Goal: Check status: Check status

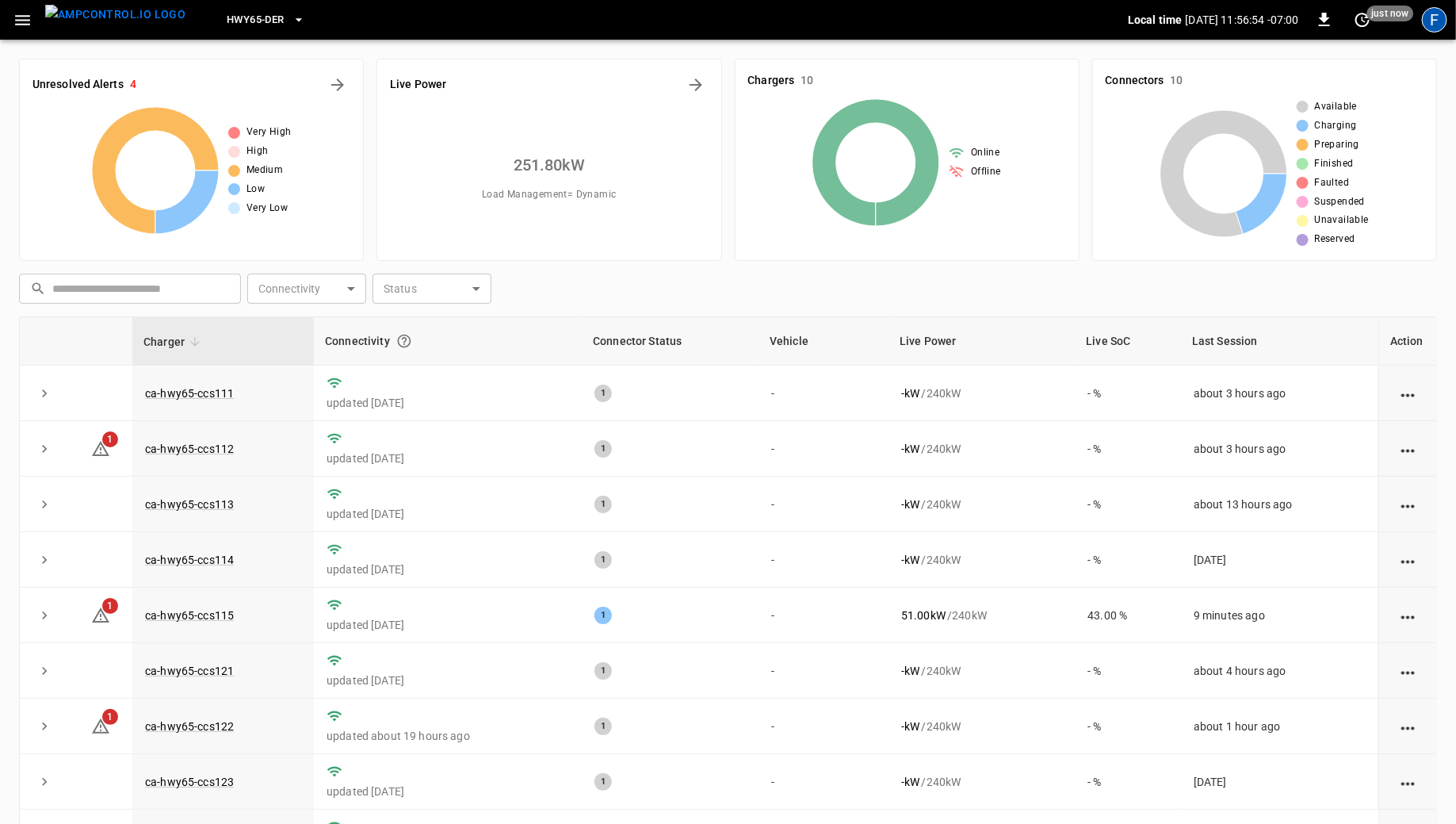
click at [1427, 23] on div "F" at bounding box center [1434, 20] width 25 height 25
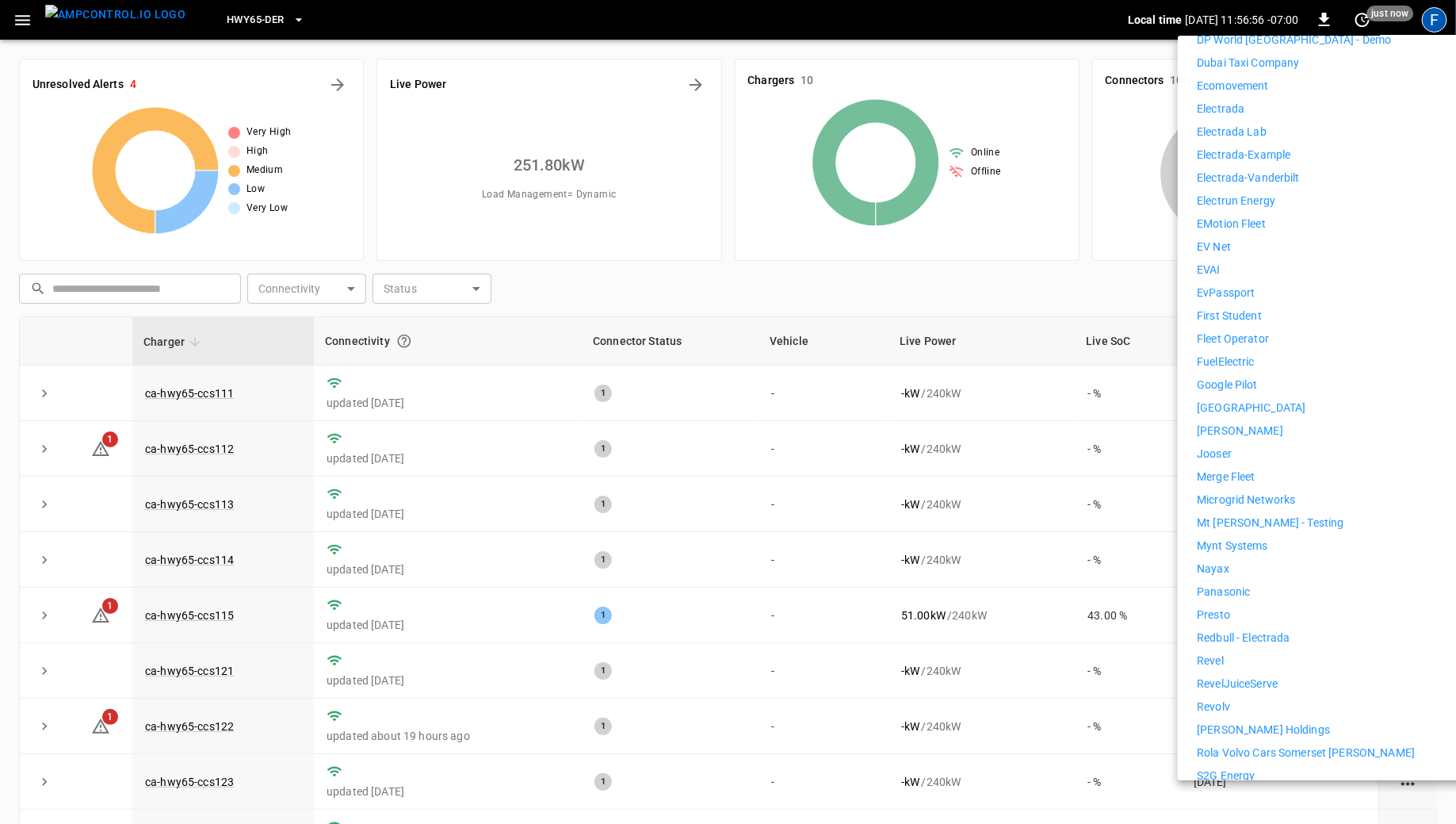
scroll to position [759, 0]
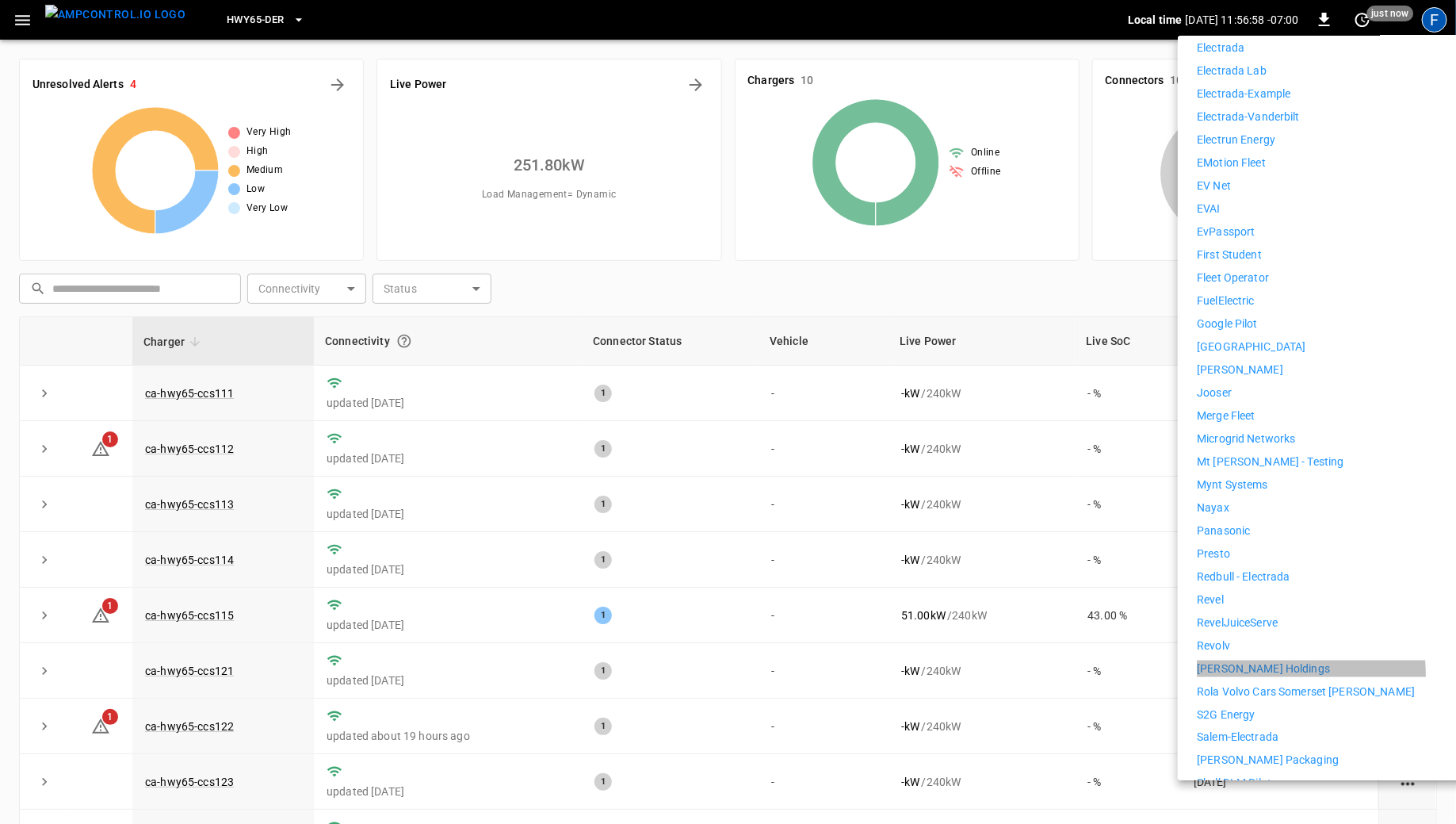
click at [1224, 664] on p "[PERSON_NAME] Holdings" at bounding box center [1263, 669] width 133 height 16
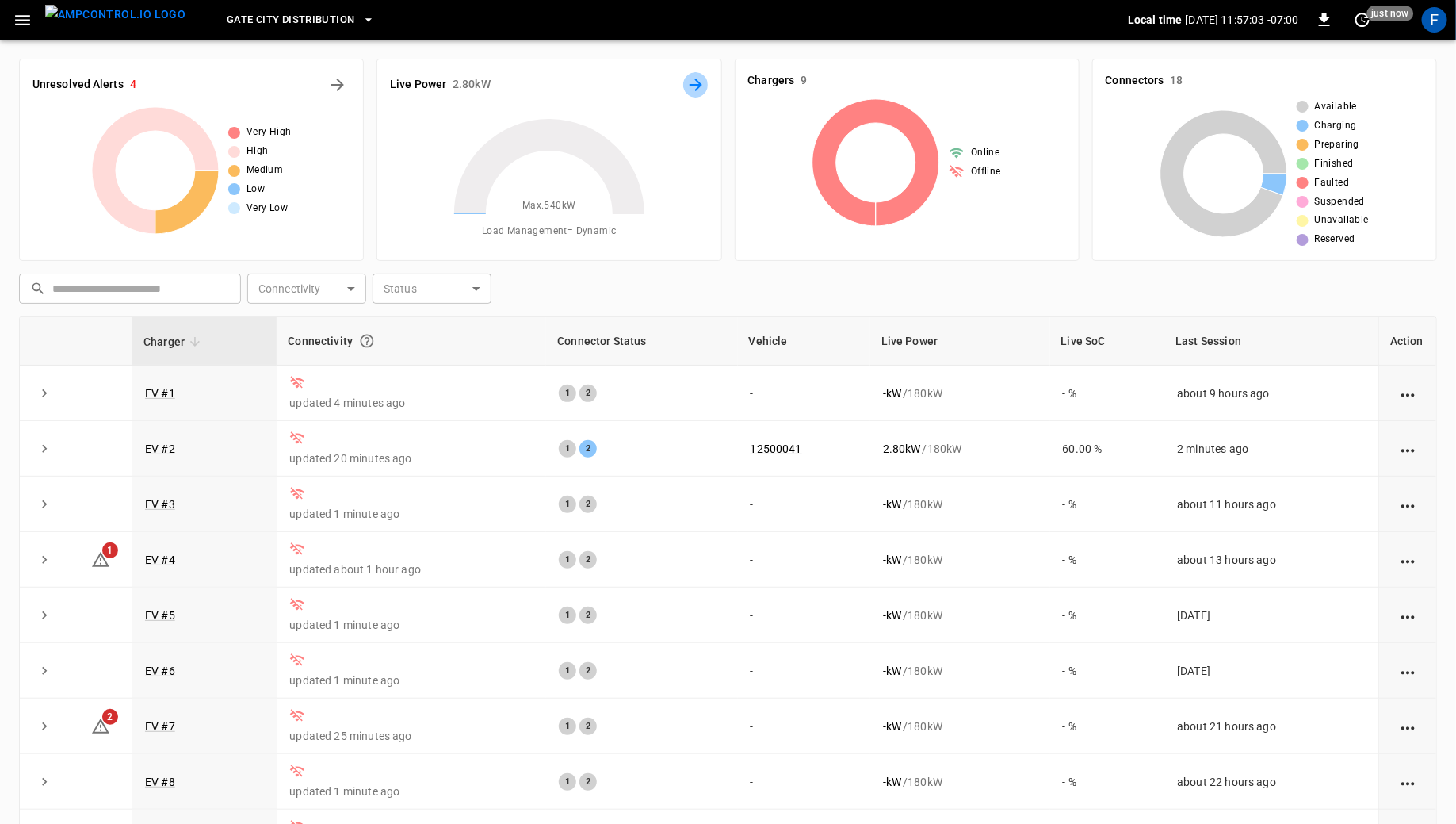
click at [695, 86] on icon "Energy Overview" at bounding box center [696, 85] width 19 height 19
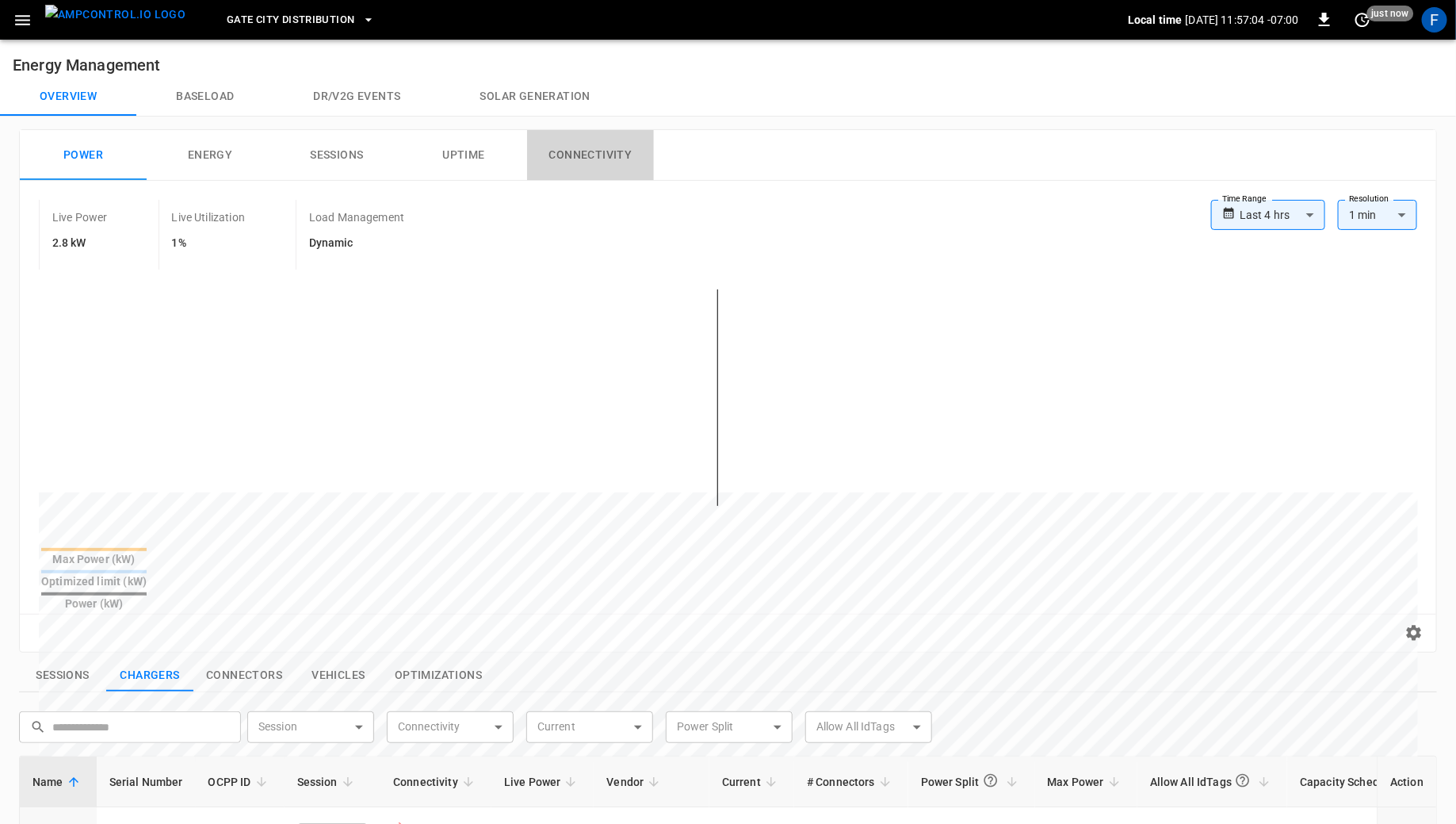
click at [567, 169] on button "Connectivity" at bounding box center [590, 155] width 127 height 50
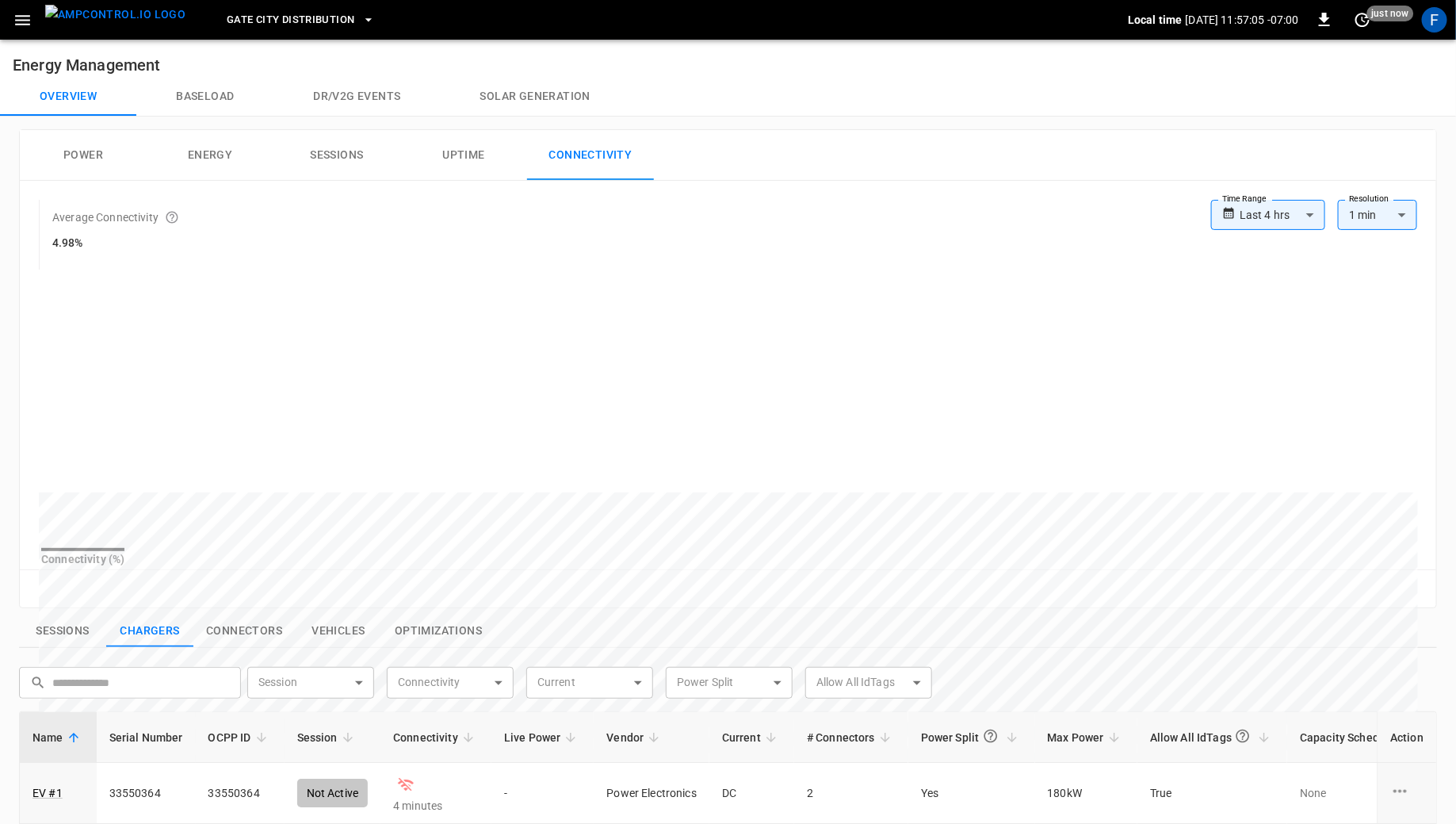
click at [1260, 203] on label "Time Range" at bounding box center [1243, 199] width 44 height 13
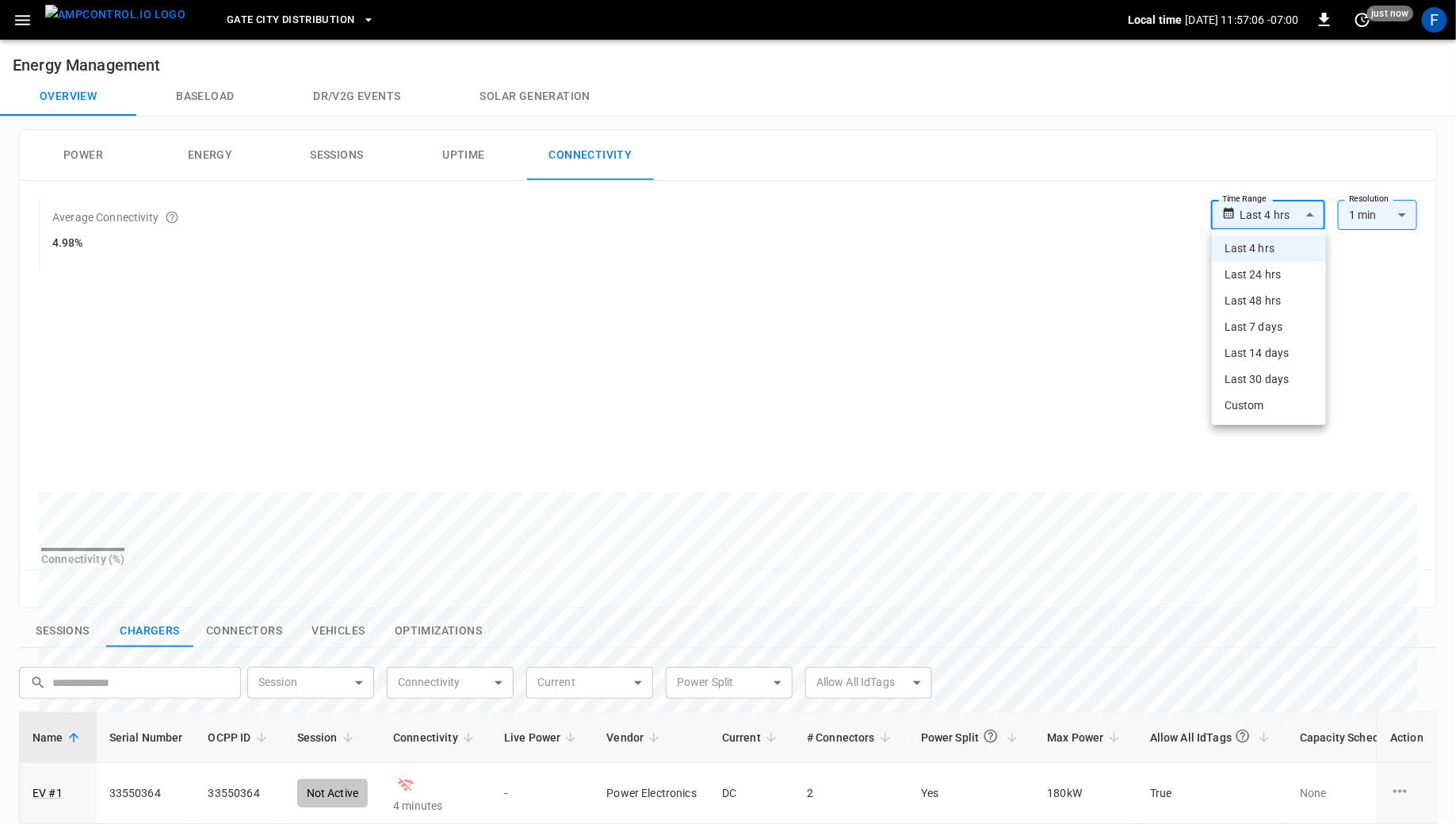
click at [1251, 223] on body "**********" at bounding box center [728, 672] width 1456 height 1344
click at [1236, 299] on li "Last 48 hrs" at bounding box center [1269, 300] width 114 height 26
type input "**********"
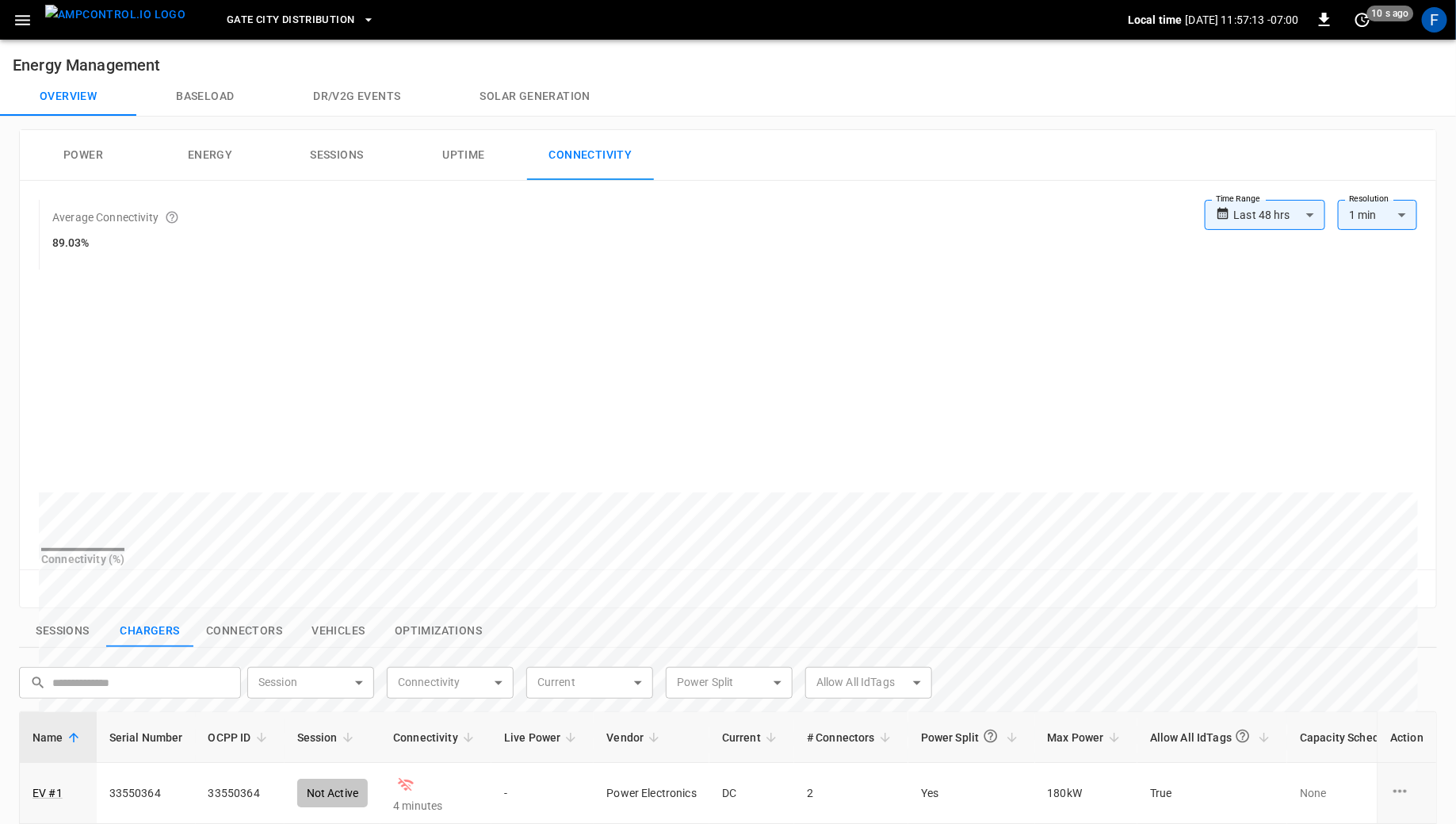
drag, startPoint x: 1200, startPoint y: 438, endPoint x: 1424, endPoint y: 469, distance: 226.1
click at [1424, 469] on div "Connectivity (%)" at bounding box center [728, 422] width 1416 height 293
click at [121, 21] on img "menu" at bounding box center [115, 14] width 141 height 20
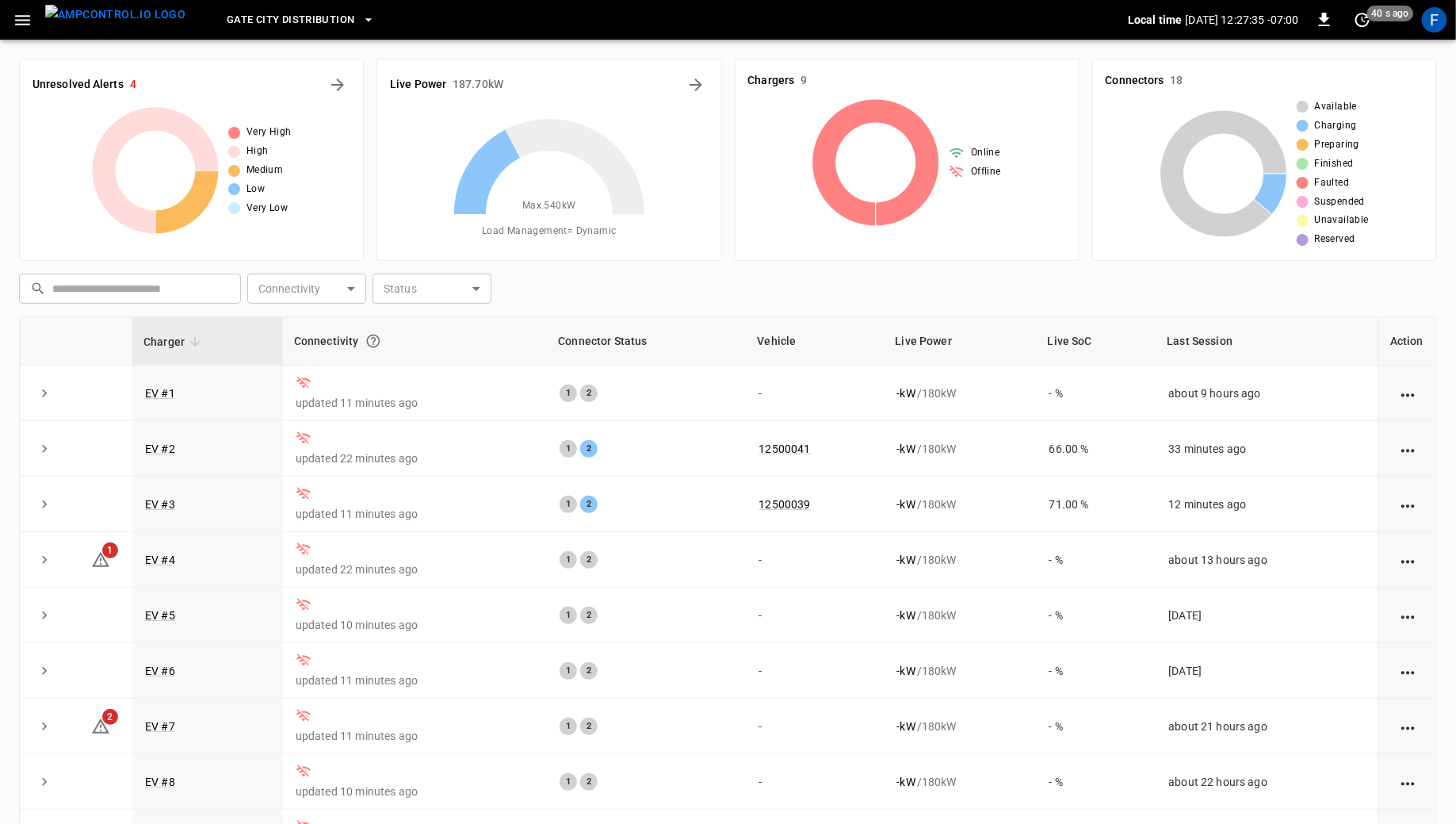
click at [296, 20] on span "Gate City Distribution" at bounding box center [291, 20] width 128 height 18
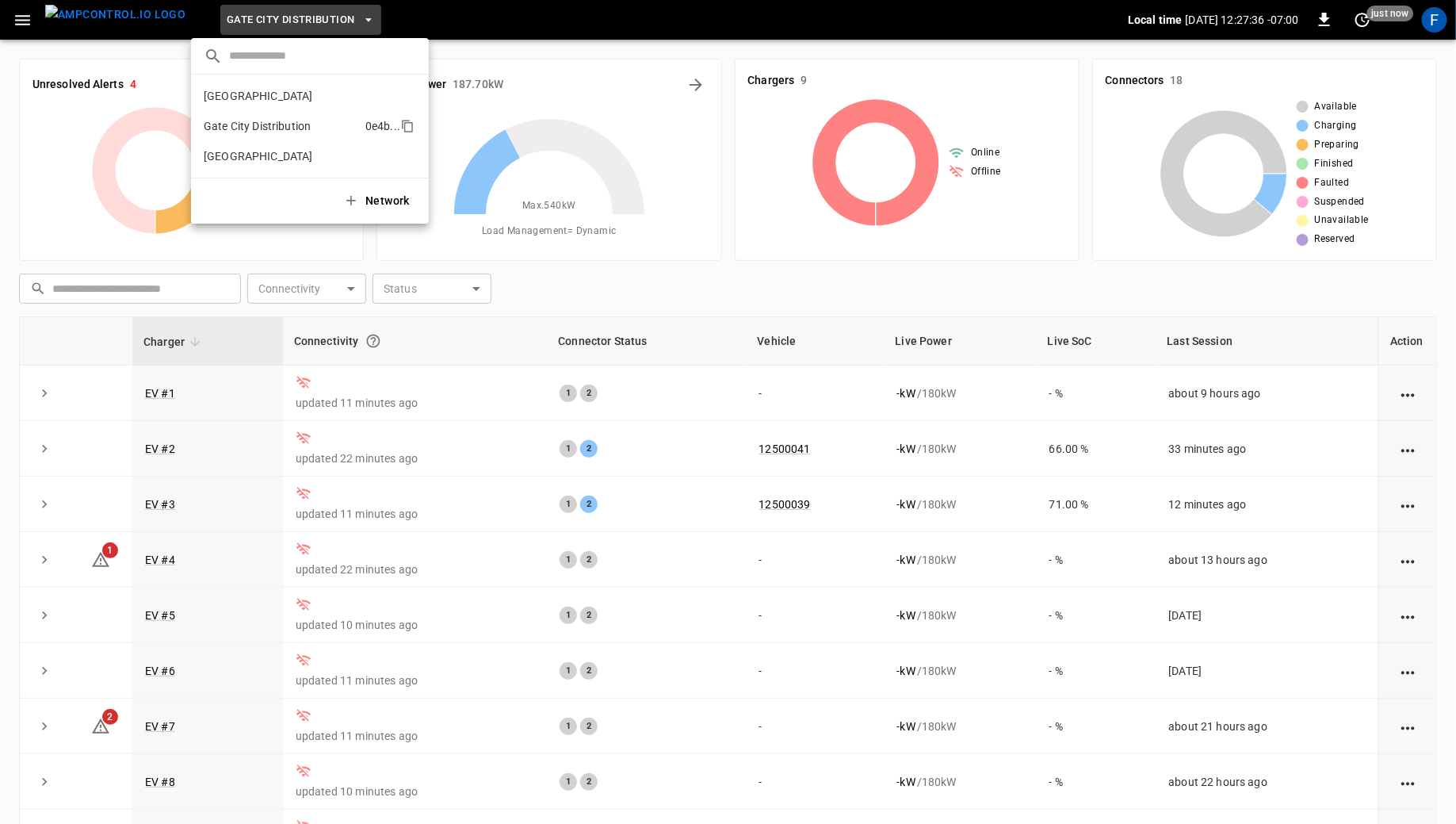
click at [284, 115] on li "Gate City Distribution 0e4b ..." at bounding box center [310, 125] width 238 height 30
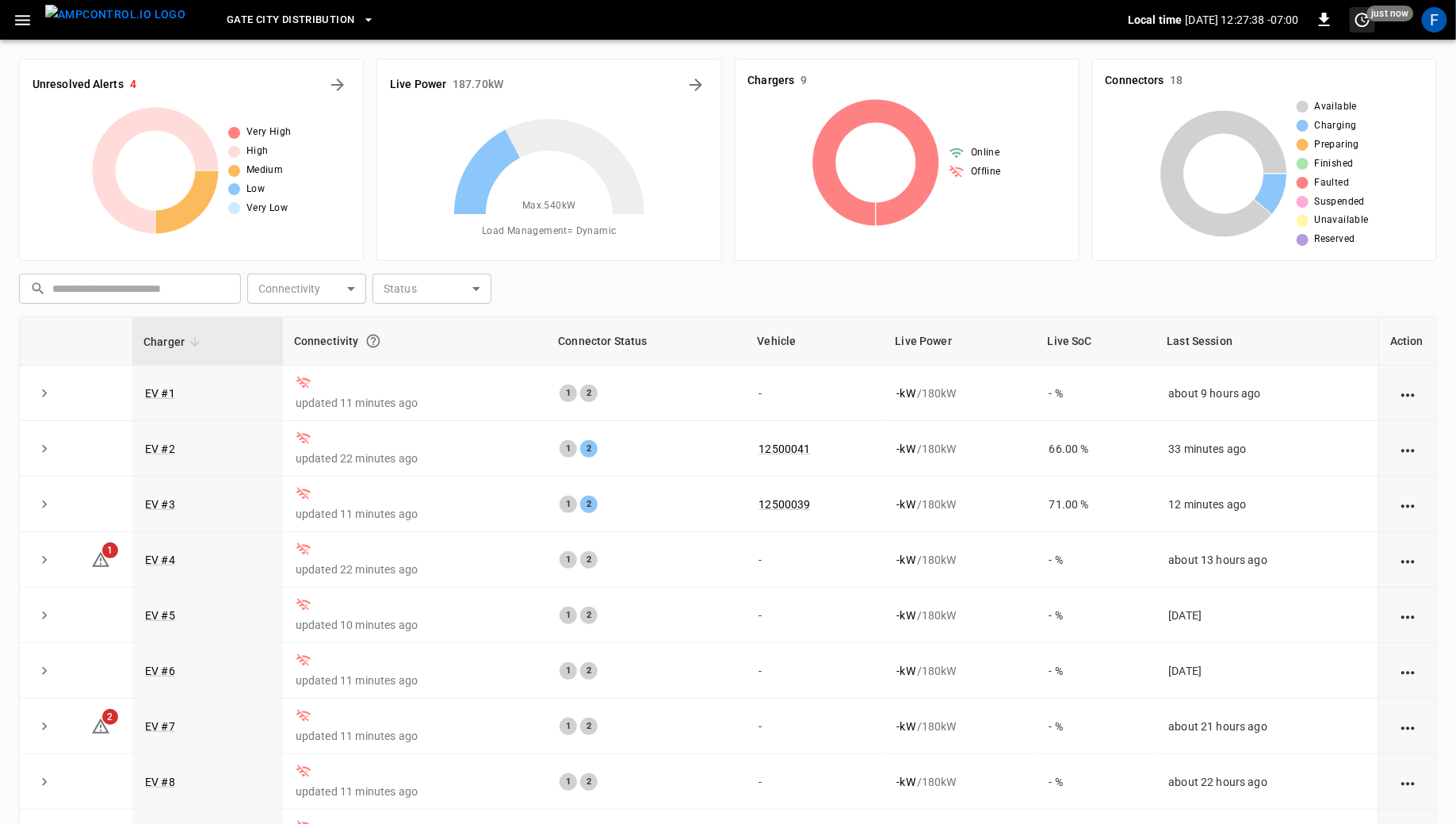
click at [1373, 18] on span "just now" at bounding box center [1390, 14] width 47 height 16
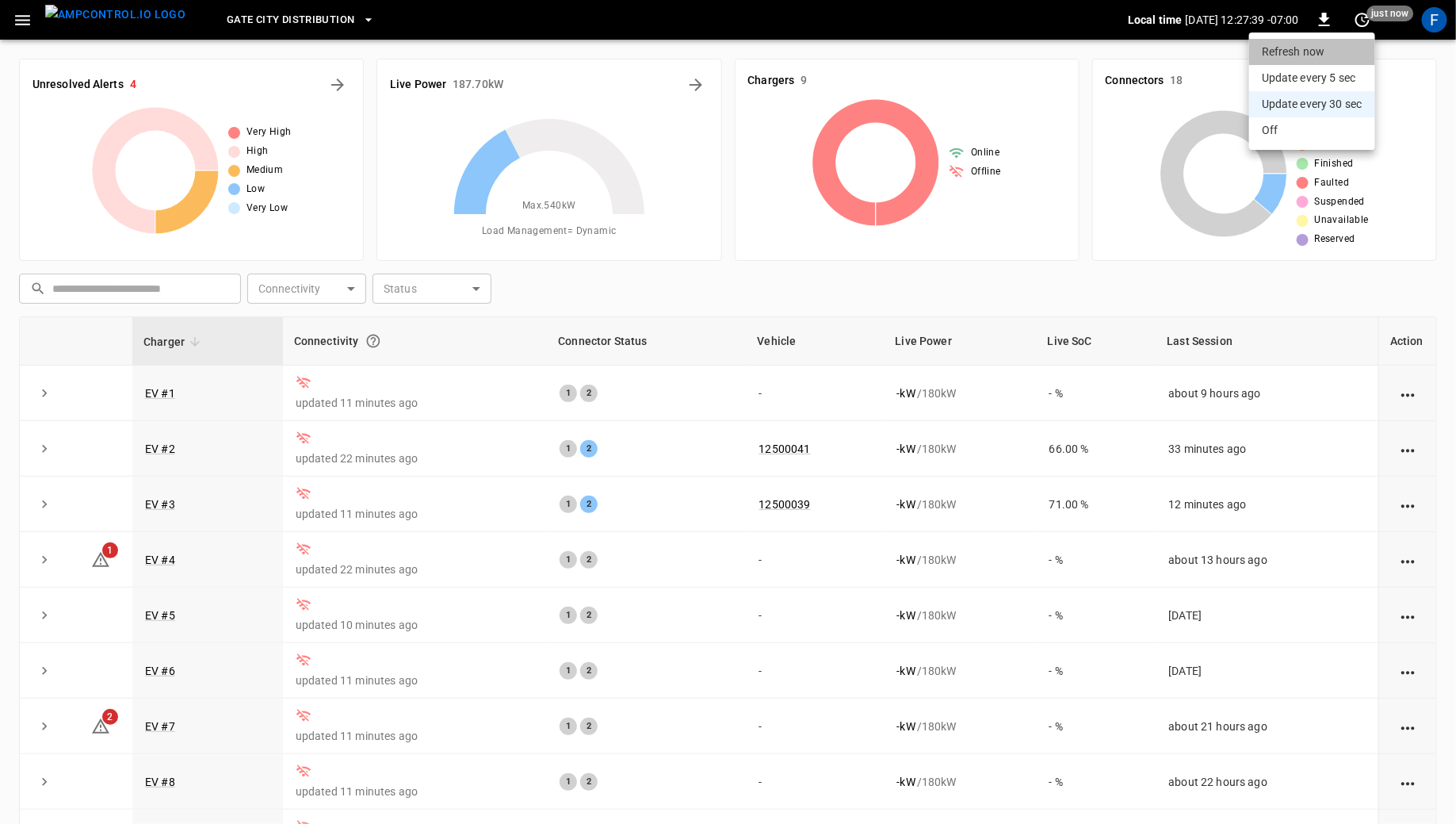
click at [1342, 56] on li "Refresh now" at bounding box center [1312, 51] width 126 height 26
click at [242, 20] on div at bounding box center [728, 412] width 1456 height 824
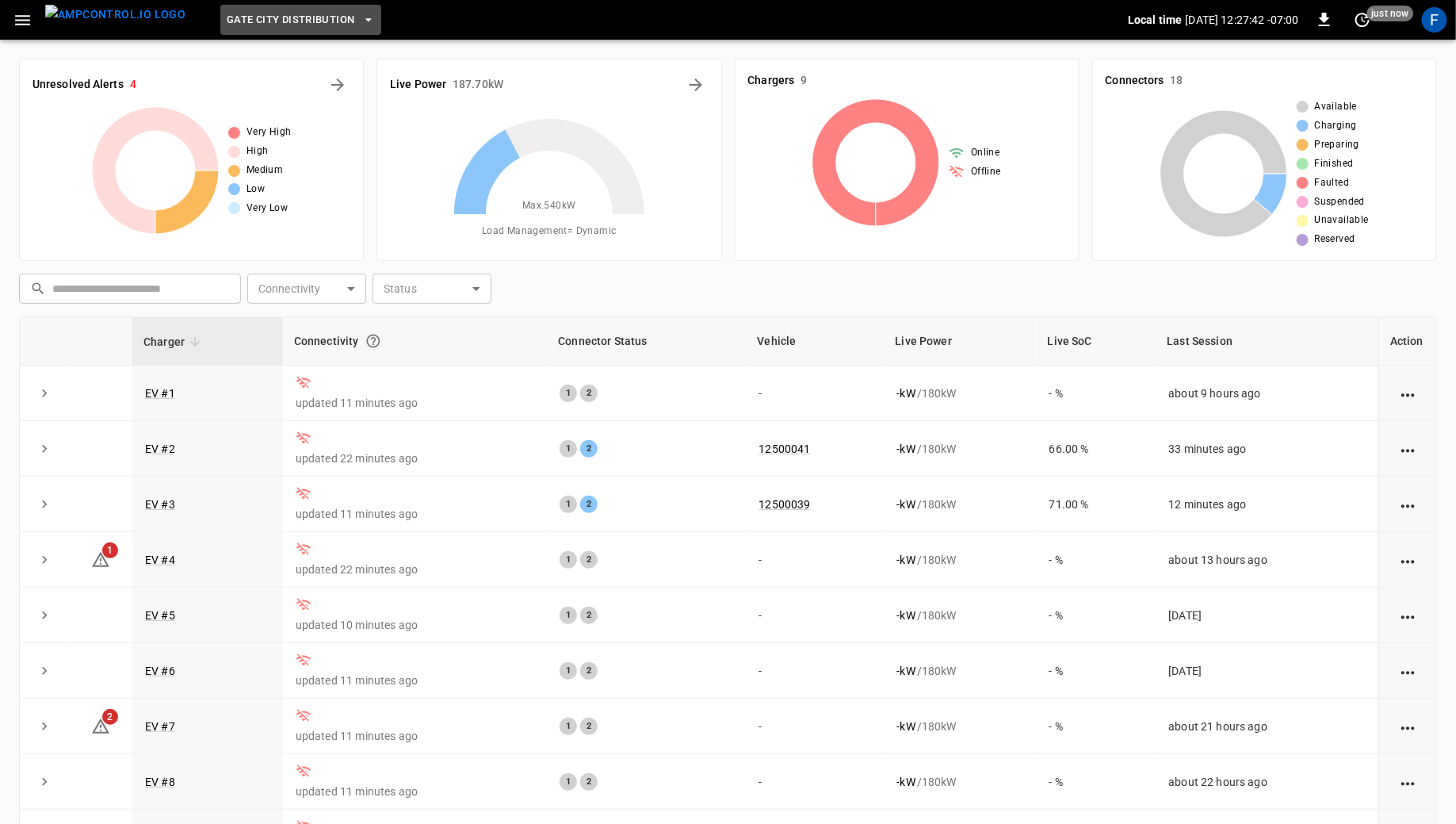
click at [246, 32] on button "Gate City Distribution" at bounding box center [301, 20] width 161 height 31
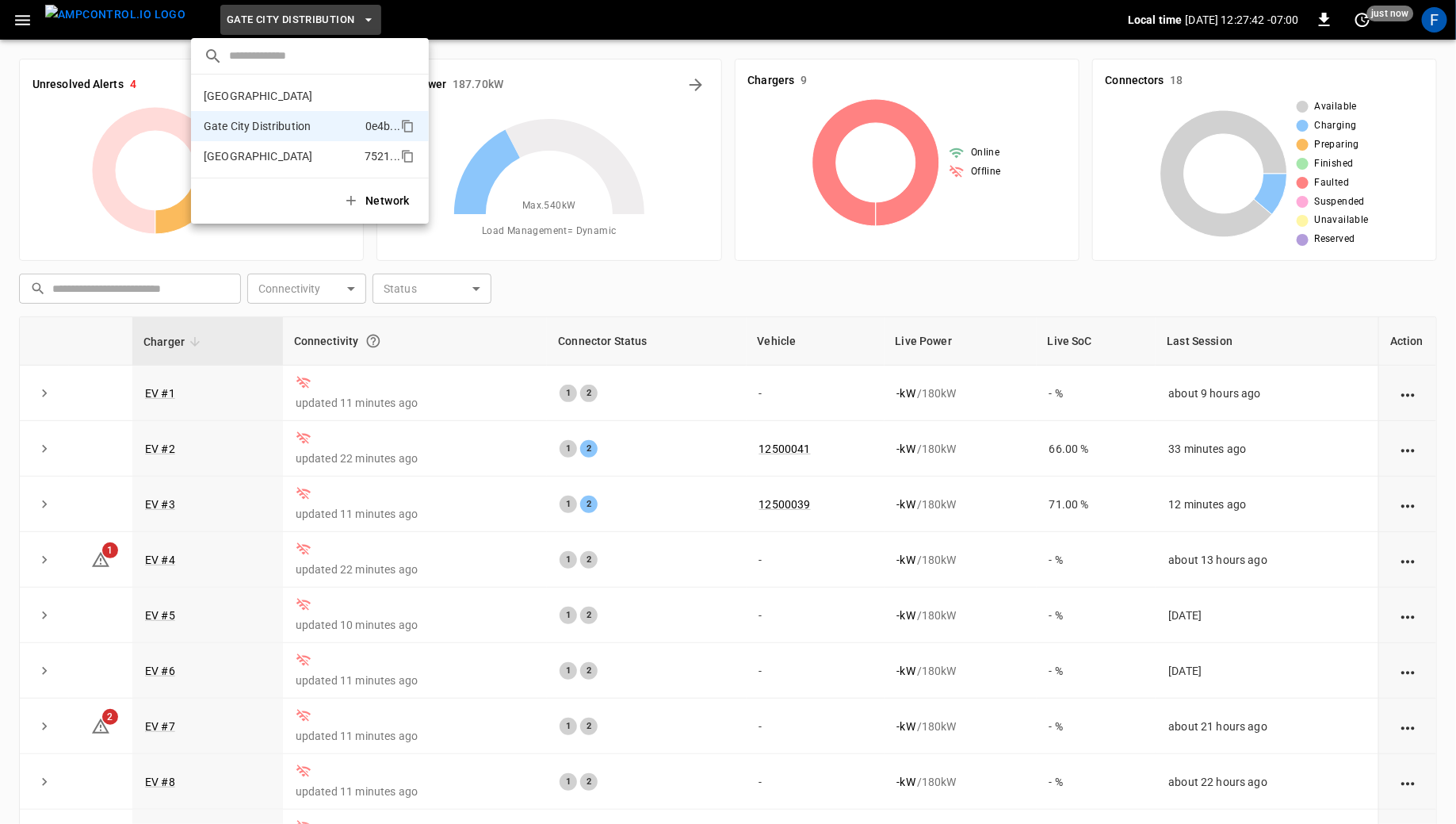
click at [247, 151] on p "Huntington Beach" at bounding box center [281, 156] width 155 height 16
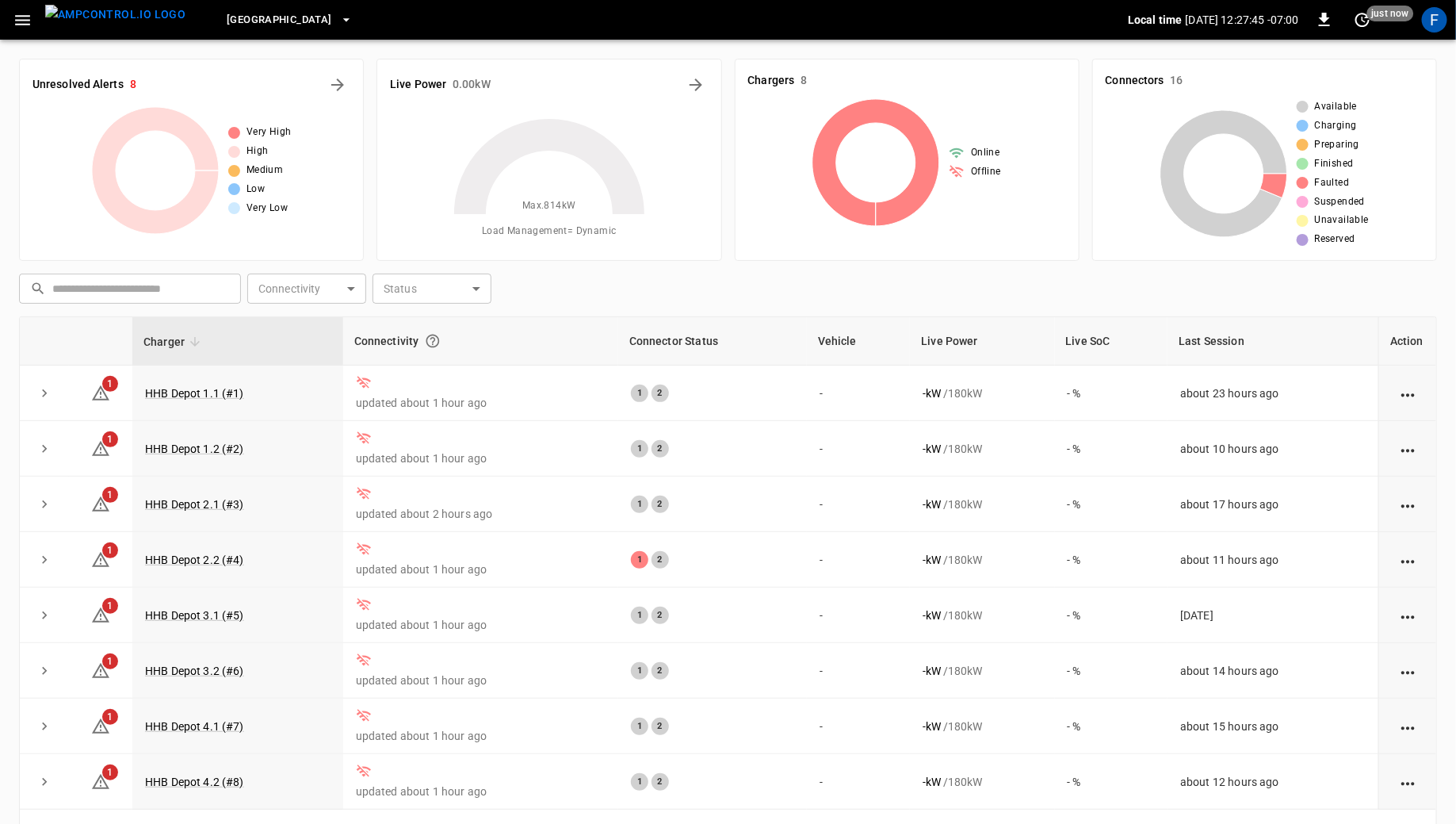
click at [227, 12] on span "Huntington Beach" at bounding box center [279, 20] width 105 height 18
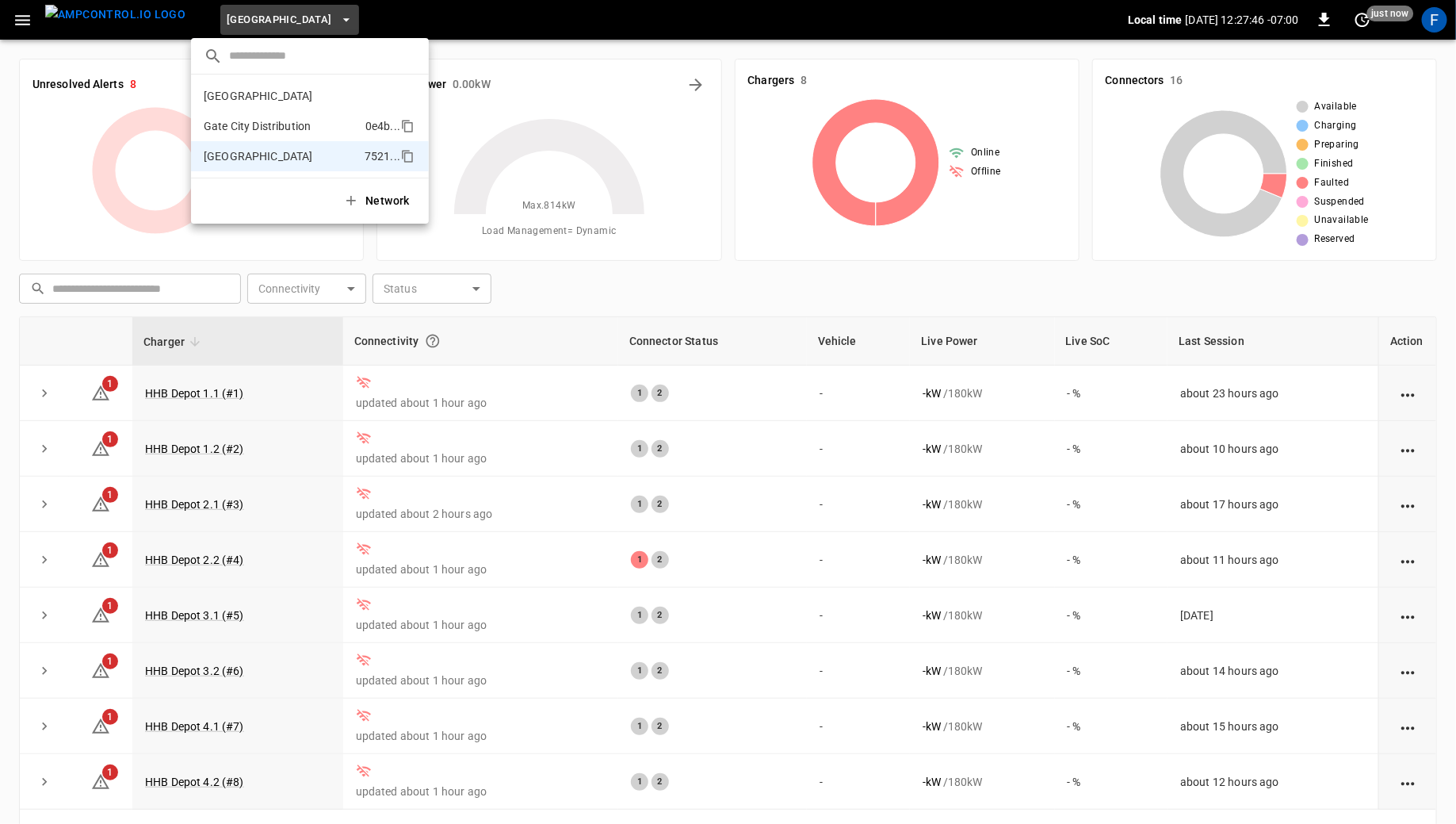
click at [241, 118] on p "Gate City Distribution" at bounding box center [281, 126] width 155 height 16
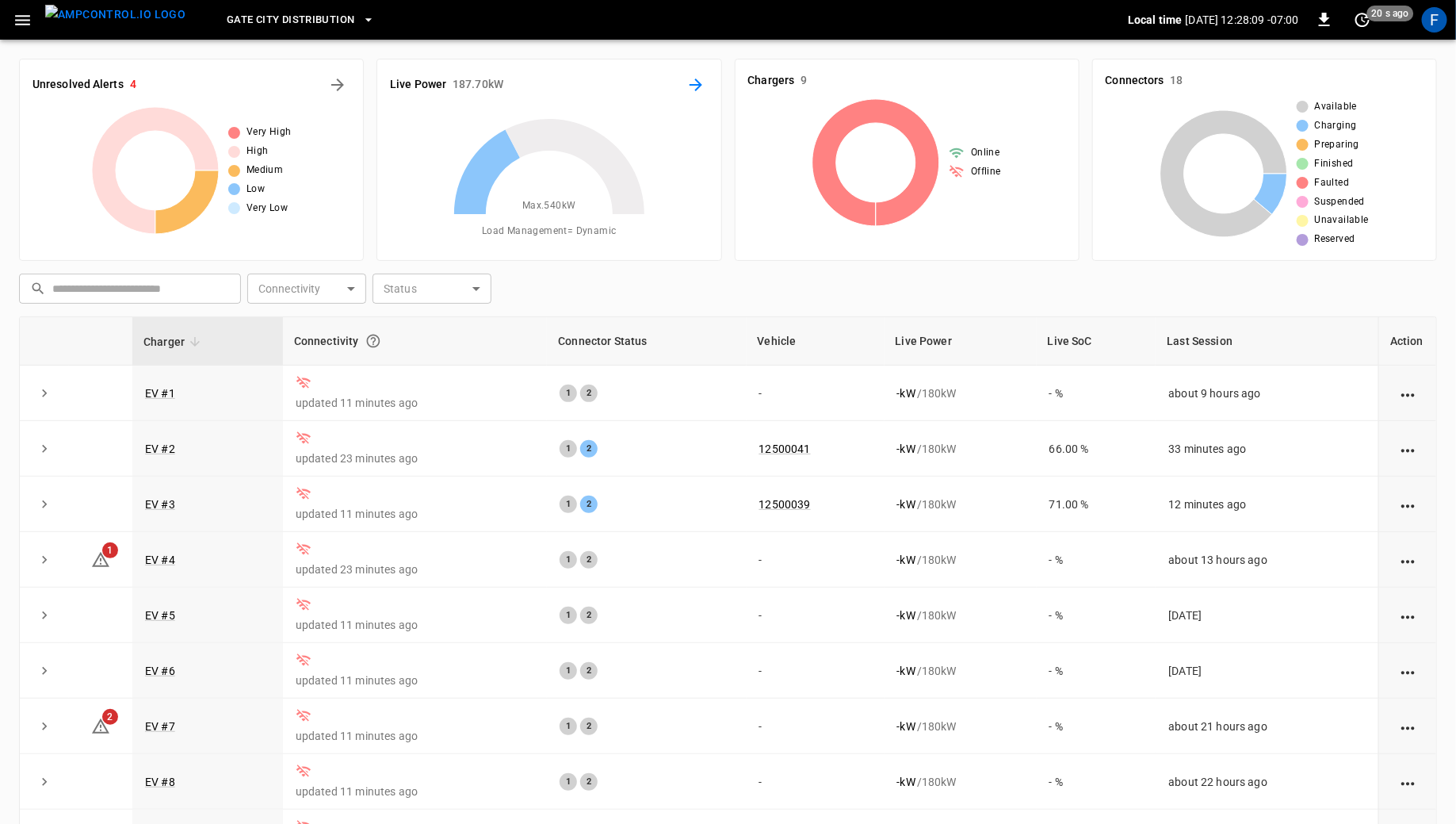
click at [706, 86] on button "Energy Overview" at bounding box center [696, 85] width 25 height 25
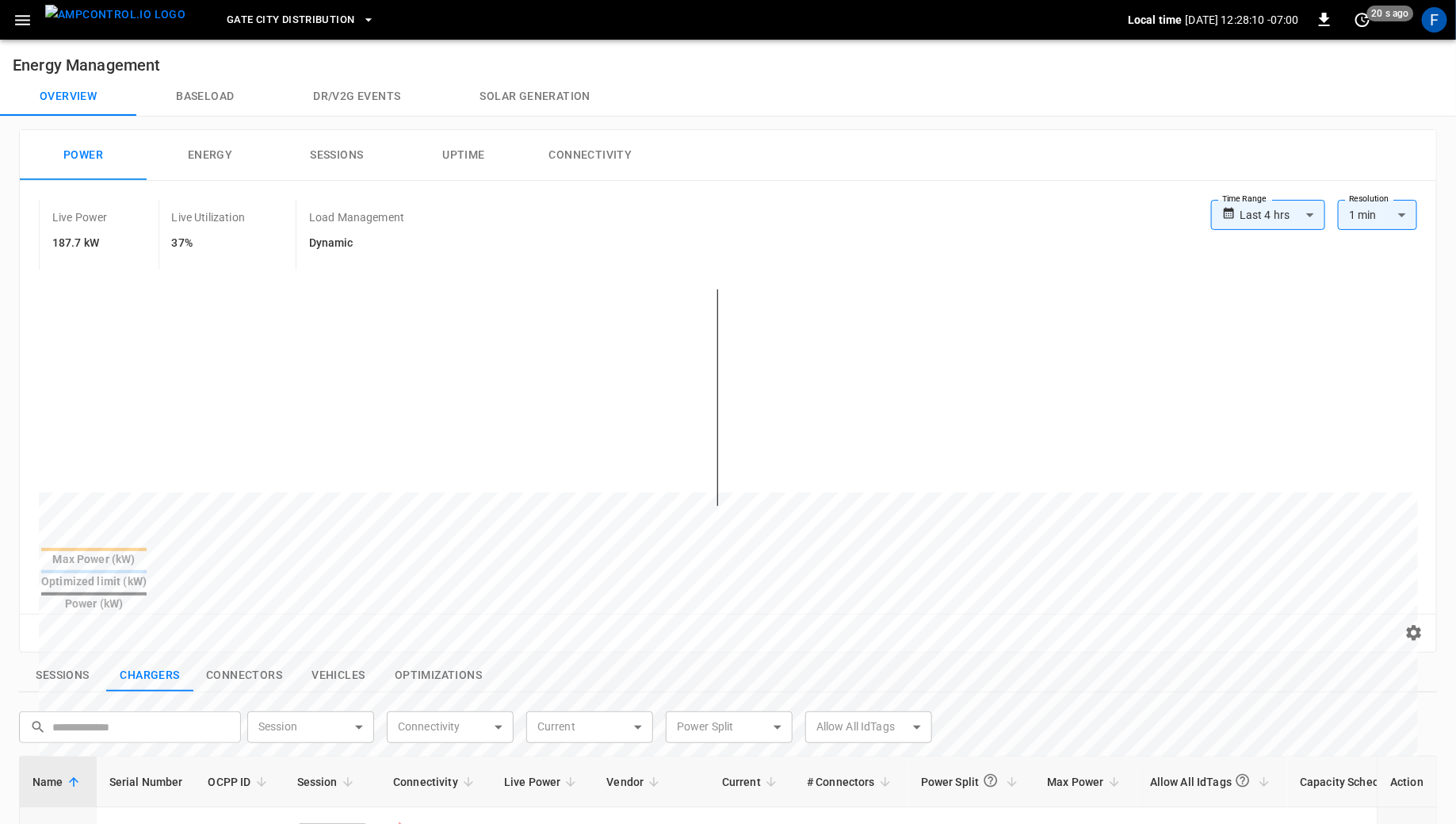
click at [576, 147] on button "Connectivity" at bounding box center [590, 155] width 127 height 50
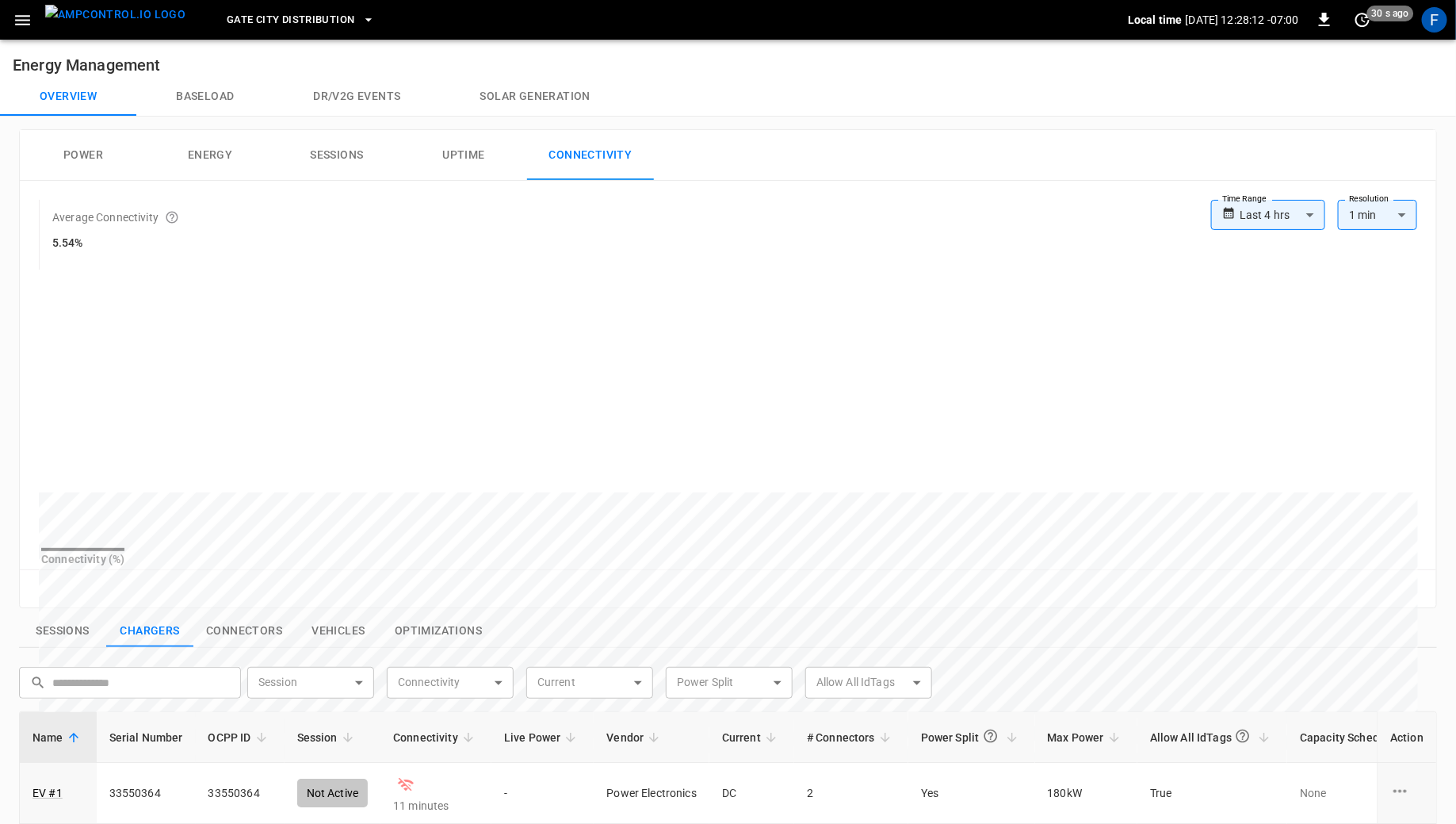
click at [1272, 213] on body "**********" at bounding box center [728, 672] width 1456 height 1344
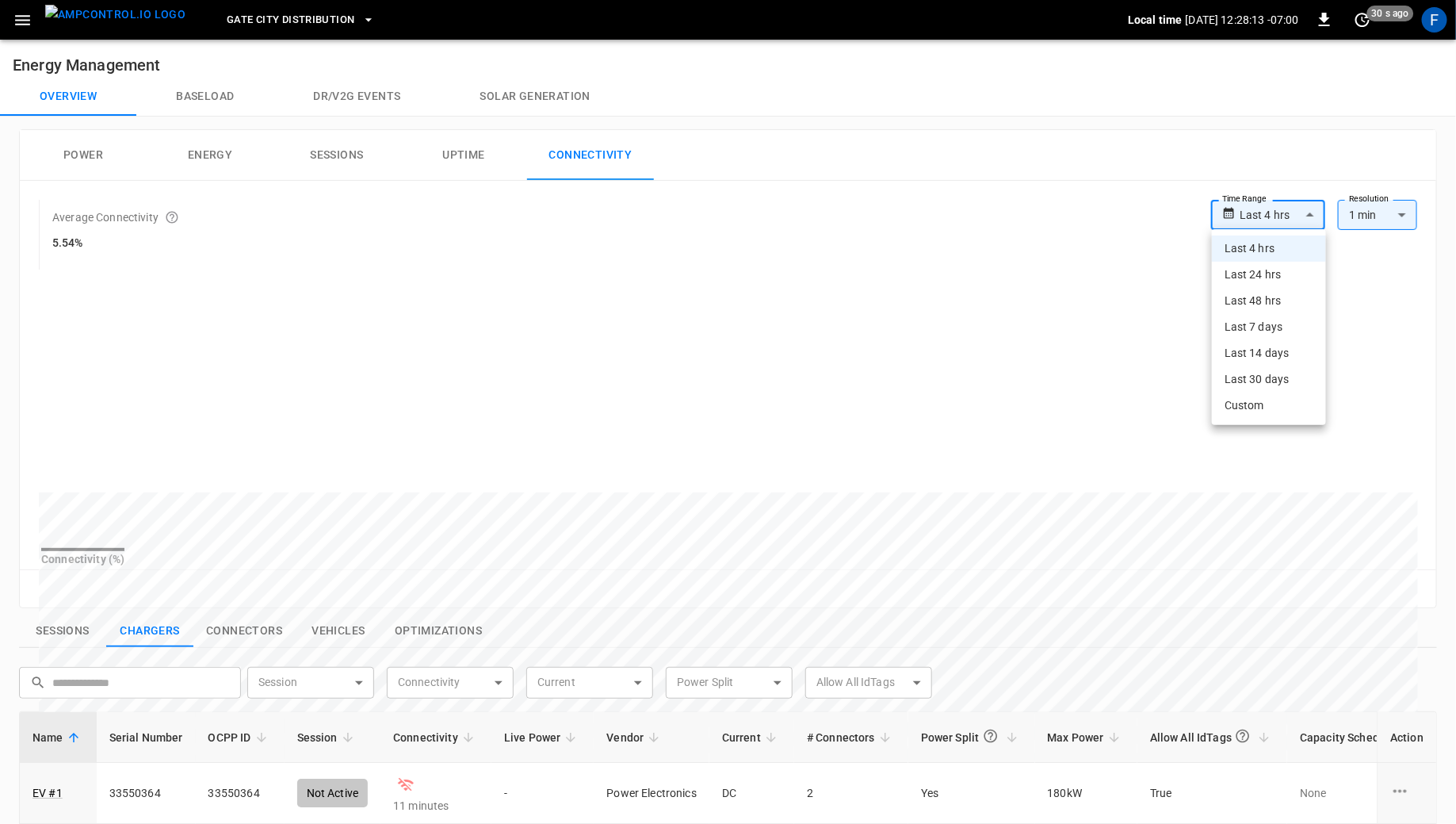
click at [1277, 275] on li "Last 24 hrs" at bounding box center [1269, 274] width 114 height 26
type input "**********"
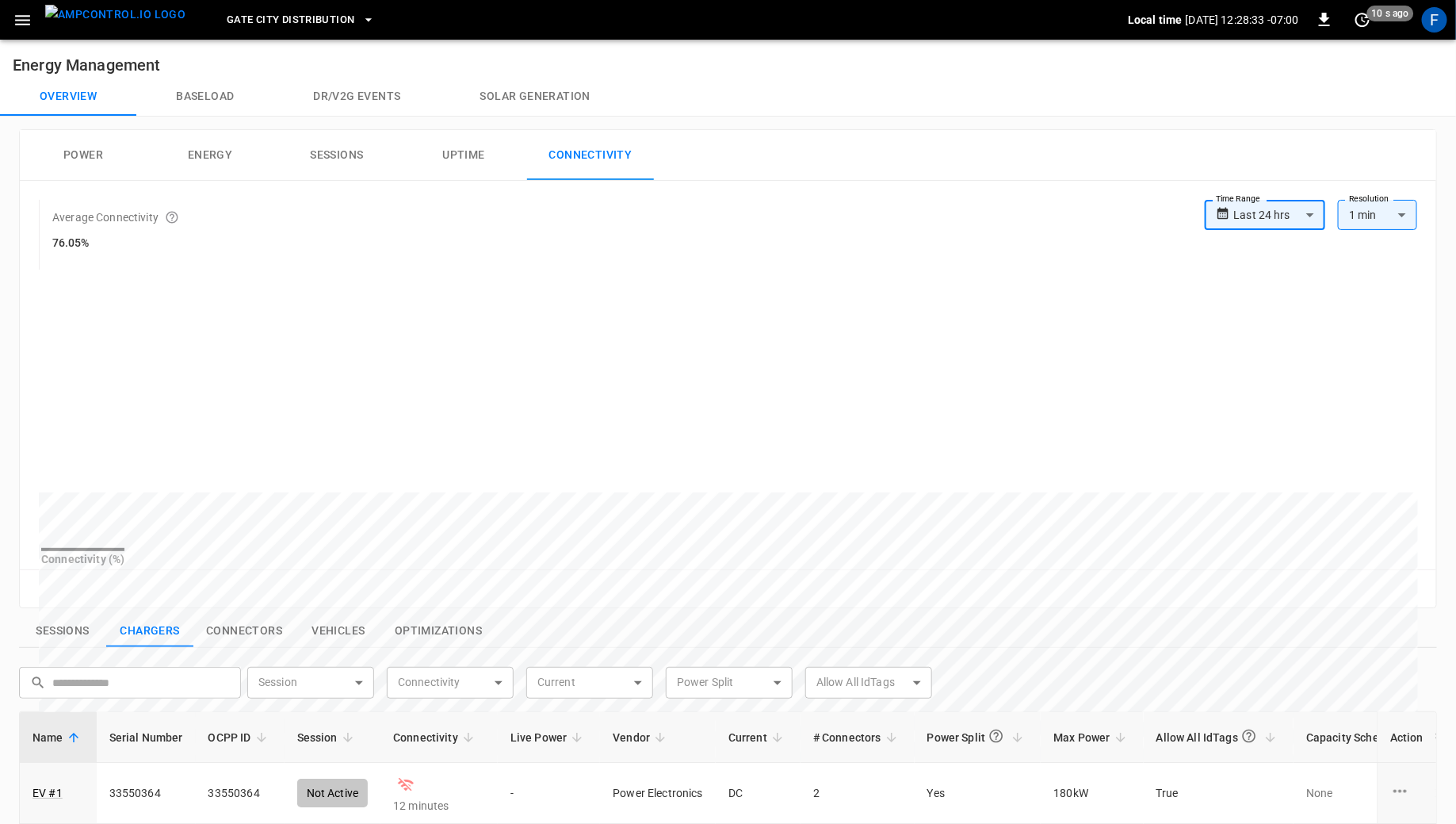
click at [824, 175] on div "Power Energy Sessions Uptime Connectivity" at bounding box center [728, 155] width 1416 height 50
click at [131, 22] on img "menu" at bounding box center [115, 14] width 141 height 20
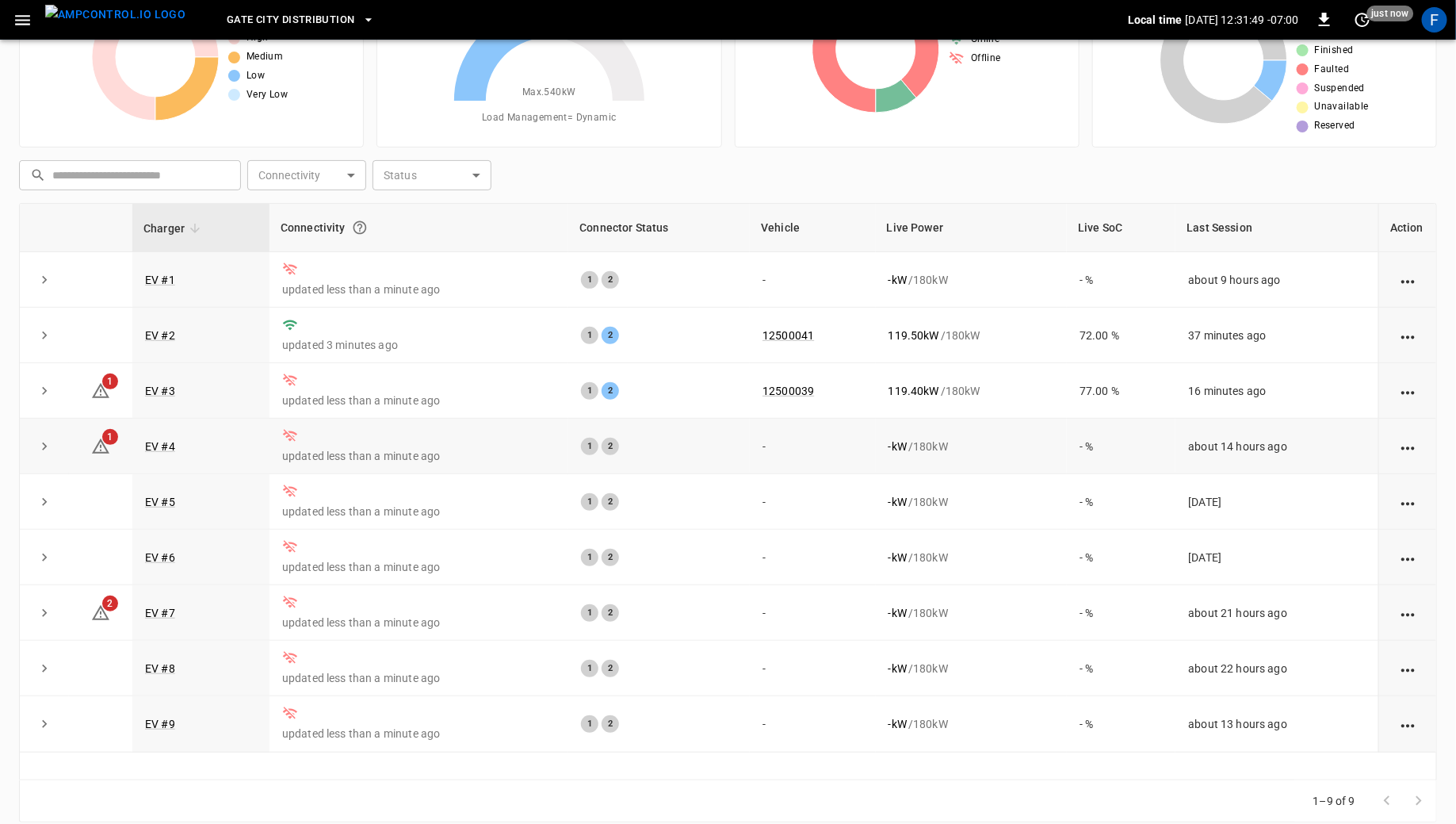
scroll to position [129, 0]
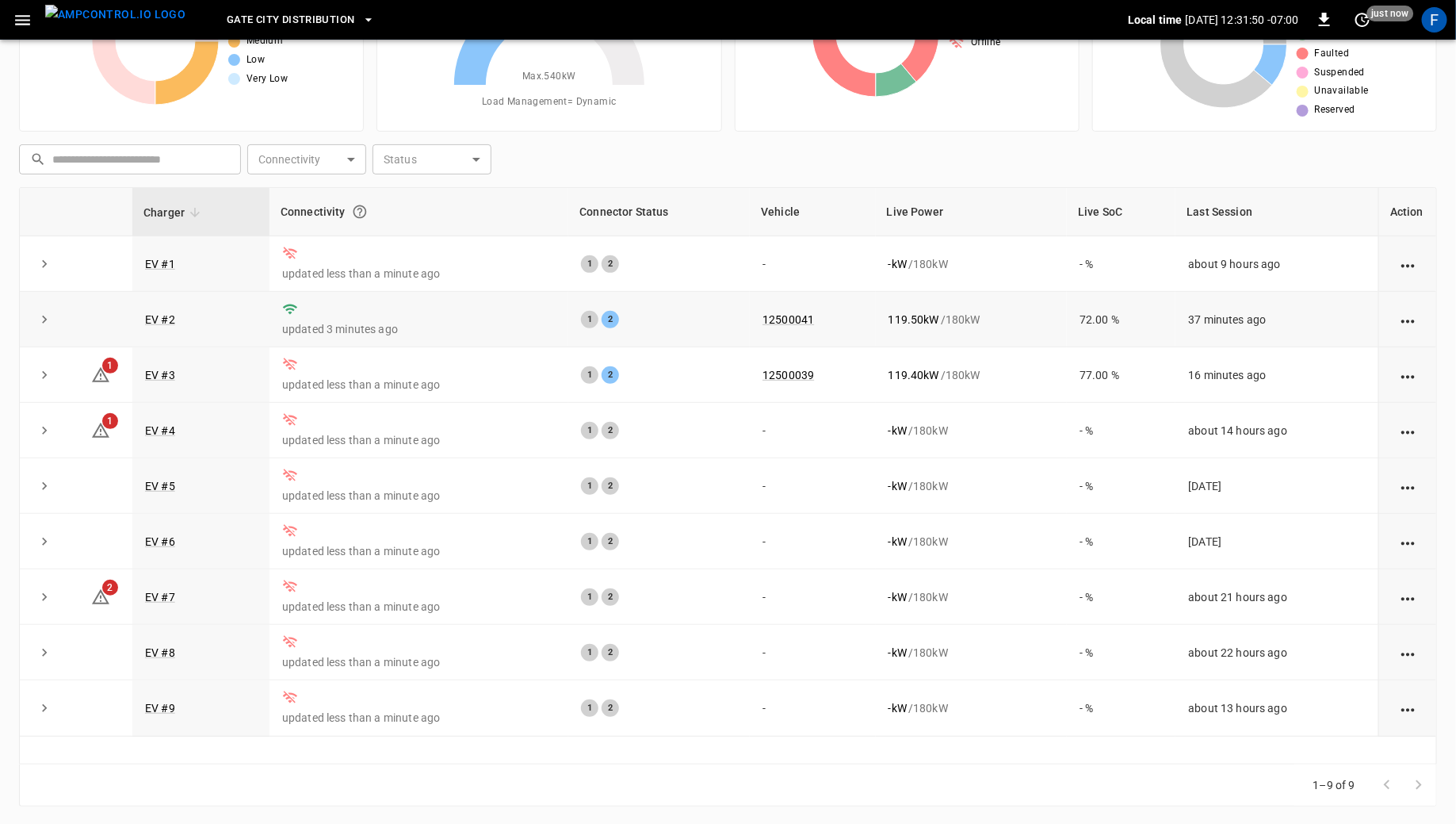
click at [439, 326] on p "updated 3 minutes ago" at bounding box center [418, 329] width 273 height 16
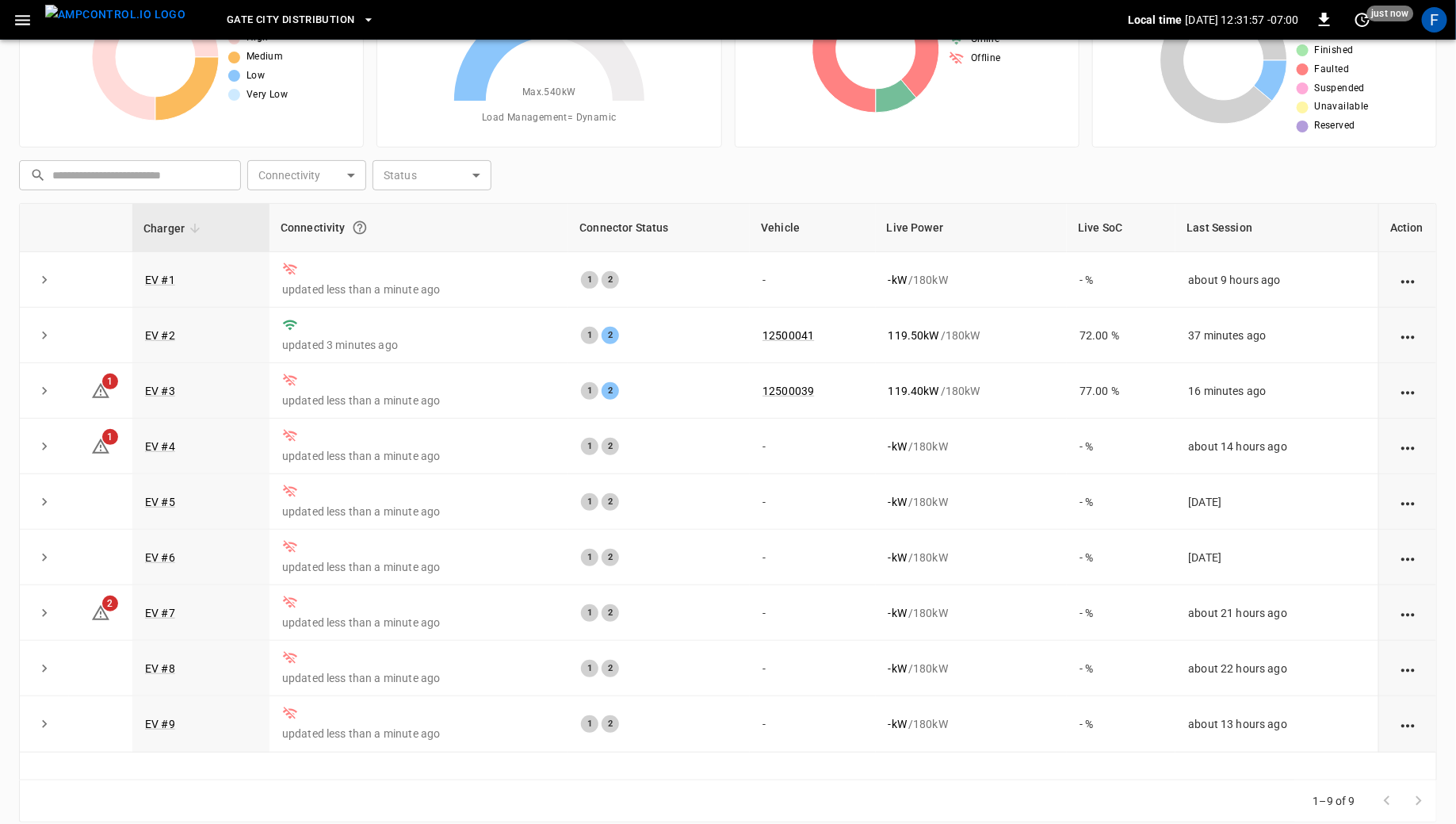
scroll to position [0, 0]
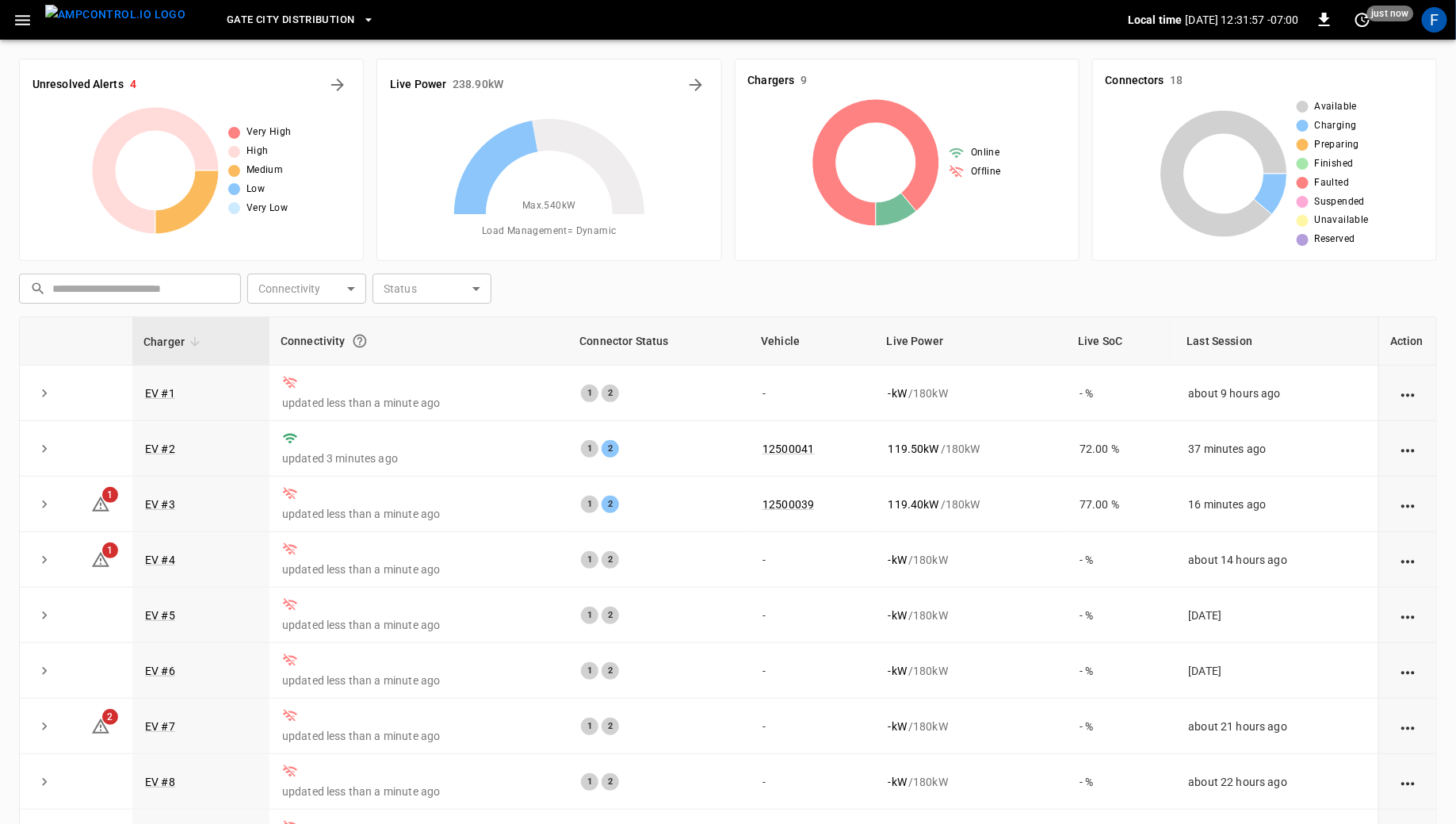
click at [323, 23] on span "Gate City Distribution" at bounding box center [291, 20] width 128 height 18
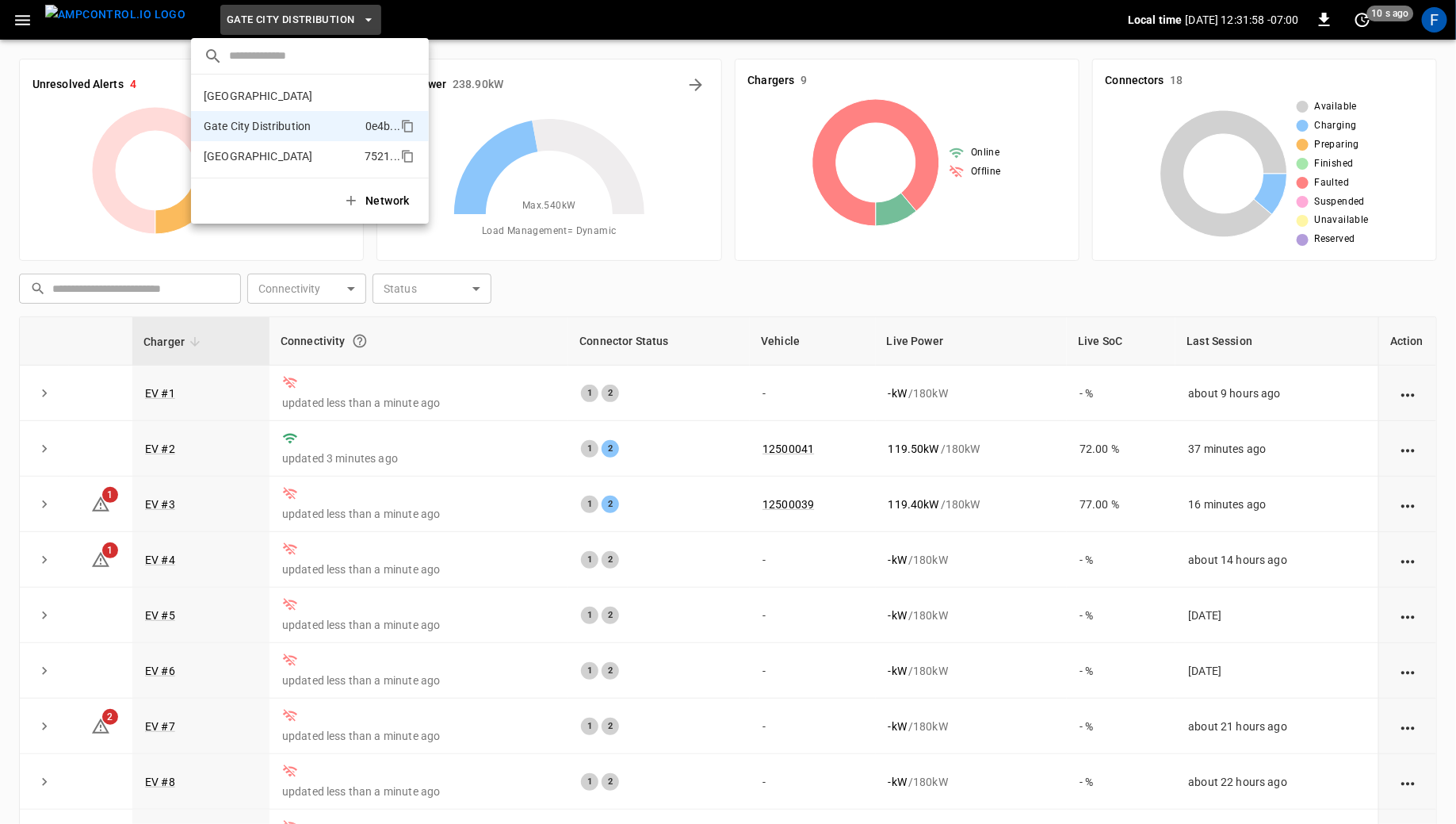
click at [304, 151] on p "[GEOGRAPHIC_DATA]" at bounding box center [281, 156] width 155 height 16
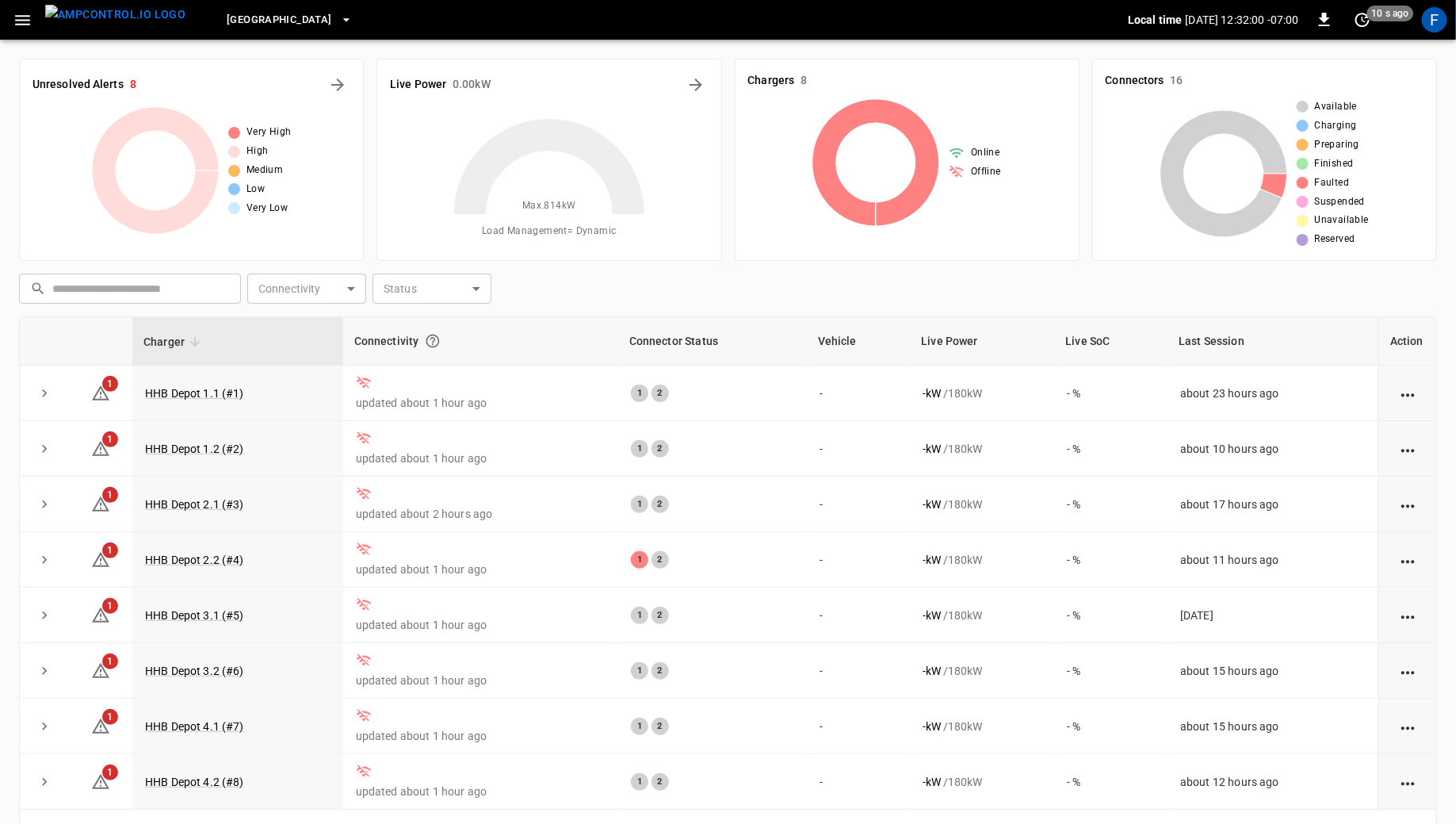
click at [278, 12] on span "[GEOGRAPHIC_DATA]" at bounding box center [279, 20] width 105 height 18
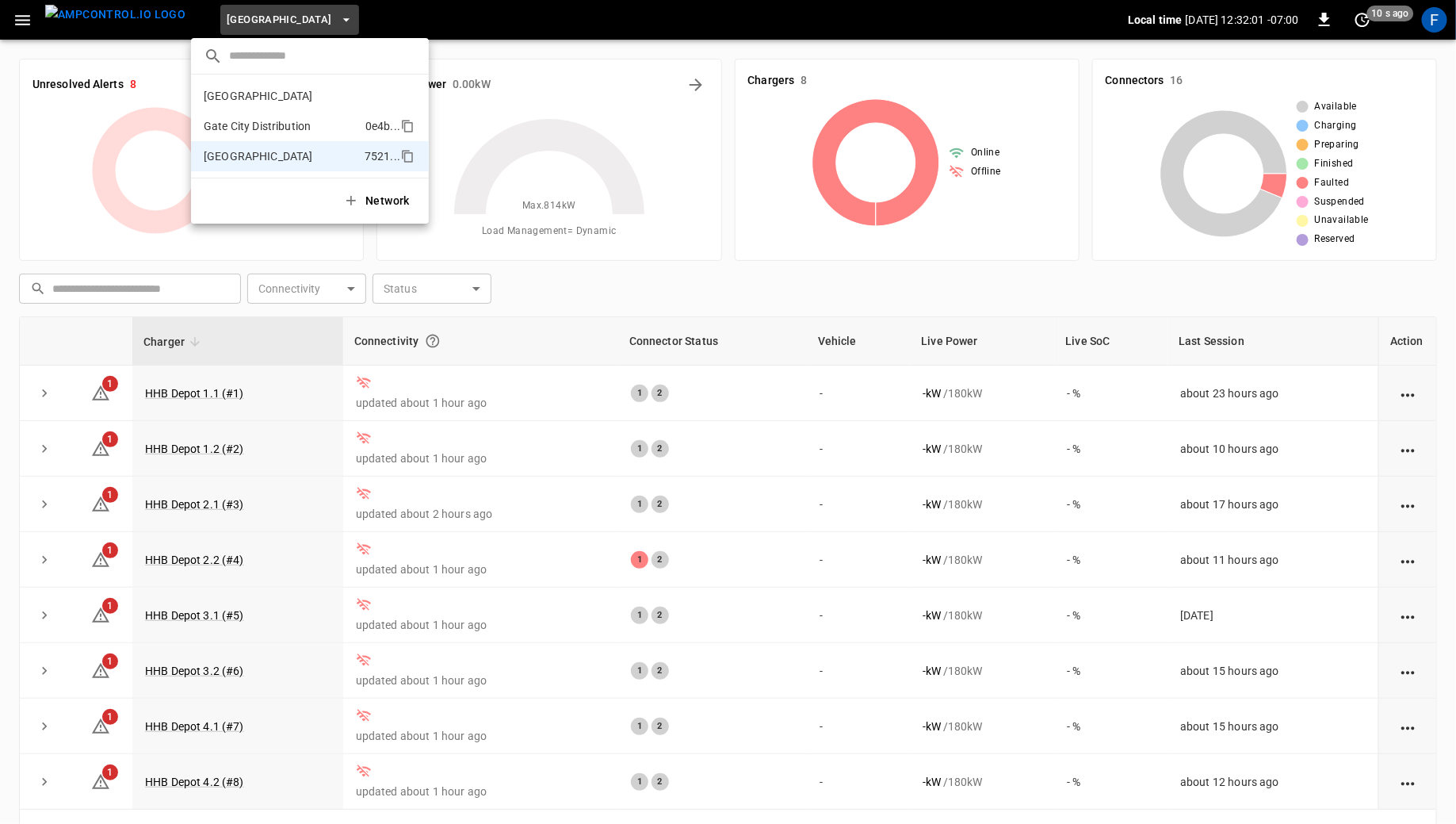
click at [281, 118] on p "Gate City Distribution" at bounding box center [281, 126] width 155 height 16
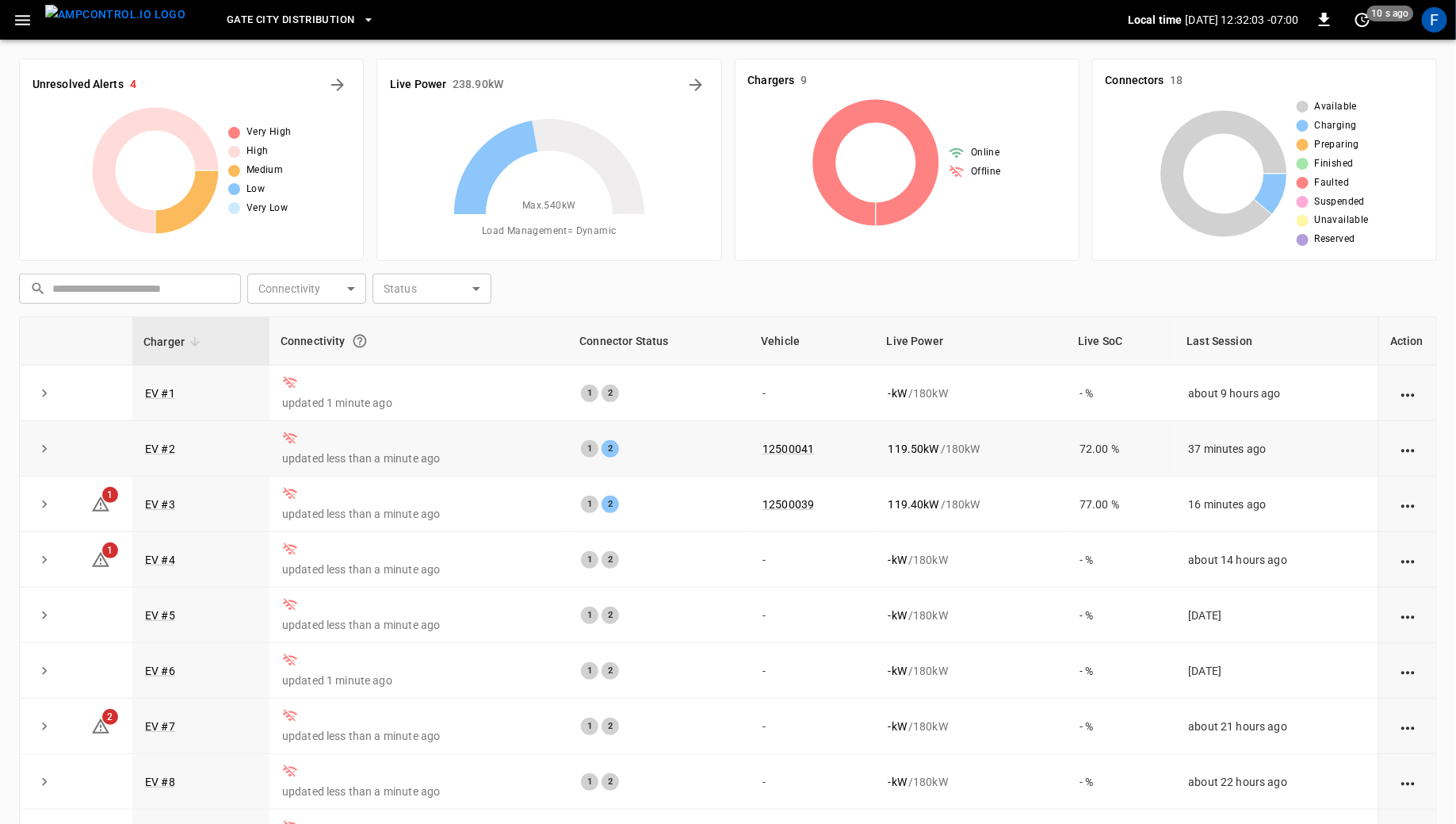
drag, startPoint x: 317, startPoint y: 440, endPoint x: 252, endPoint y: 440, distance: 65.0
click at [252, 440] on tr "EV #2 updated less than a minute ago 1 2 12500041 119.50 kW / 180 kW 72.00 % 37…" at bounding box center [728, 449] width 1416 height 56
drag, startPoint x: 298, startPoint y: 442, endPoint x: 363, endPoint y: 442, distance: 65.0
click at [355, 442] on td "updated less than a minute ago" at bounding box center [419, 449] width 299 height 56
click at [363, 442] on td "updated less than a minute ago" at bounding box center [419, 449] width 299 height 56
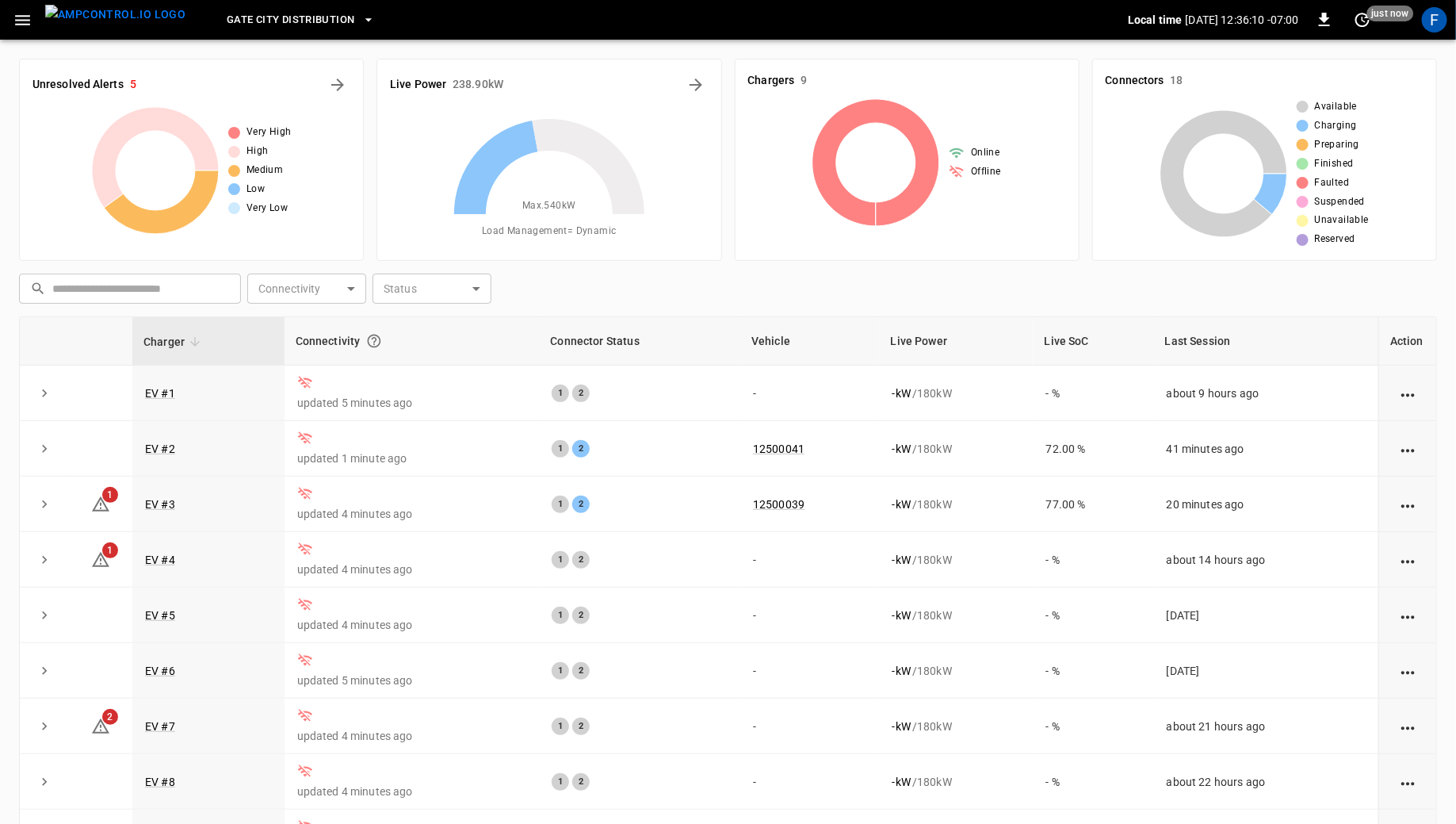
click at [301, 23] on span "Gate City Distribution" at bounding box center [291, 20] width 128 height 18
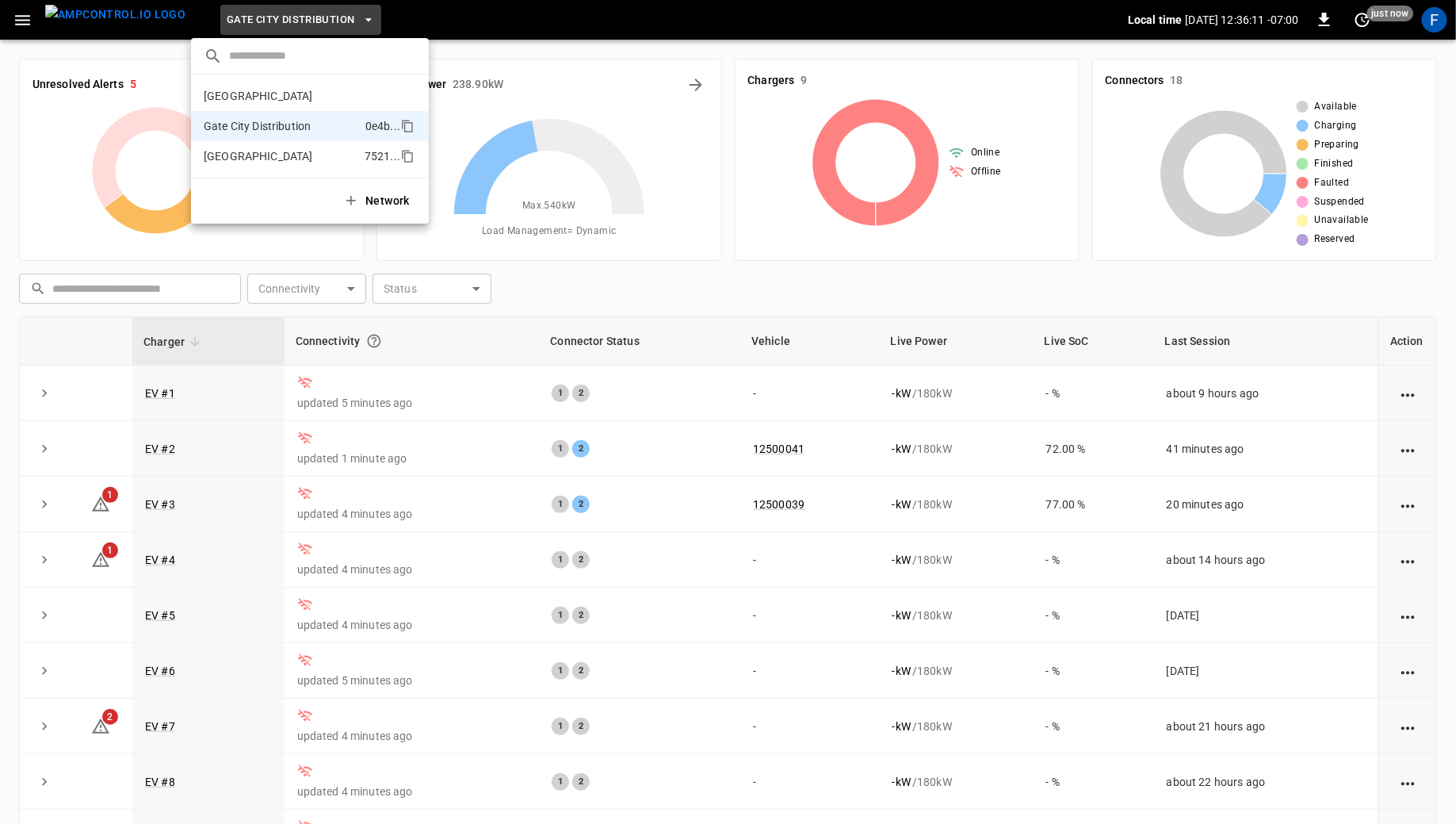
click at [287, 143] on li "[GEOGRAPHIC_DATA] 7521 ..." at bounding box center [310, 156] width 238 height 30
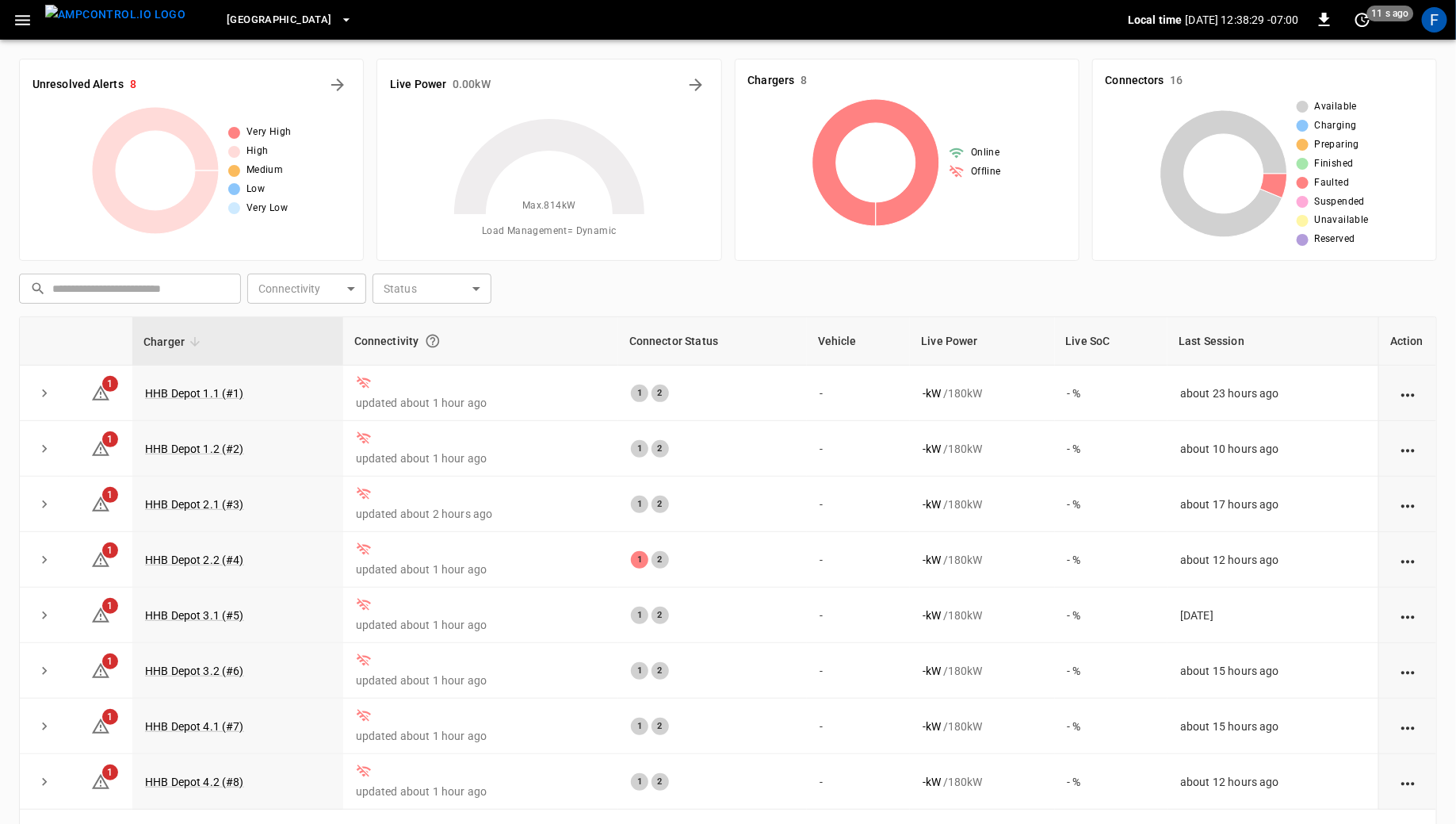
click at [254, 14] on span "[GEOGRAPHIC_DATA]" at bounding box center [279, 20] width 105 height 18
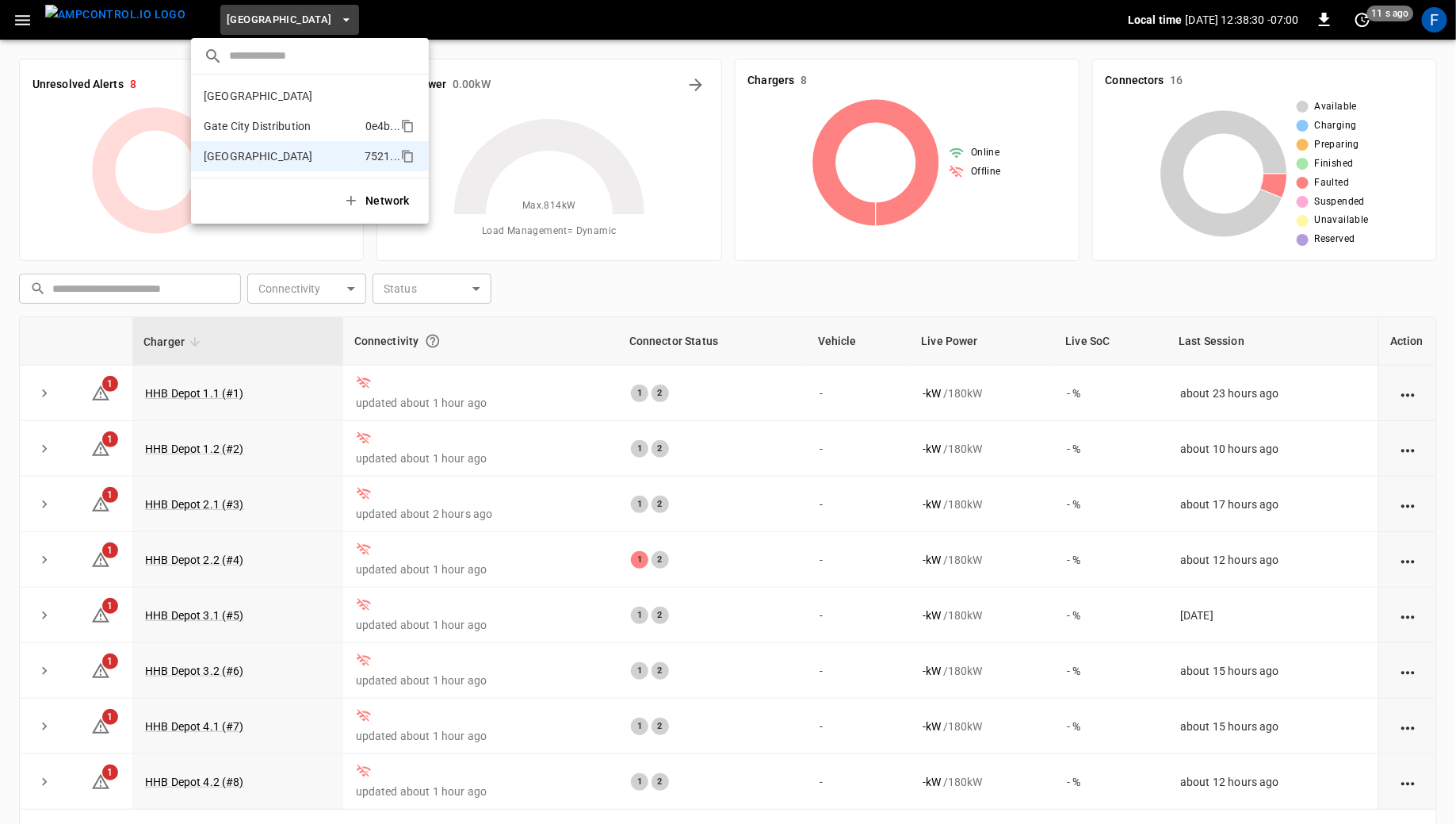
click at [260, 118] on p "Gate City Distribution" at bounding box center [281, 126] width 155 height 16
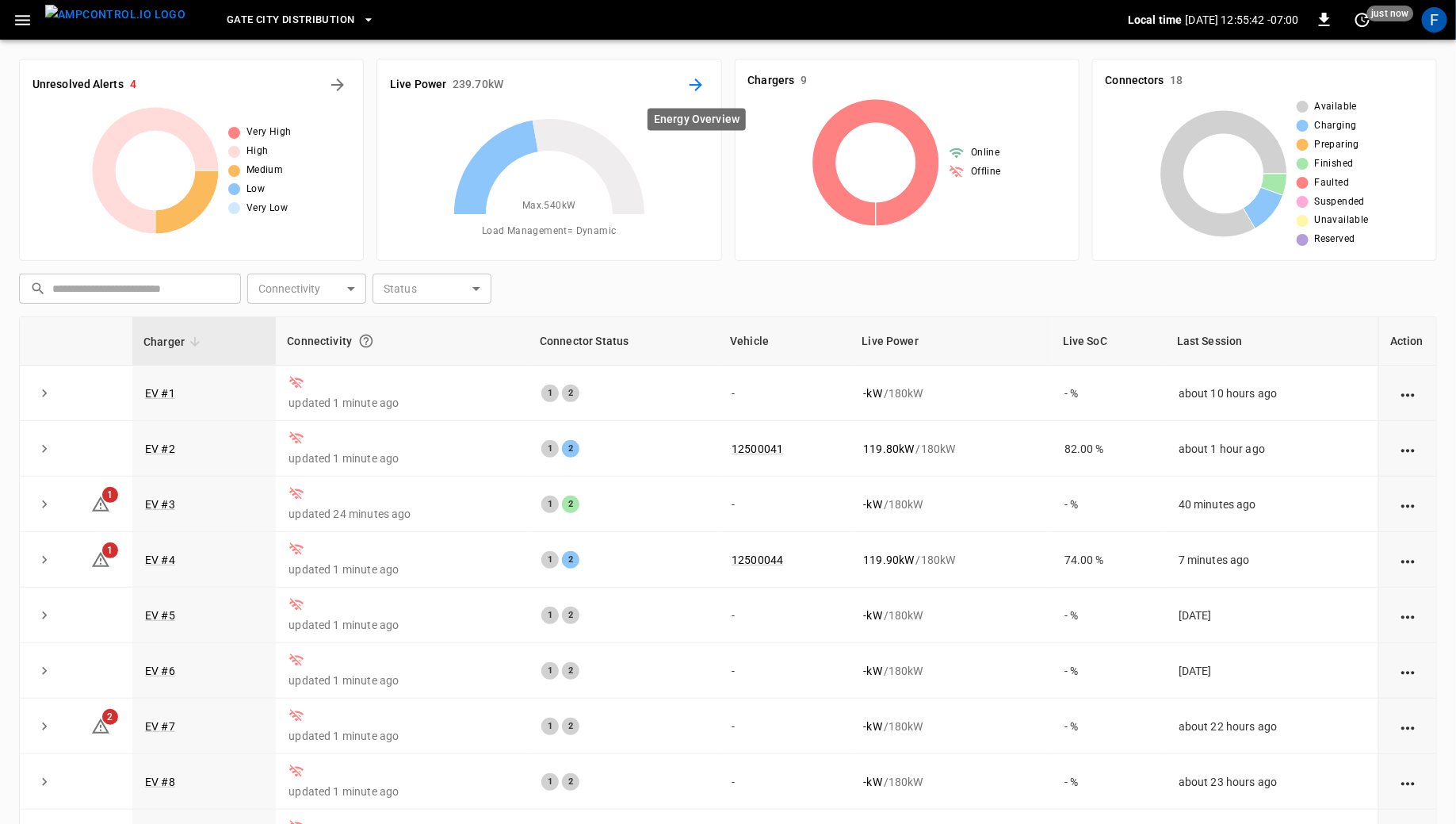
click at [698, 80] on icon "Energy Overview" at bounding box center [696, 85] width 19 height 19
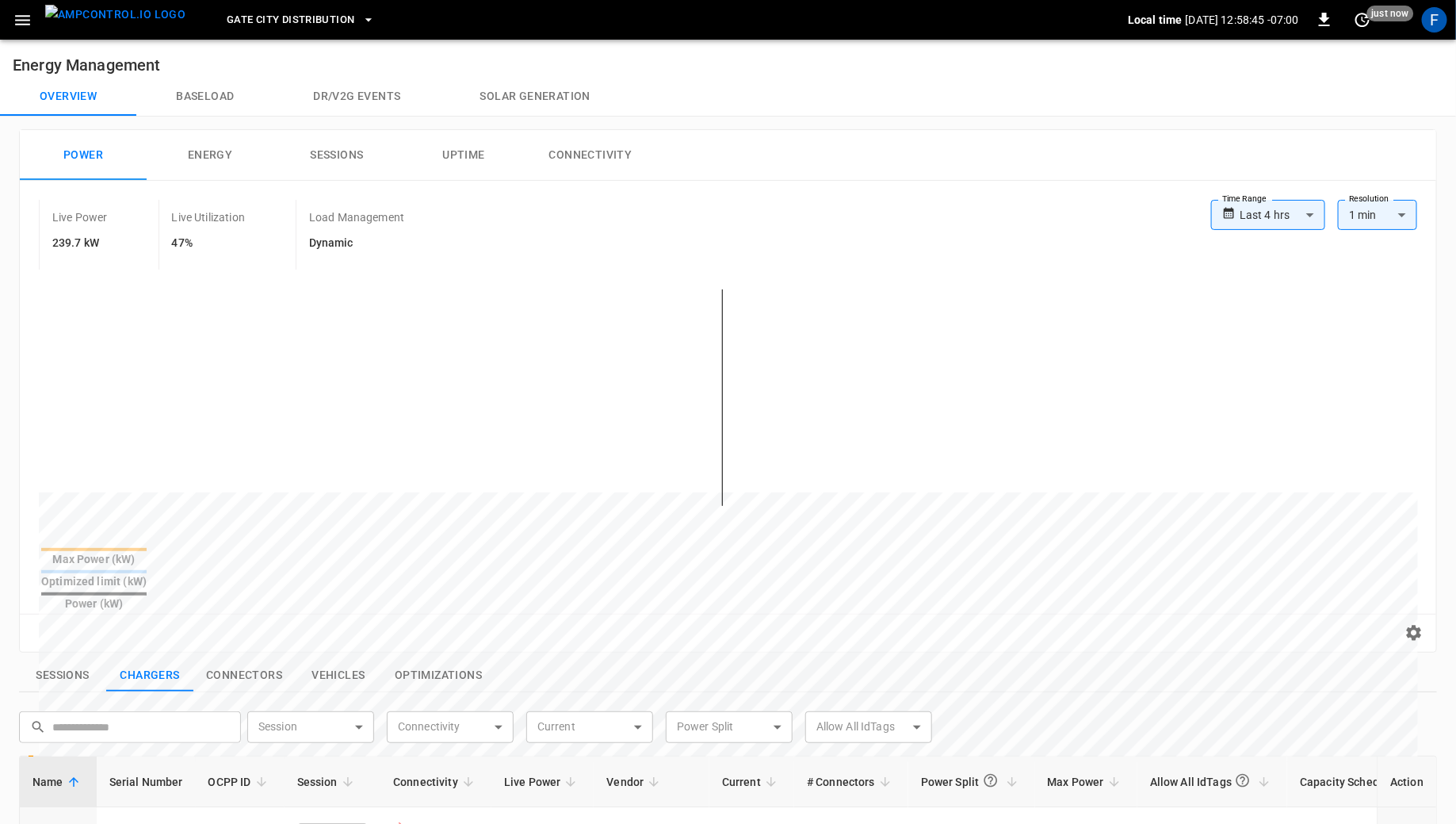
click at [275, 28] on span "Gate City Distribution" at bounding box center [291, 20] width 128 height 18
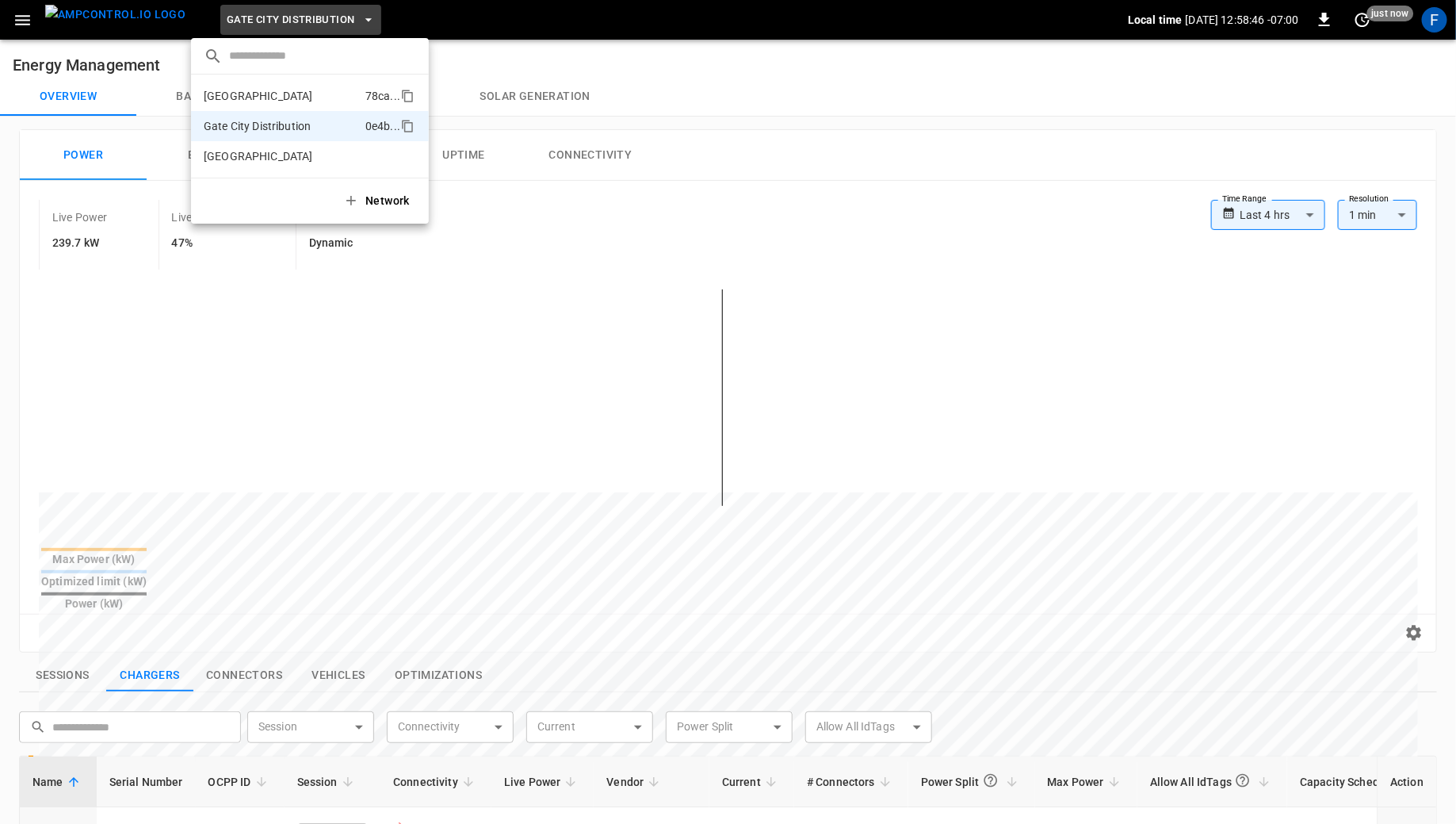
click at [262, 101] on p "[GEOGRAPHIC_DATA]" at bounding box center [281, 96] width 155 height 16
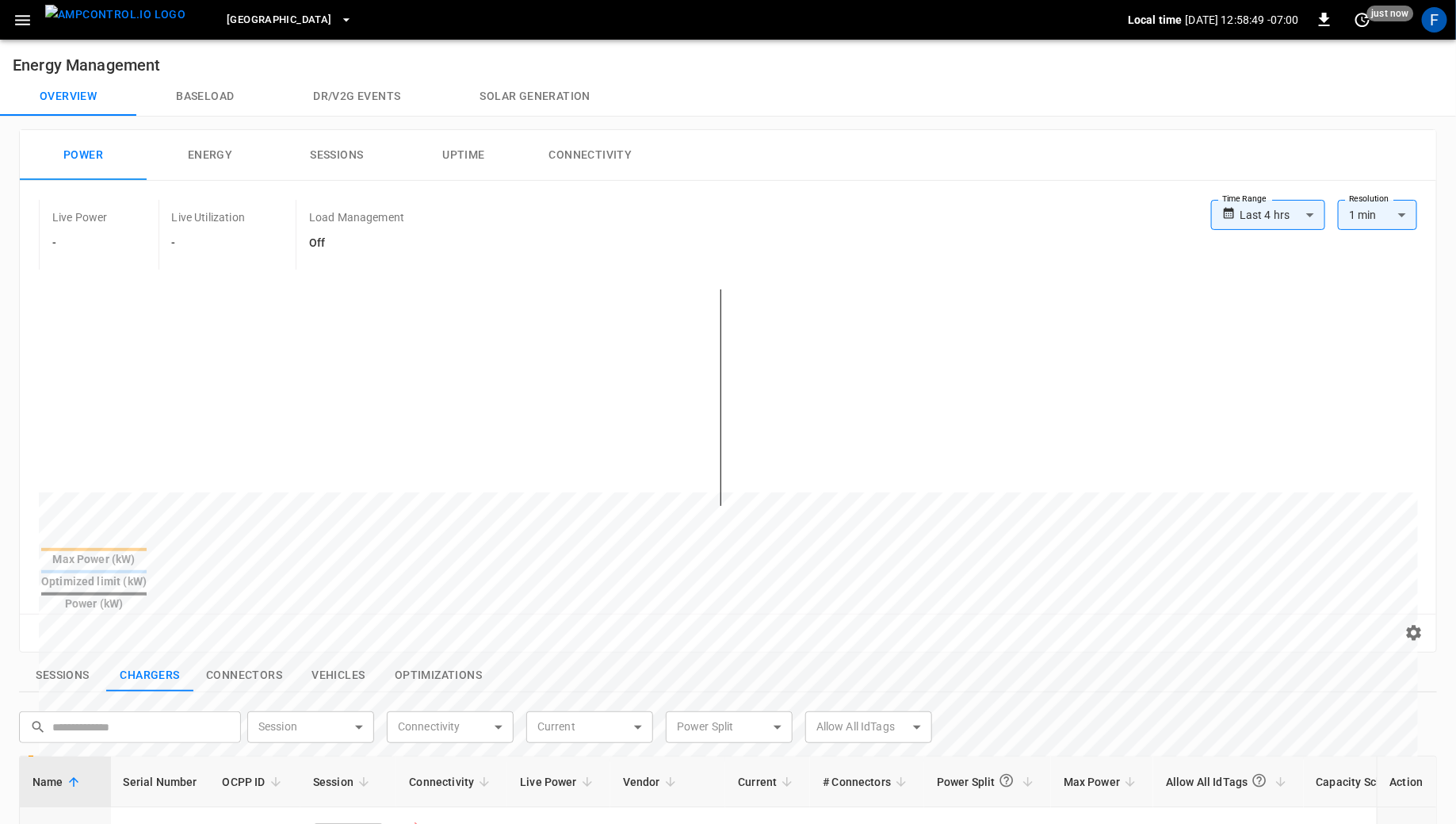
click at [122, 24] on img "menu" at bounding box center [115, 14] width 141 height 20
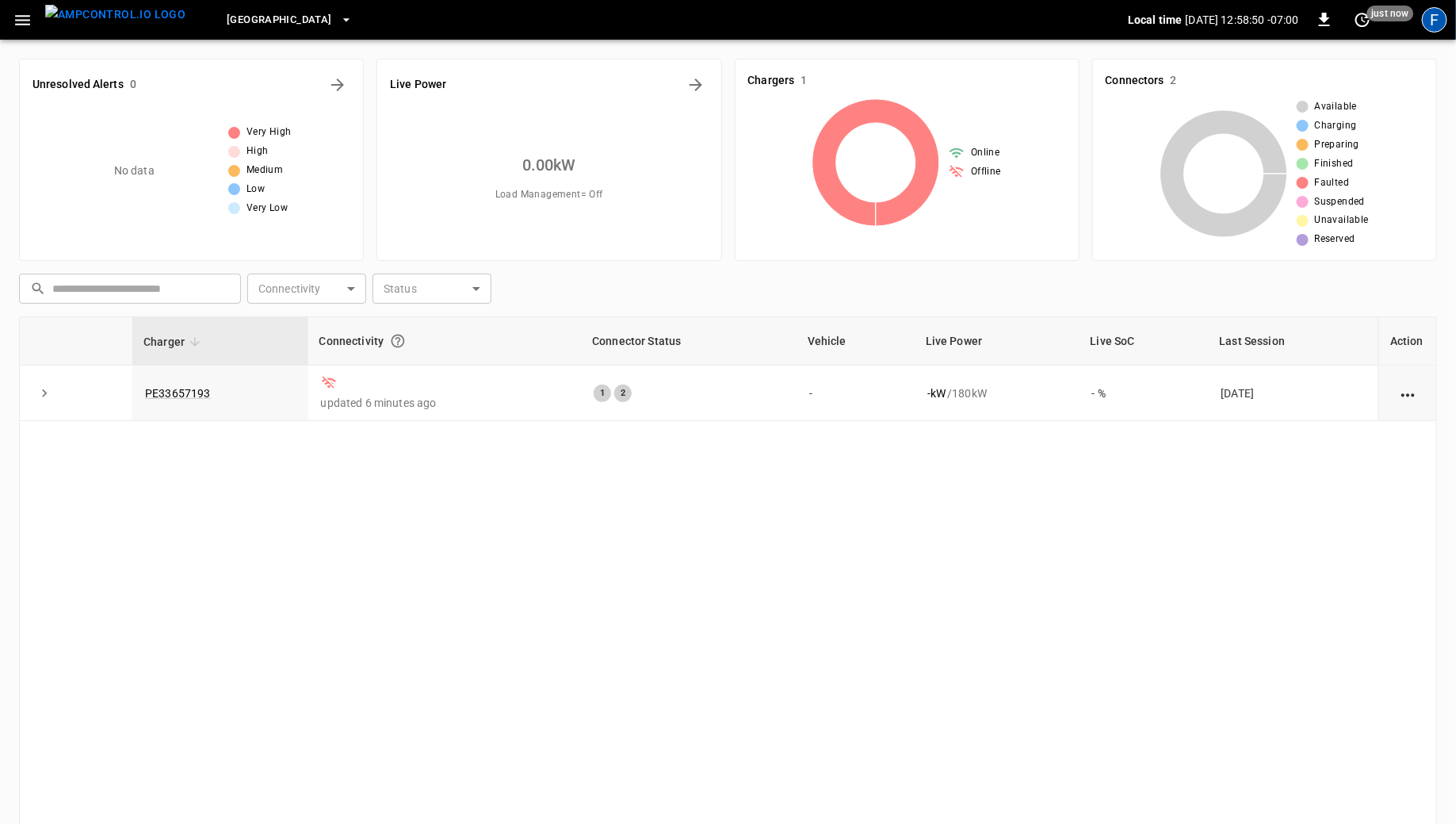
click at [1438, 30] on div "F" at bounding box center [1434, 20] width 25 height 25
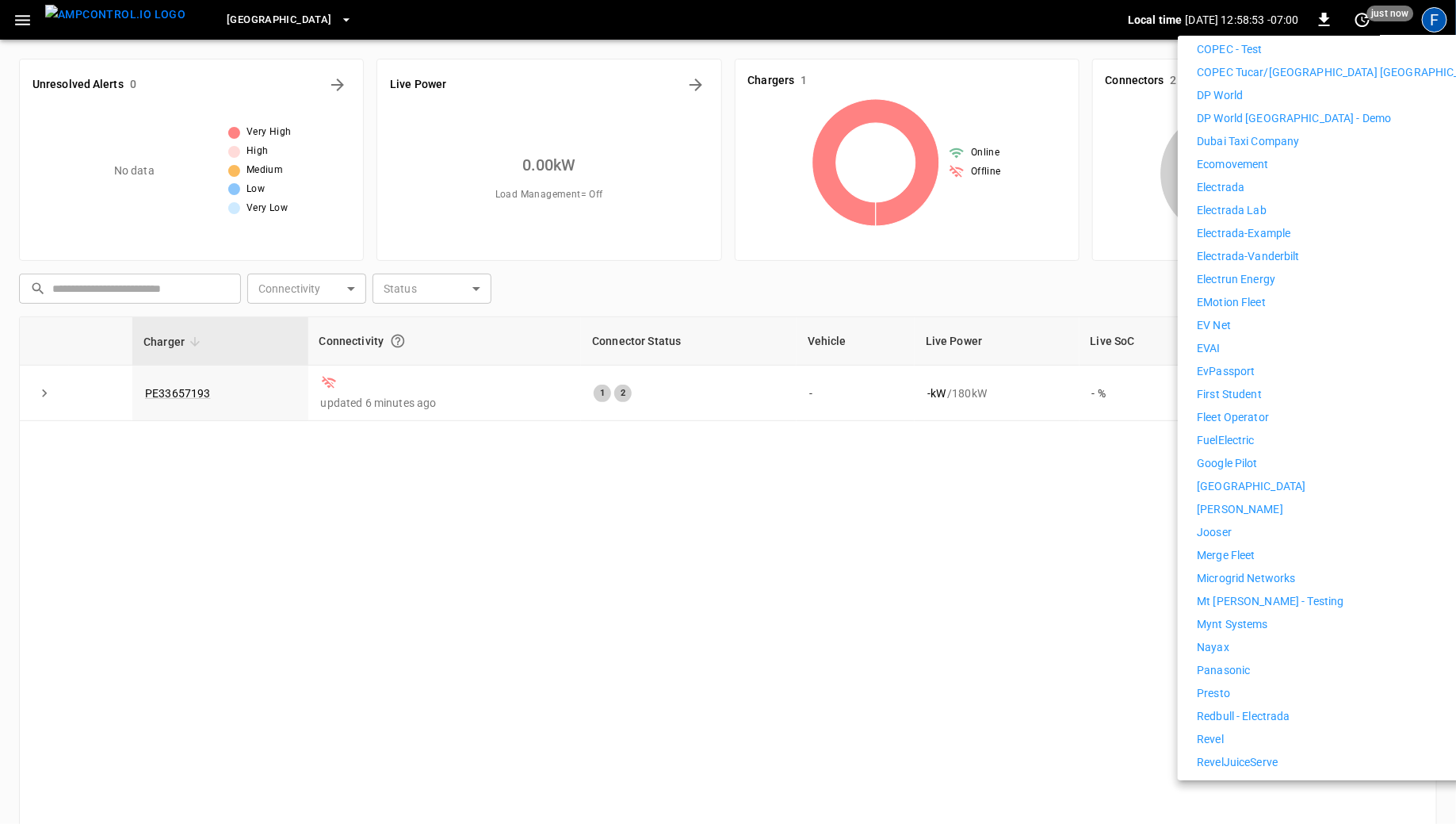
scroll to position [688, 0]
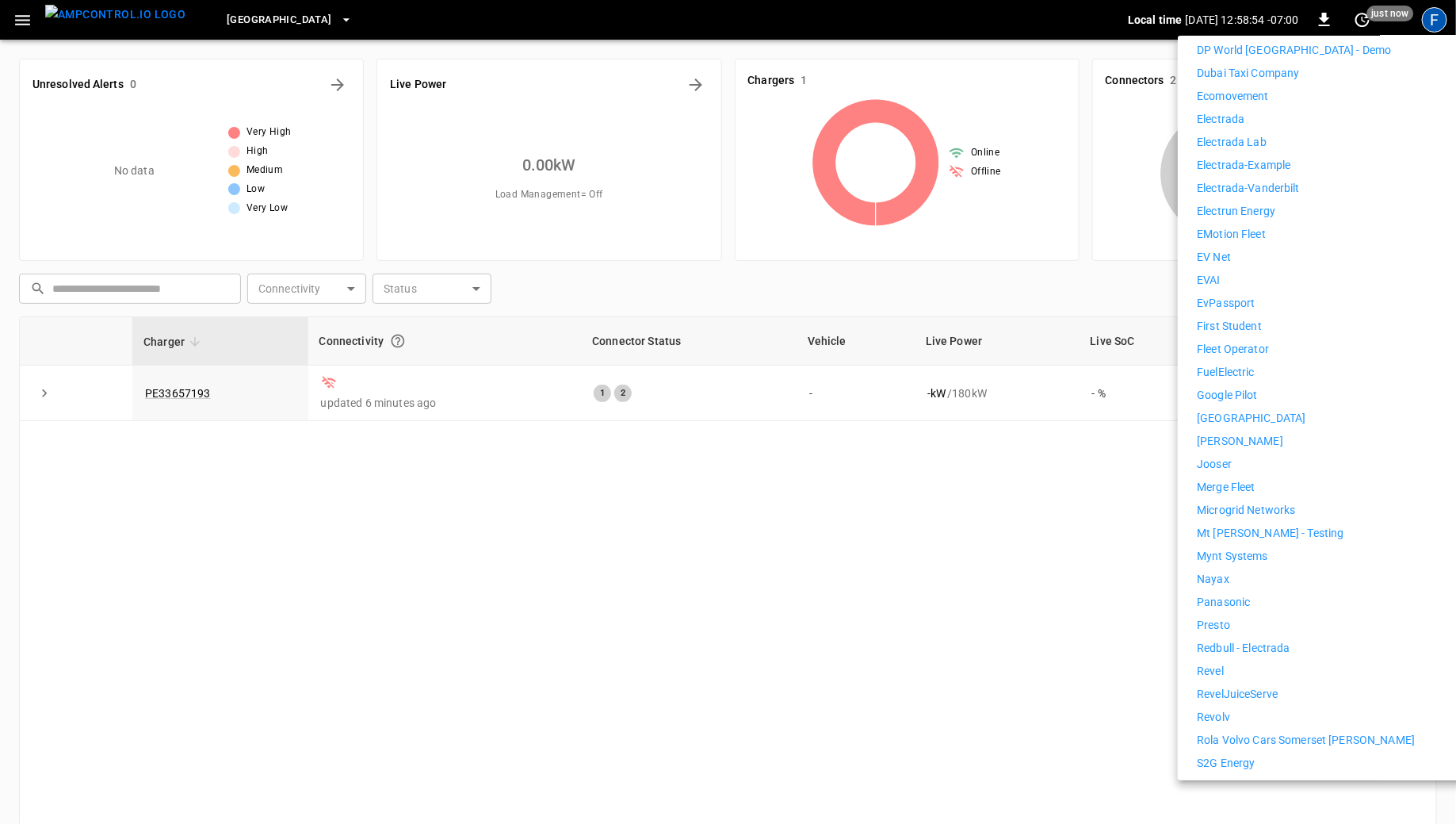
click at [1222, 710] on p "Revolv" at bounding box center [1213, 717] width 33 height 16
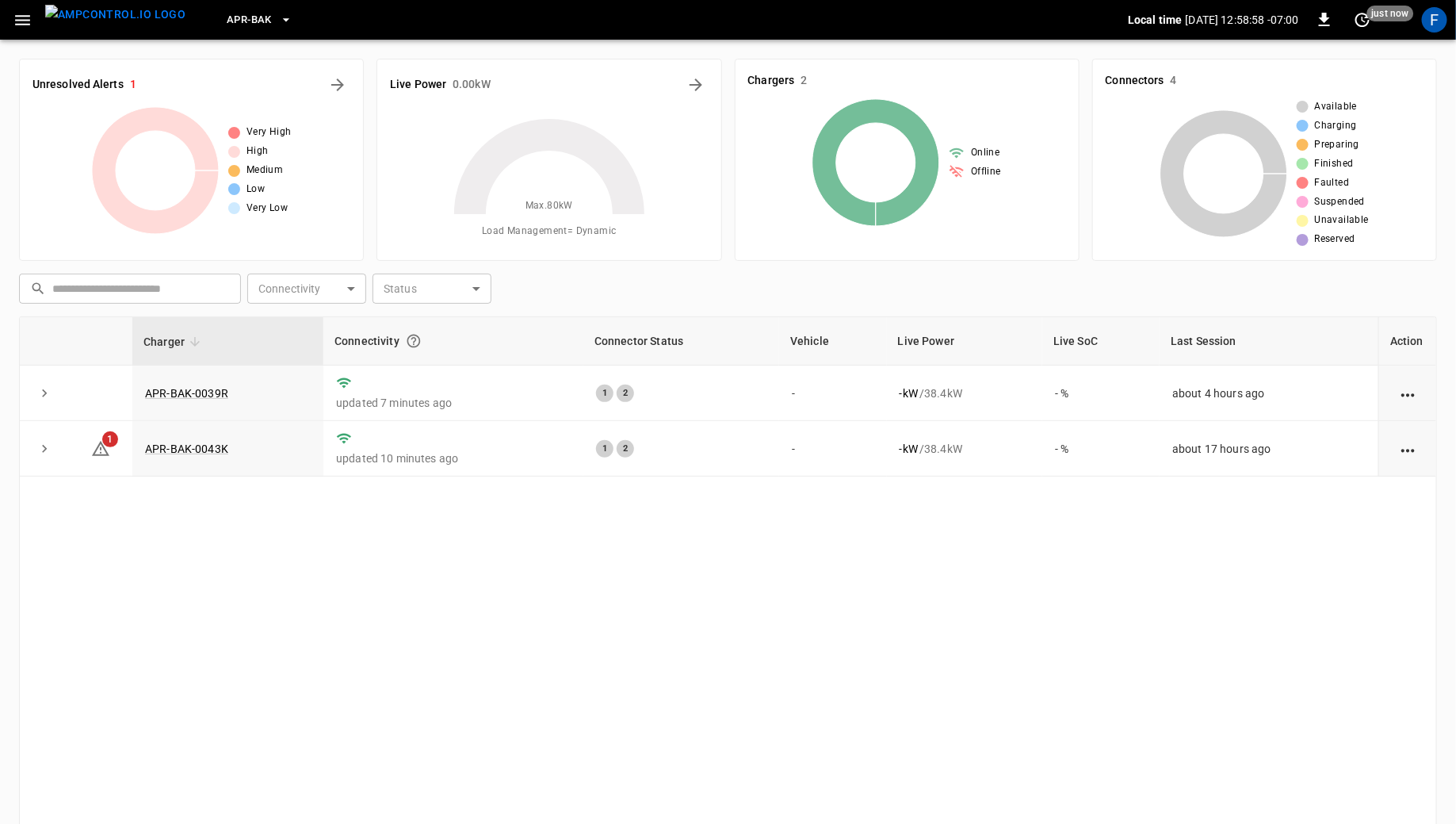
click at [230, 33] on button "APR-BAK" at bounding box center [259, 20] width 78 height 31
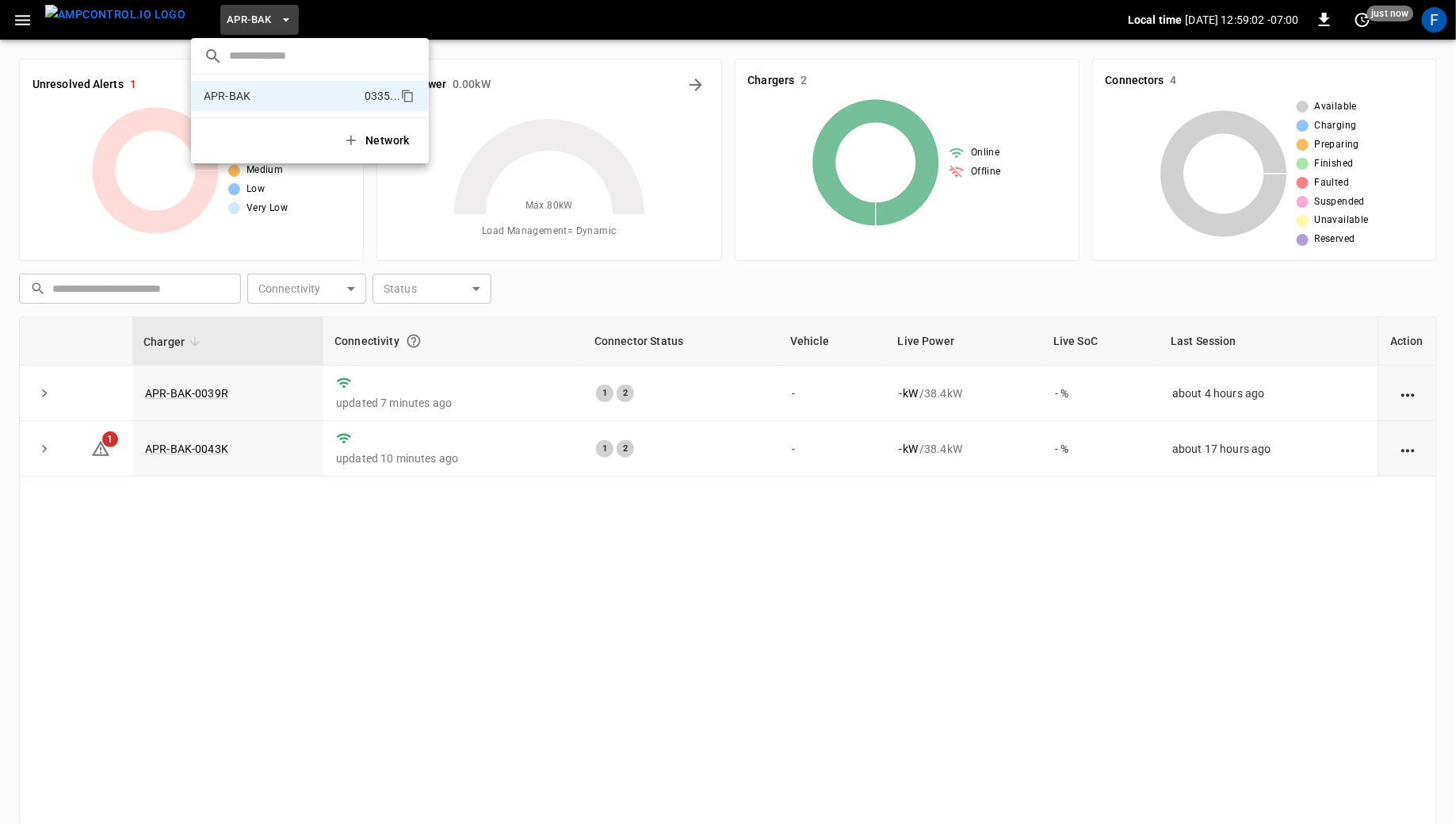
click at [89, 15] on div at bounding box center [728, 412] width 1456 height 824
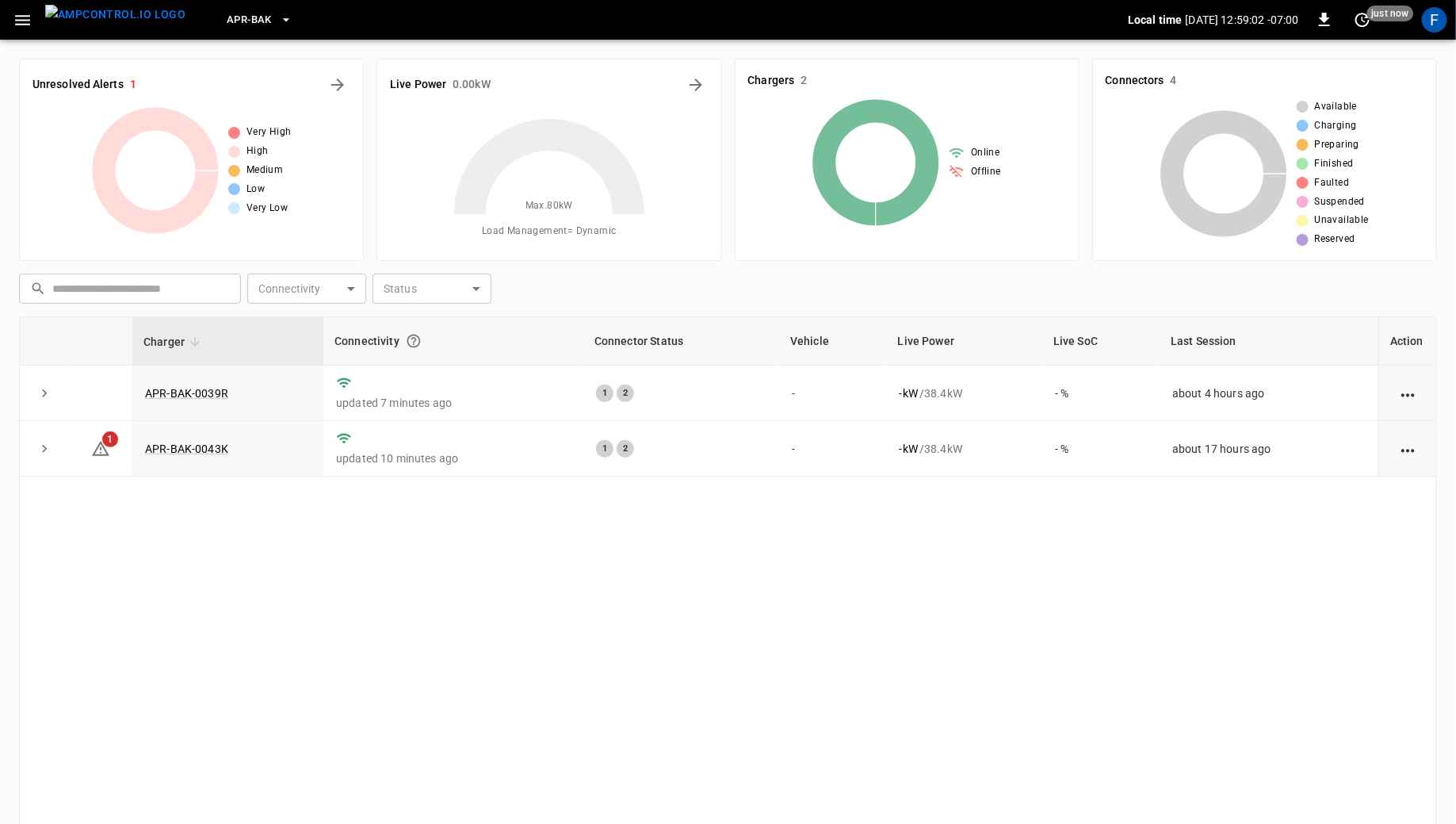
click at [91, 19] on img "menu" at bounding box center [115, 14] width 141 height 20
click at [227, 27] on span "APR-BAK" at bounding box center [250, 20] width 45 height 18
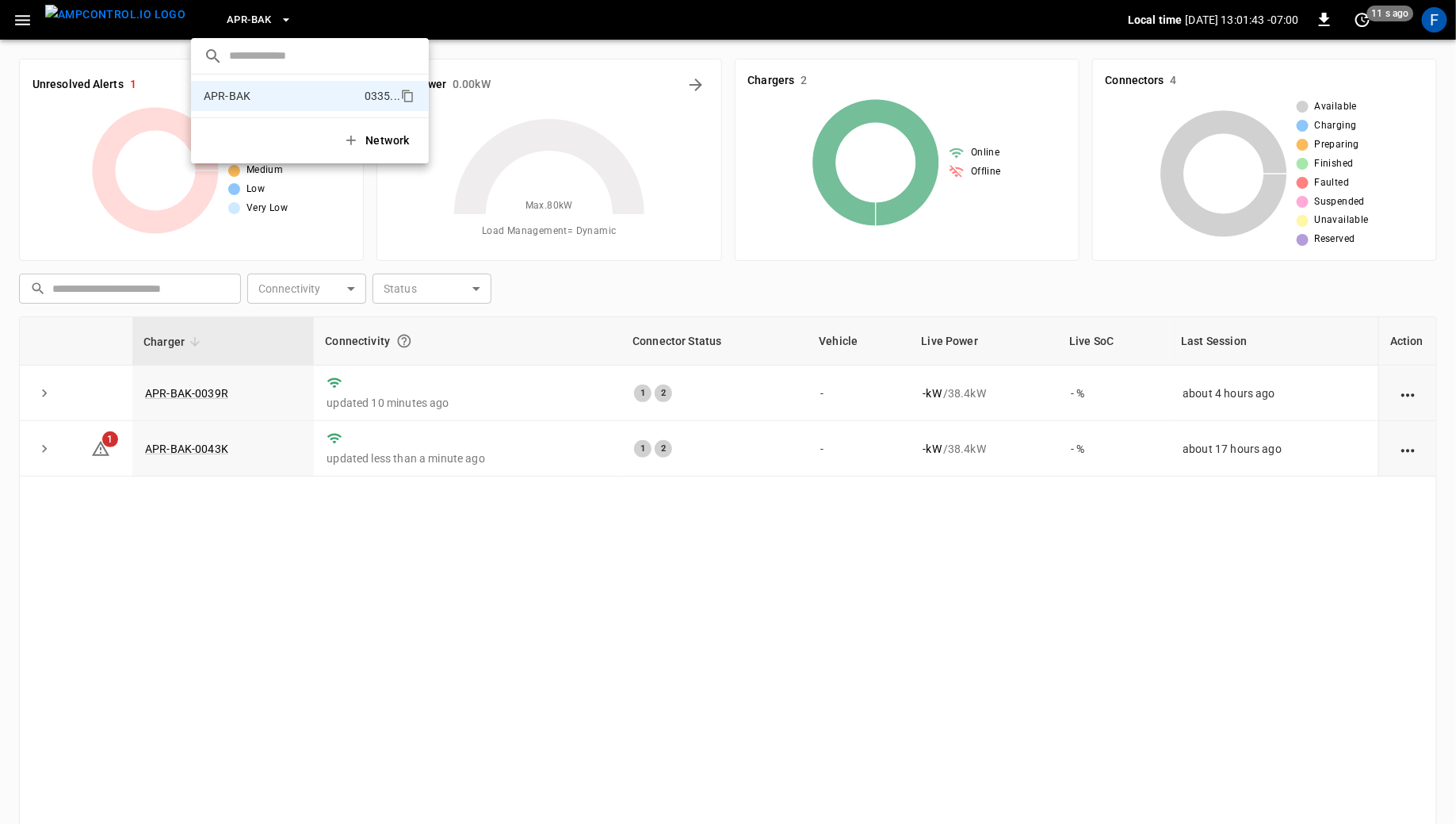
click at [227, 27] on div at bounding box center [728, 412] width 1456 height 824
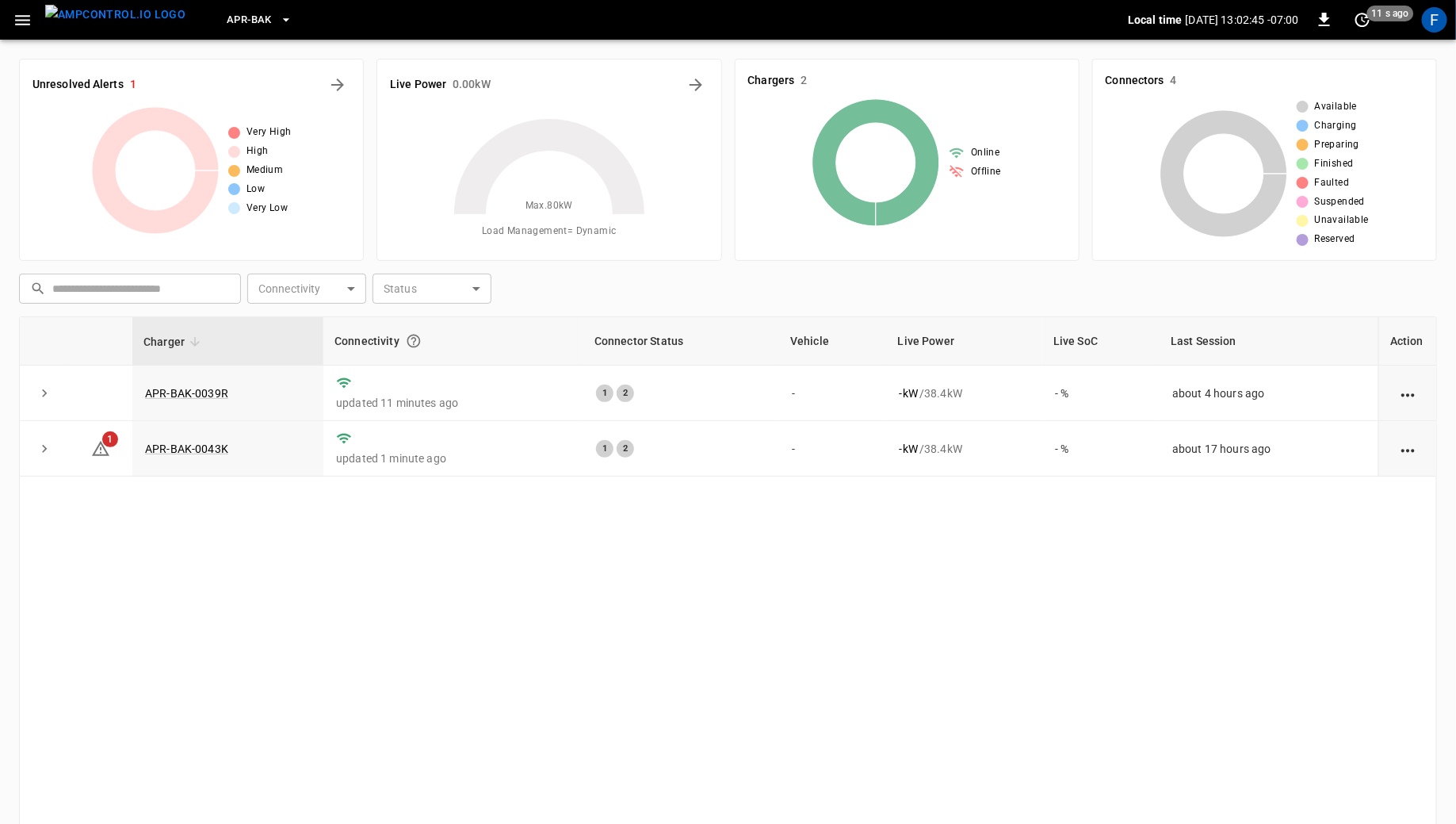
click at [35, 21] on button "button" at bounding box center [23, 20] width 32 height 30
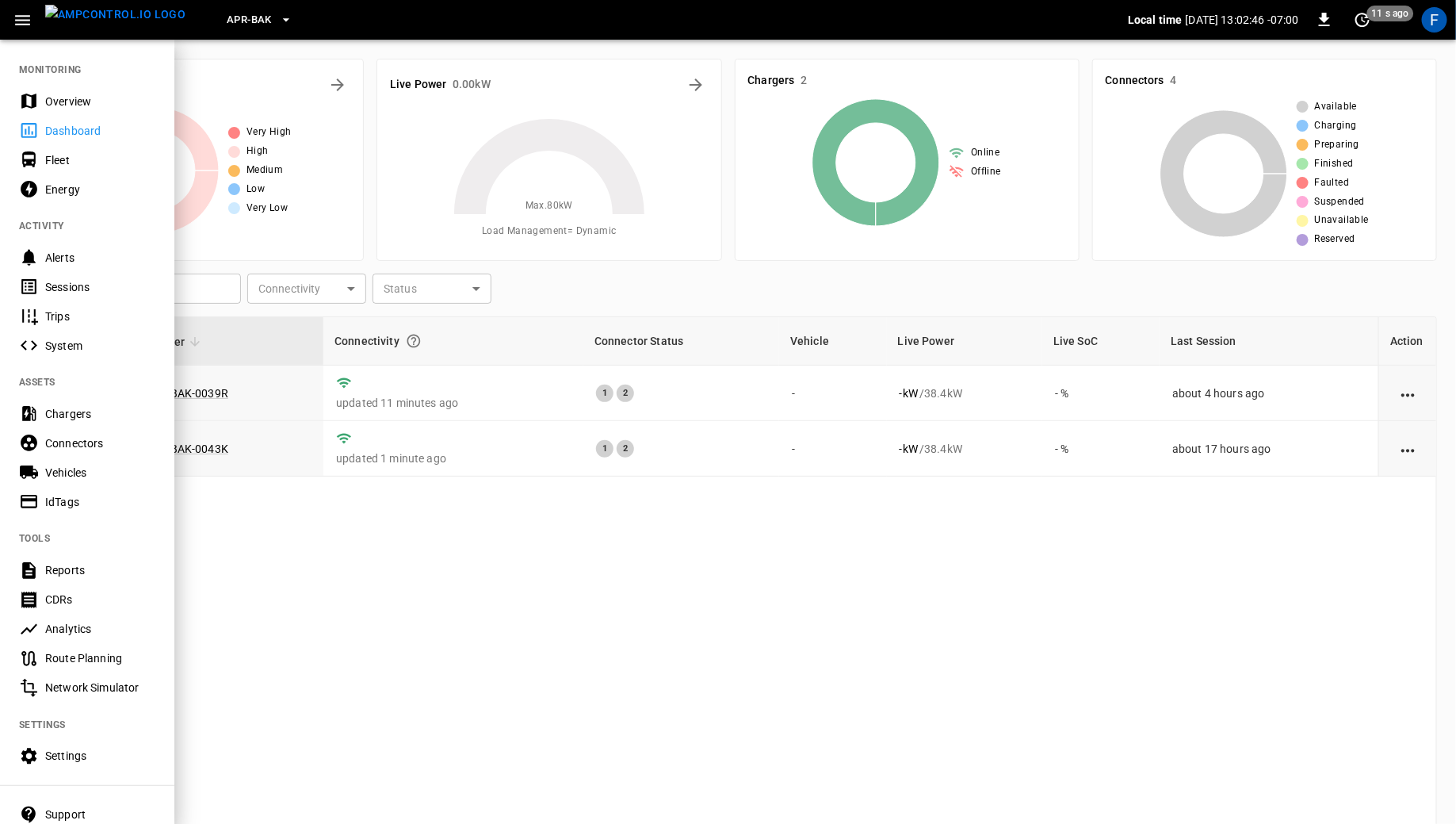
click at [55, 99] on div "Overview" at bounding box center [100, 102] width 110 height 16
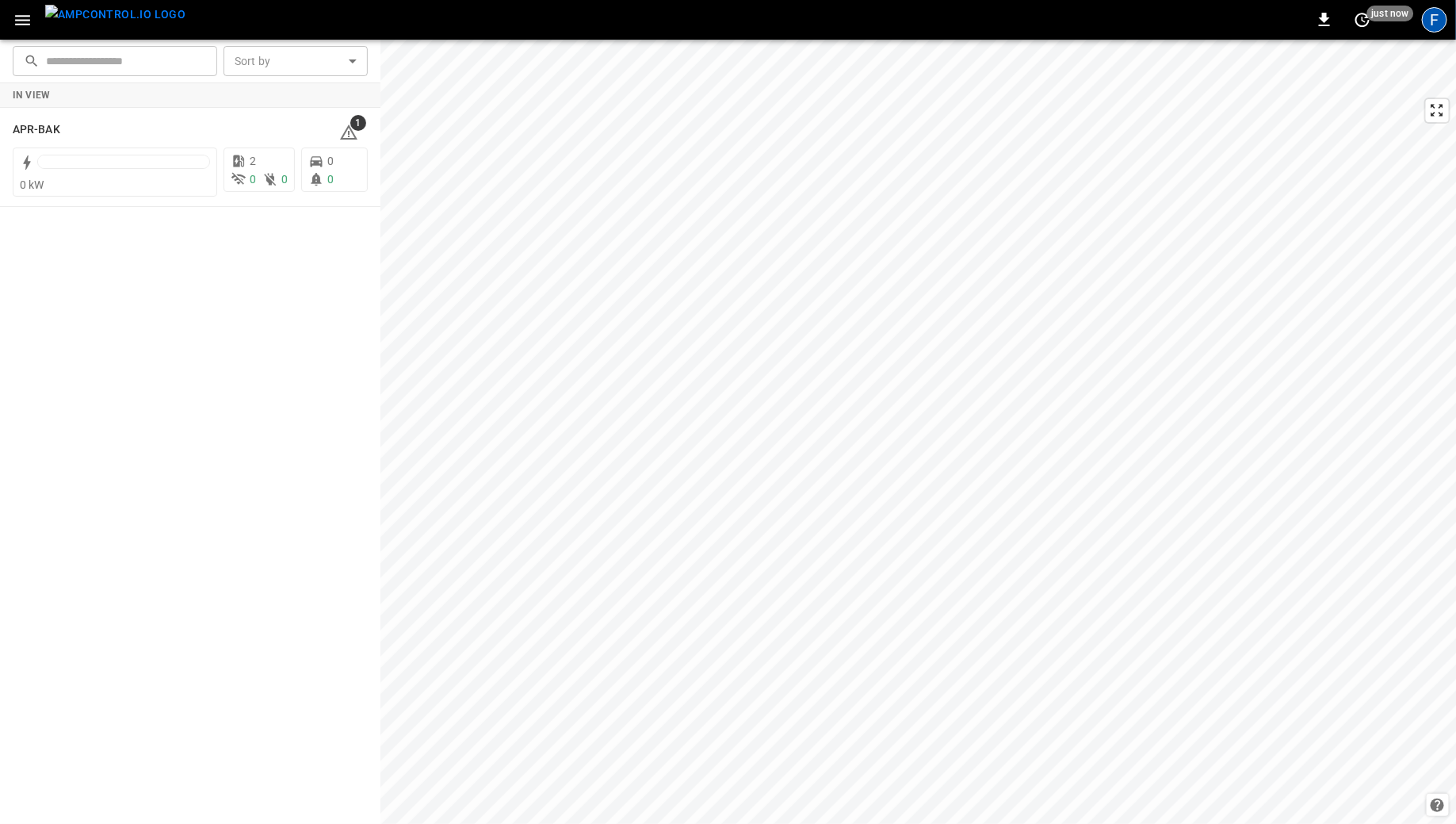
click at [1442, 26] on div "F" at bounding box center [1434, 20] width 25 height 25
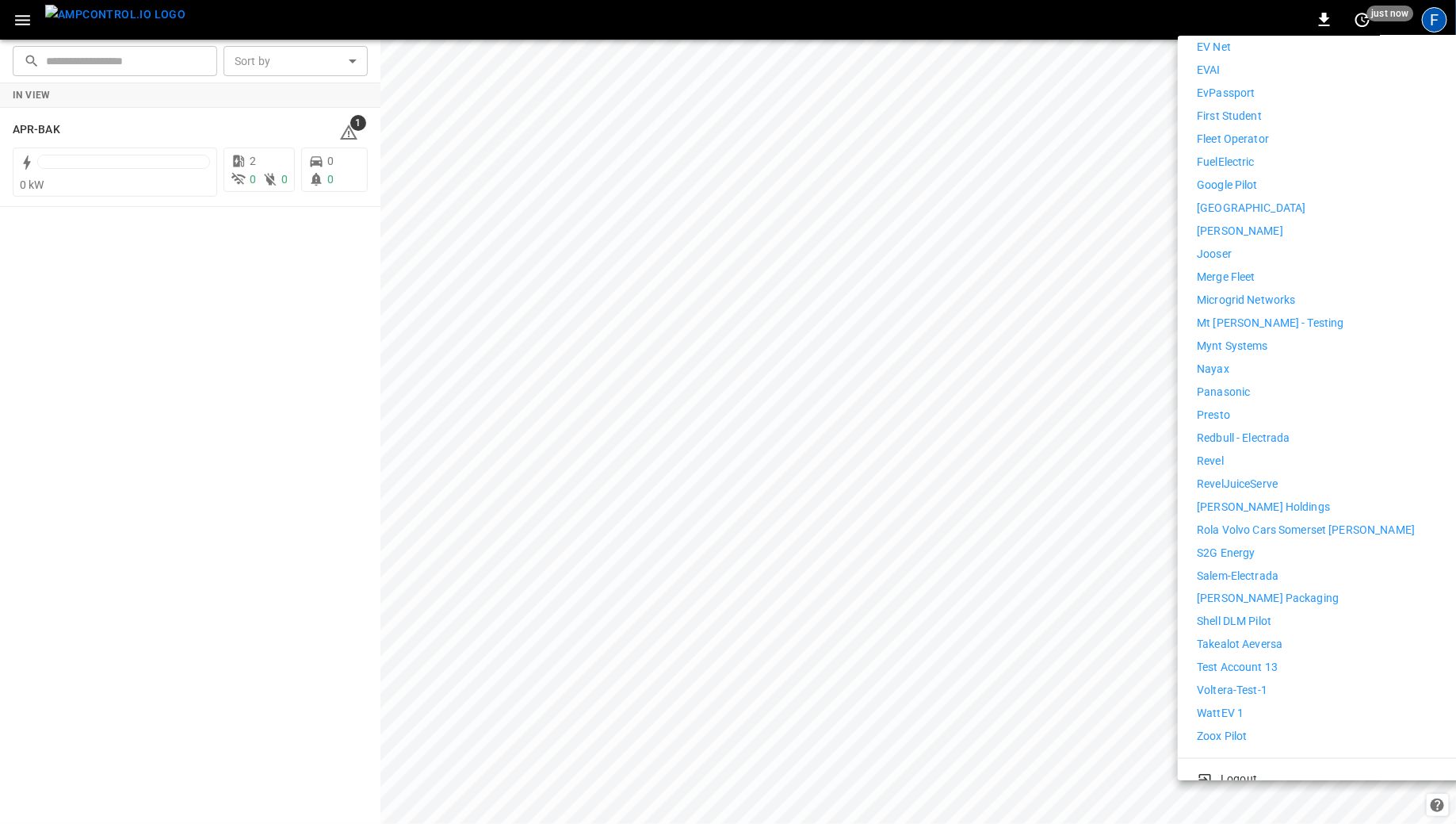
scroll to position [896, 0]
click at [1219, 500] on p "[PERSON_NAME] Holdings" at bounding box center [1263, 508] width 133 height 16
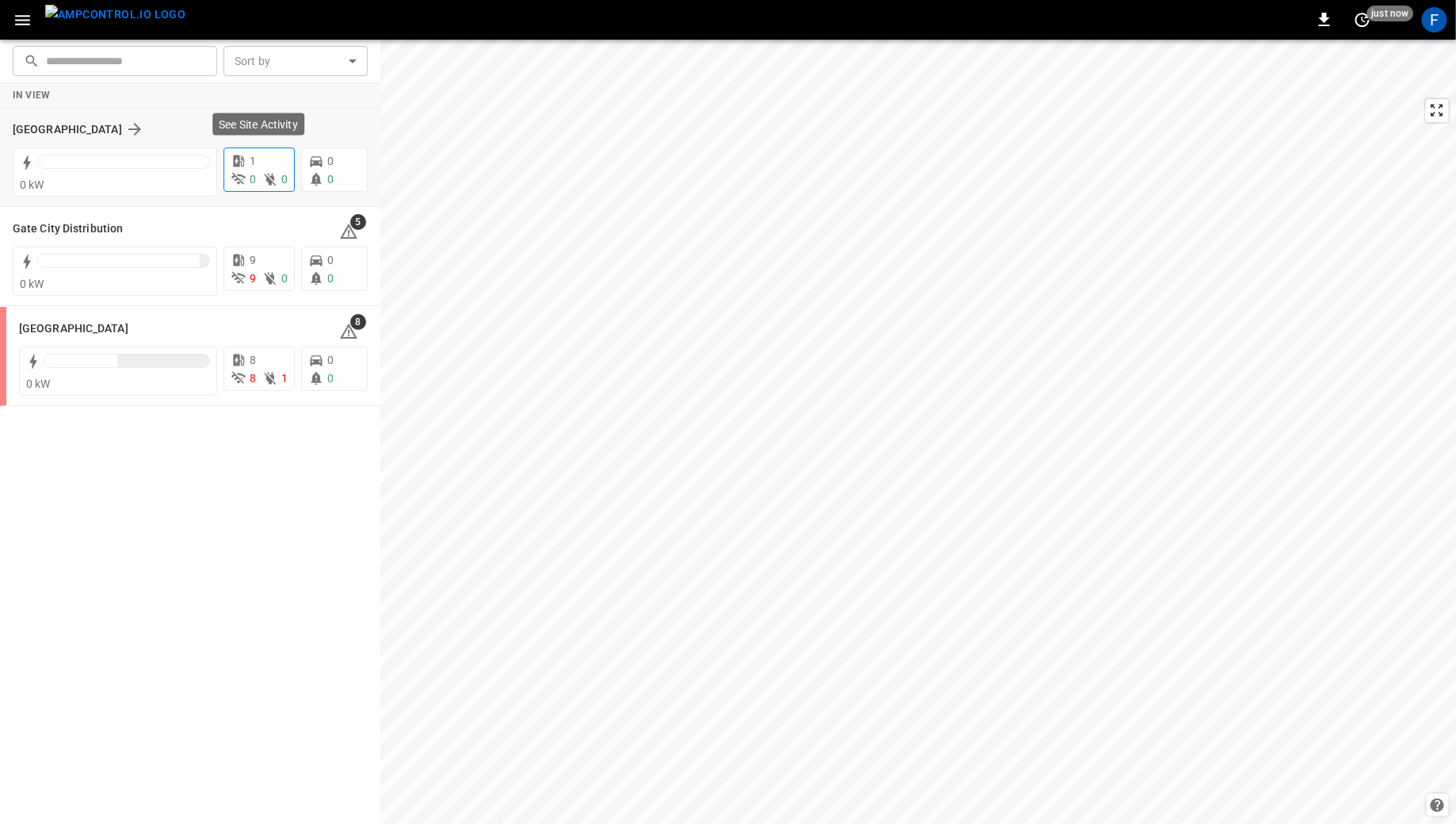
click at [265, 178] on icon at bounding box center [270, 179] width 16 height 16
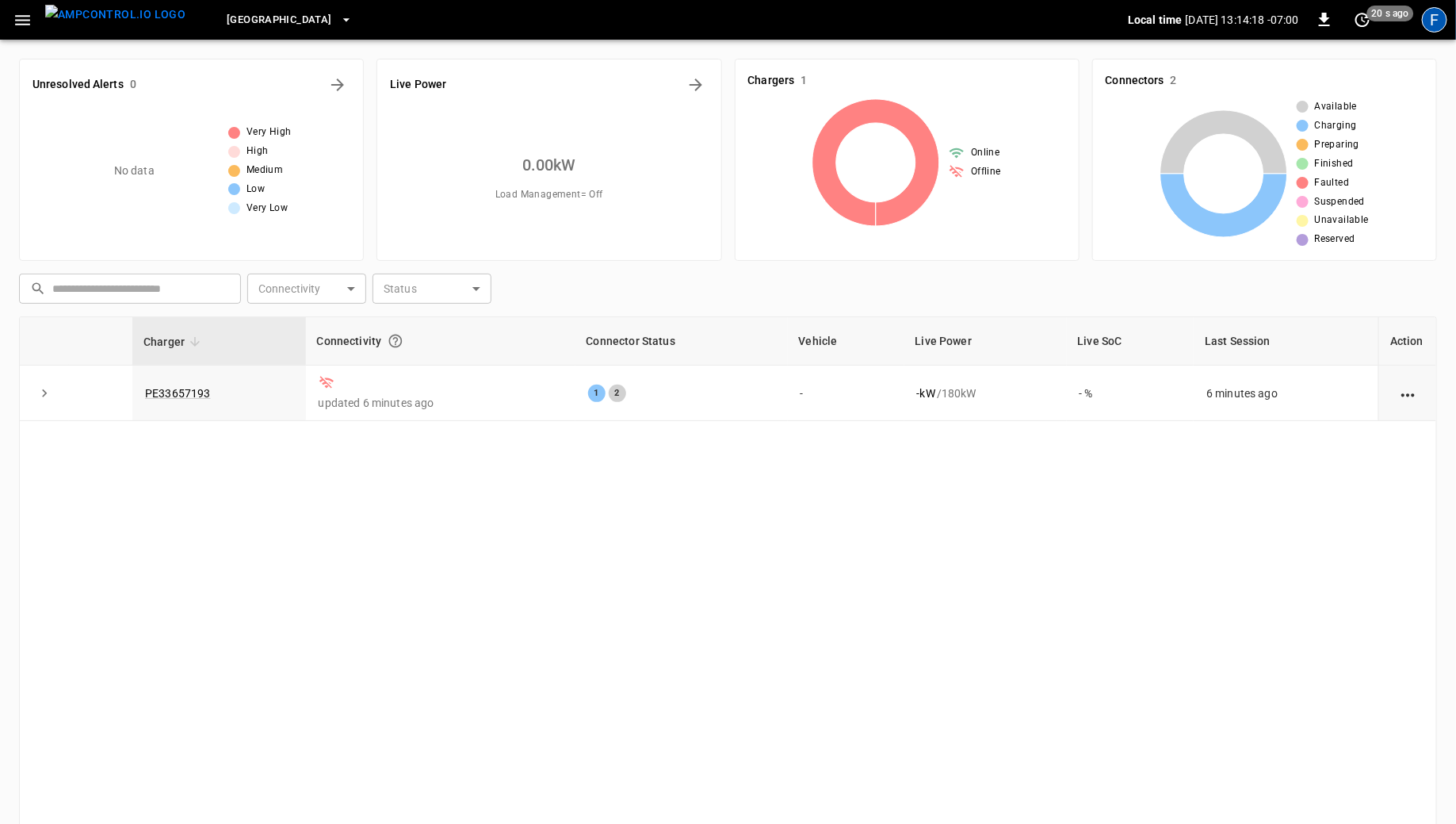
click at [1437, 23] on div "F" at bounding box center [1434, 20] width 25 height 25
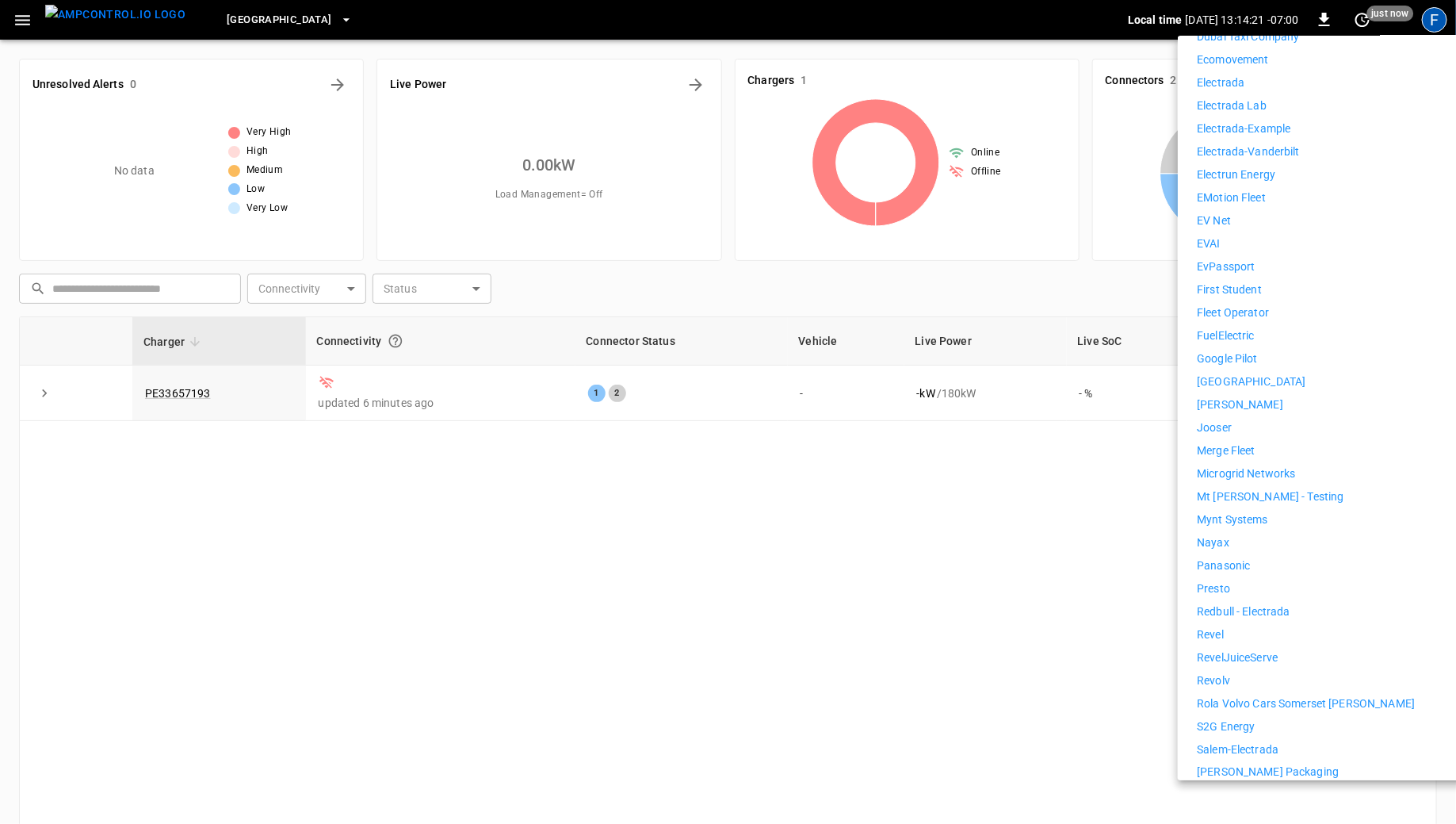
scroll to position [761, 0]
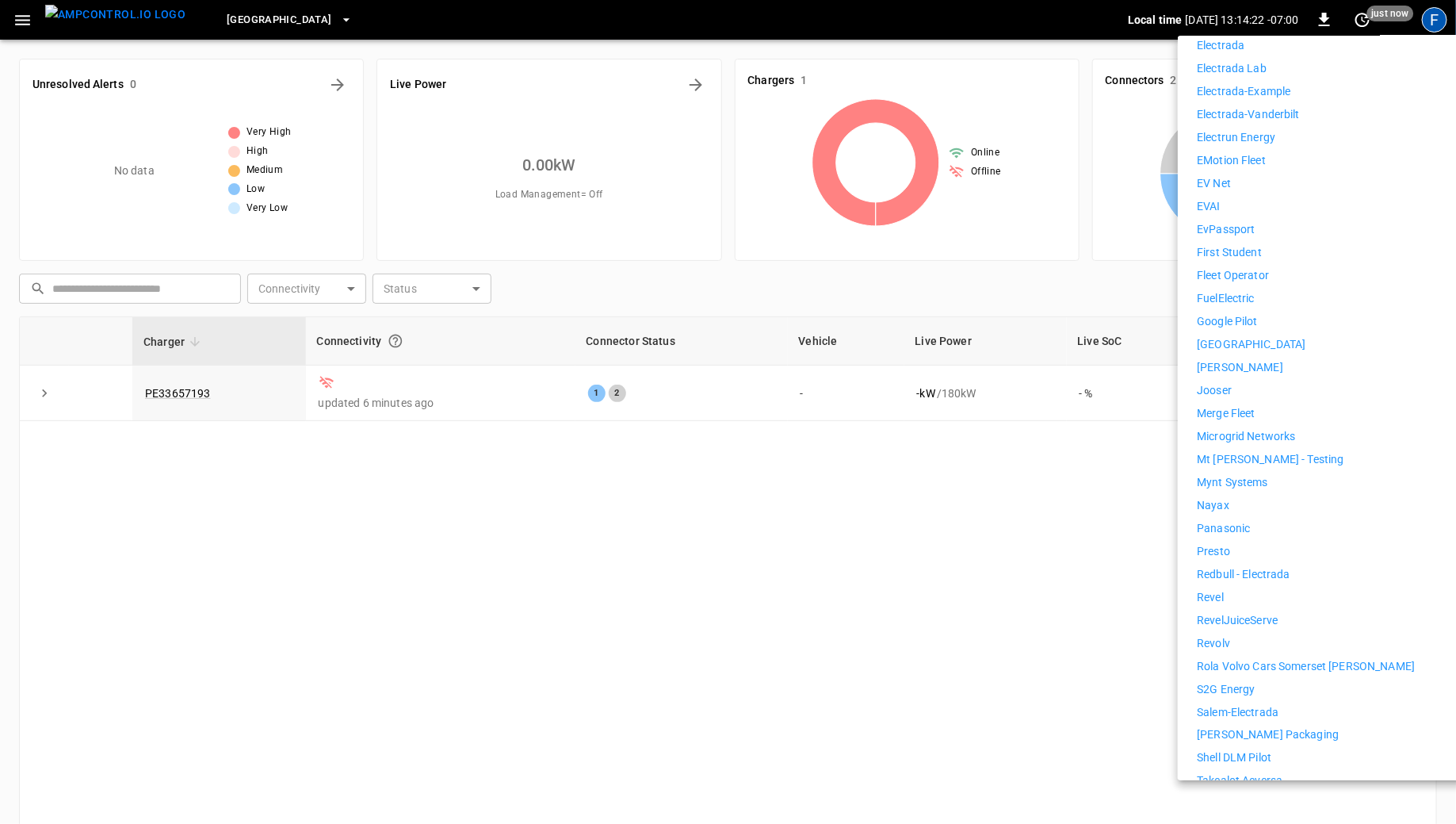
click at [1223, 636] on p "Revolv" at bounding box center [1213, 644] width 33 height 16
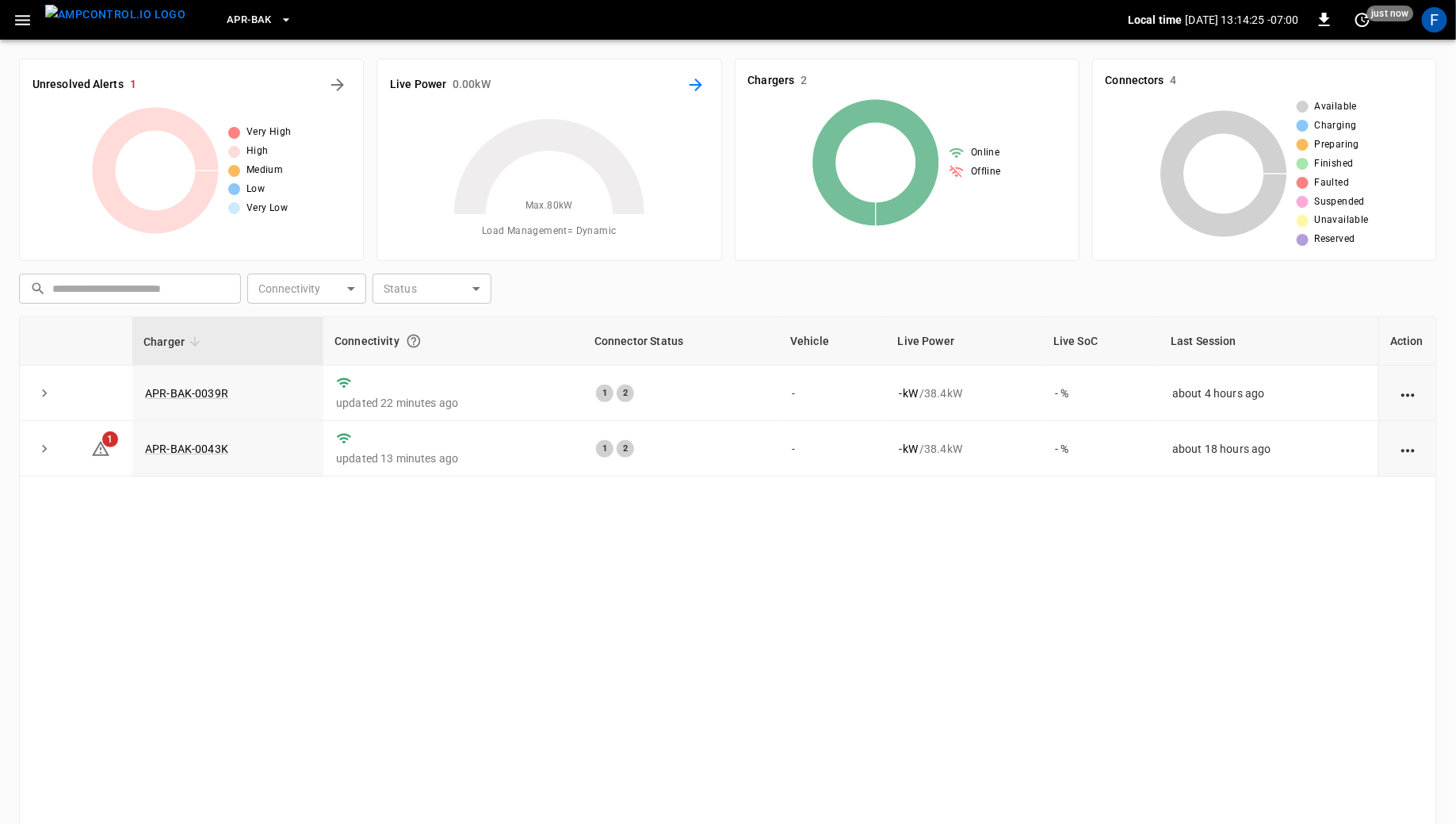
click at [696, 92] on icon "Energy Overview" at bounding box center [696, 85] width 19 height 19
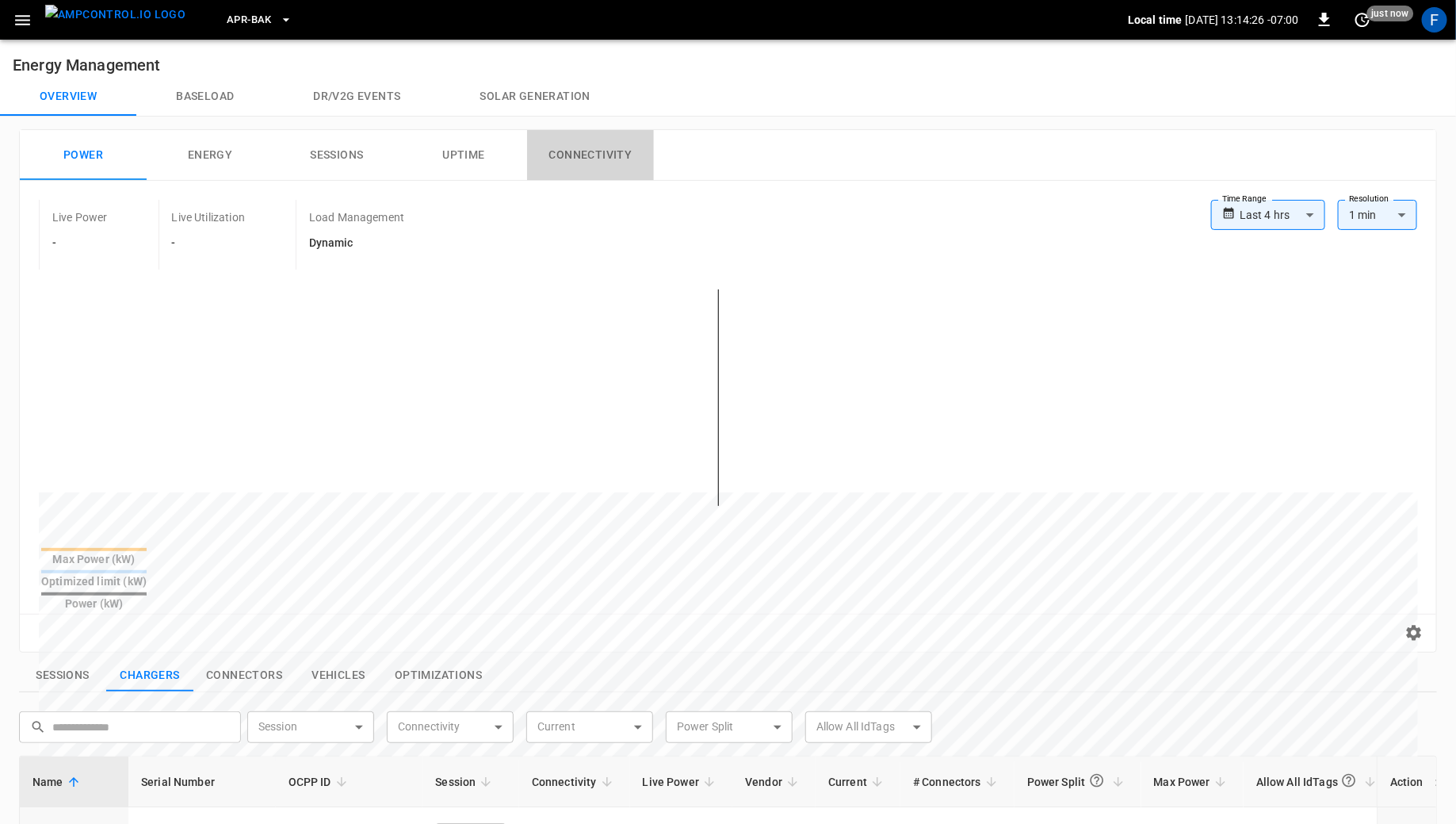
click at [628, 151] on button "Connectivity" at bounding box center [590, 155] width 127 height 50
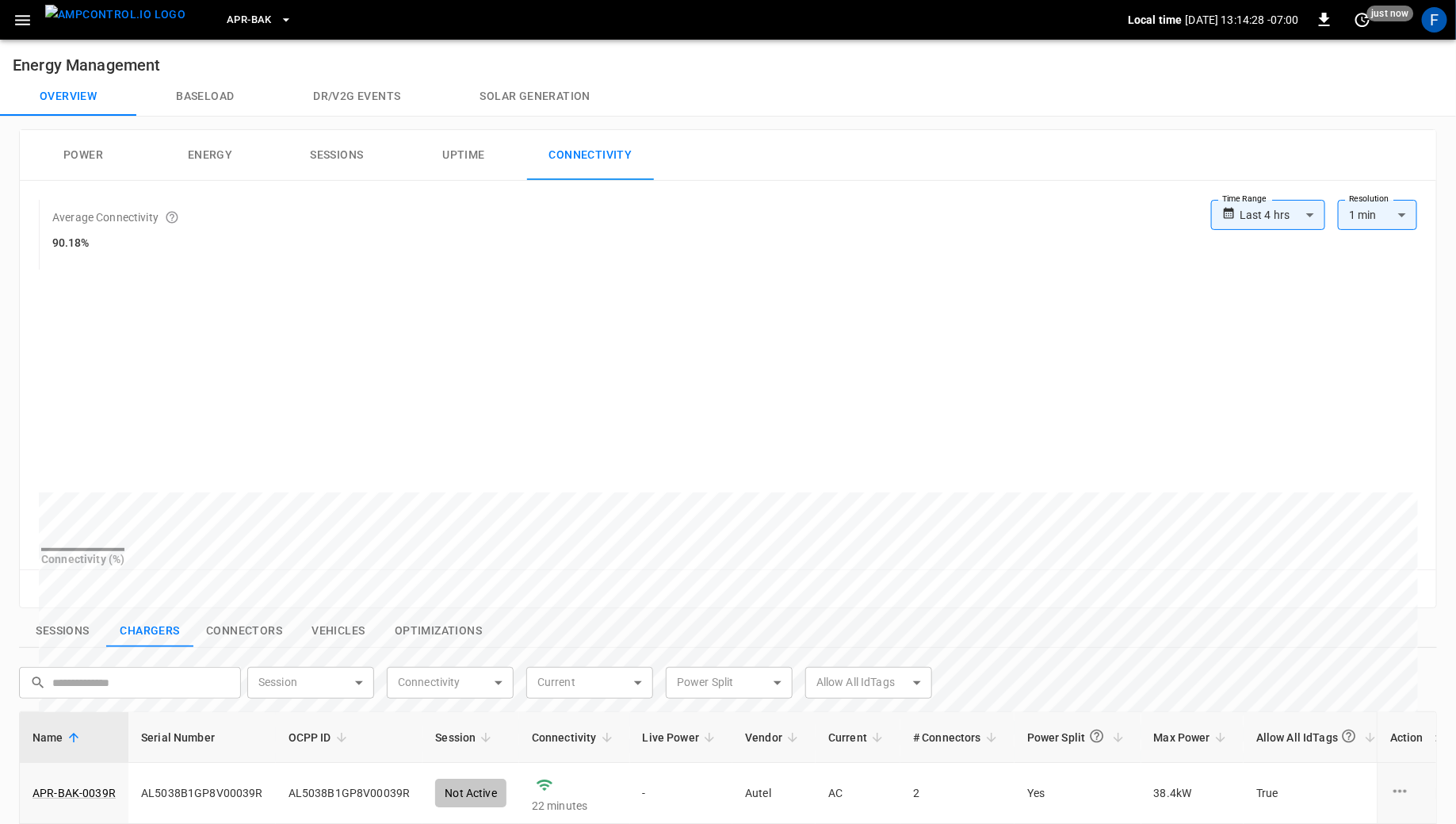
click at [1305, 226] on body "**********" at bounding box center [728, 672] width 1456 height 1344
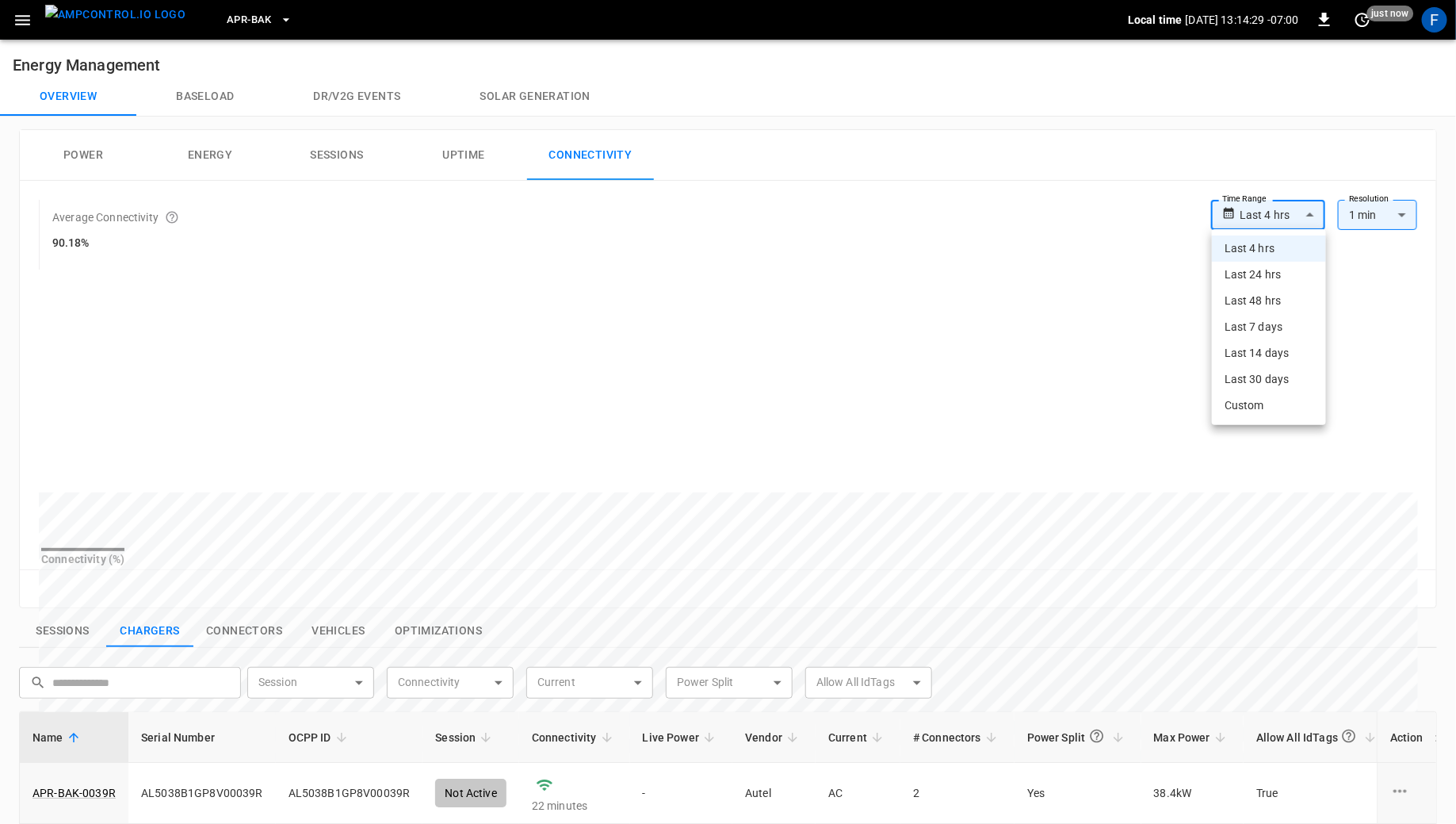
click at [1297, 282] on li "Last 24 hrs" at bounding box center [1269, 274] width 114 height 26
type input "**********"
click at [1431, 24] on div "F" at bounding box center [1434, 20] width 25 height 25
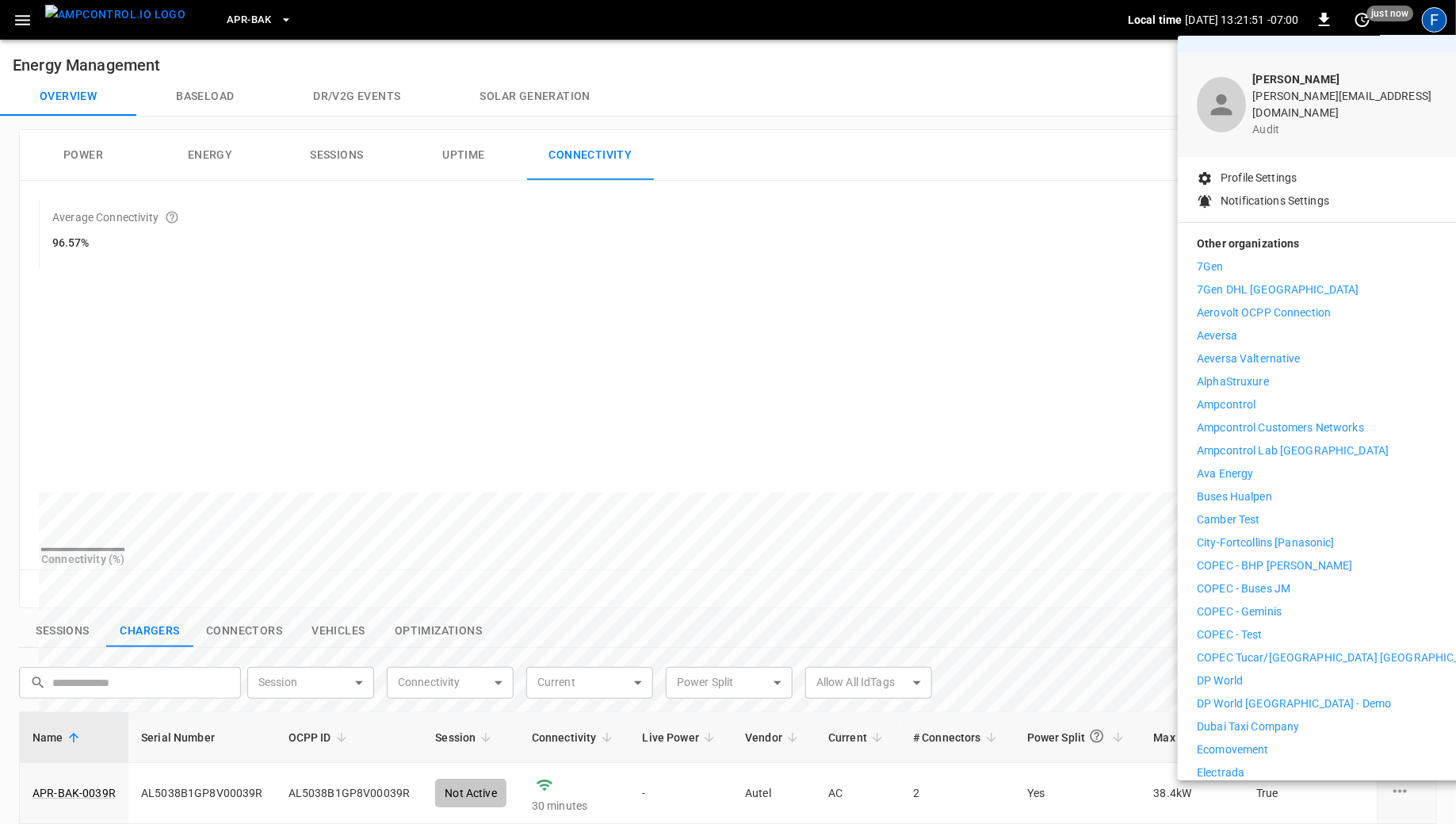
scroll to position [42, 0]
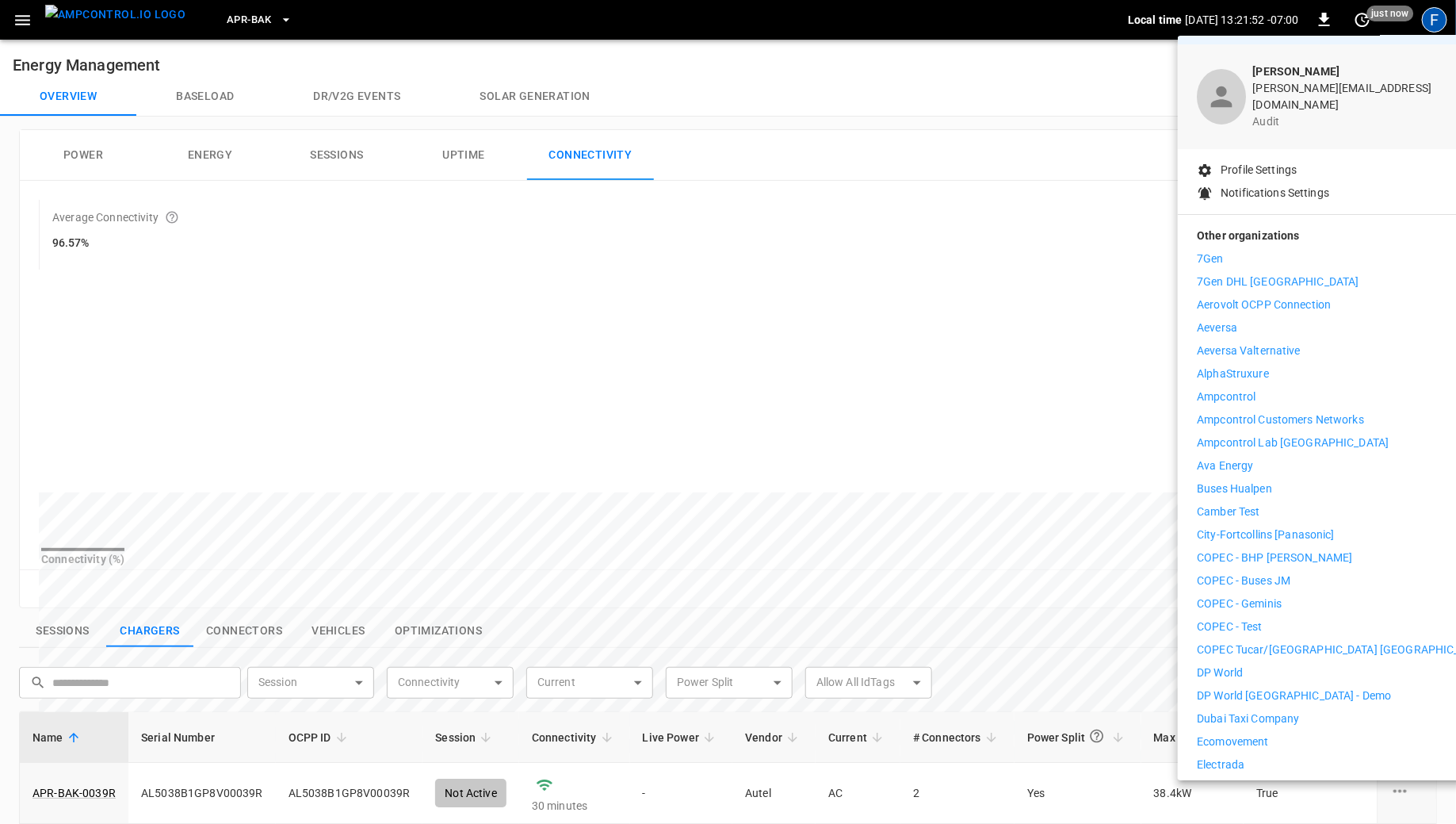
click at [953, 576] on div at bounding box center [728, 412] width 1456 height 824
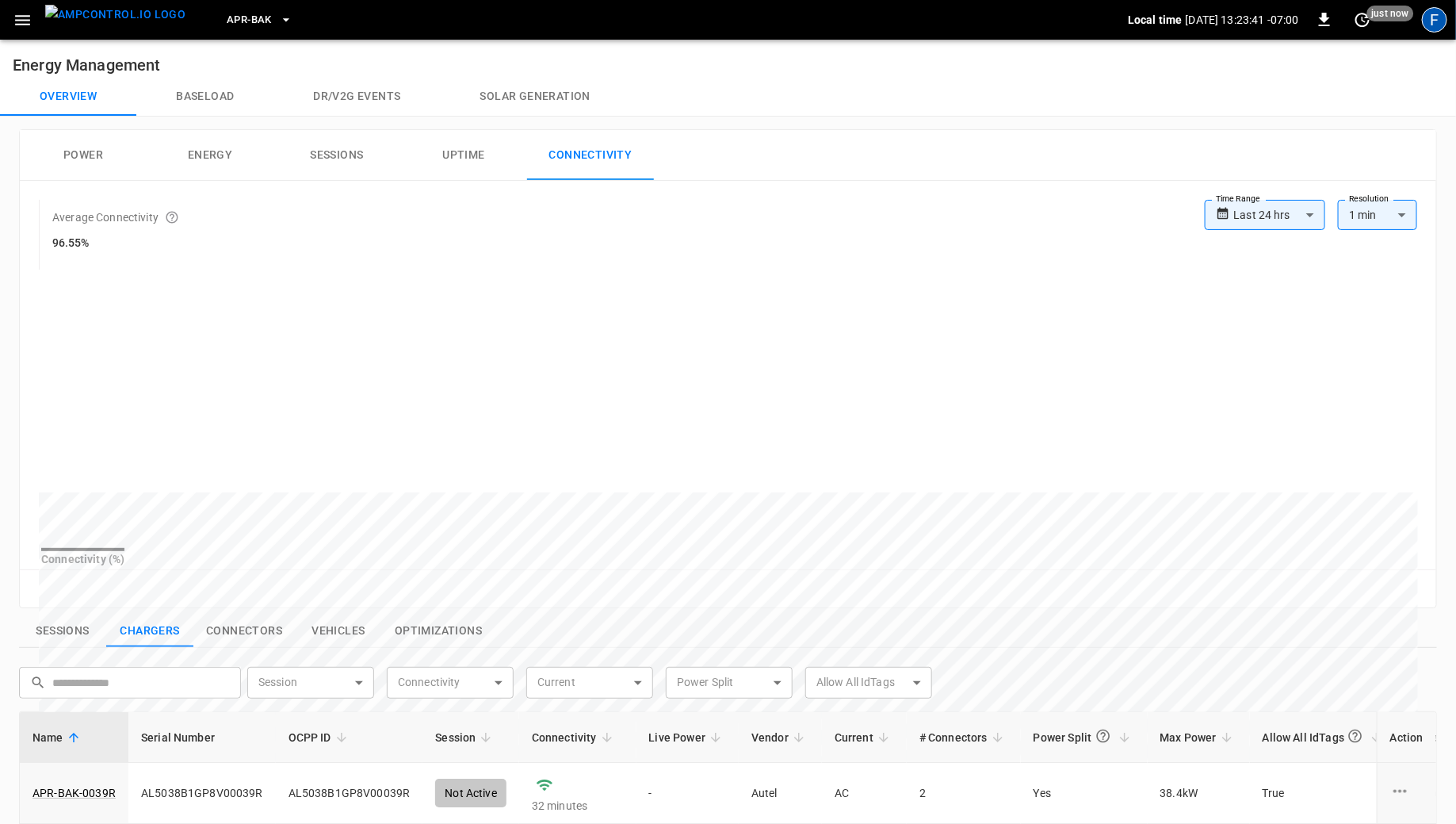
click at [1427, 13] on div "F" at bounding box center [1434, 20] width 25 height 25
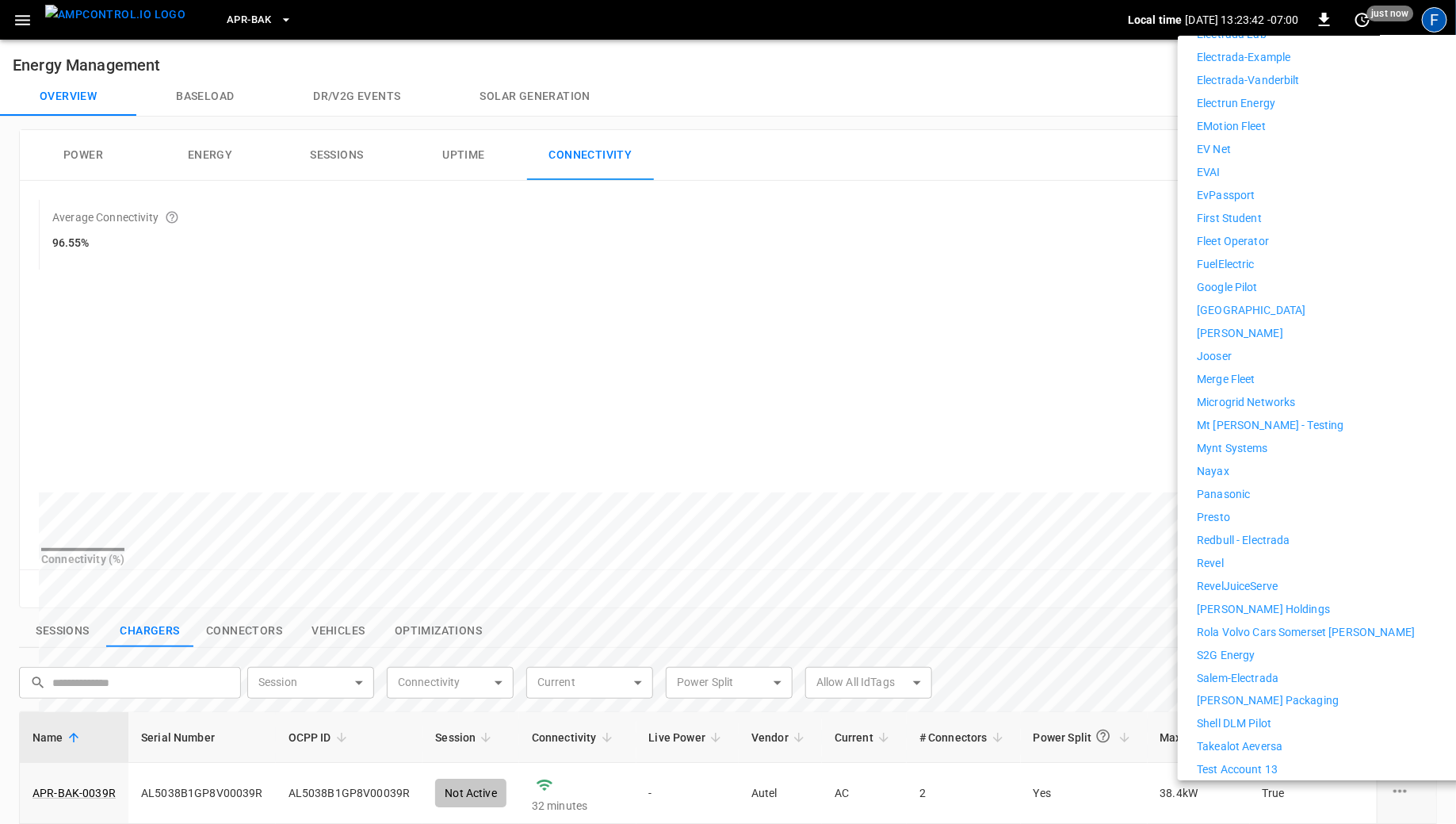
scroll to position [906, 0]
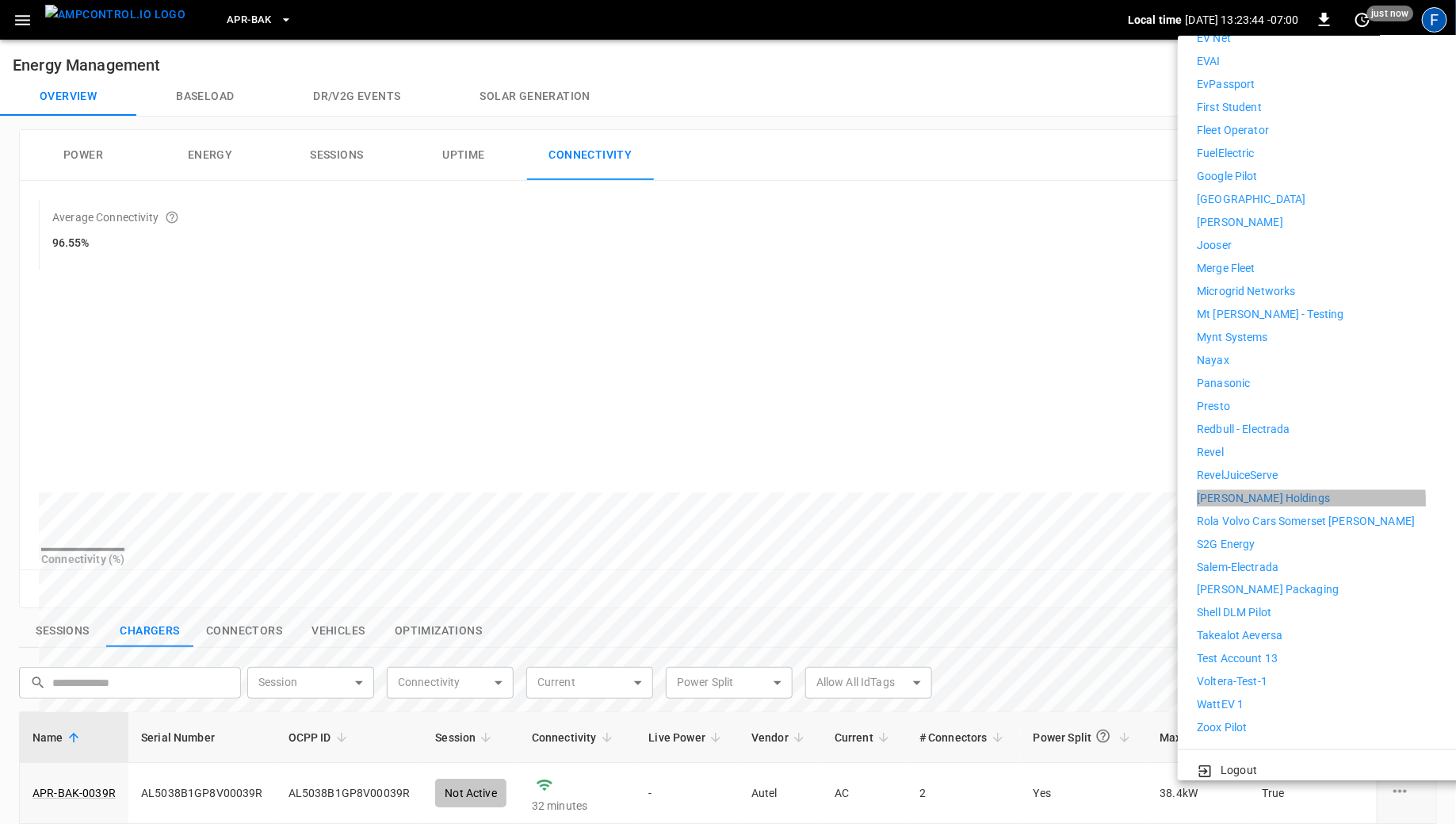
click at [1221, 491] on p "[PERSON_NAME] Holdings" at bounding box center [1263, 499] width 133 height 16
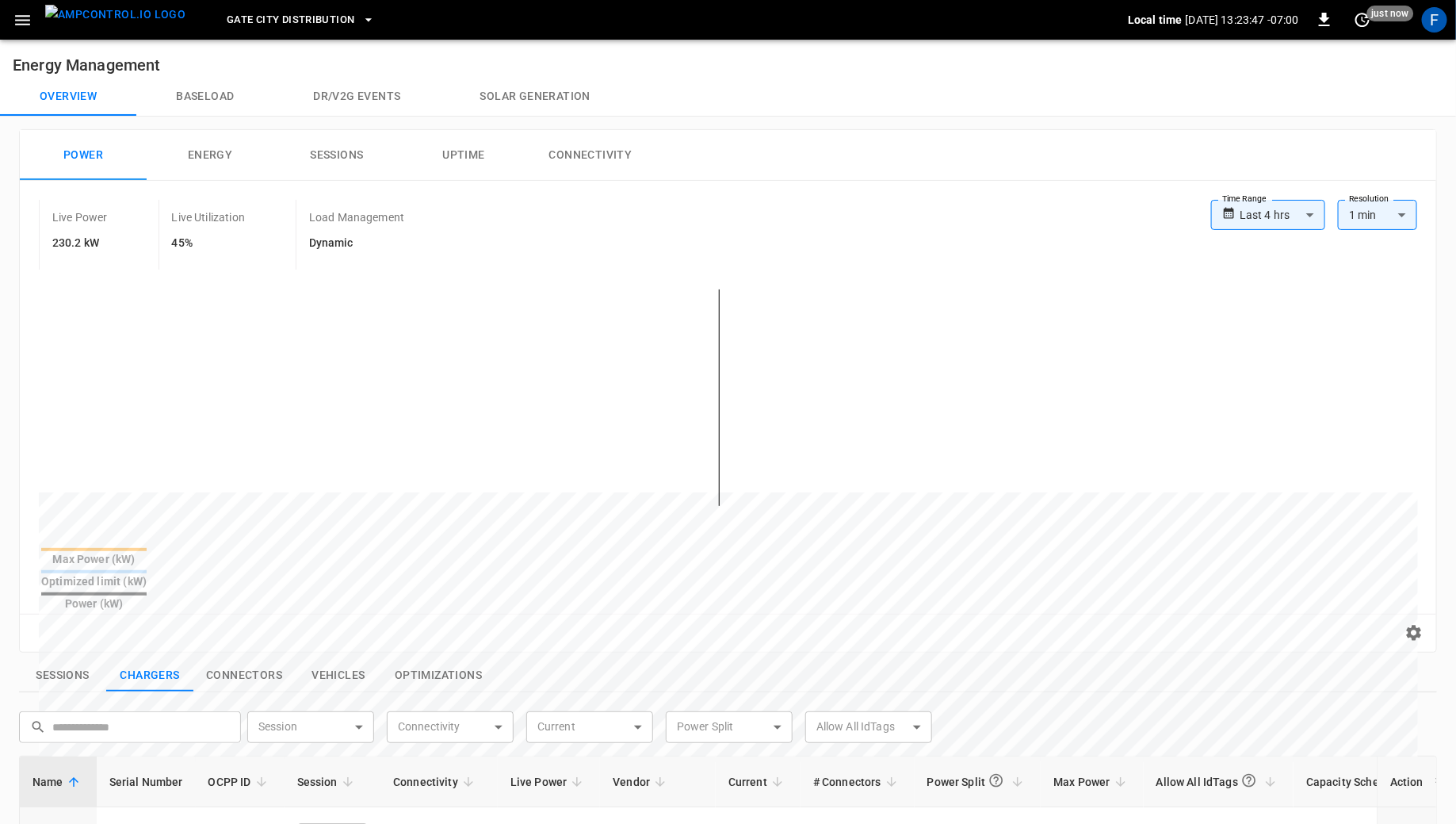
click at [79, 24] on img "menu" at bounding box center [115, 14] width 141 height 20
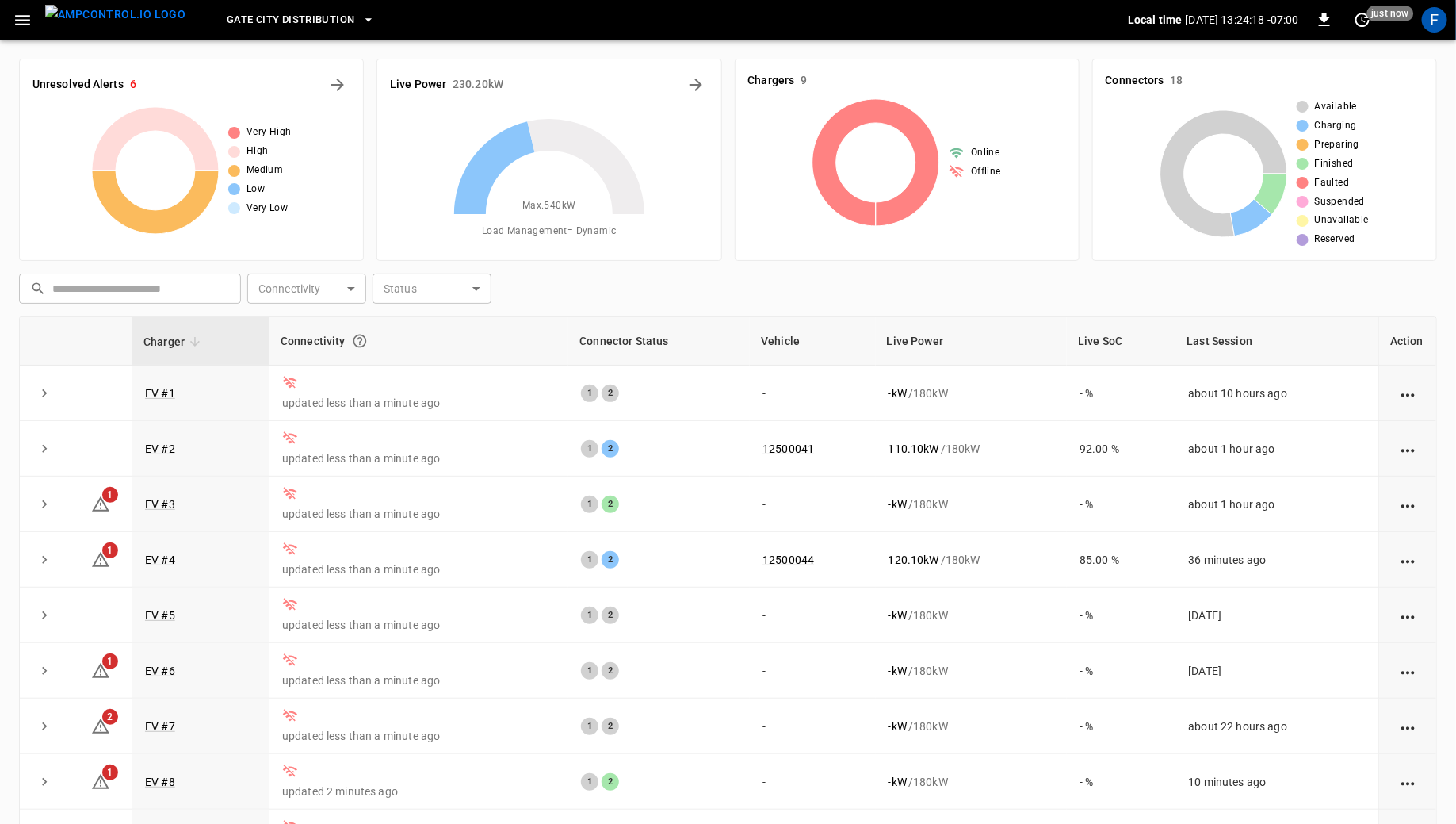
click at [302, 36] on div "Gate City Distribution" at bounding box center [663, 20] width 930 height 37
click at [302, 32] on button "Gate City Distribution" at bounding box center [301, 20] width 161 height 31
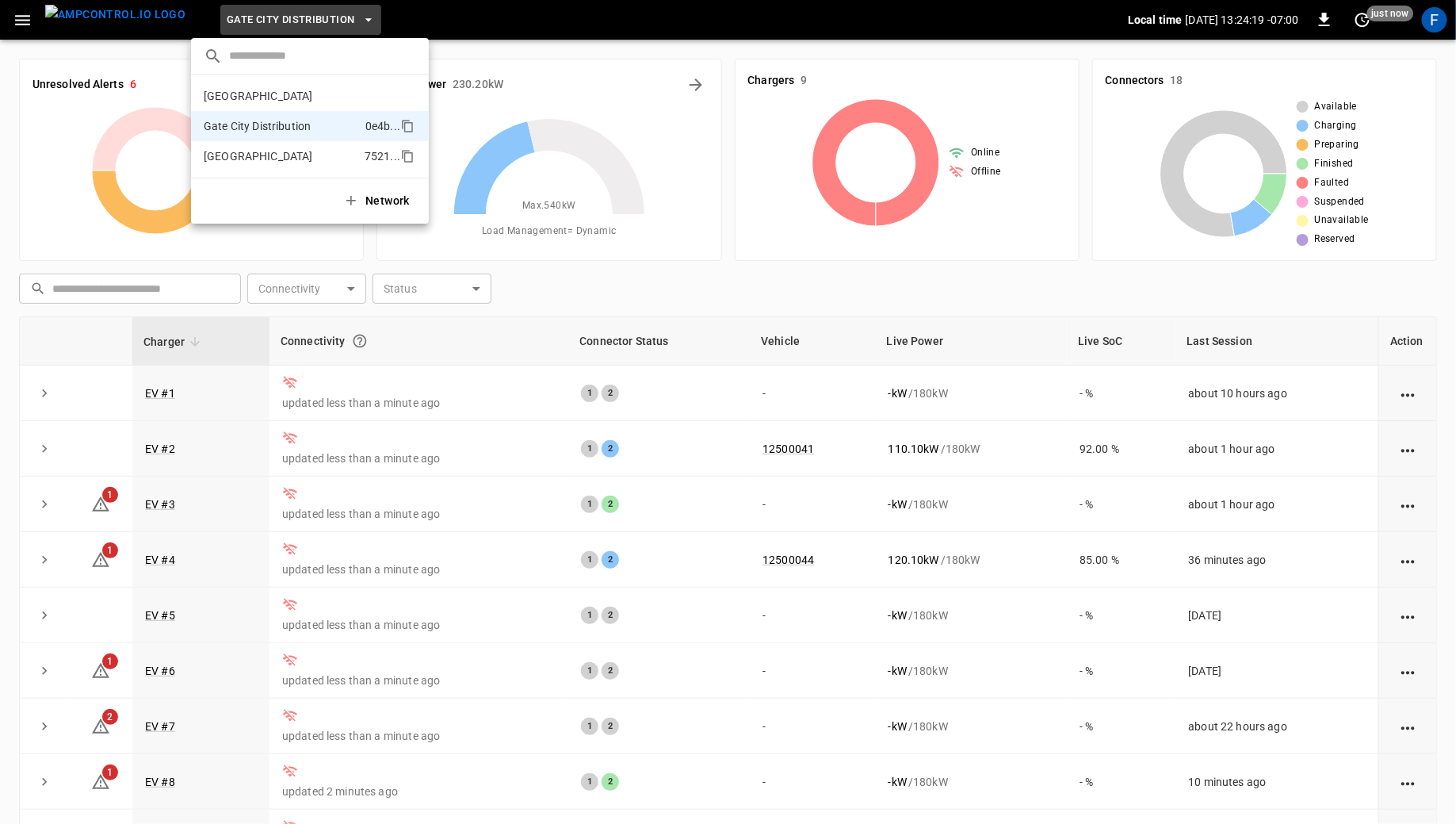
click at [281, 152] on p "[GEOGRAPHIC_DATA]" at bounding box center [281, 156] width 155 height 16
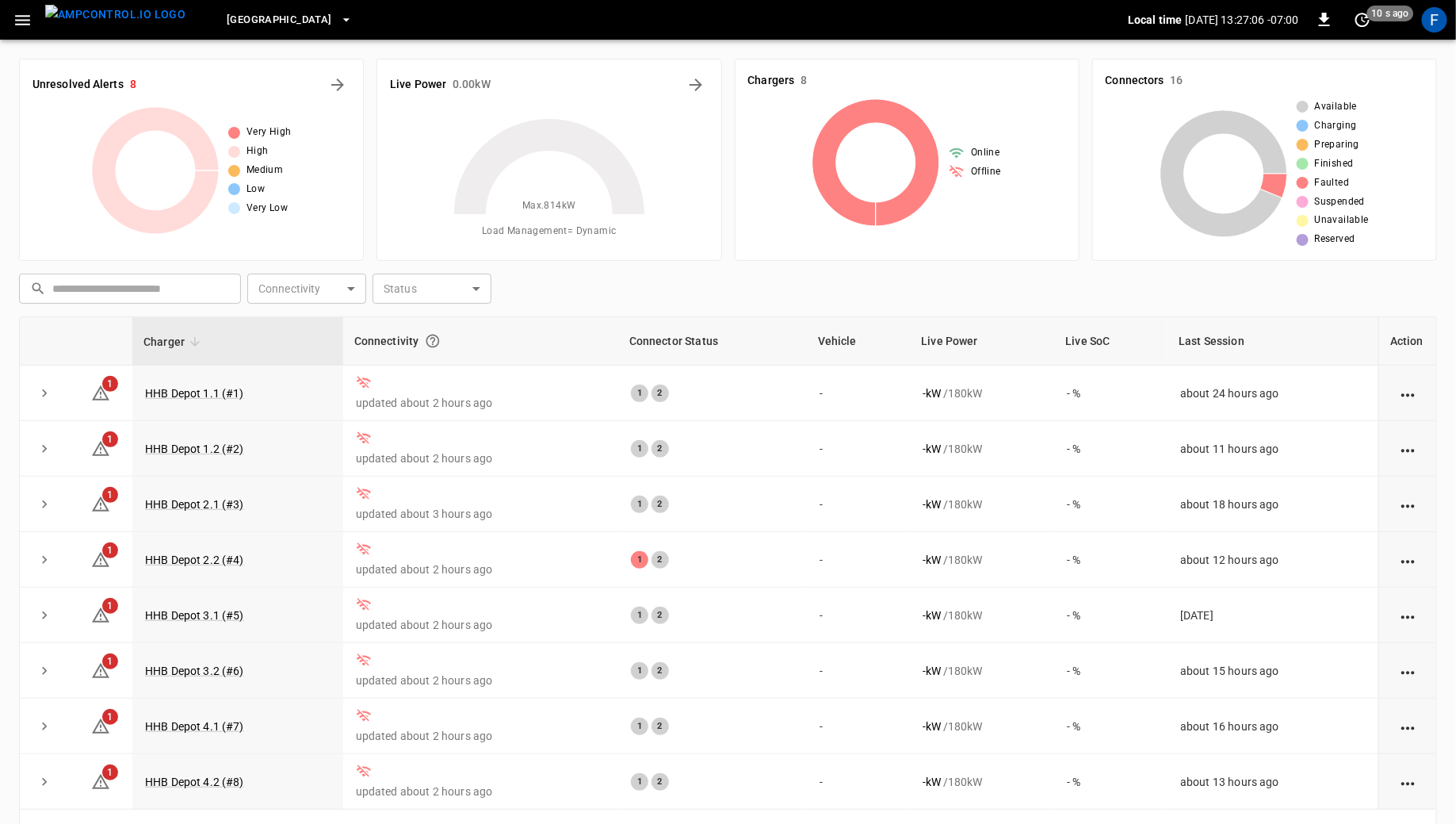
click at [267, 26] on span "[GEOGRAPHIC_DATA]" at bounding box center [279, 20] width 105 height 18
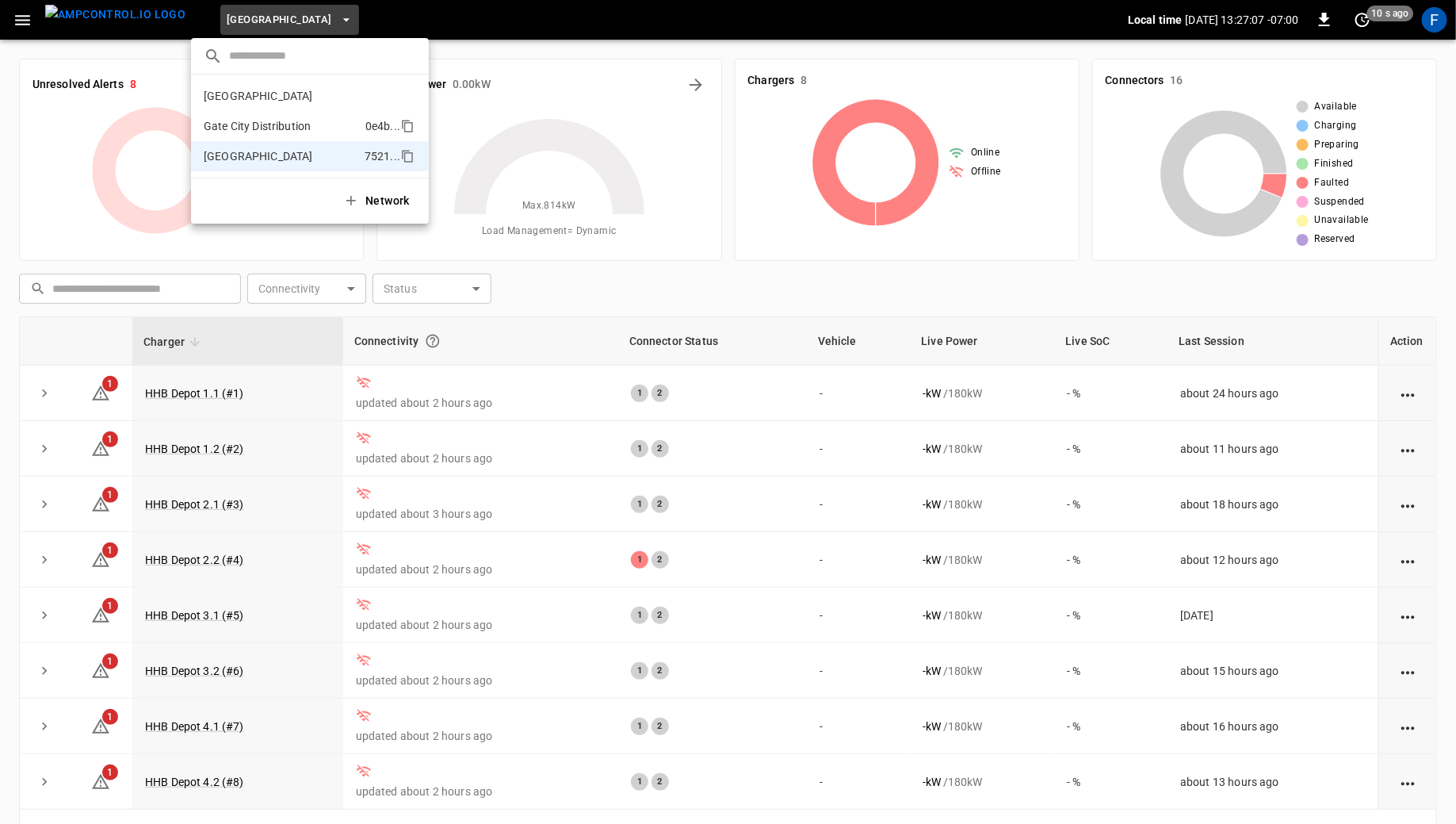
click at [259, 116] on li "Gate City Distribution 0e4b ..." at bounding box center [310, 125] width 238 height 30
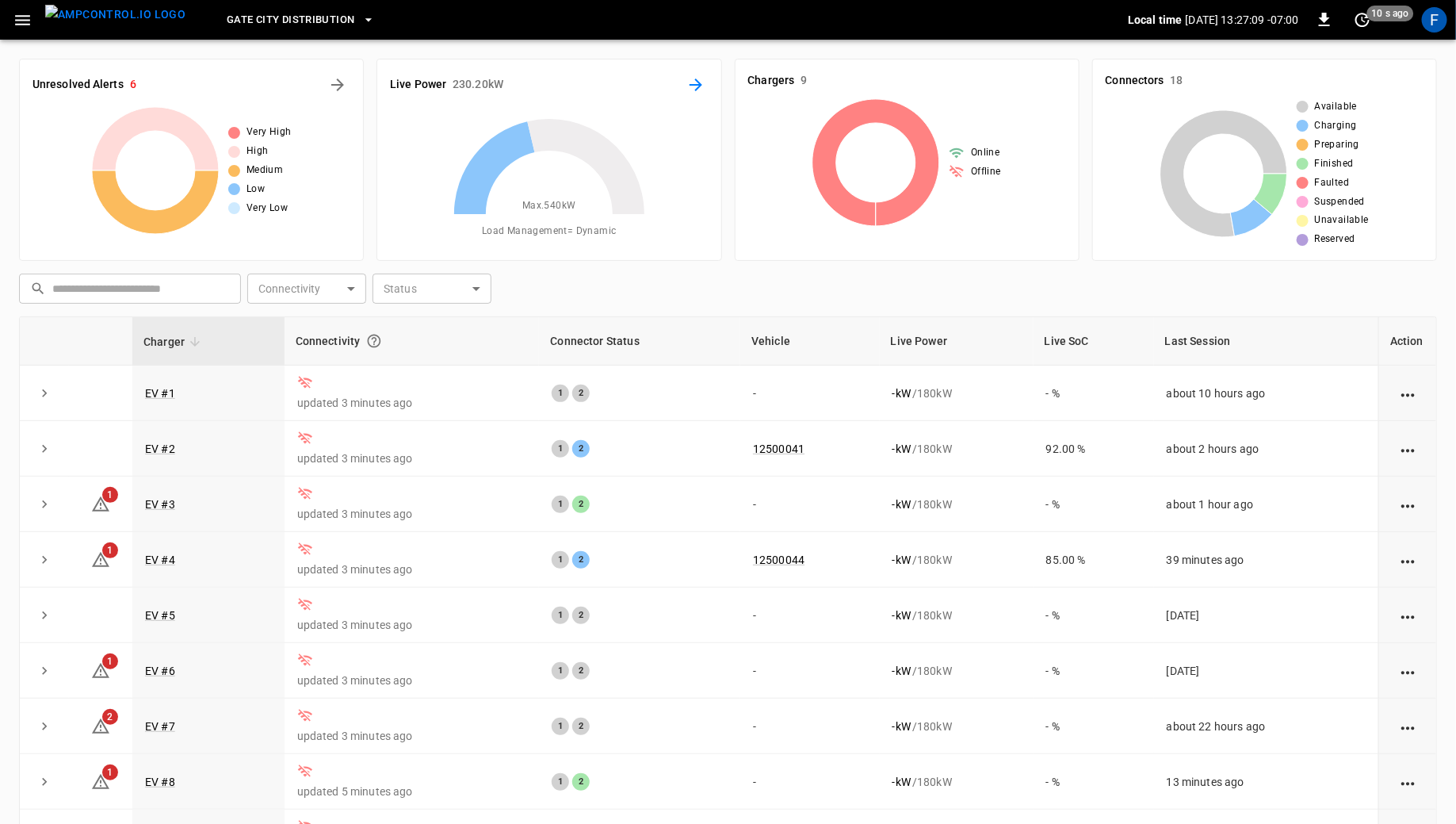
click at [696, 87] on icon "Energy Overview" at bounding box center [696, 85] width 19 height 19
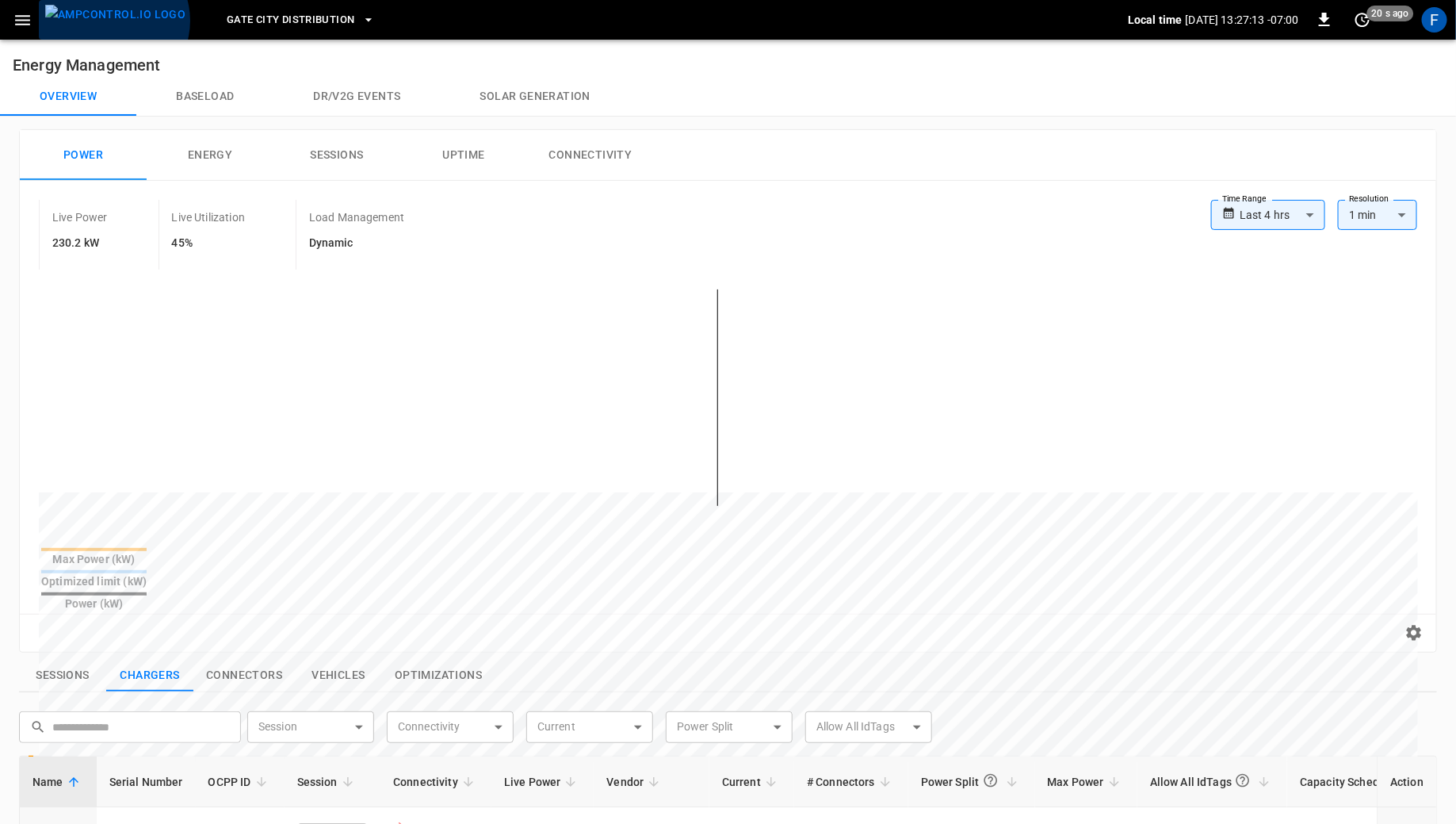
click at [113, 22] on img "menu" at bounding box center [115, 14] width 141 height 20
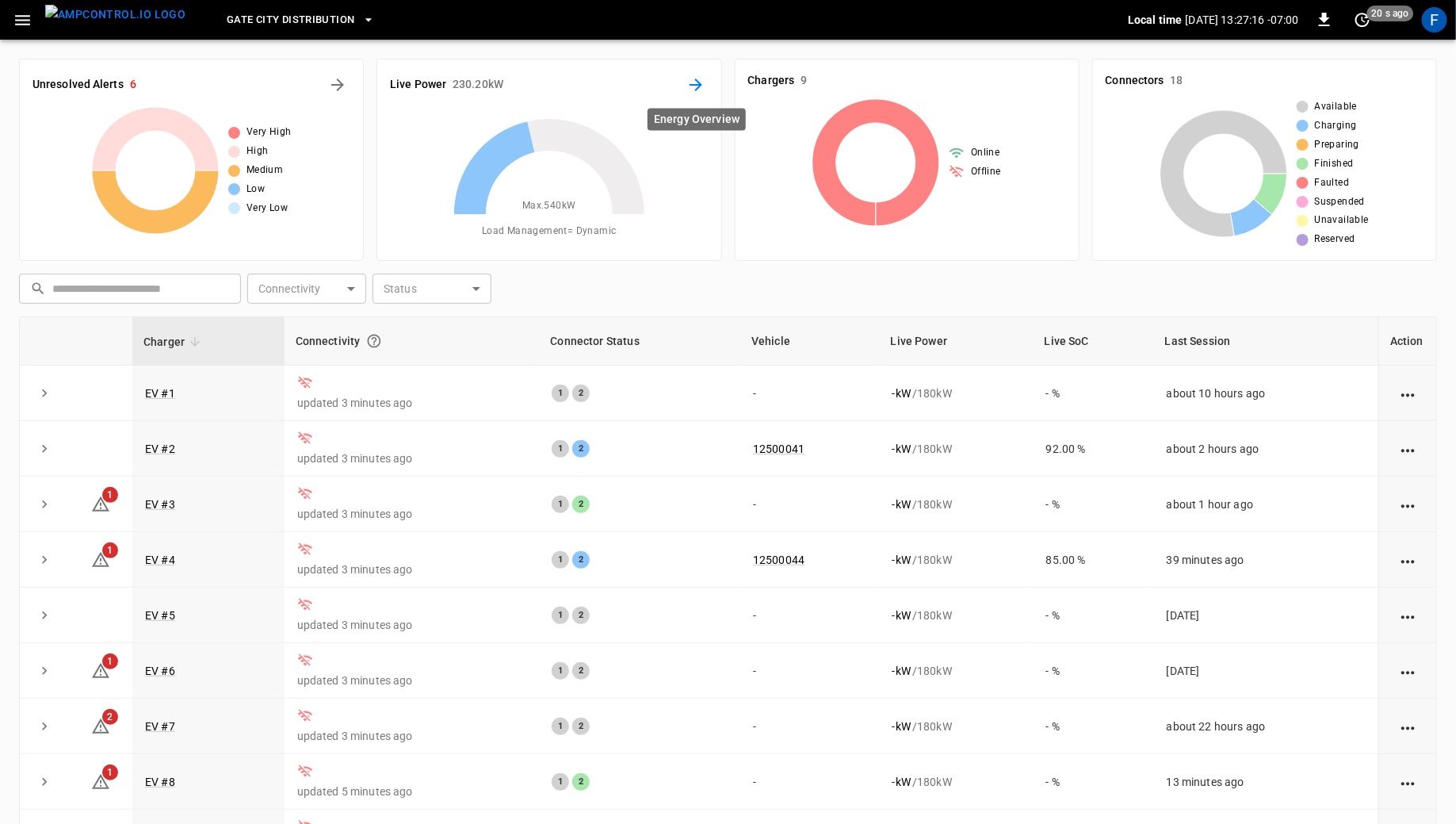
click at [695, 82] on icon "Energy Overview" at bounding box center [696, 85] width 19 height 19
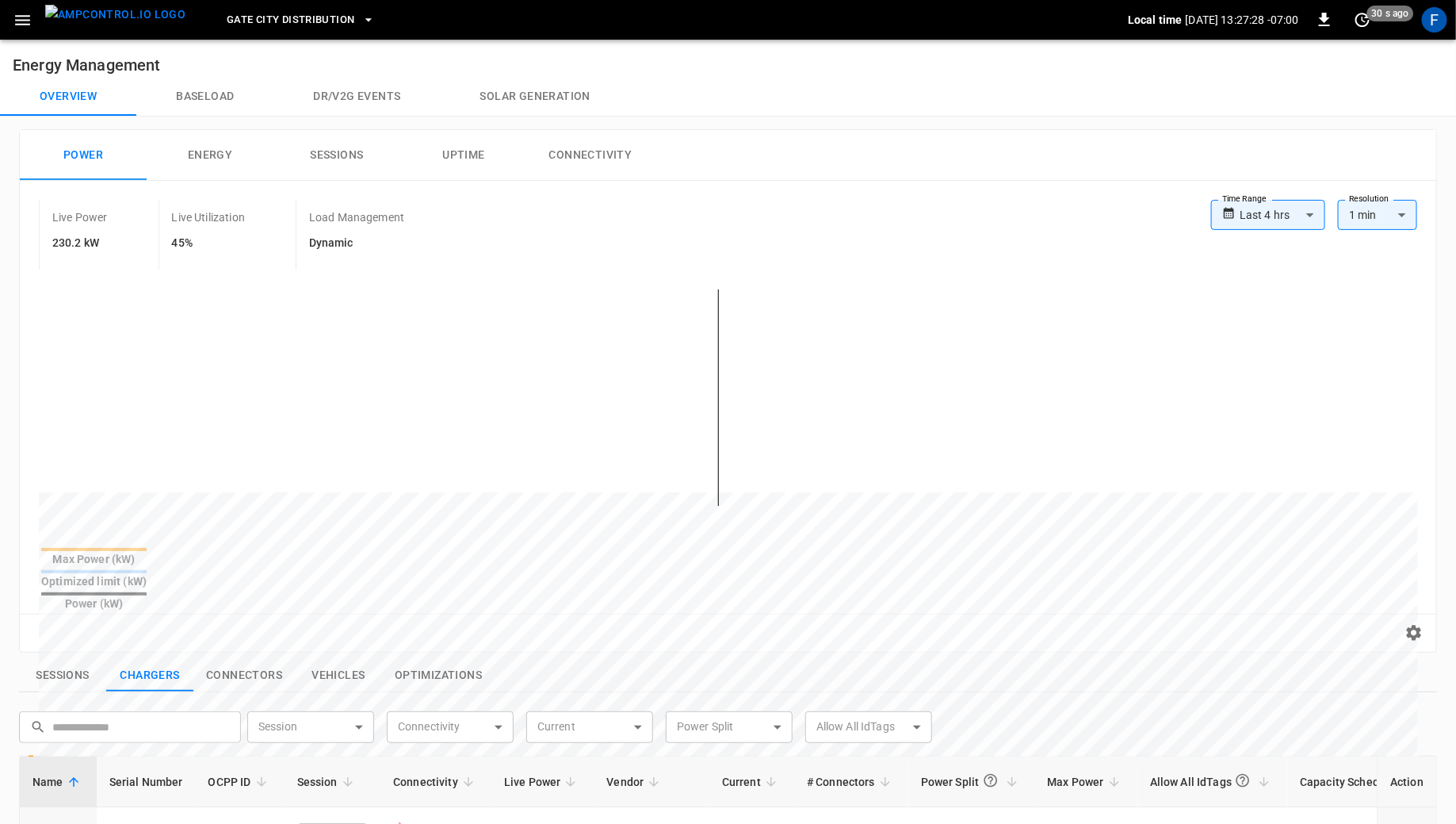
click at [296, 24] on span "Gate City Distribution" at bounding box center [291, 20] width 128 height 18
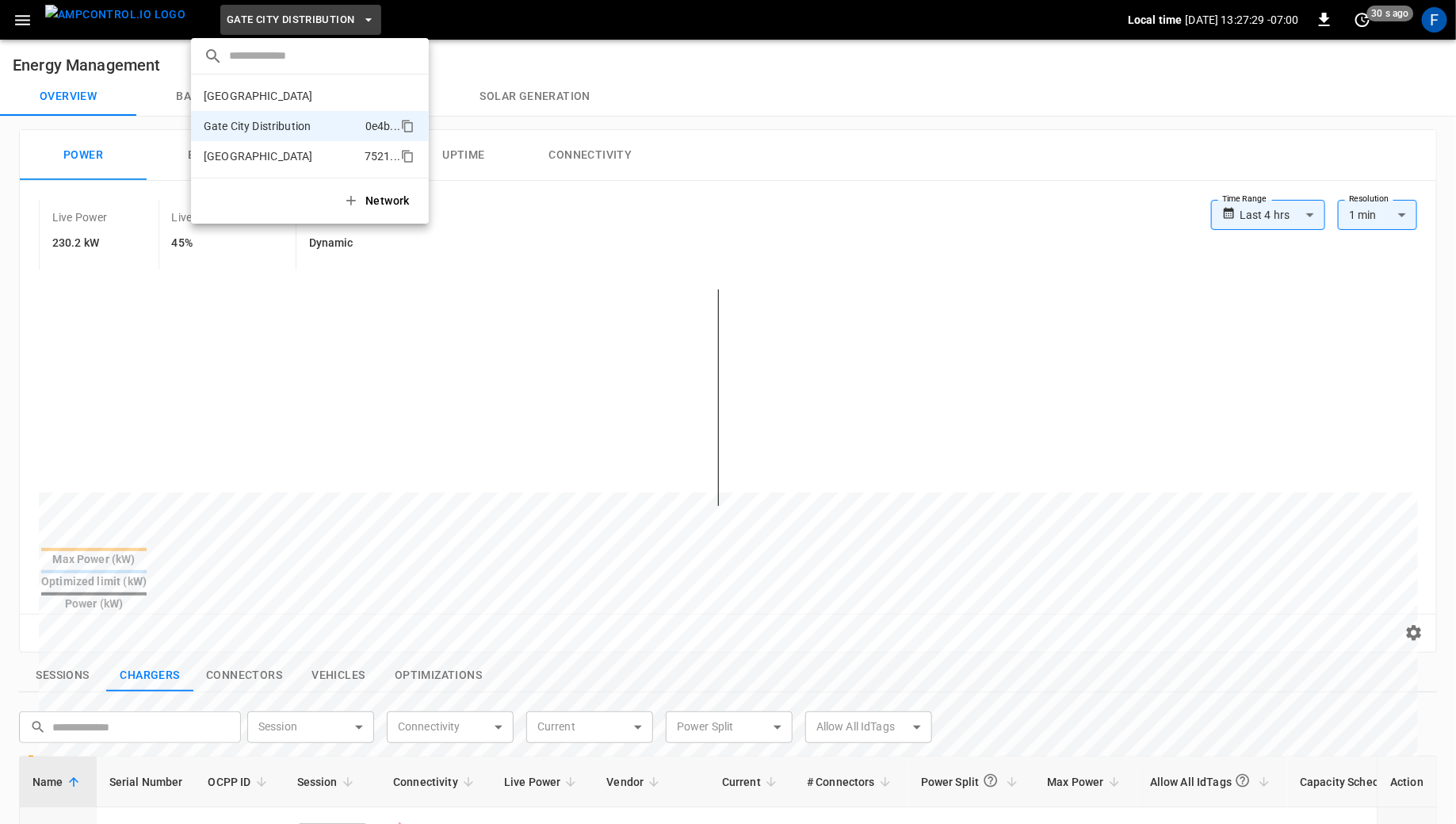
click at [287, 142] on li "[GEOGRAPHIC_DATA] 7521 ..." at bounding box center [310, 156] width 238 height 30
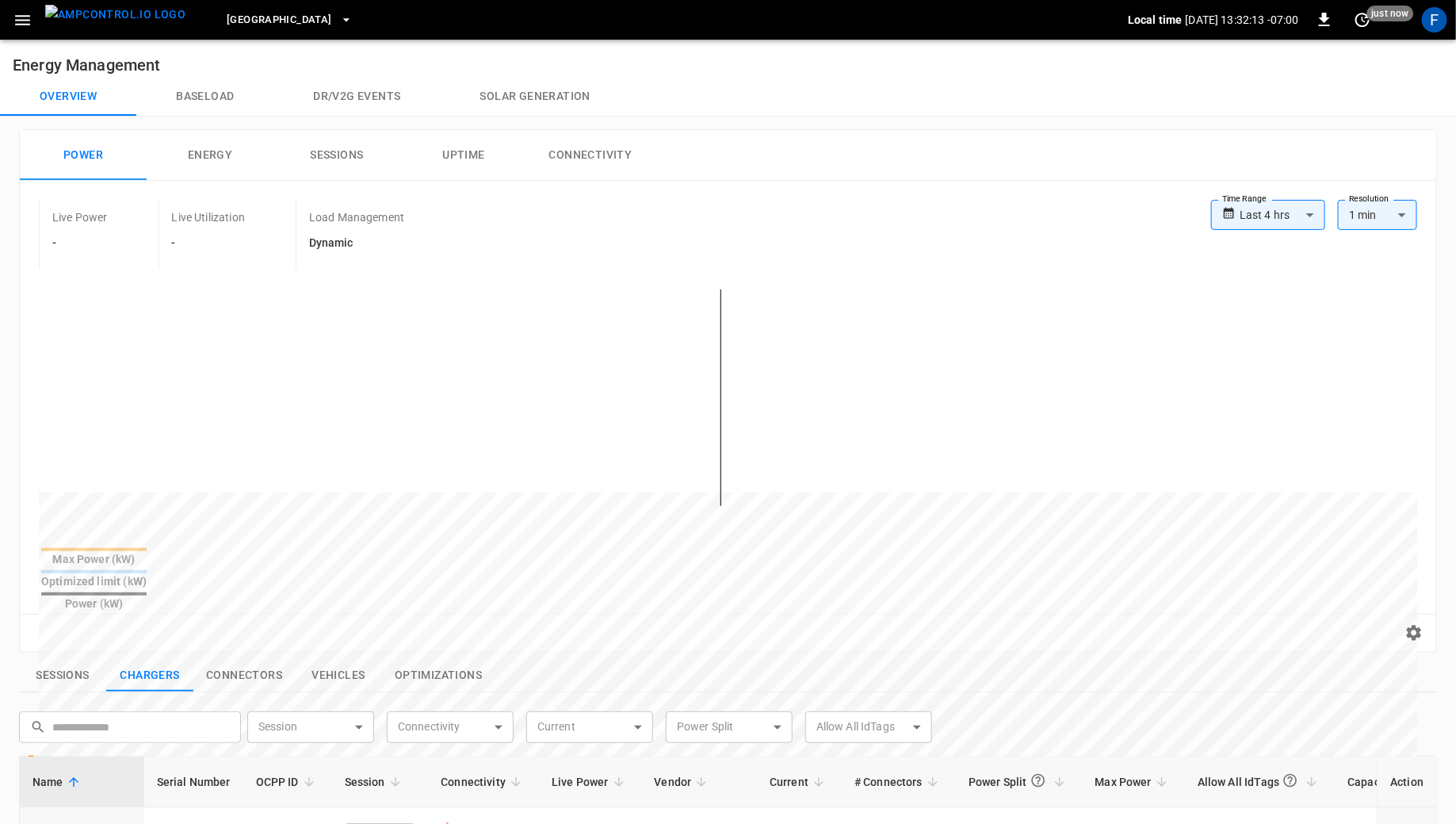
click at [131, 24] on img "menu" at bounding box center [115, 14] width 141 height 20
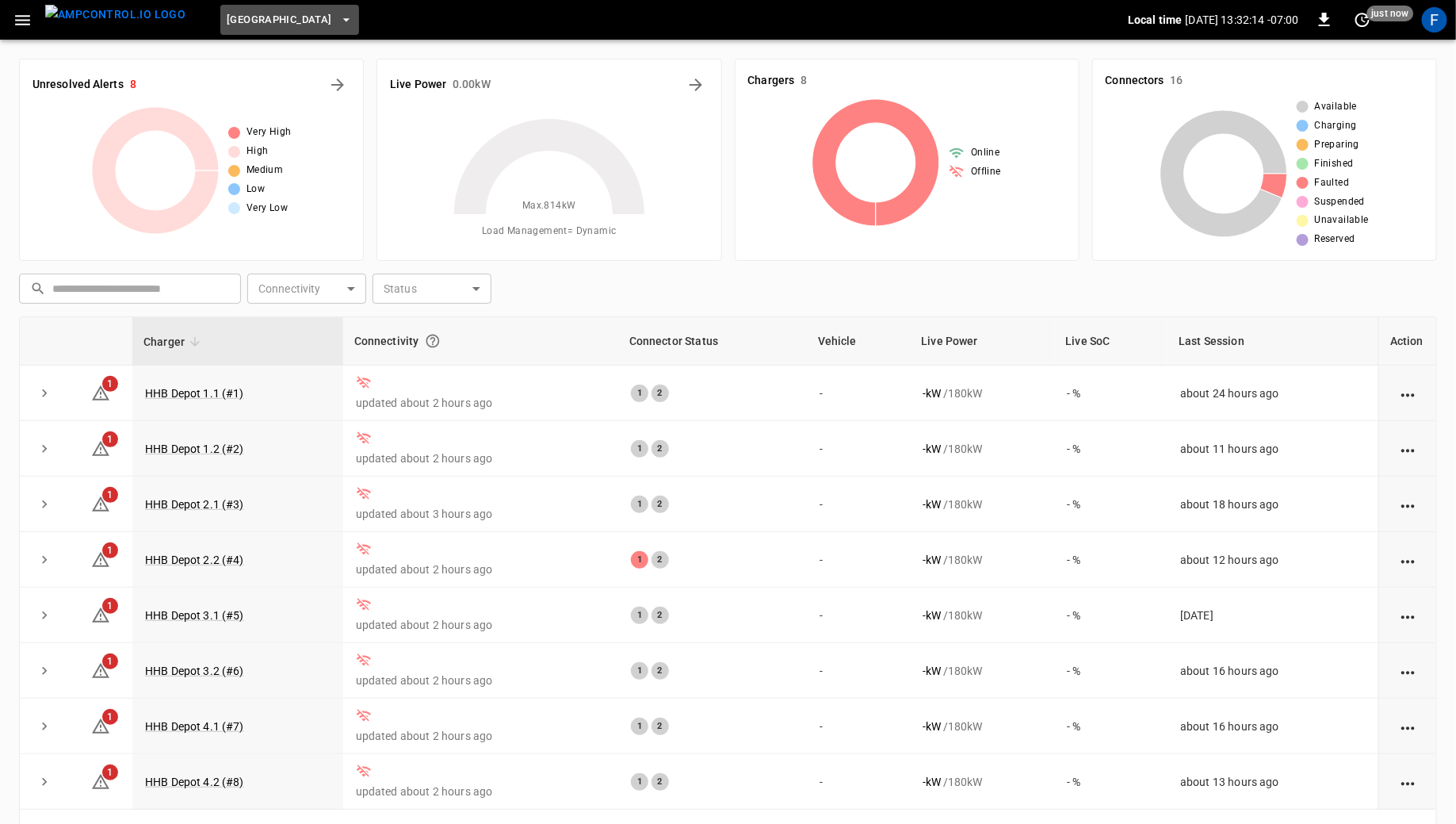
click at [265, 19] on span "[GEOGRAPHIC_DATA]" at bounding box center [279, 20] width 105 height 18
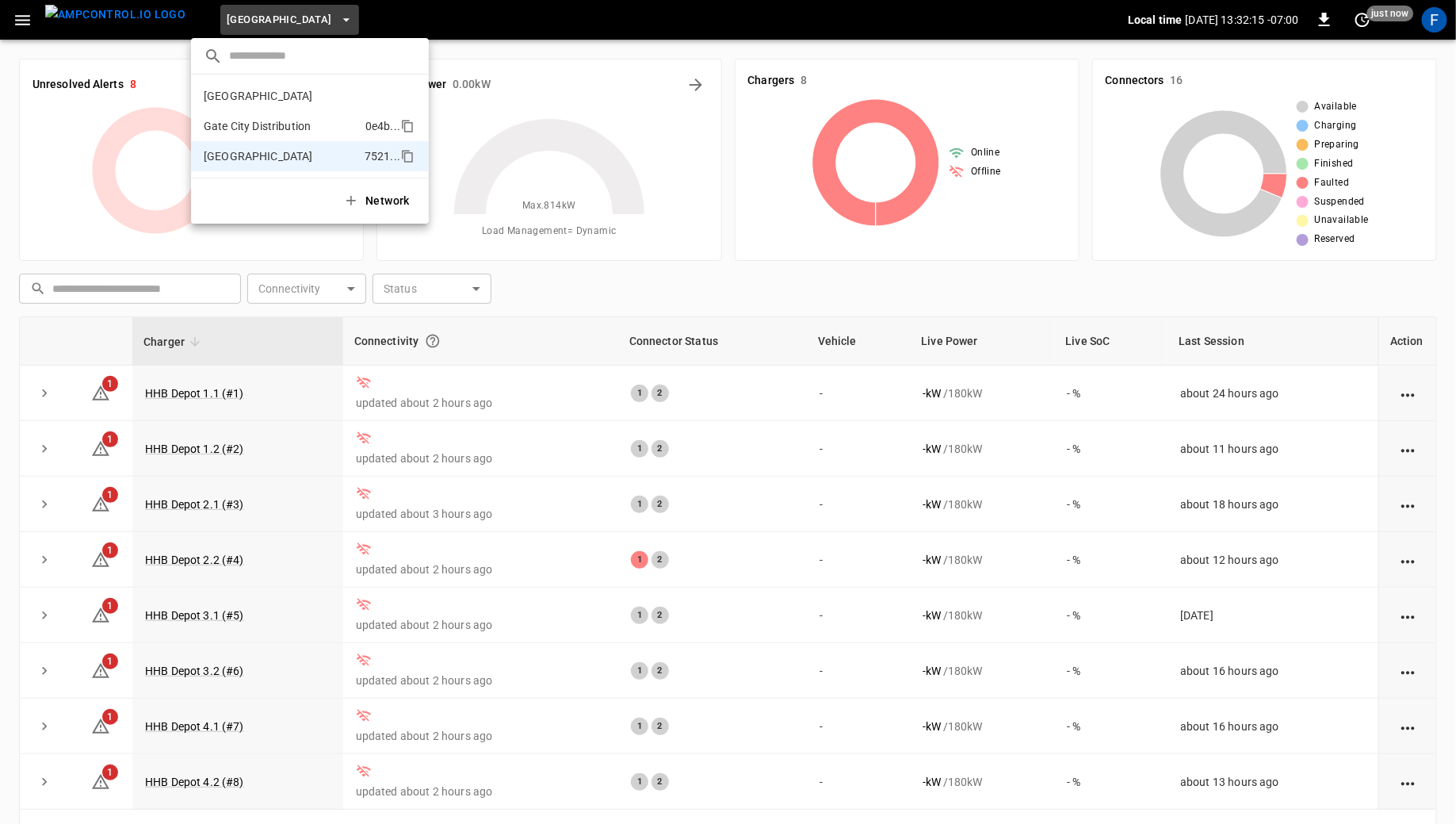
click at [263, 122] on p "Gate City Distribution" at bounding box center [281, 126] width 155 height 16
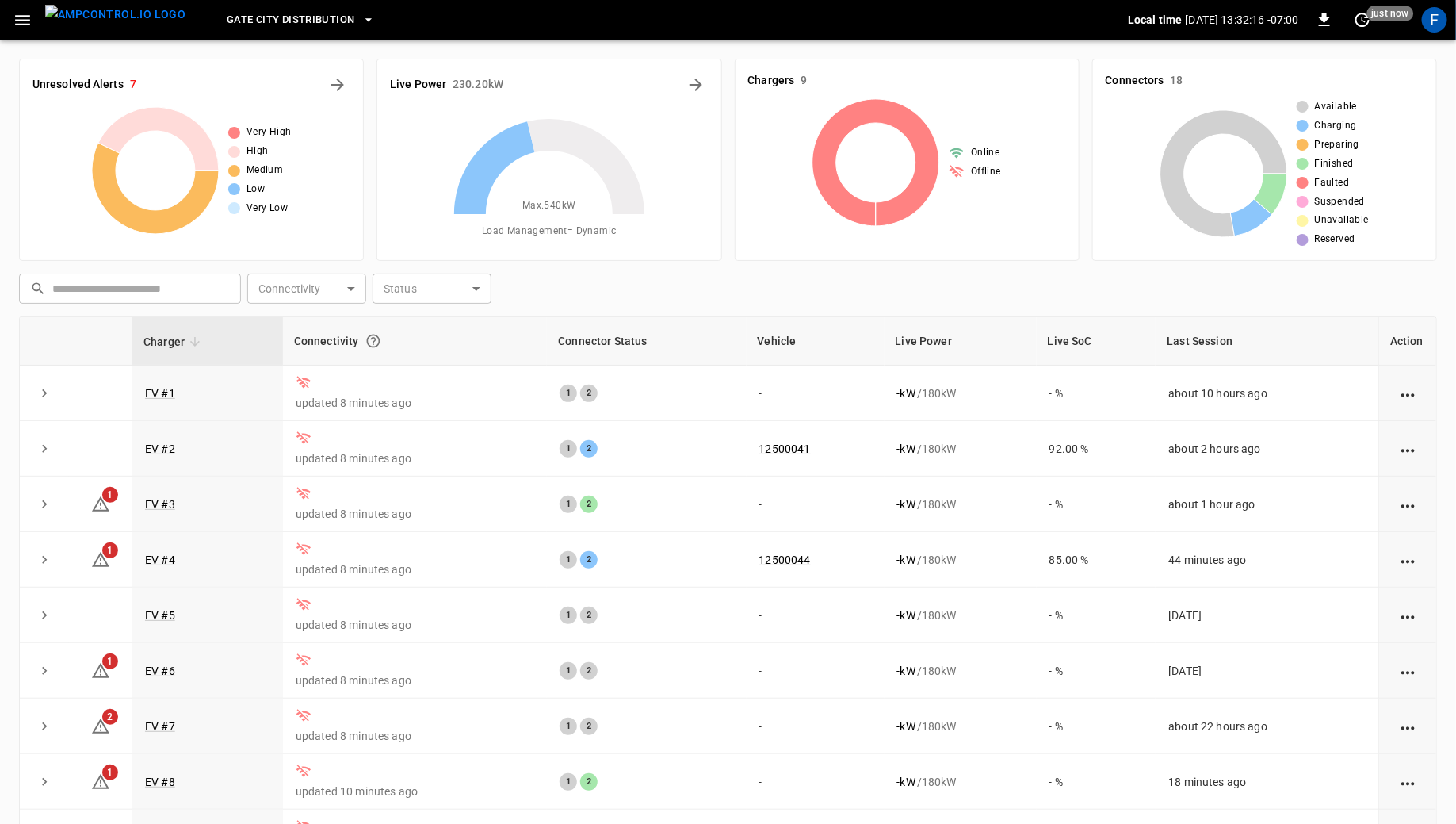
click at [265, 29] on button "Gate City Distribution" at bounding box center [301, 20] width 161 height 31
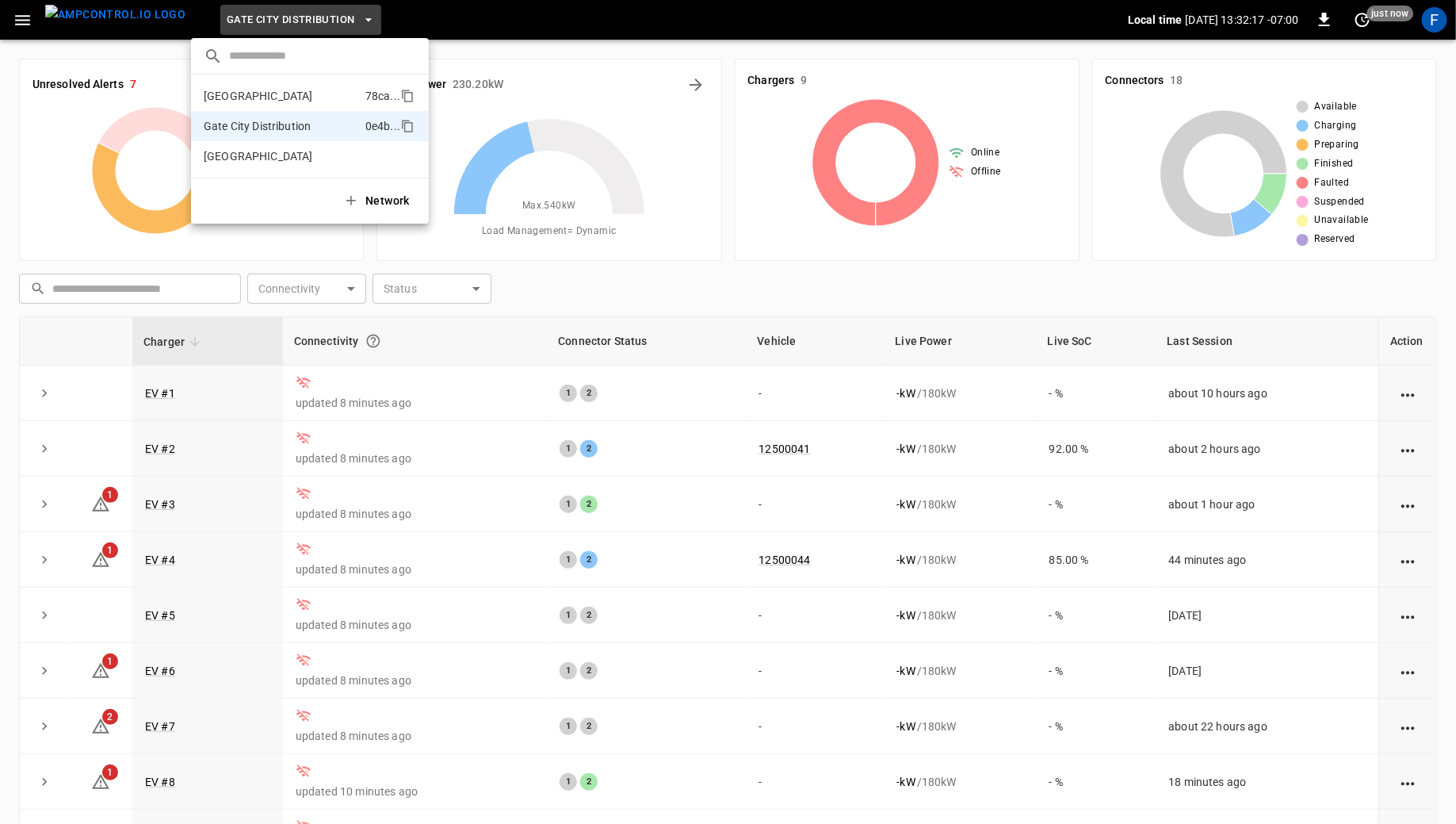
click at [261, 85] on li "Fresno 78ca ..." at bounding box center [310, 96] width 238 height 30
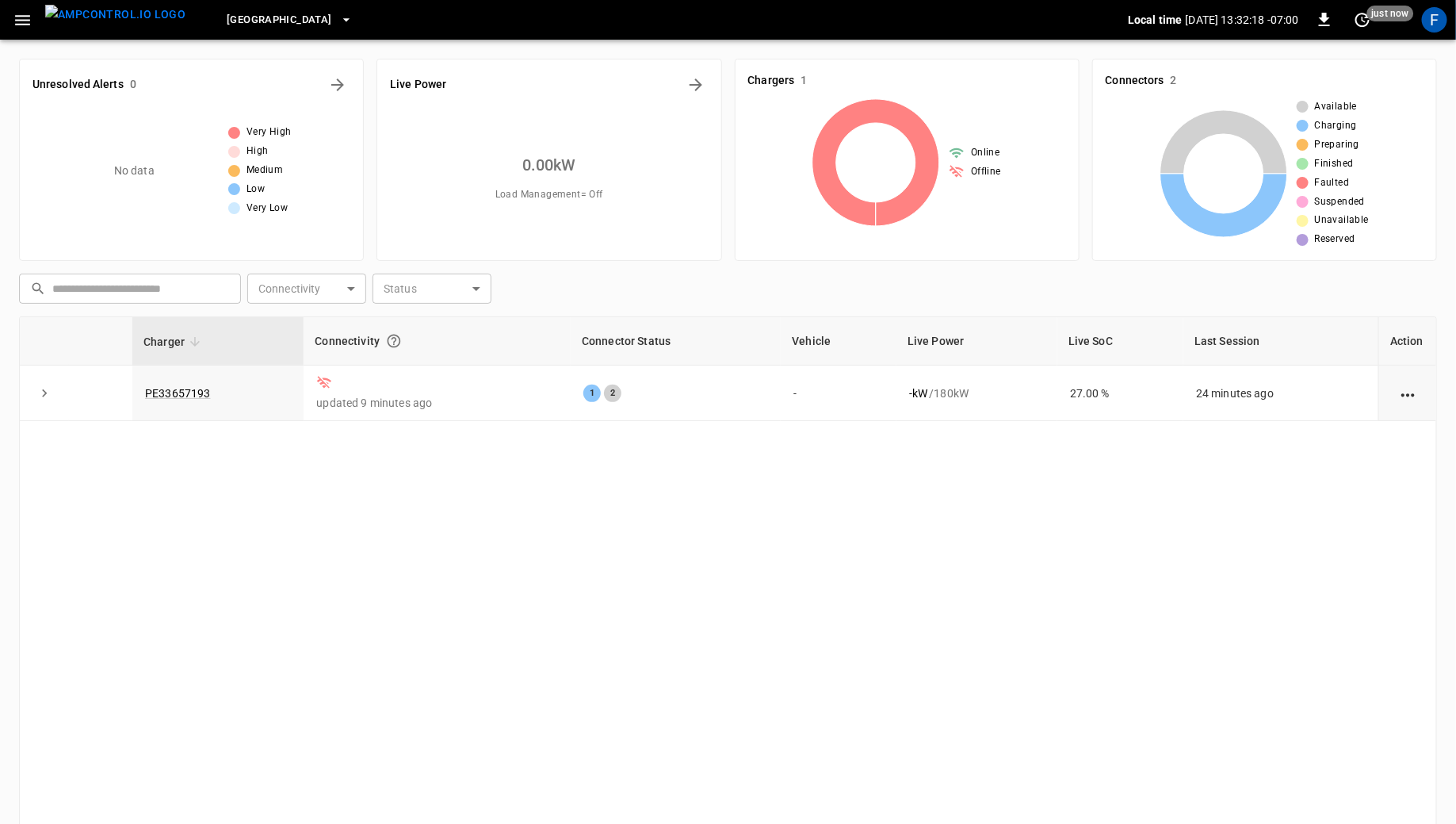
click at [247, 30] on button "[GEOGRAPHIC_DATA]" at bounding box center [289, 20] width 138 height 31
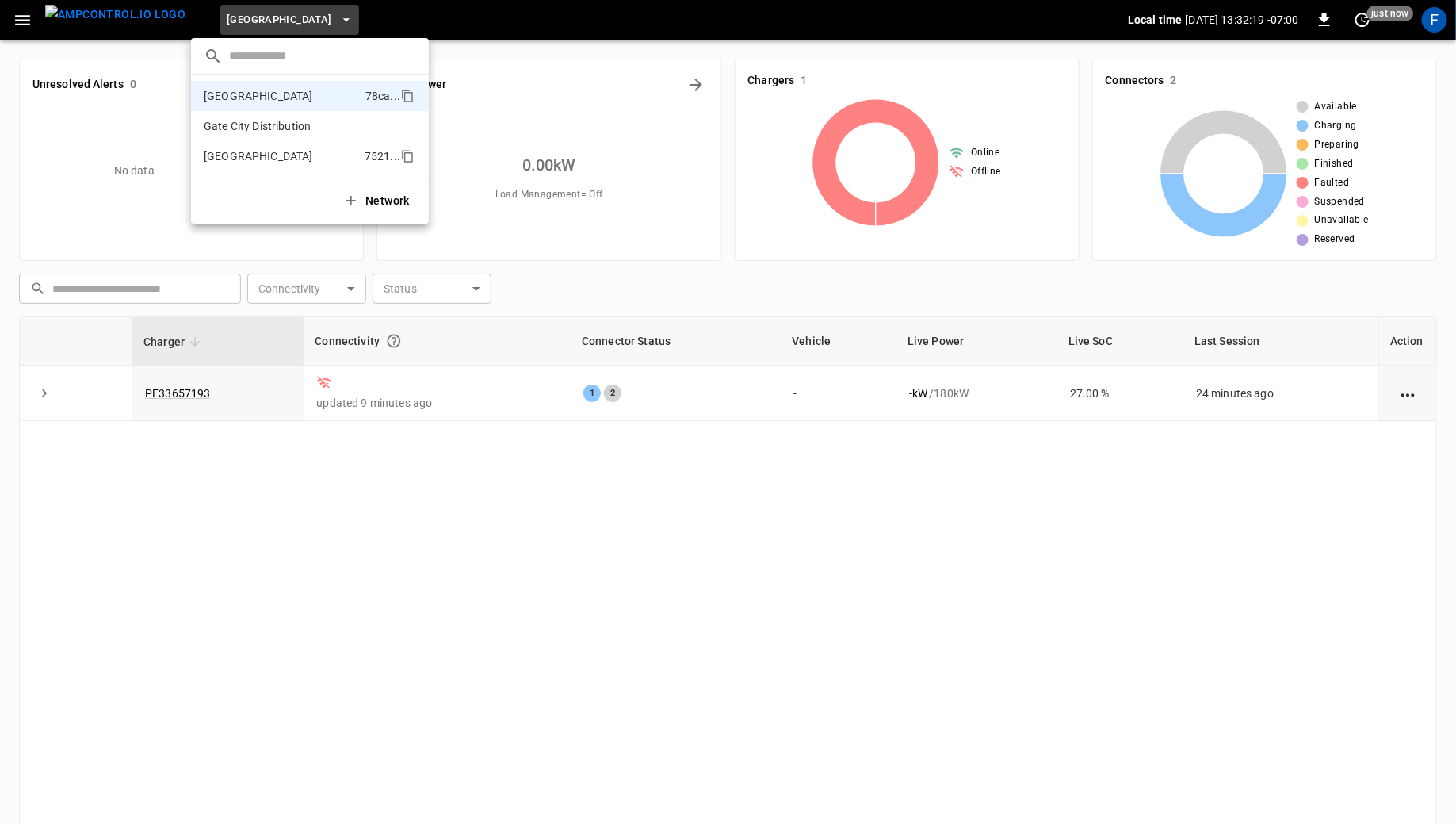
click at [259, 157] on p "[GEOGRAPHIC_DATA]" at bounding box center [281, 156] width 155 height 16
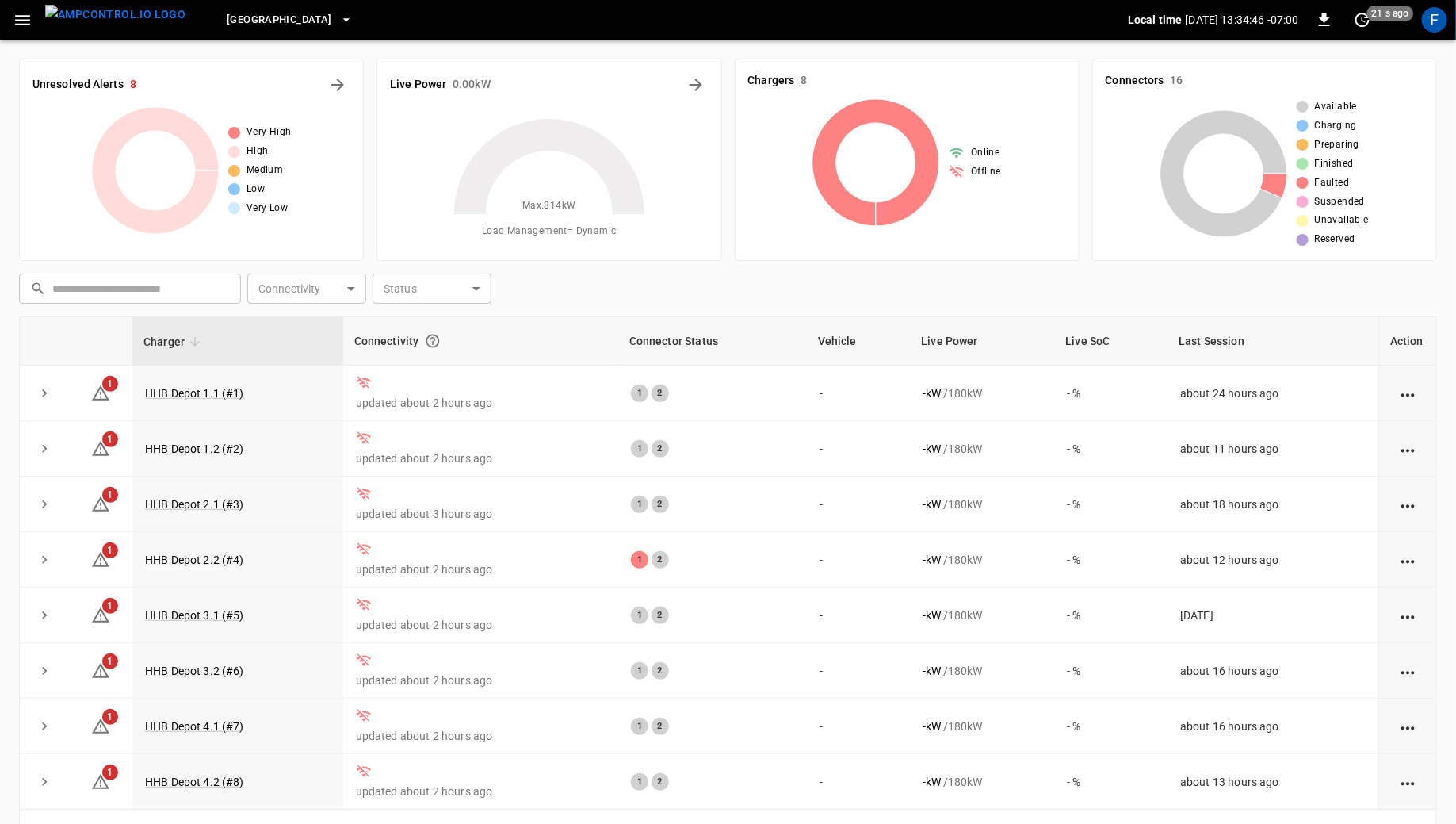
click at [297, 16] on span "[GEOGRAPHIC_DATA]" at bounding box center [279, 20] width 105 height 18
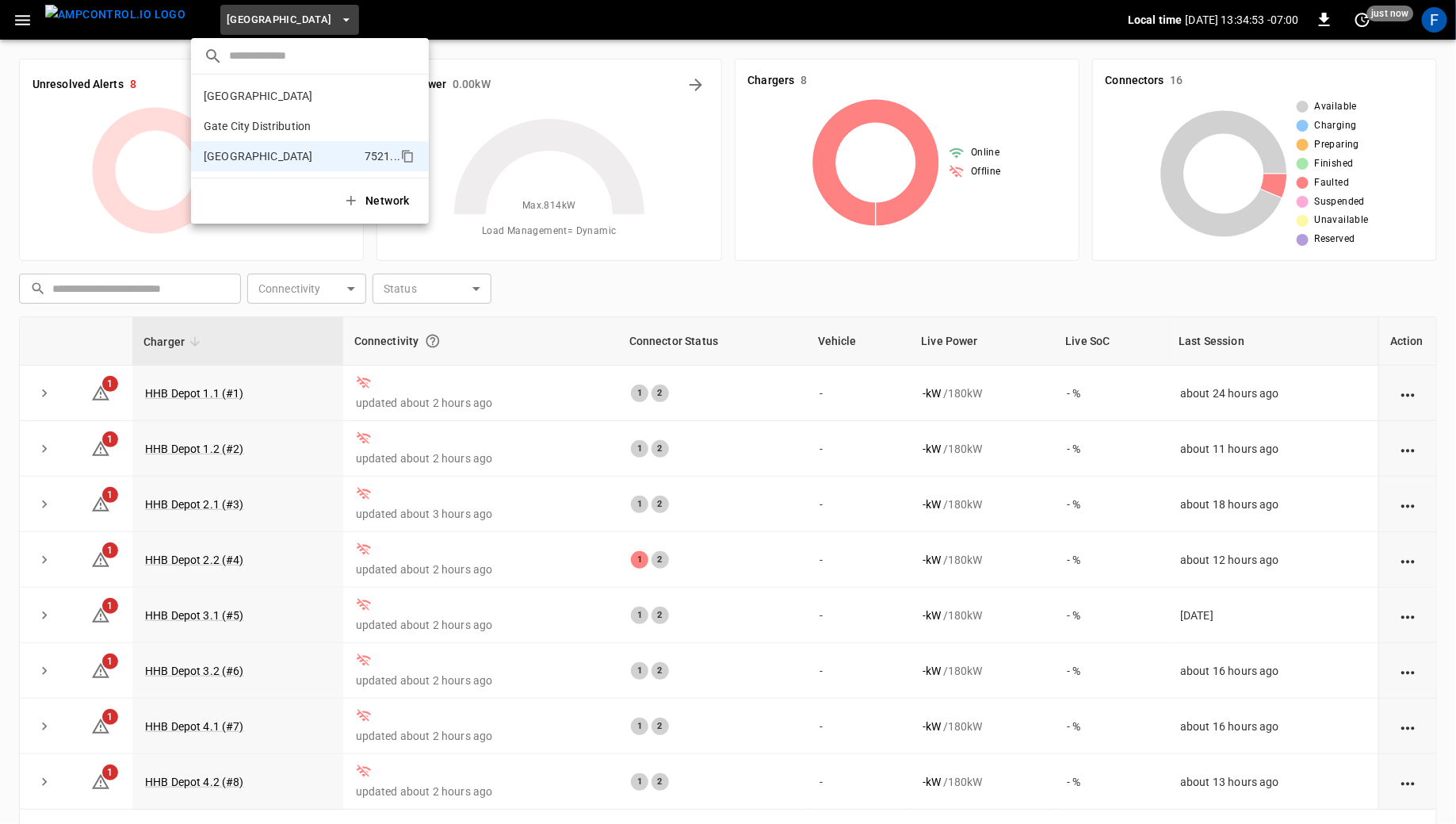
click at [357, 309] on div at bounding box center [728, 412] width 1456 height 824
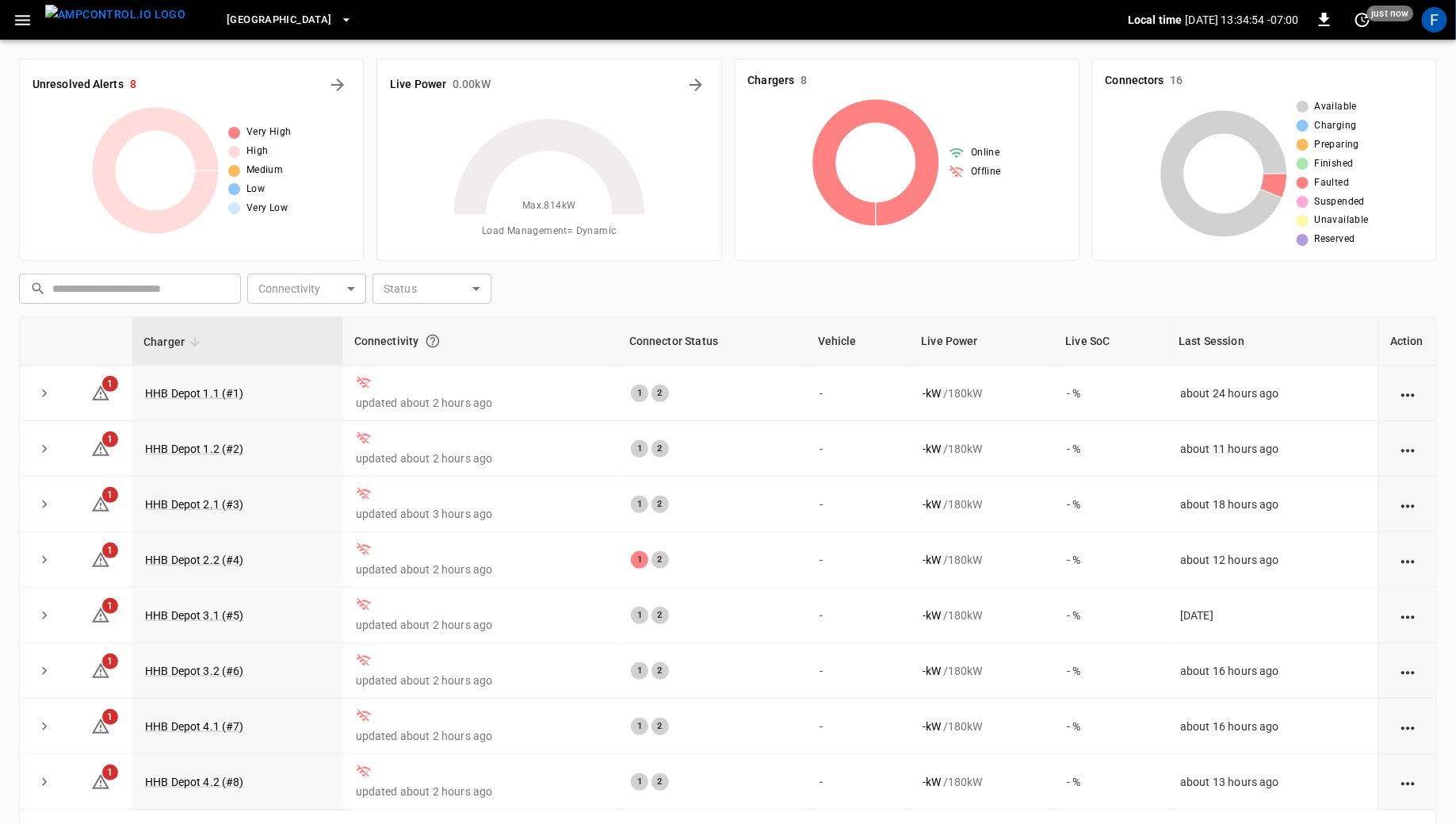
click at [293, 27] on span "[GEOGRAPHIC_DATA]" at bounding box center [279, 20] width 105 height 18
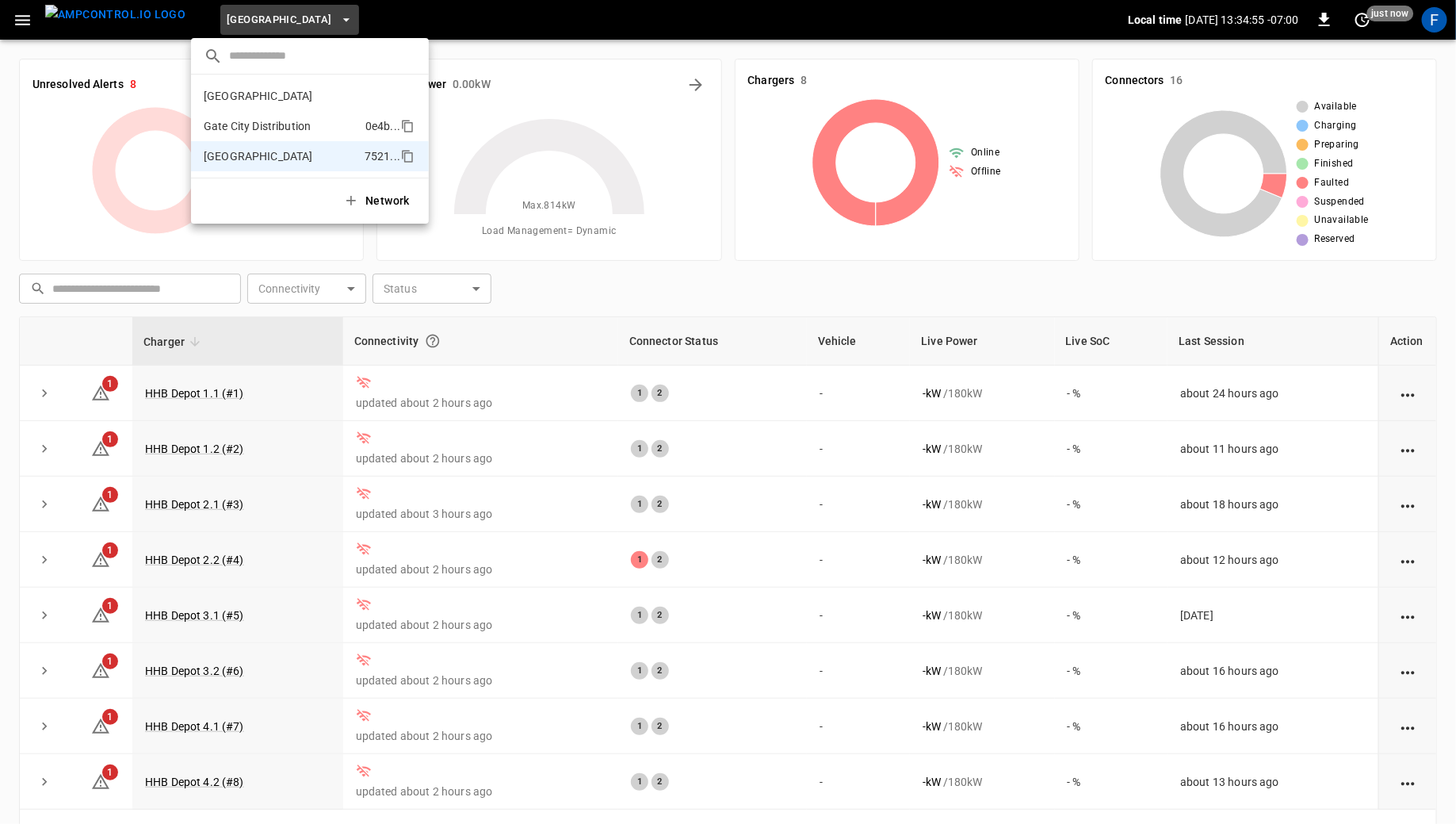
click at [287, 120] on p "Gate City Distribution" at bounding box center [281, 126] width 155 height 16
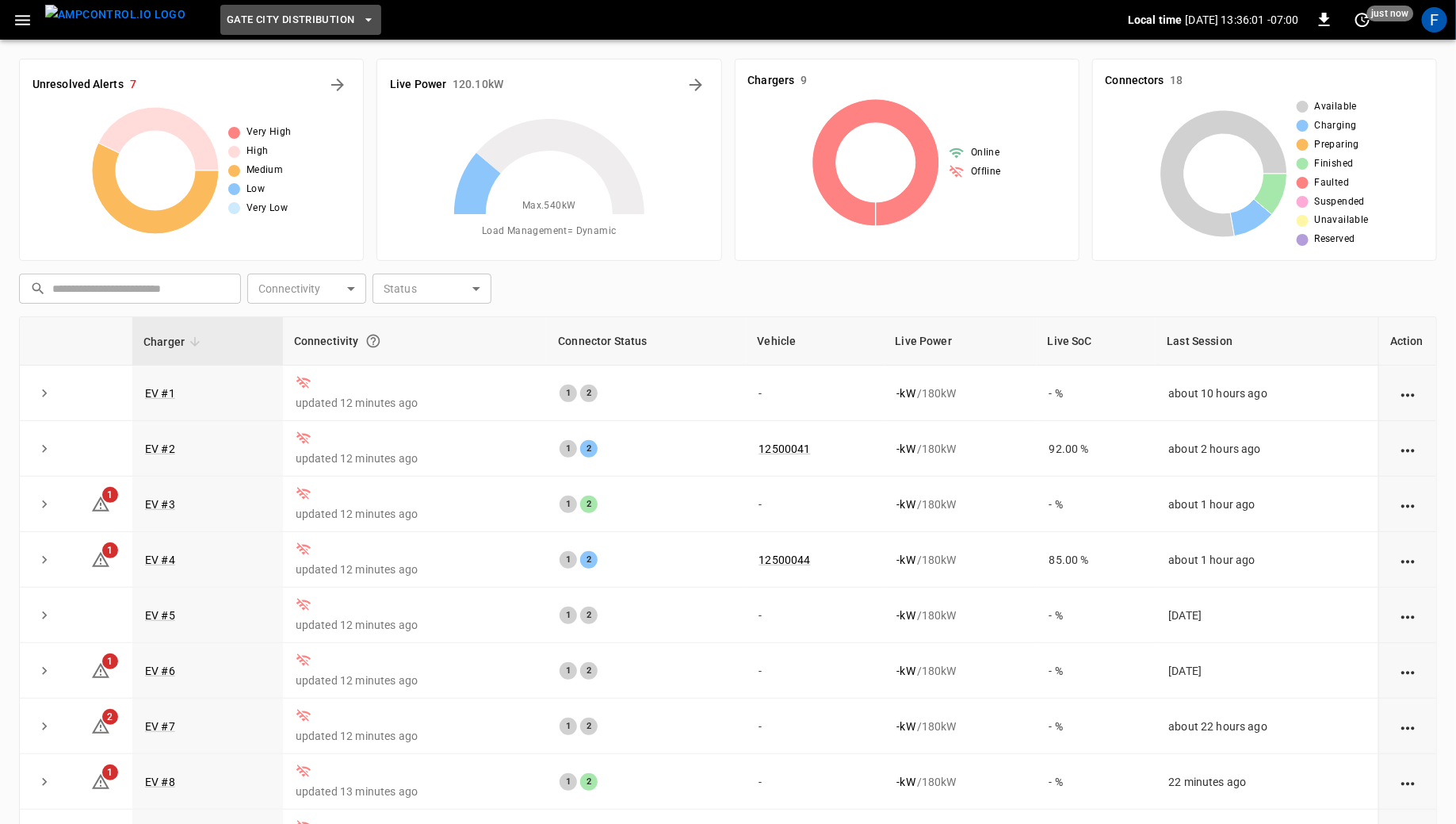
click at [301, 23] on span "Gate City Distribution" at bounding box center [291, 20] width 128 height 18
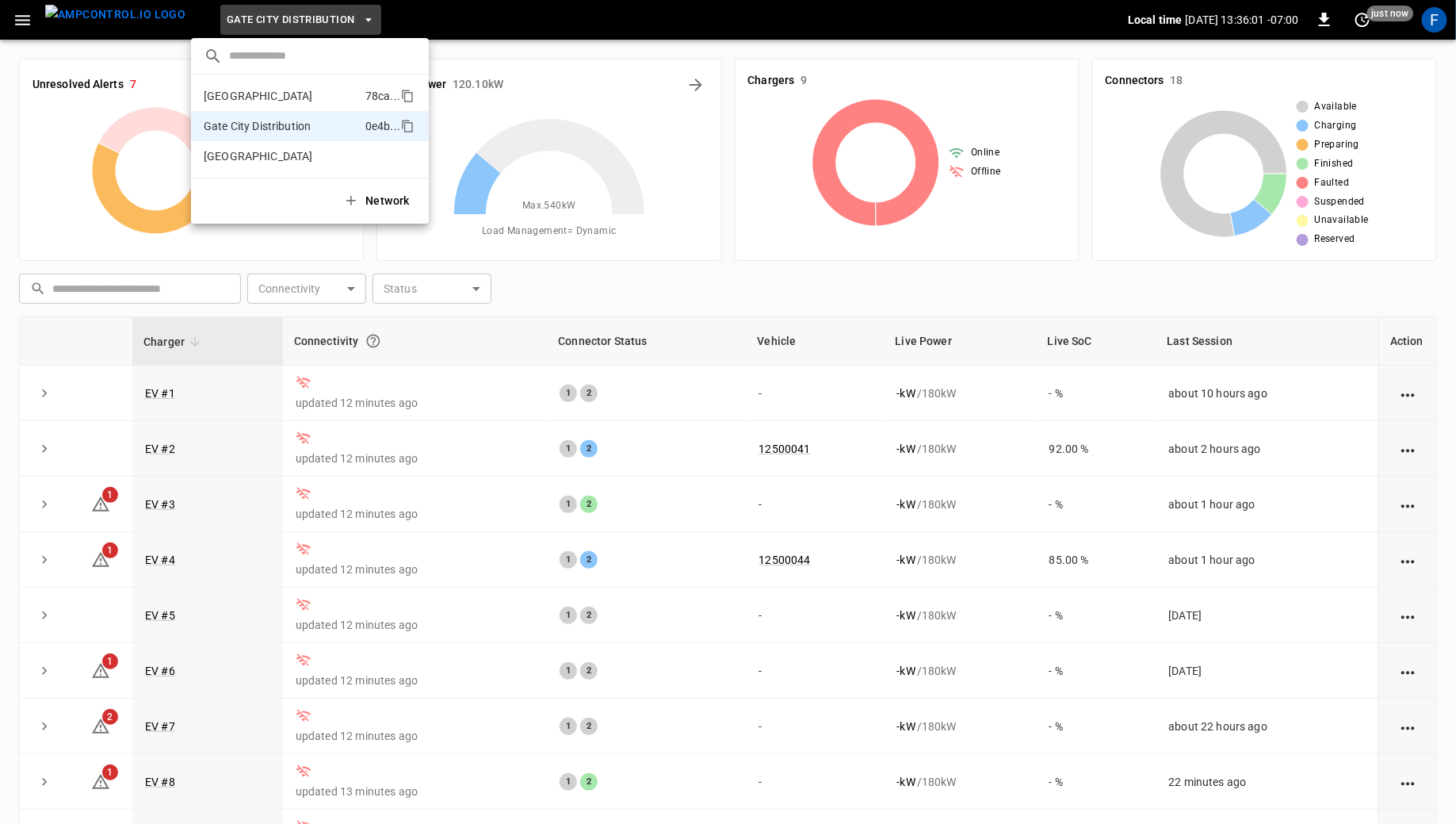
click at [259, 89] on p "Fresno" at bounding box center [281, 96] width 155 height 16
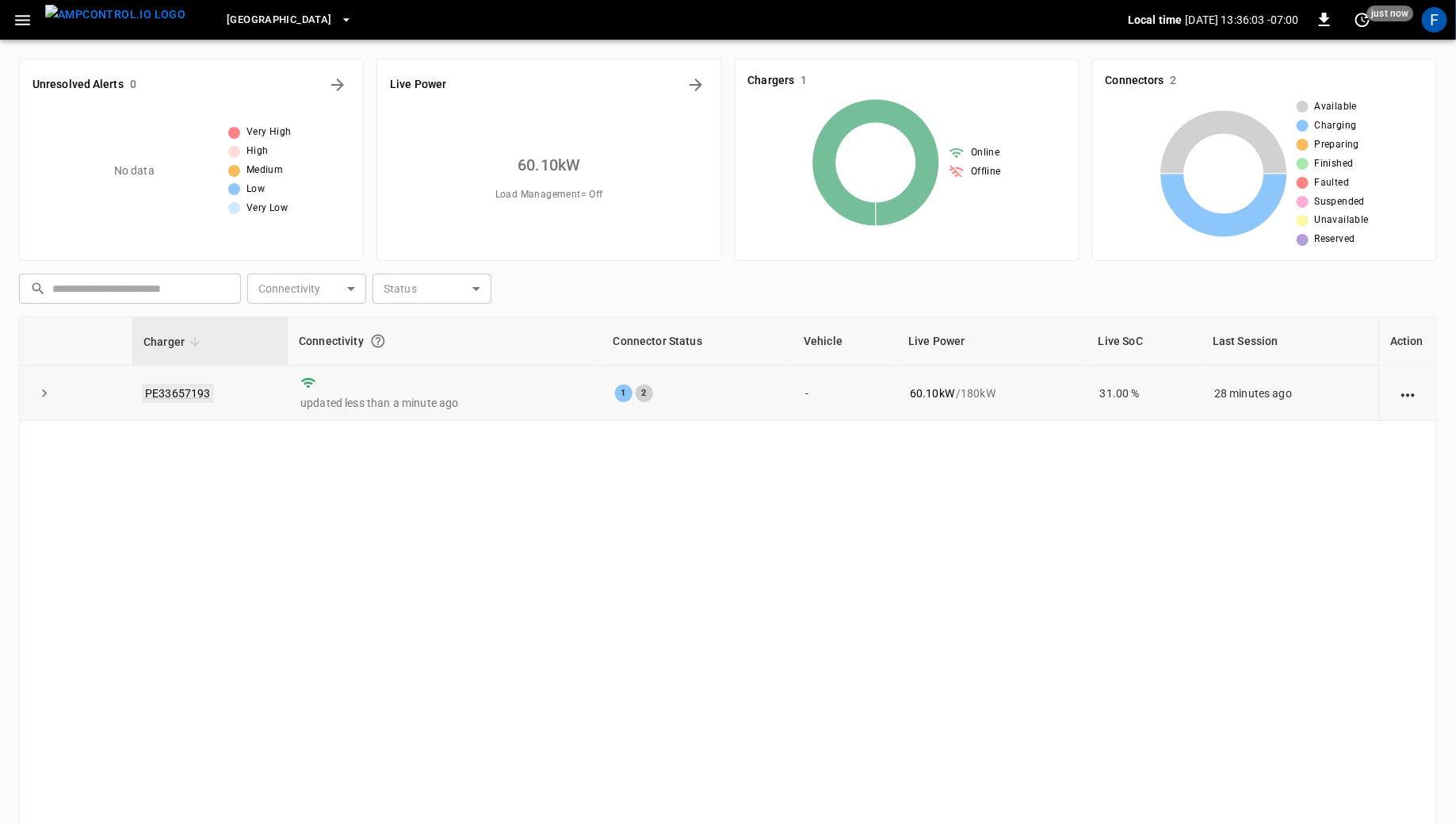
click at [168, 390] on link "PE33657193" at bounding box center [177, 393] width 72 height 19
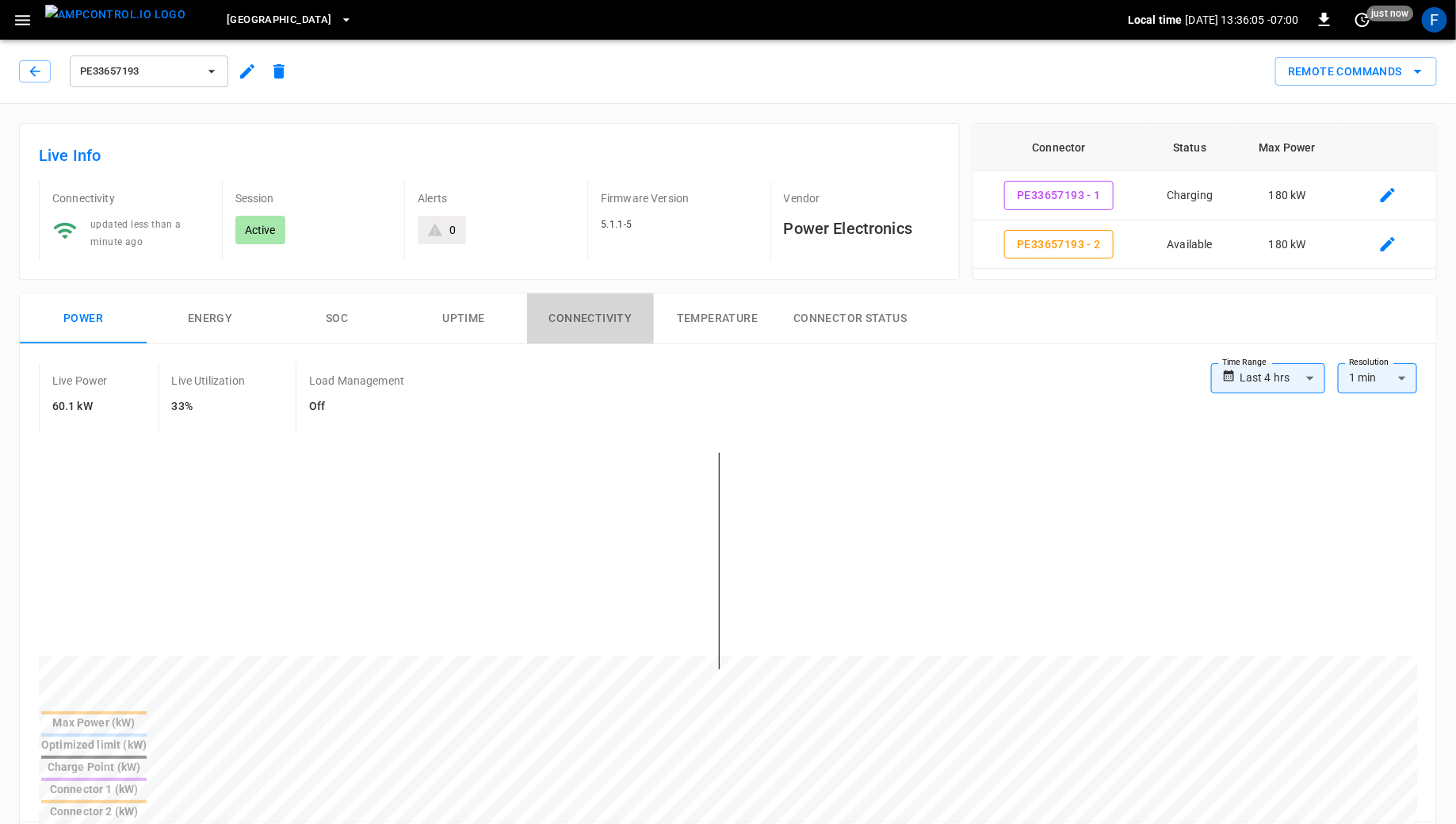
click at [585, 314] on button "Connectivity" at bounding box center [590, 318] width 127 height 50
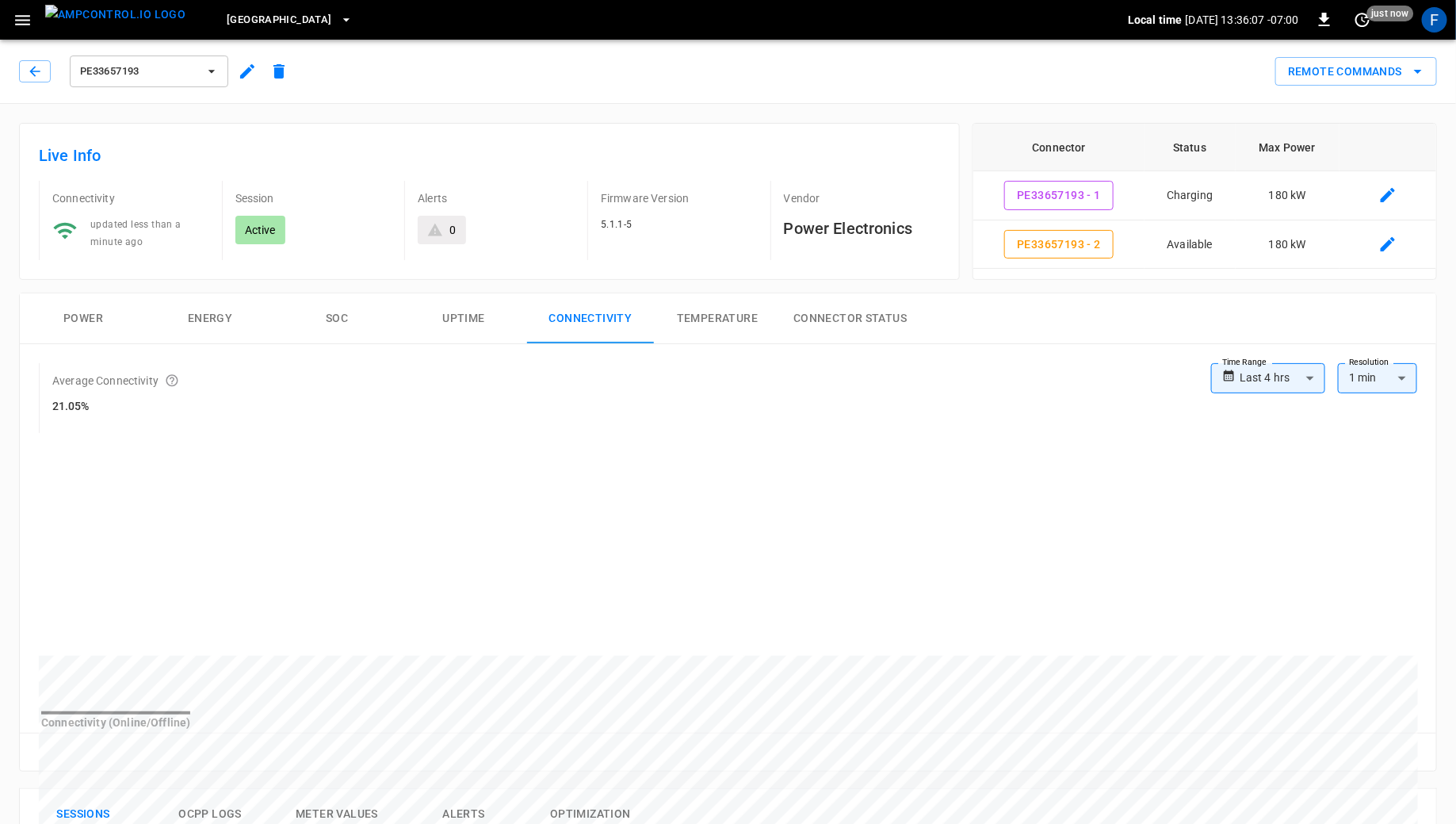
click at [1306, 379] on body "**********" at bounding box center [728, 773] width 1456 height 1546
click at [1289, 432] on li "Last 24 hrs" at bounding box center [1269, 436] width 114 height 26
type input "**********"
click at [221, 29] on button "[GEOGRAPHIC_DATA]" at bounding box center [289, 20] width 138 height 31
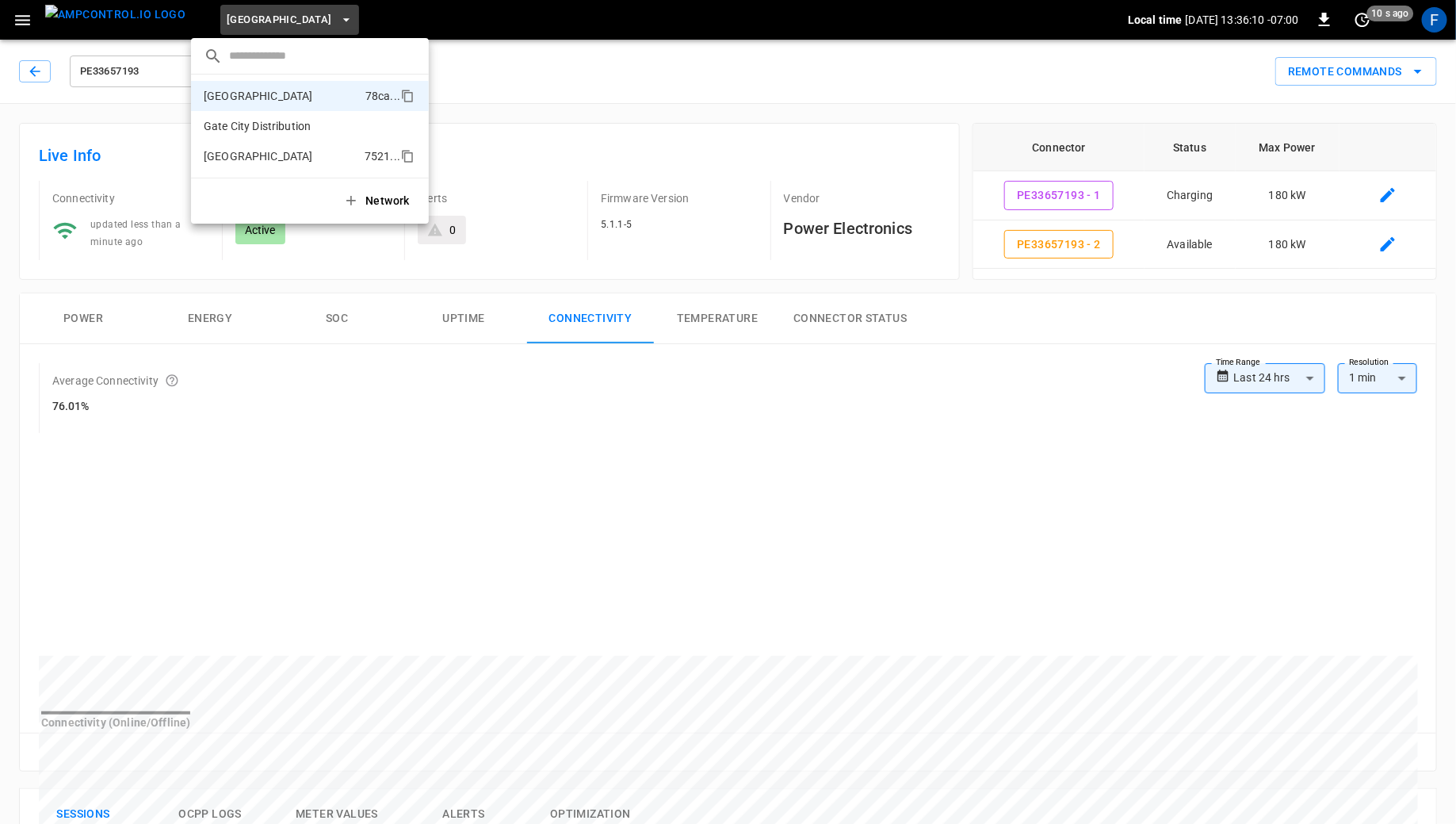
click at [224, 149] on p "[GEOGRAPHIC_DATA]" at bounding box center [281, 156] width 155 height 16
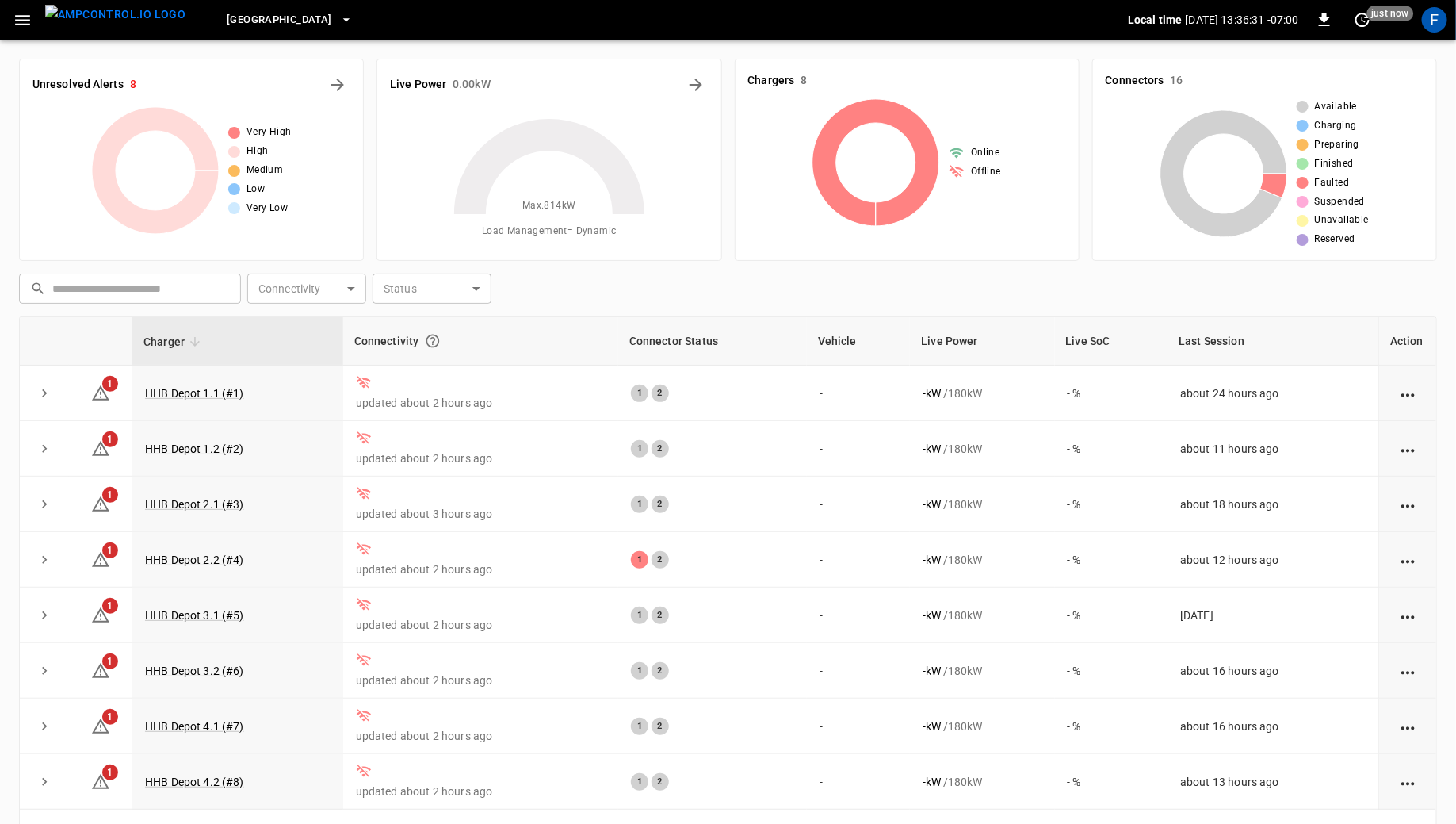
click at [250, 32] on button "[GEOGRAPHIC_DATA]" at bounding box center [289, 20] width 138 height 31
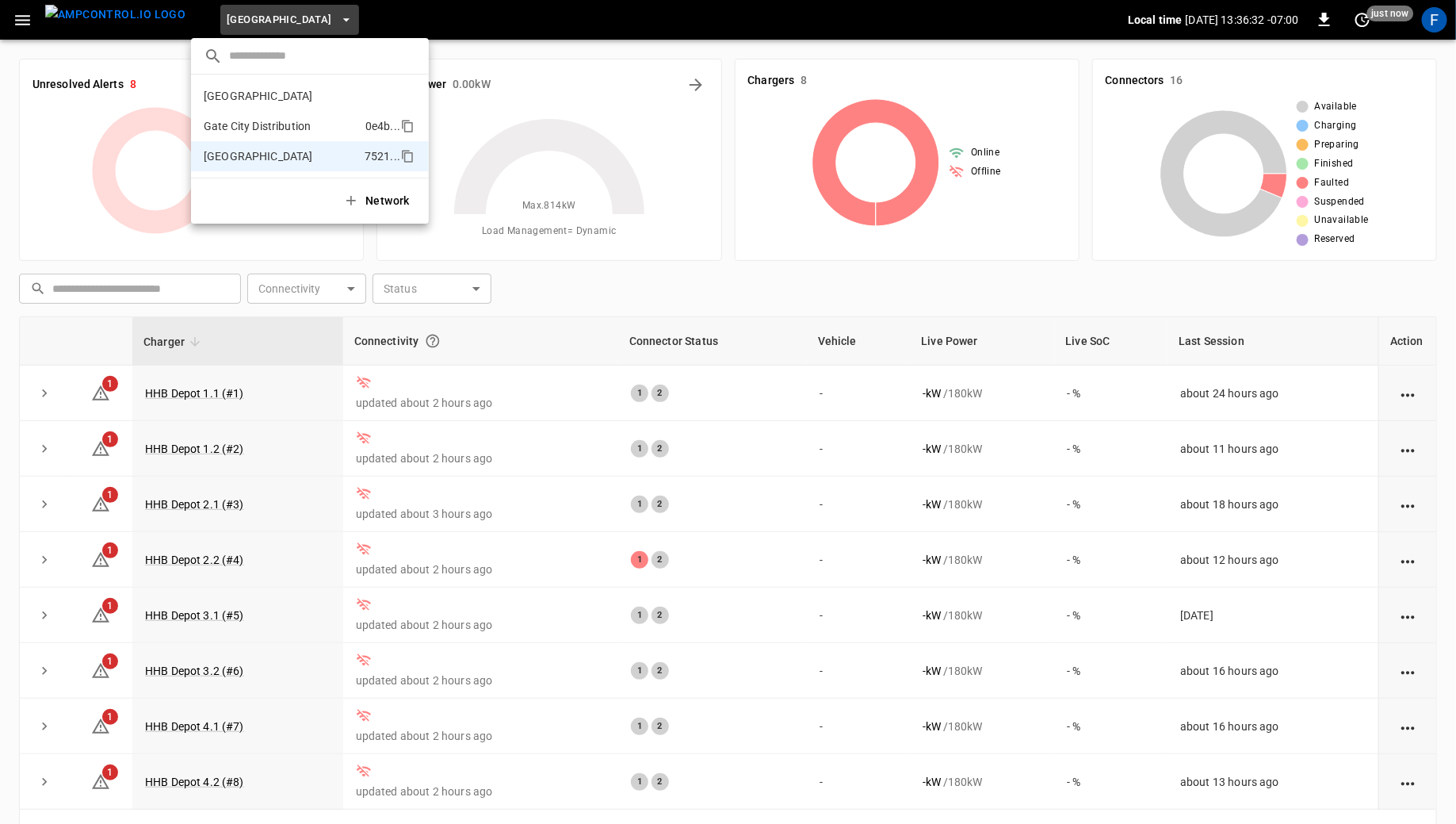
click at [261, 130] on p "Gate City Distribution" at bounding box center [281, 126] width 155 height 16
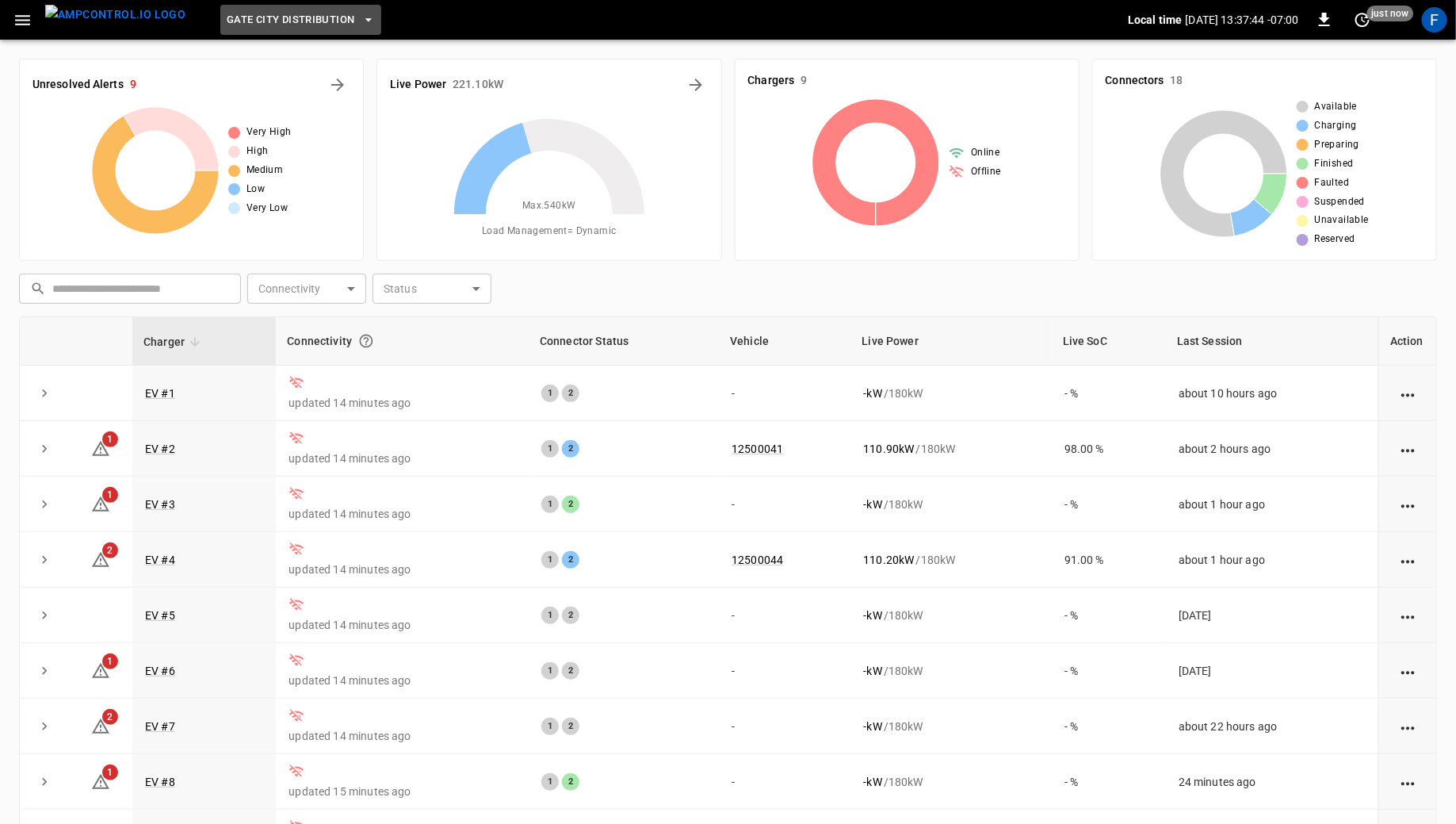
click at [271, 15] on span "Gate City Distribution" at bounding box center [291, 20] width 128 height 18
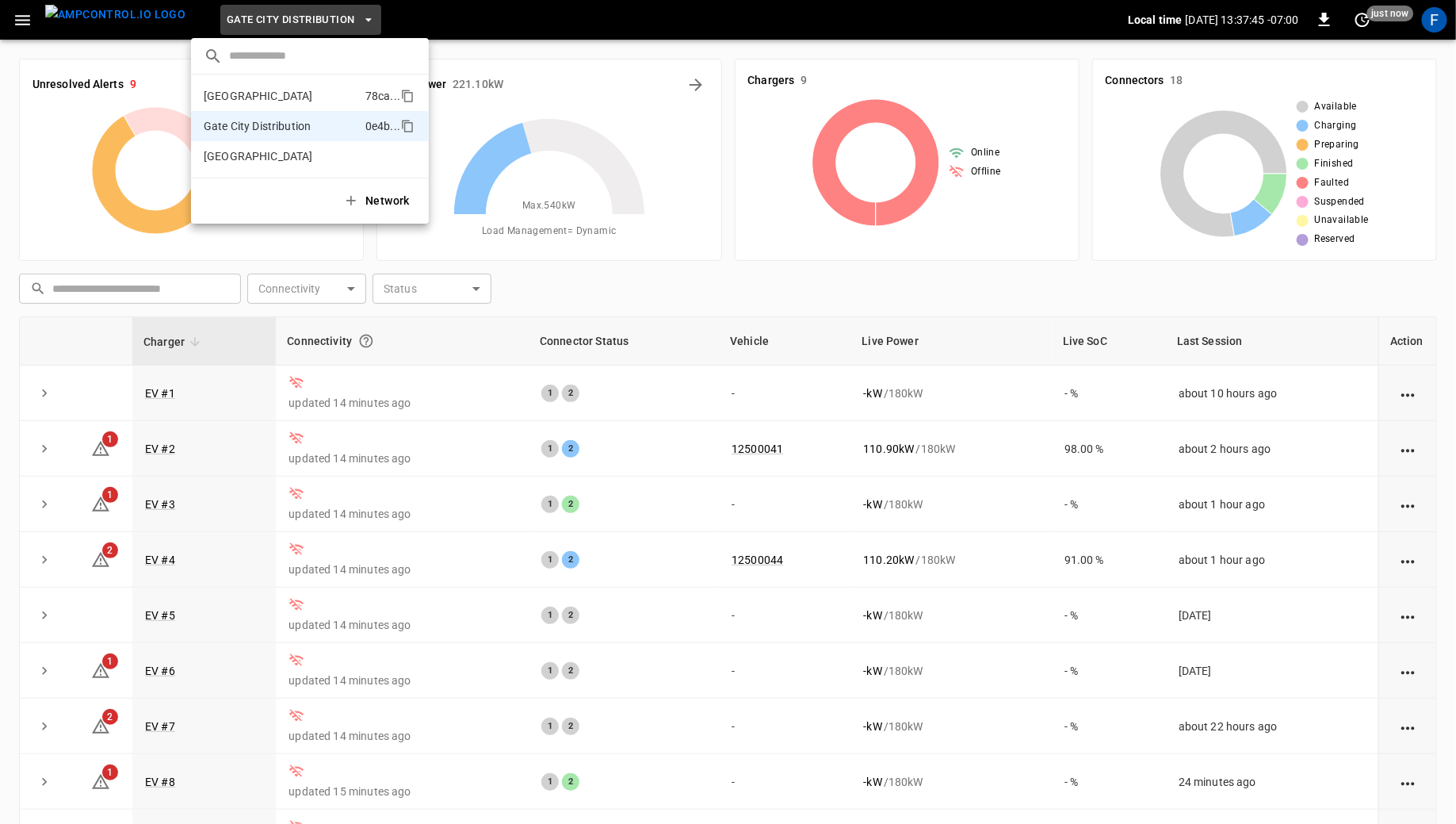
click at [273, 103] on p "Fresno" at bounding box center [281, 96] width 155 height 16
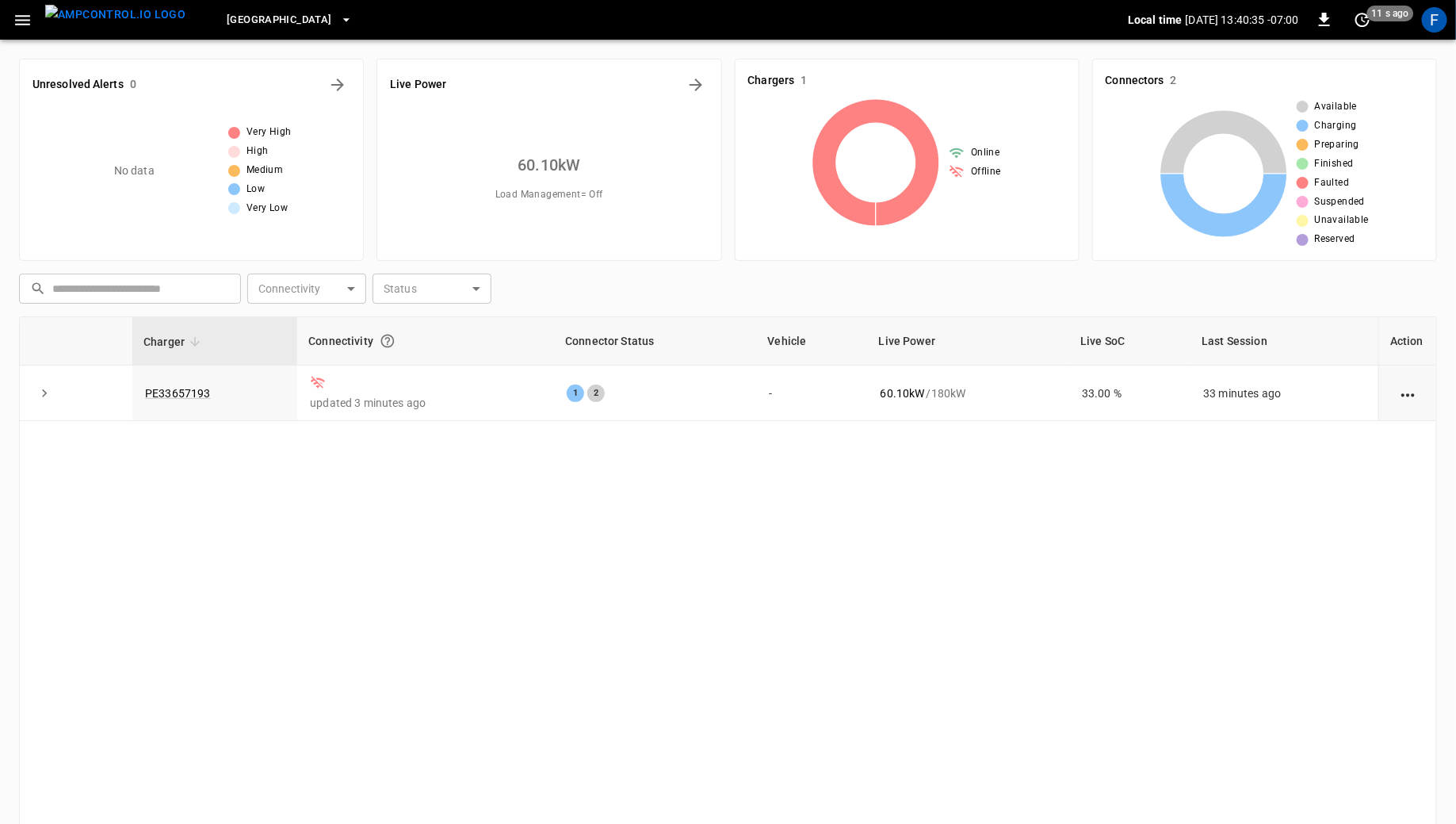
click at [266, 23] on div "Fresno" at bounding box center [663, 20] width 930 height 37
click at [229, 14] on span "Fresno" at bounding box center [279, 20] width 105 height 18
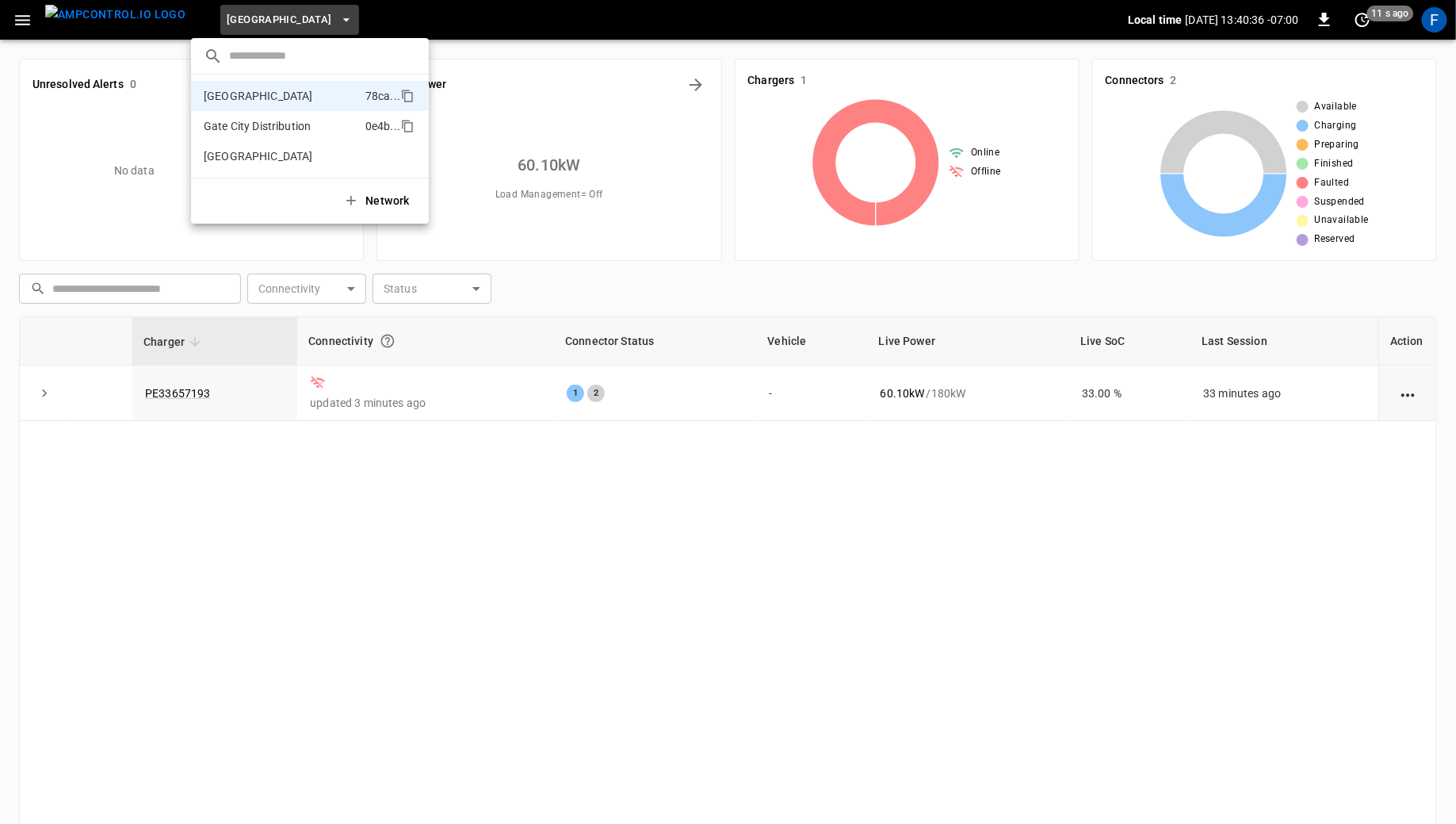
click at [228, 135] on li "Gate City Distribution 0e4b ..." at bounding box center [310, 125] width 238 height 30
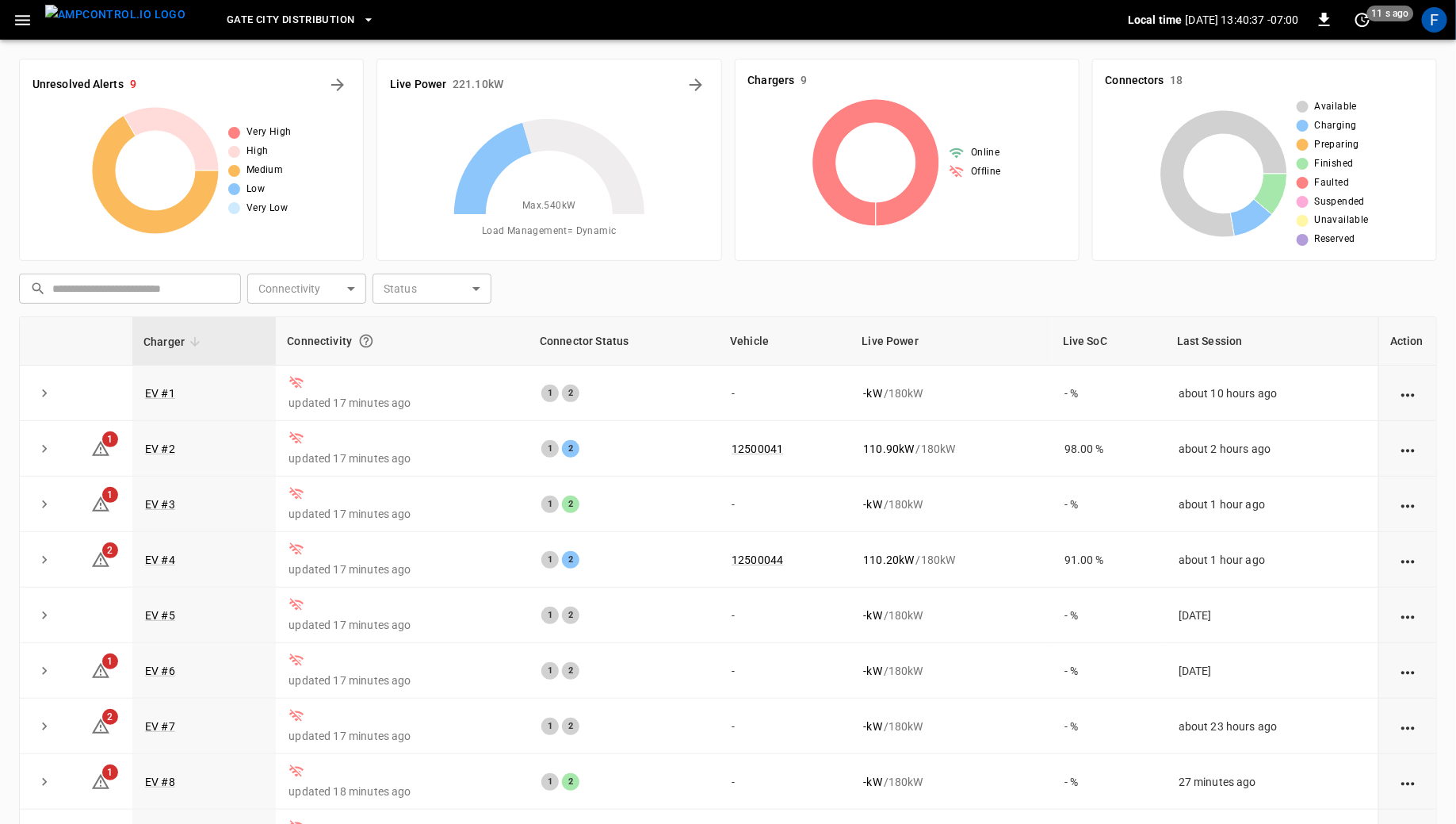
click at [227, 27] on span "Gate City Distribution" at bounding box center [291, 20] width 128 height 18
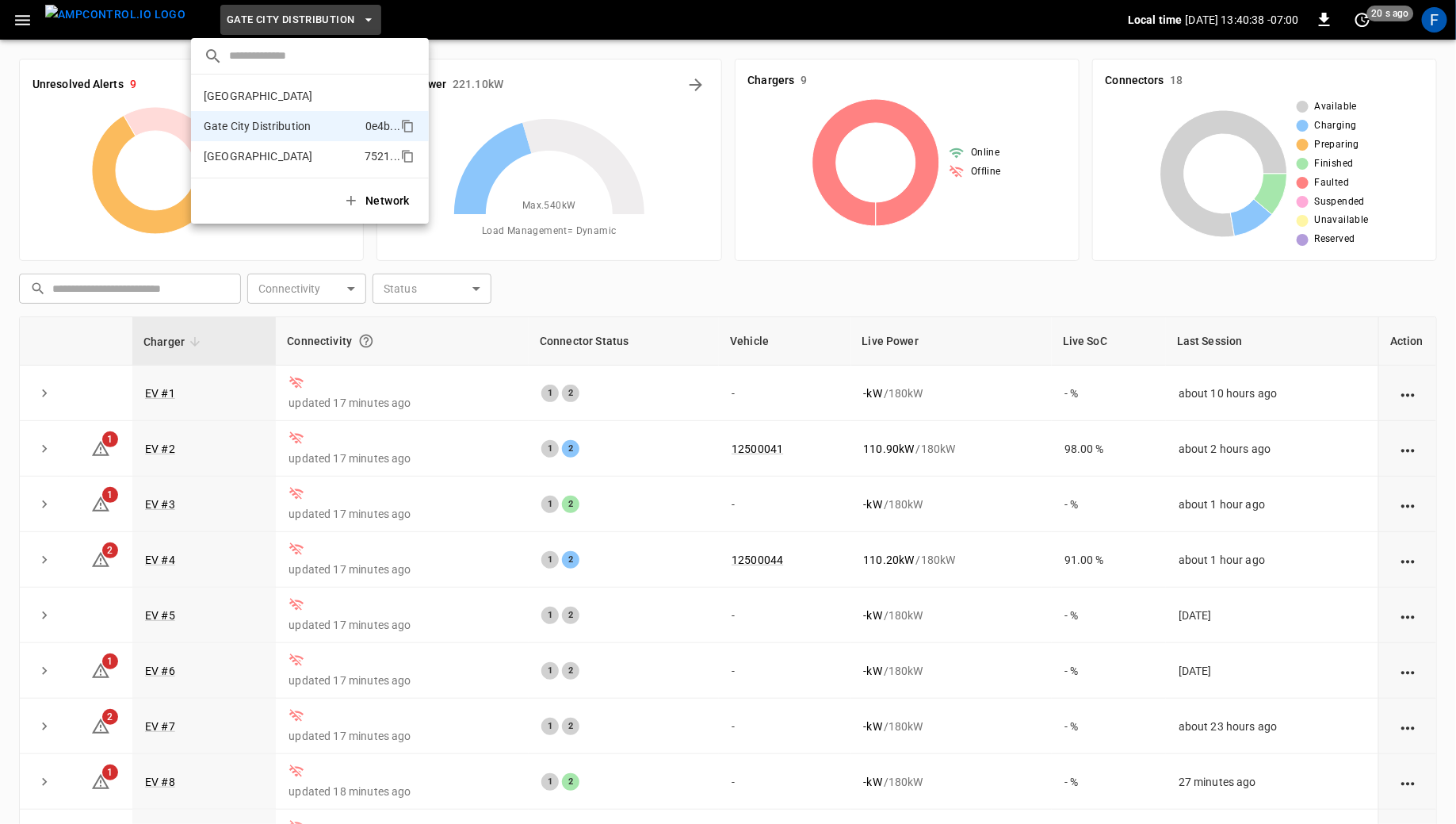
click at [223, 151] on p "Huntington Beach" at bounding box center [281, 156] width 155 height 16
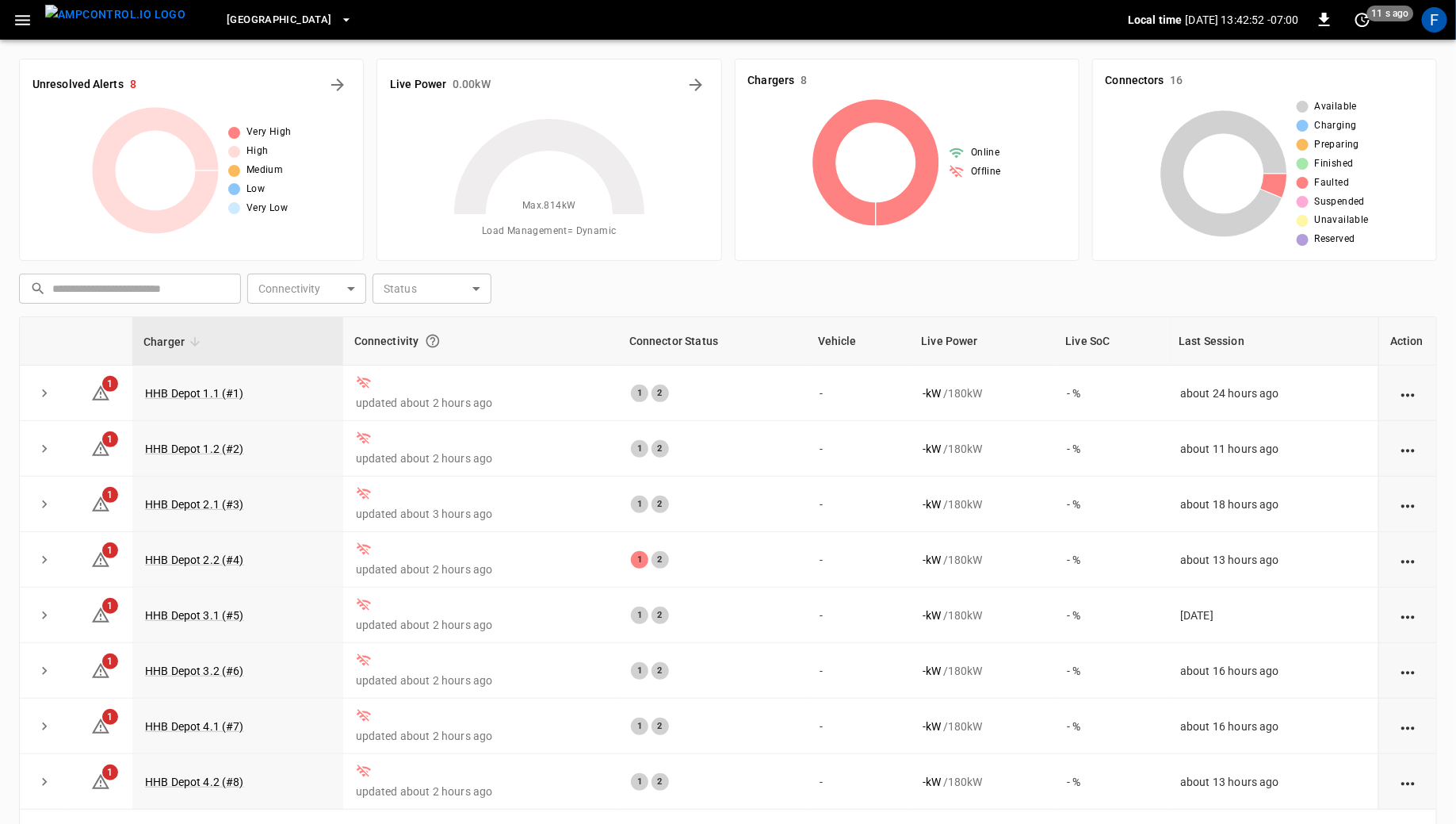
scroll to position [129, 0]
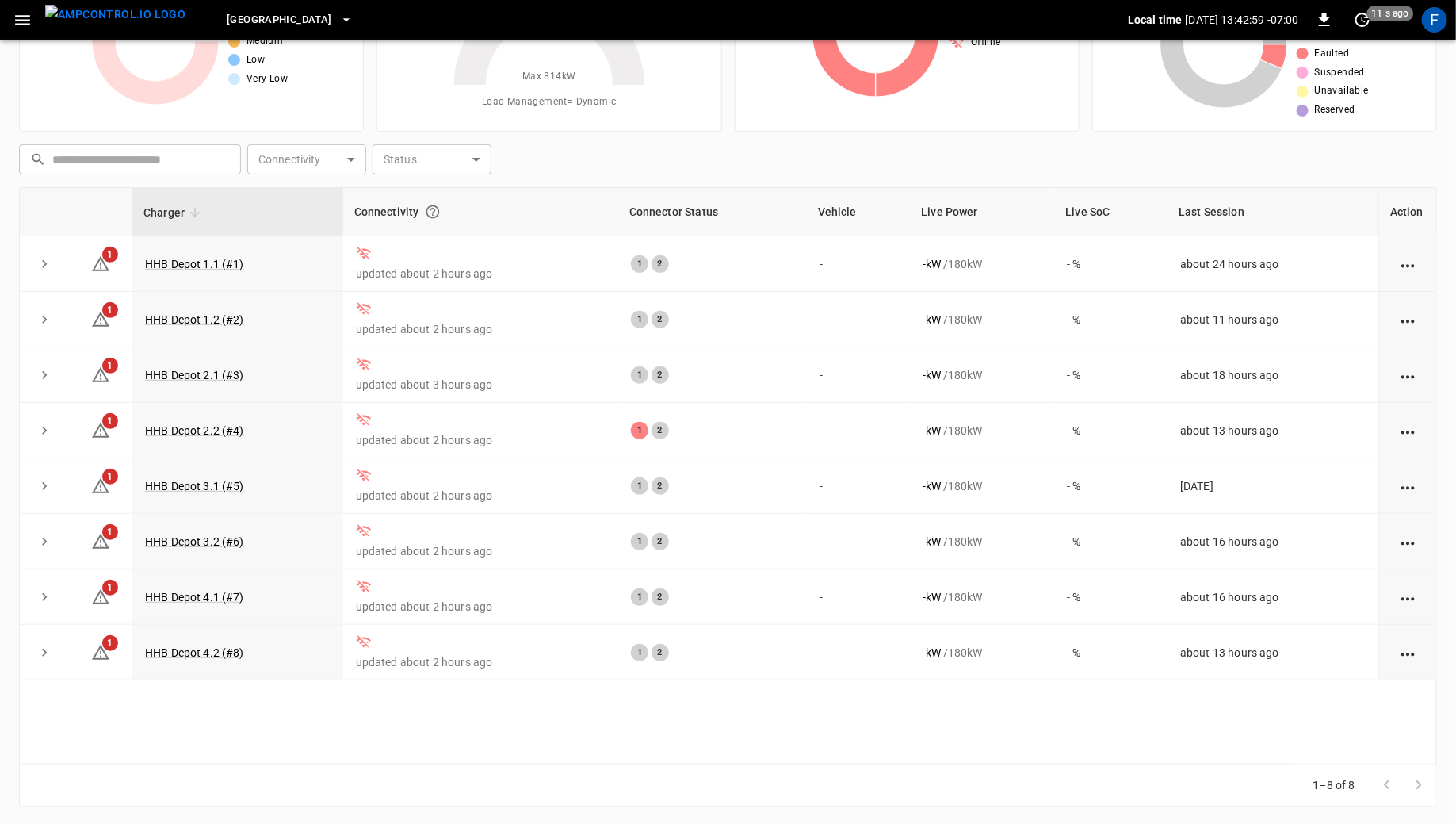
click at [275, 22] on span "Huntington Beach" at bounding box center [279, 20] width 105 height 18
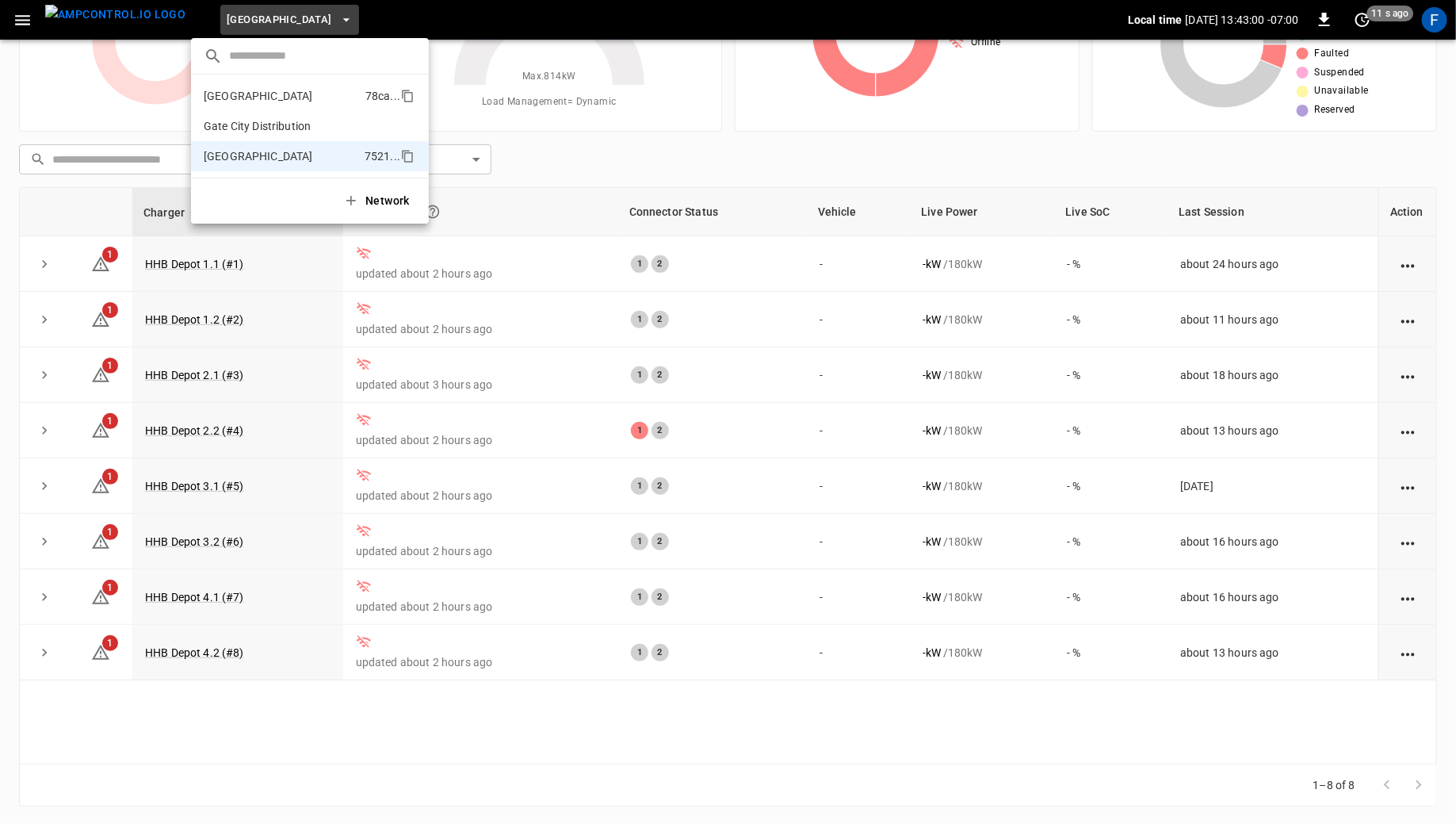
click at [267, 89] on p "Fresno" at bounding box center [281, 96] width 155 height 16
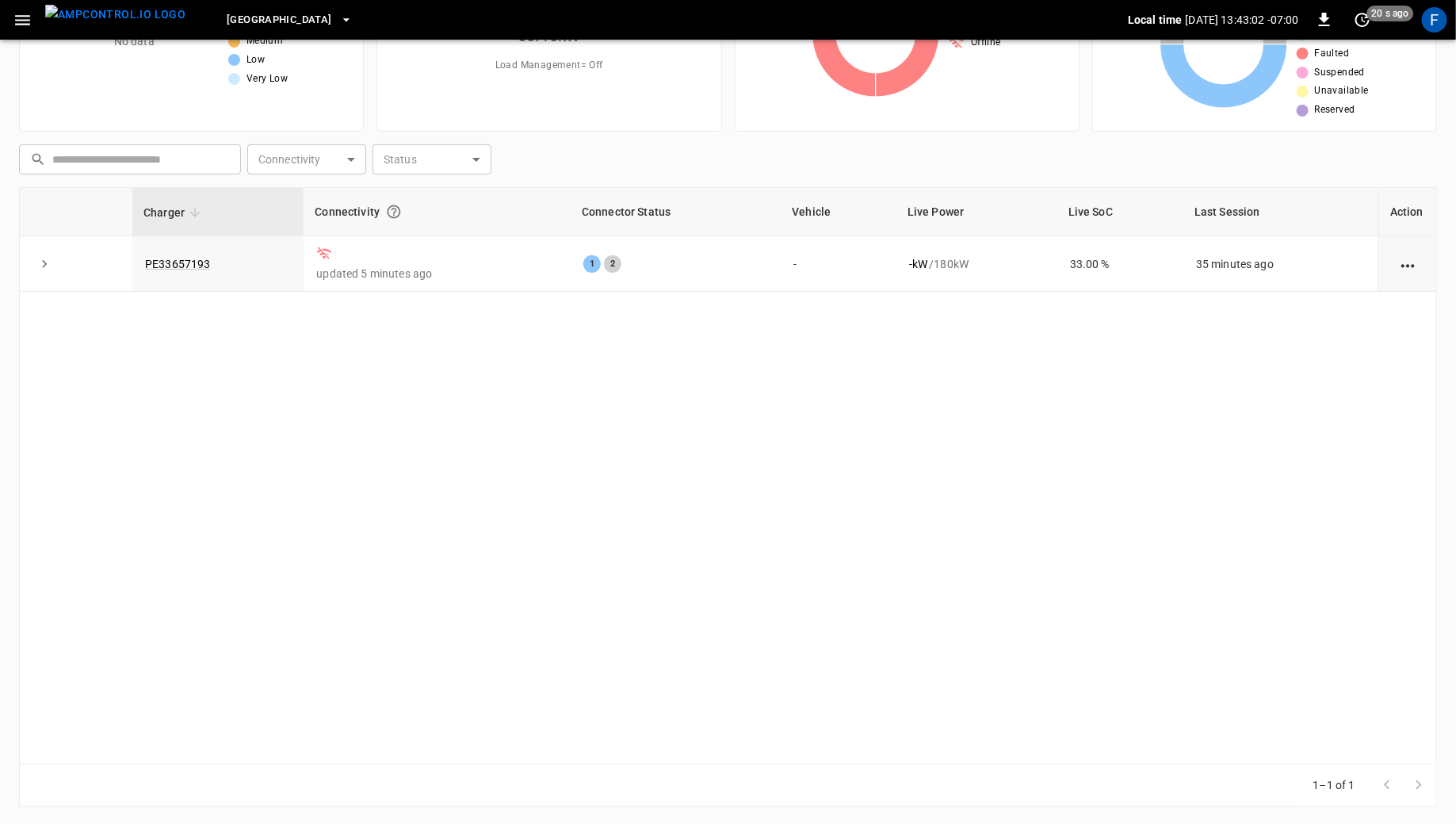
click at [227, 16] on span "Fresno" at bounding box center [279, 20] width 105 height 18
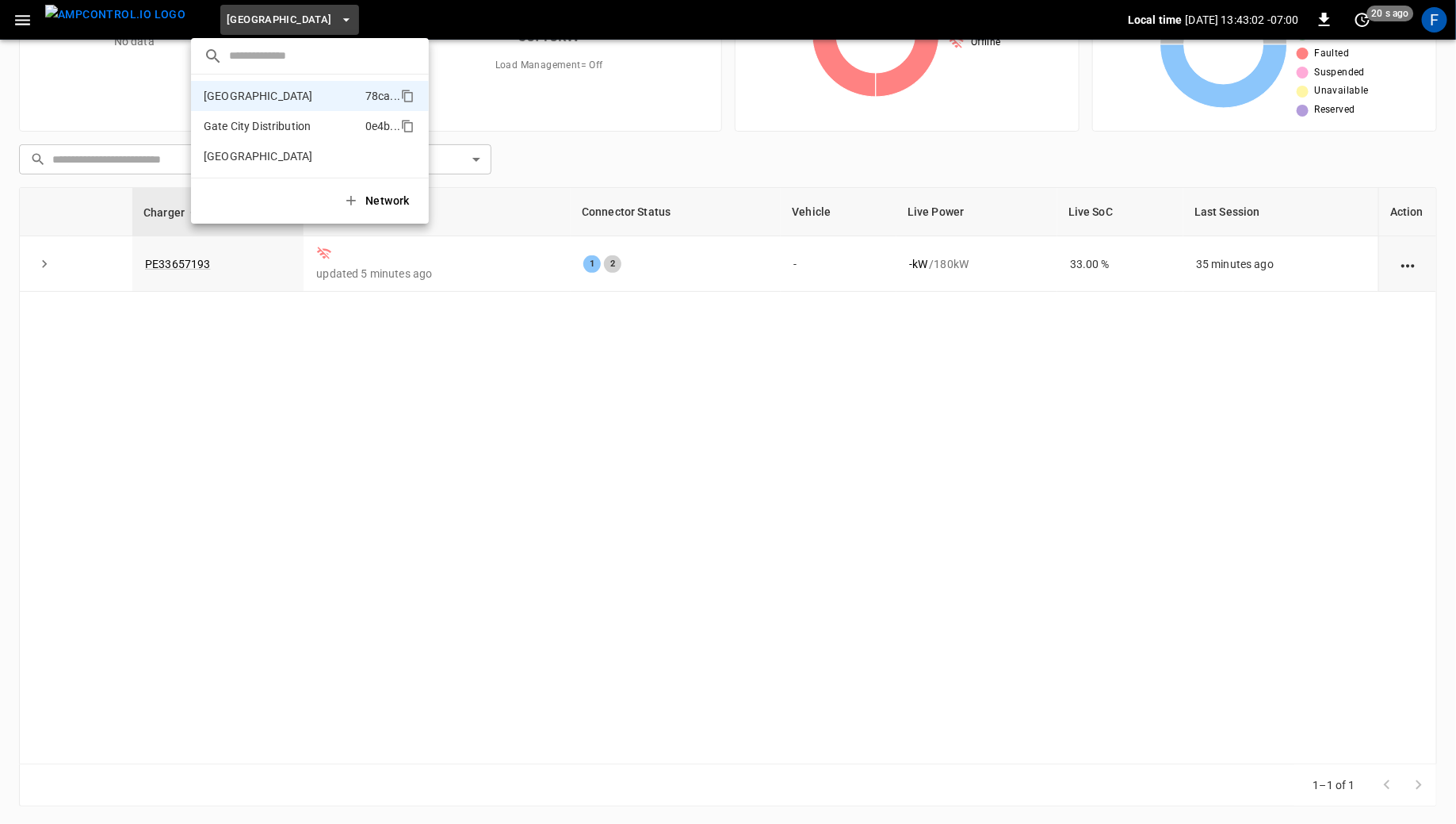
click at [241, 126] on p "Gate City Distribution" at bounding box center [281, 126] width 155 height 16
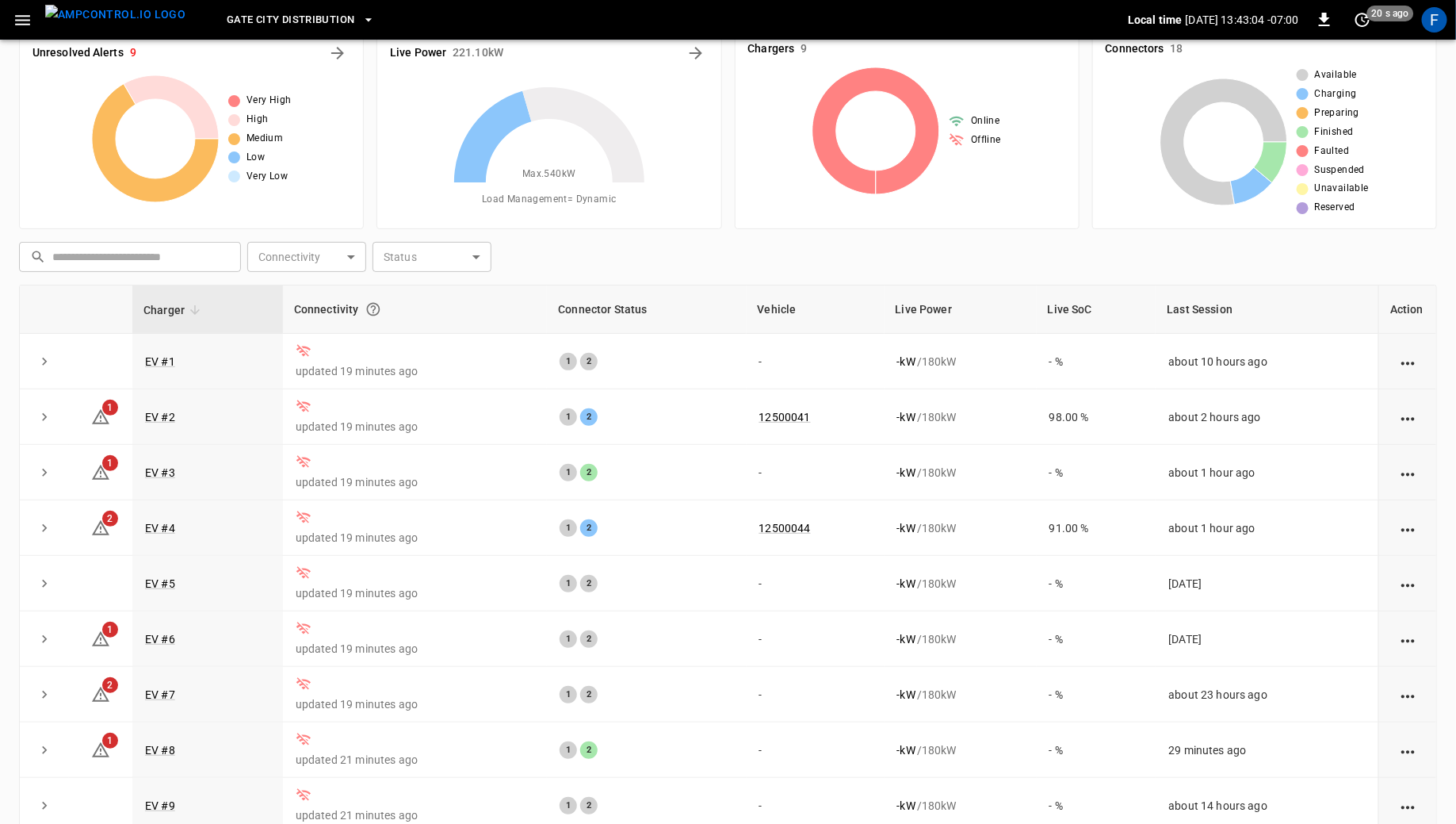
scroll to position [0, 0]
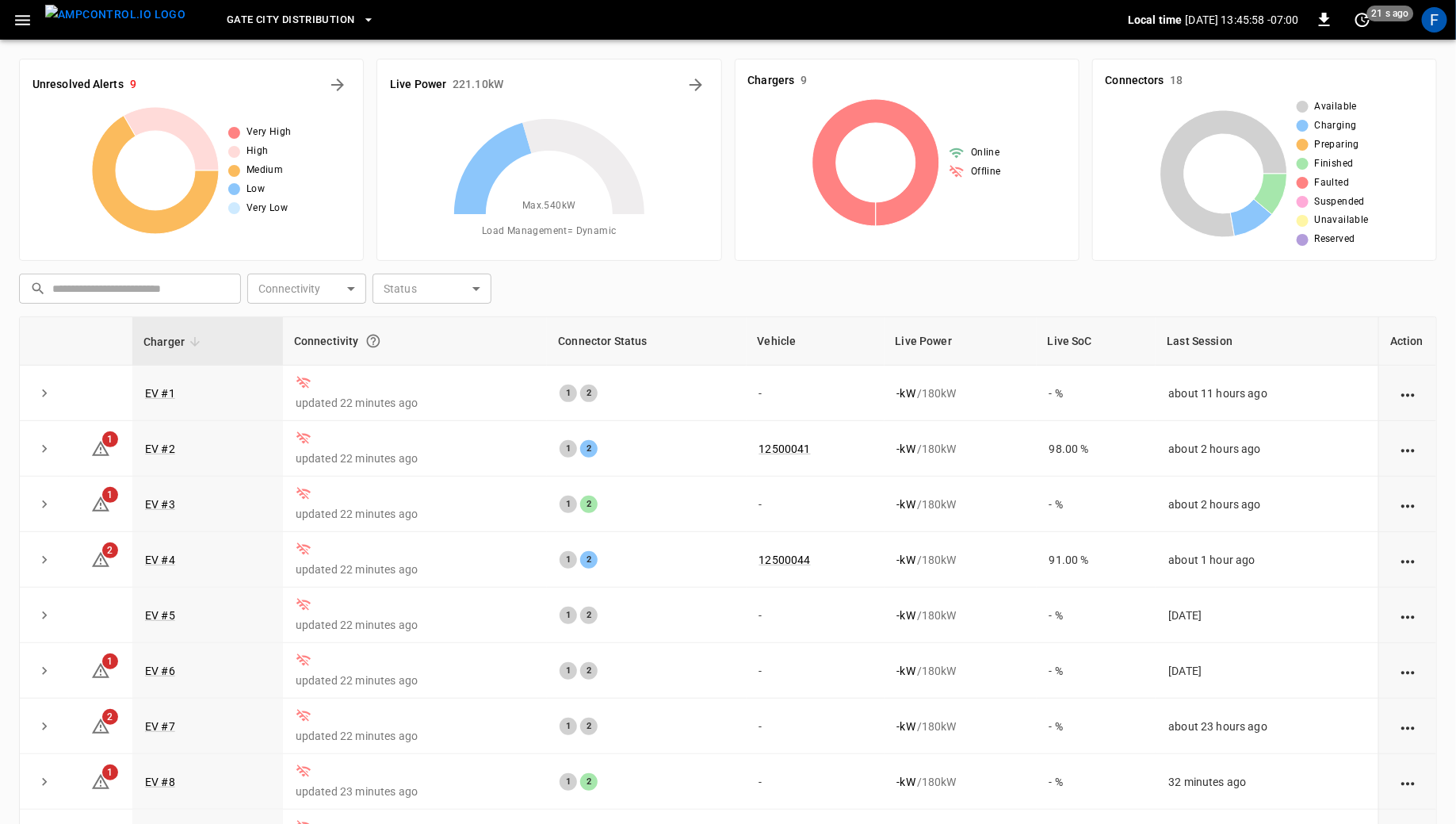
click at [277, 27] on span "Gate City Distribution" at bounding box center [291, 20] width 128 height 18
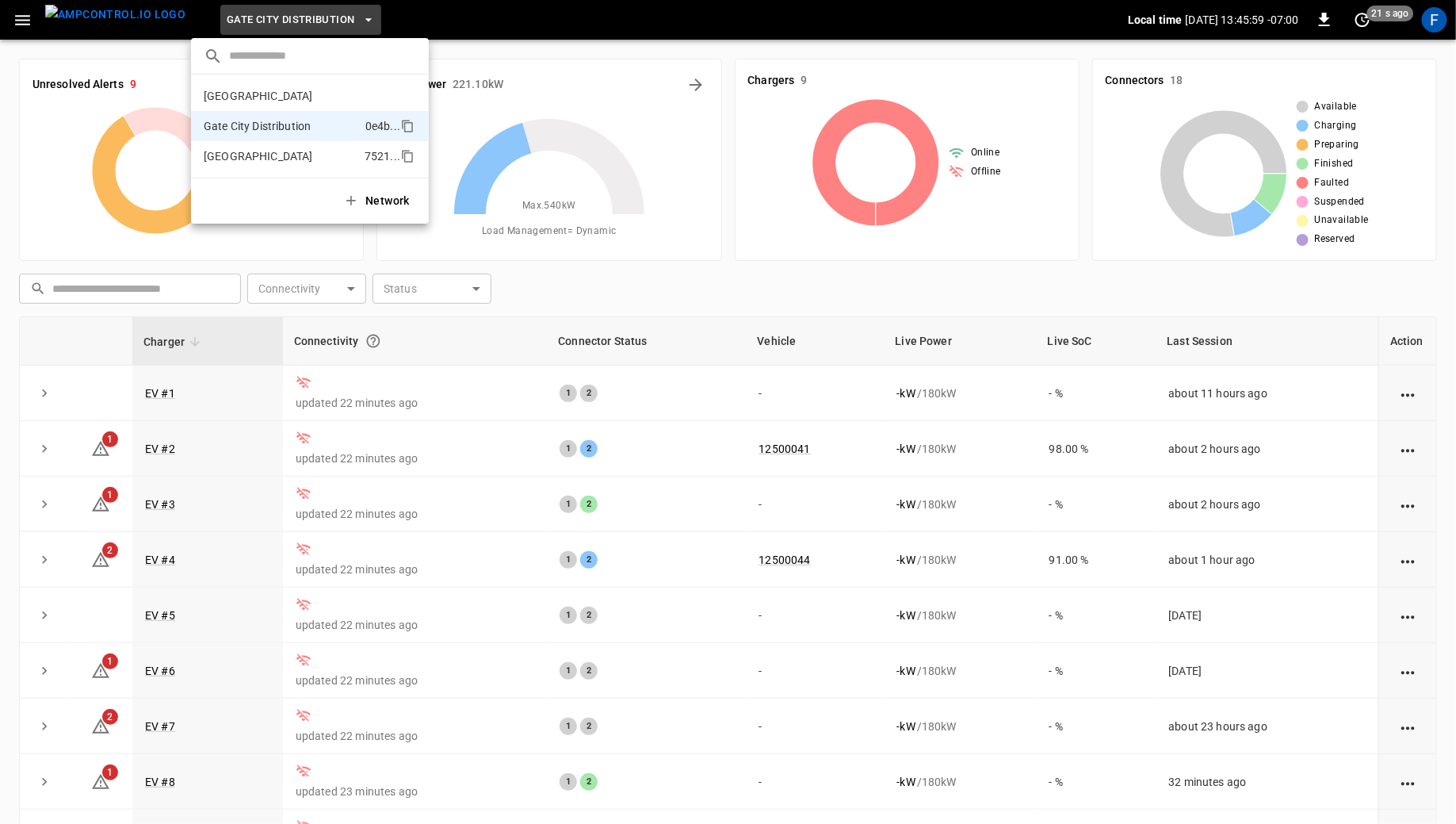
click at [279, 152] on p "Huntington Beach" at bounding box center [281, 156] width 155 height 16
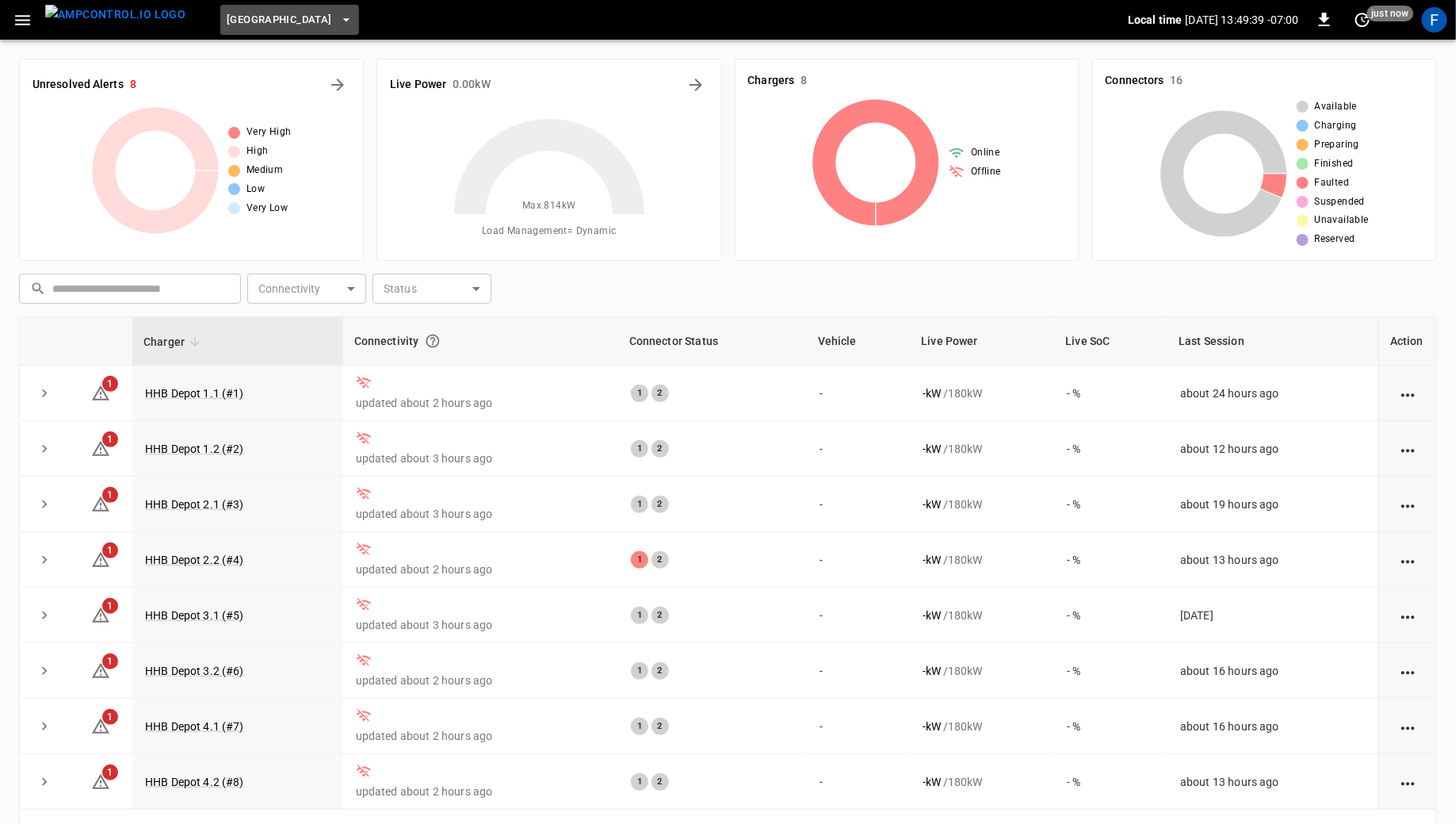
click at [244, 19] on span "Huntington Beach" at bounding box center [279, 20] width 105 height 18
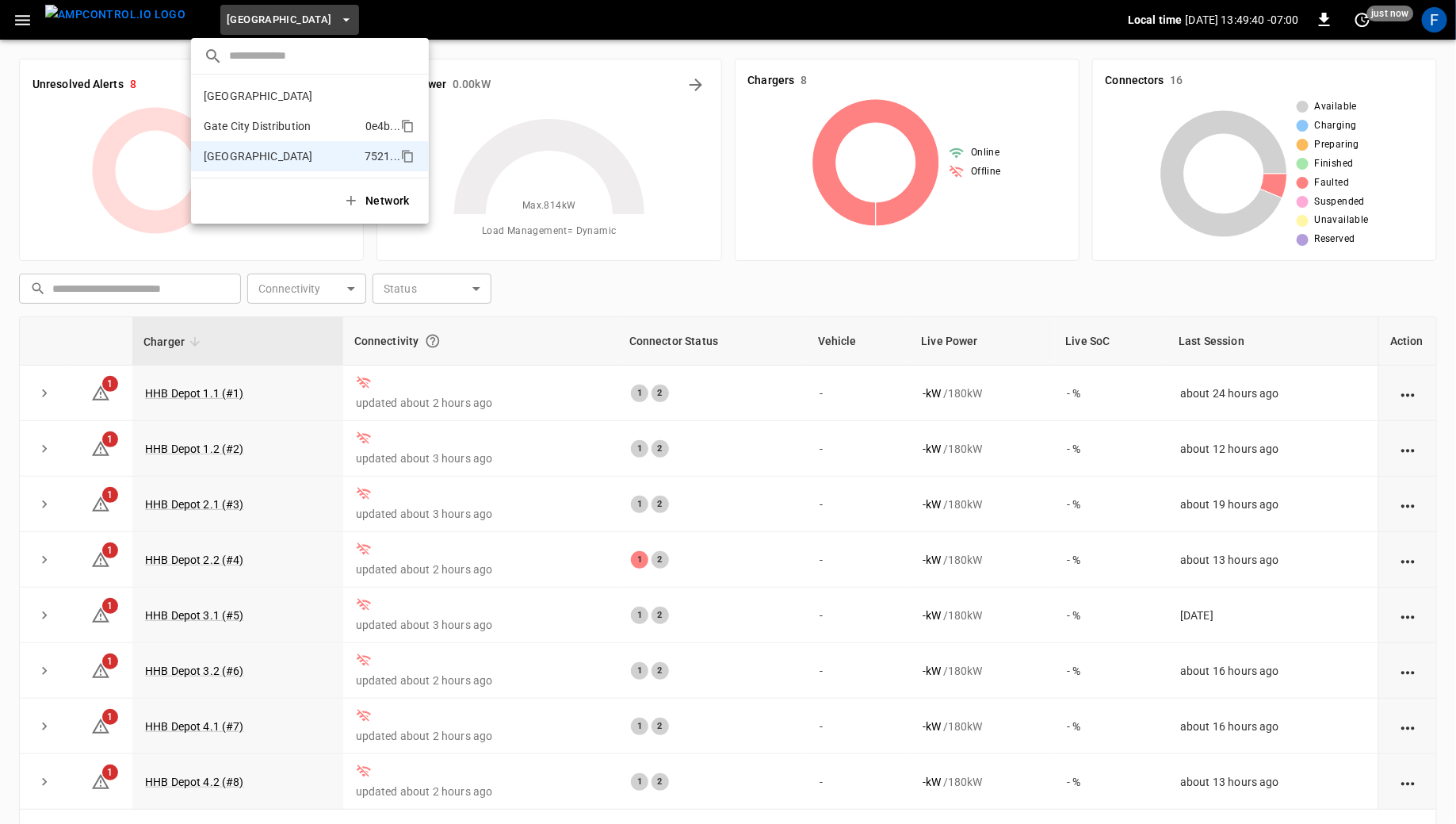
click at [255, 126] on p "Gate City Distribution" at bounding box center [281, 126] width 155 height 16
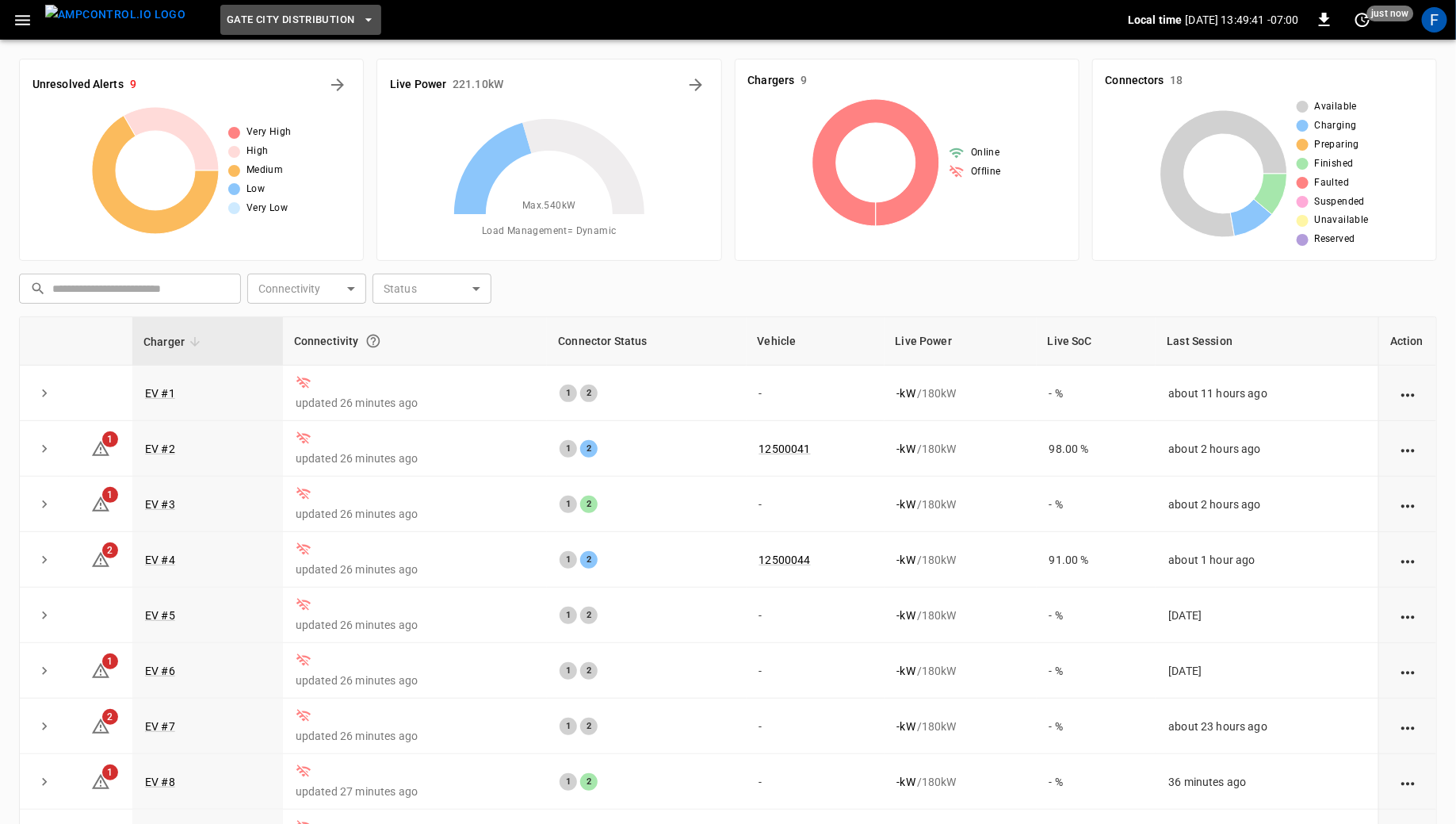
click at [265, 23] on span "Gate City Distribution" at bounding box center [291, 20] width 128 height 18
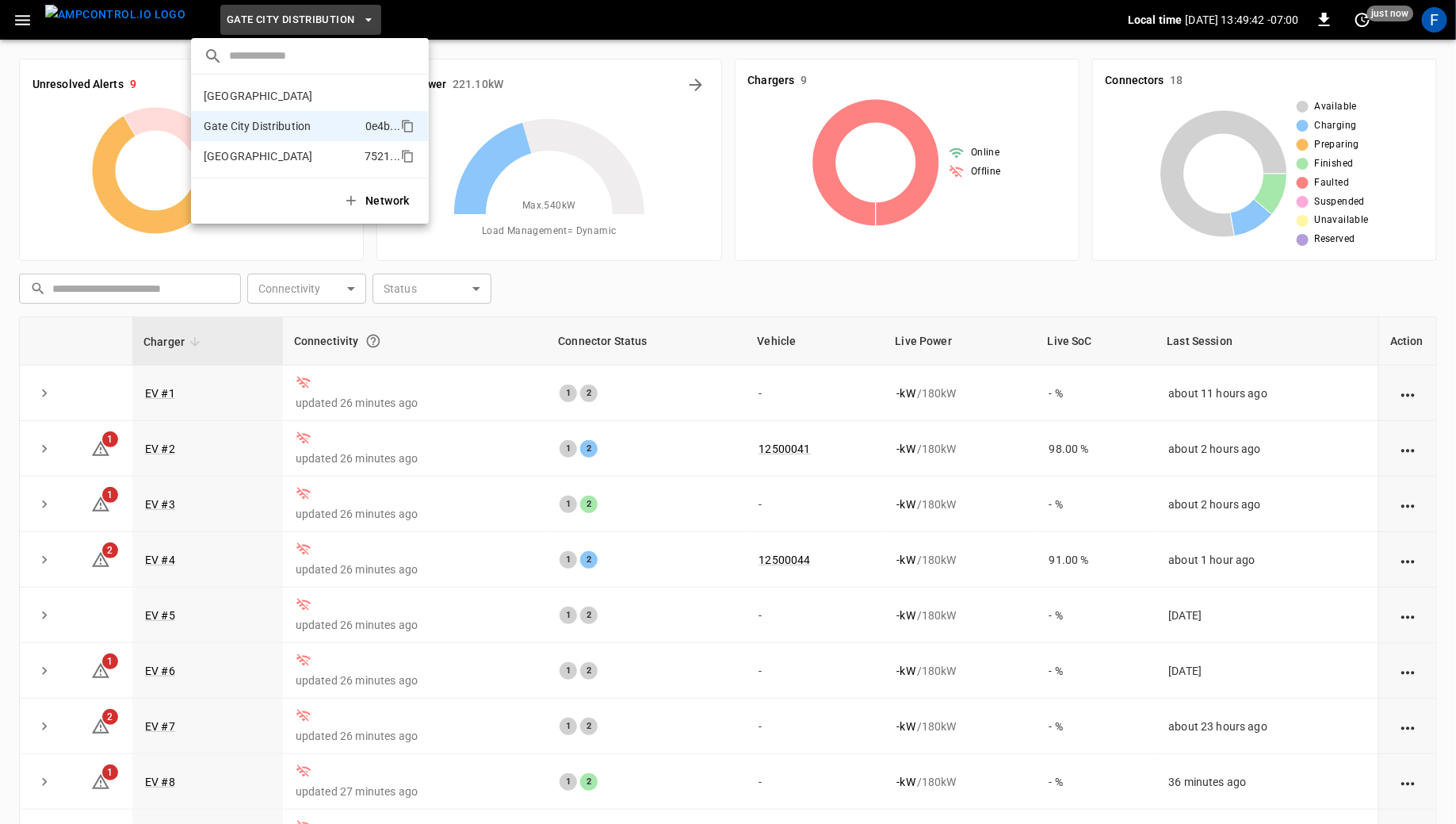
click at [259, 157] on p "[GEOGRAPHIC_DATA]" at bounding box center [281, 156] width 155 height 16
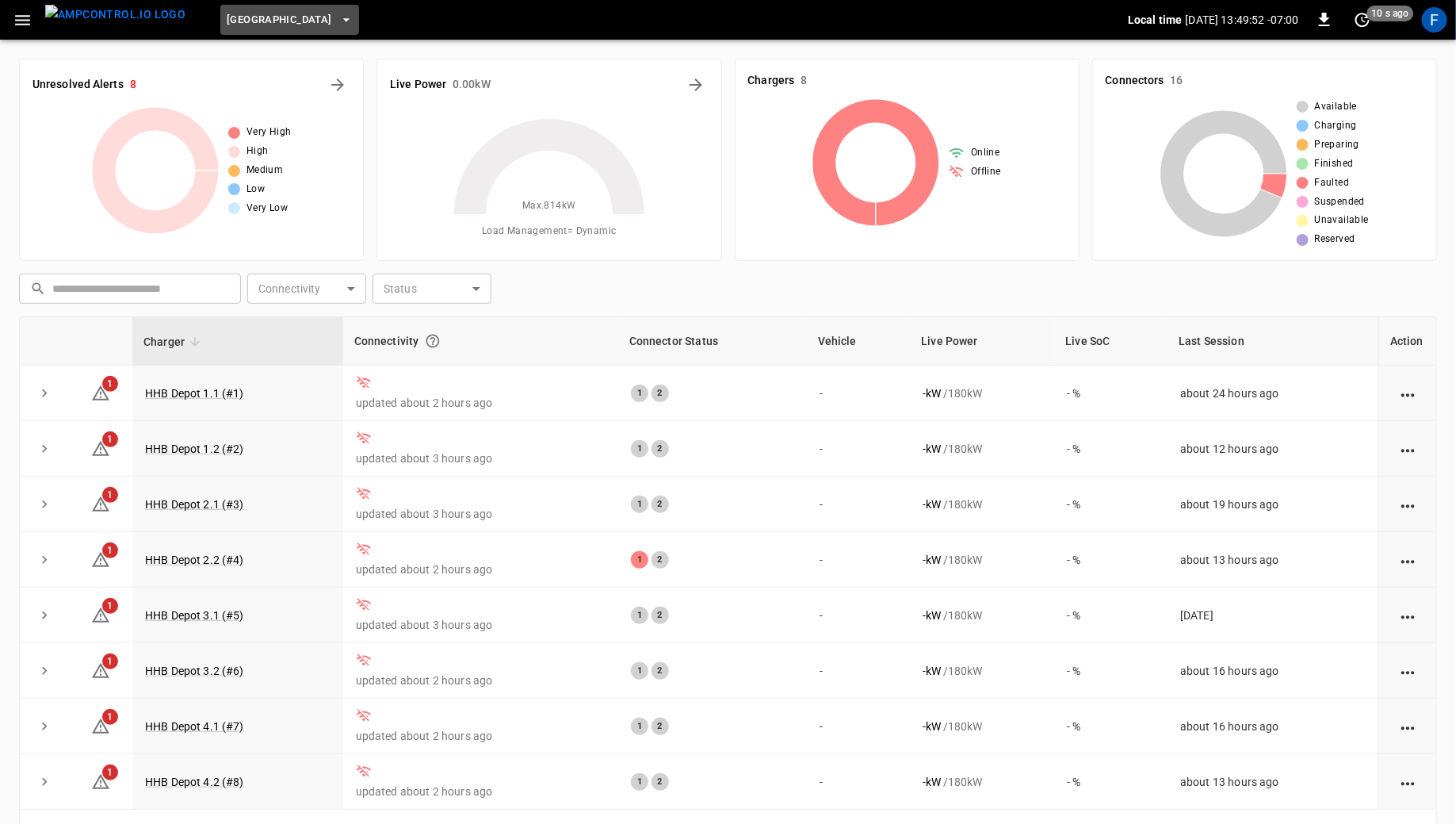
click at [249, 31] on button "[GEOGRAPHIC_DATA]" at bounding box center [289, 20] width 138 height 31
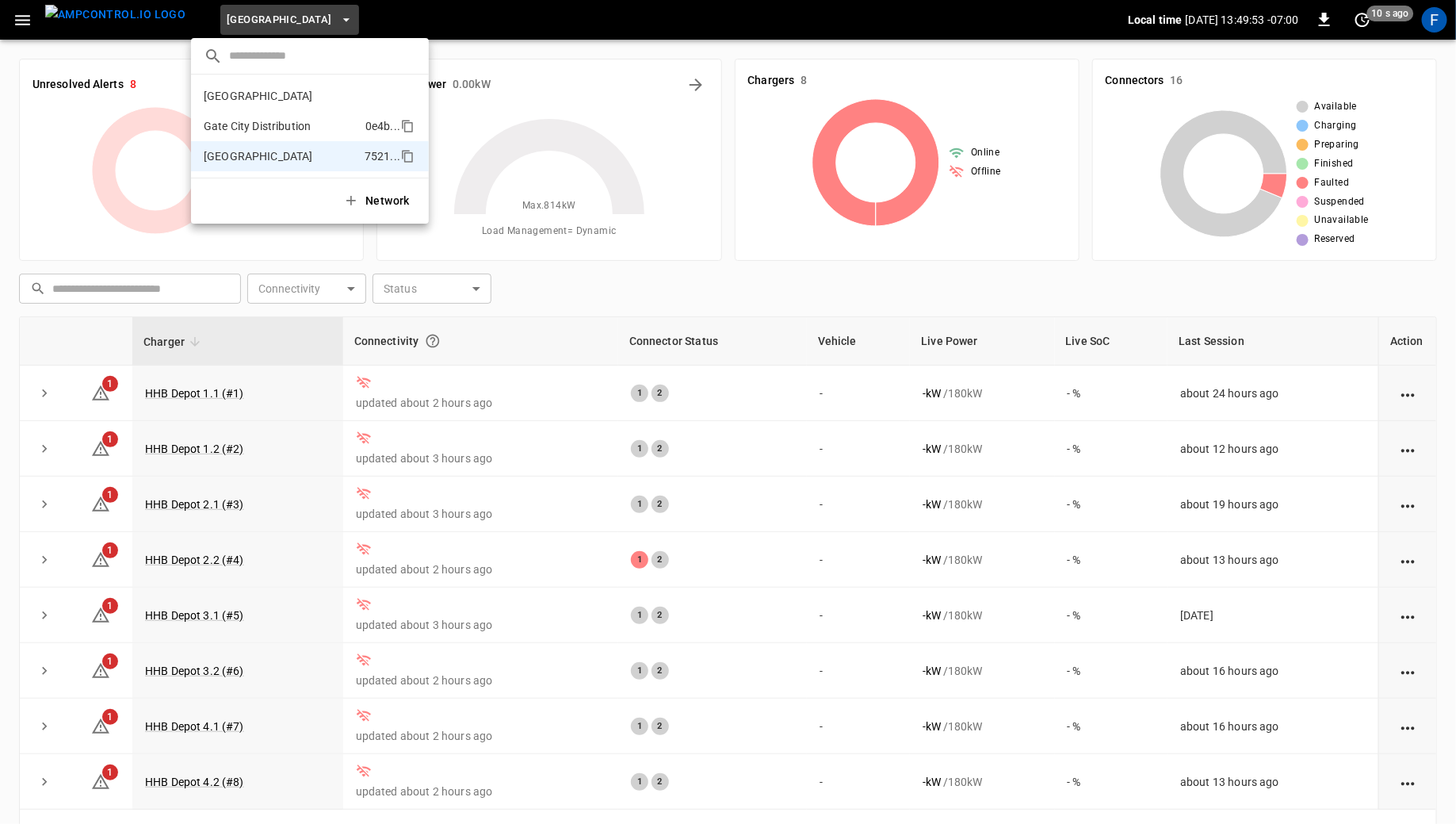
click at [267, 126] on p "Gate City Distribution" at bounding box center [281, 126] width 155 height 16
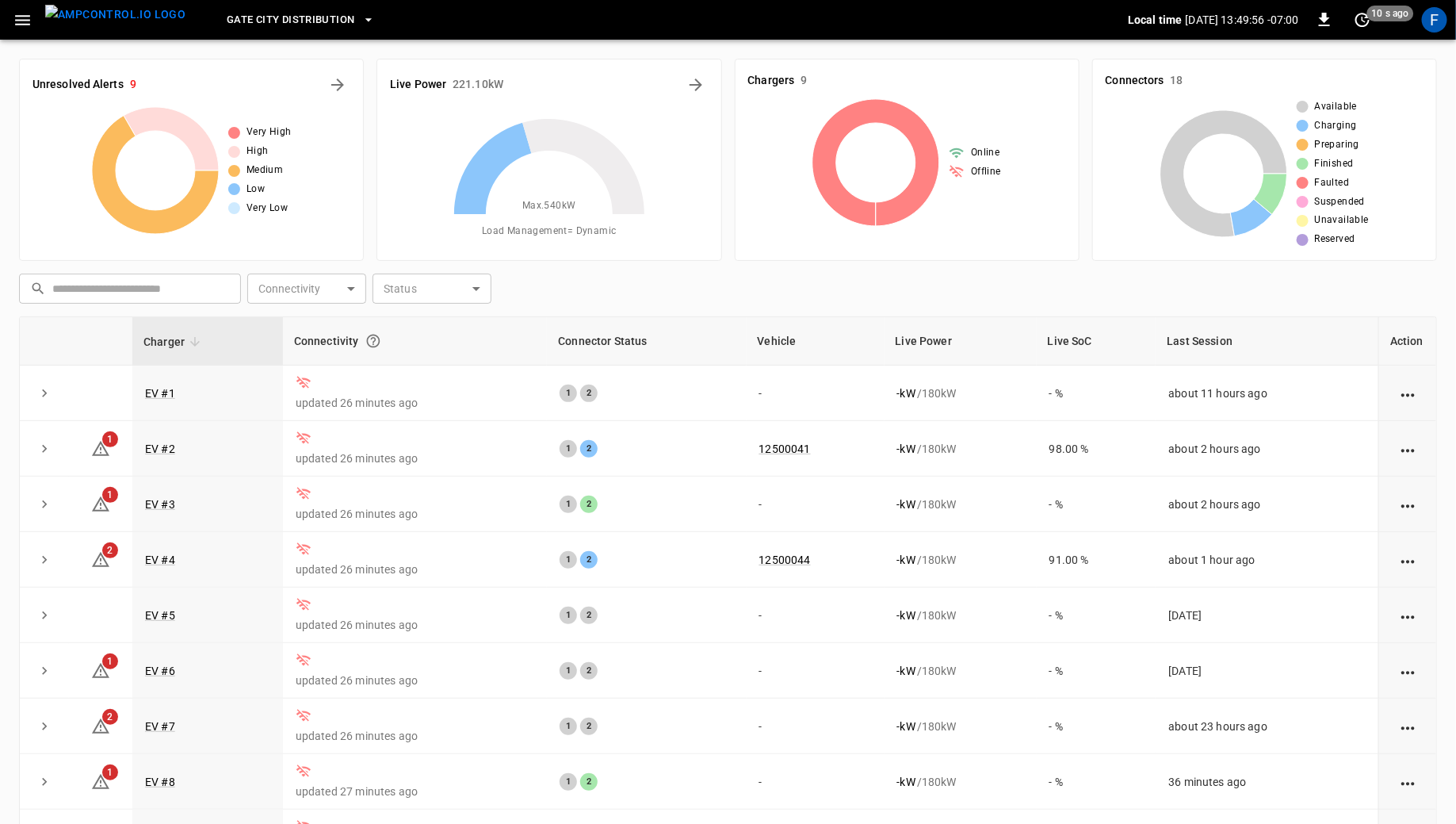
click at [278, 5] on button "Gate City Distribution" at bounding box center [301, 20] width 161 height 31
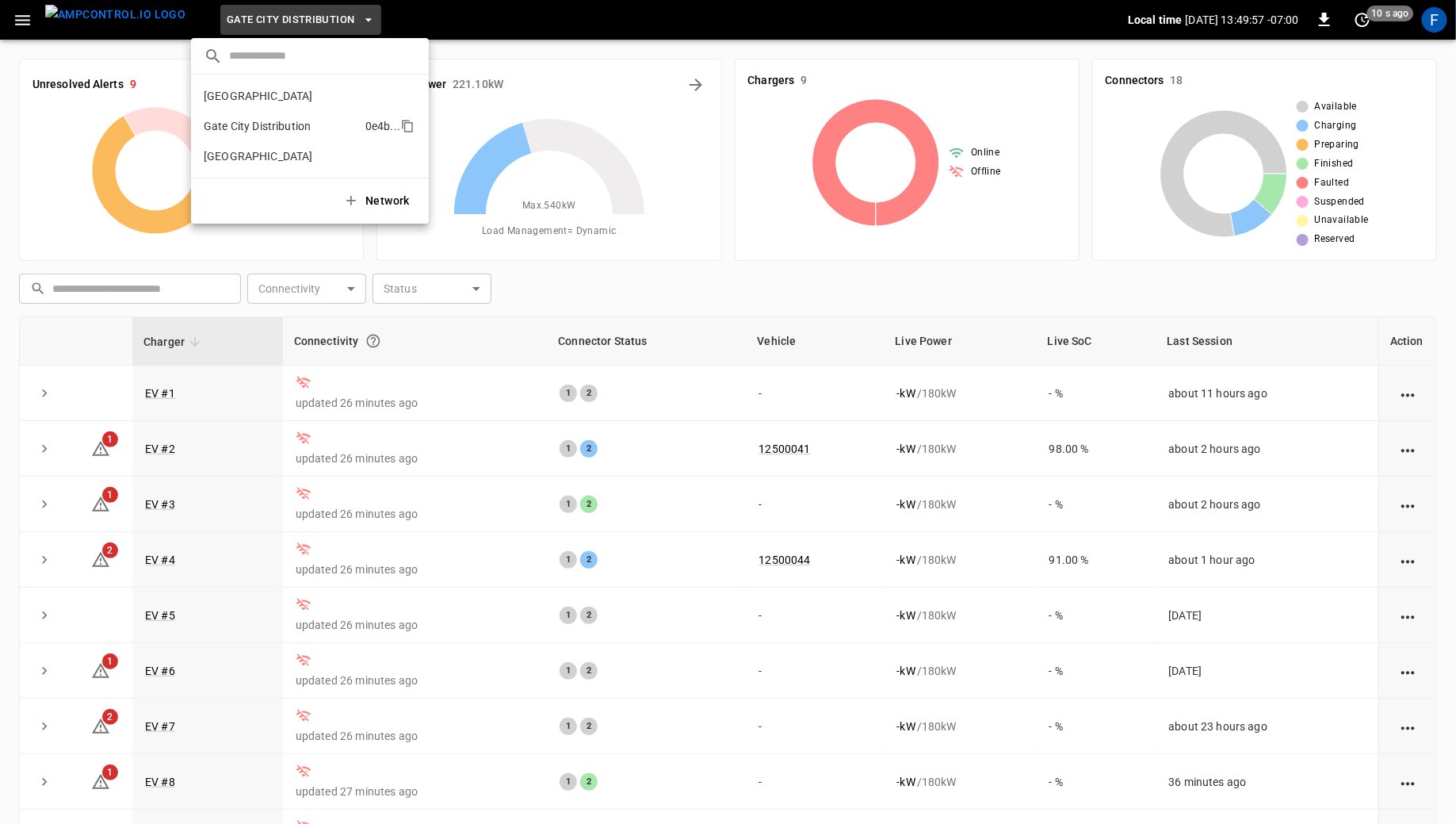
click at [263, 111] on li "Gate City Distribution 0e4b ..." at bounding box center [310, 125] width 238 height 30
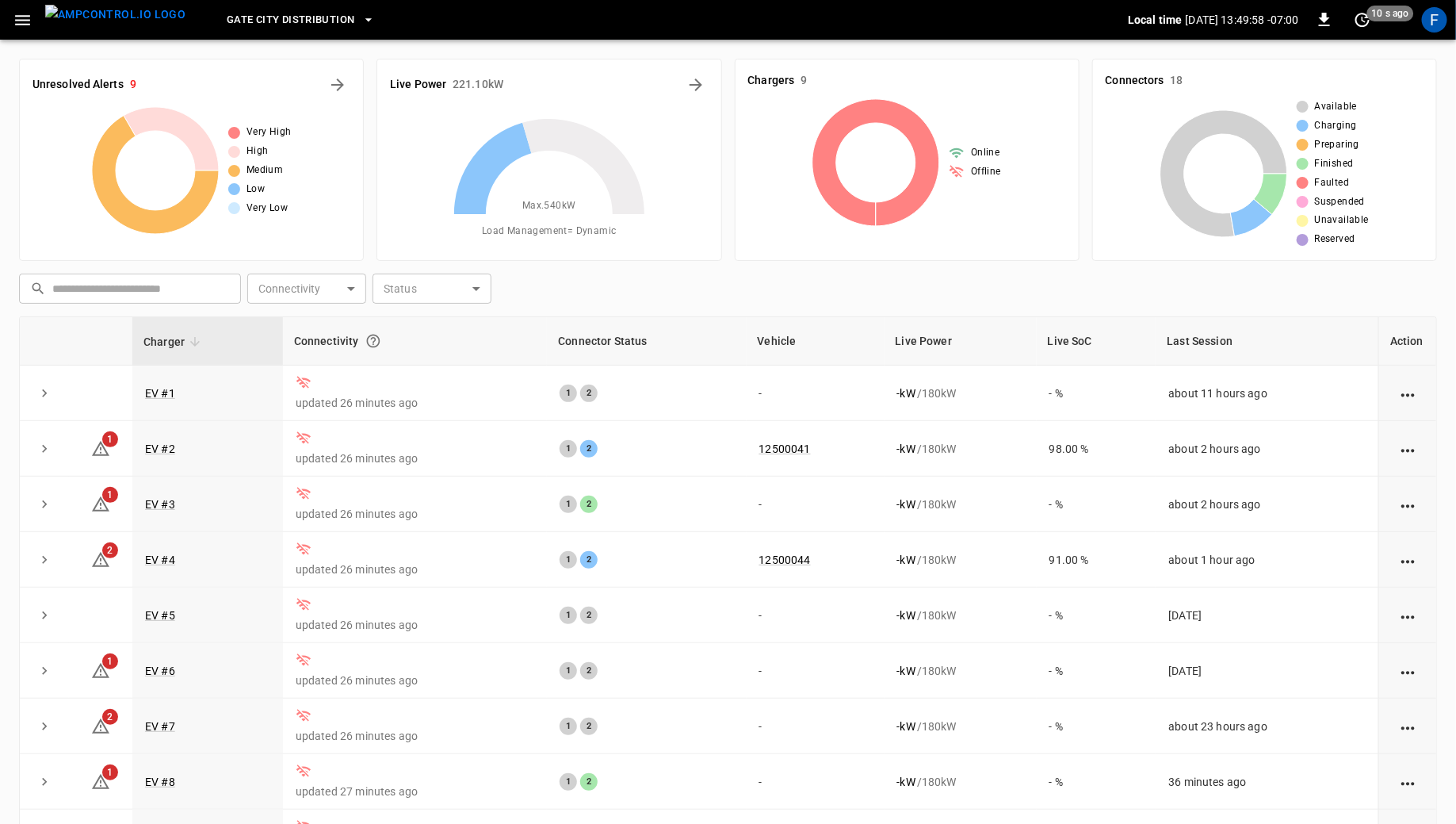
click at [267, 2] on div "Gate City Distribution" at bounding box center [663, 20] width 930 height 37
click at [261, 24] on span "Gate City Distribution" at bounding box center [291, 20] width 128 height 18
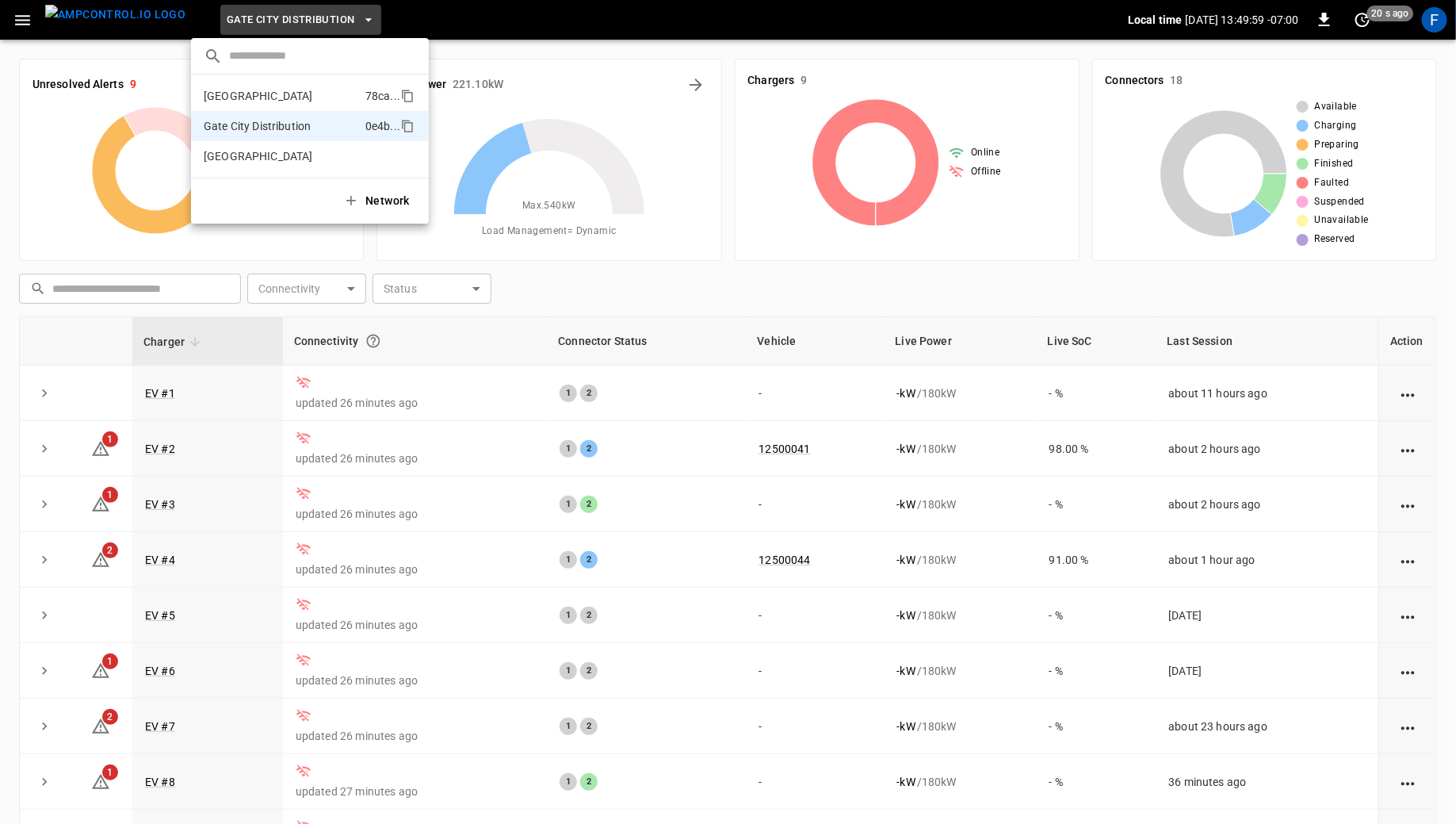
click at [249, 102] on p "[GEOGRAPHIC_DATA]" at bounding box center [281, 96] width 155 height 16
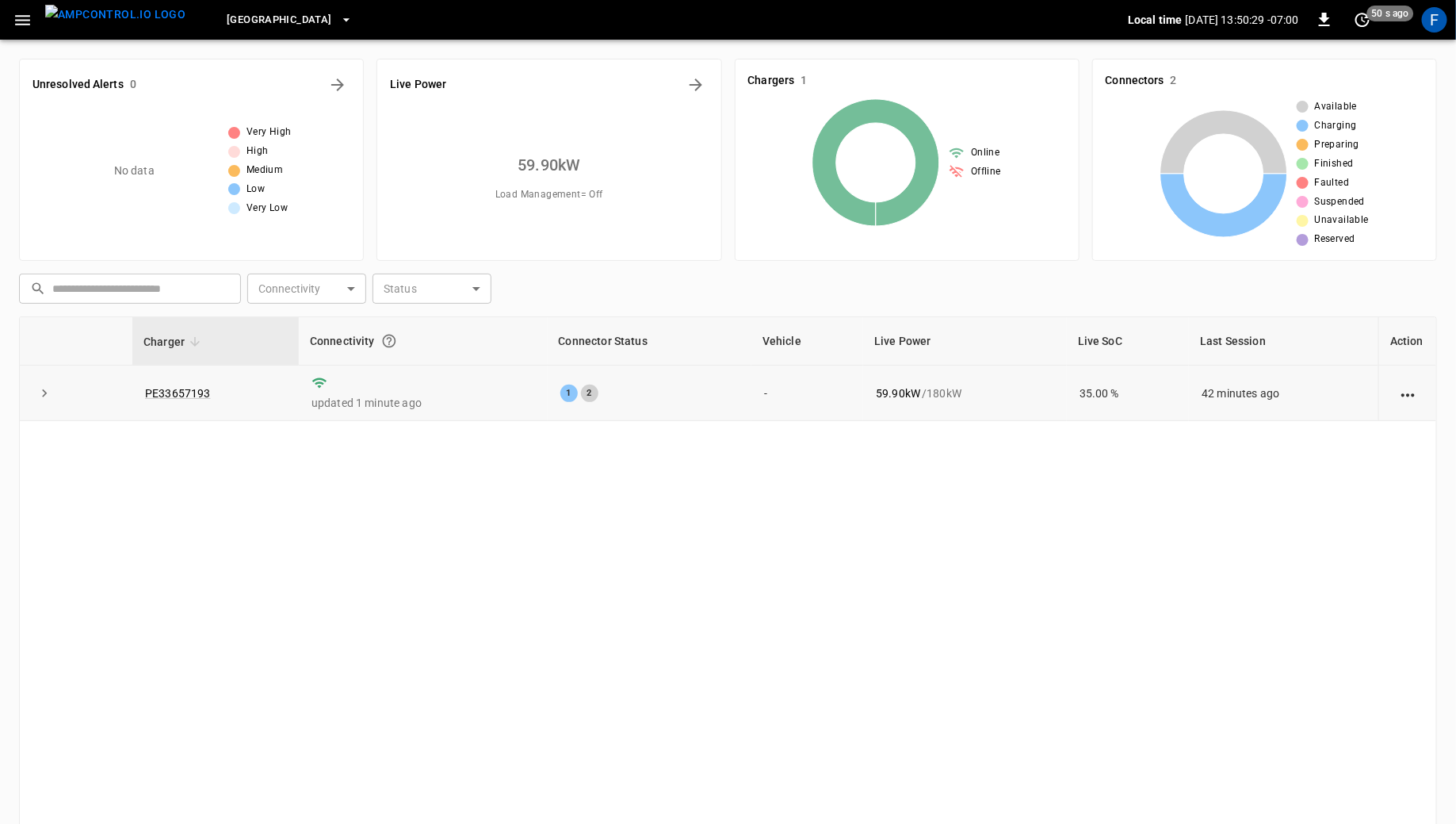
click at [182, 384] on td "PE33657193" at bounding box center [215, 393] width 167 height 56
click at [182, 391] on link "PE33657193" at bounding box center [177, 393] width 72 height 19
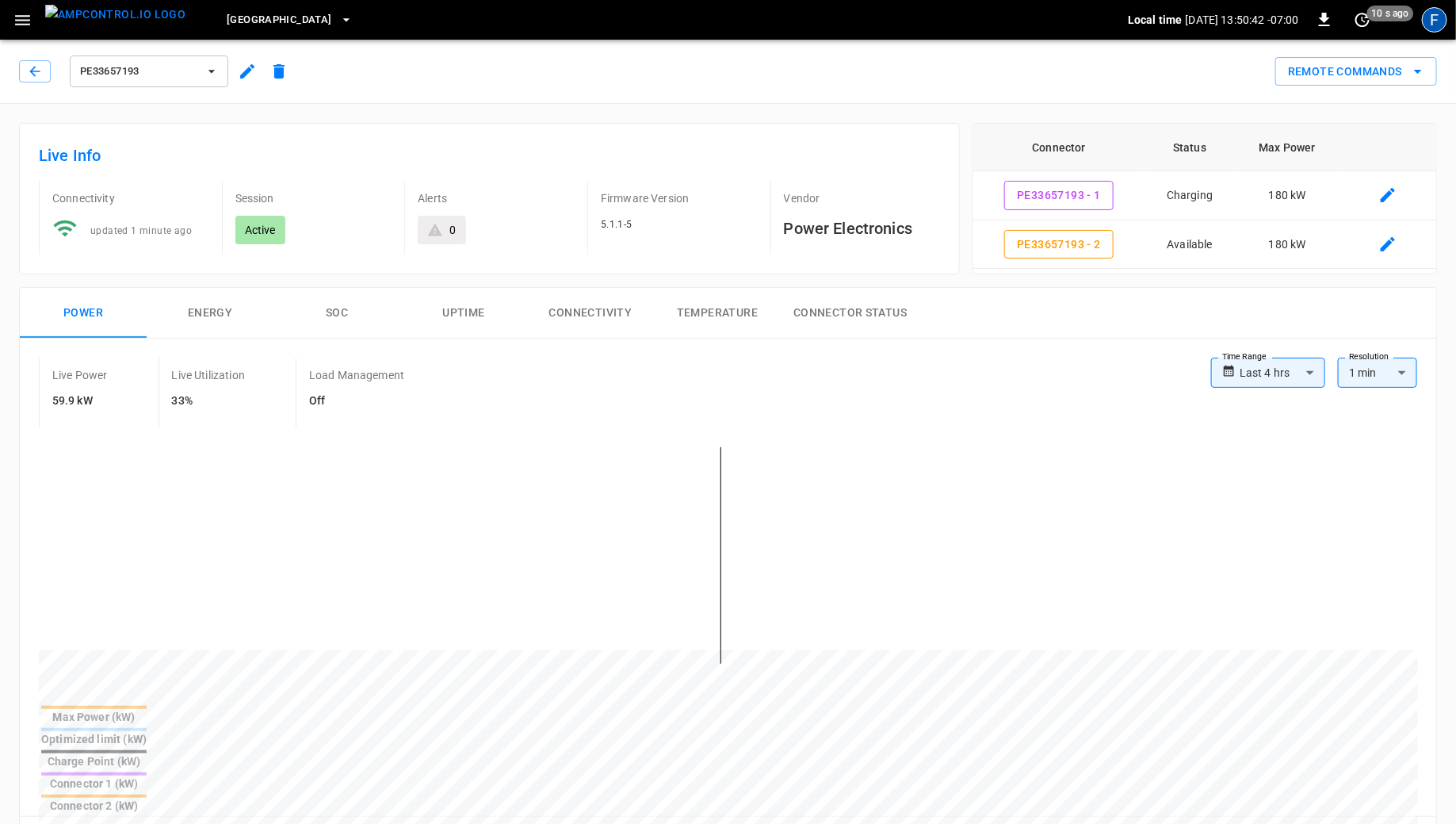
click at [1438, 23] on div "F" at bounding box center [1434, 20] width 25 height 25
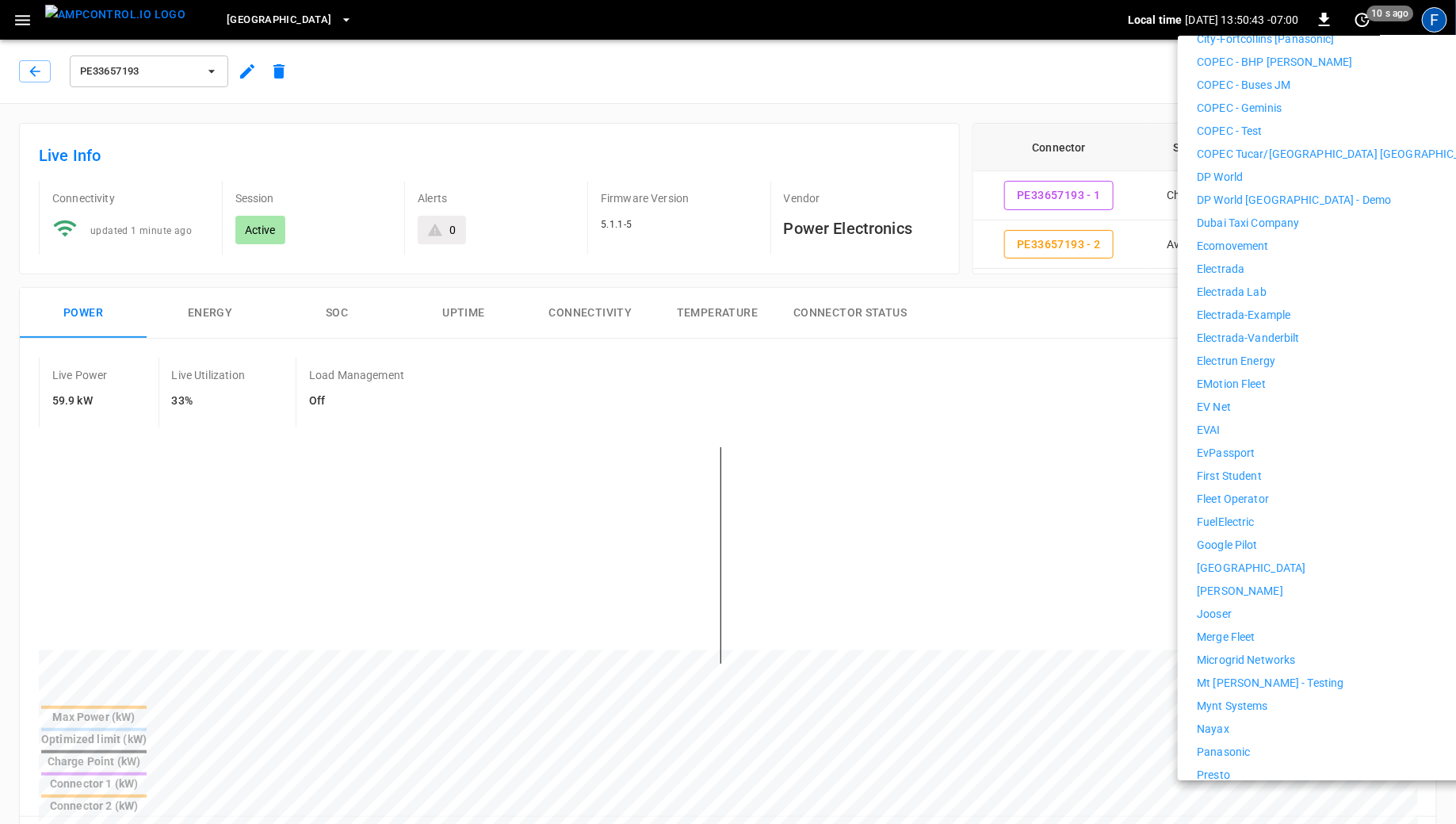
scroll to position [906, 0]
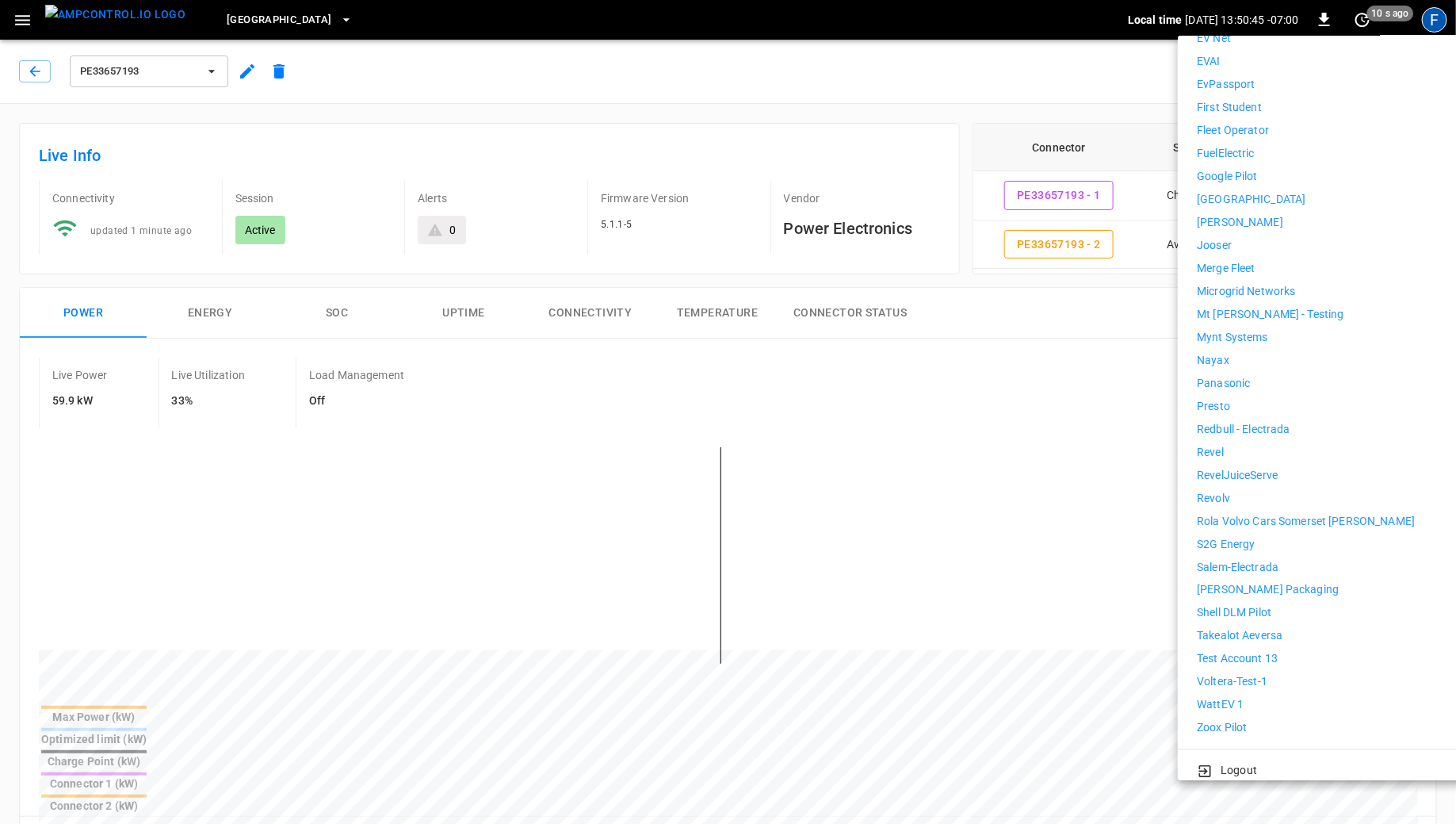
click at [1215, 490] on p "Revolv" at bounding box center [1213, 499] width 33 height 16
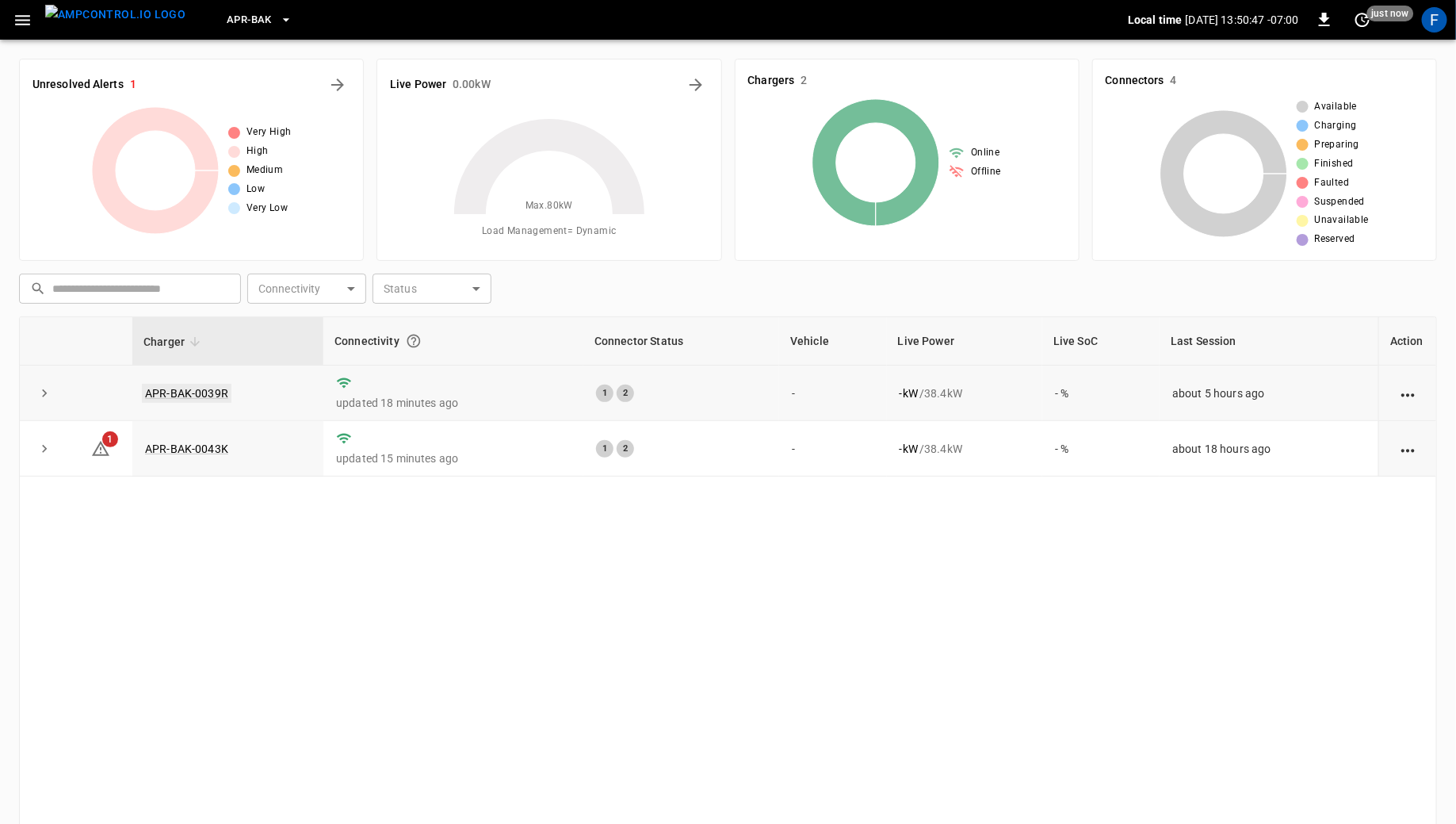
click at [216, 393] on link "APR-BAK-0039R" at bounding box center [186, 393] width 89 height 19
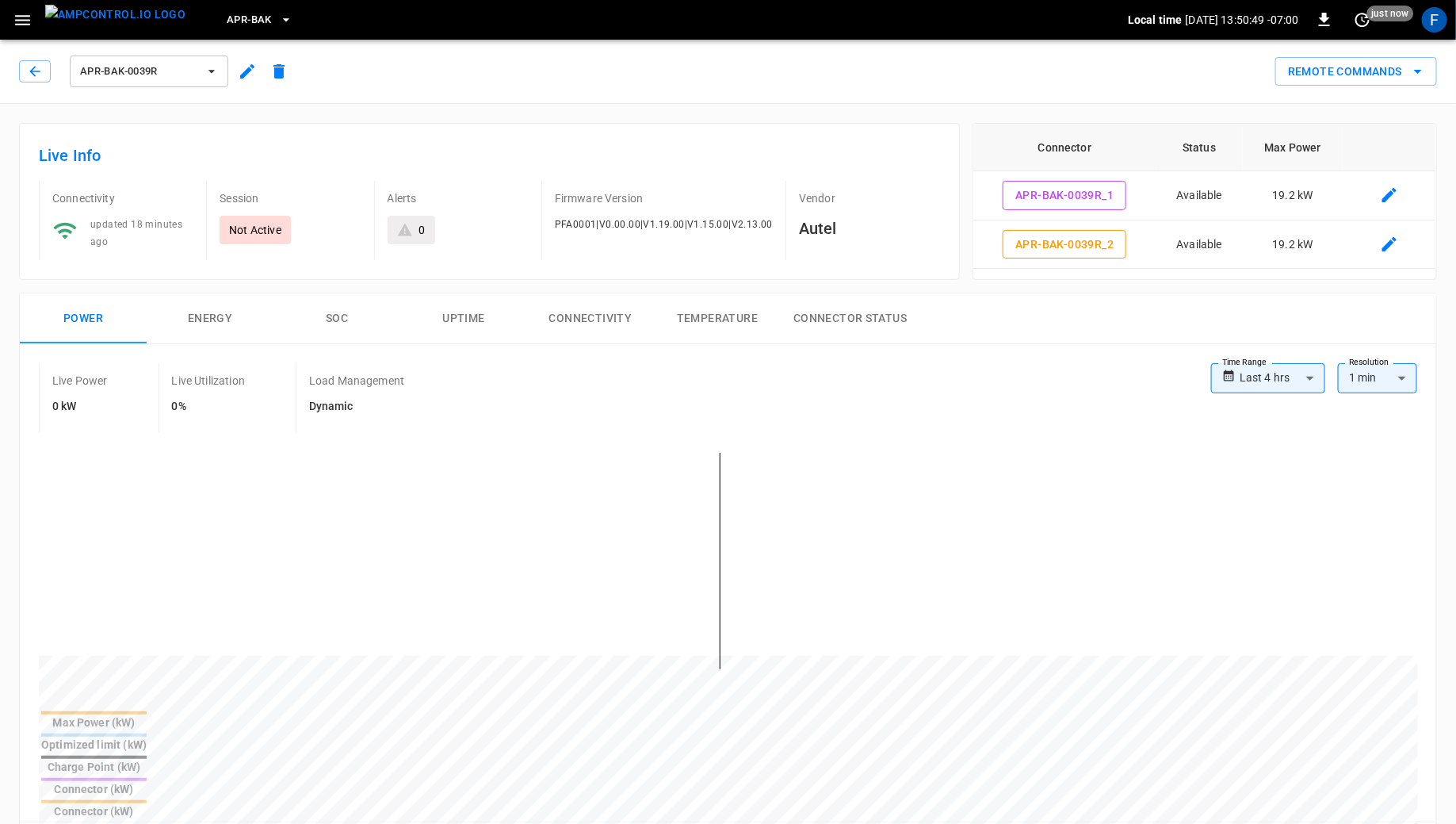
click at [576, 319] on button "Connectivity" at bounding box center [590, 318] width 127 height 50
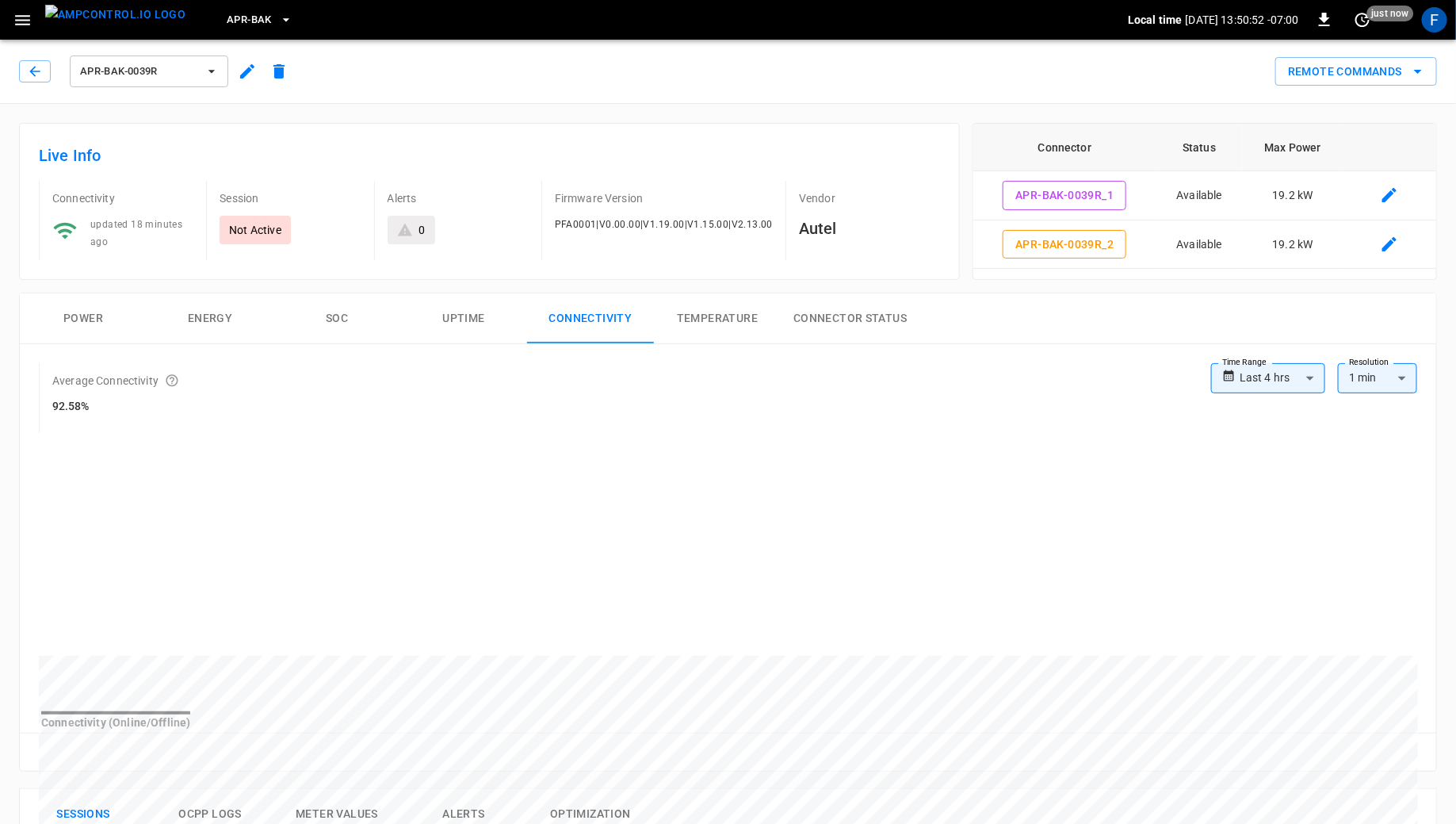
click at [129, 24] on img "menu" at bounding box center [115, 14] width 141 height 20
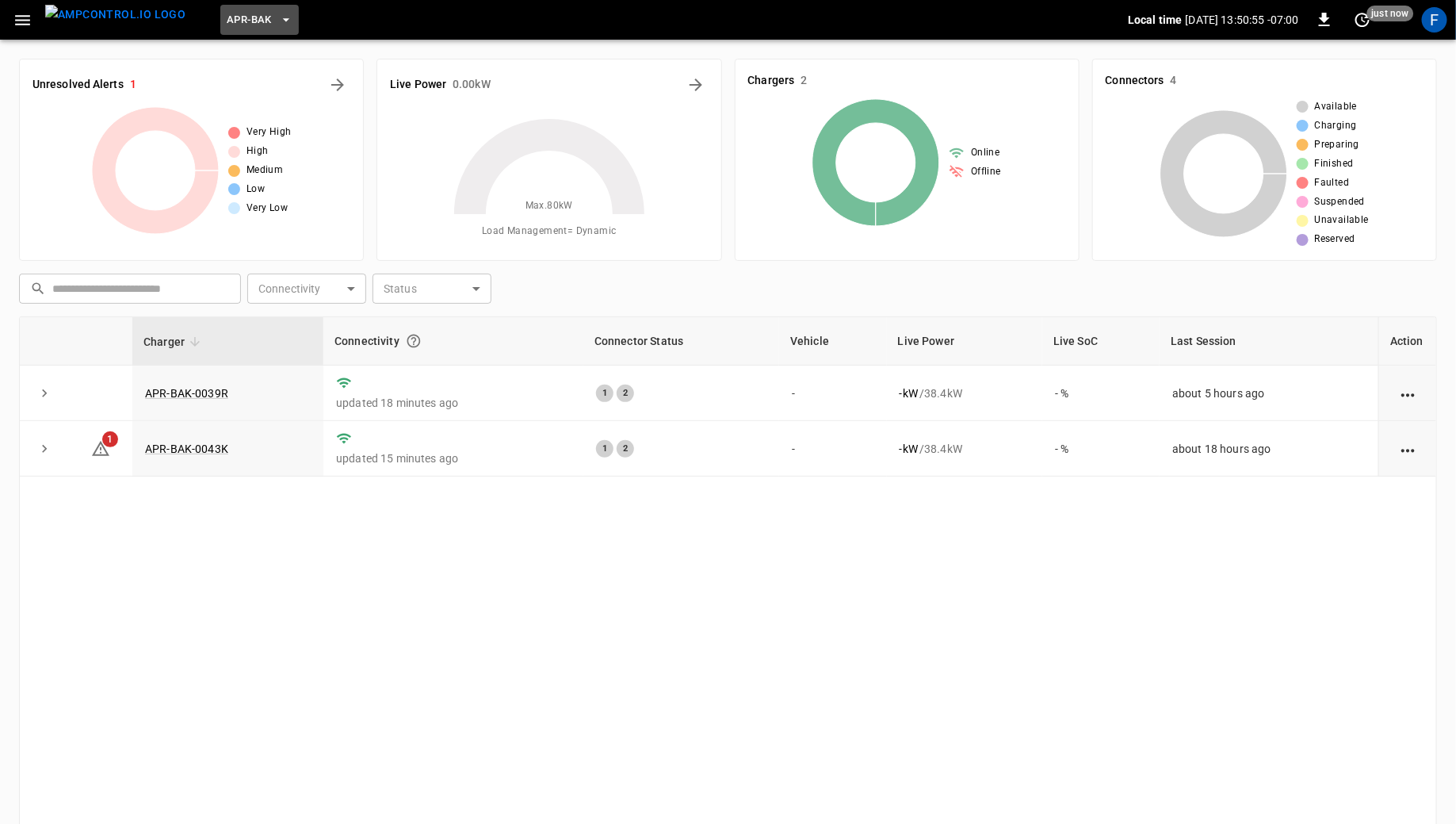
click at [243, 26] on button "APR-BAK" at bounding box center [259, 20] width 78 height 31
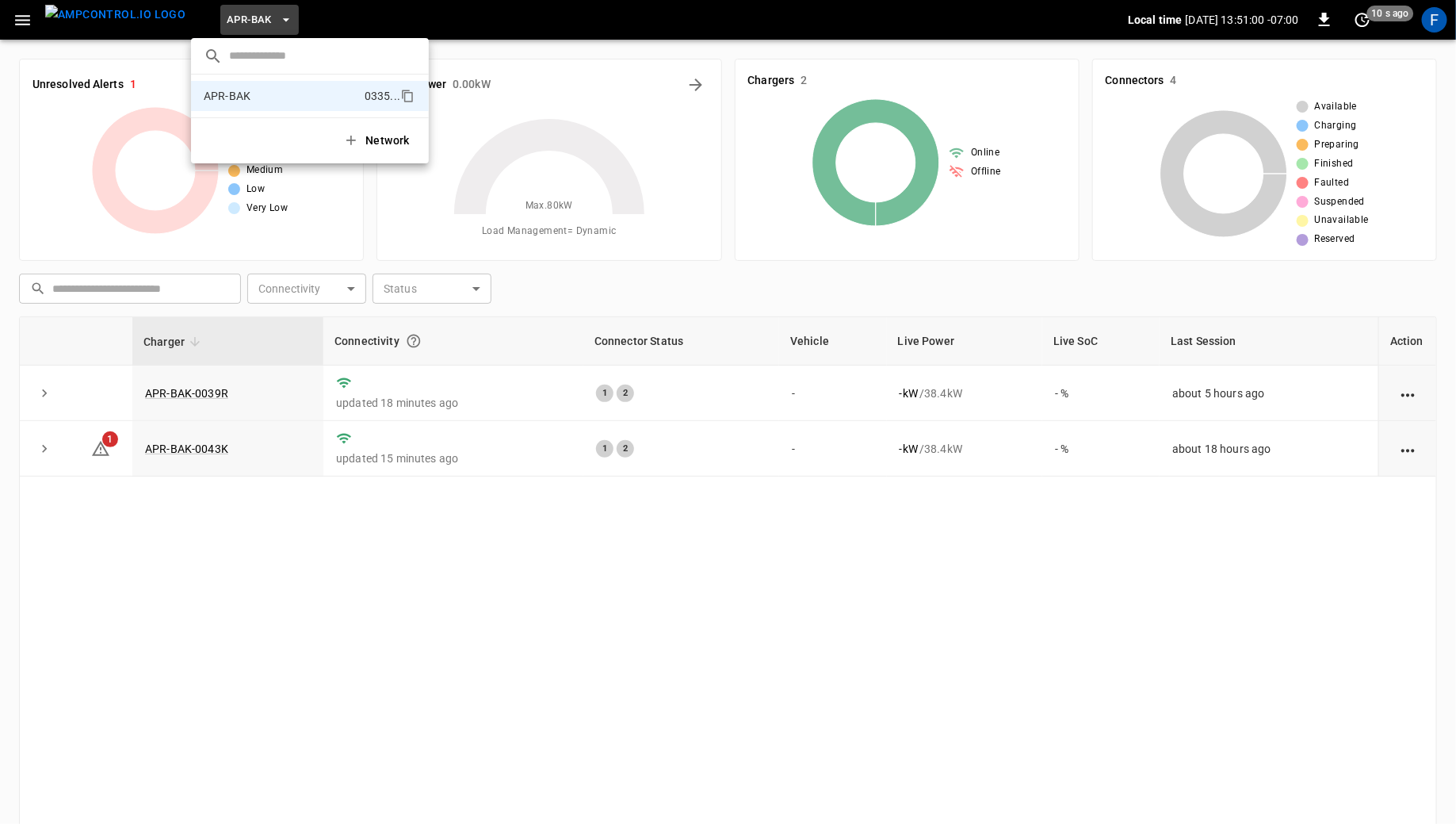
click at [1433, 30] on div at bounding box center [728, 412] width 1456 height 824
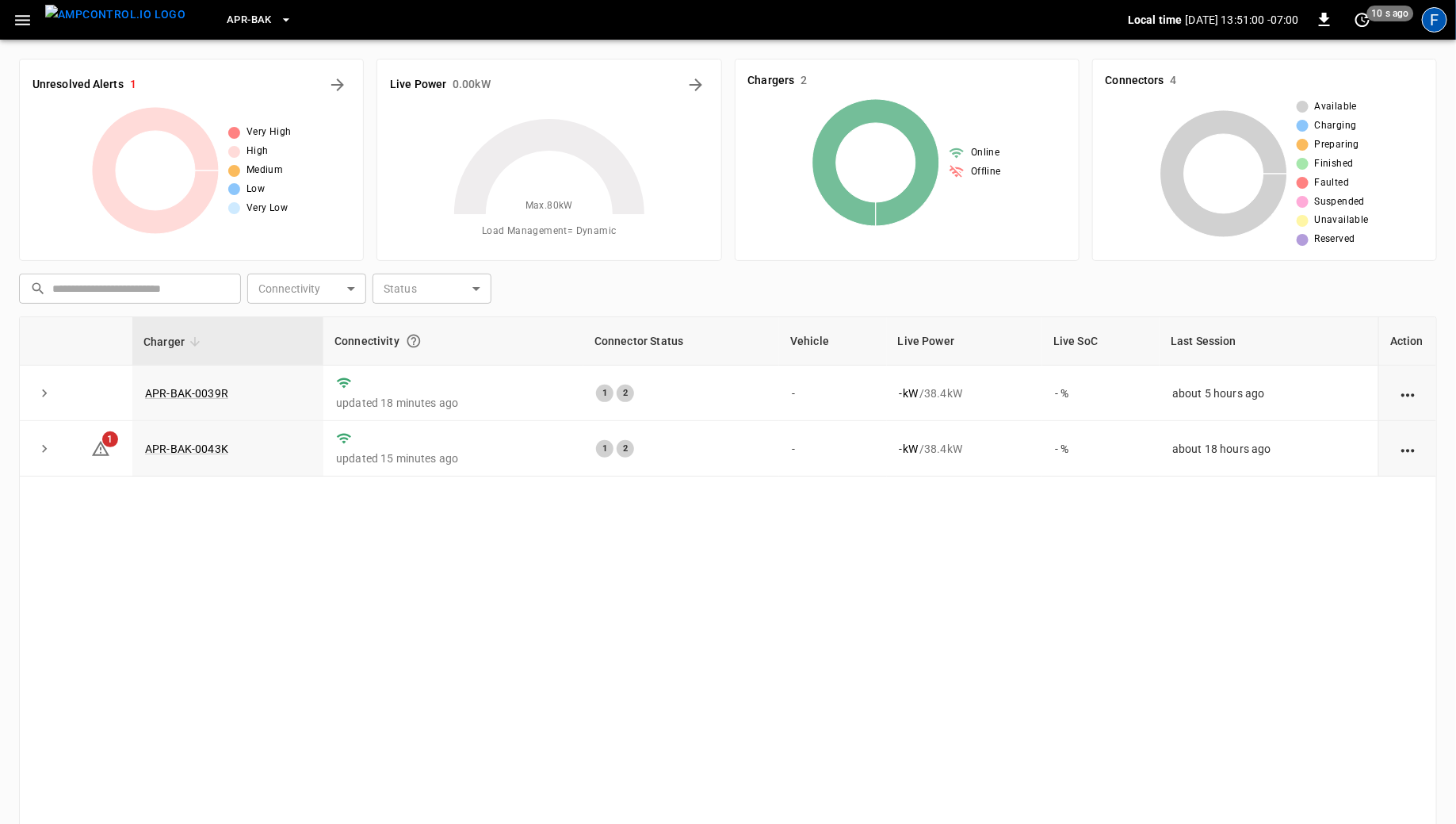
click at [1441, 15] on div "F" at bounding box center [1434, 20] width 25 height 25
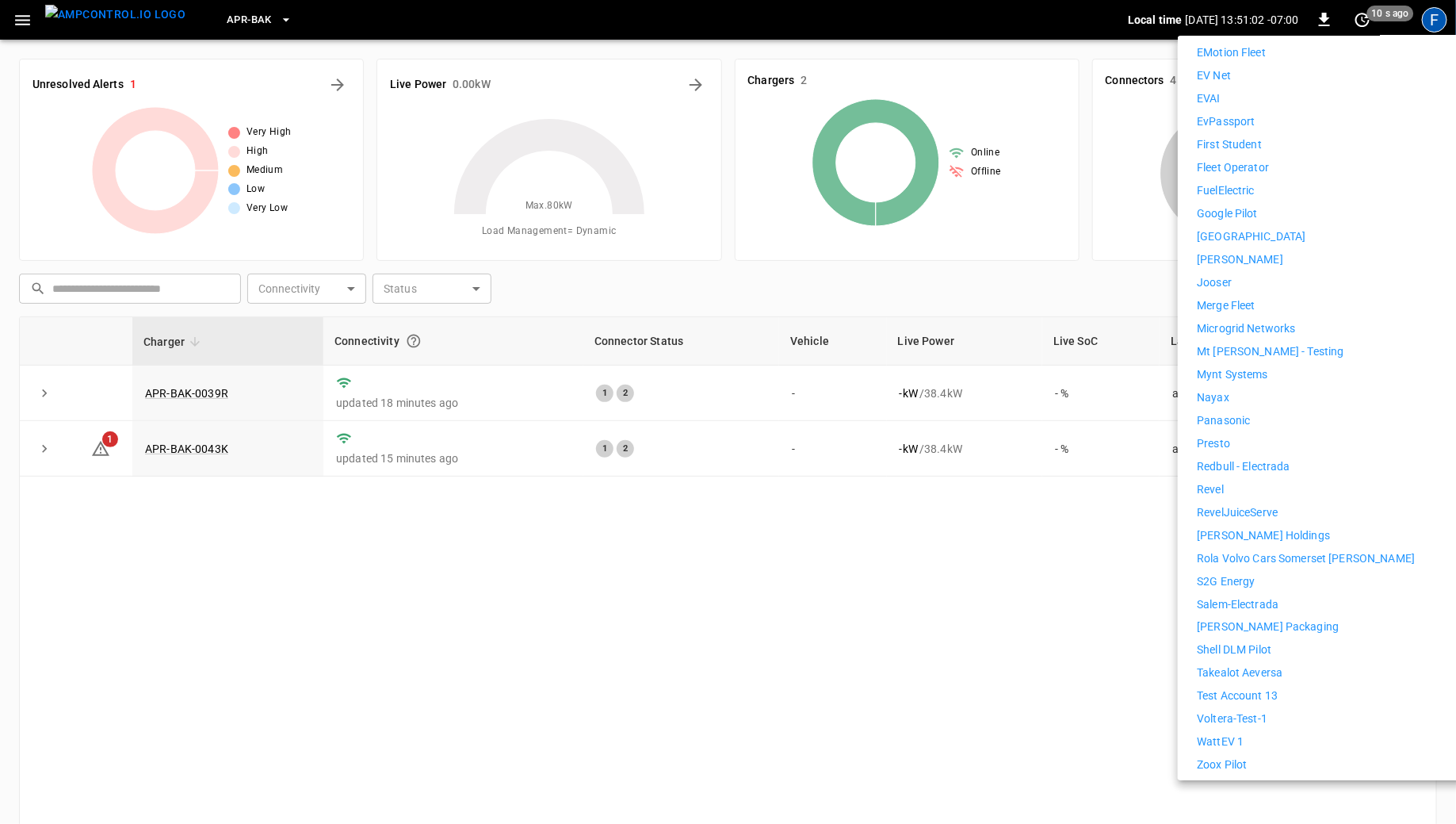
scroll to position [906, 0]
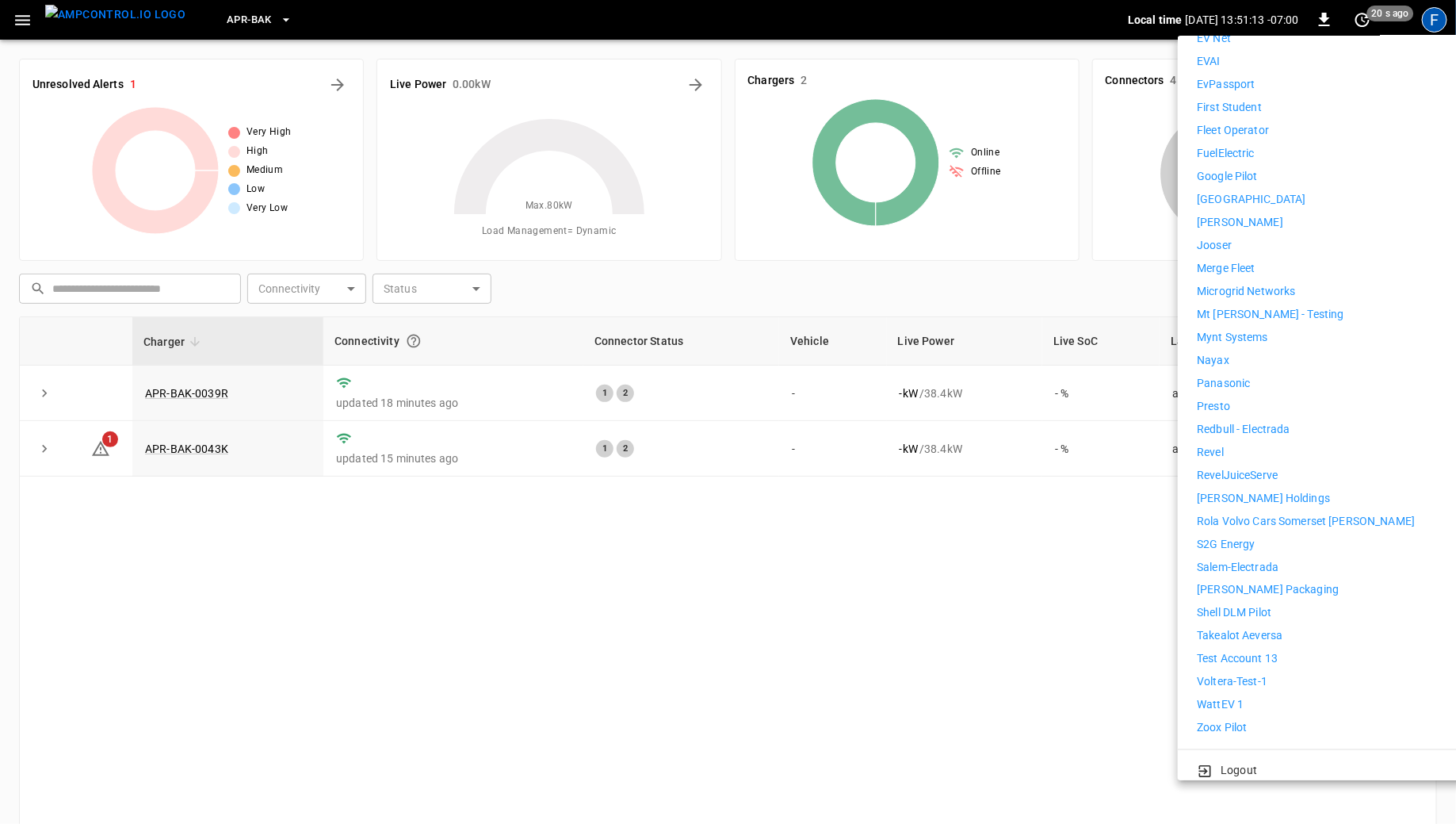
click at [1232, 490] on p "[PERSON_NAME] Holdings" at bounding box center [1263, 499] width 133 height 16
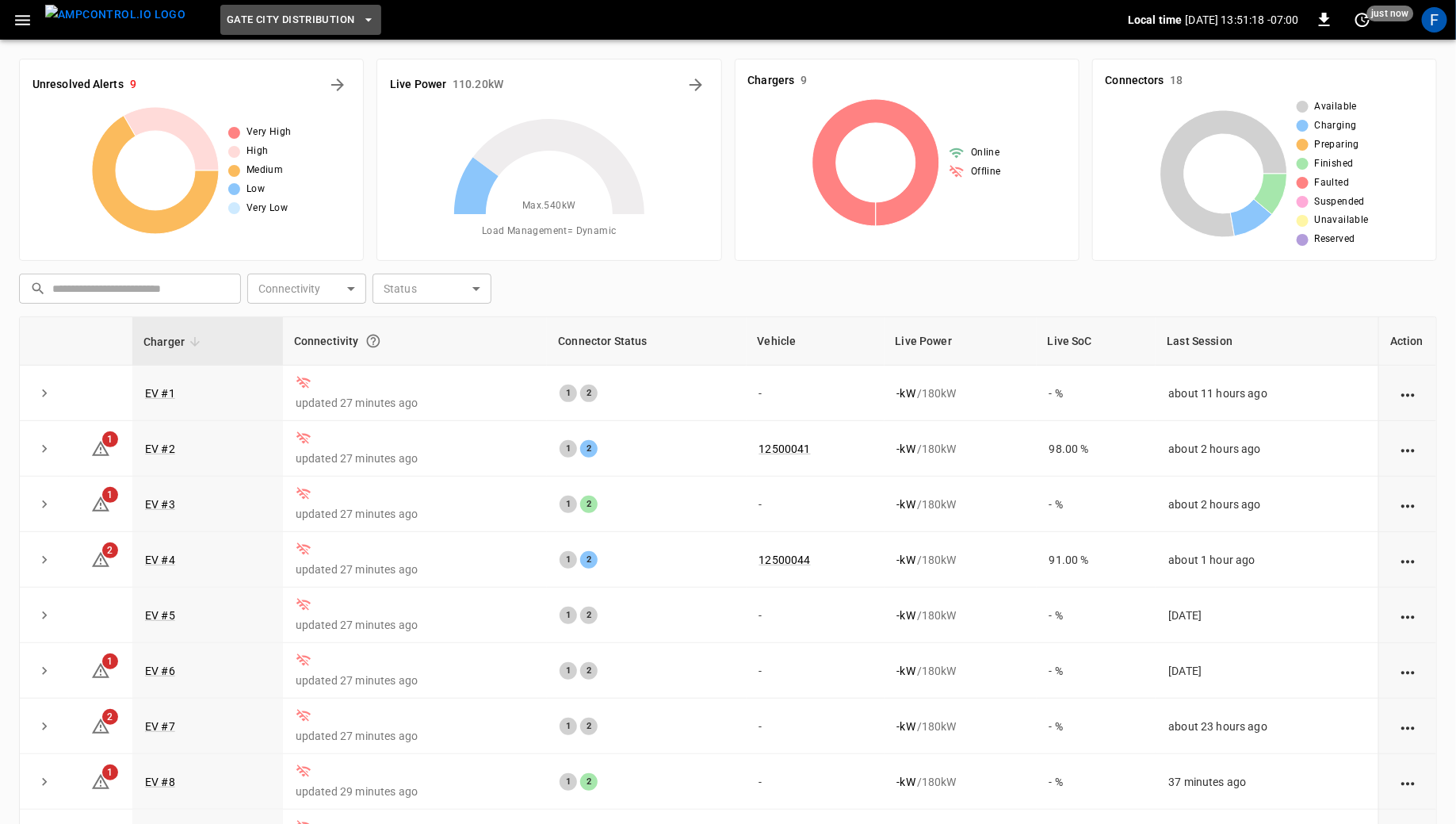
click at [301, 23] on span "Gate City Distribution" at bounding box center [291, 20] width 128 height 18
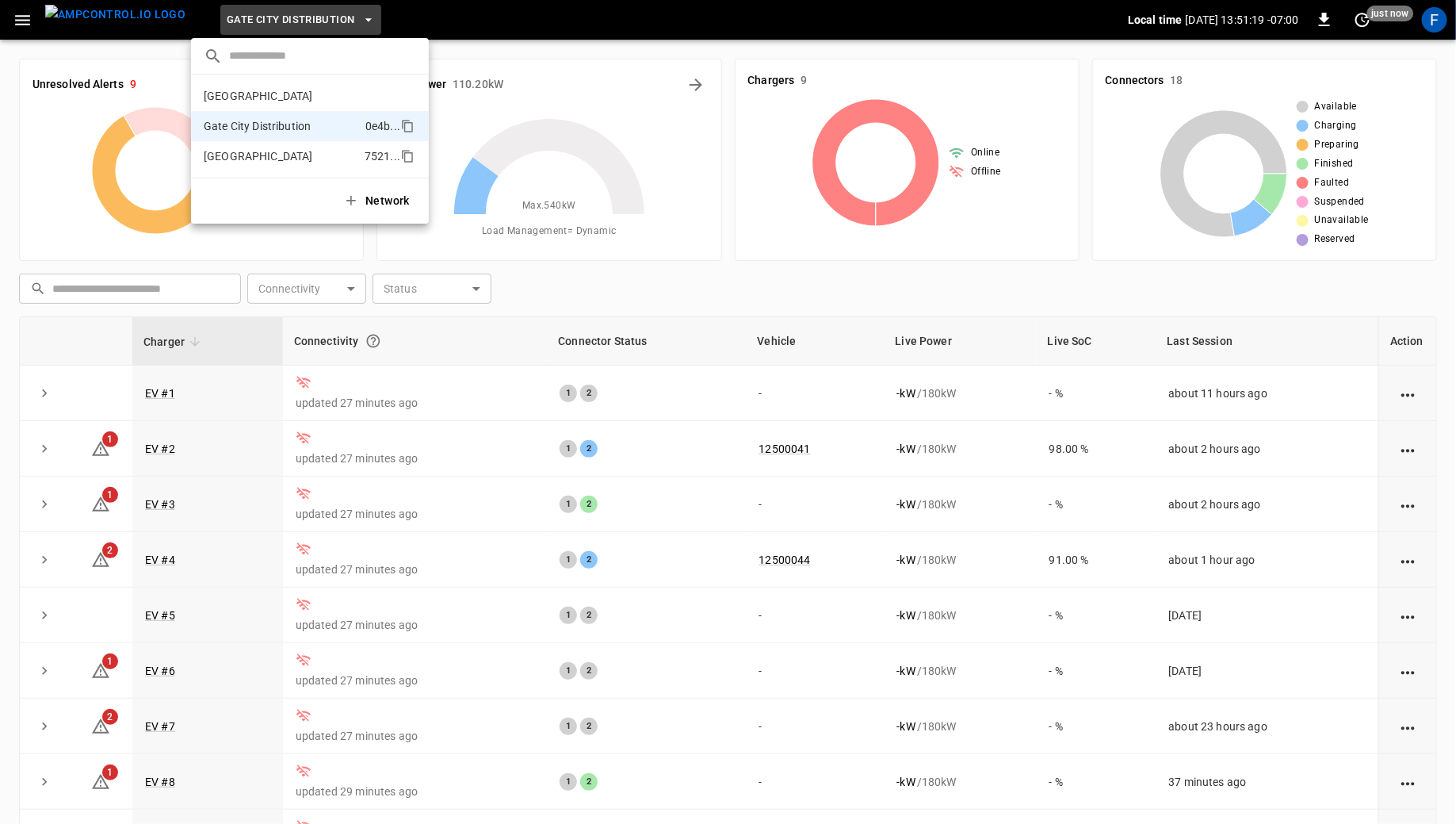
click at [267, 154] on p "[GEOGRAPHIC_DATA]" at bounding box center [281, 156] width 155 height 16
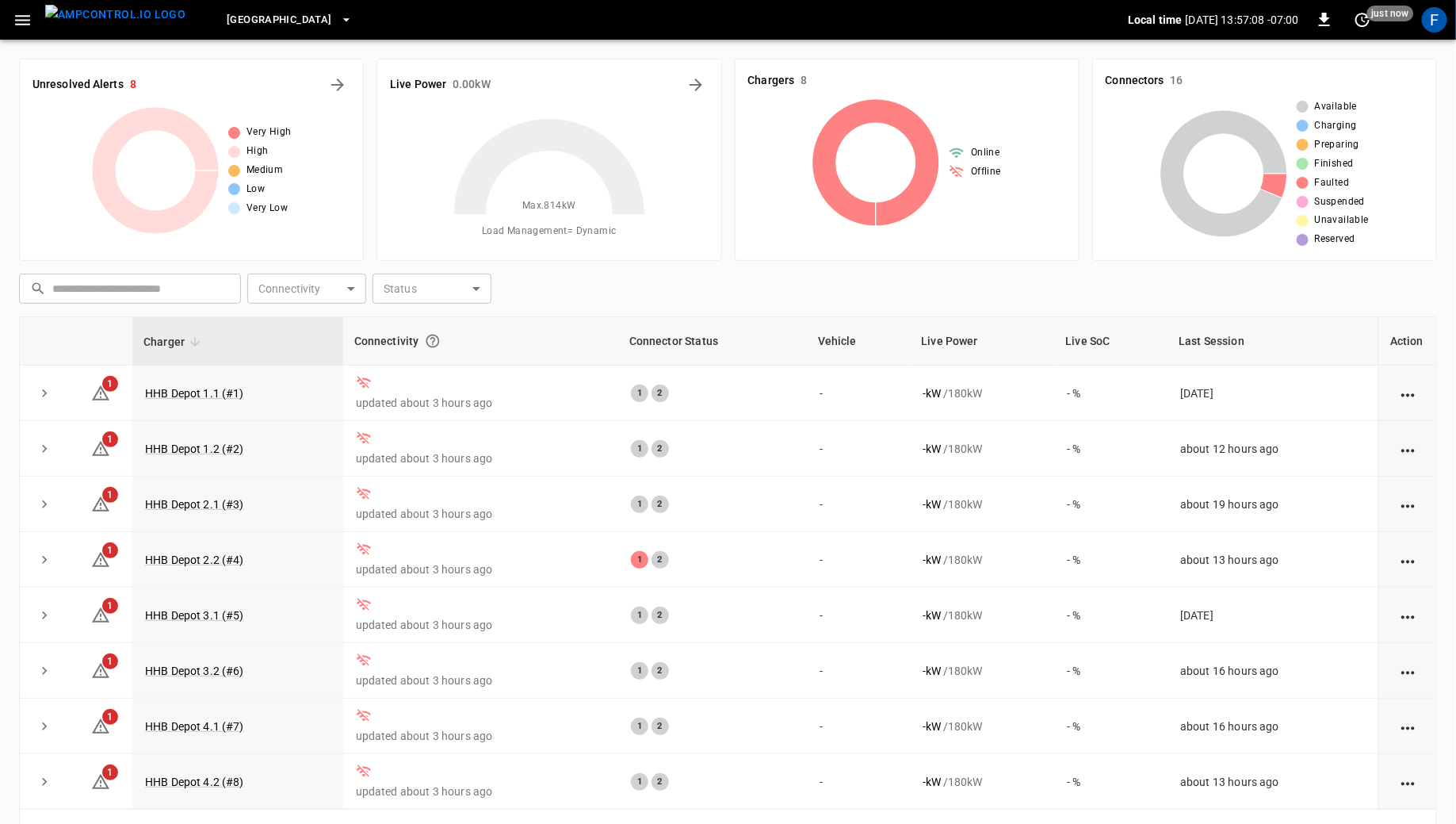
click at [279, 16] on span "[GEOGRAPHIC_DATA]" at bounding box center [279, 20] width 105 height 18
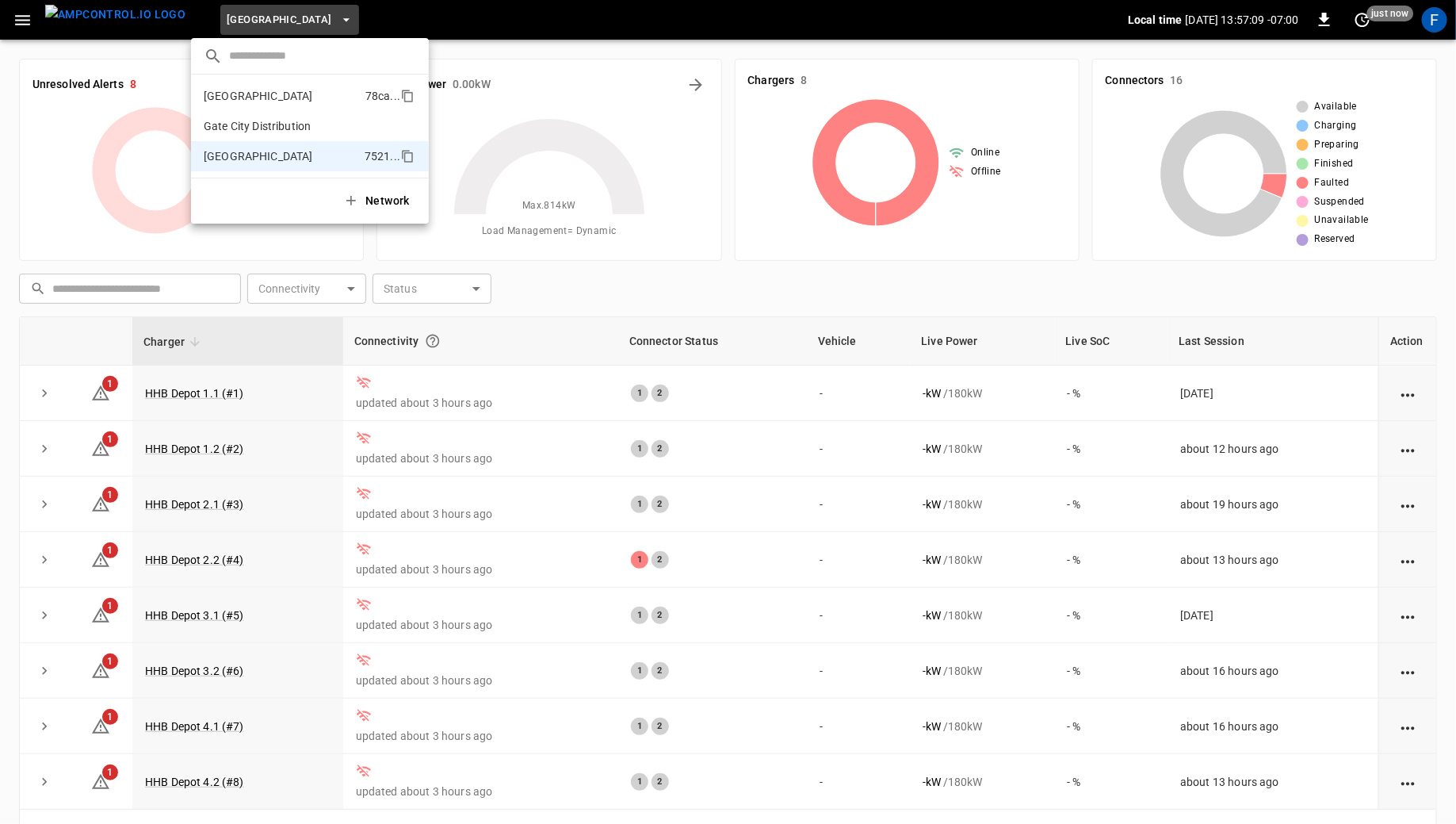
click at [274, 105] on li "Fresno 78ca ..." at bounding box center [310, 96] width 238 height 30
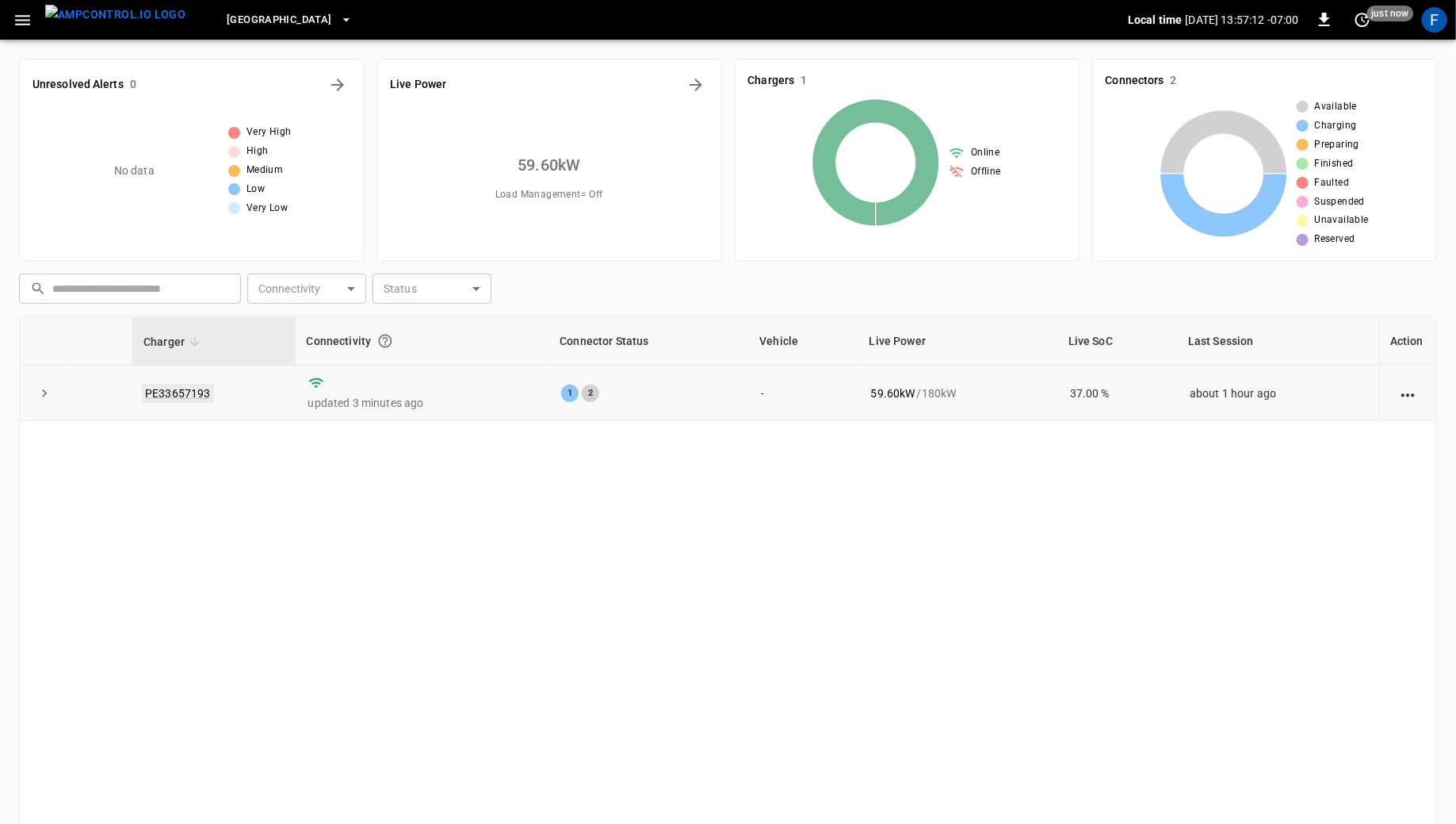
click at [181, 395] on link "PE33657193" at bounding box center [177, 393] width 72 height 19
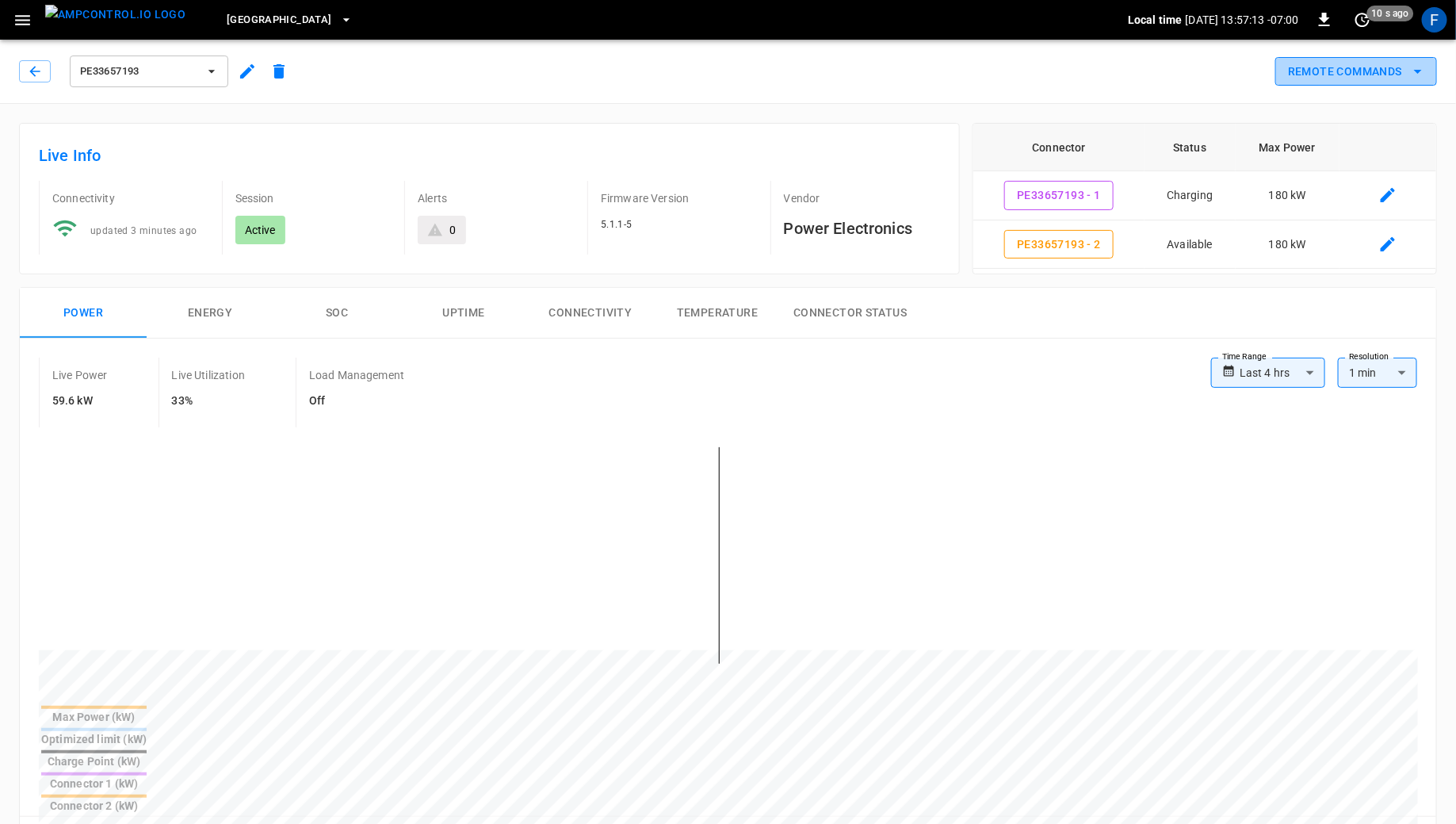
click at [1407, 69] on button "Remote Commands" at bounding box center [1355, 71] width 161 height 30
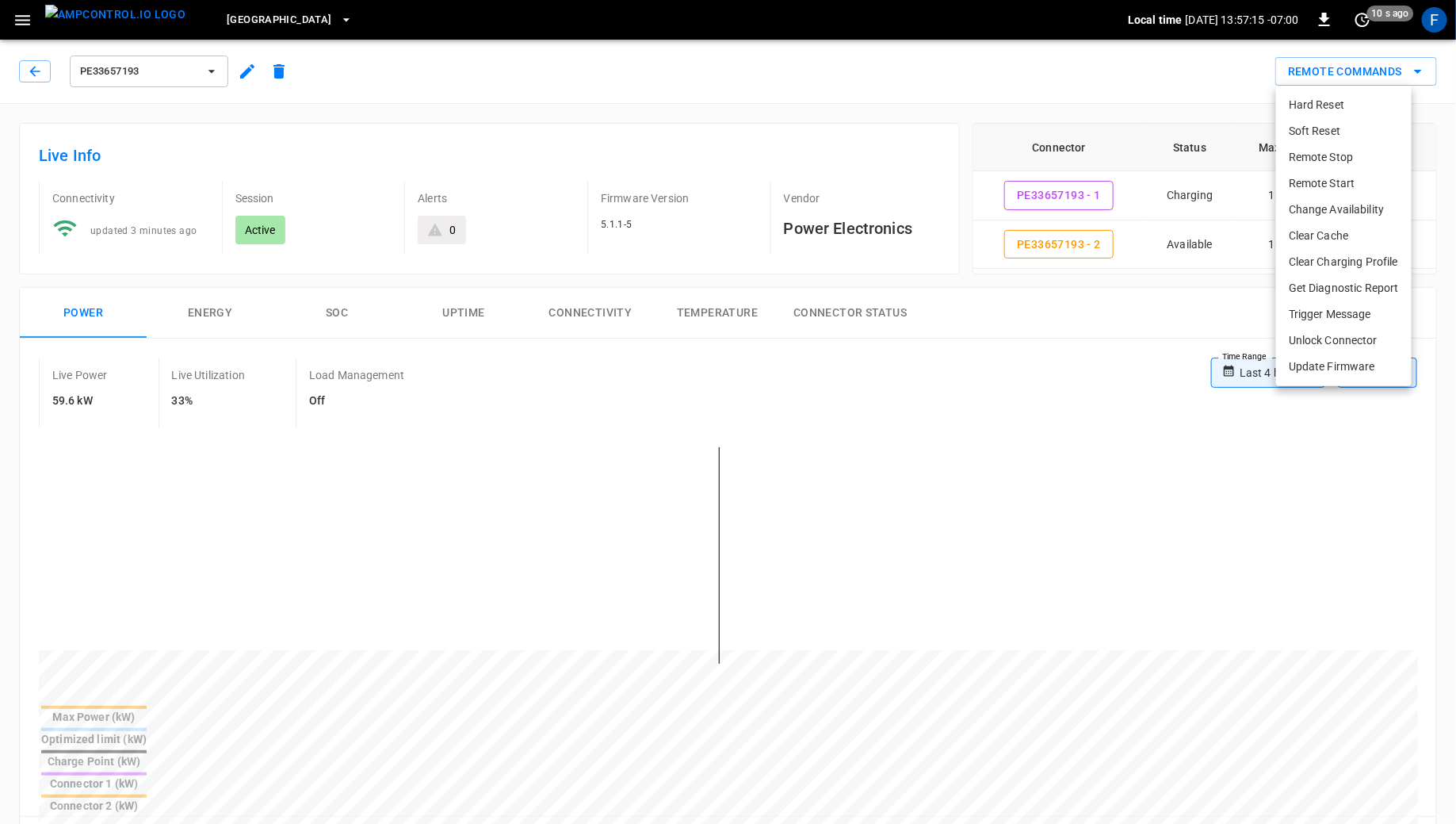
click at [1407, 69] on div at bounding box center [728, 412] width 1456 height 824
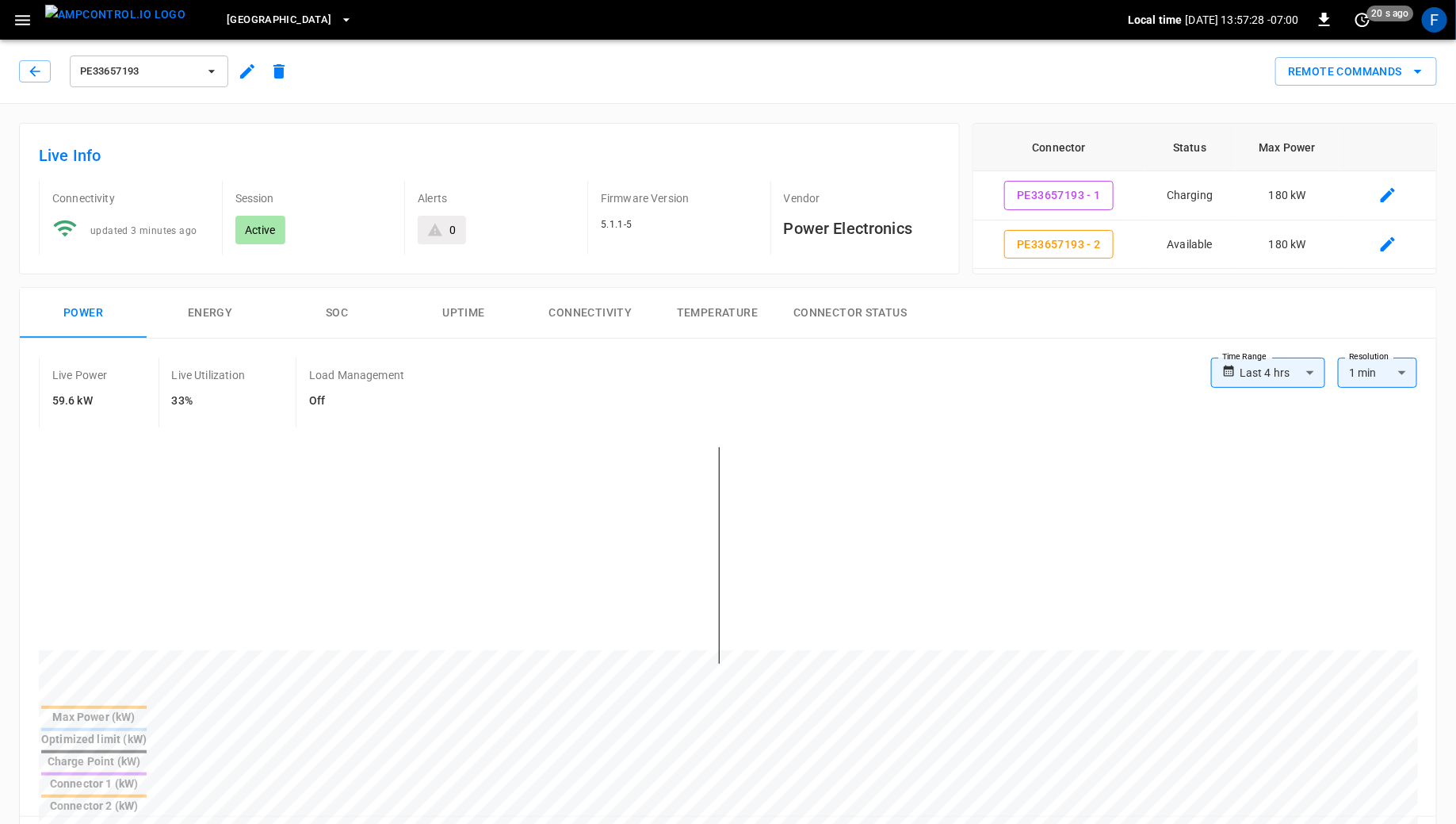
click at [1440, 32] on div "F" at bounding box center [1433, 19] width 30 height 30
click at [1360, 15] on icon "set refresh interval" at bounding box center [1361, 19] width 19 height 19
click at [1347, 84] on li "Update every 5 sec" at bounding box center [1312, 78] width 126 height 26
click at [1367, 21] on icon "set refresh interval" at bounding box center [1361, 19] width 19 height 19
click at [1343, 53] on li "Refresh now" at bounding box center [1312, 51] width 126 height 26
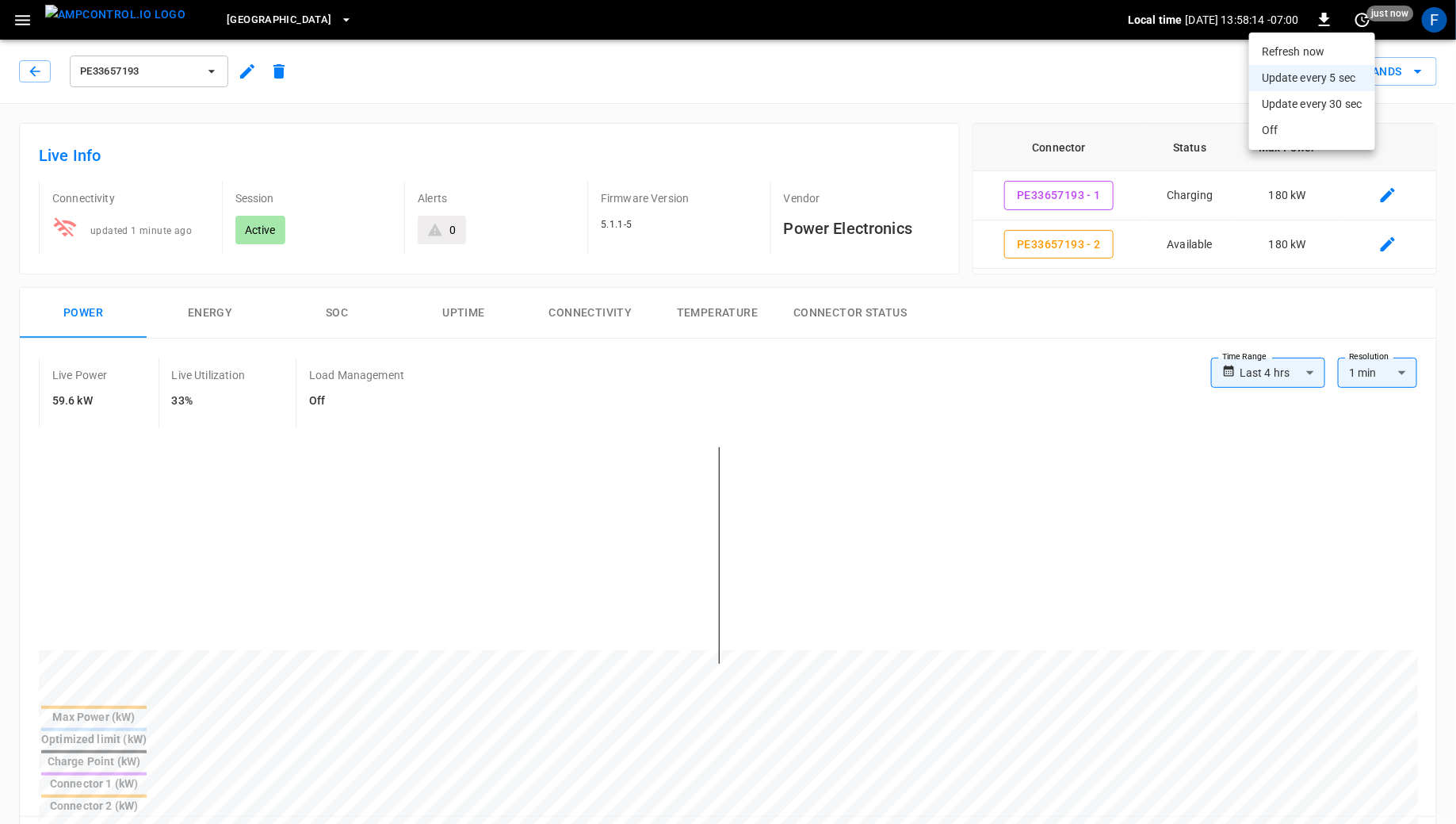
click at [178, 63] on div at bounding box center [728, 412] width 1456 height 824
click at [227, 16] on span "[GEOGRAPHIC_DATA]" at bounding box center [279, 20] width 105 height 18
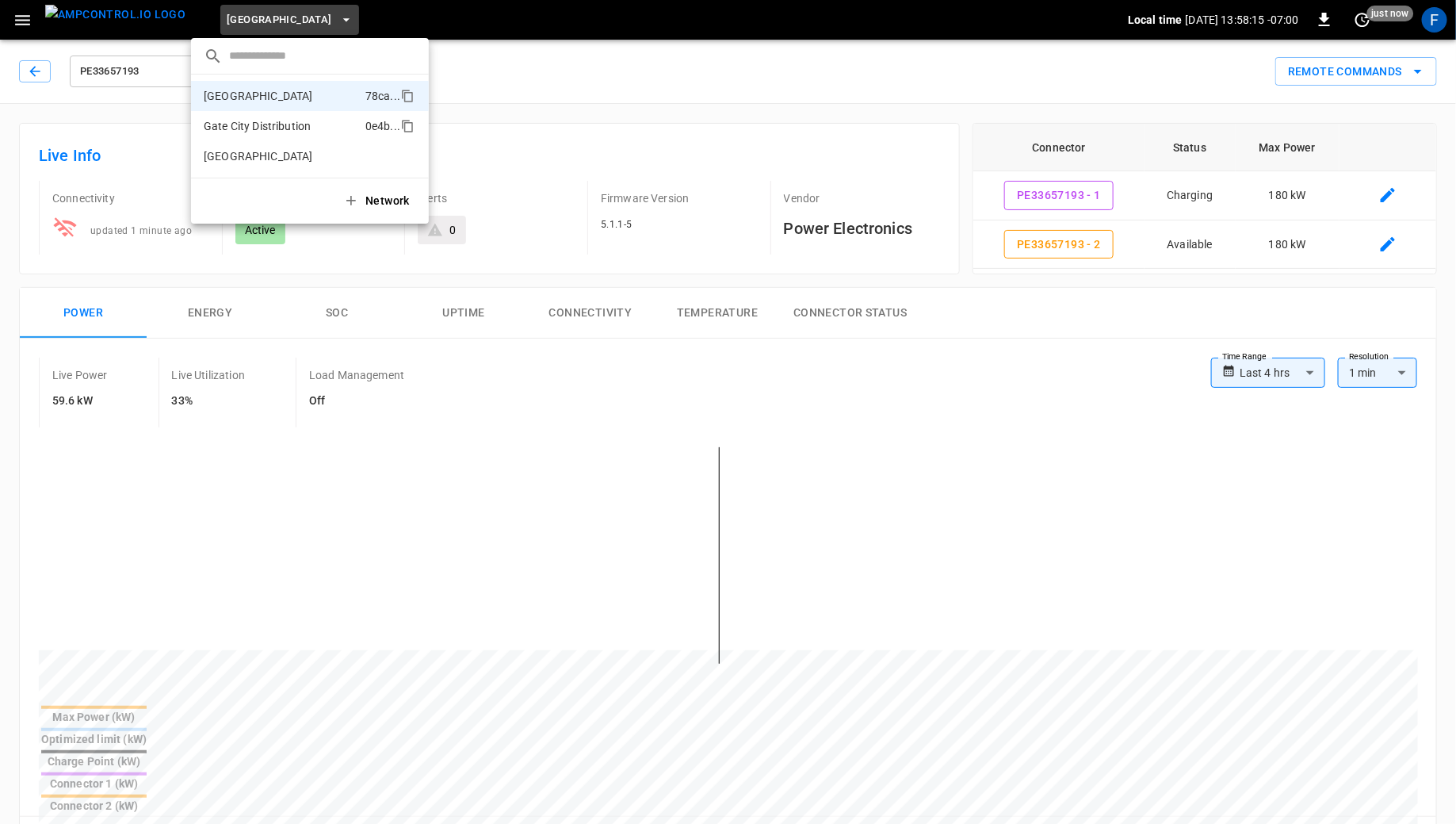
click at [218, 126] on p "Gate City Distribution" at bounding box center [281, 126] width 155 height 16
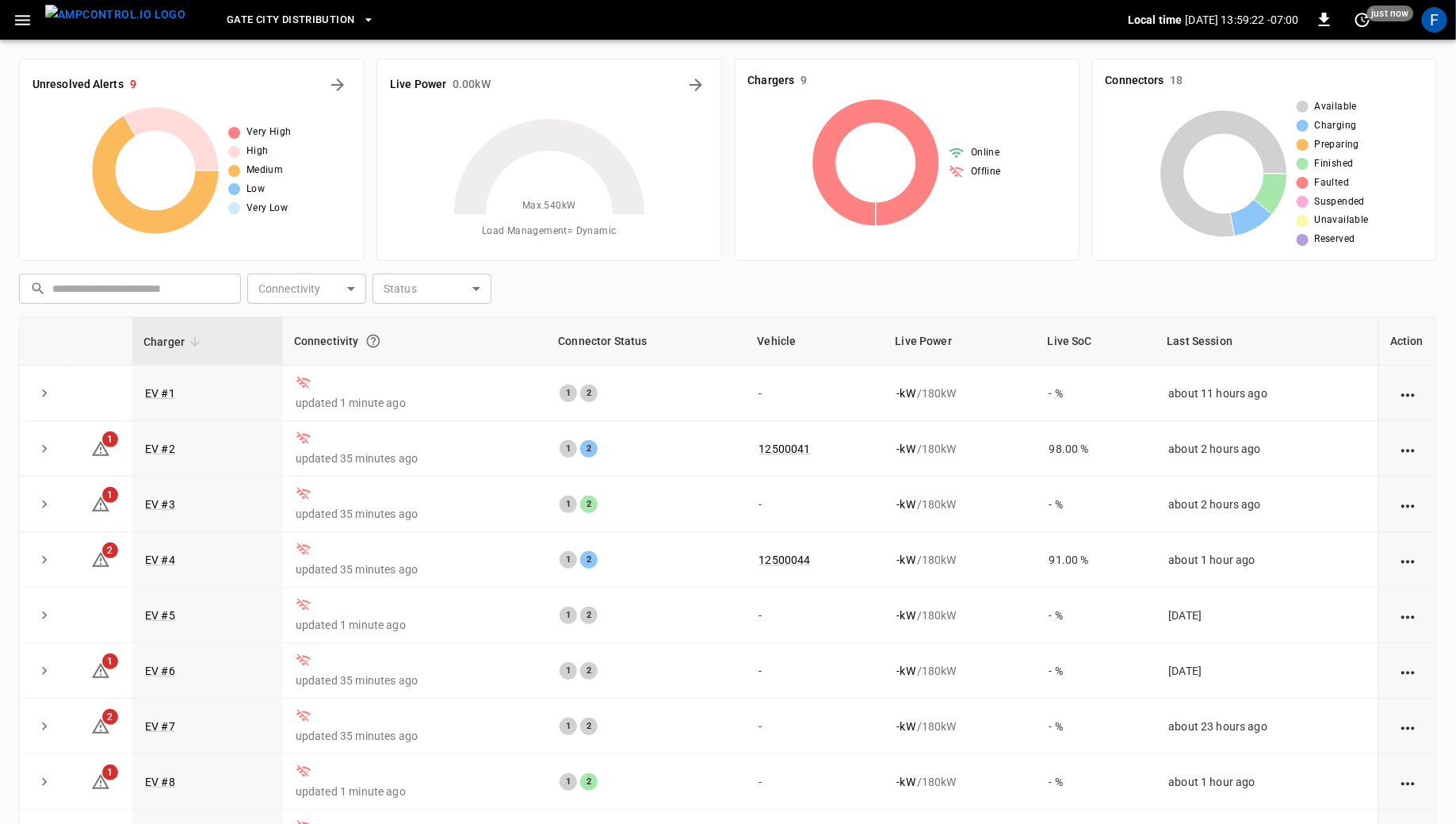
click at [360, 21] on icon "button" at bounding box center [369, 20] width 16 height 16
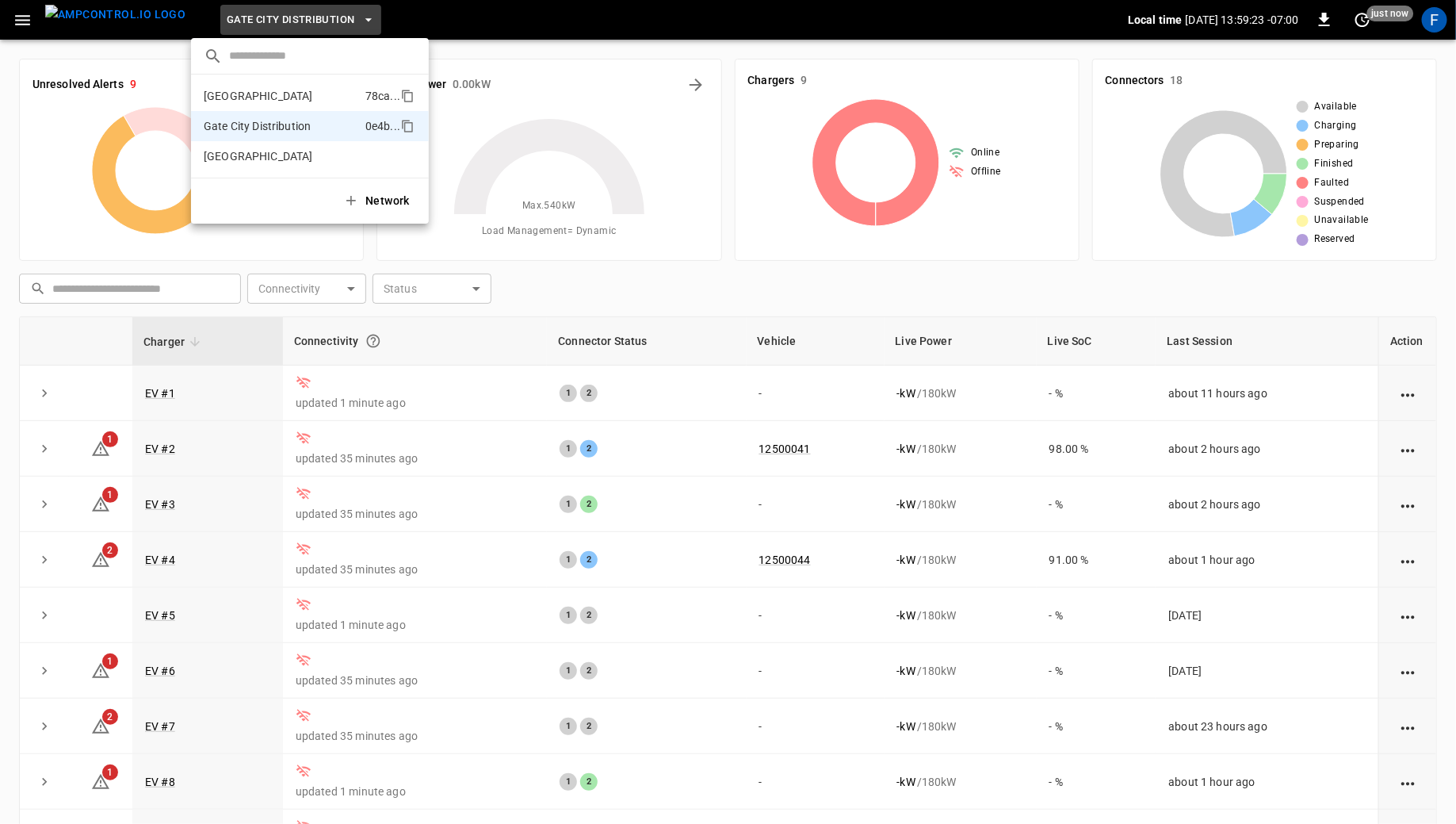
click at [299, 94] on p "[GEOGRAPHIC_DATA]" at bounding box center [281, 96] width 155 height 16
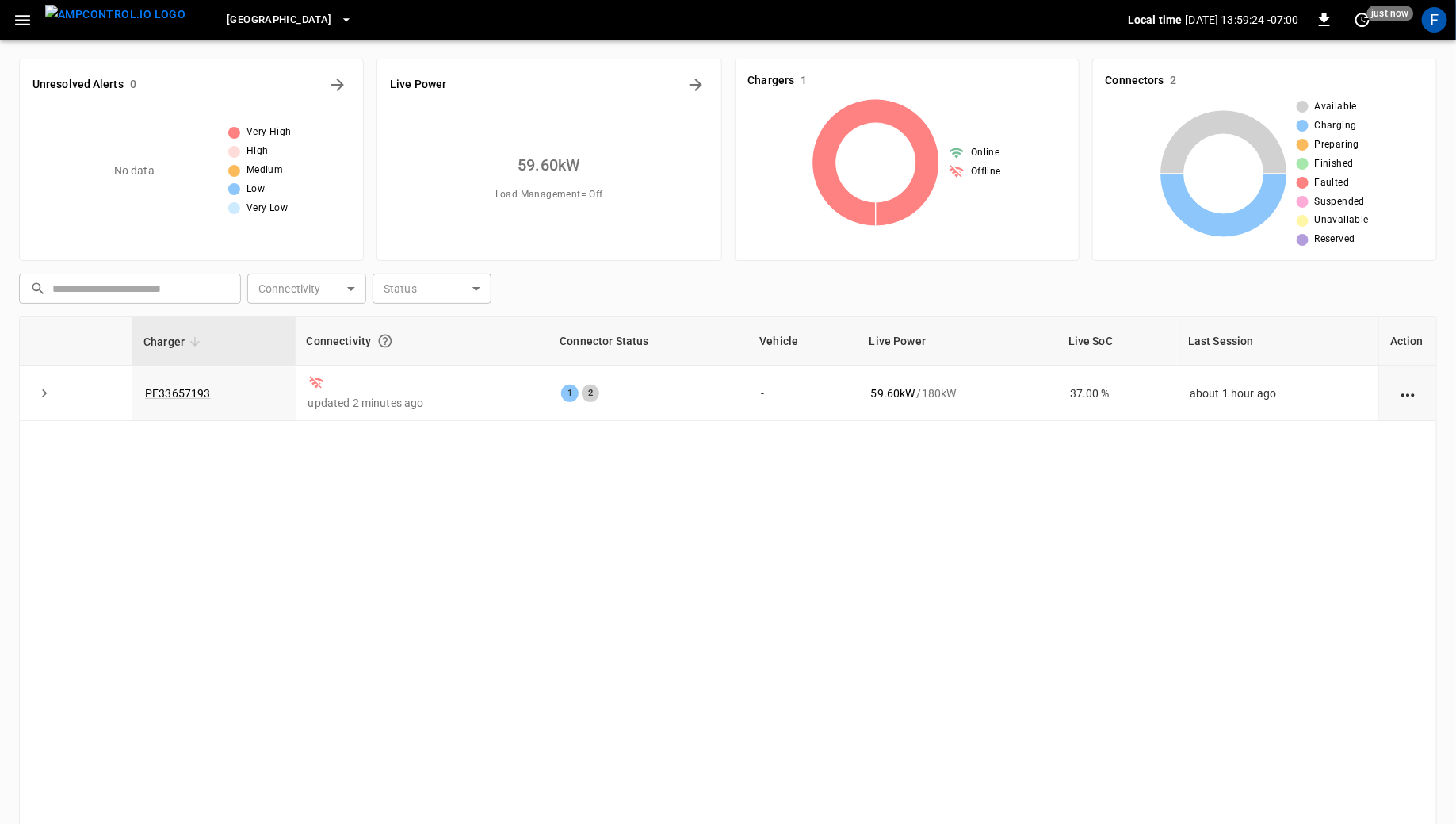
click at [272, 25] on div "[GEOGRAPHIC_DATA]" at bounding box center [663, 20] width 930 height 37
click at [239, 30] on button "[GEOGRAPHIC_DATA]" at bounding box center [289, 20] width 138 height 31
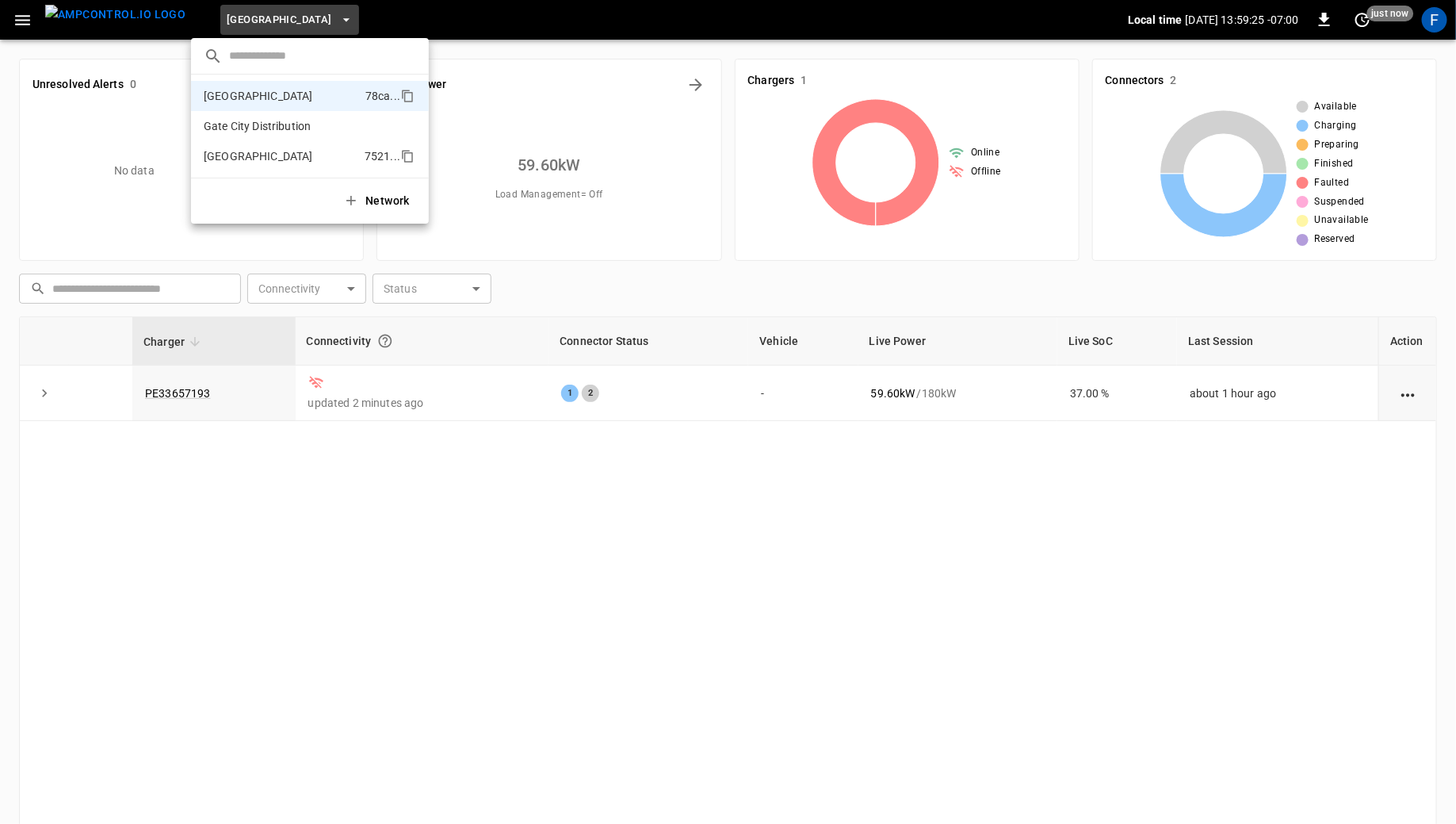
click at [219, 151] on p "[GEOGRAPHIC_DATA]" at bounding box center [281, 156] width 155 height 16
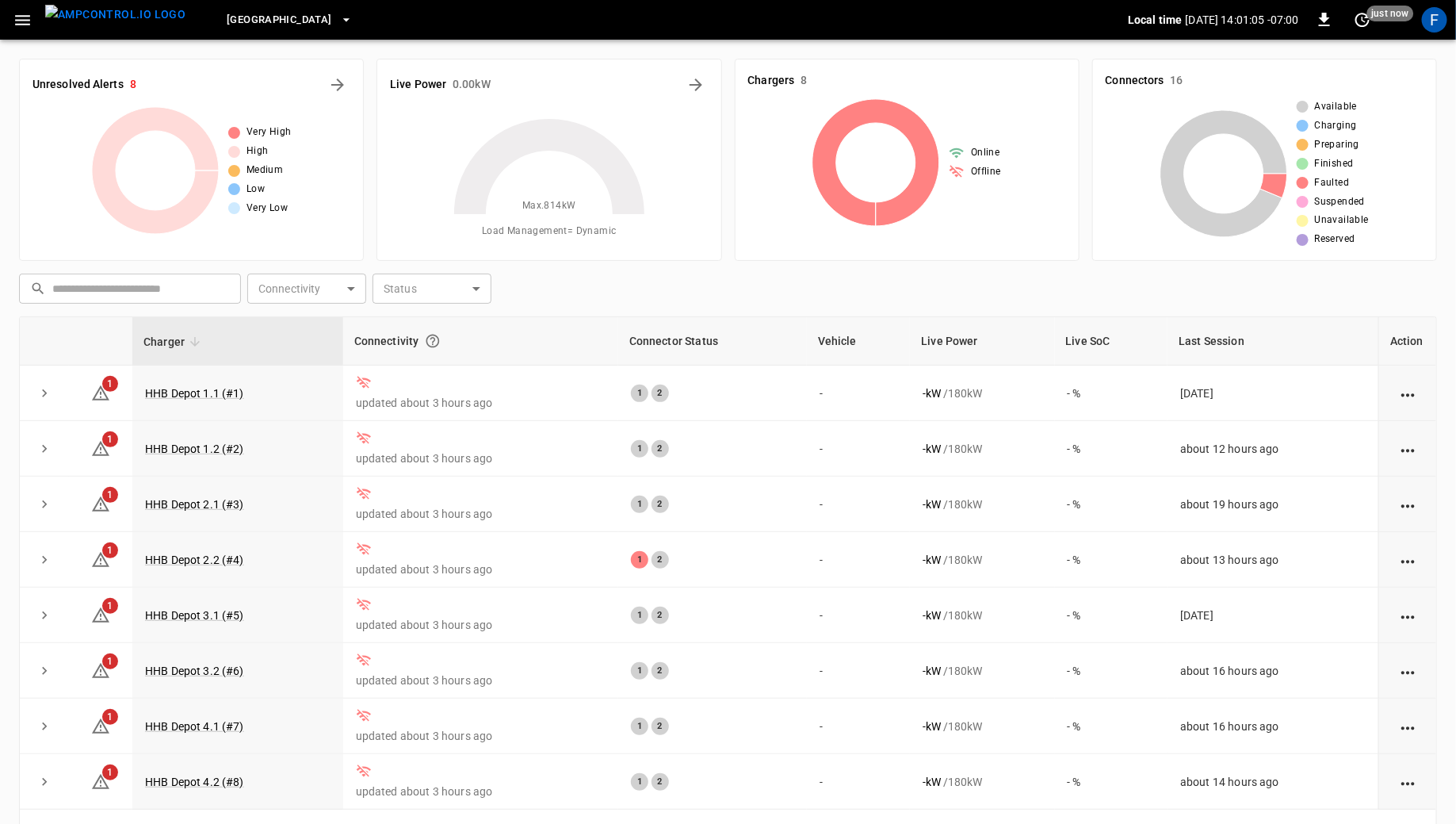
click at [299, 11] on span "[GEOGRAPHIC_DATA]" at bounding box center [279, 20] width 105 height 18
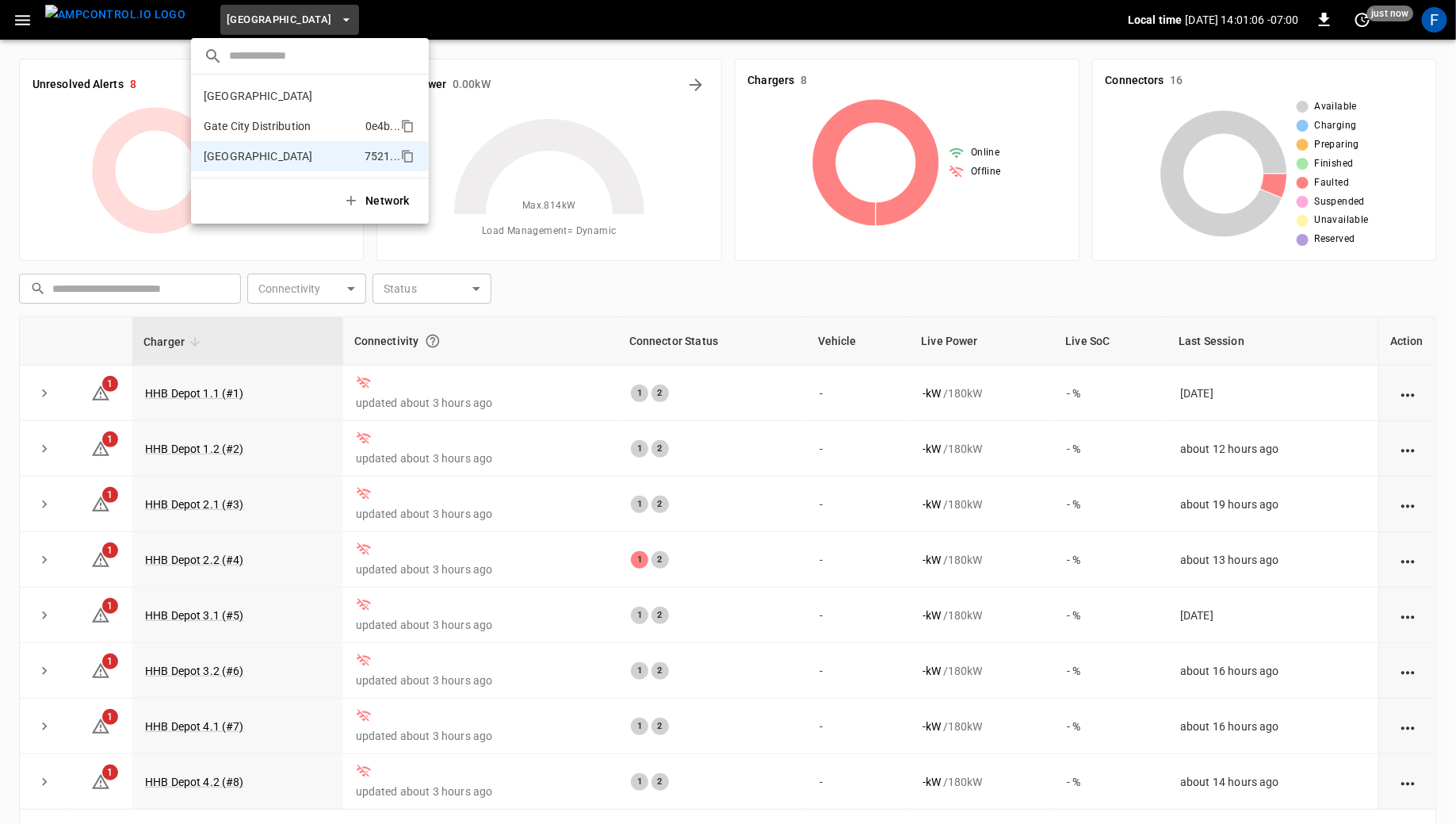
click at [287, 114] on li "Gate City Distribution 0e4b ..." at bounding box center [310, 125] width 238 height 30
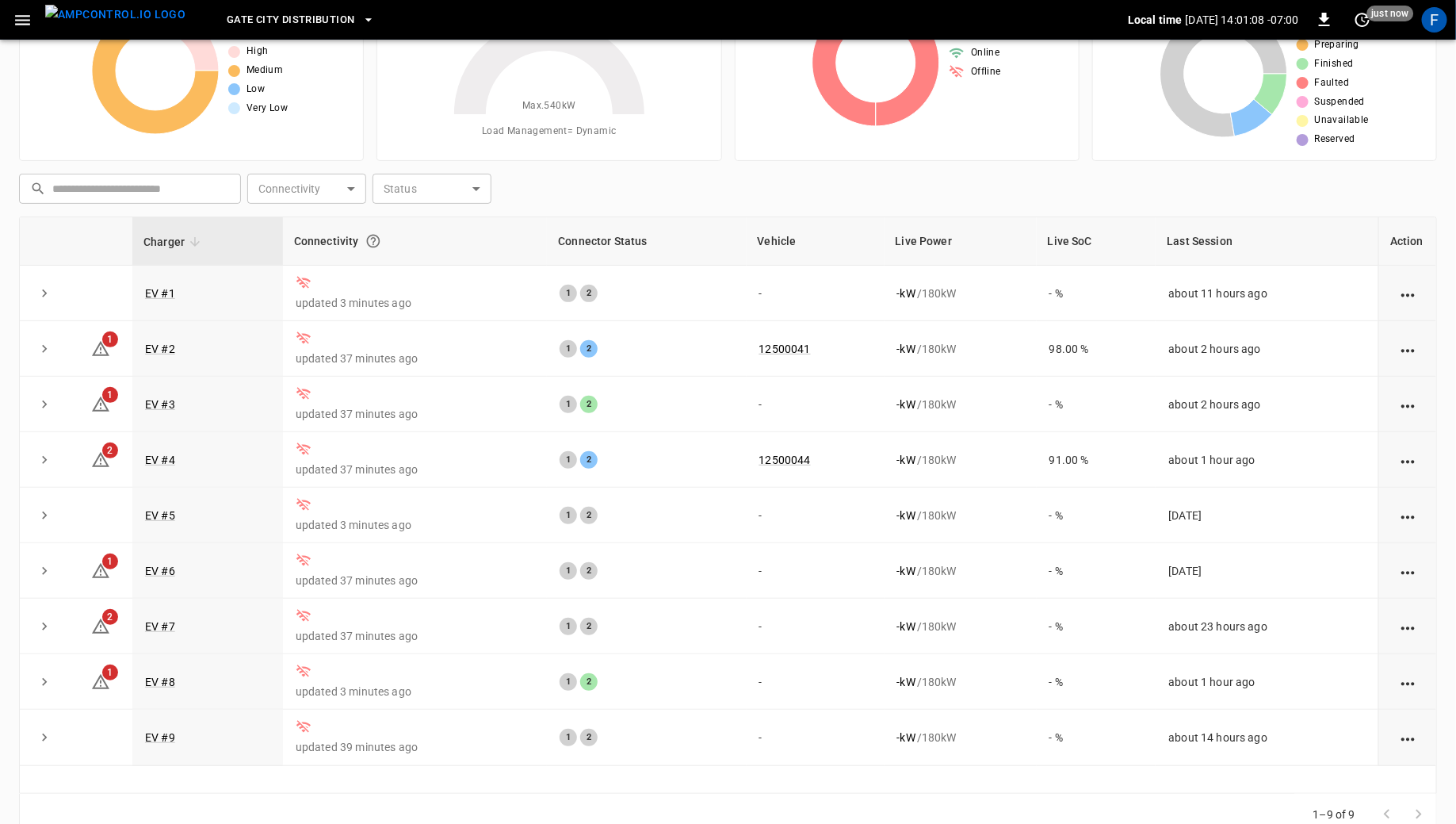
scroll to position [129, 0]
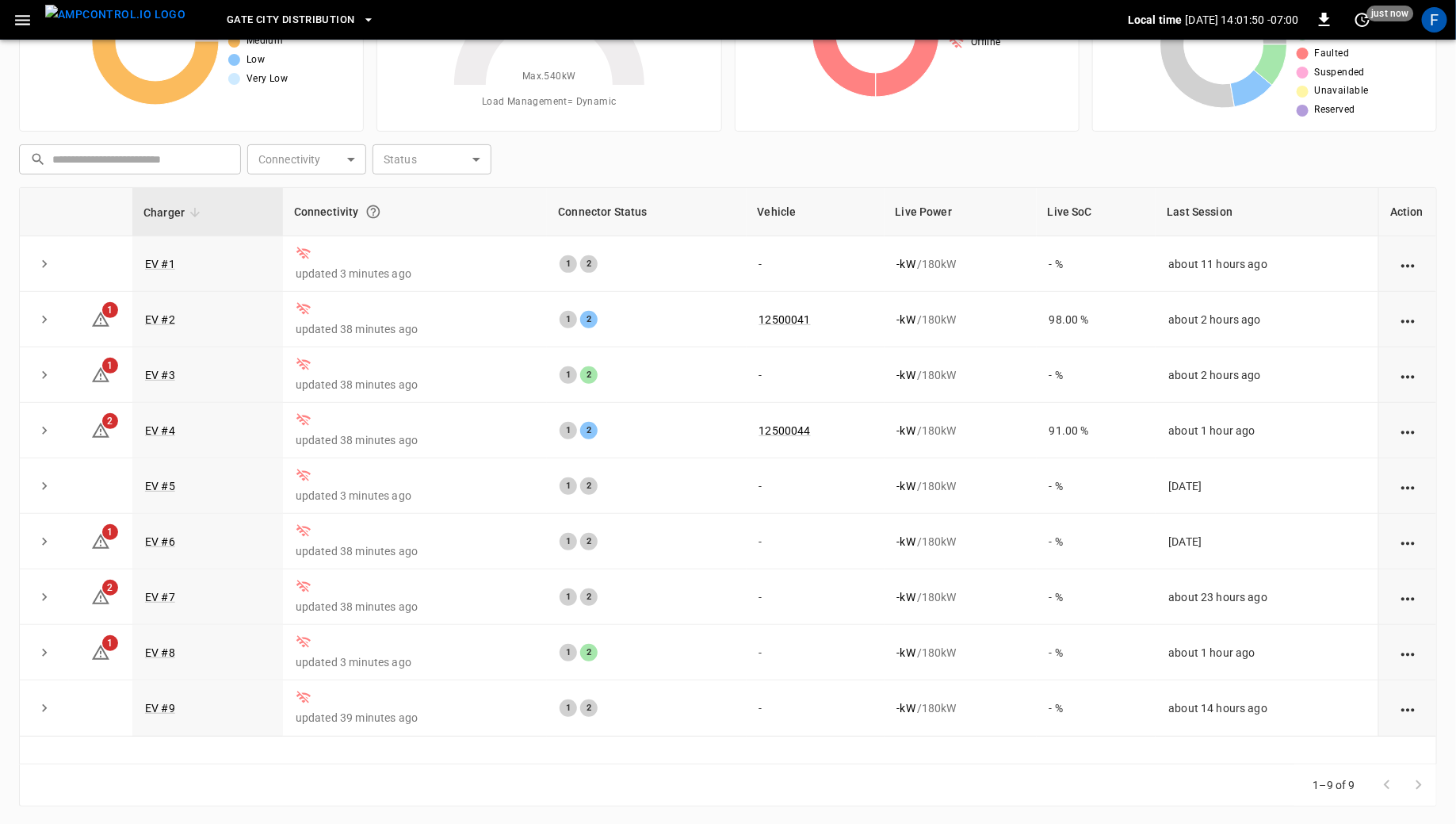
click at [290, 23] on span "Gate City Distribution" at bounding box center [291, 20] width 128 height 18
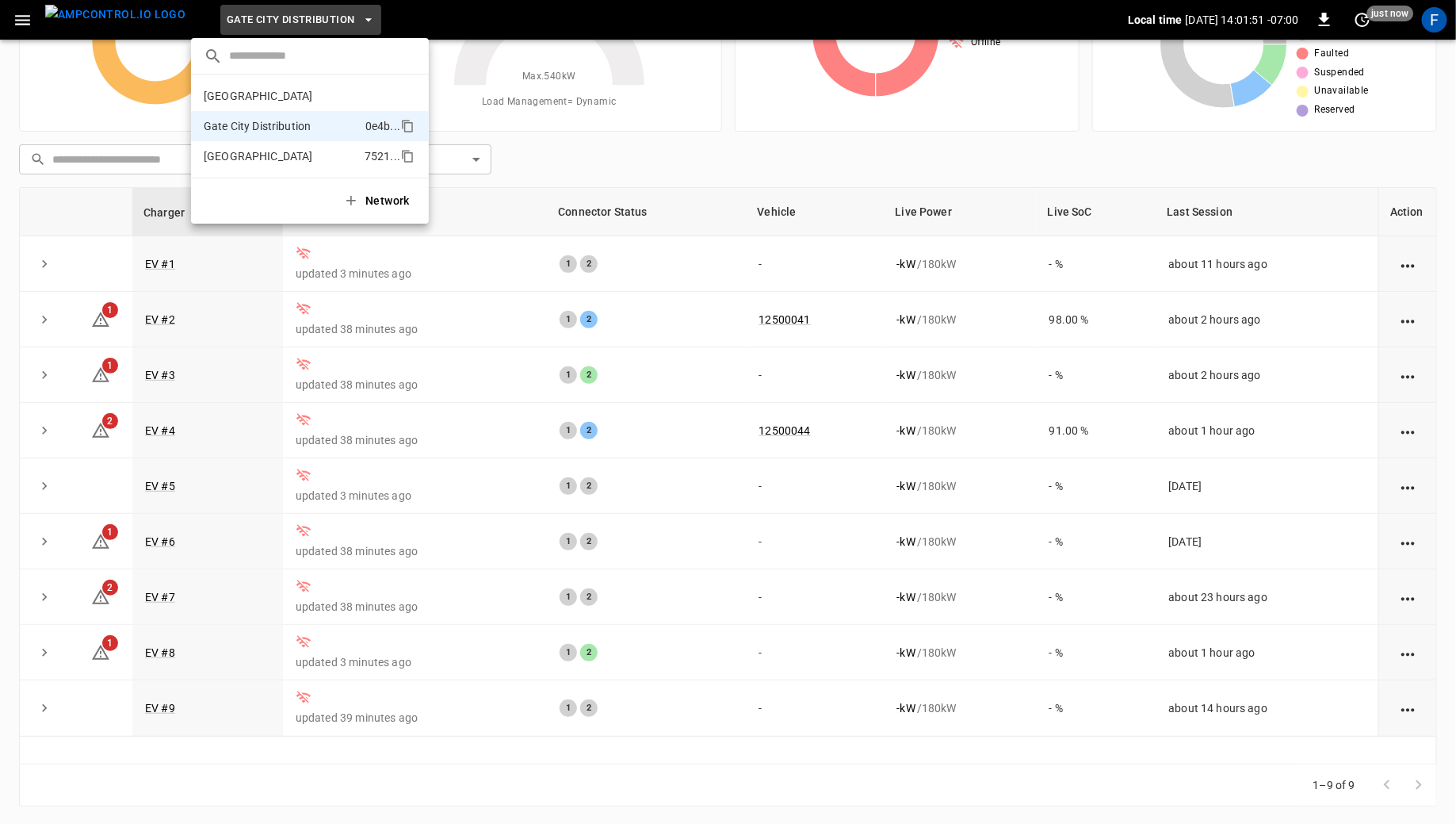
click at [278, 143] on li "[GEOGRAPHIC_DATA] 7521 ..." at bounding box center [310, 156] width 238 height 30
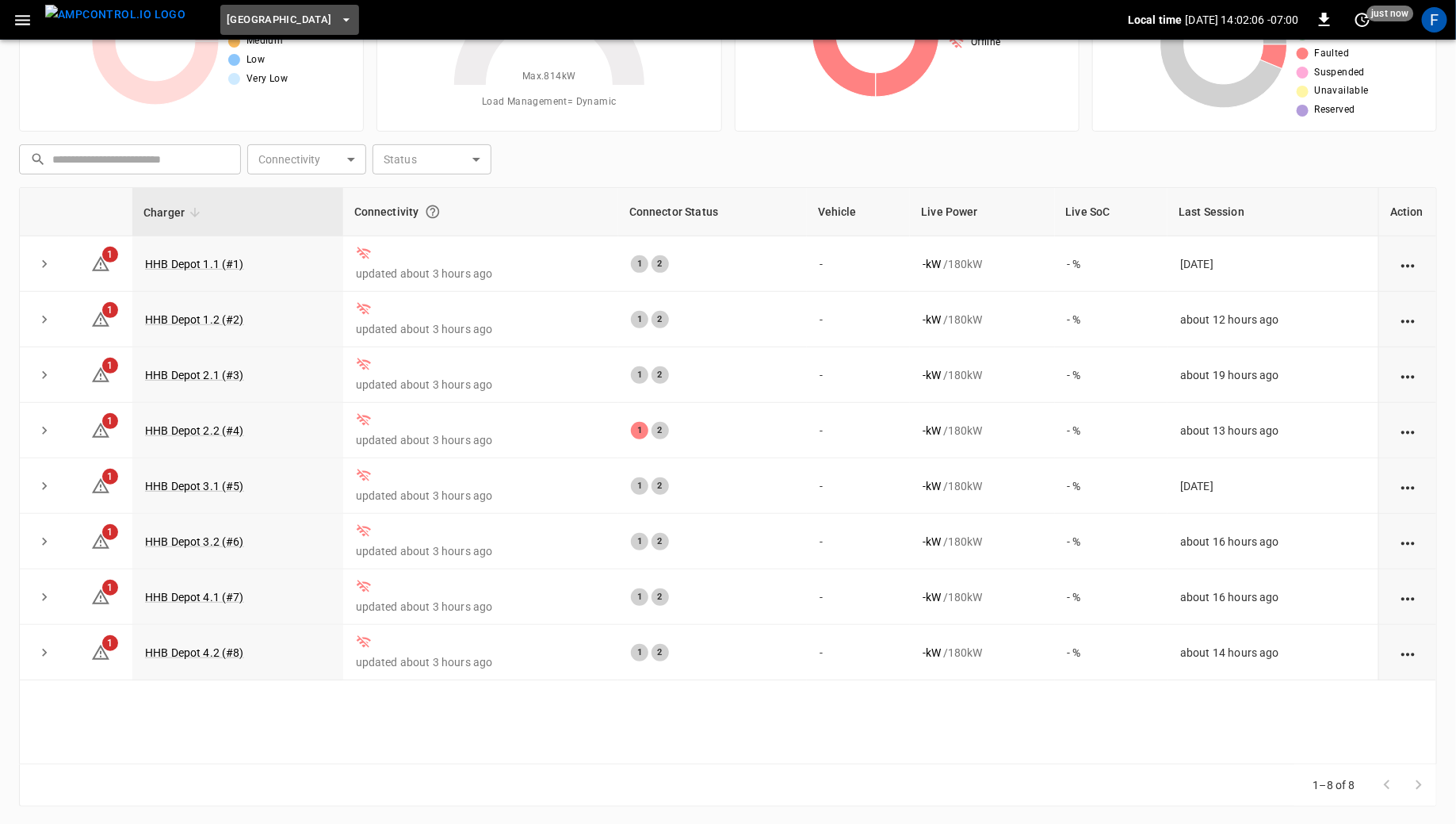
click at [258, 30] on button "[GEOGRAPHIC_DATA]" at bounding box center [289, 20] width 138 height 31
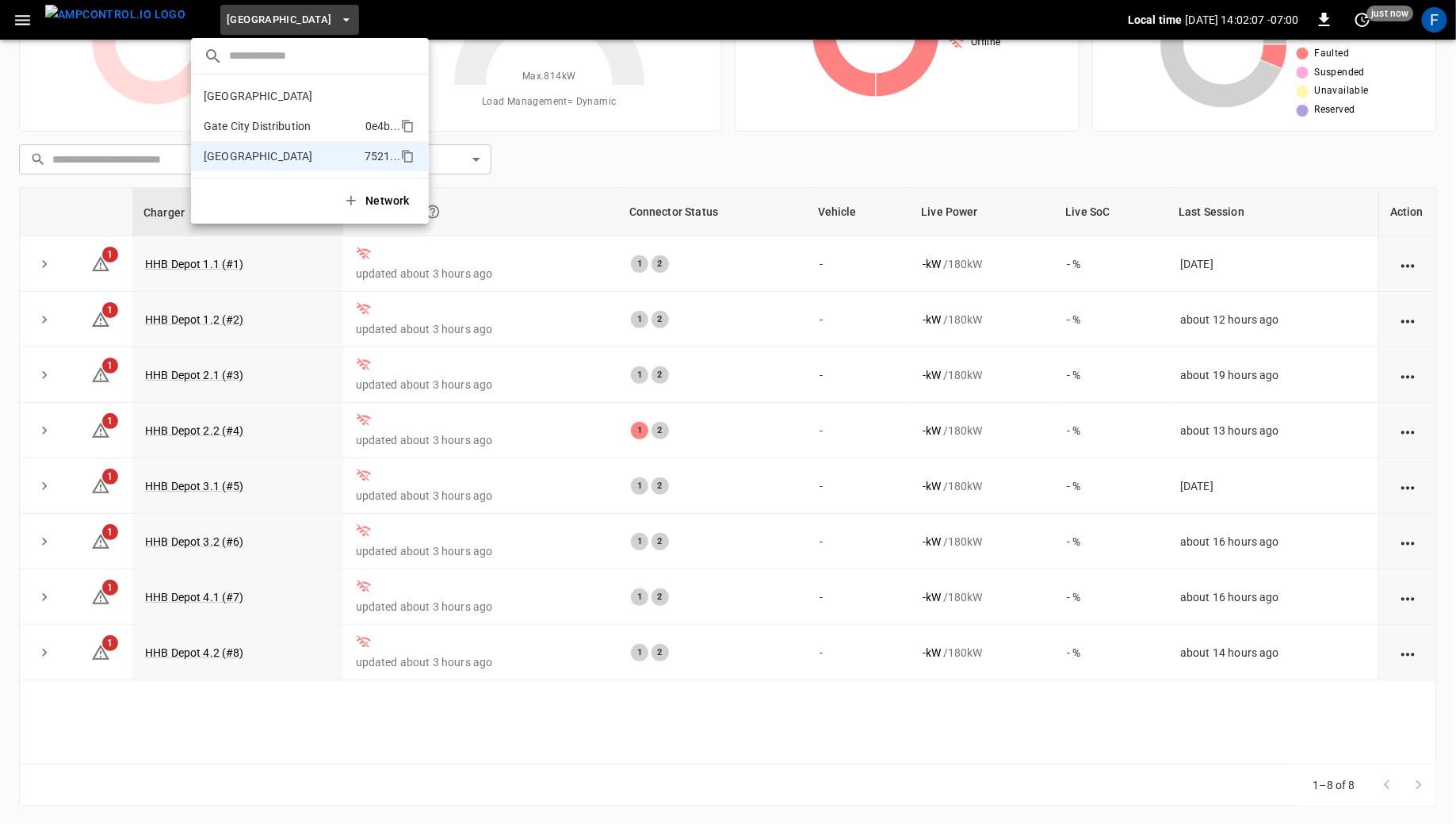
click at [249, 122] on p "Gate City Distribution" at bounding box center [281, 126] width 155 height 16
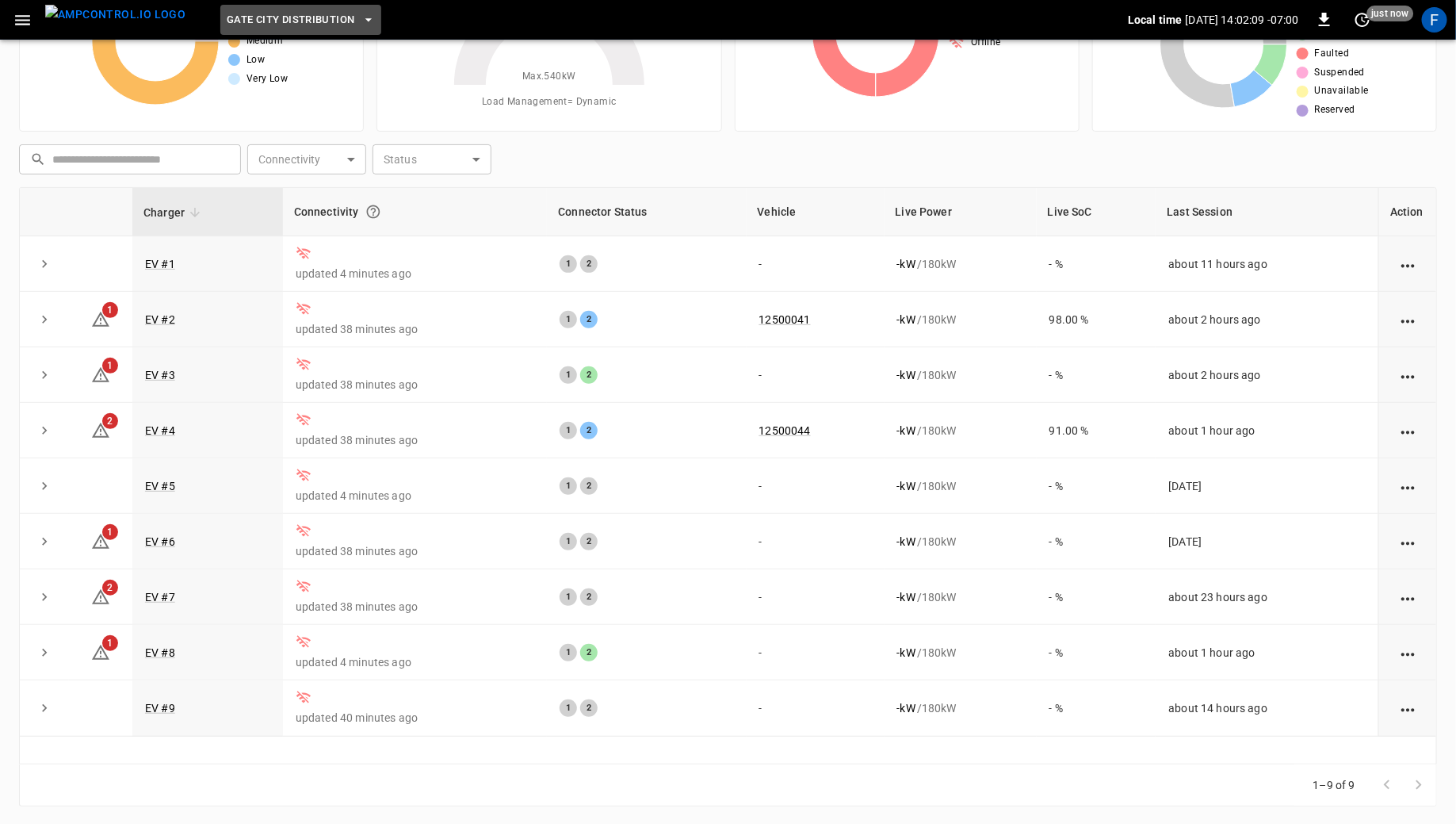
click at [240, 16] on span "Gate City Distribution" at bounding box center [291, 20] width 128 height 18
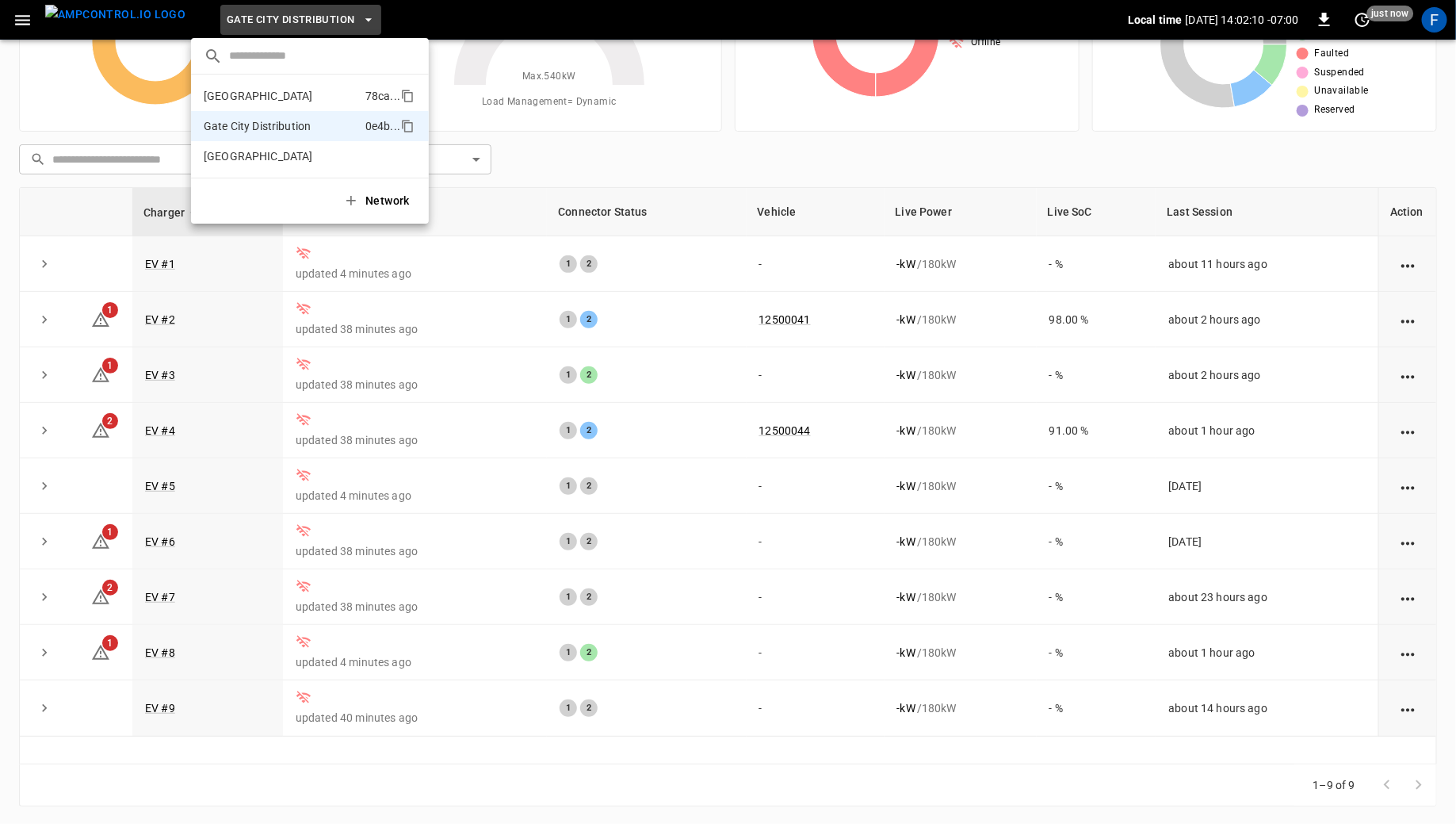
click at [230, 92] on p "[GEOGRAPHIC_DATA]" at bounding box center [281, 96] width 155 height 16
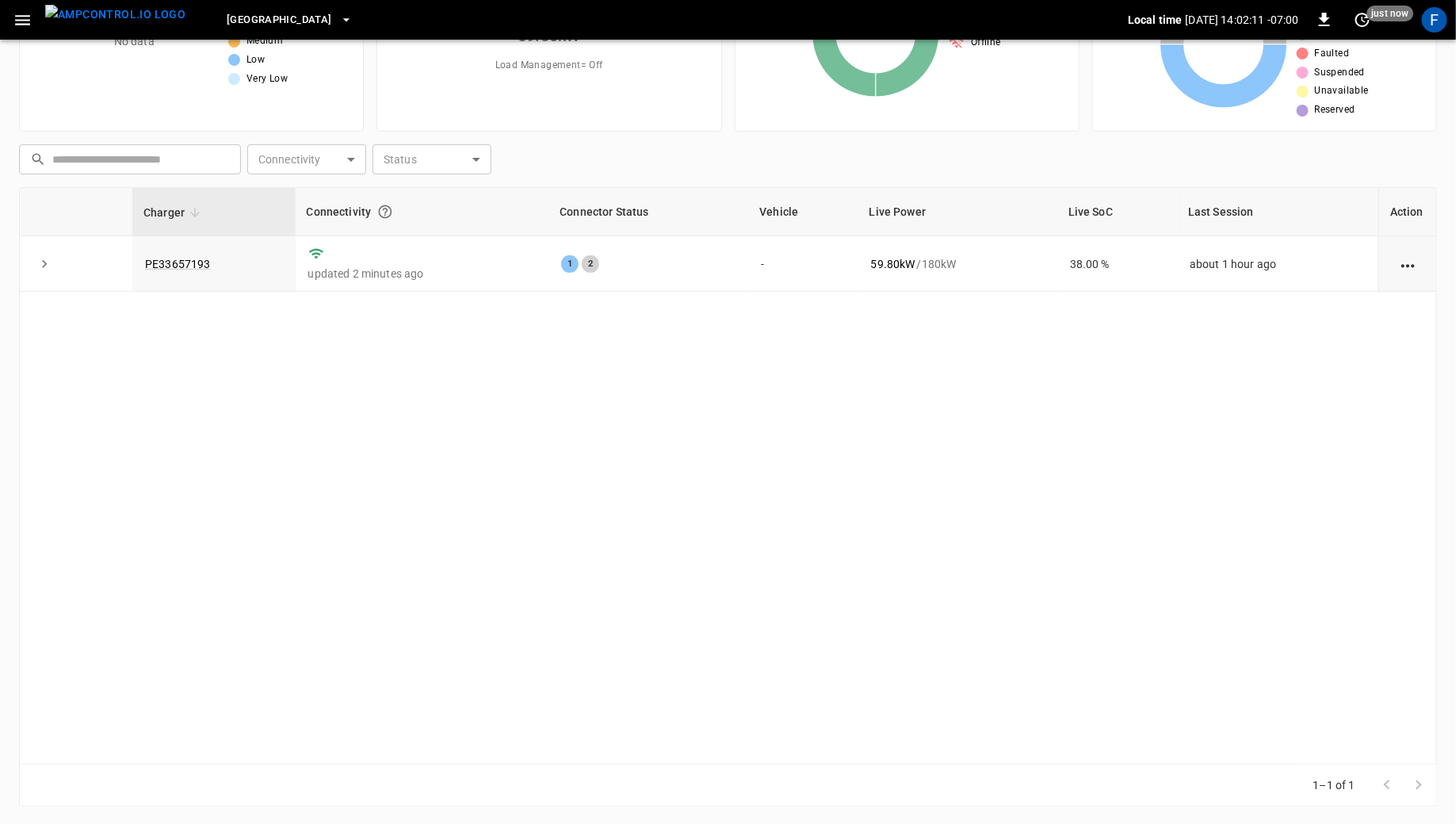
scroll to position [0, 0]
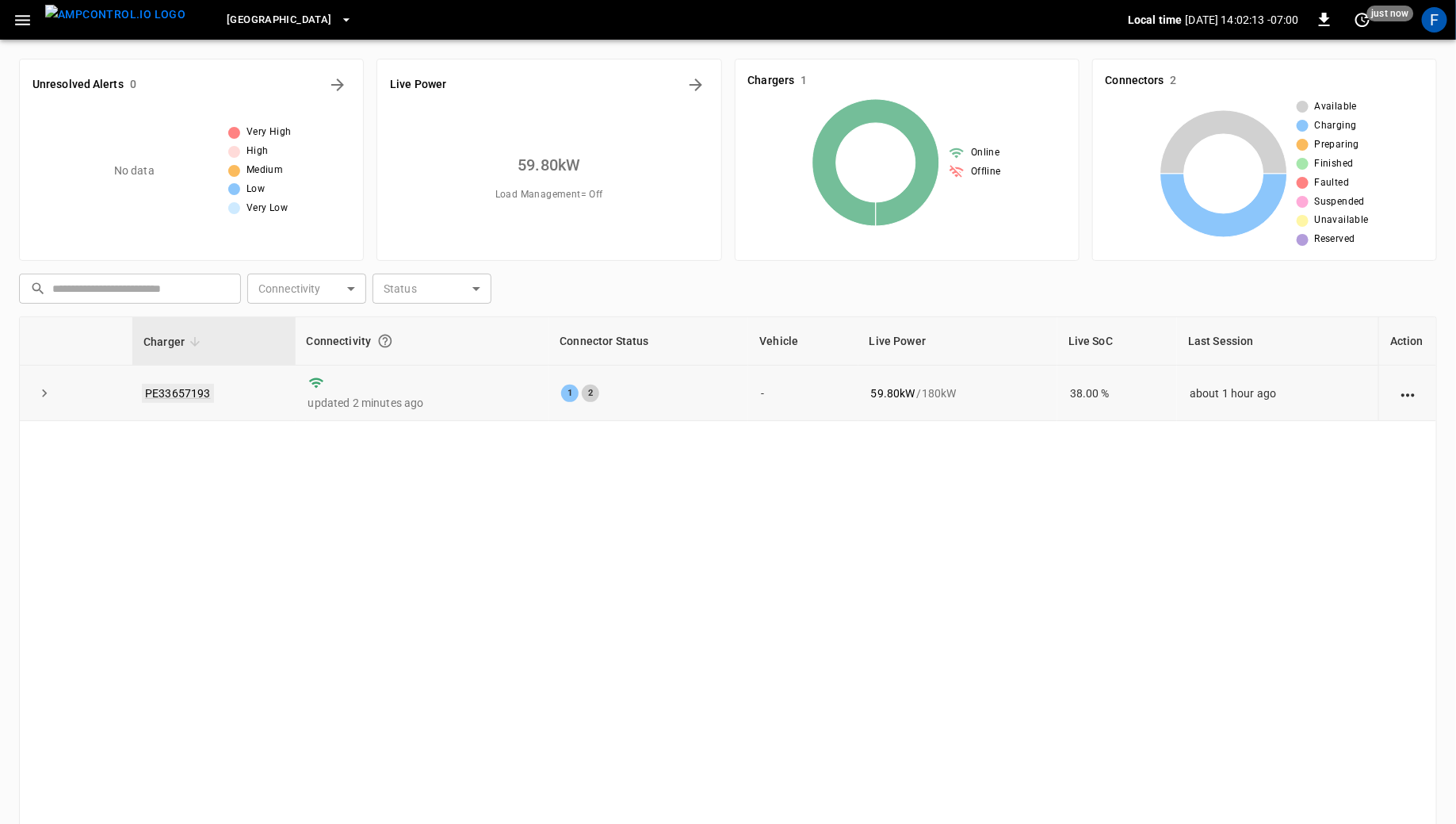
click at [204, 398] on link "PE33657193" at bounding box center [177, 393] width 72 height 19
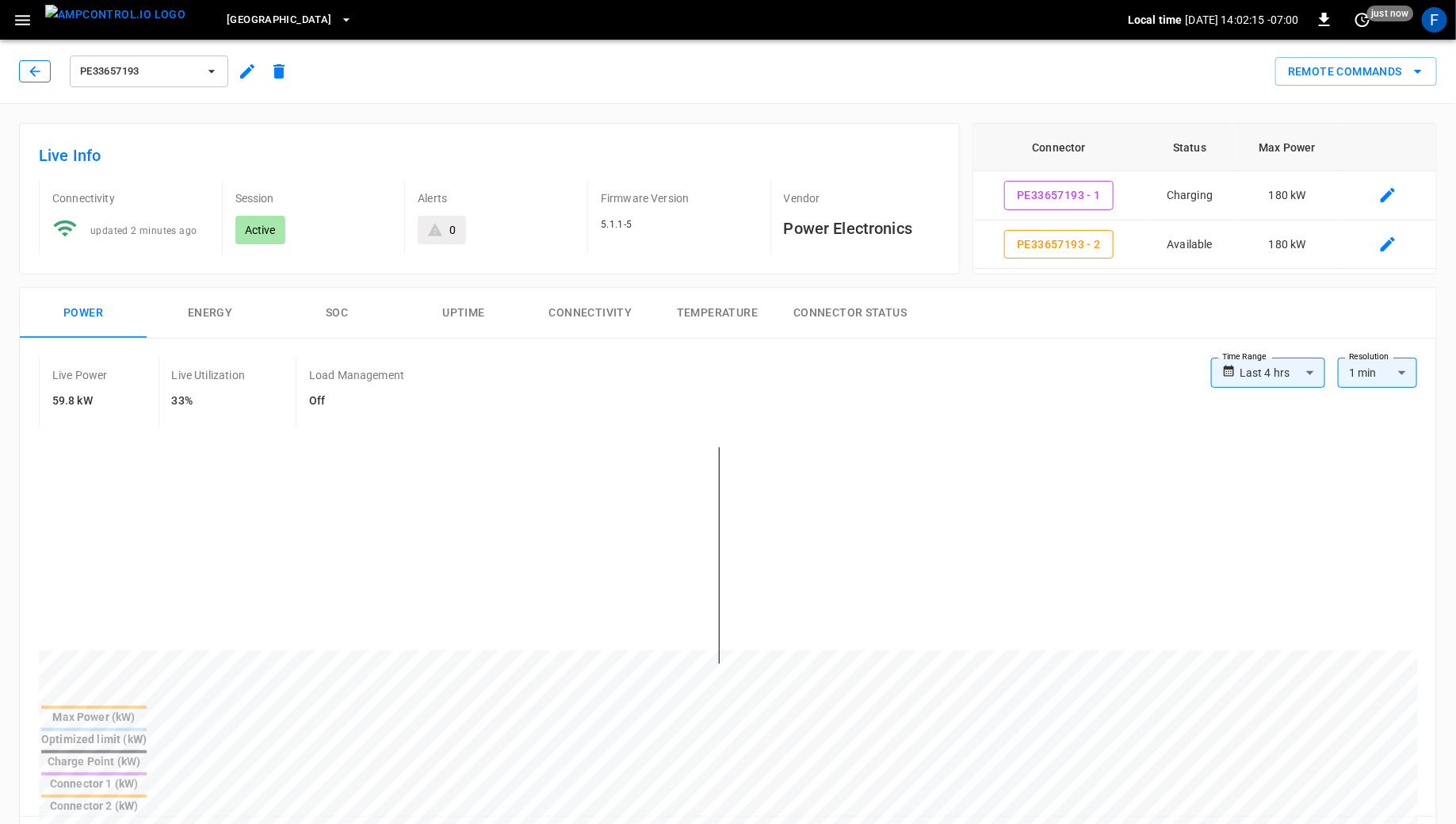
click at [48, 76] on button "button" at bounding box center [34, 71] width 32 height 23
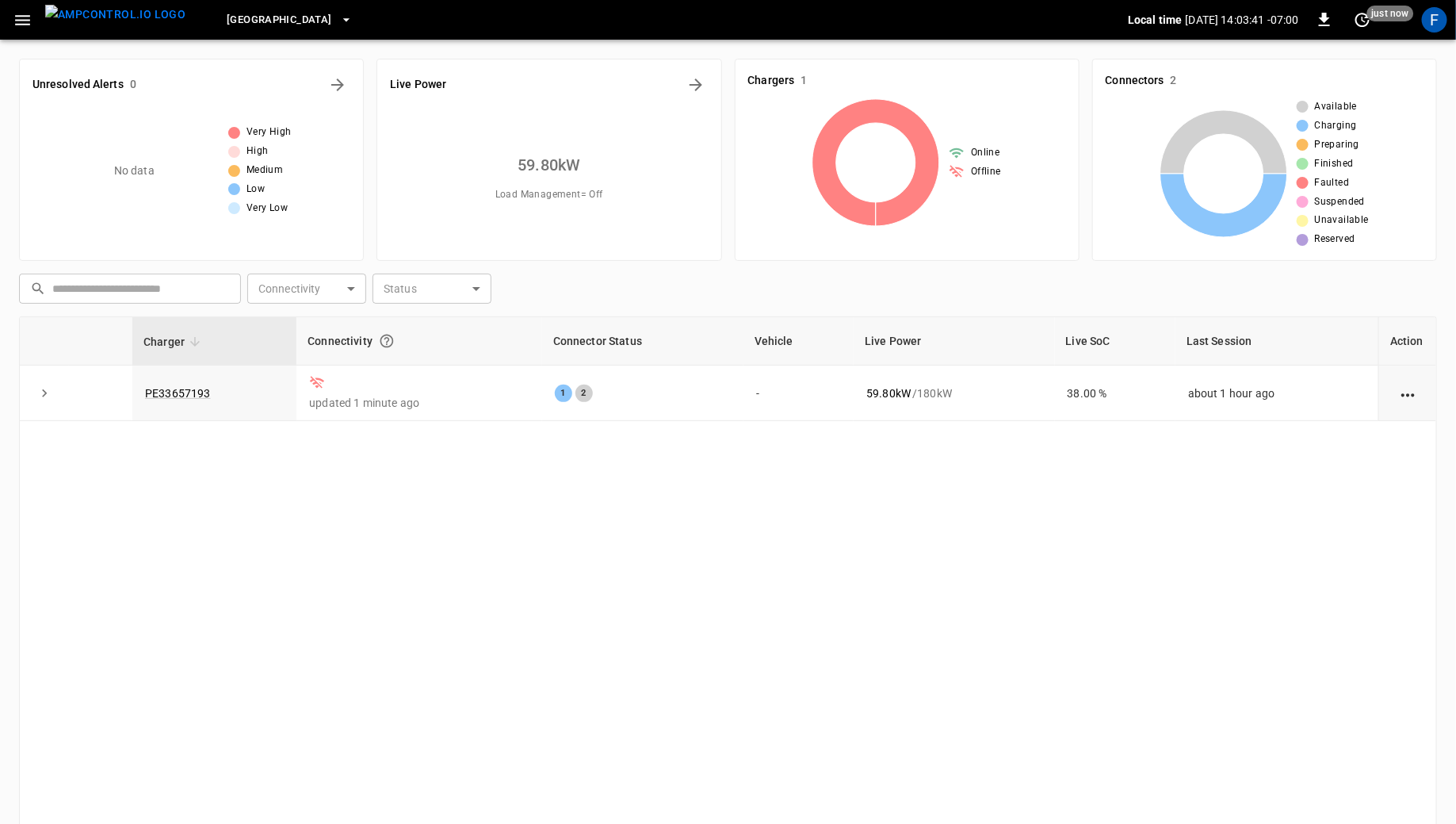
click at [235, 21] on span "[GEOGRAPHIC_DATA]" at bounding box center [279, 20] width 105 height 18
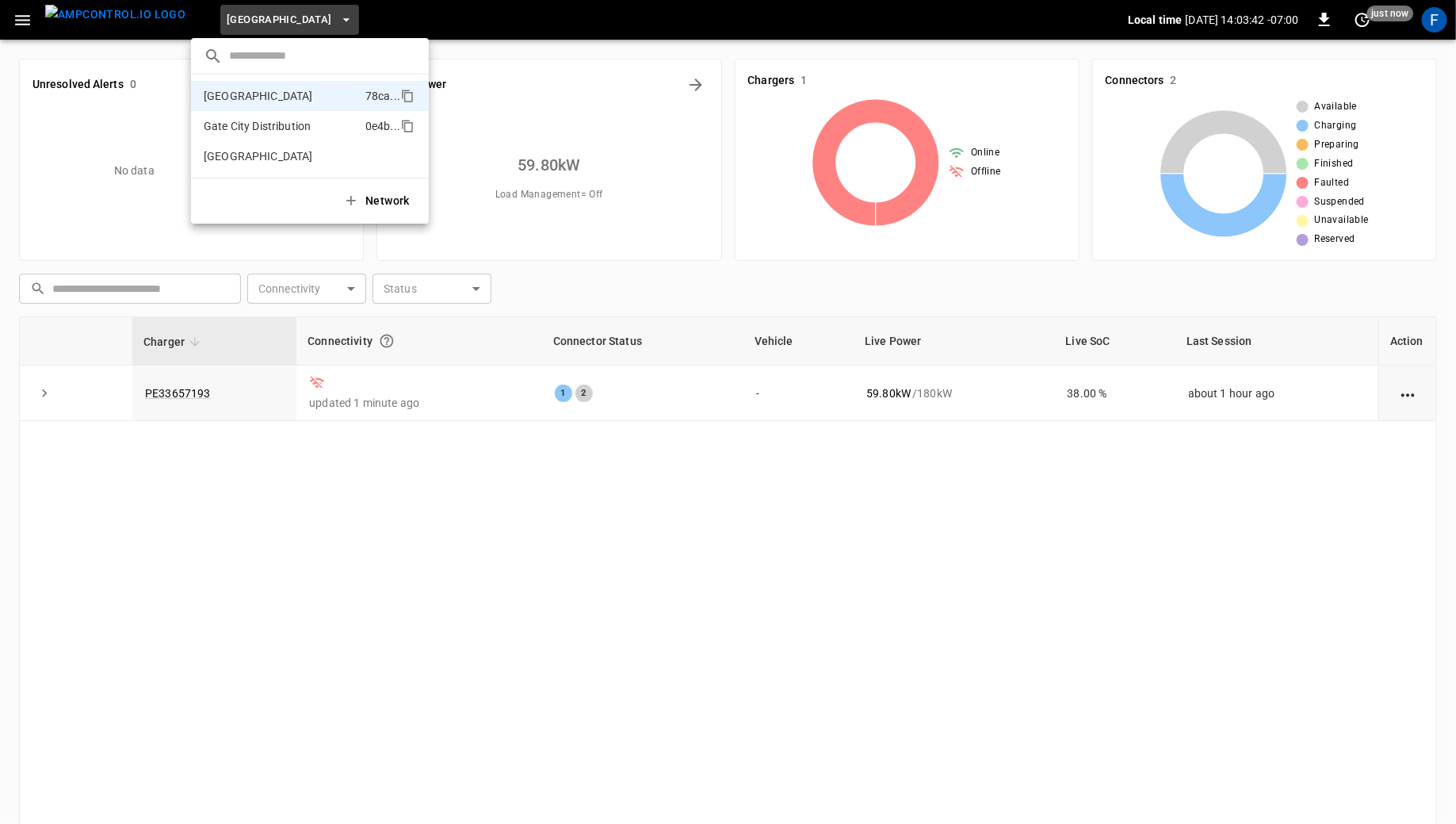
click at [250, 134] on li "Gate City Distribution 0e4b ..." at bounding box center [310, 125] width 238 height 30
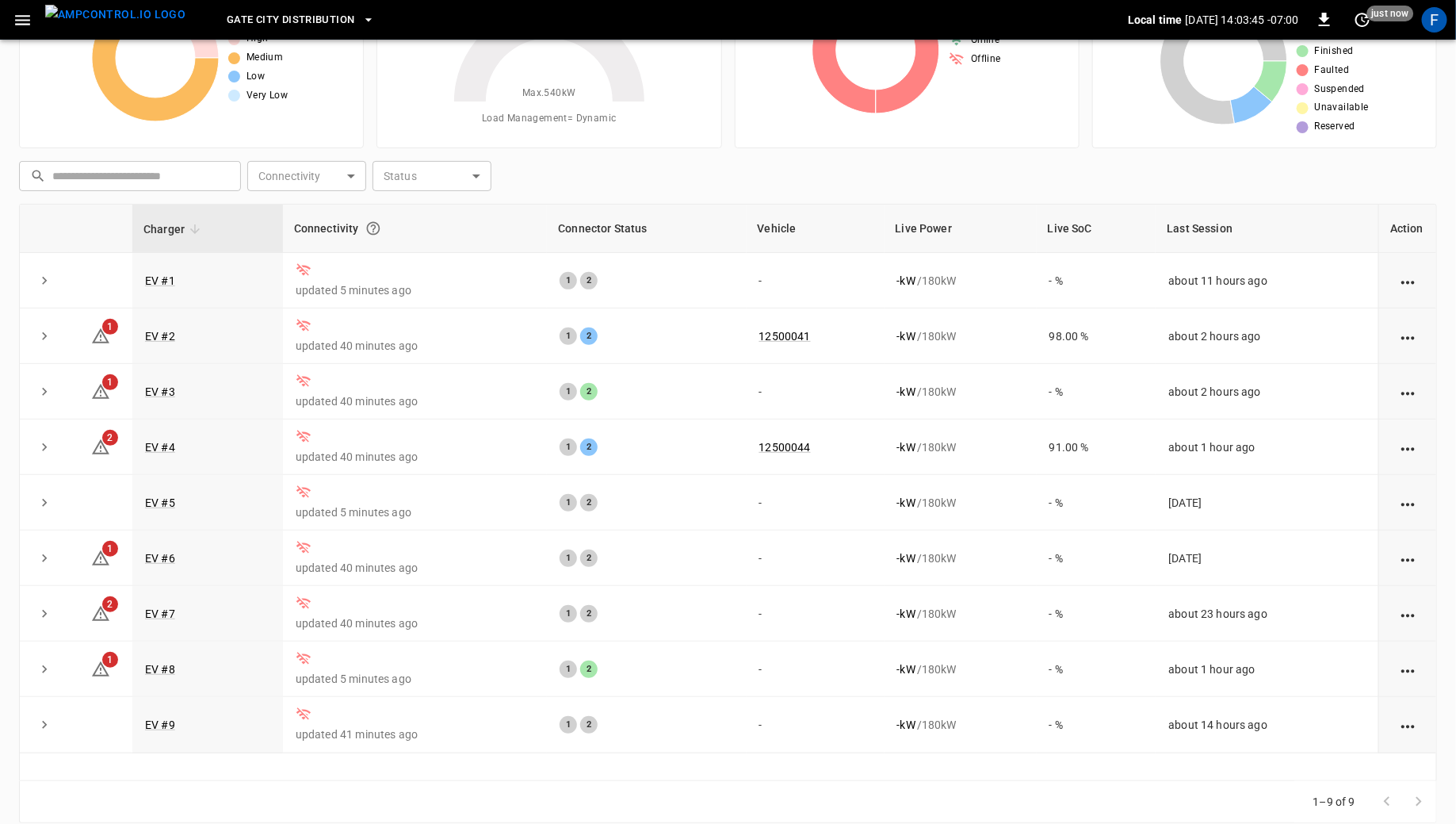
scroll to position [129, 0]
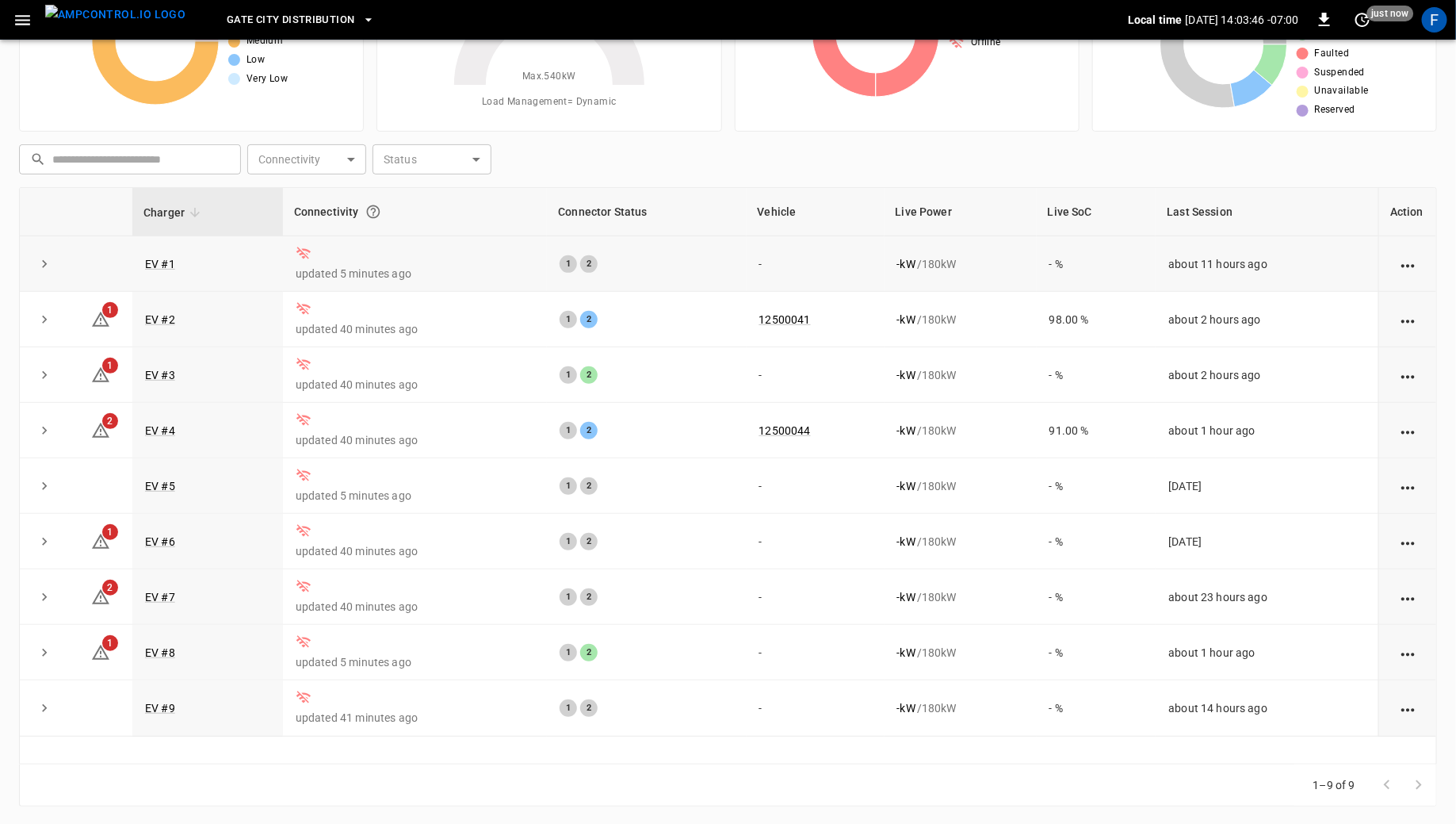
click at [298, 252] on icon at bounding box center [304, 252] width 14 height 12
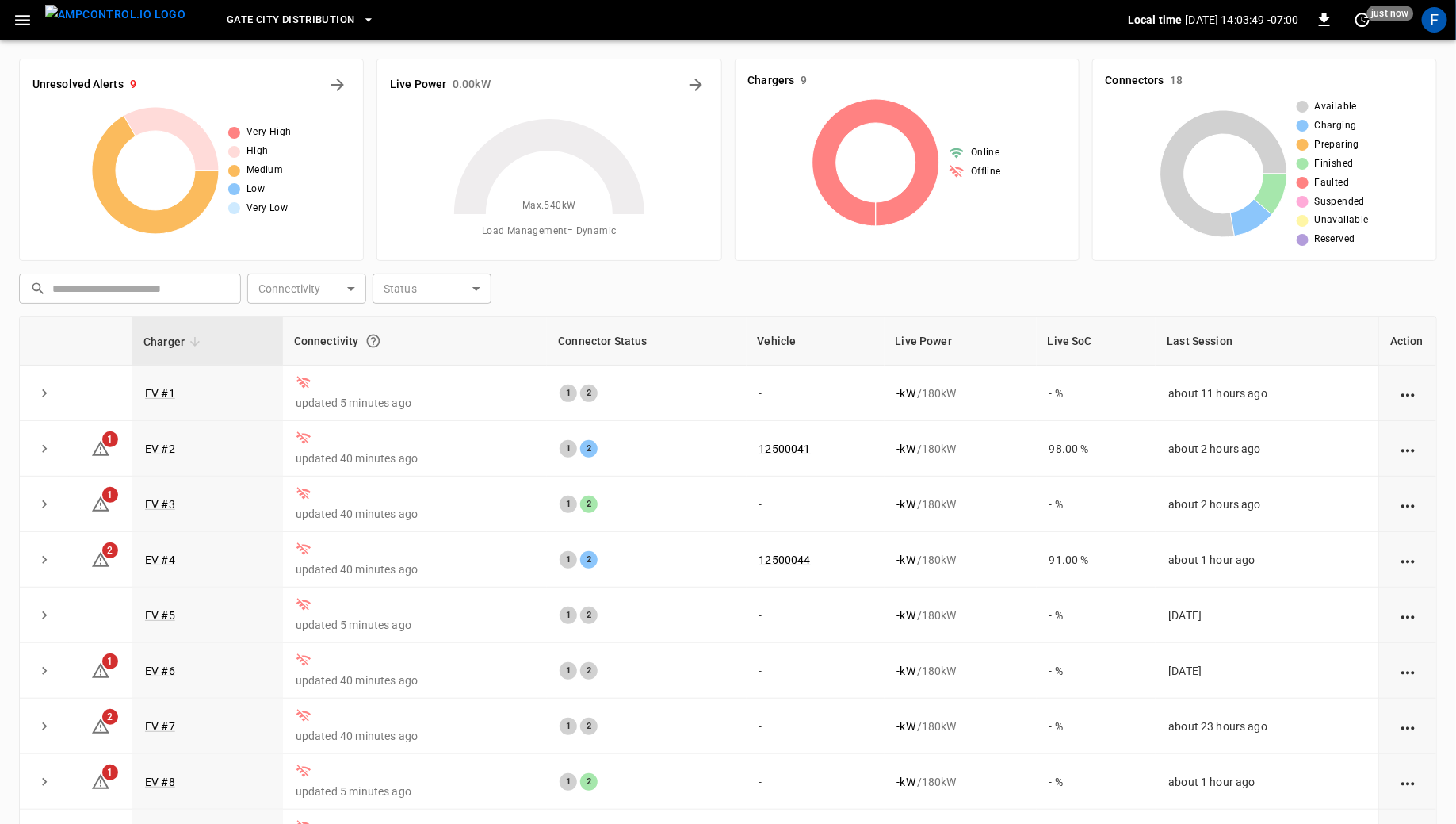
click at [271, 18] on span "Gate City Distribution" at bounding box center [291, 20] width 128 height 18
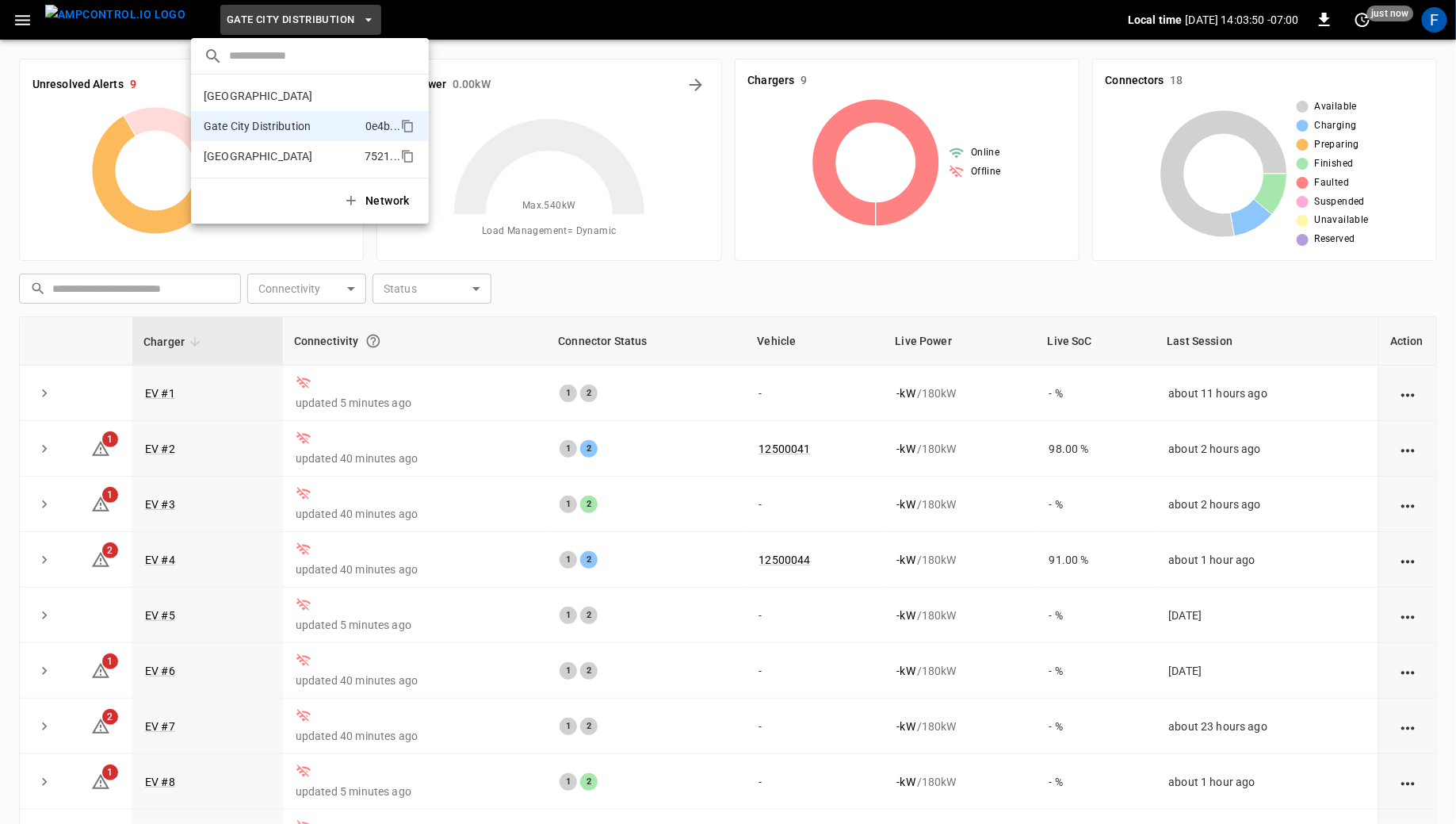
click at [264, 160] on p "[GEOGRAPHIC_DATA]" at bounding box center [281, 156] width 155 height 16
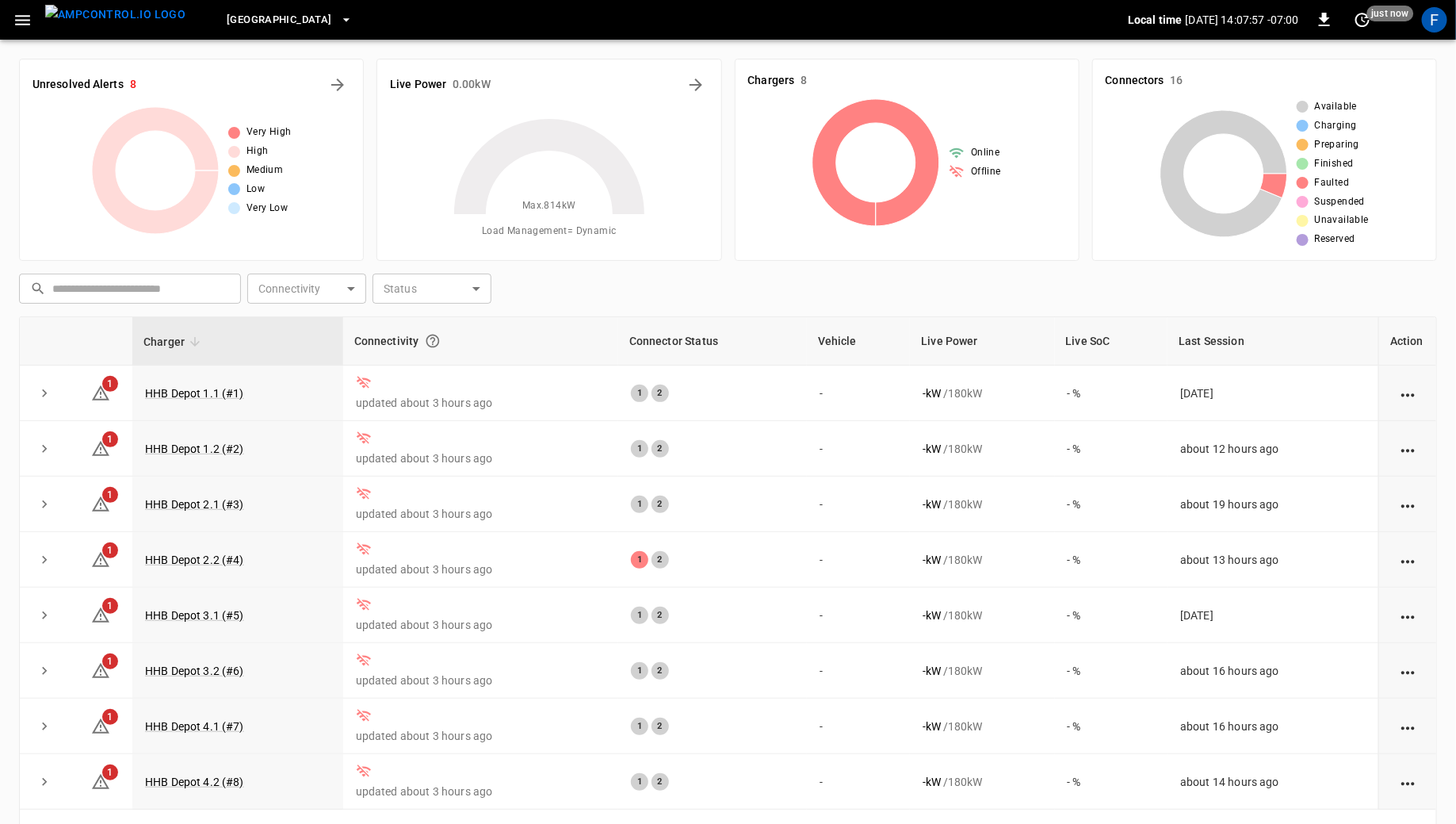
click at [278, 23] on span "[GEOGRAPHIC_DATA]" at bounding box center [279, 20] width 105 height 18
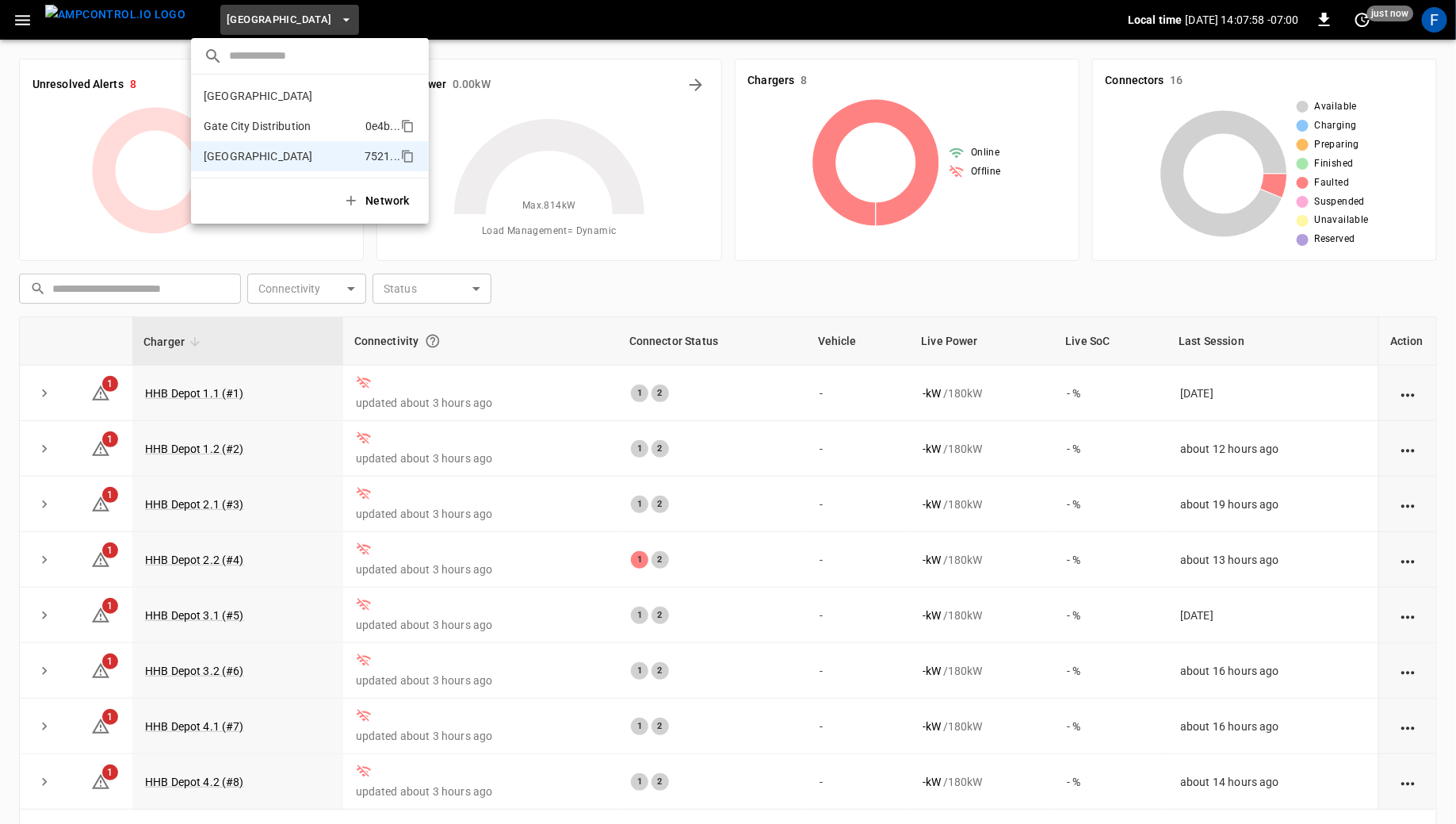
click at [259, 128] on p "Gate City Distribution" at bounding box center [281, 126] width 155 height 16
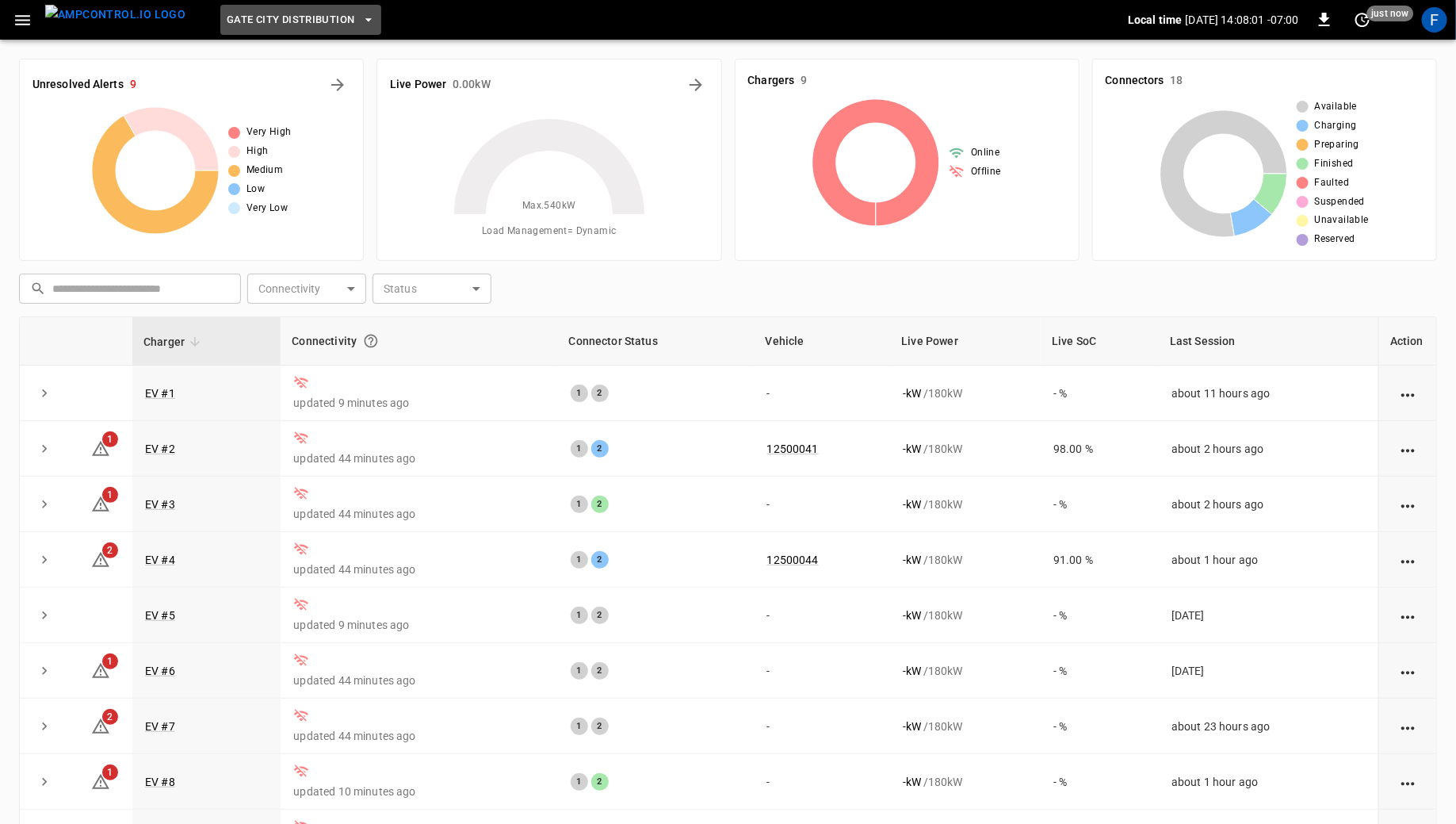
click at [252, 27] on span "Gate City Distribution" at bounding box center [291, 20] width 128 height 18
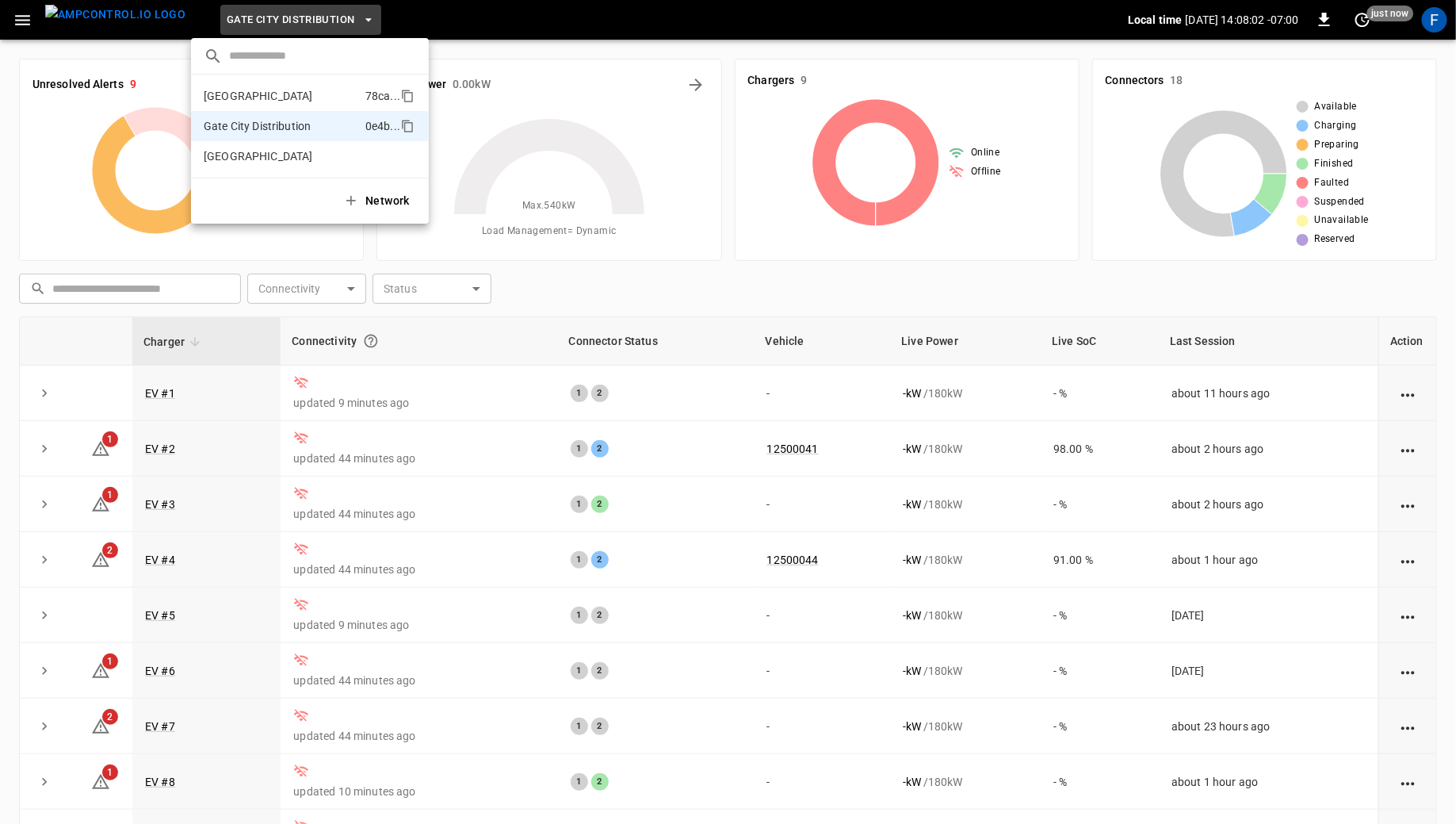
click at [250, 100] on p "[GEOGRAPHIC_DATA]" at bounding box center [281, 96] width 155 height 16
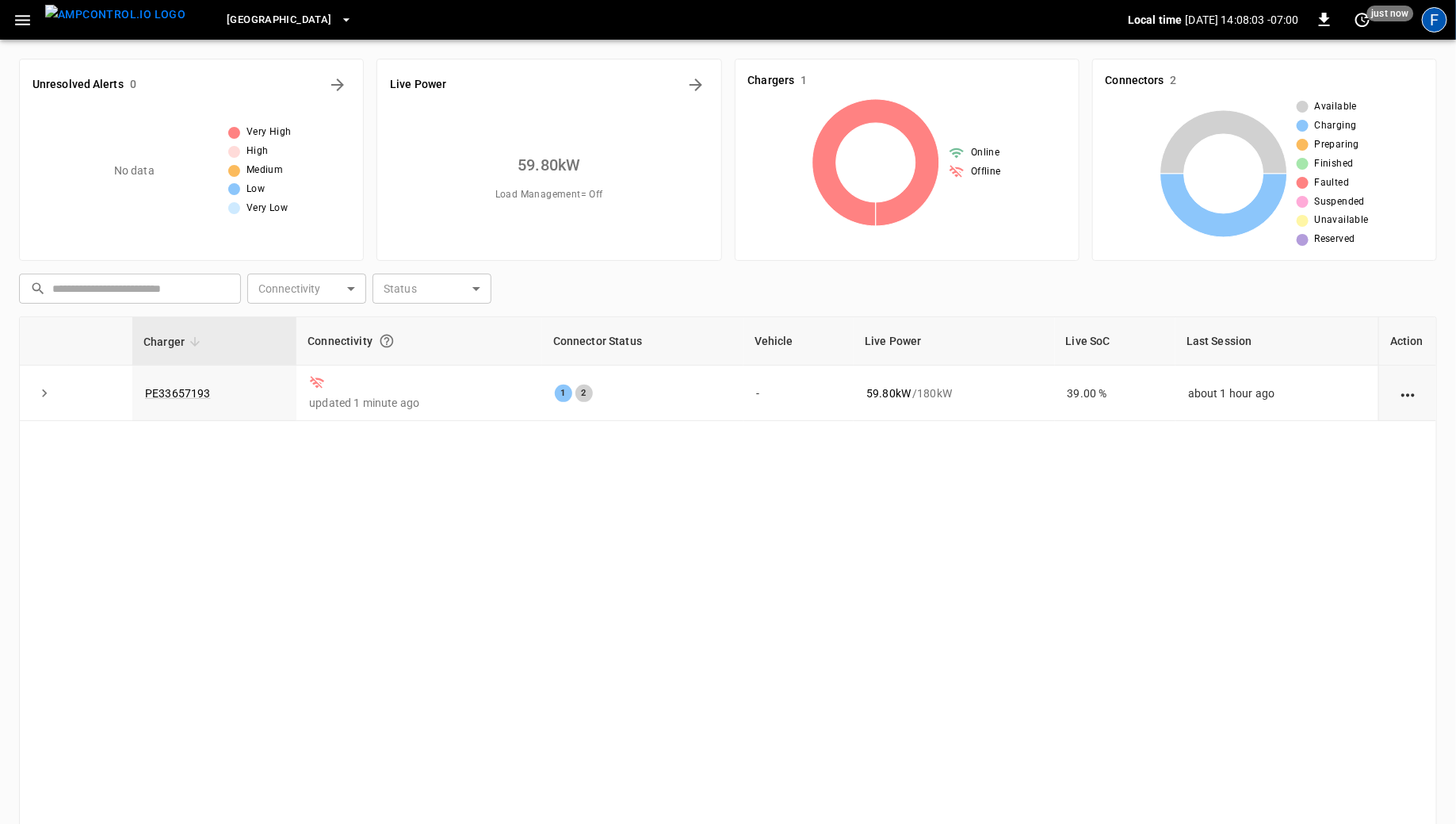
click at [1431, 21] on div "F" at bounding box center [1434, 20] width 25 height 25
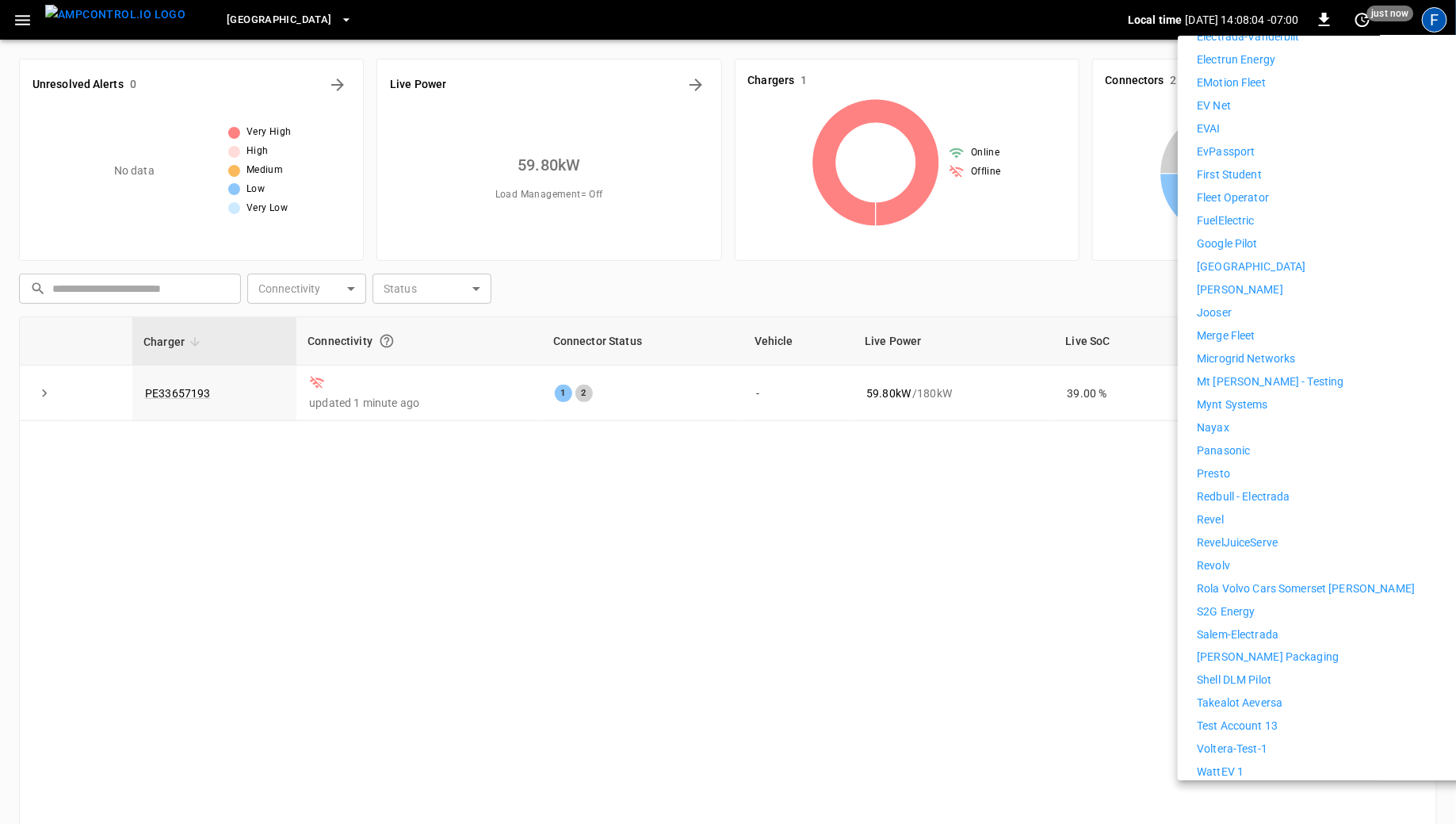
scroll to position [906, 0]
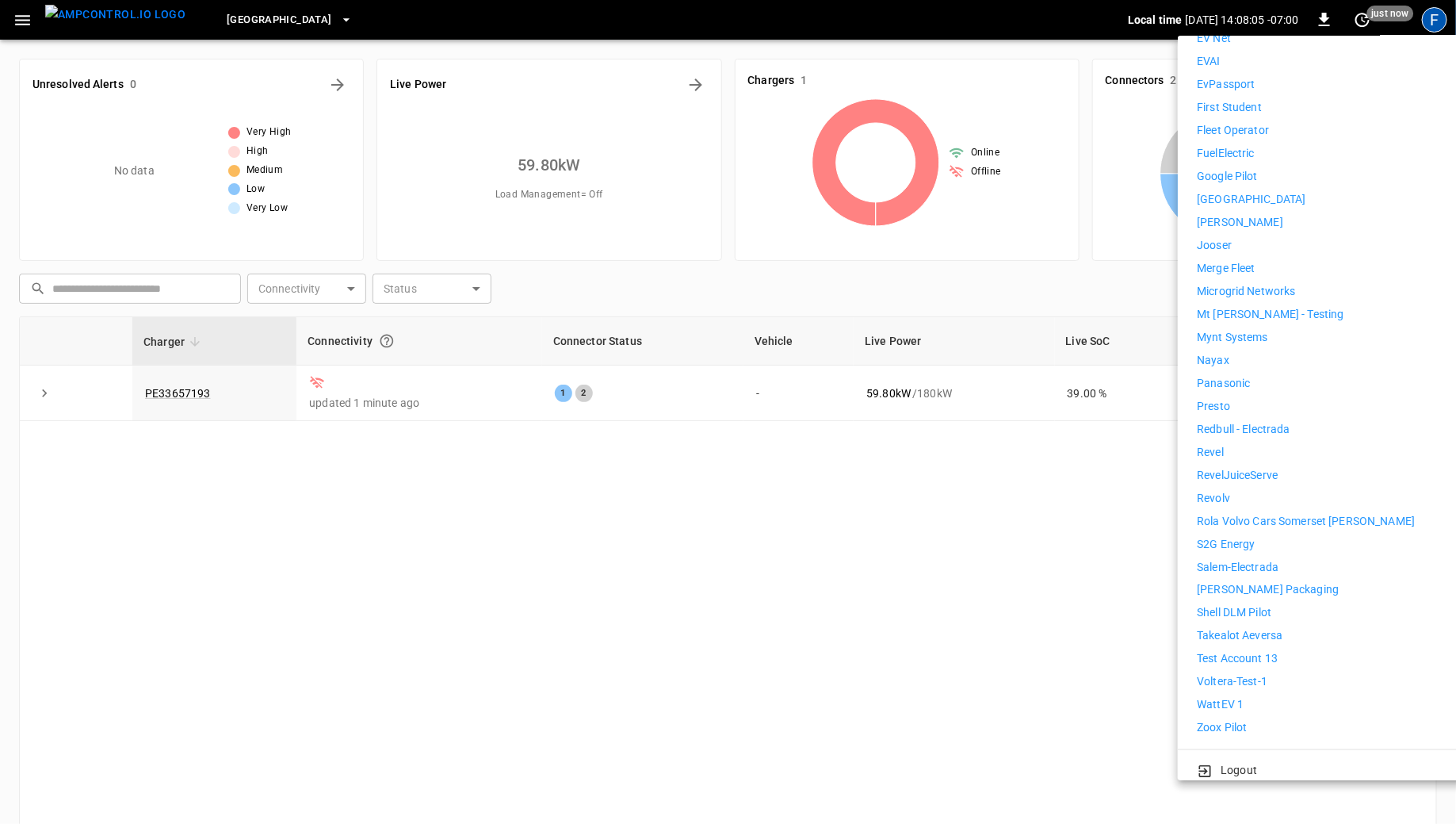
click at [1220, 490] on p "Revolv" at bounding box center [1213, 499] width 33 height 16
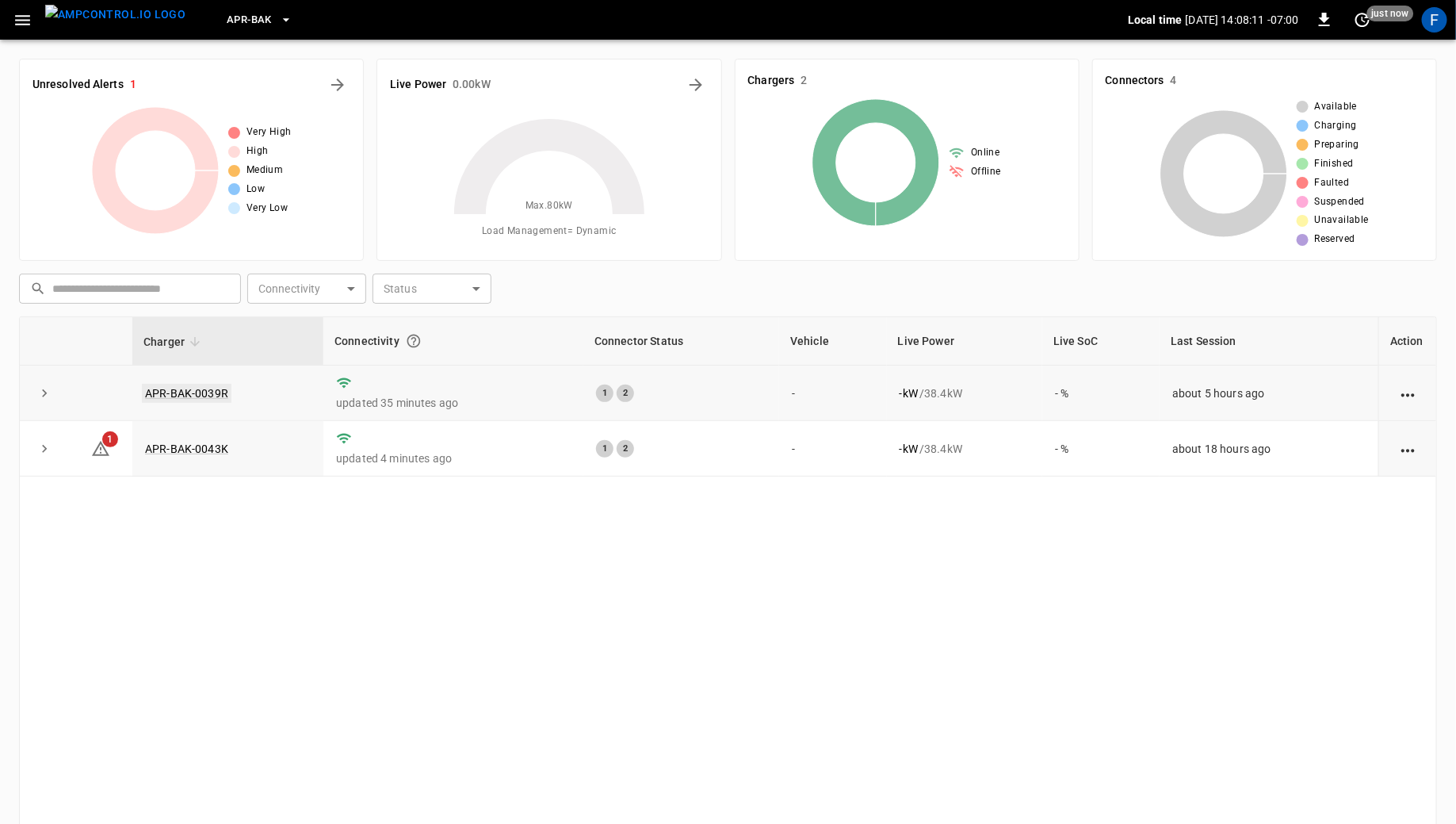
click at [194, 392] on link "APR-BAK-0039R" at bounding box center [186, 393] width 89 height 19
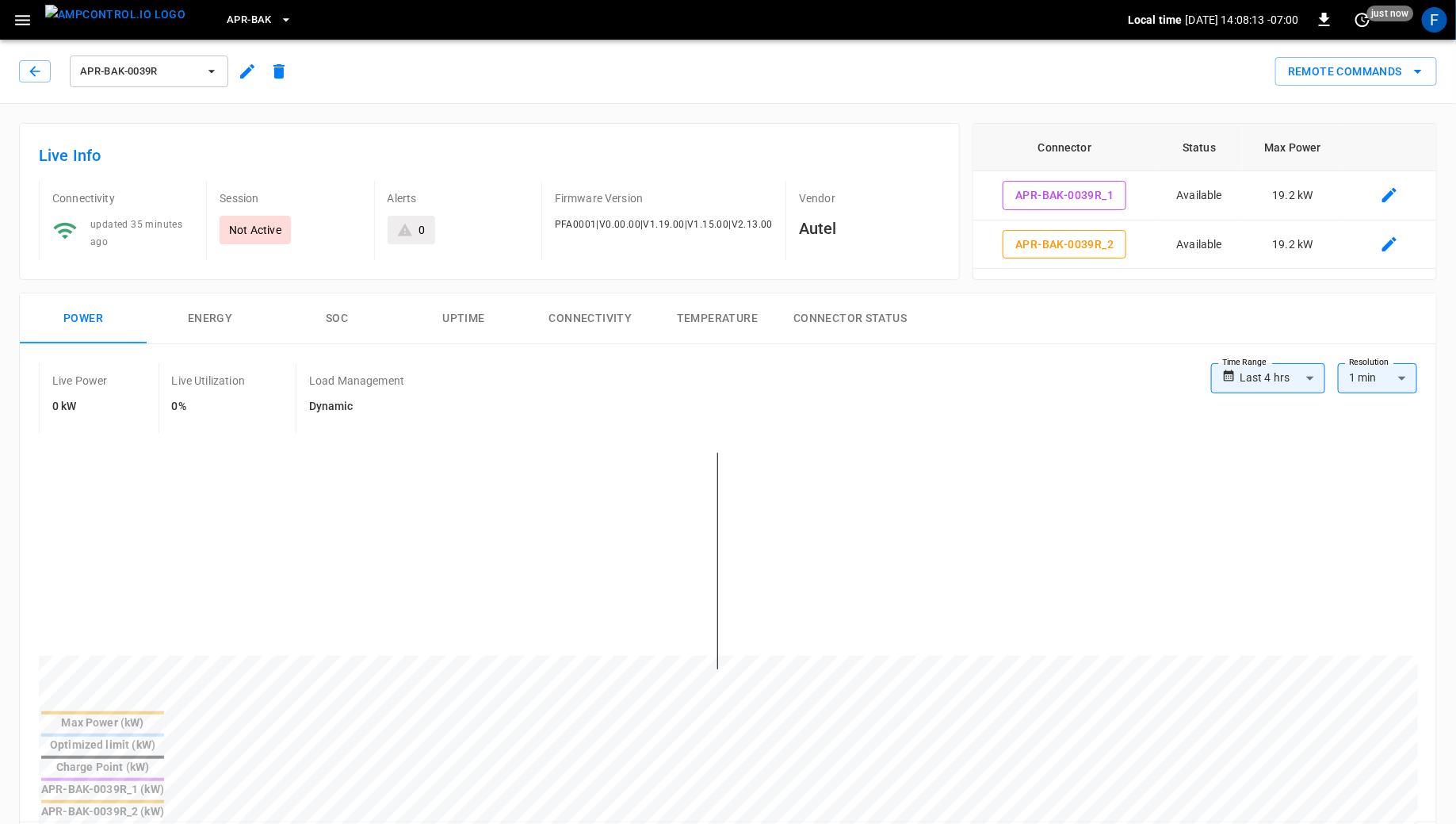
click at [546, 318] on button "Connectivity" at bounding box center [590, 318] width 127 height 50
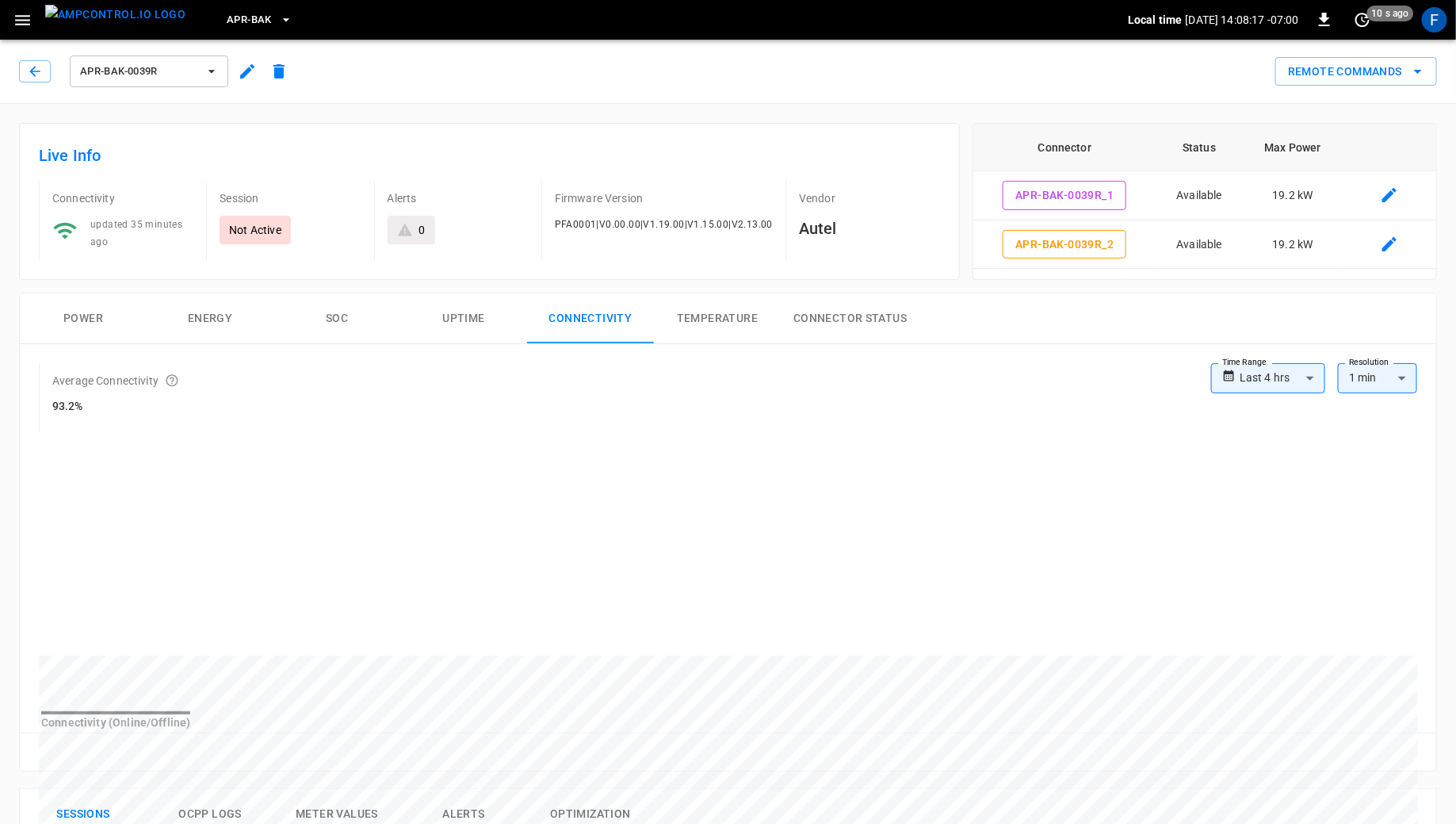
click at [132, 10] on img "menu" at bounding box center [115, 14] width 141 height 20
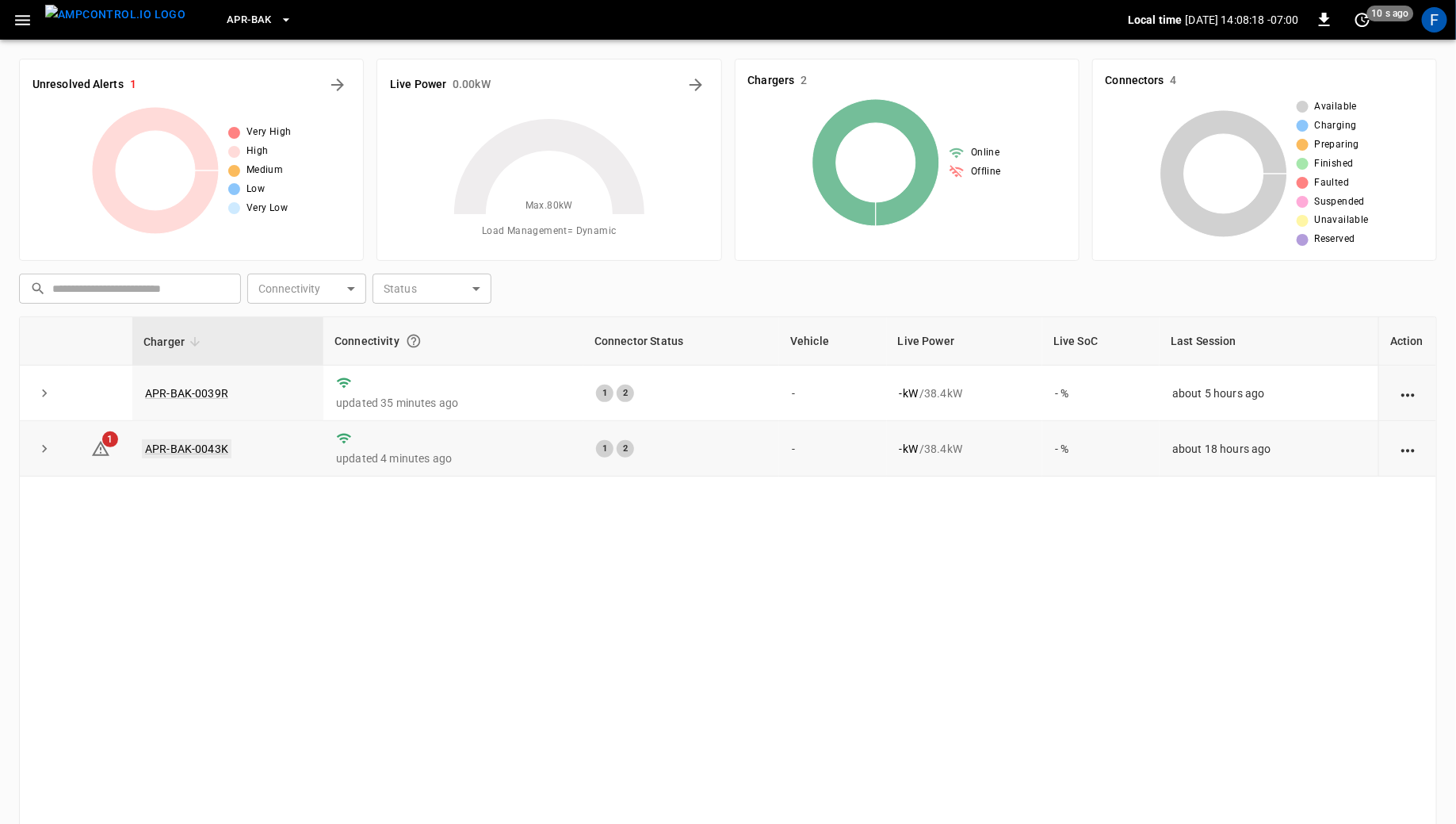
click at [183, 443] on link "APR-BAK-0043K" at bounding box center [186, 448] width 89 height 19
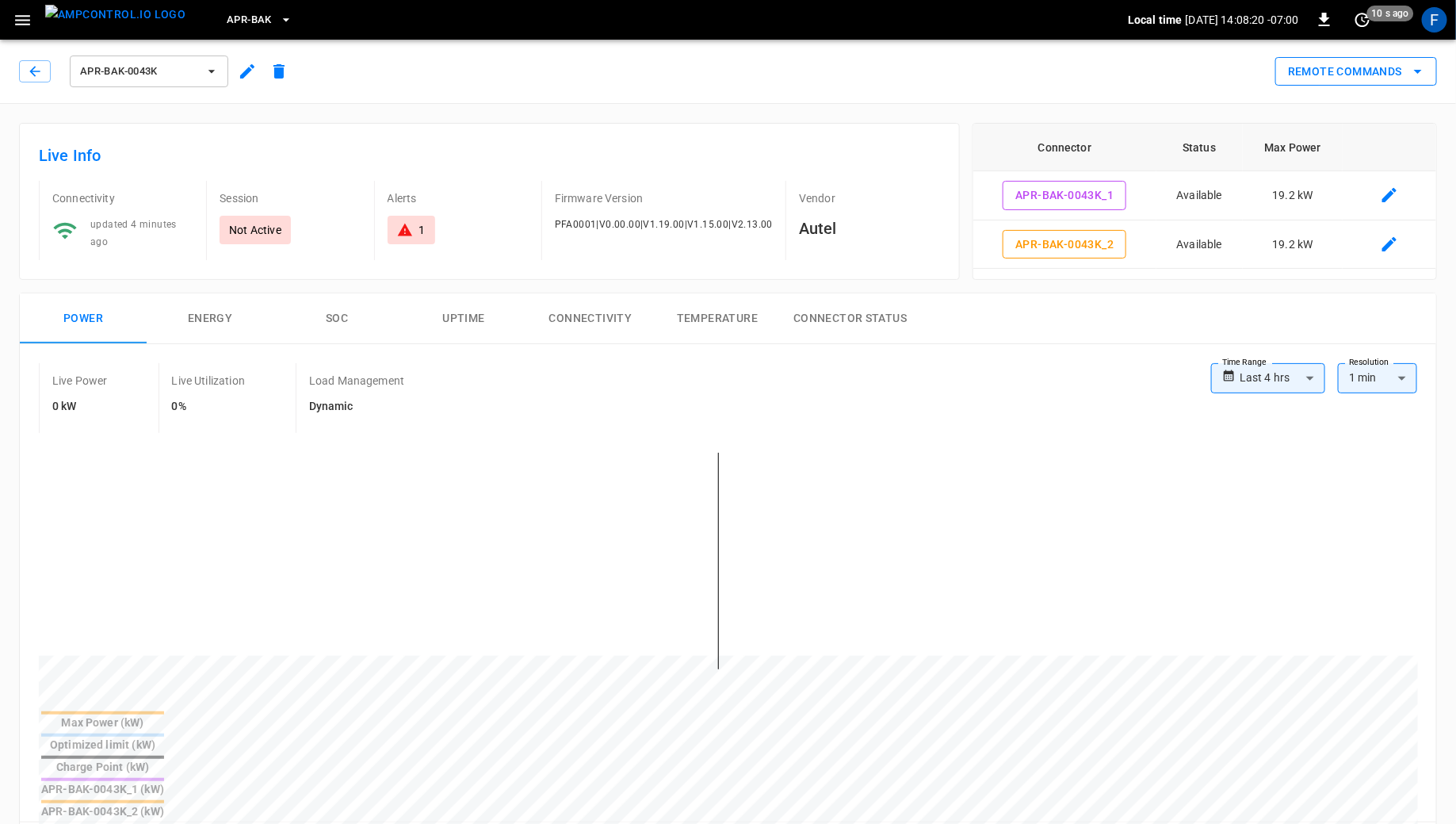
click at [1337, 72] on button "Remote Commands" at bounding box center [1355, 71] width 161 height 30
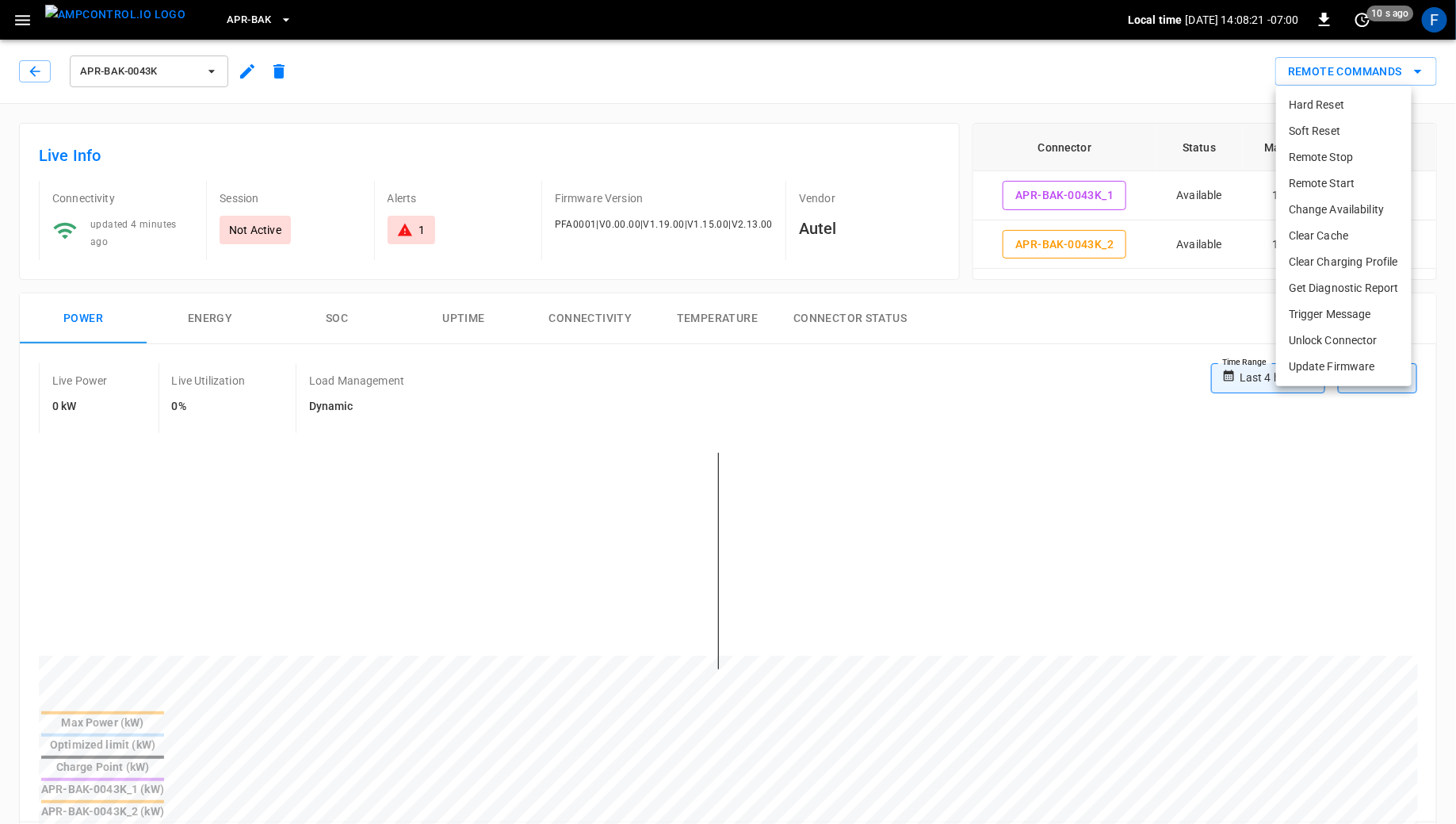
click at [979, 112] on div at bounding box center [728, 412] width 1456 height 824
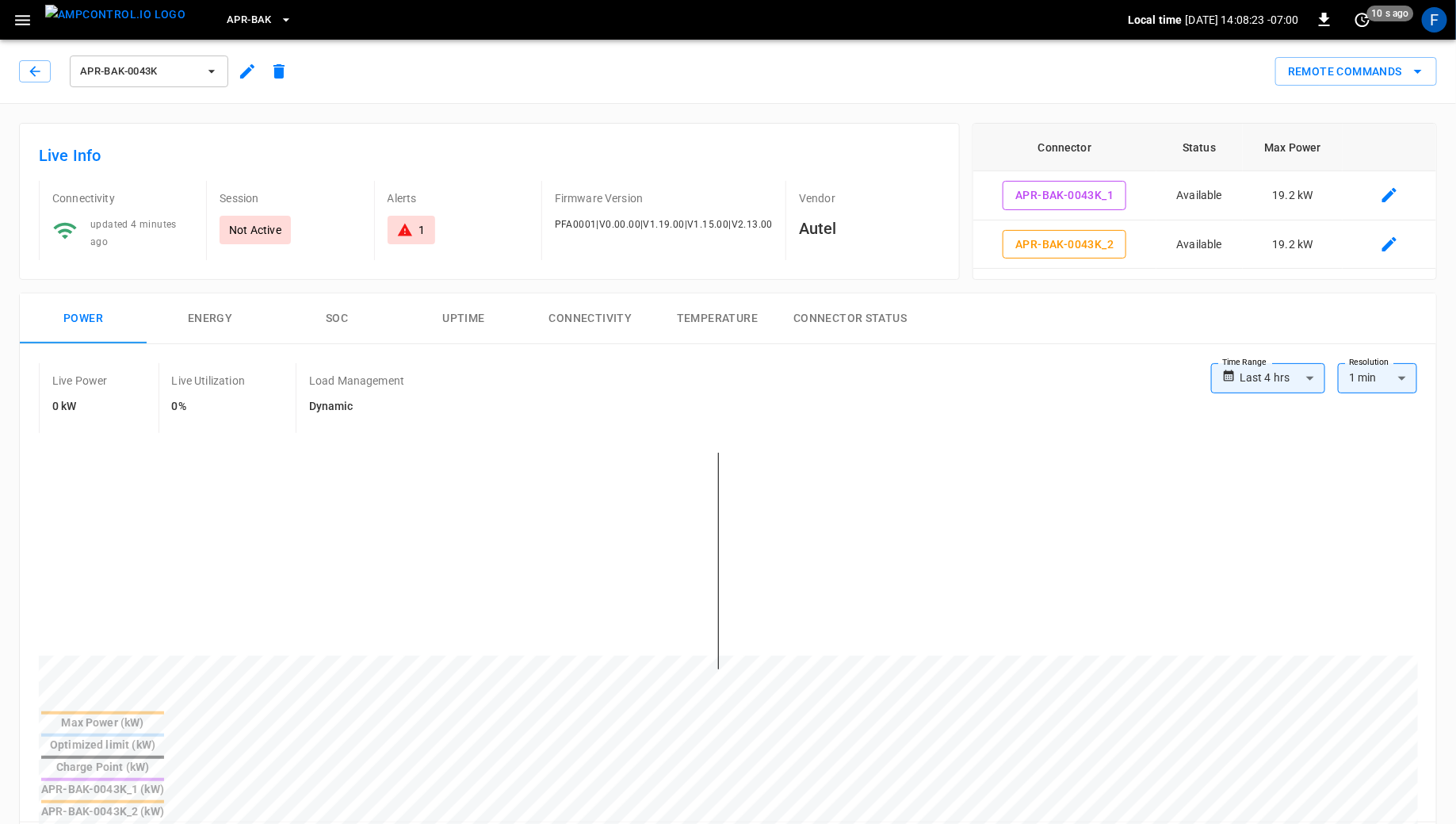
click at [112, 23] on img "menu" at bounding box center [115, 14] width 141 height 20
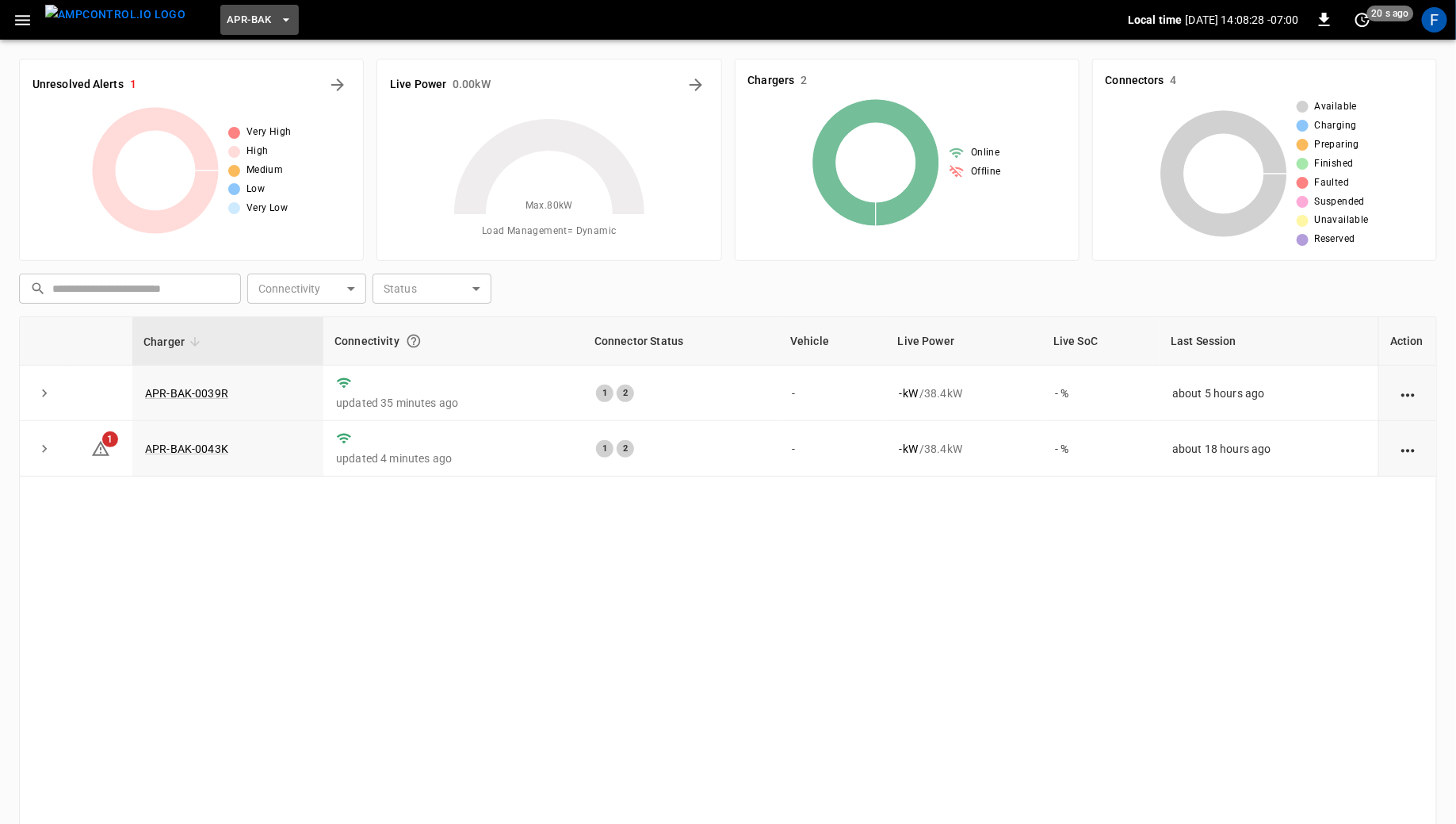
click at [242, 32] on button "APR-BAK" at bounding box center [259, 20] width 78 height 31
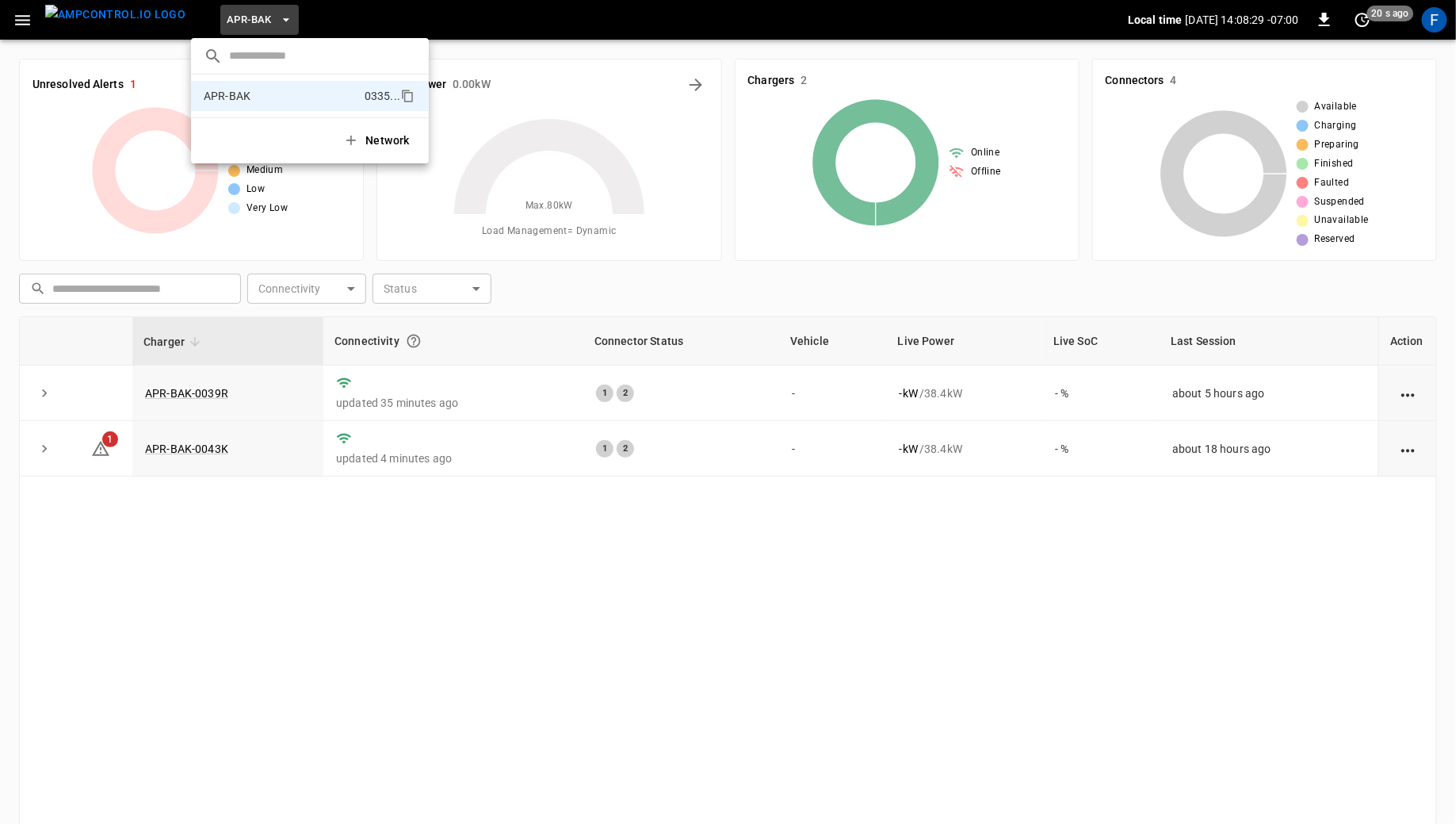
click at [131, 29] on div at bounding box center [728, 412] width 1456 height 824
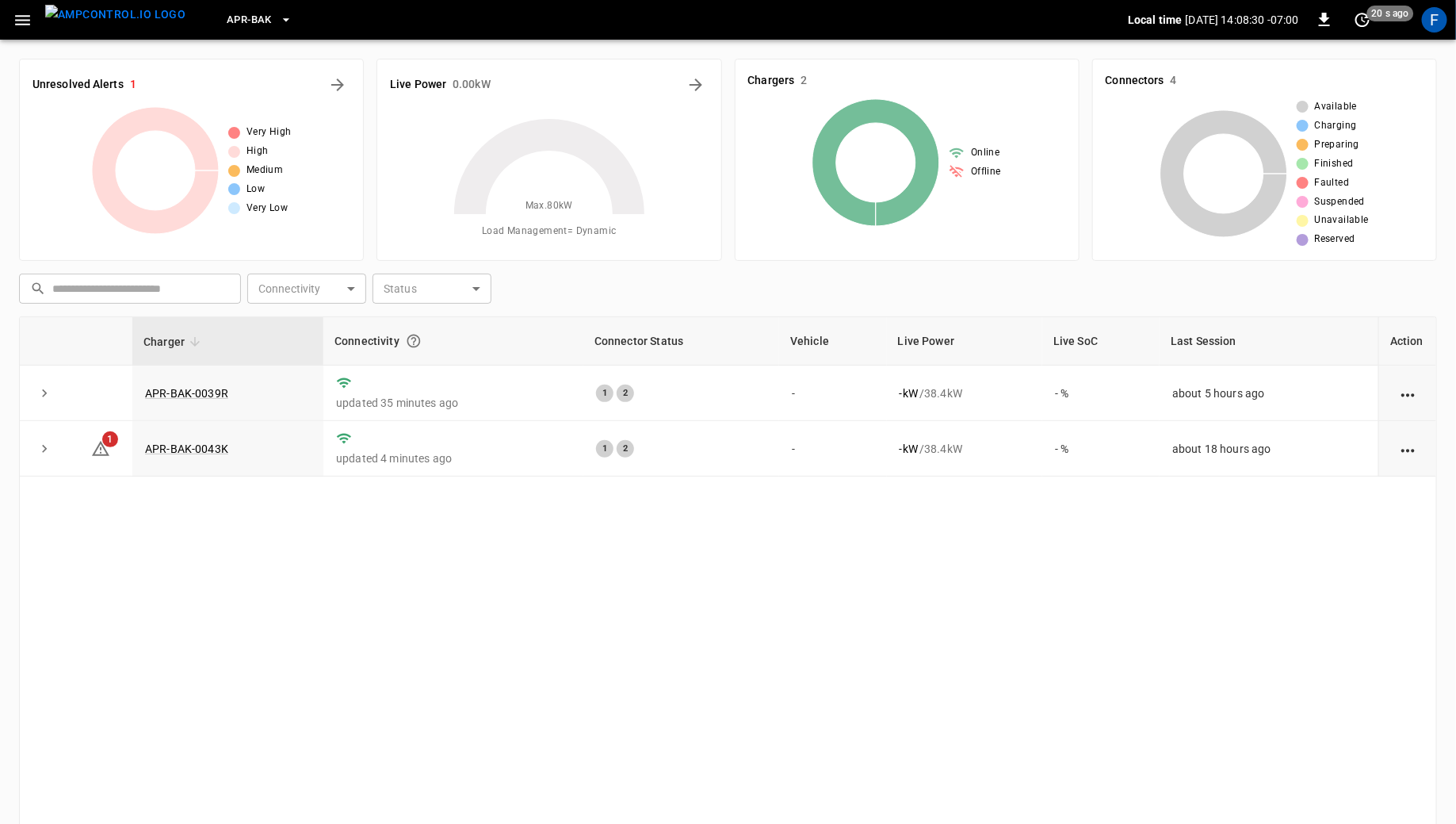
click at [131, 24] on img "menu" at bounding box center [115, 14] width 141 height 20
click at [1434, 23] on div "F" at bounding box center [1434, 20] width 25 height 25
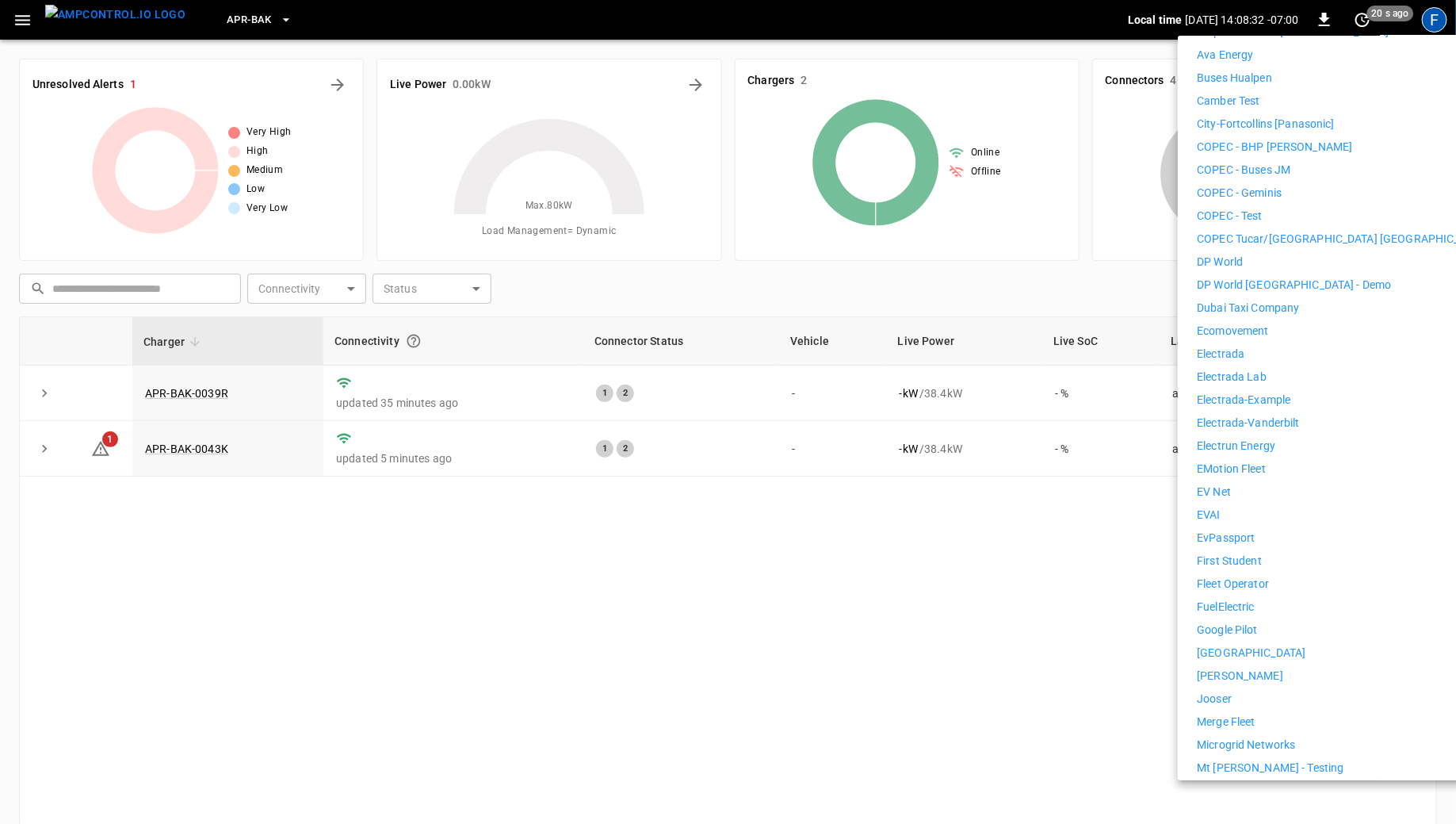
scroll to position [701, 0]
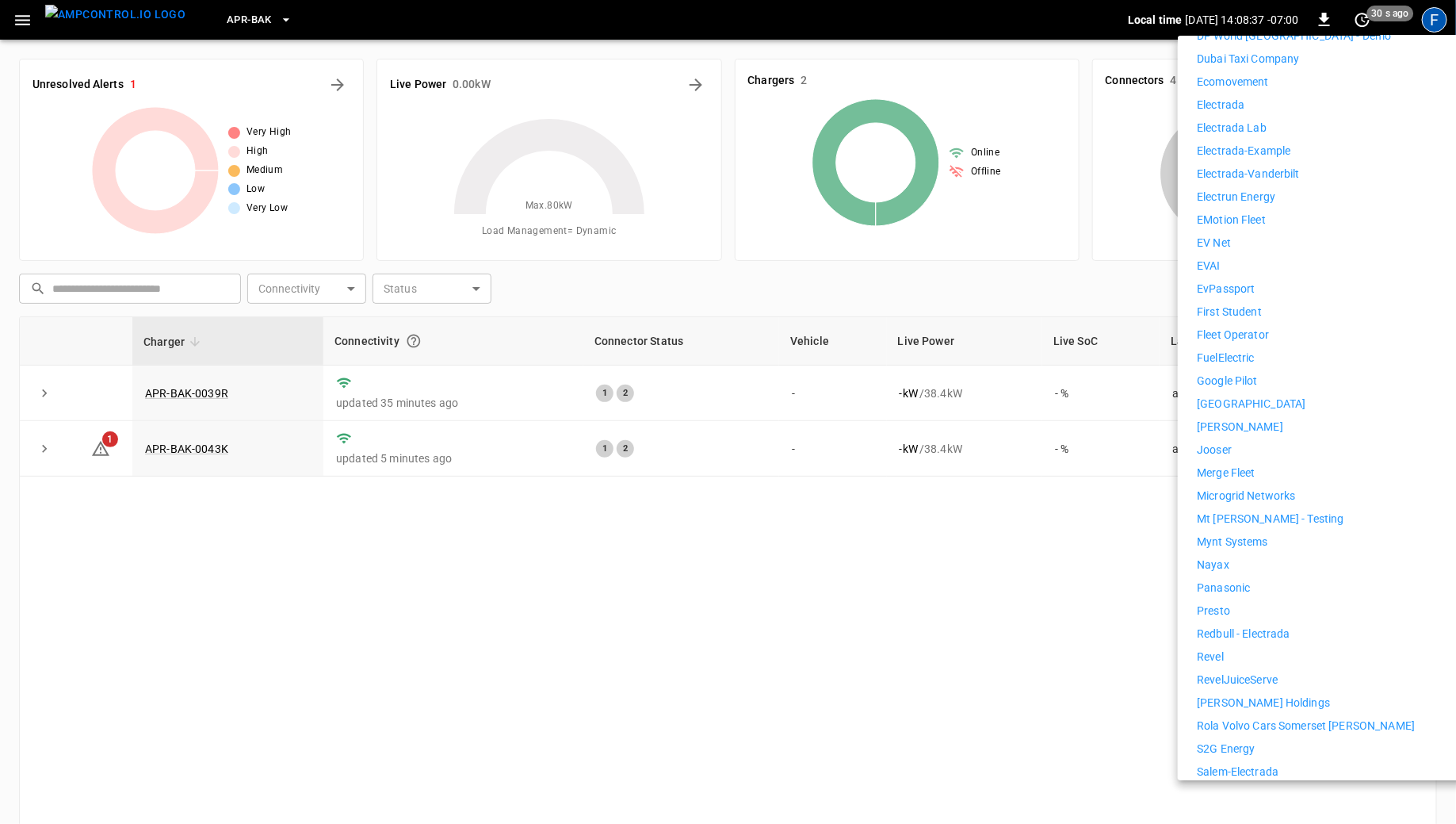
click at [1216, 695] on p "[PERSON_NAME] Holdings" at bounding box center [1263, 703] width 133 height 16
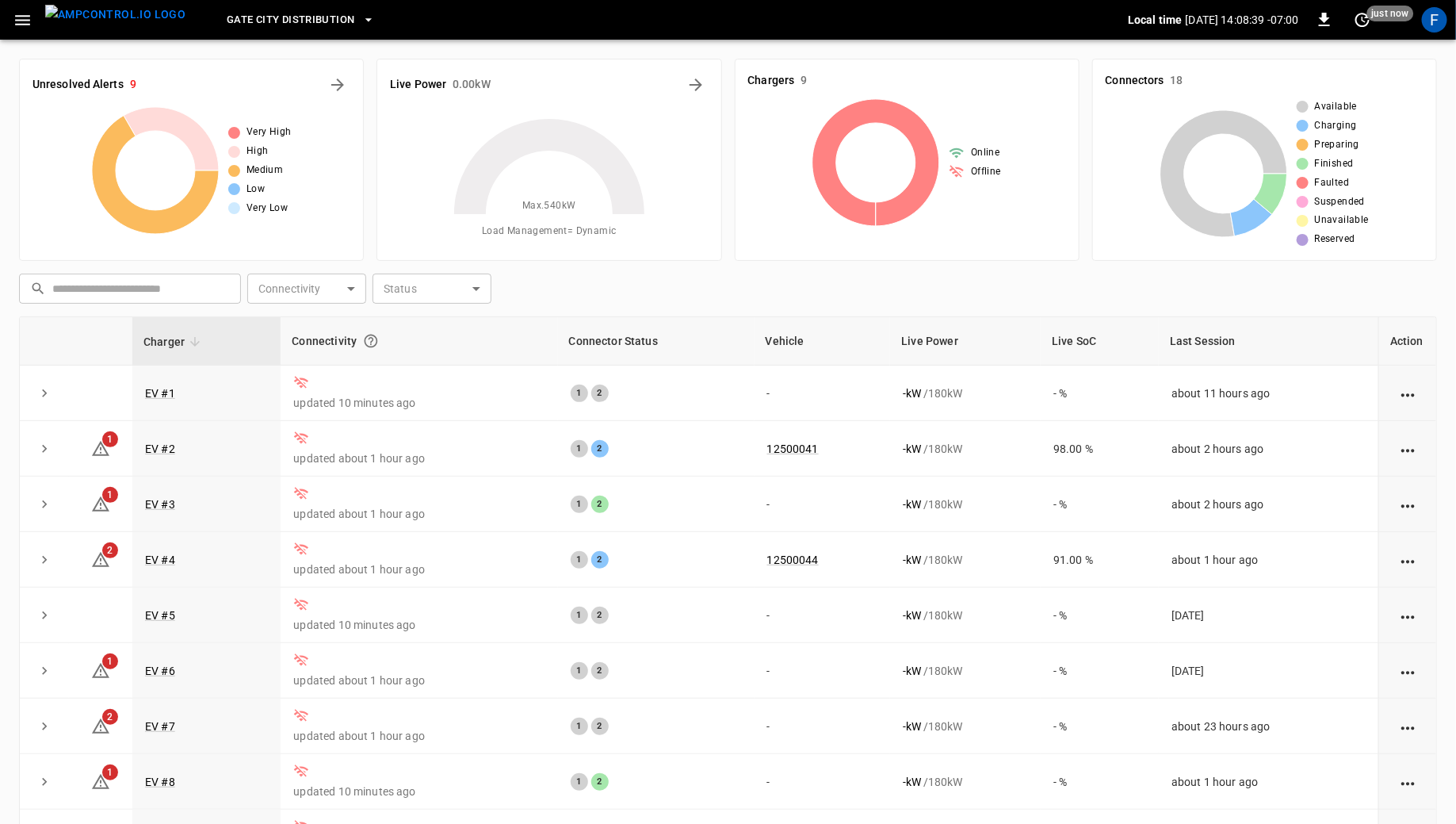
click at [289, 11] on span "Gate City Distribution" at bounding box center [291, 20] width 128 height 18
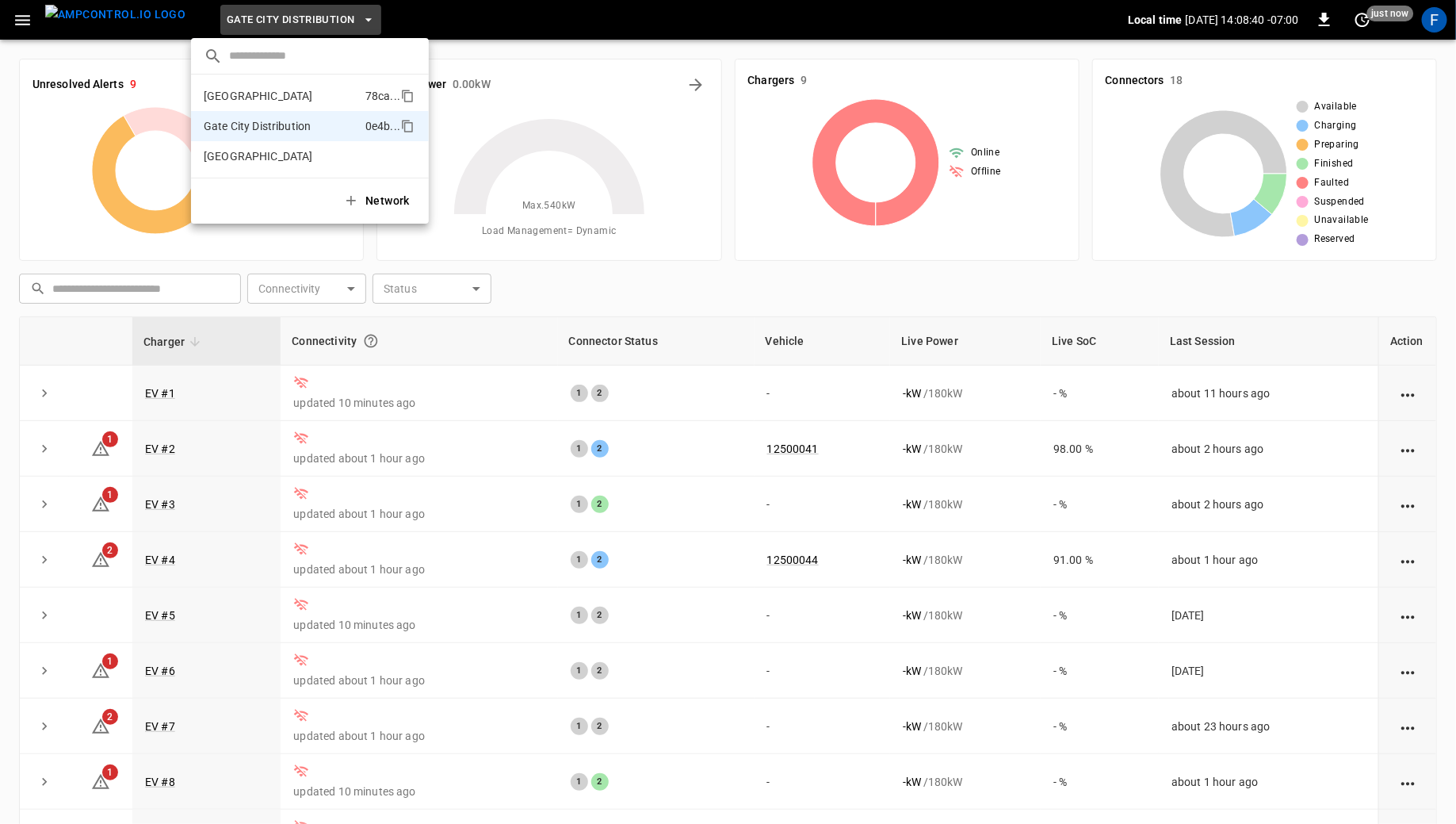
click at [267, 105] on li "Fresno 78ca ..." at bounding box center [310, 96] width 238 height 30
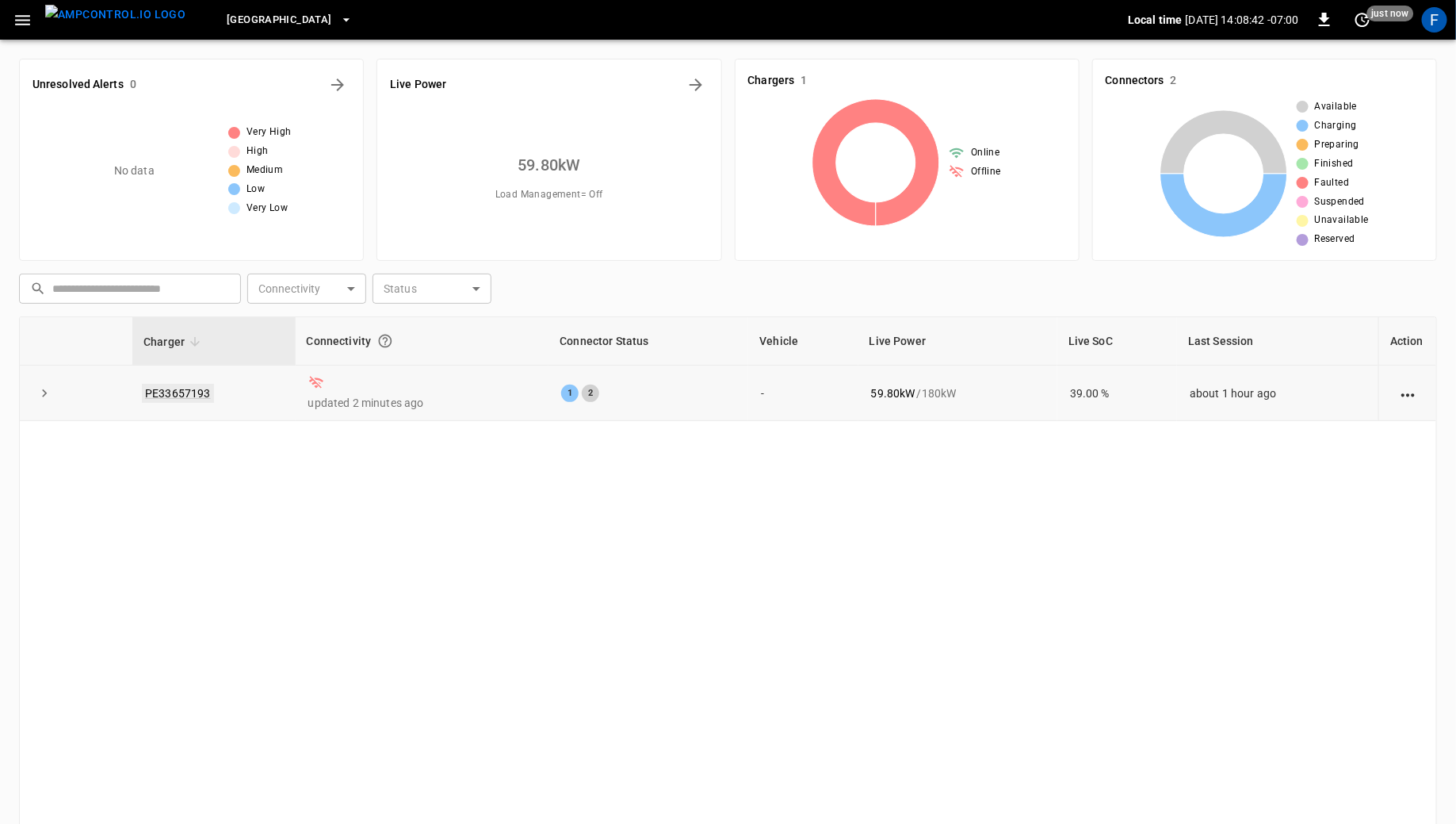
click at [192, 395] on link "PE33657193" at bounding box center [177, 393] width 72 height 19
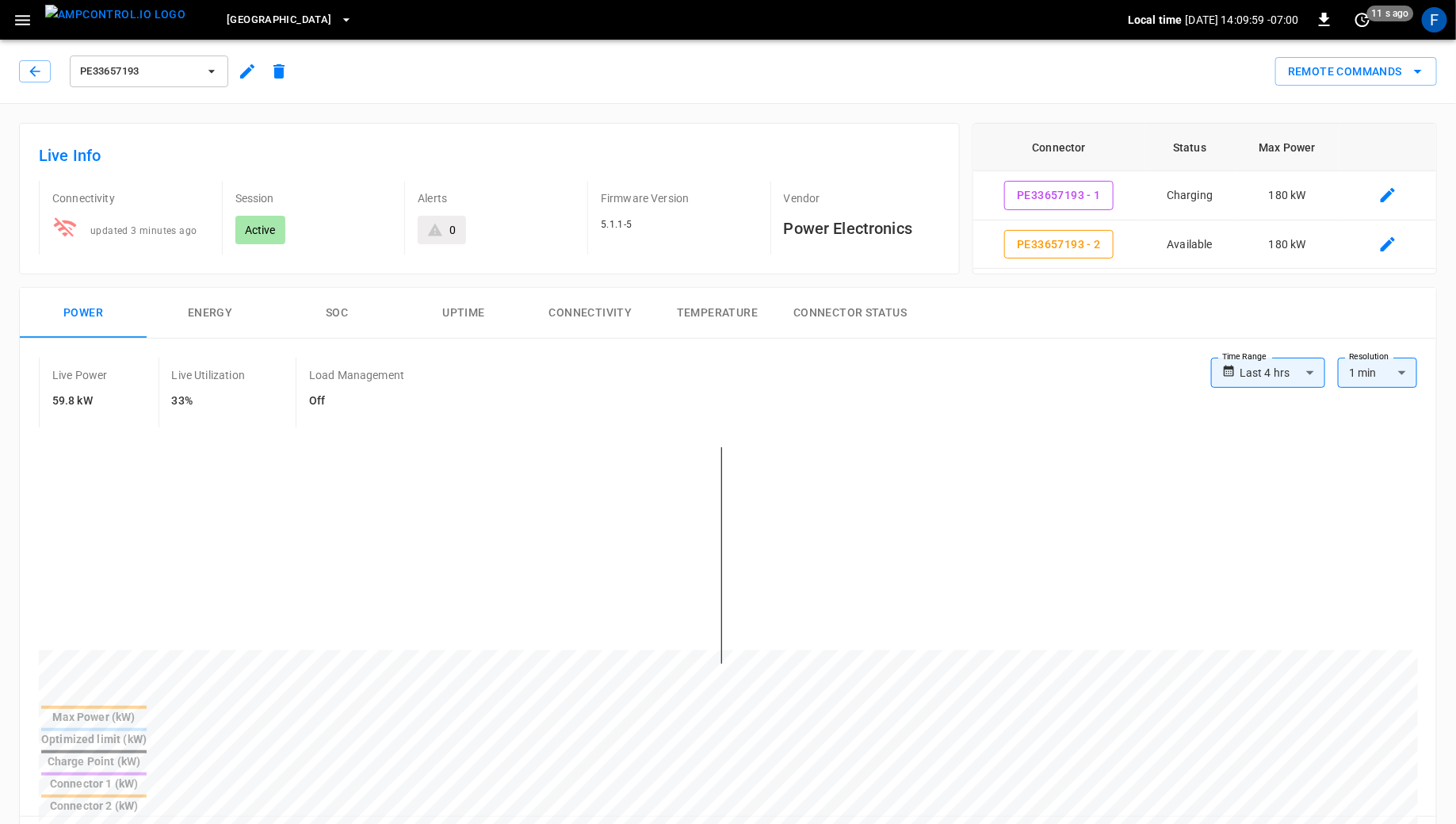
click at [30, 60] on div "PE33657193" at bounding box center [157, 71] width 276 height 38
click at [30, 64] on icon "button" at bounding box center [35, 71] width 16 height 16
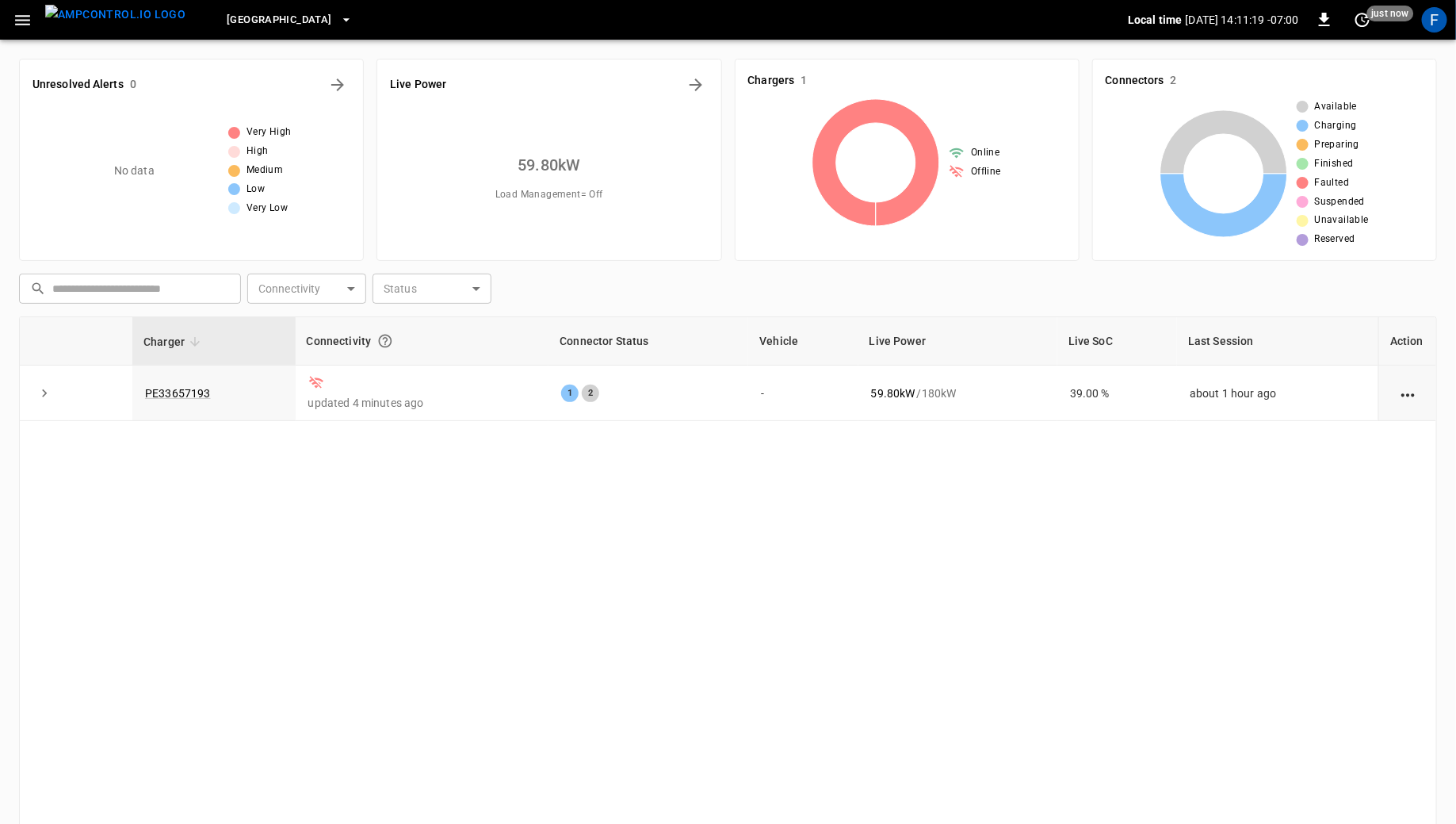
click at [227, 24] on span "[GEOGRAPHIC_DATA]" at bounding box center [279, 20] width 105 height 18
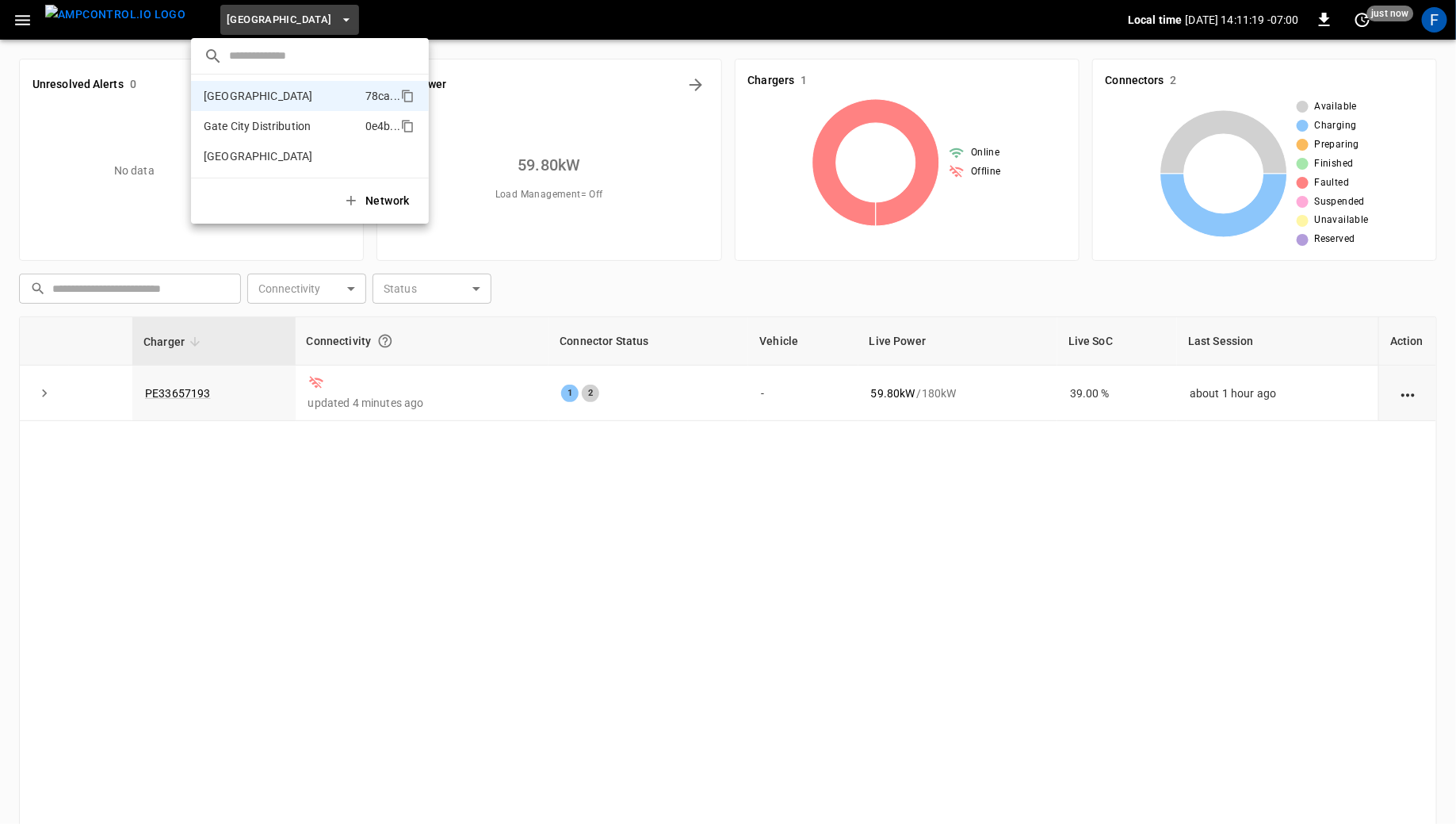
click at [226, 132] on p "Gate City Distribution" at bounding box center [281, 126] width 155 height 16
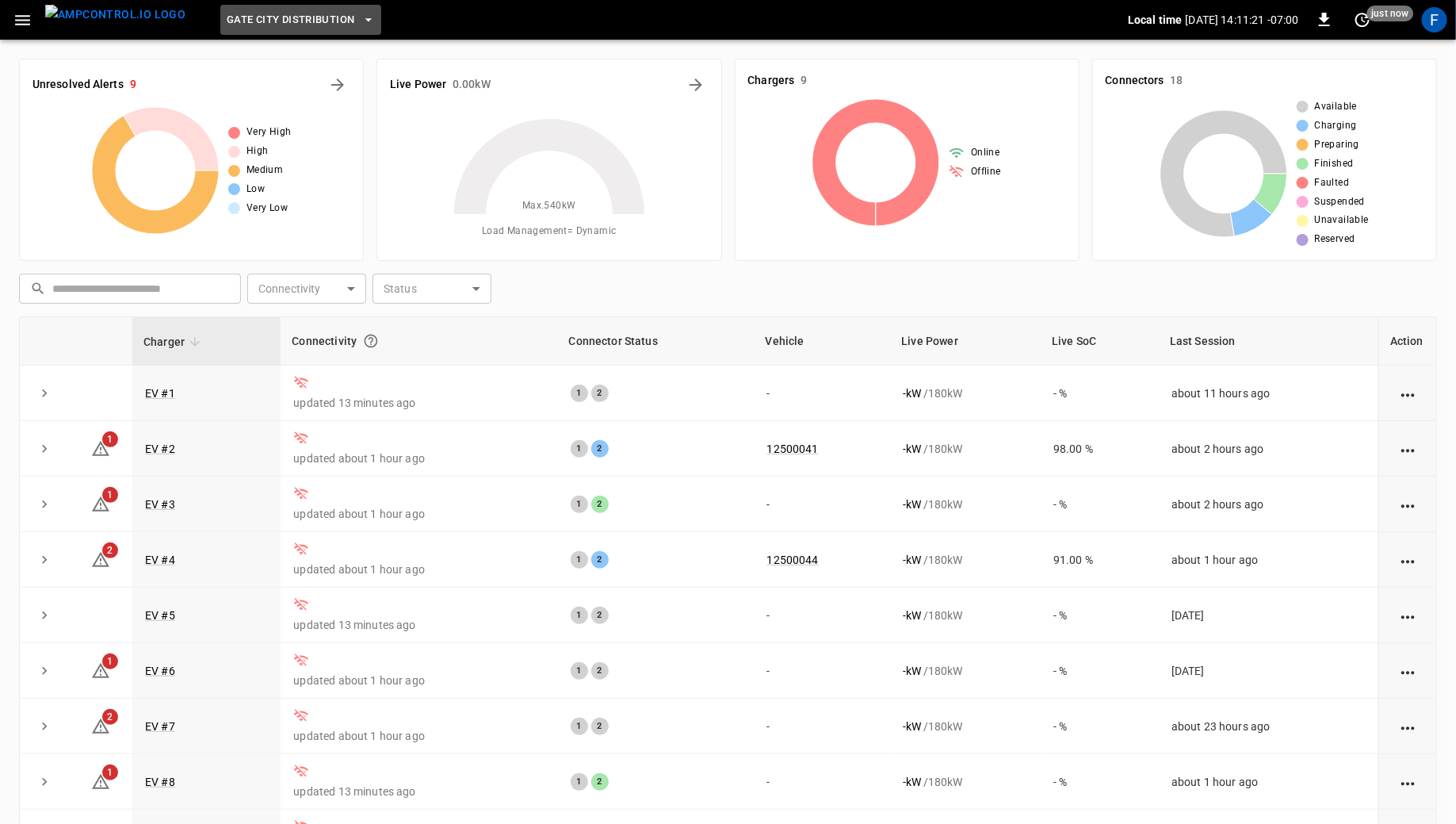
click at [227, 14] on span "Gate City Distribution" at bounding box center [291, 20] width 128 height 18
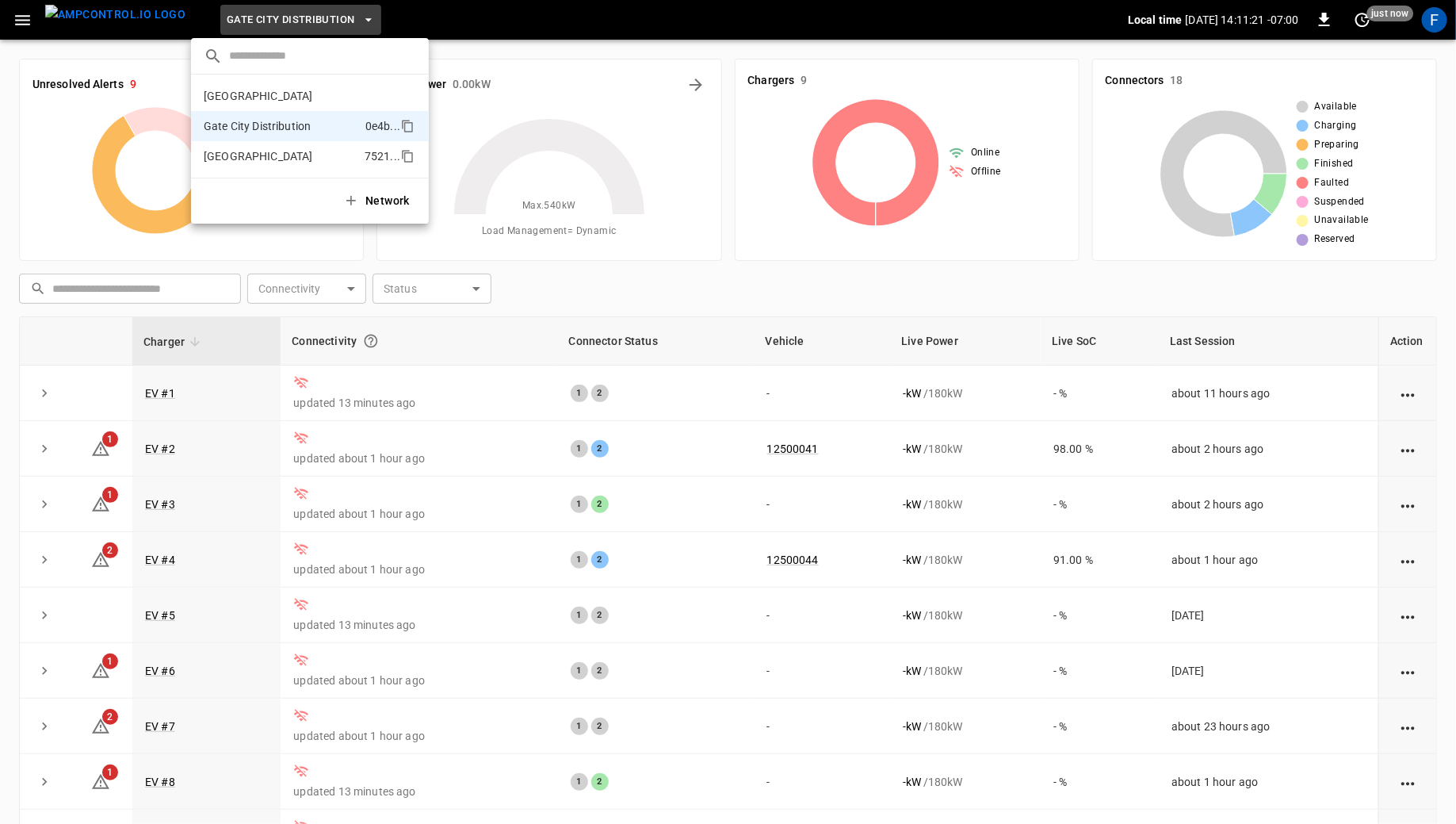
click at [239, 168] on li "[GEOGRAPHIC_DATA] 7521 ..." at bounding box center [310, 156] width 238 height 30
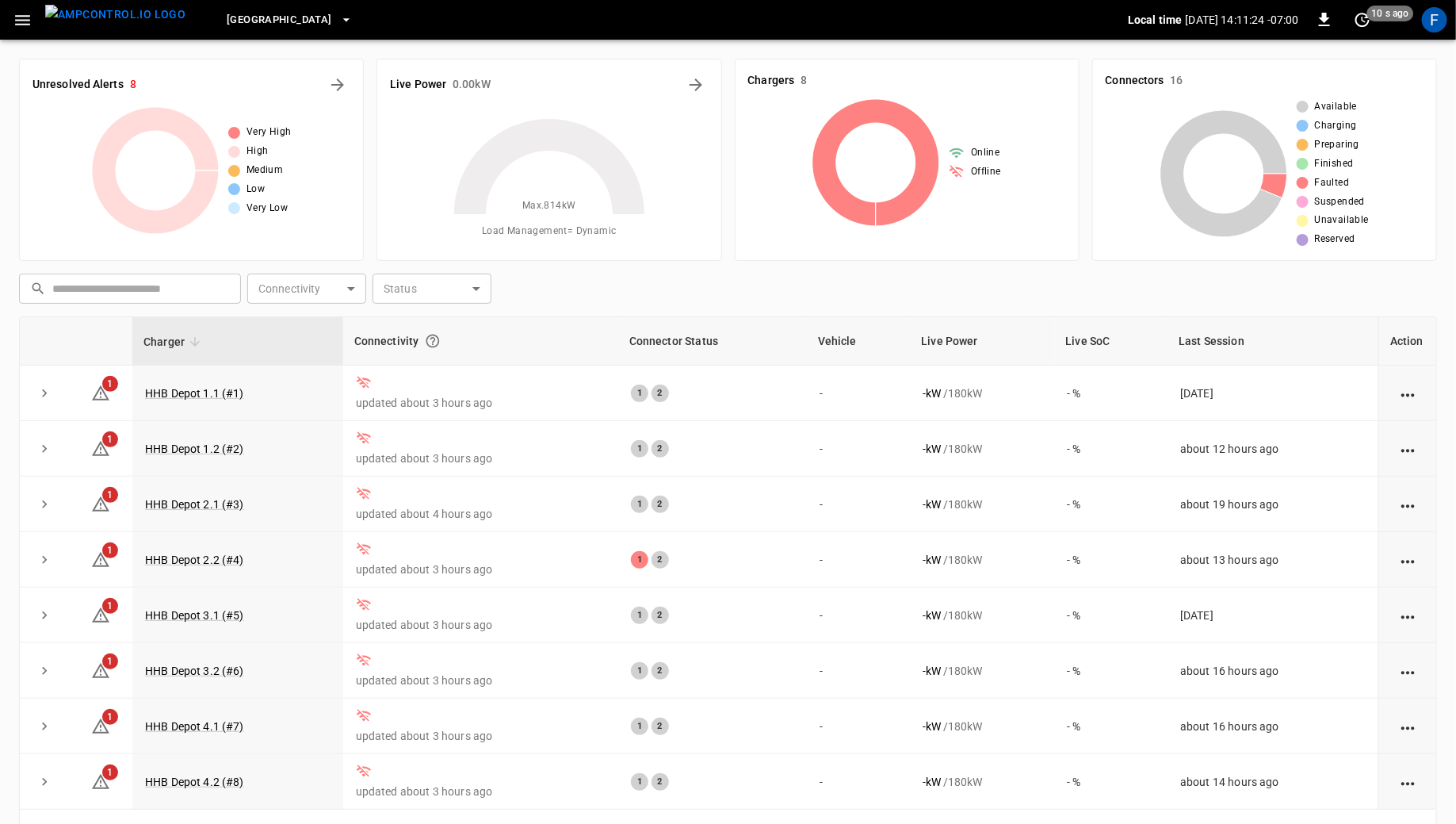
click at [75, 20] on img "menu" at bounding box center [115, 14] width 141 height 20
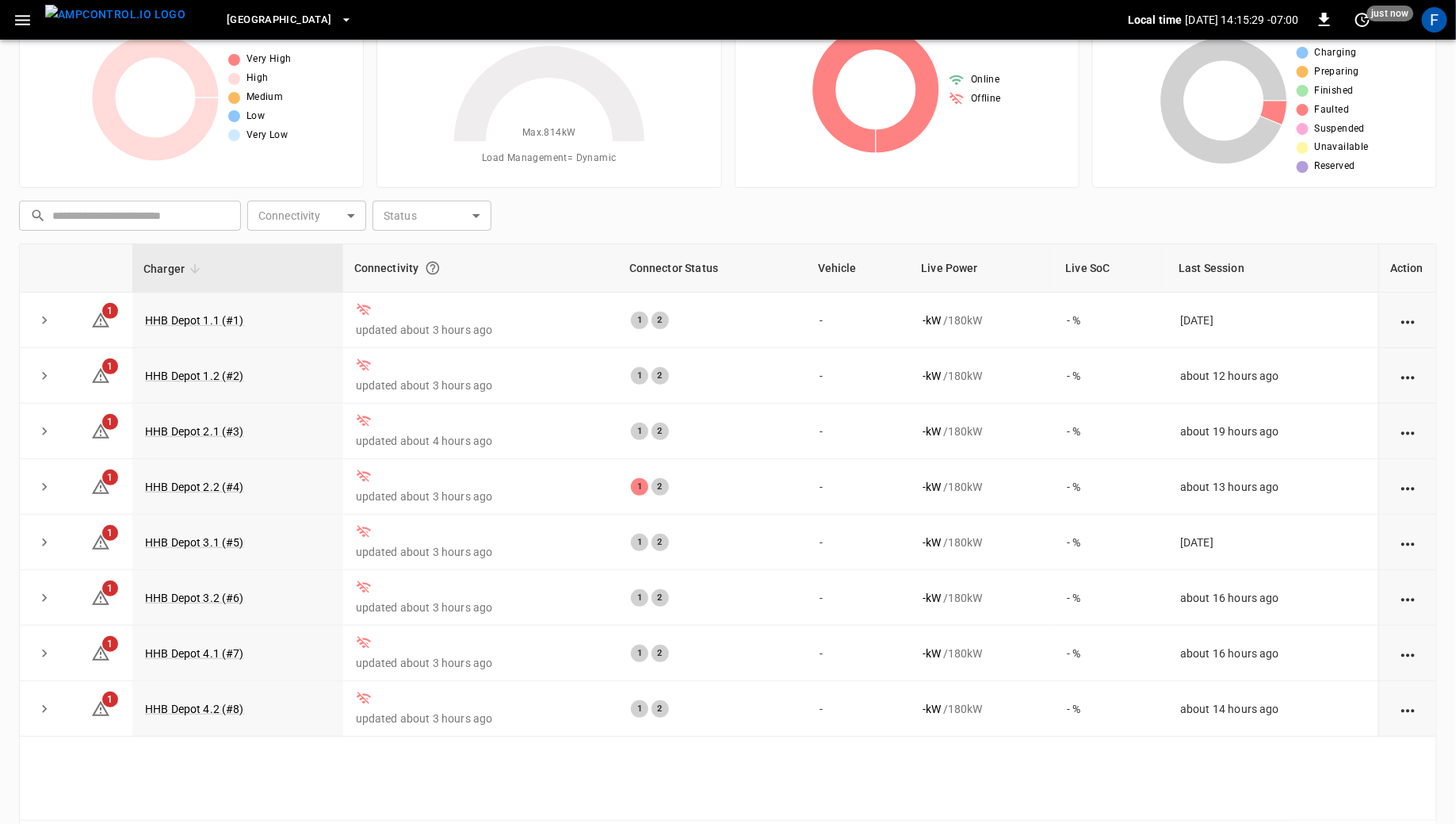
scroll to position [129, 0]
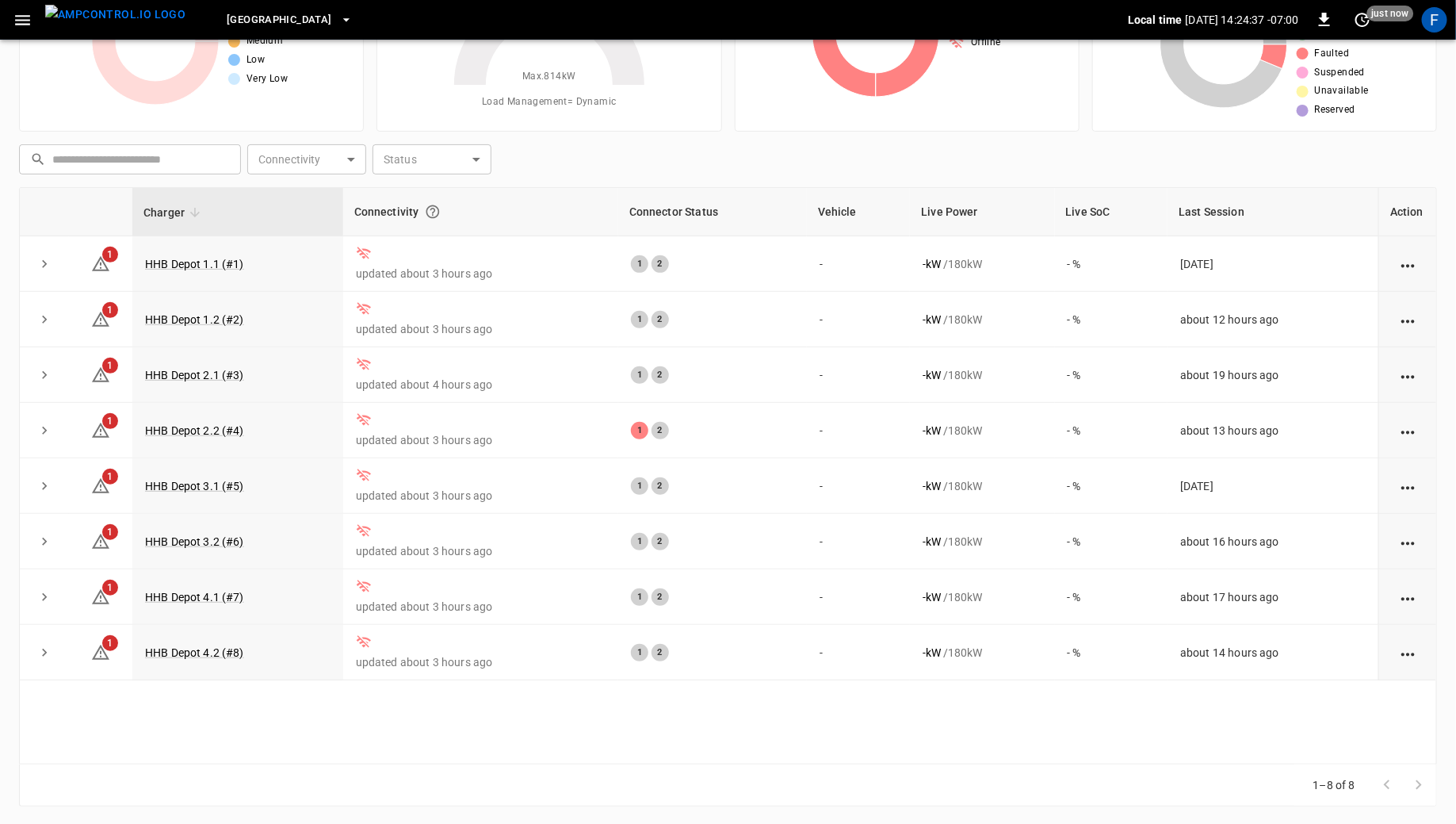
click at [297, 30] on button "[GEOGRAPHIC_DATA]" at bounding box center [289, 20] width 138 height 31
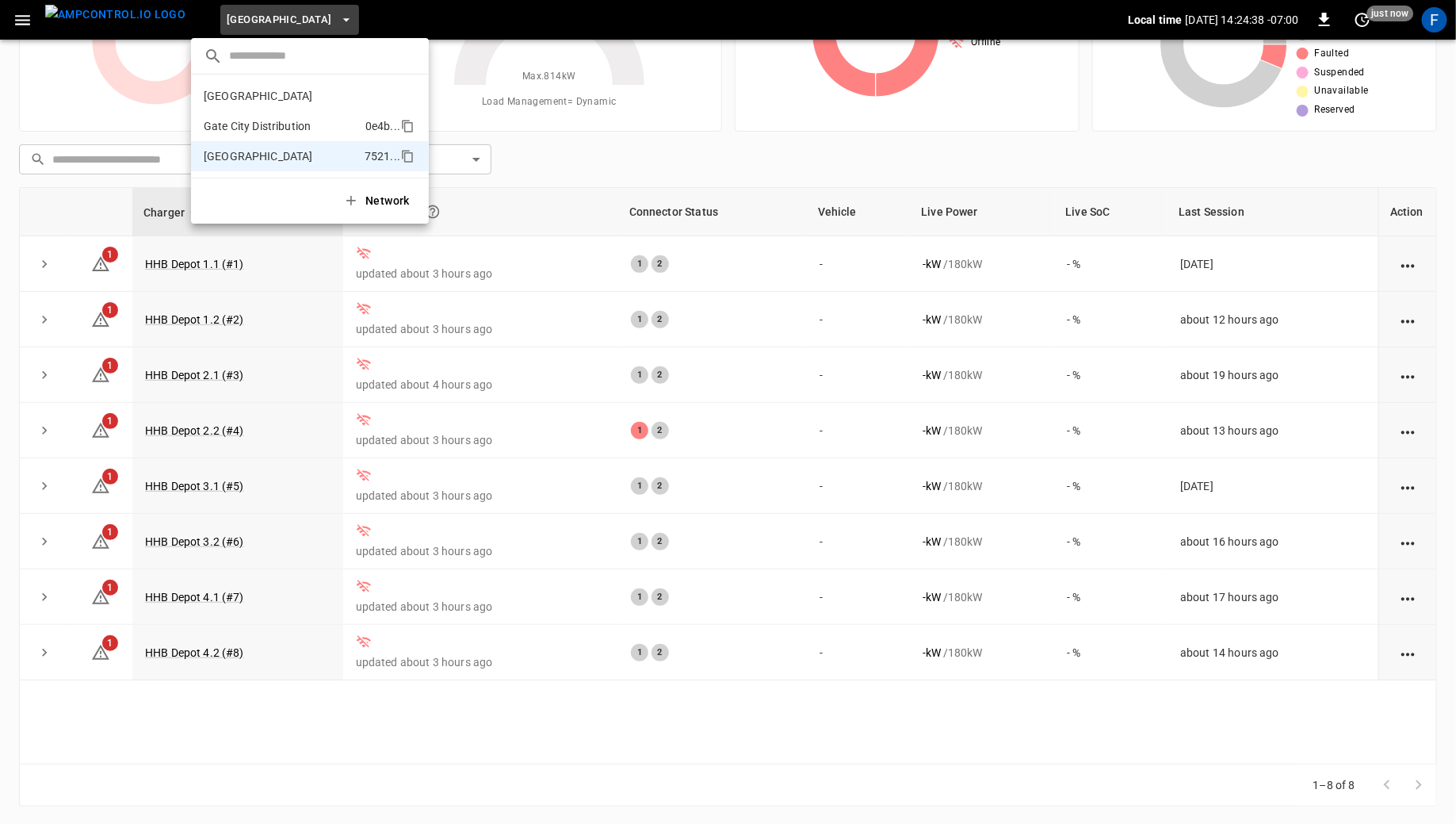
click at [291, 114] on li "Gate City Distribution 0e4b ..." at bounding box center [310, 125] width 238 height 30
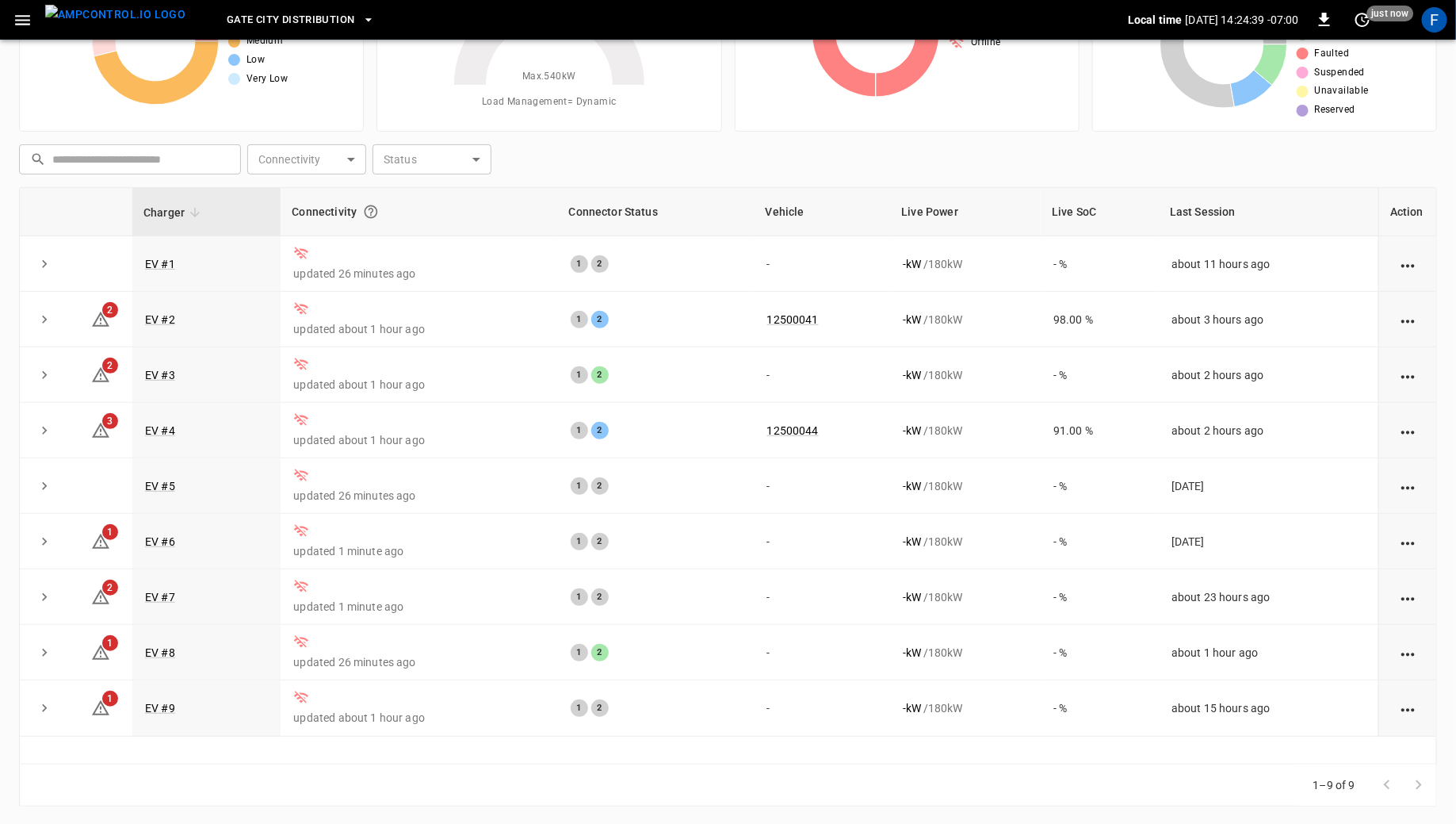
click at [269, 36] on div "Gate City Distribution" at bounding box center [663, 20] width 930 height 37
click at [278, 23] on span "Gate City Distribution" at bounding box center [291, 20] width 128 height 18
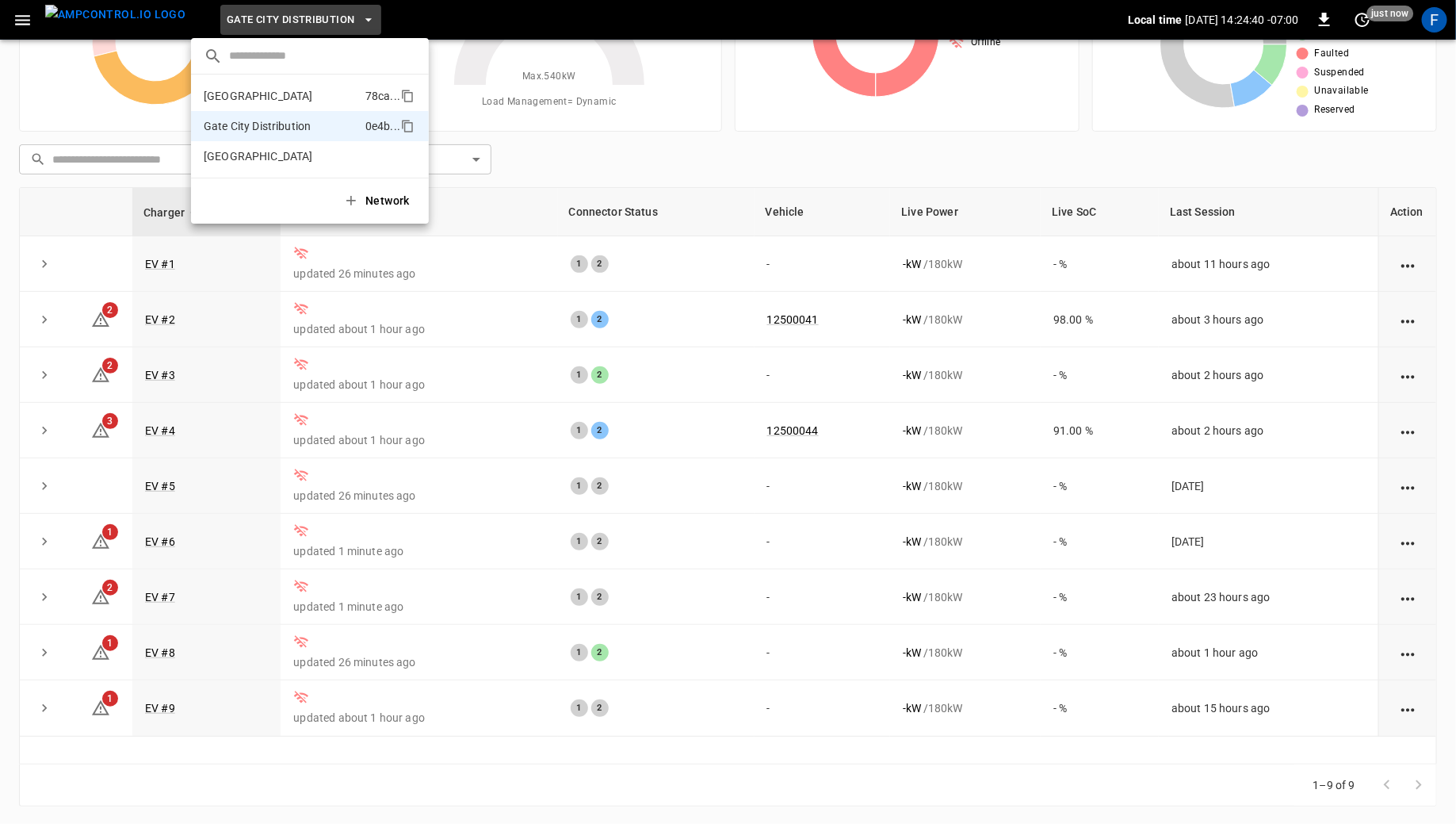
click at [267, 96] on p "[GEOGRAPHIC_DATA]" at bounding box center [281, 96] width 155 height 16
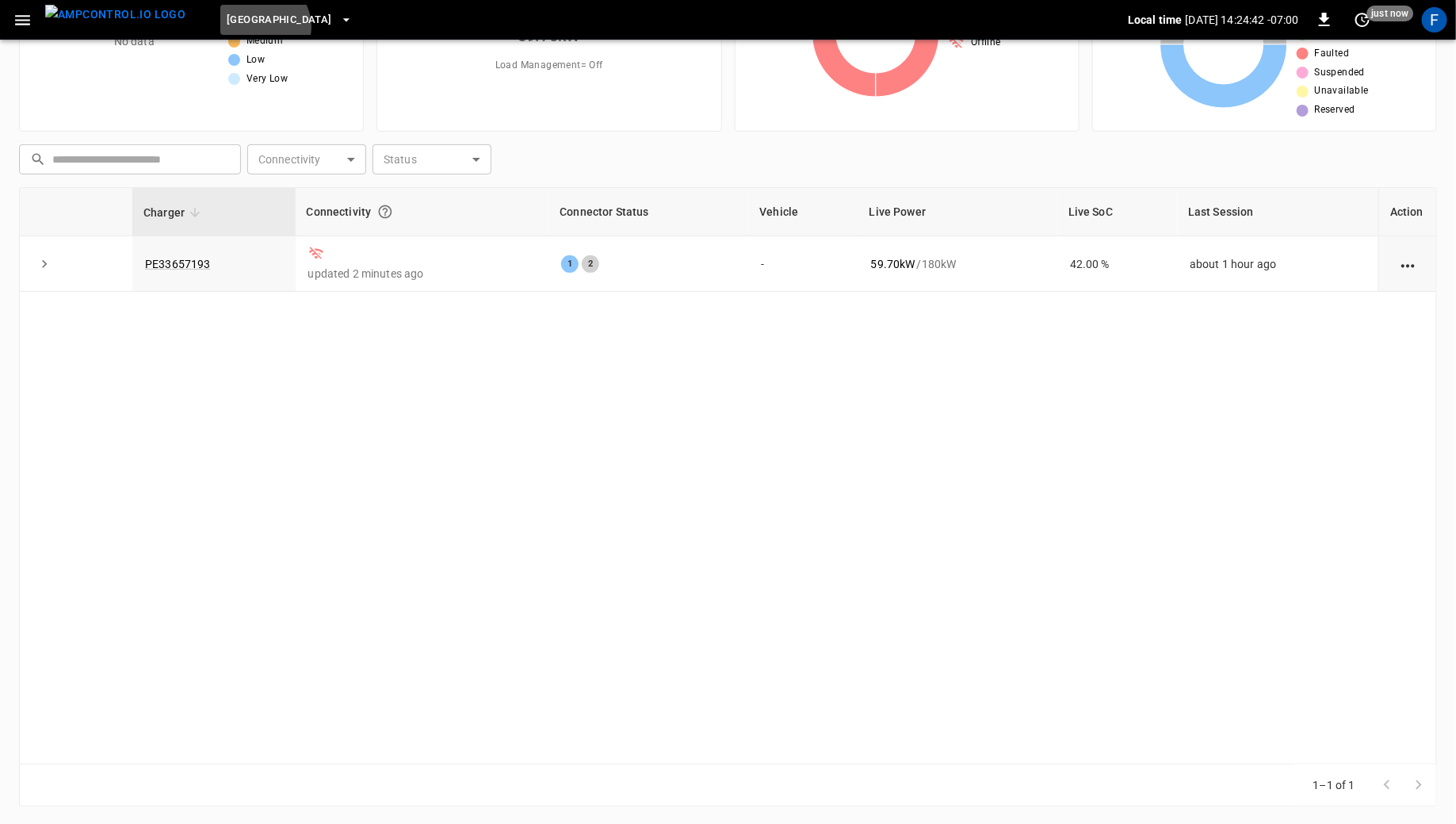
click at [233, 27] on span "[GEOGRAPHIC_DATA]" at bounding box center [279, 20] width 105 height 18
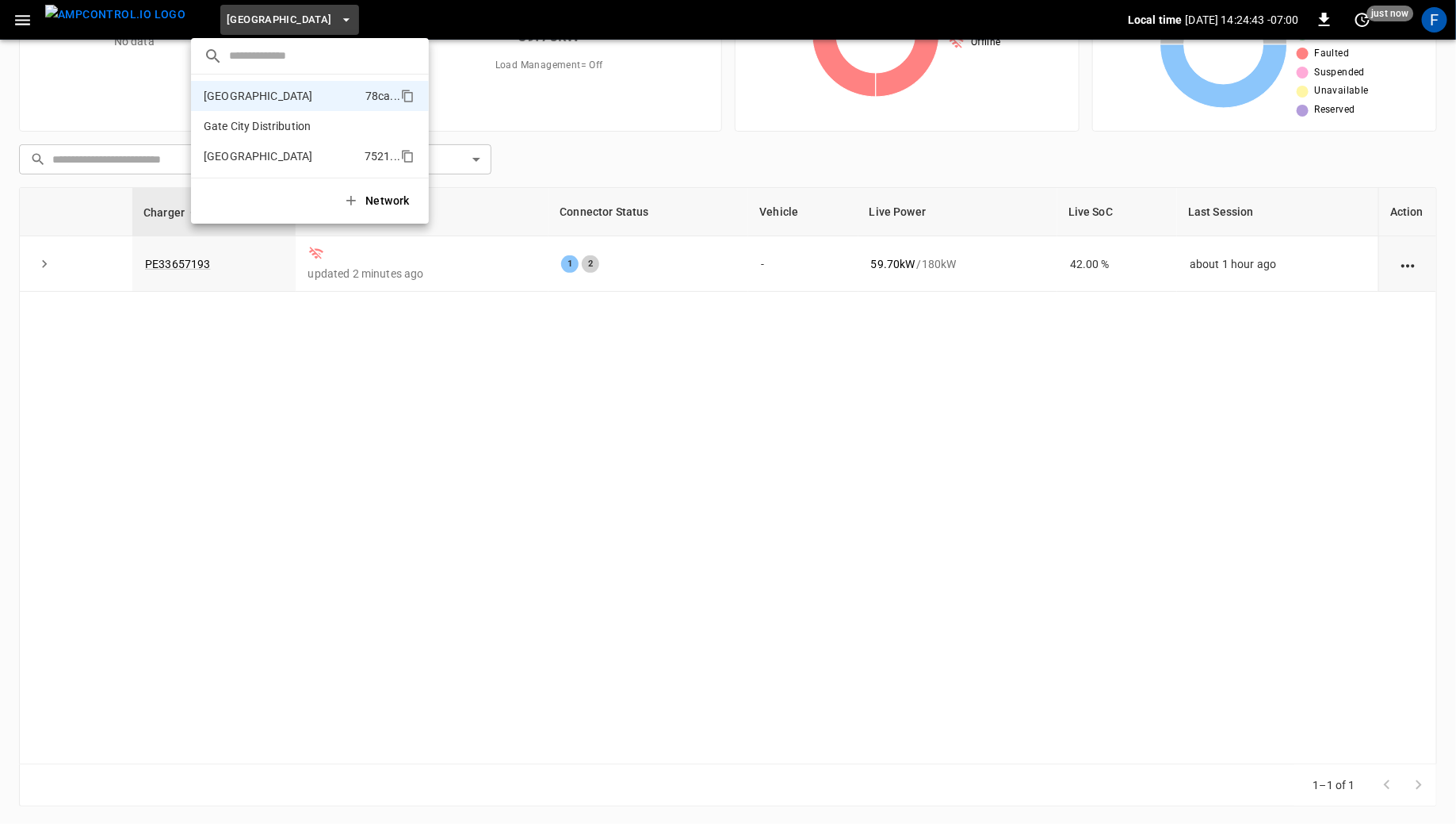
click at [243, 155] on p "[GEOGRAPHIC_DATA]" at bounding box center [281, 156] width 155 height 16
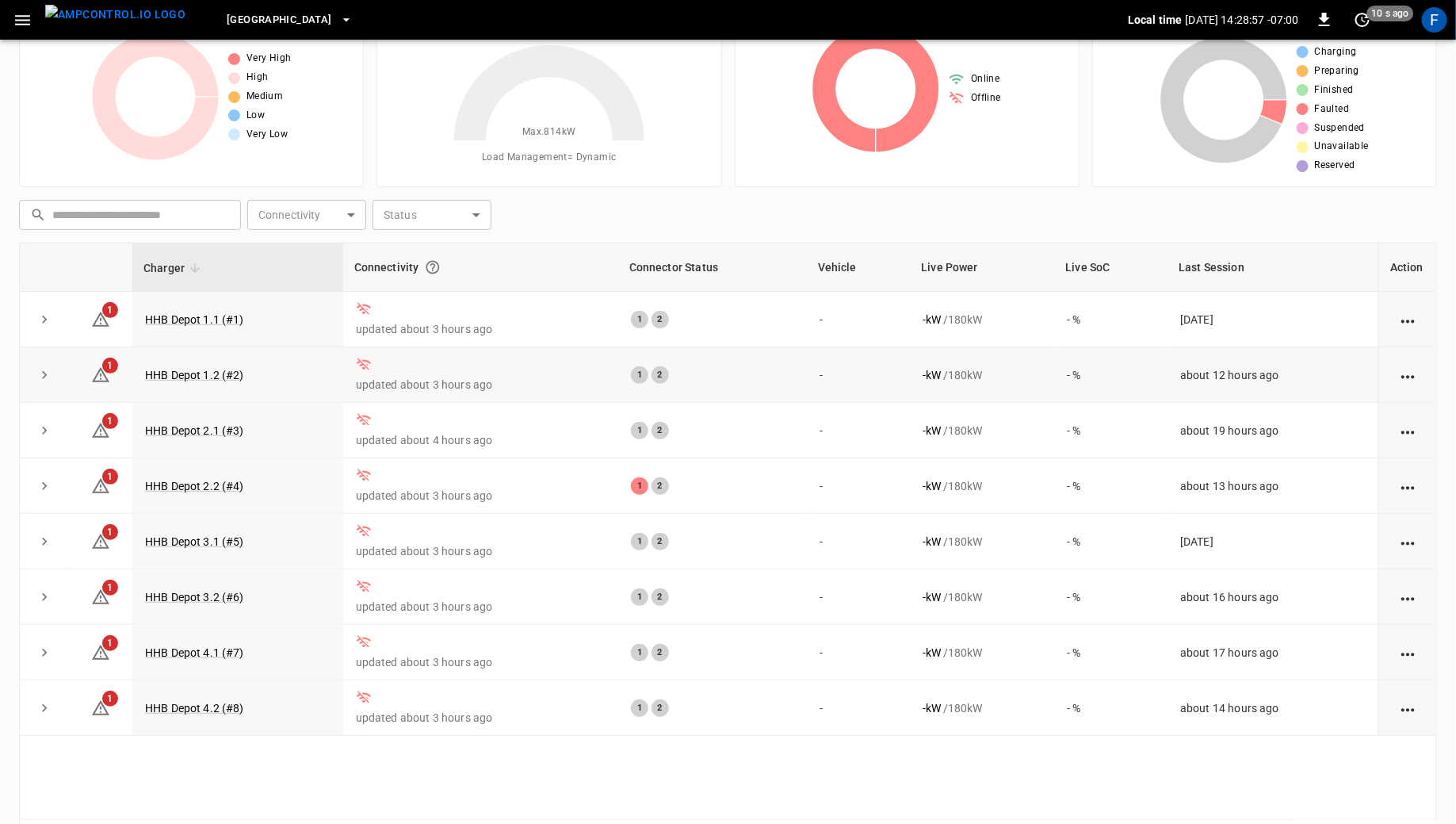
scroll to position [61, 0]
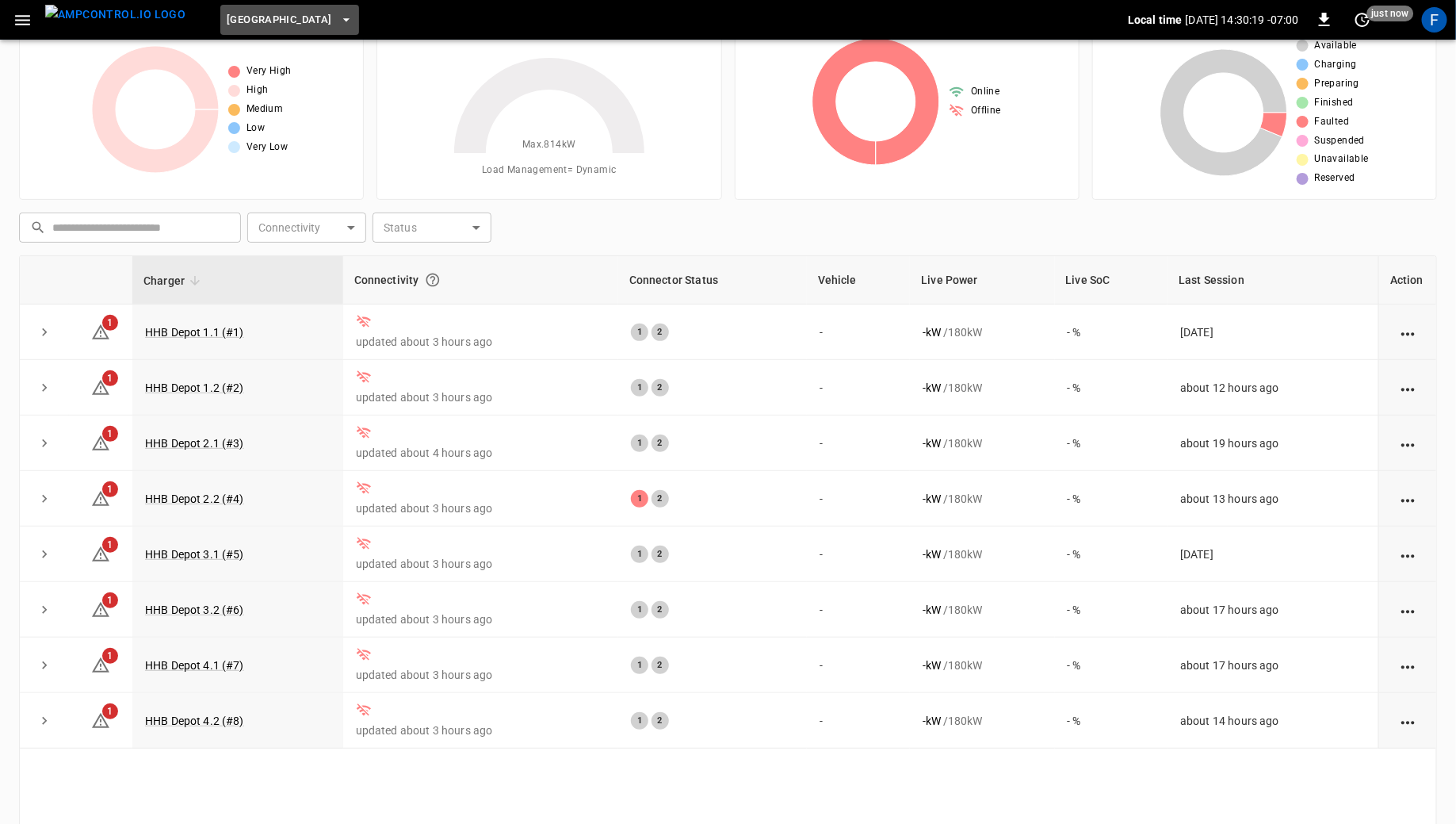
click at [280, 6] on button "[GEOGRAPHIC_DATA]" at bounding box center [289, 20] width 138 height 31
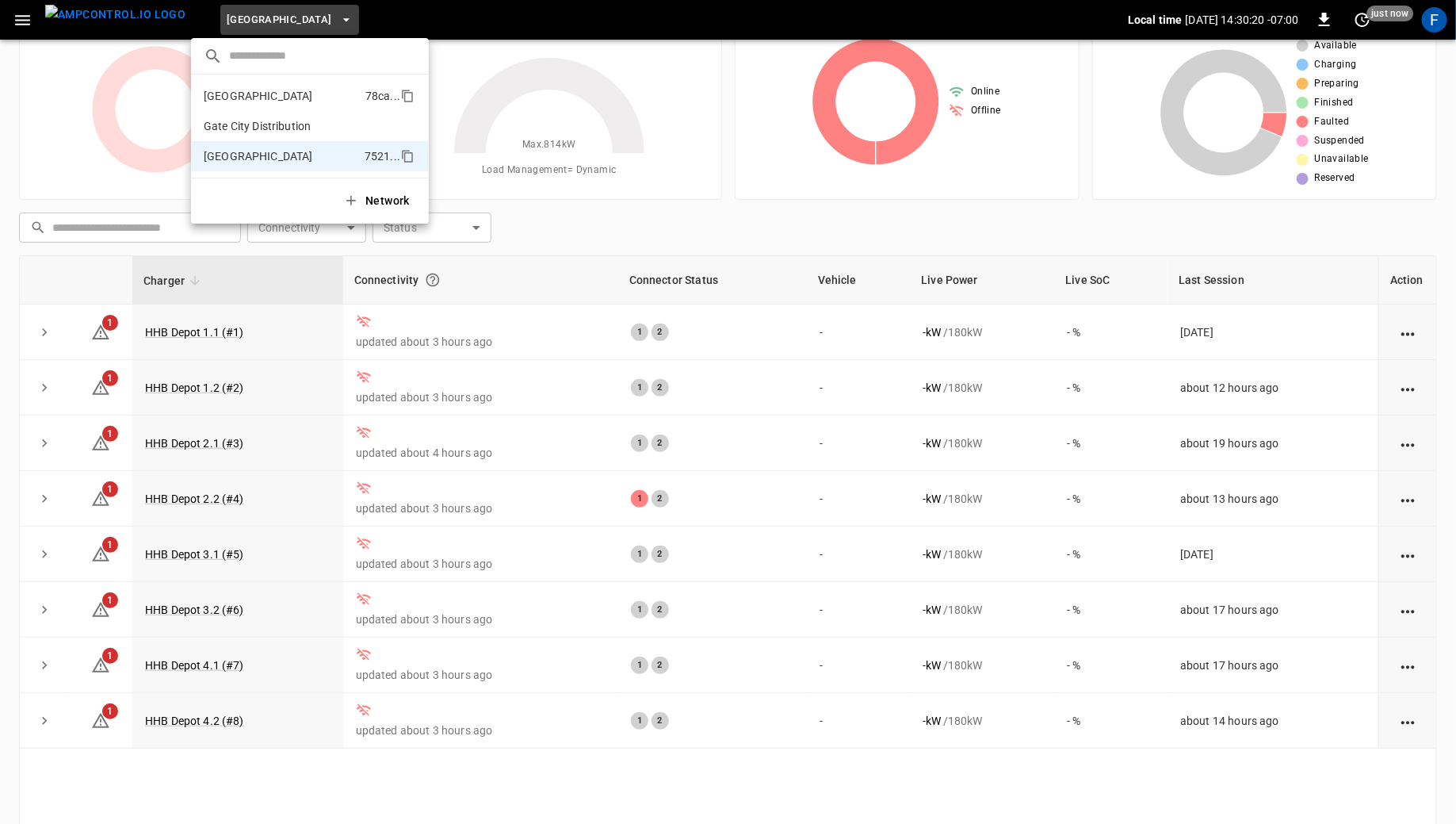
click at [268, 90] on p "[GEOGRAPHIC_DATA]" at bounding box center [281, 96] width 155 height 16
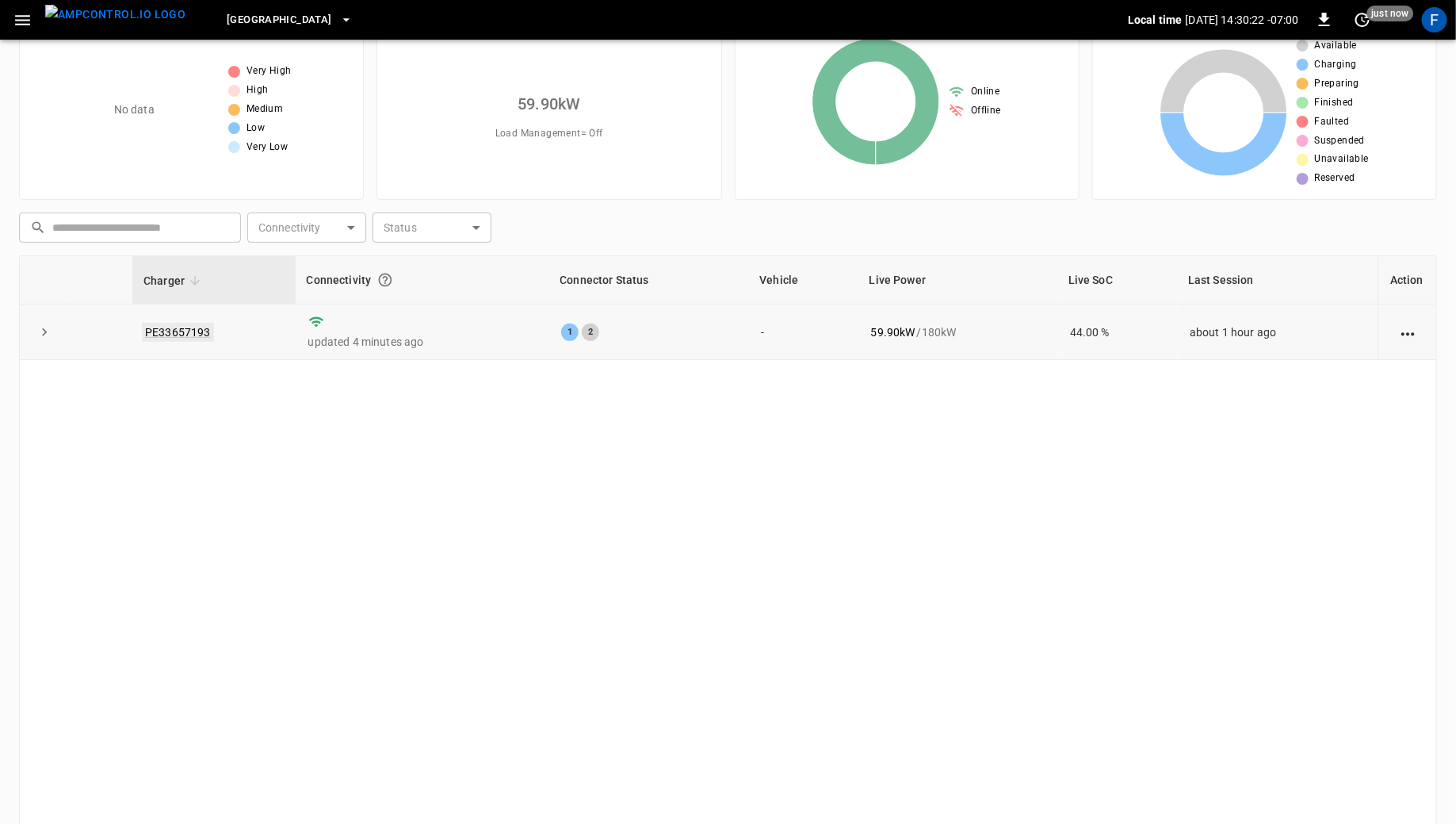
click at [202, 326] on link "PE33657193" at bounding box center [177, 332] width 72 height 19
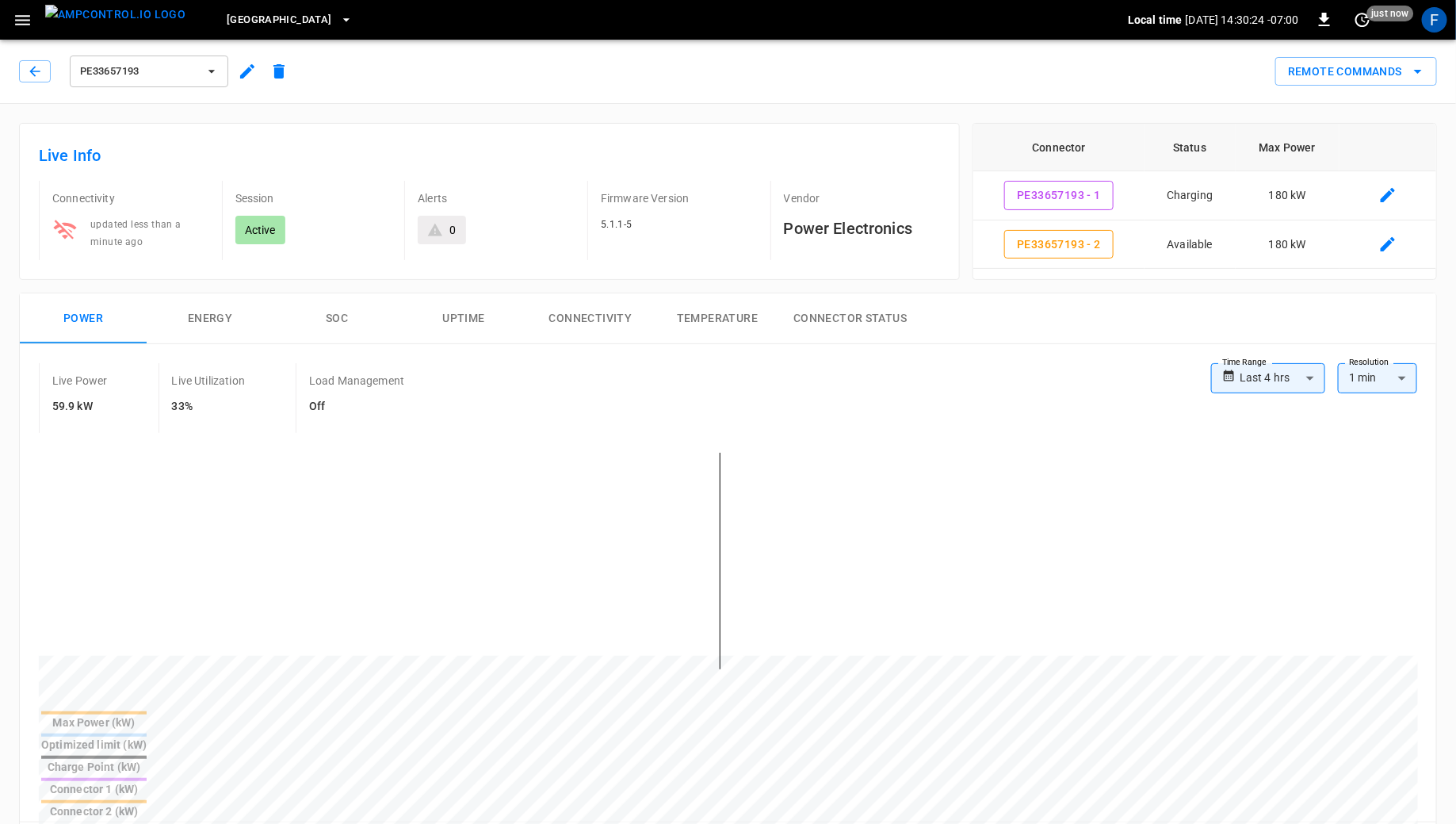
click at [333, 335] on button "SOC" at bounding box center [336, 318] width 127 height 50
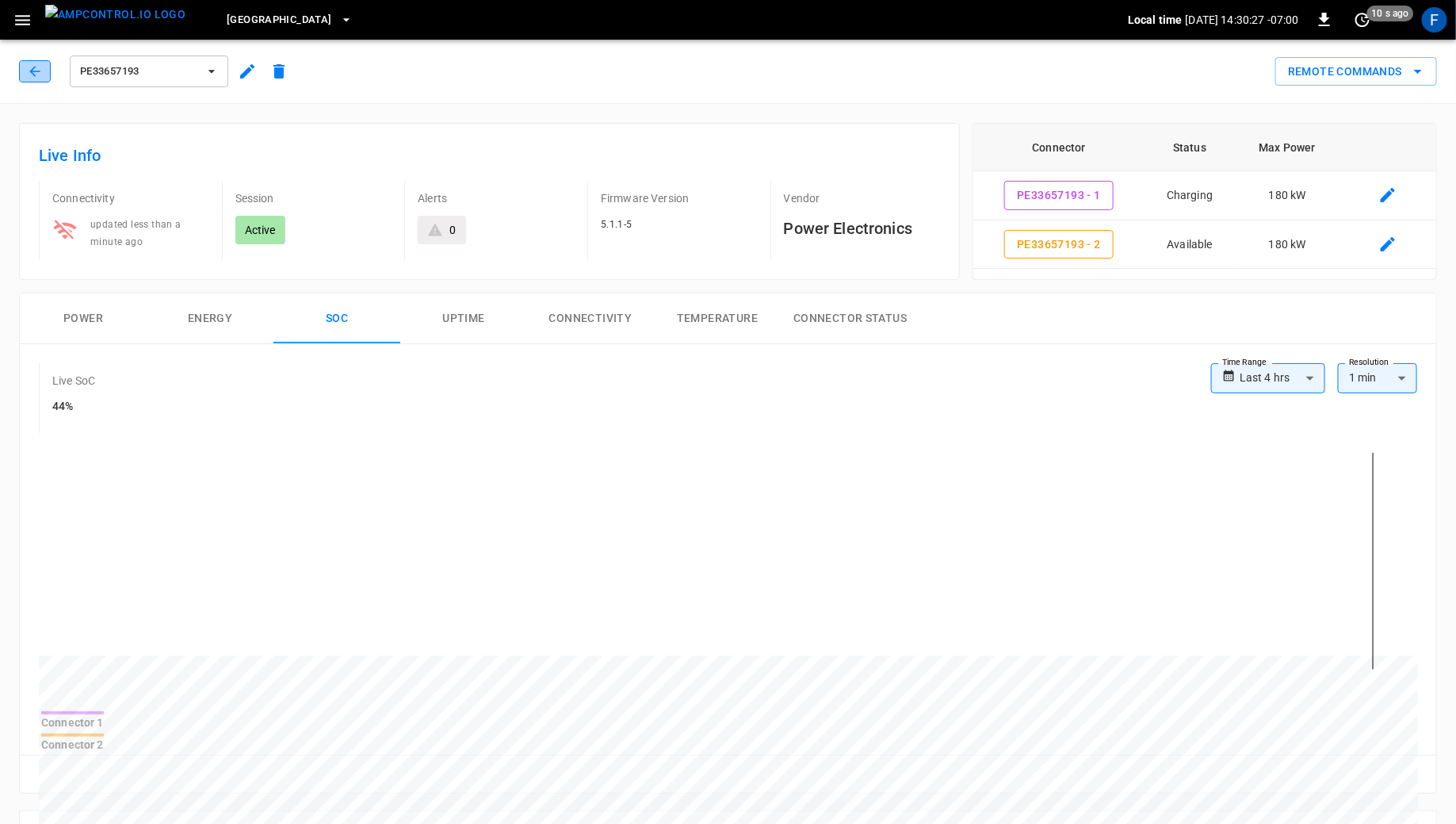
click at [19, 76] on button "button" at bounding box center [34, 71] width 32 height 23
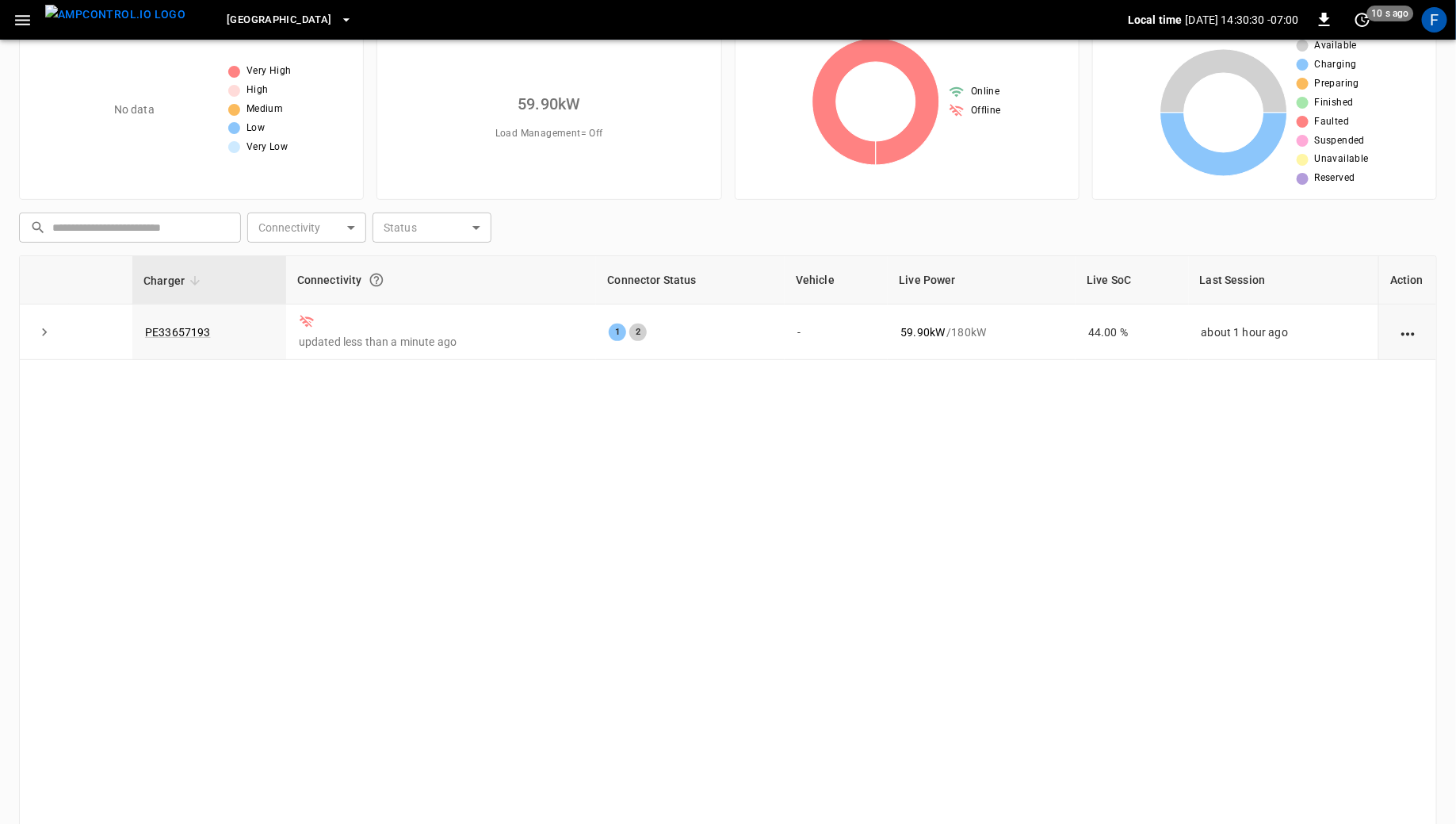
click at [227, 29] on span "[GEOGRAPHIC_DATA]" at bounding box center [279, 20] width 105 height 18
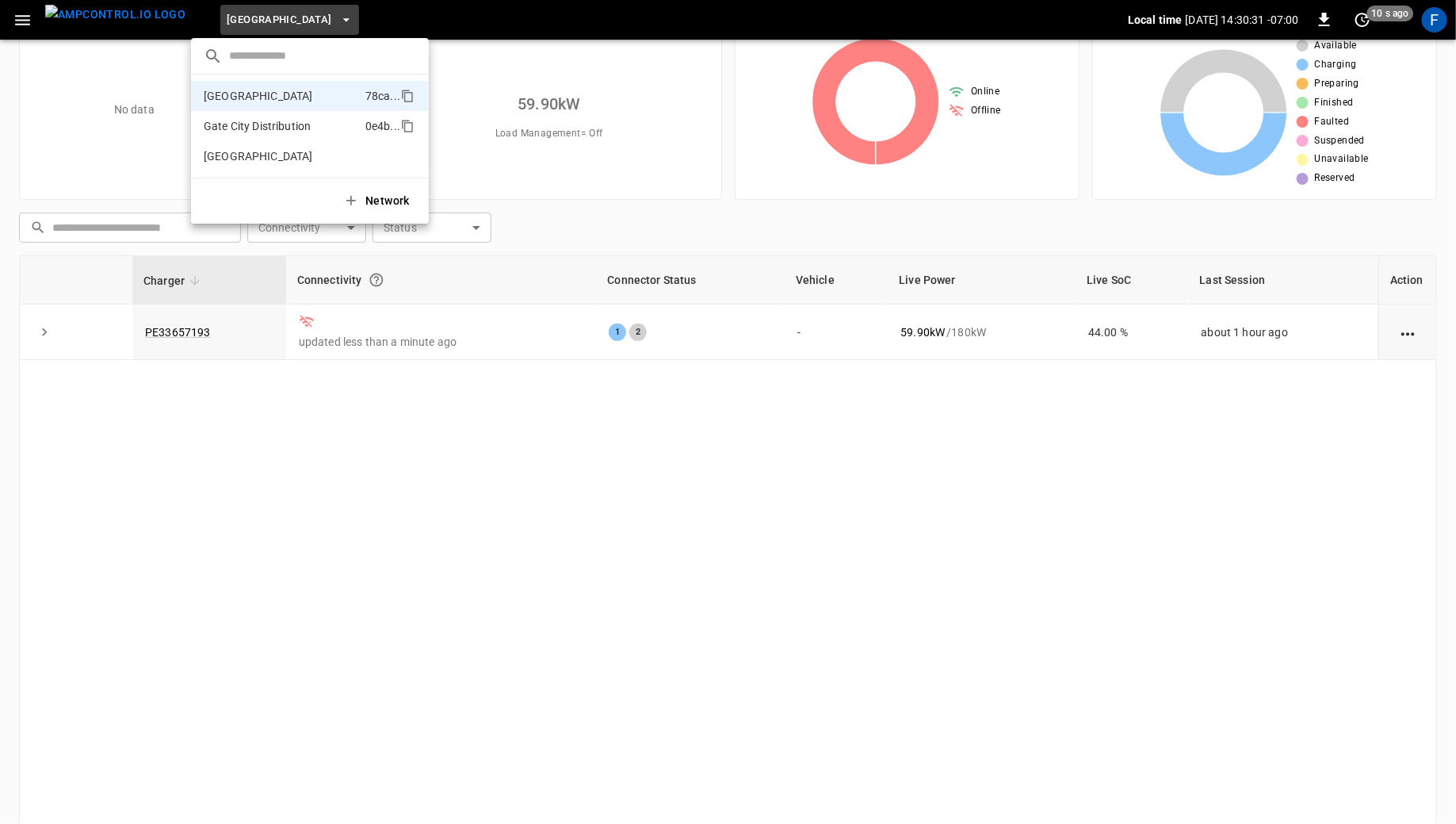
click at [214, 122] on p "Gate City Distribution" at bounding box center [281, 126] width 155 height 16
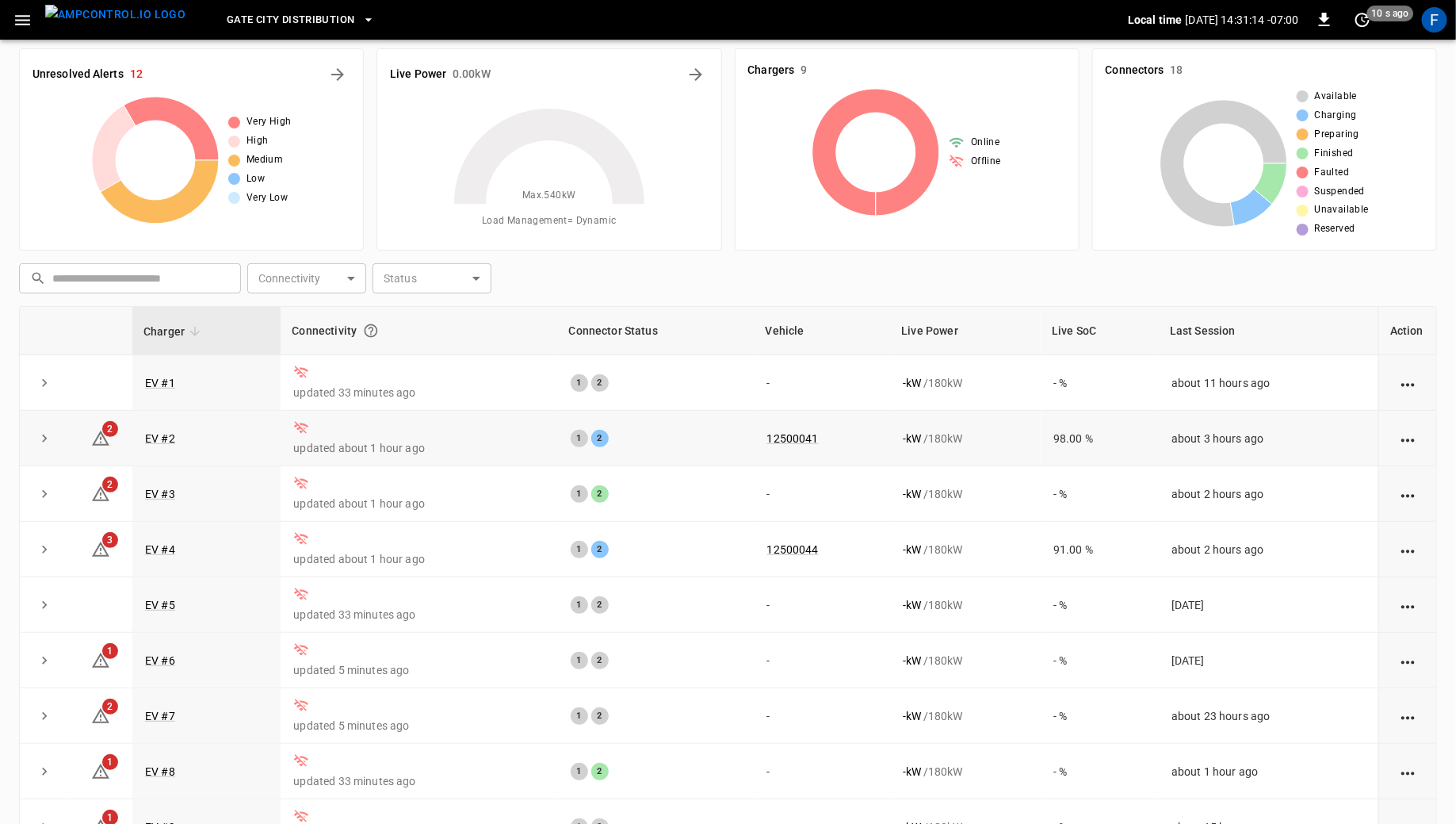
scroll to position [0, 0]
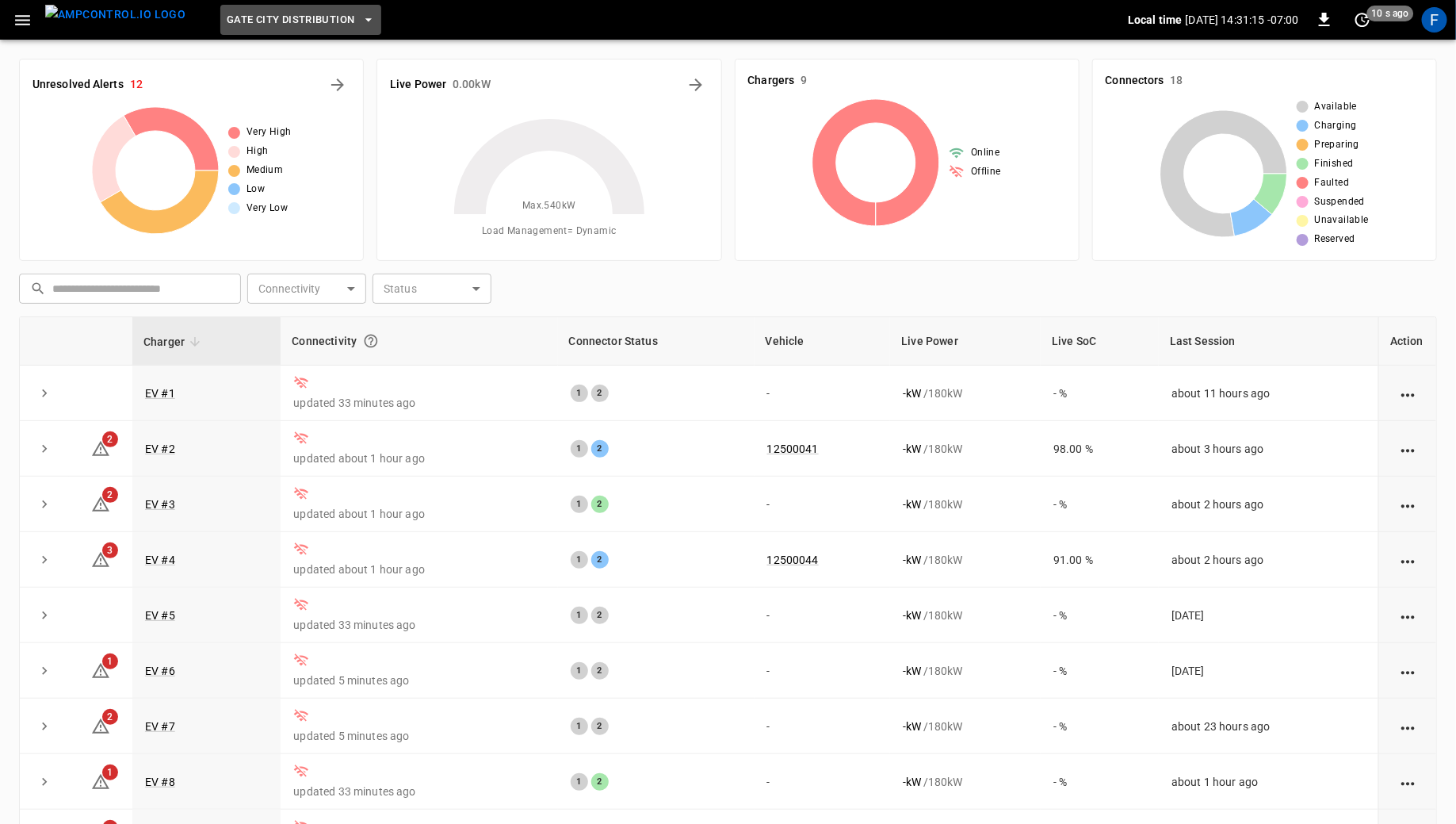
click at [231, 21] on span "Gate City Distribution" at bounding box center [291, 20] width 128 height 18
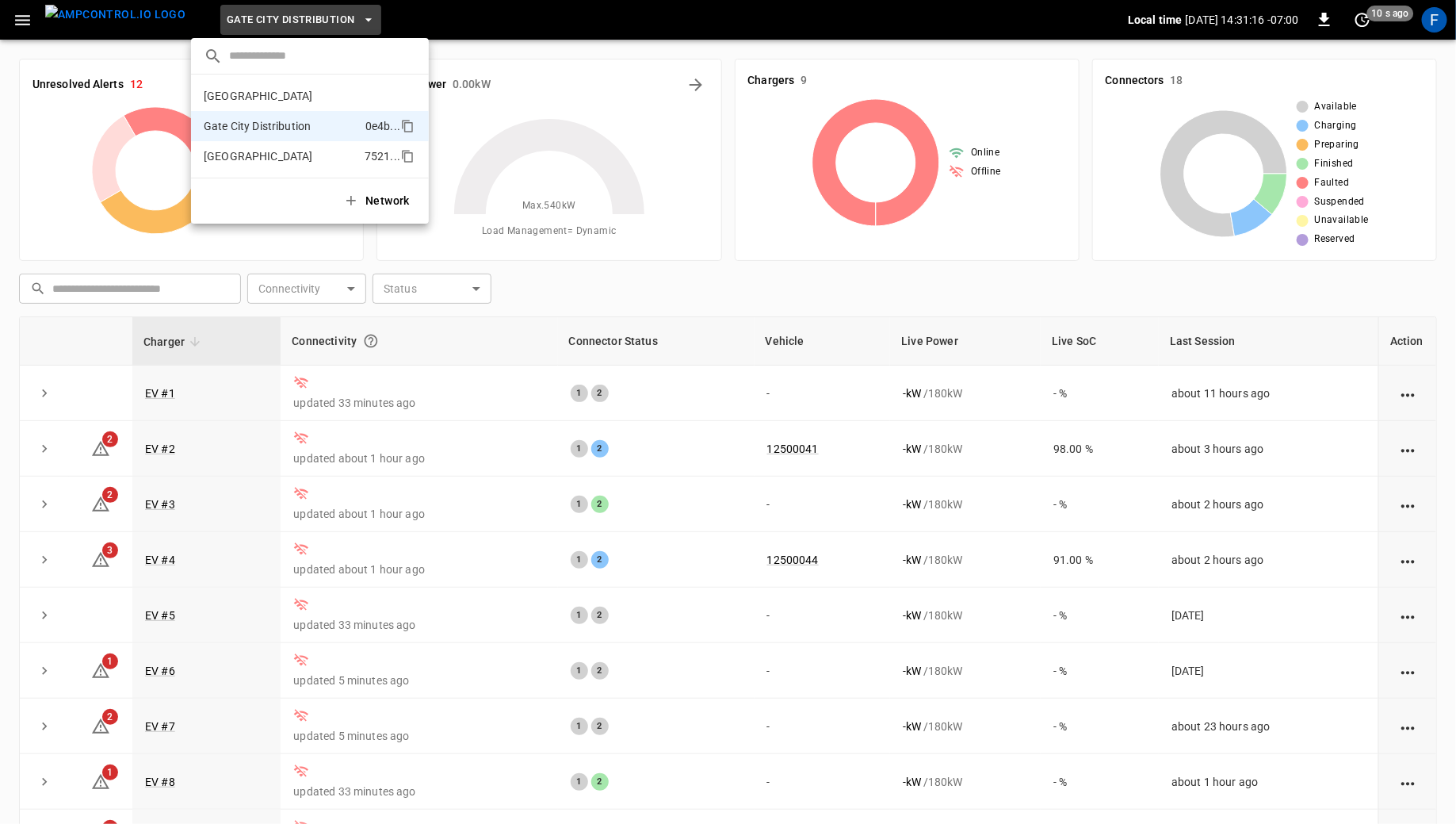
click at [236, 163] on li "[GEOGRAPHIC_DATA] 7521 ..." at bounding box center [310, 156] width 238 height 30
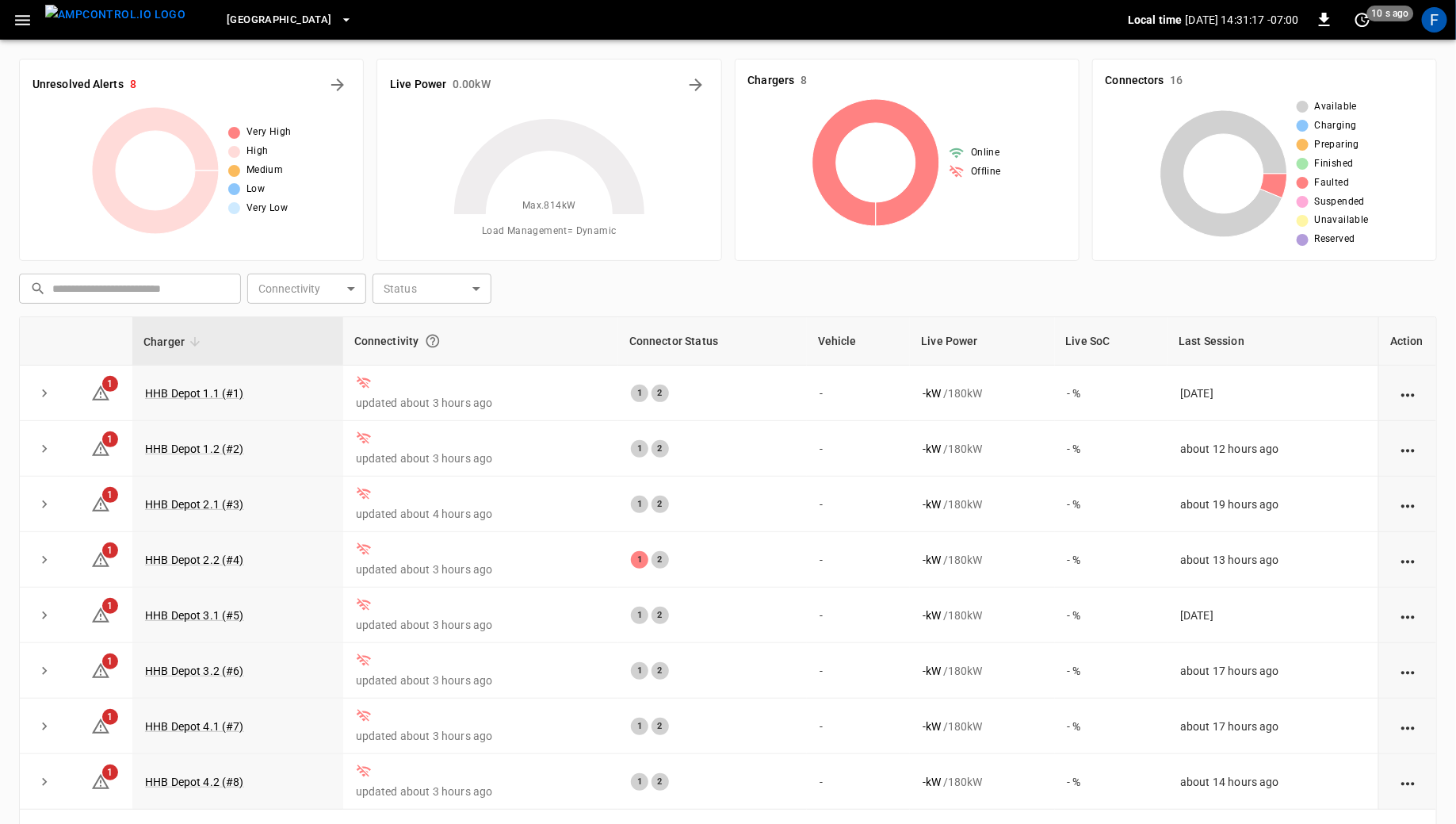
click at [221, 29] on button "[GEOGRAPHIC_DATA]" at bounding box center [289, 20] width 138 height 31
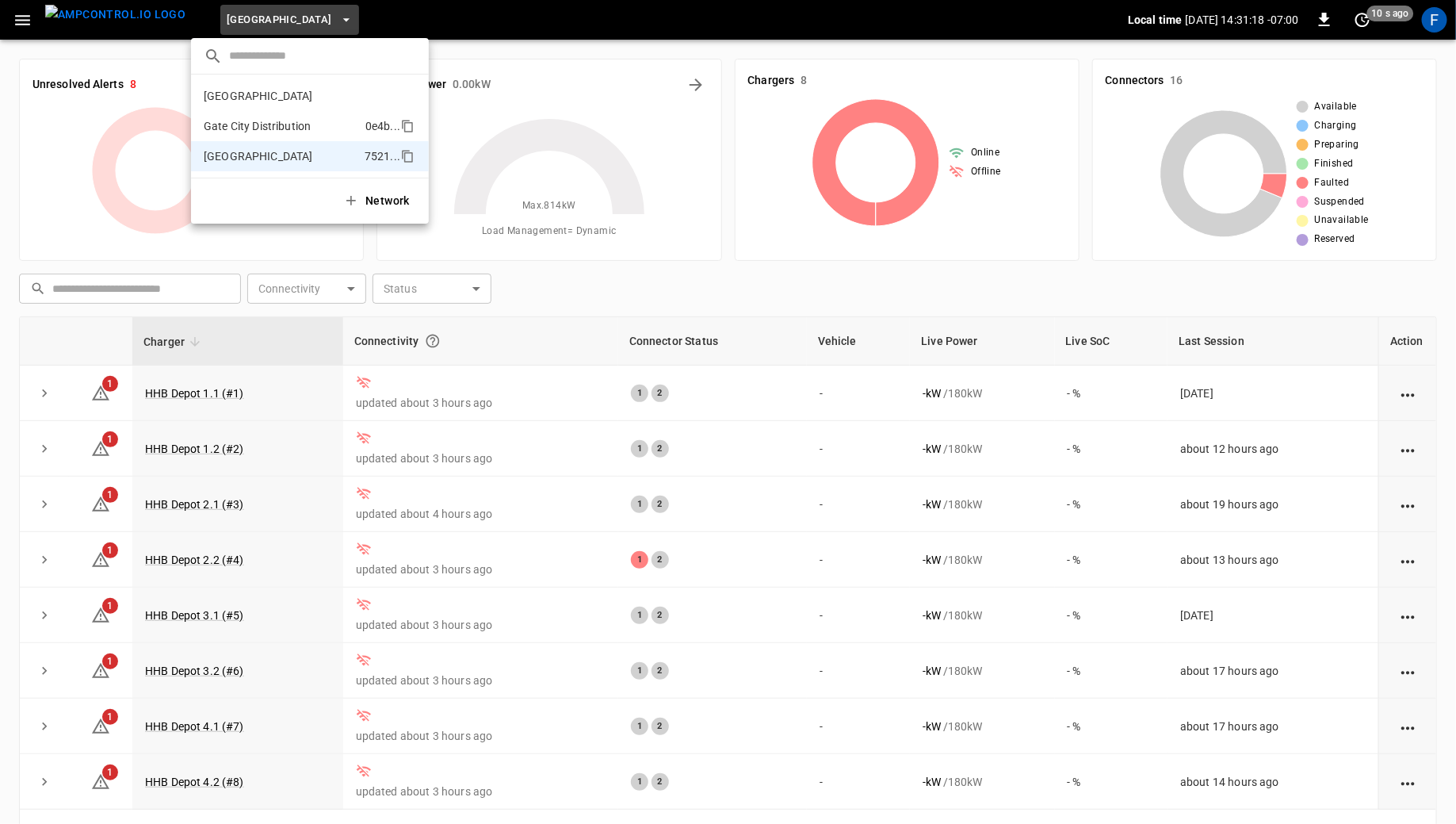
click at [225, 124] on p "Gate City Distribution" at bounding box center [281, 126] width 155 height 16
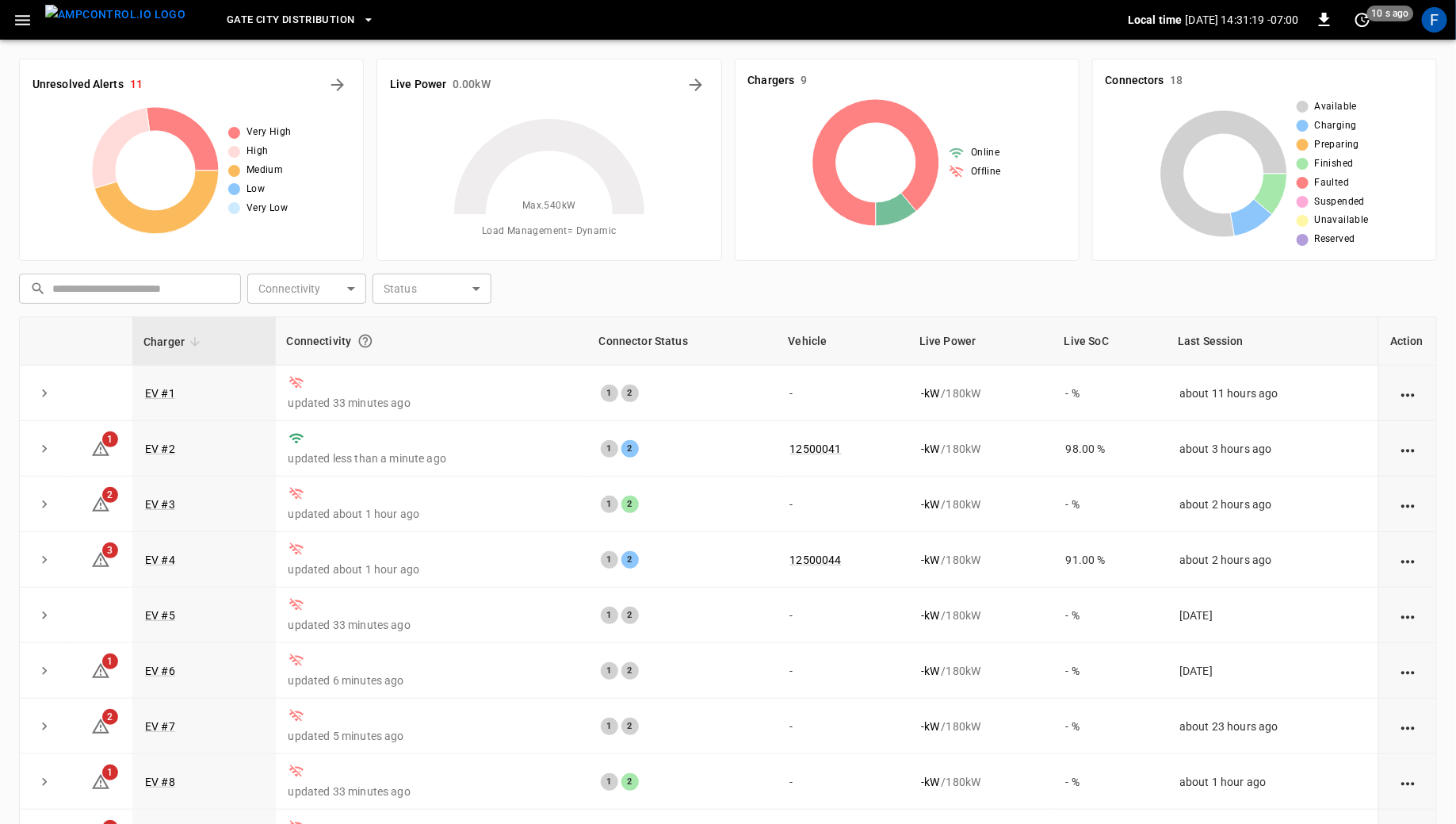
click at [232, 26] on span "Gate City Distribution" at bounding box center [291, 20] width 128 height 18
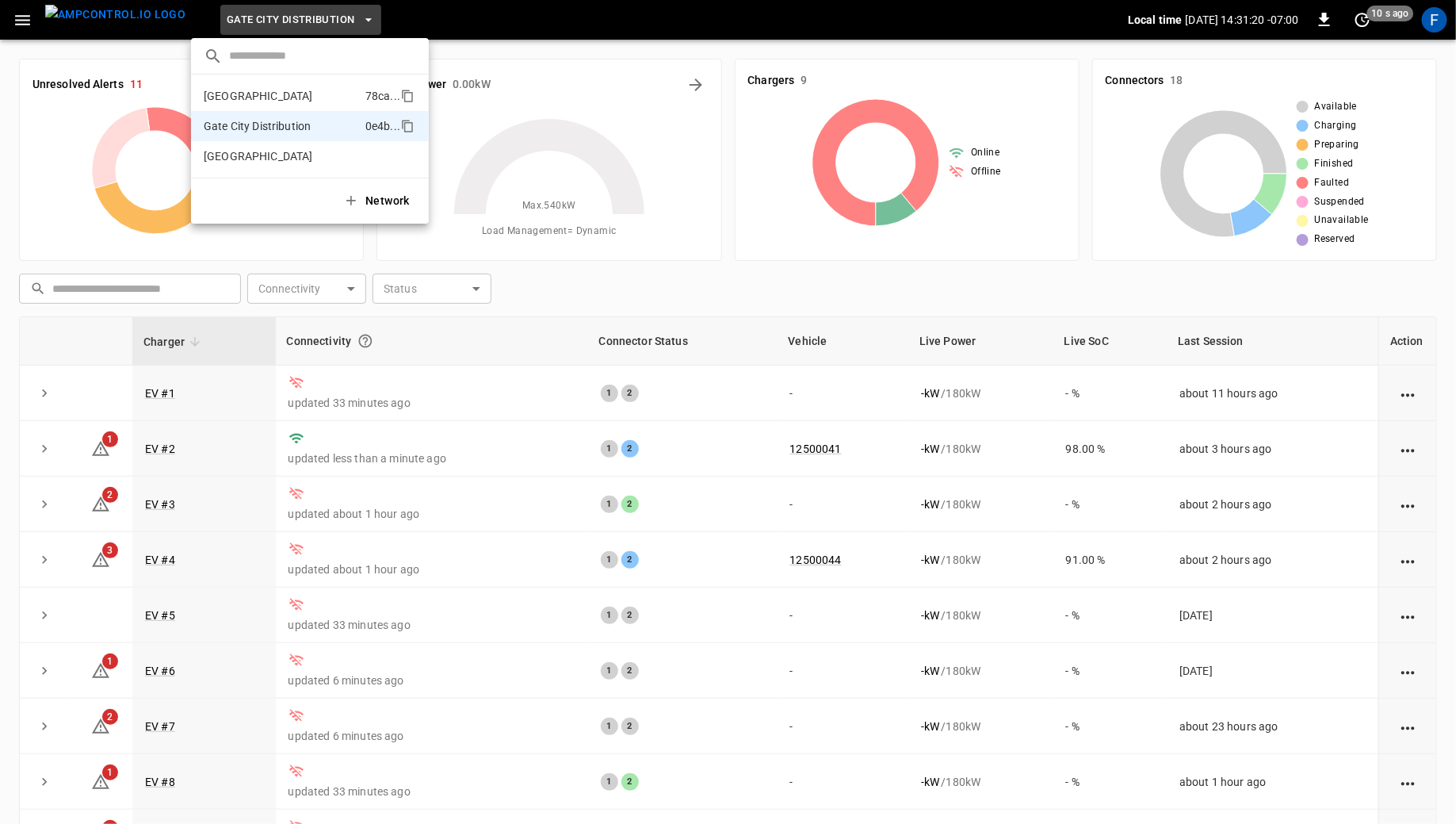
click at [230, 105] on li "Fresno 78ca ..." at bounding box center [310, 96] width 238 height 30
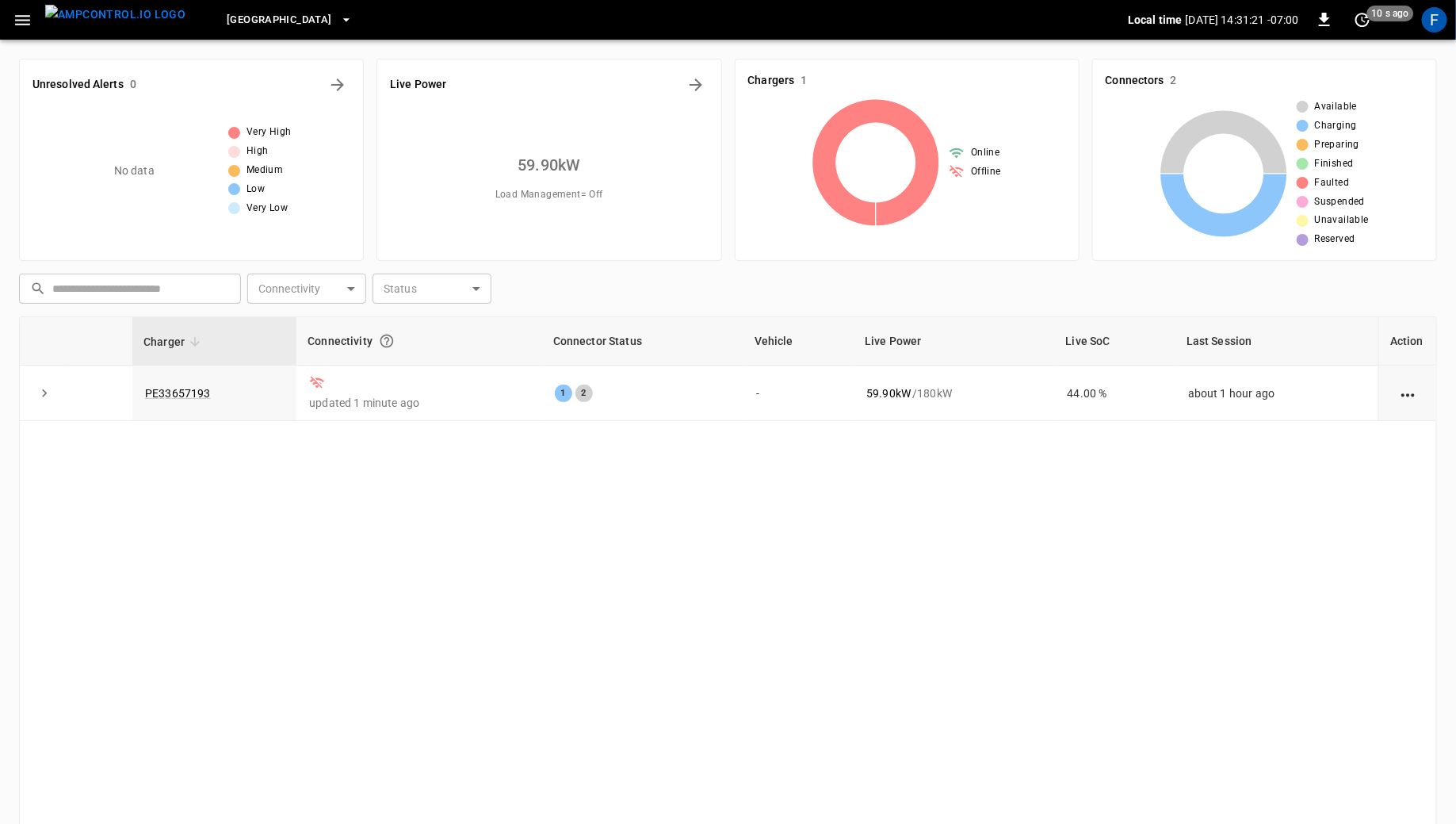
click at [97, 9] on img "menu" at bounding box center [115, 14] width 141 height 20
click at [227, 11] on span "[GEOGRAPHIC_DATA]" at bounding box center [279, 20] width 105 height 18
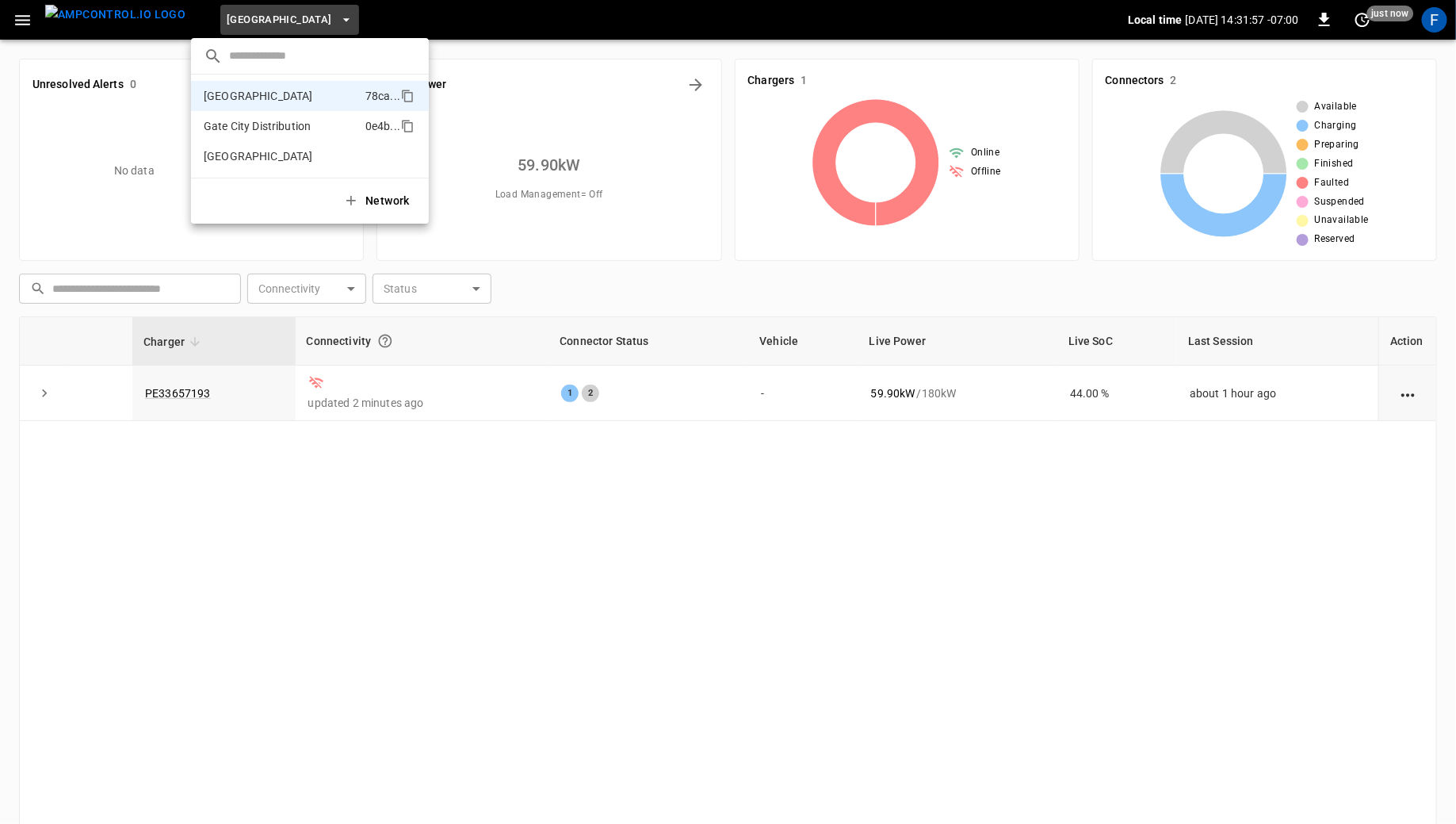
click at [239, 132] on p "Gate City Distribution" at bounding box center [281, 126] width 155 height 16
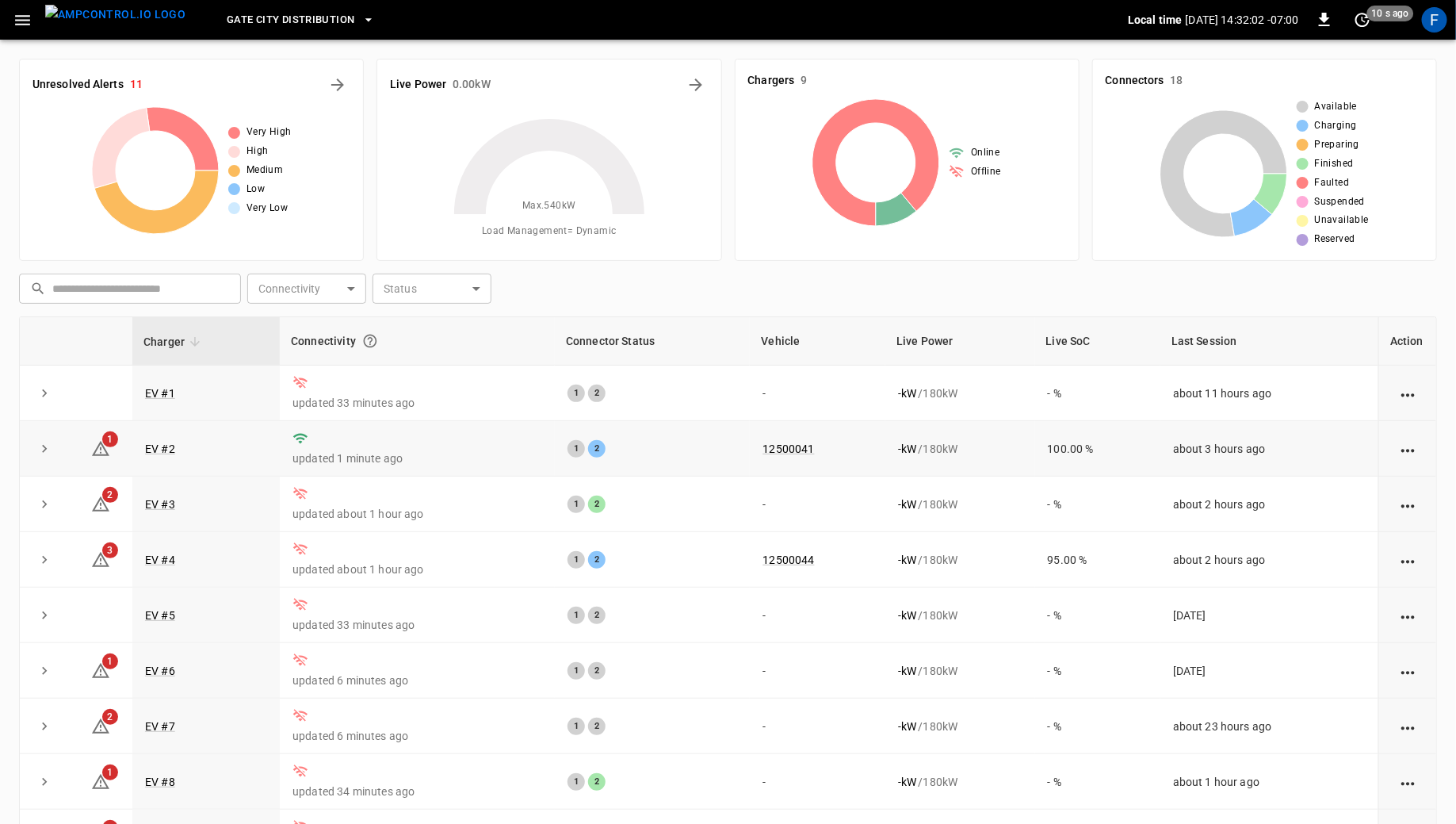
drag, startPoint x: 281, startPoint y: 438, endPoint x: 314, endPoint y: 438, distance: 33.0
click at [314, 438] on td "updated 1 minute ago" at bounding box center [416, 449] width 275 height 56
drag, startPoint x: 278, startPoint y: 452, endPoint x: 418, endPoint y: 459, distance: 140.2
click at [418, 459] on td "updated 1 minute ago" at bounding box center [416, 449] width 275 height 56
click at [418, 459] on p "updated 1 minute ago" at bounding box center [417, 459] width 250 height 16
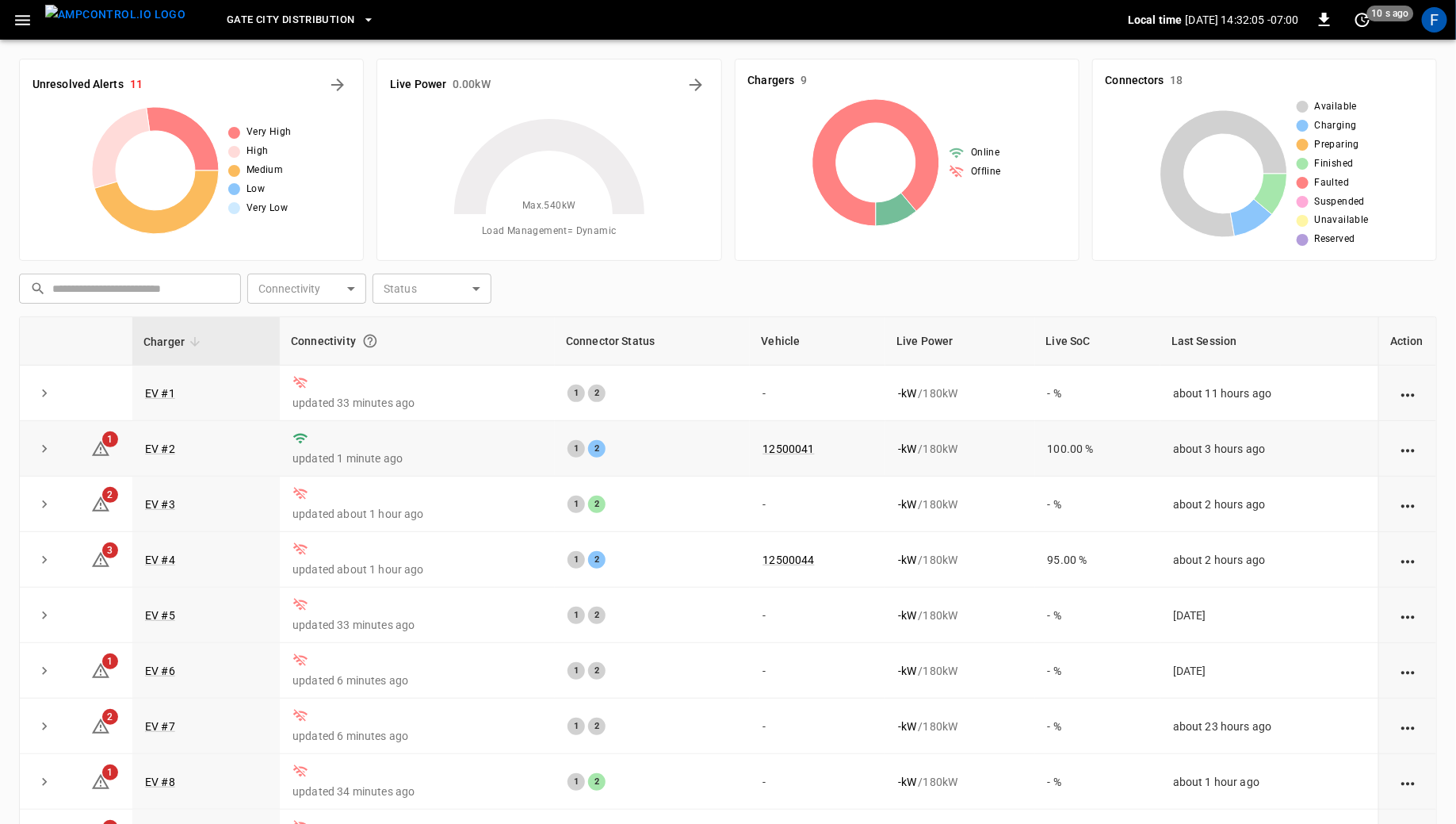
click at [140, 451] on td "EV #2" at bounding box center [206, 449] width 148 height 56
click at [142, 451] on td "EV #2" at bounding box center [206, 449] width 148 height 56
click at [159, 453] on link "EV #2" at bounding box center [159, 448] width 36 height 19
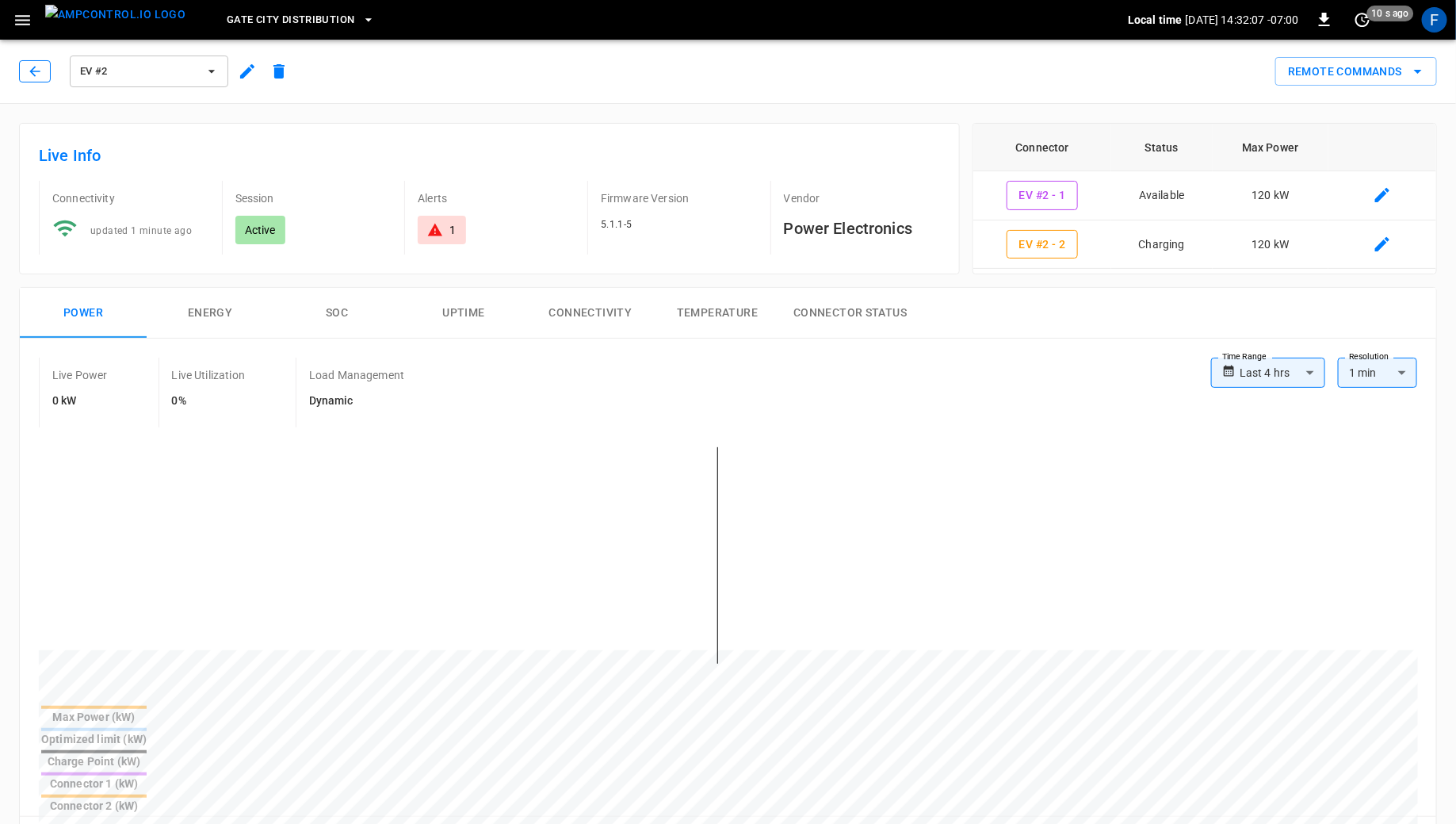
click at [39, 72] on icon "button" at bounding box center [35, 71] width 16 height 16
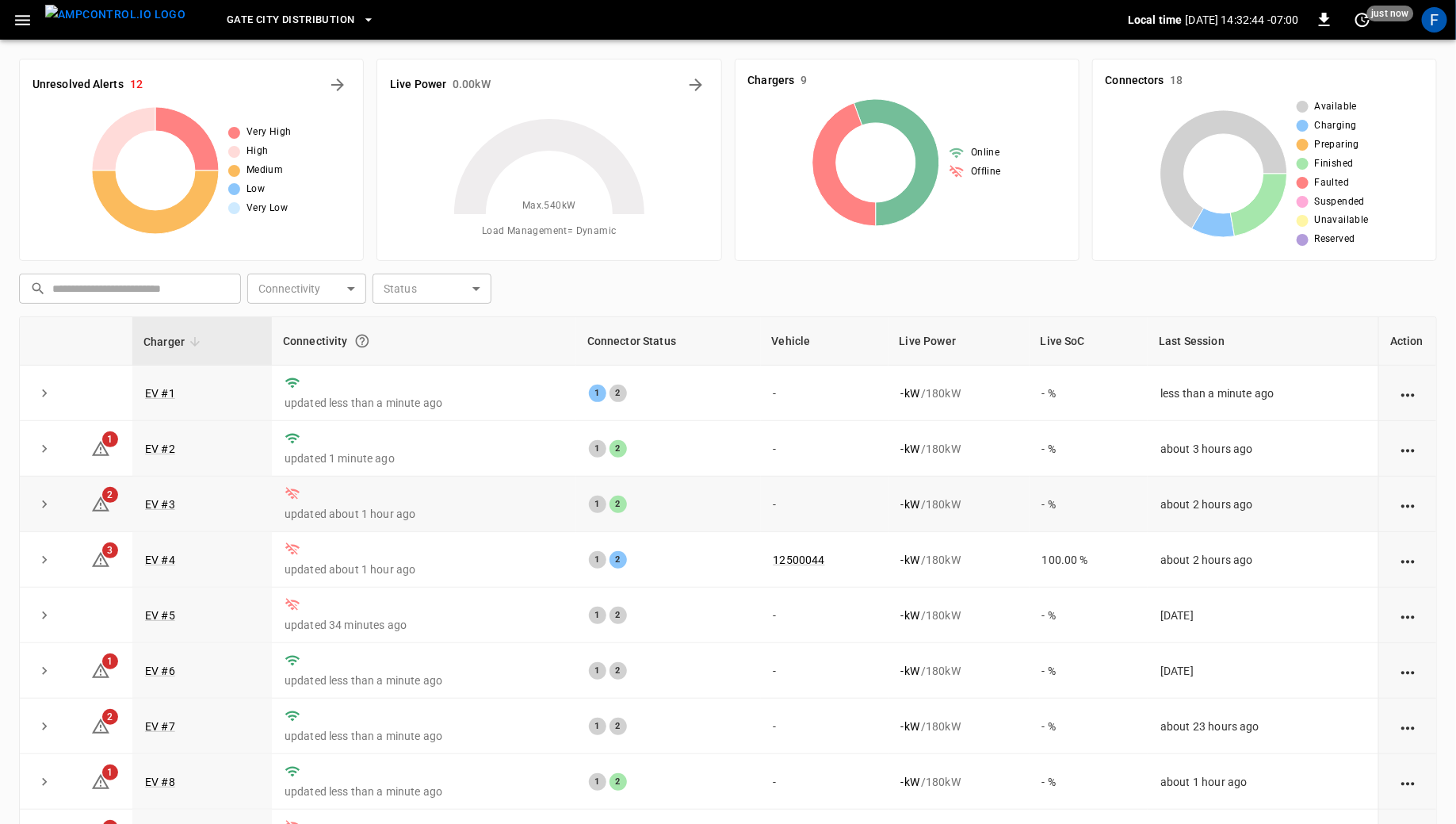
scroll to position [129, 0]
click at [1366, 23] on icon "set refresh interval" at bounding box center [1361, 19] width 19 height 19
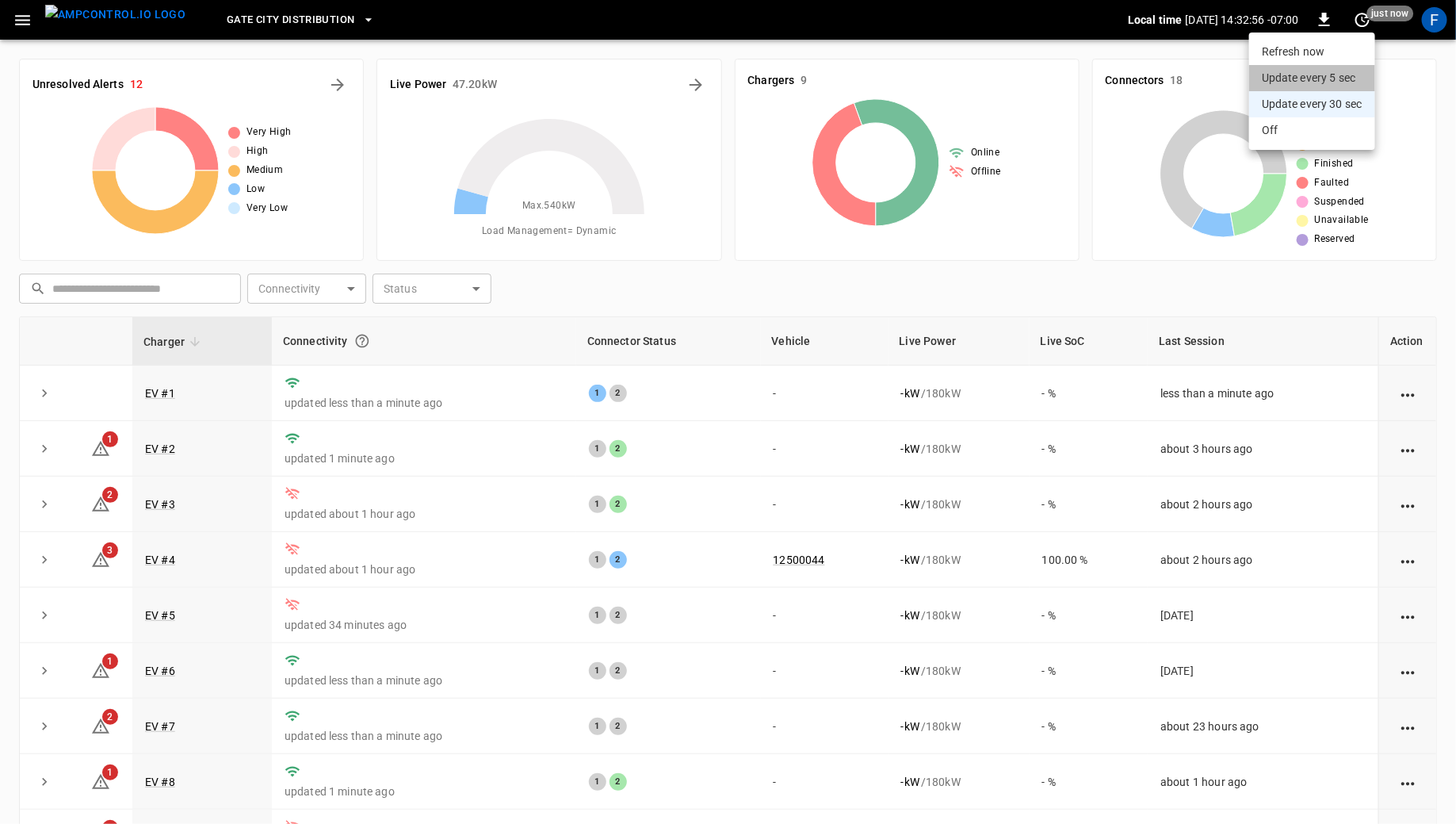
click at [1356, 78] on li "Update every 5 sec" at bounding box center [1312, 78] width 126 height 26
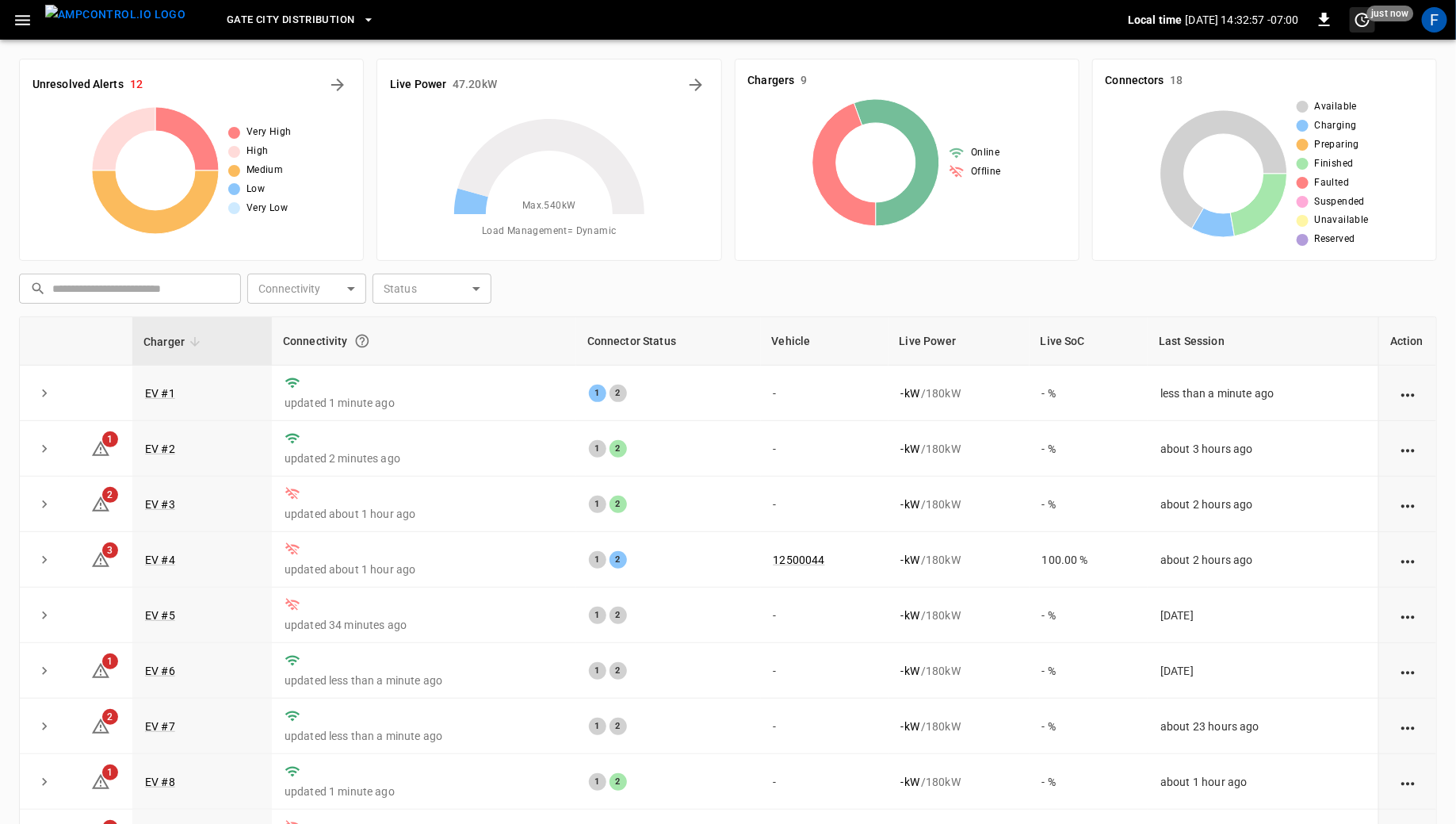
click at [1360, 21] on icon "set refresh interval" at bounding box center [1361, 19] width 19 height 19
click at [1323, 45] on li "Refresh now" at bounding box center [1312, 51] width 126 height 26
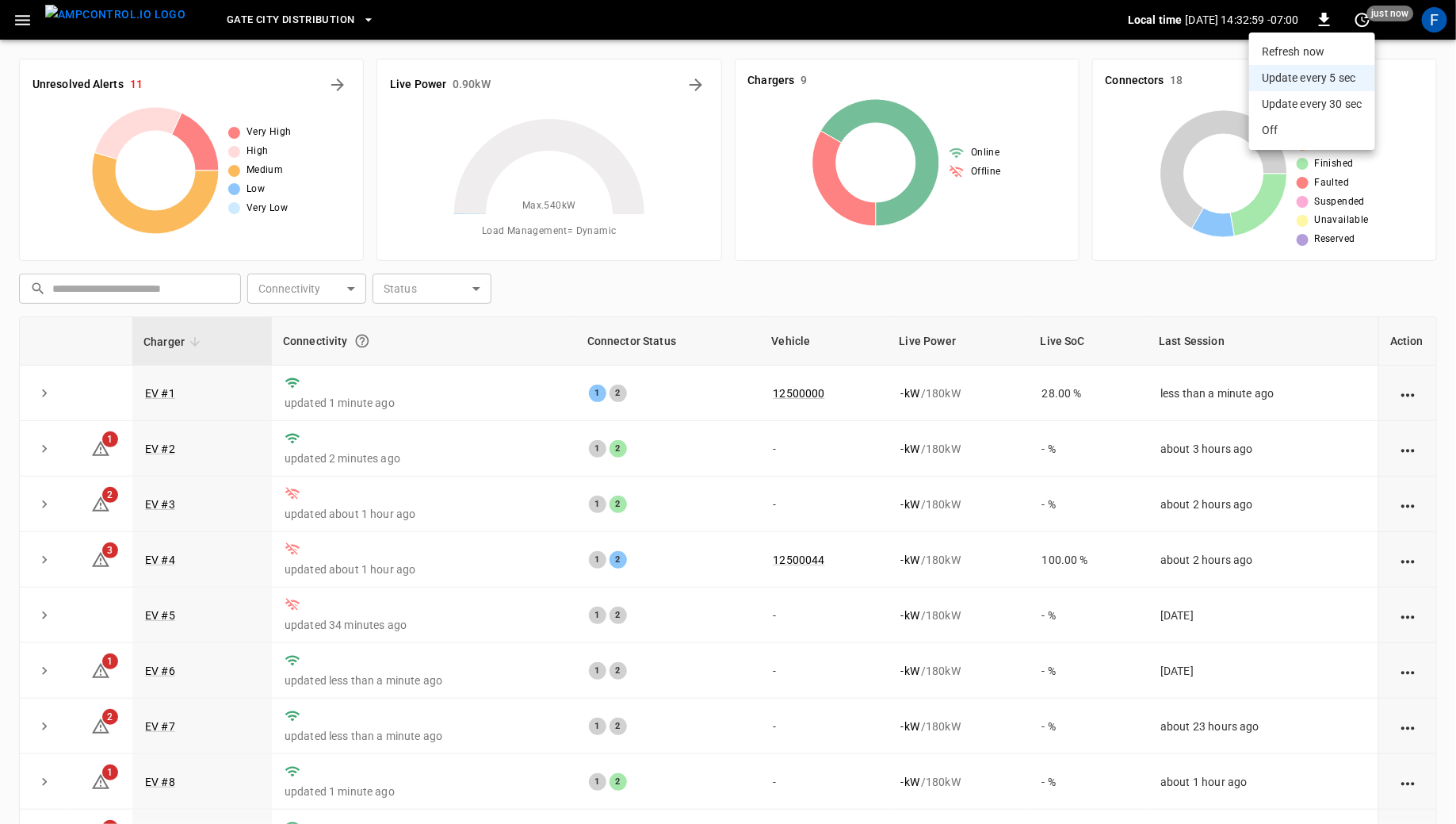
click at [707, 262] on div at bounding box center [728, 412] width 1456 height 824
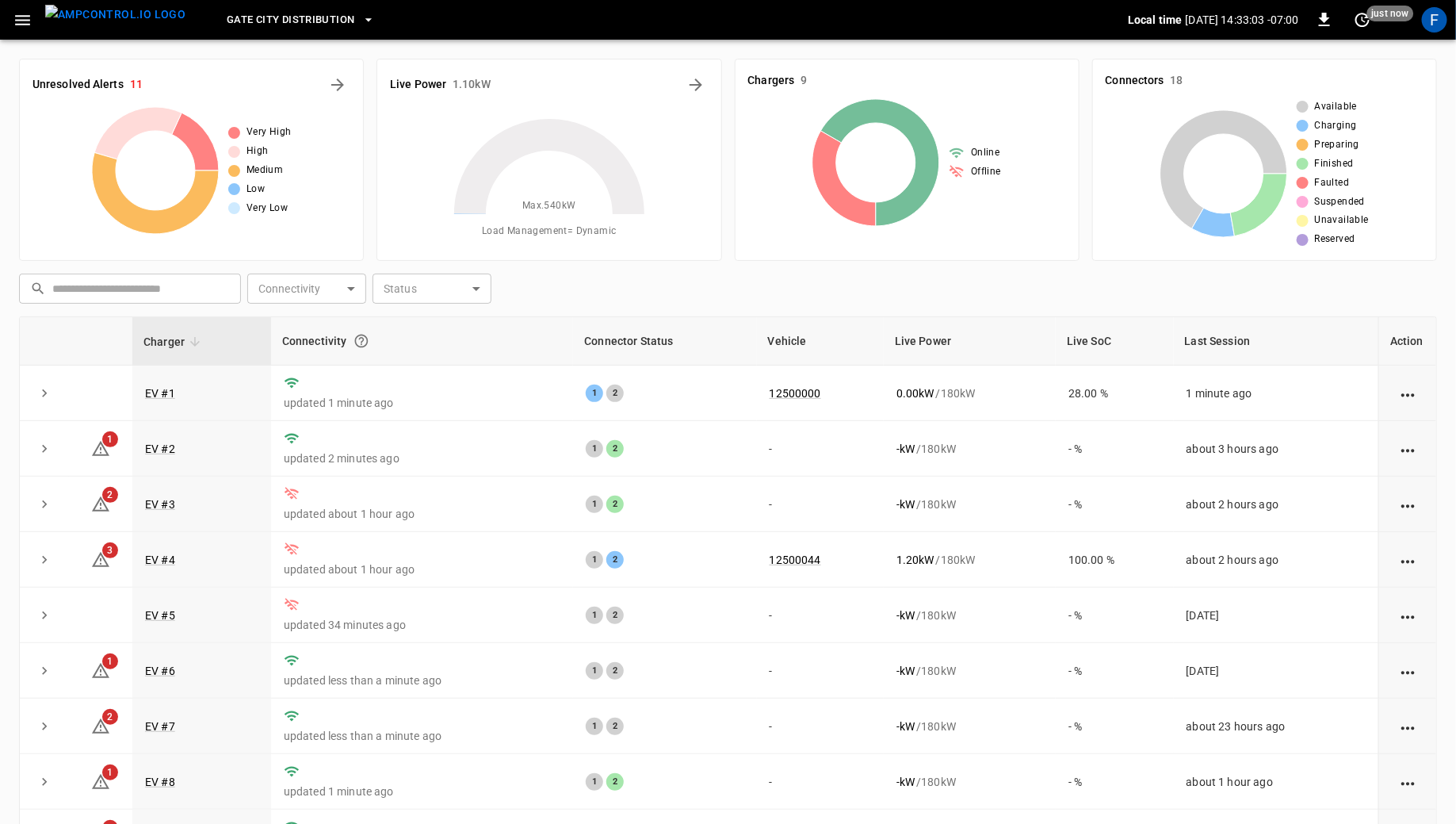
scroll to position [129, 0]
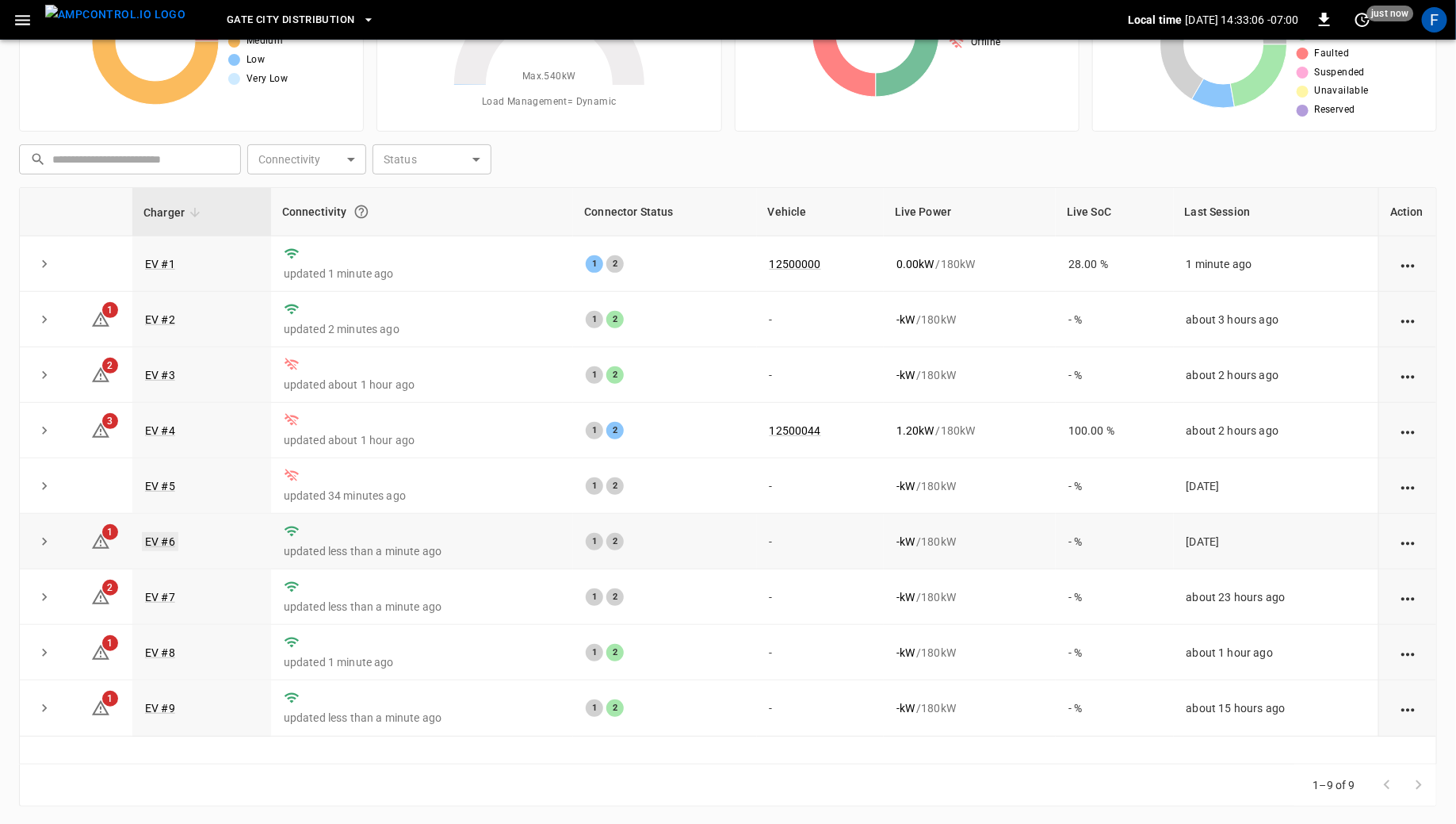
click at [156, 537] on link "EV #6" at bounding box center [159, 541] width 36 height 19
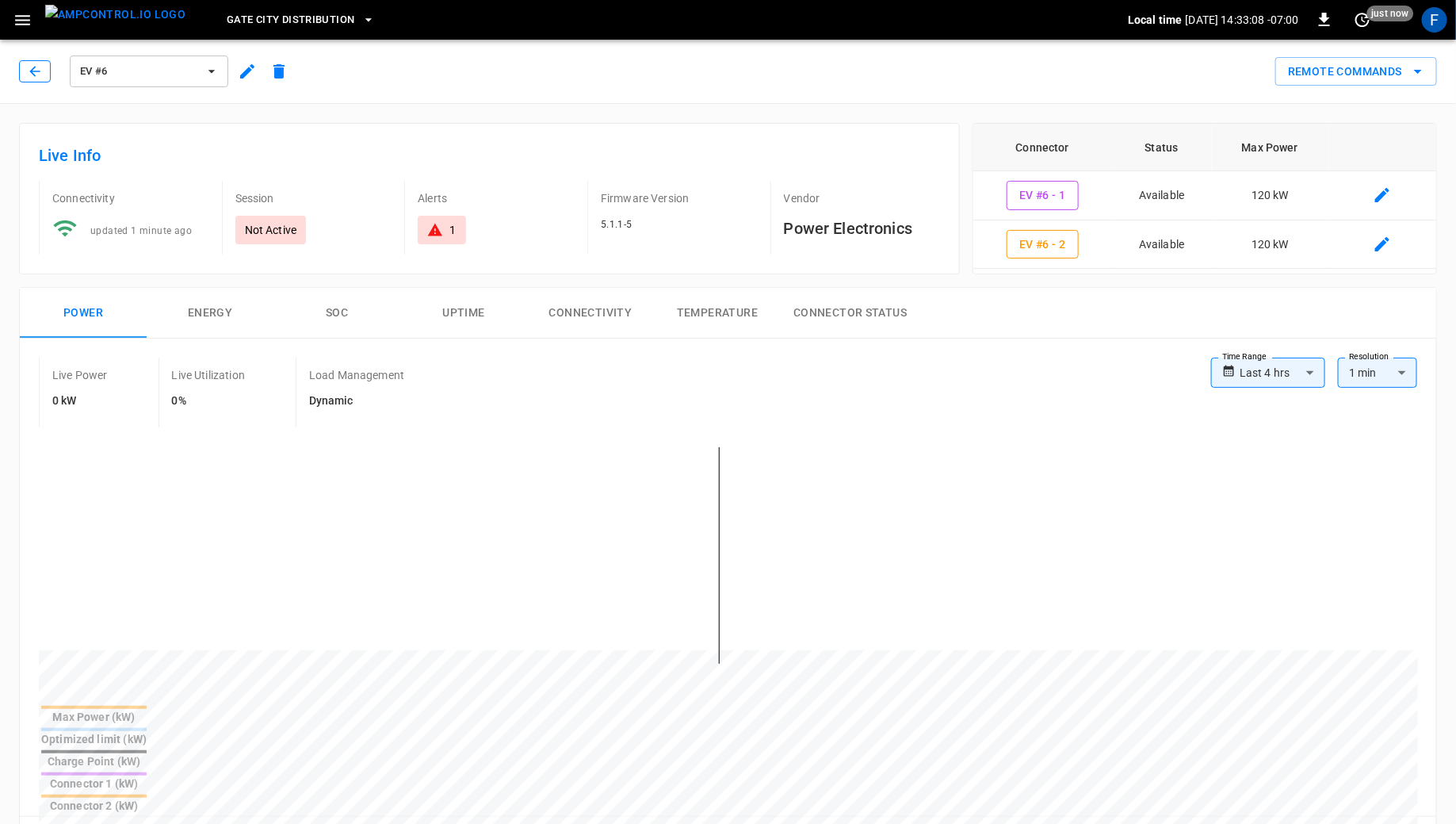
click at [32, 64] on icon "button" at bounding box center [35, 71] width 16 height 16
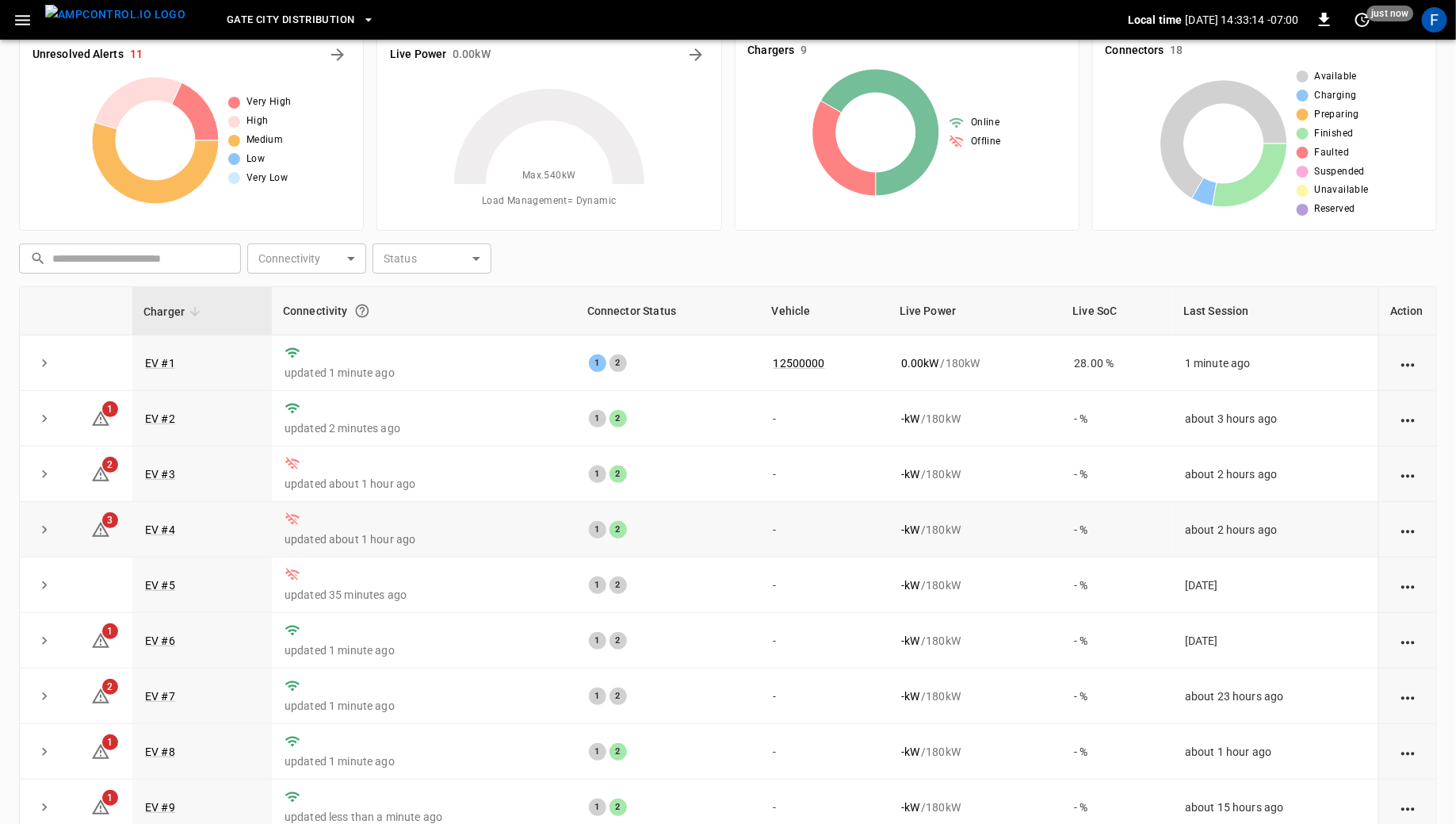
scroll to position [26, 0]
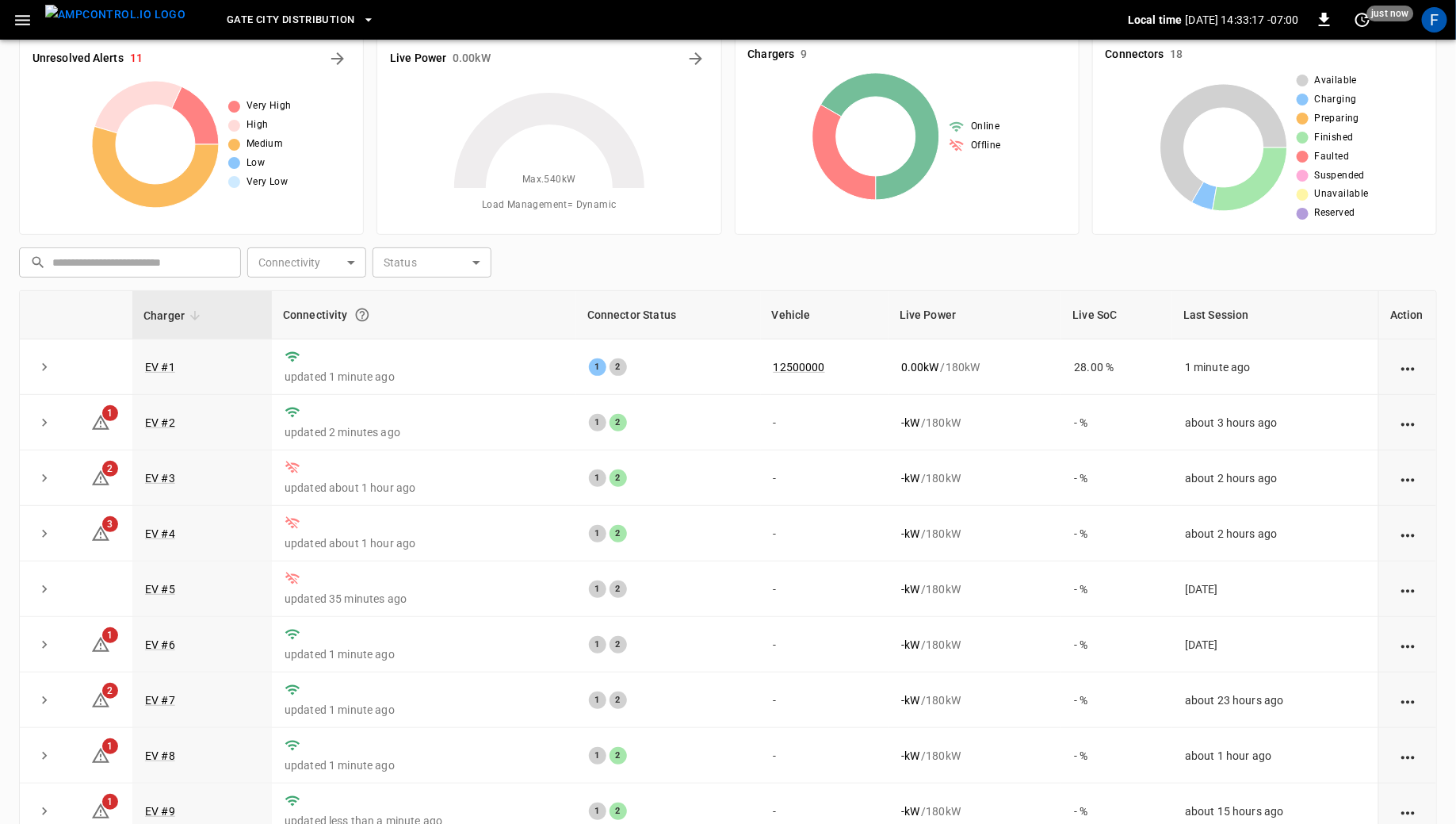
click at [273, 27] on span "Gate City Distribution" at bounding box center [291, 20] width 128 height 18
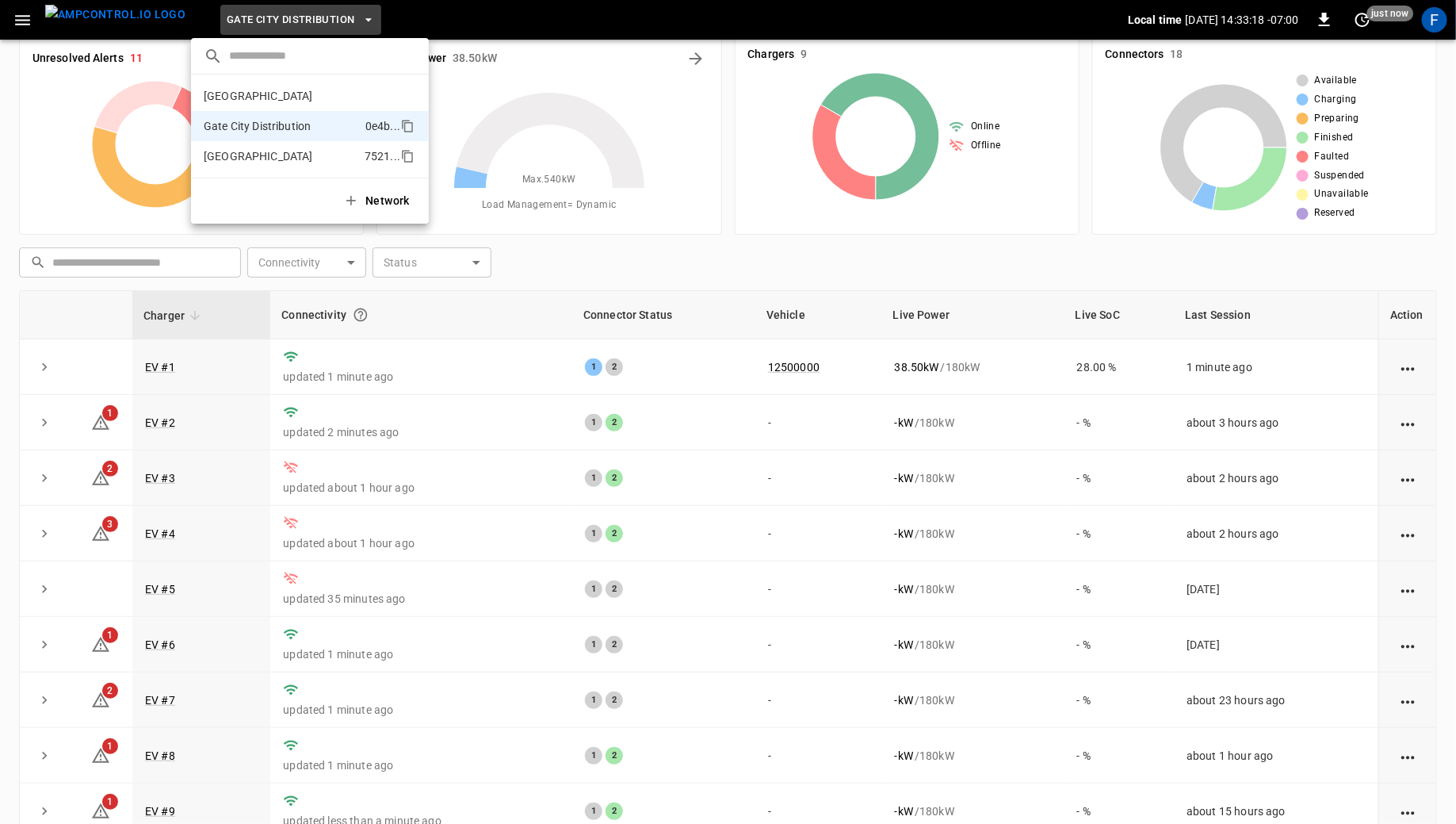
click at [268, 159] on p "[GEOGRAPHIC_DATA]" at bounding box center [281, 156] width 155 height 16
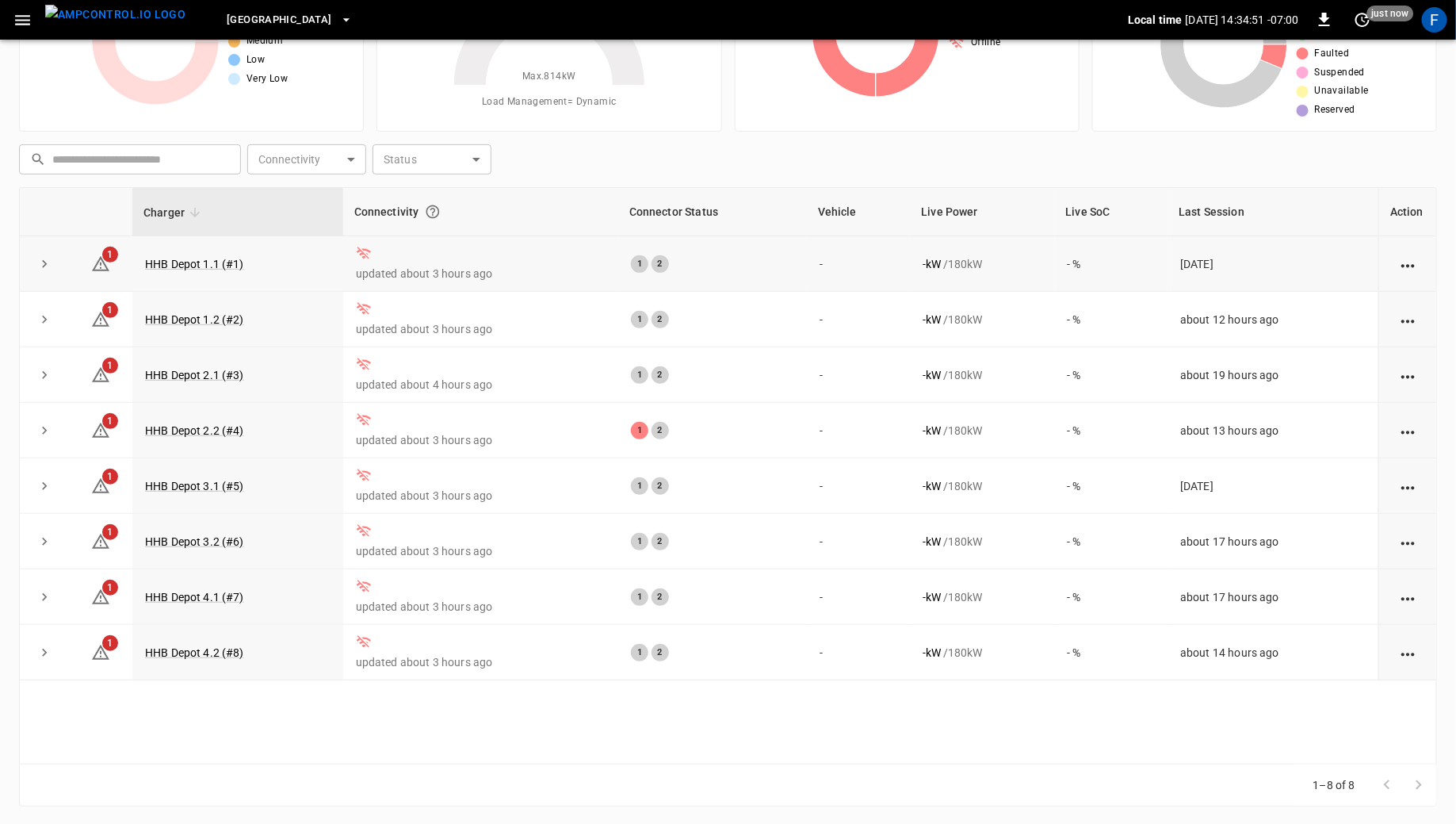
scroll to position [0, 0]
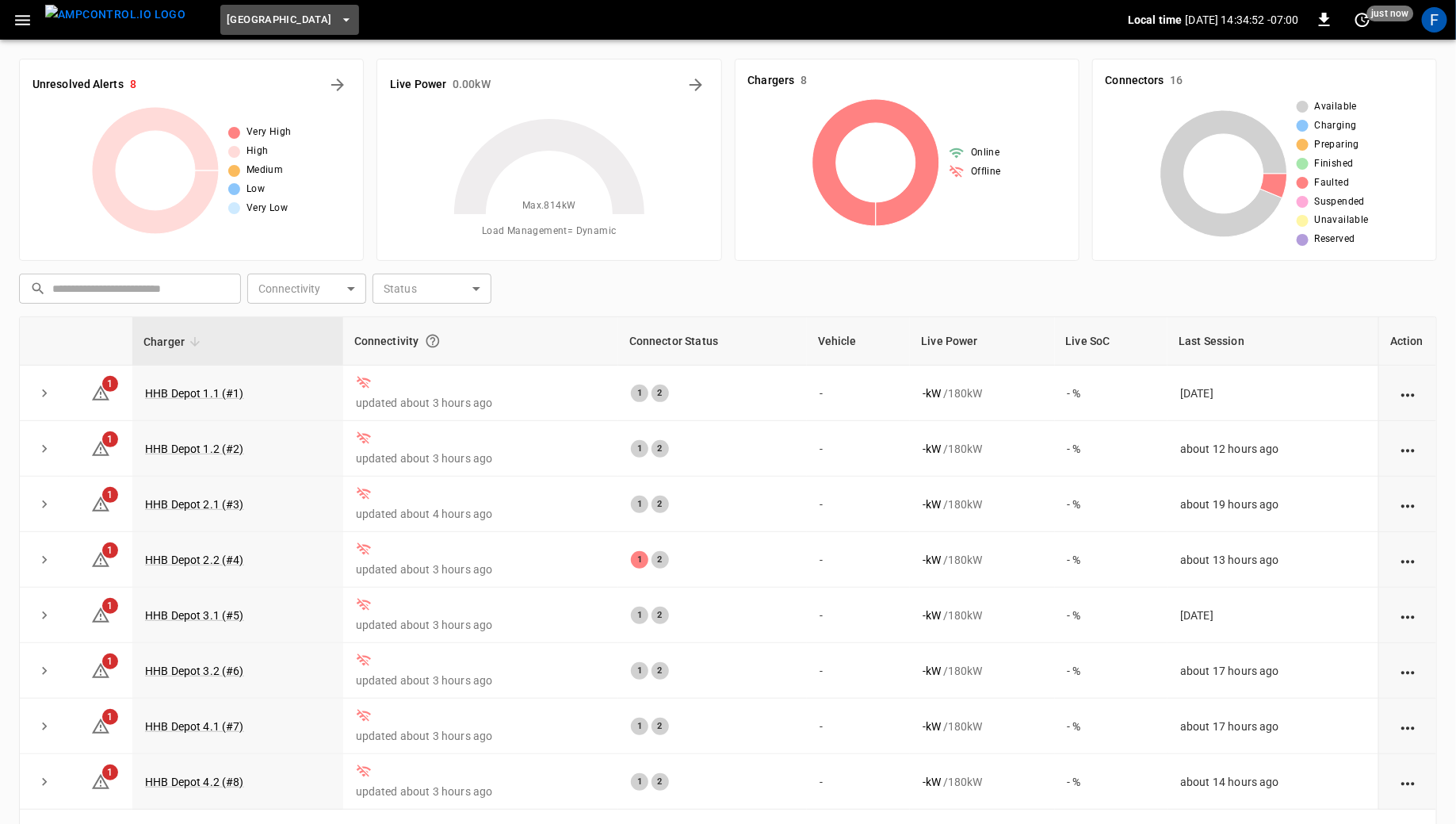
click at [274, 17] on span "[GEOGRAPHIC_DATA]" at bounding box center [279, 20] width 105 height 18
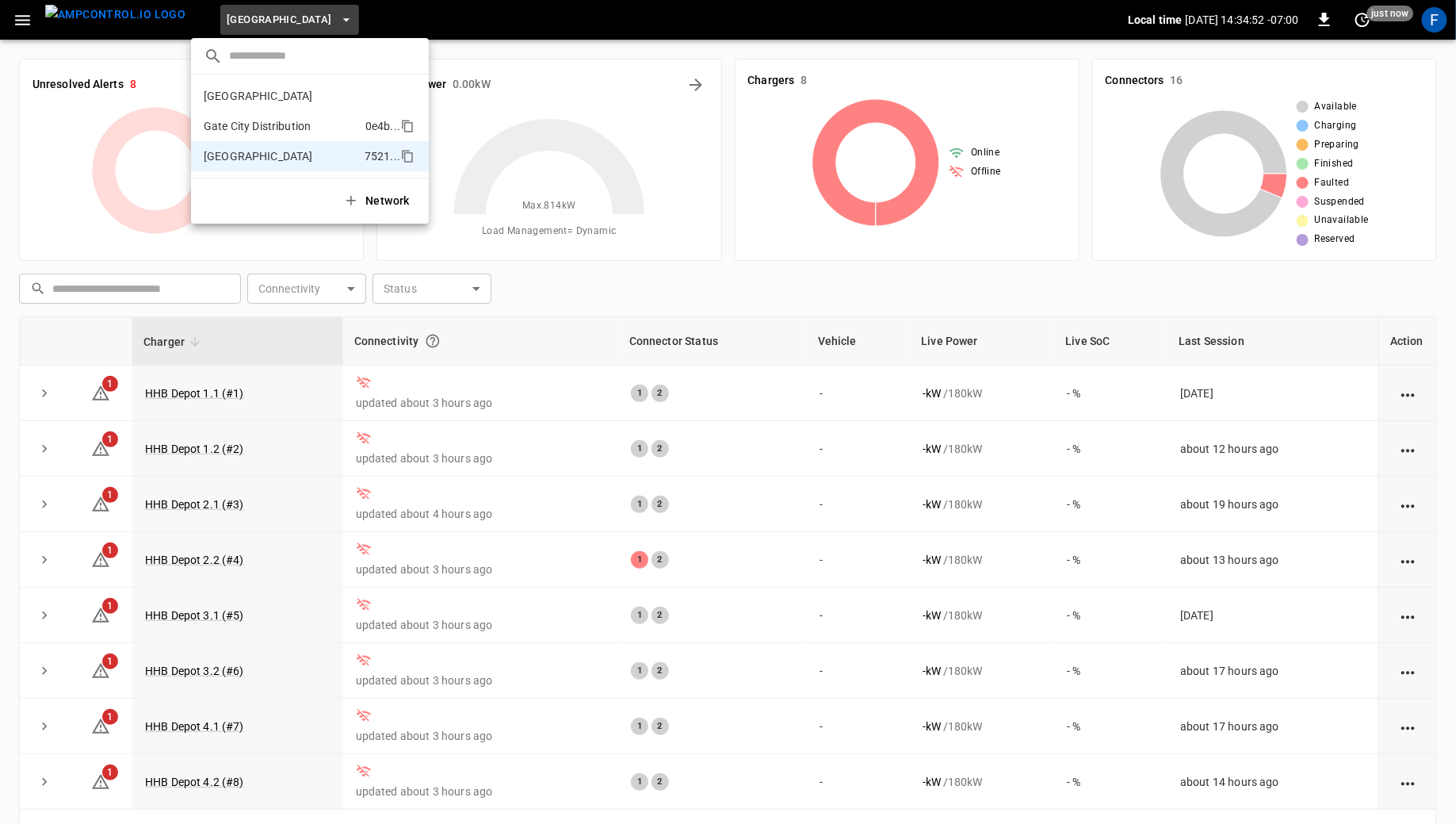
click at [266, 115] on li "Gate City Distribution 0e4b ..." at bounding box center [310, 125] width 238 height 30
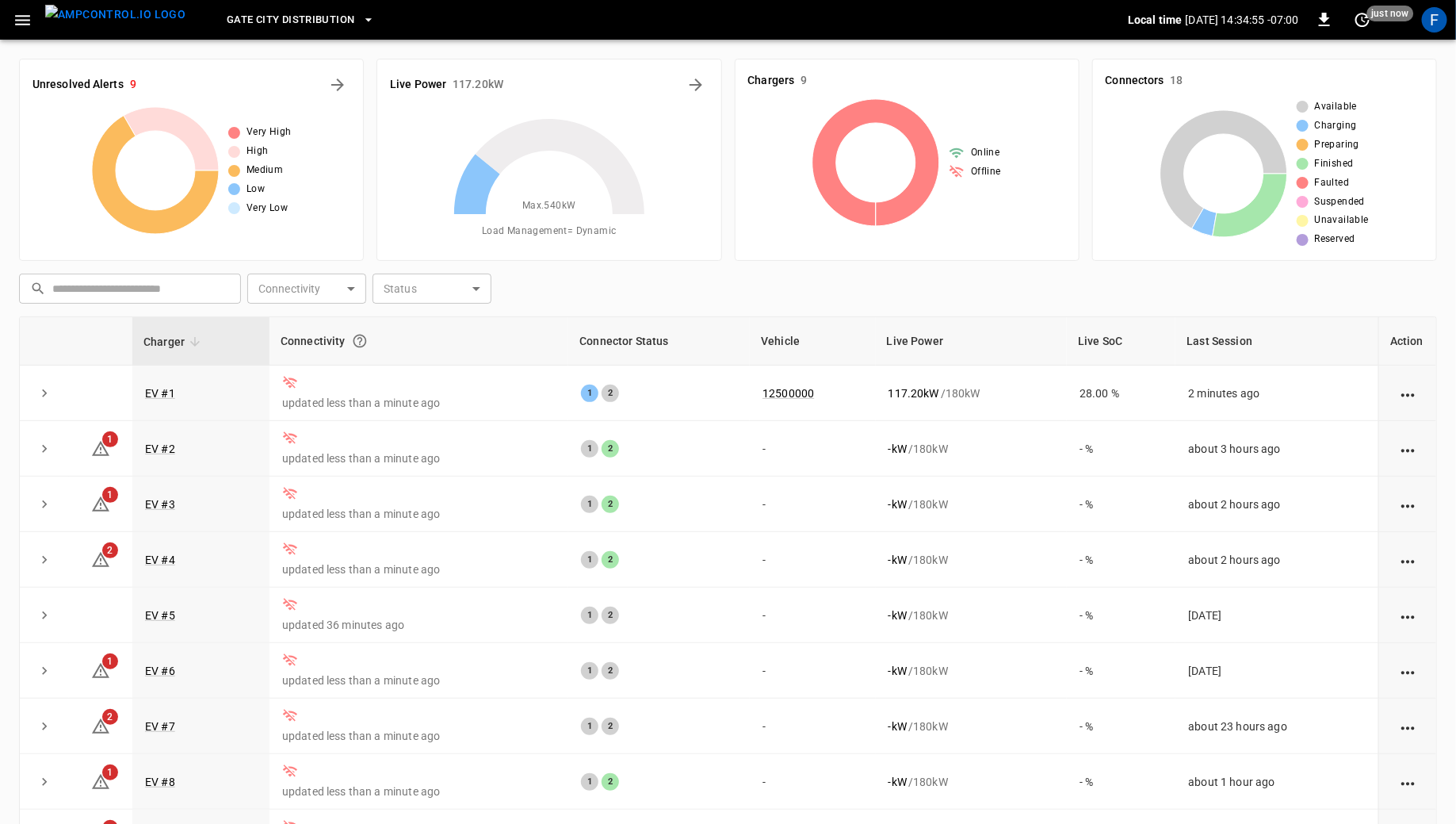
click at [230, 14] on span "Gate City Distribution" at bounding box center [291, 20] width 128 height 18
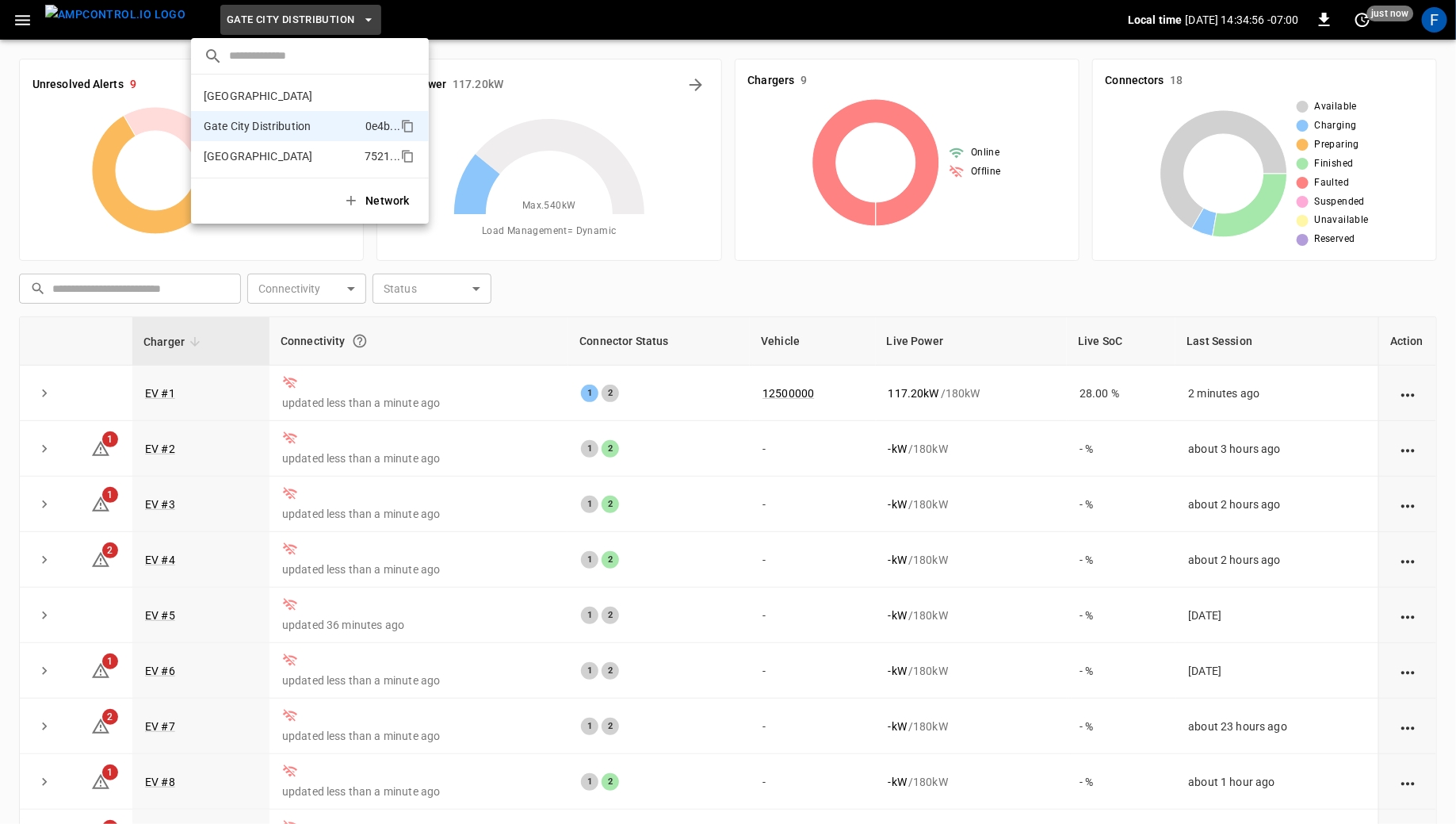
click at [249, 142] on li "[GEOGRAPHIC_DATA] 7521 ..." at bounding box center [310, 156] width 238 height 30
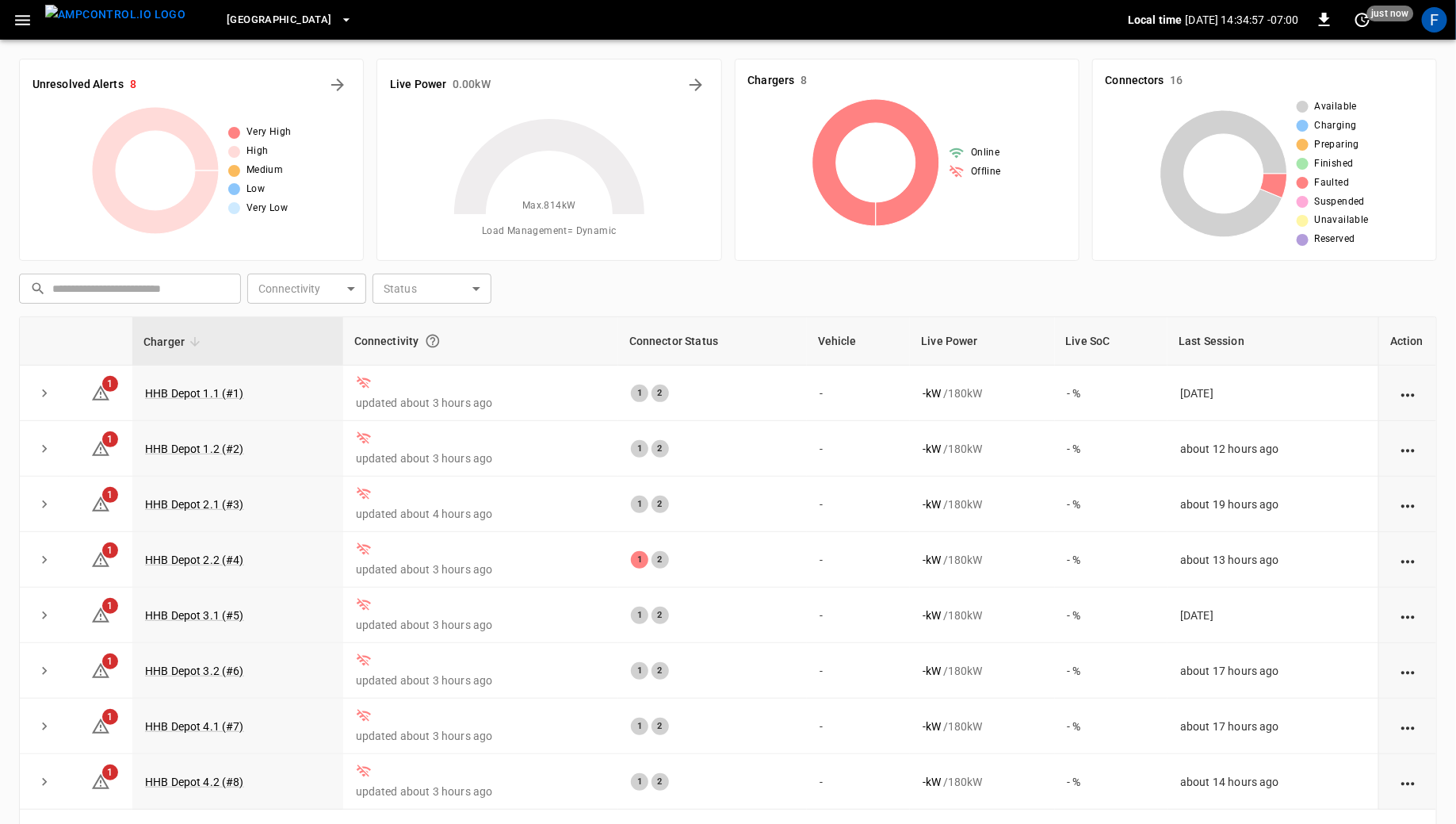
click at [227, 23] on span "[GEOGRAPHIC_DATA]" at bounding box center [279, 20] width 105 height 18
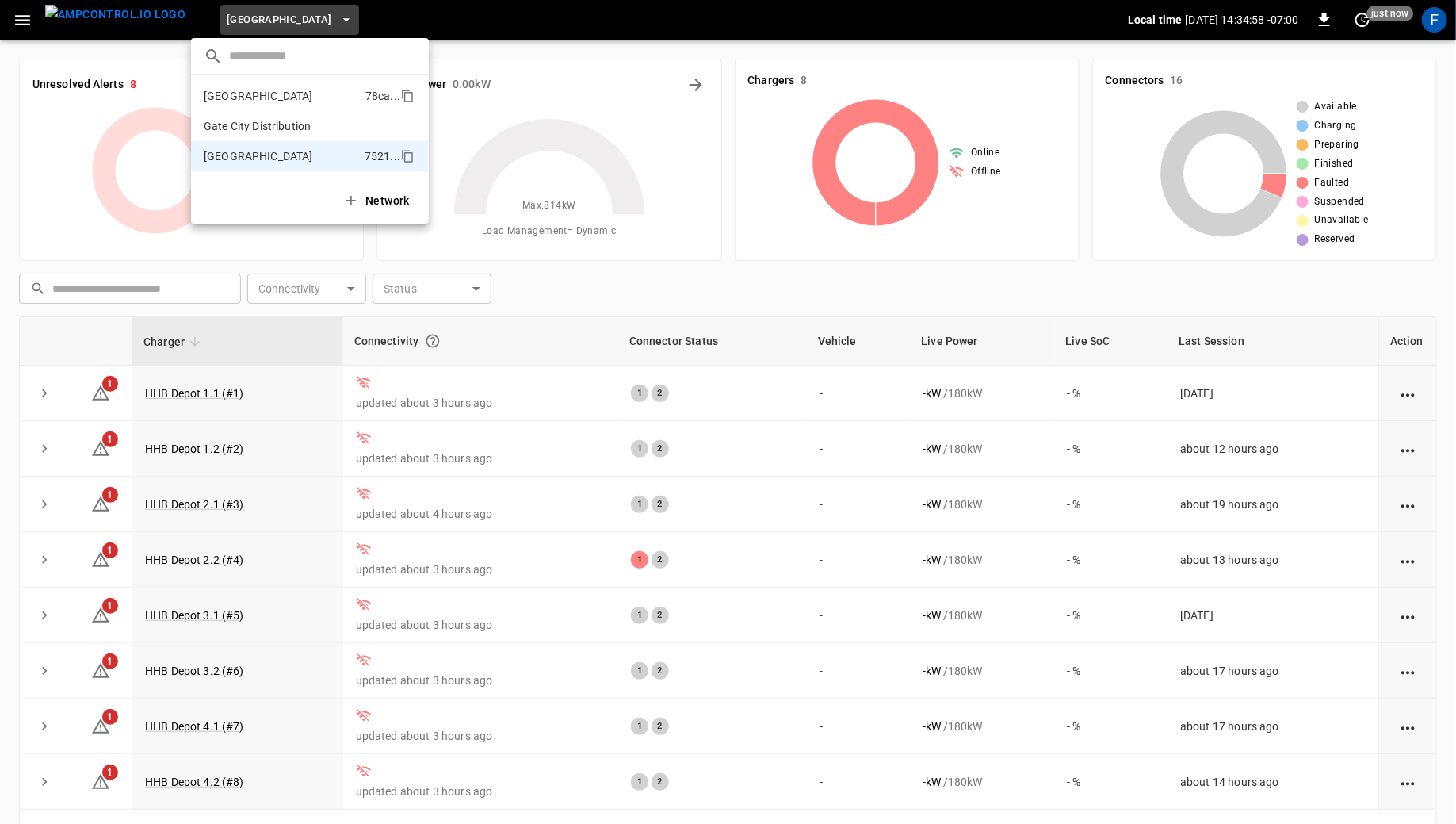
click at [267, 103] on p "[GEOGRAPHIC_DATA]" at bounding box center [281, 96] width 155 height 16
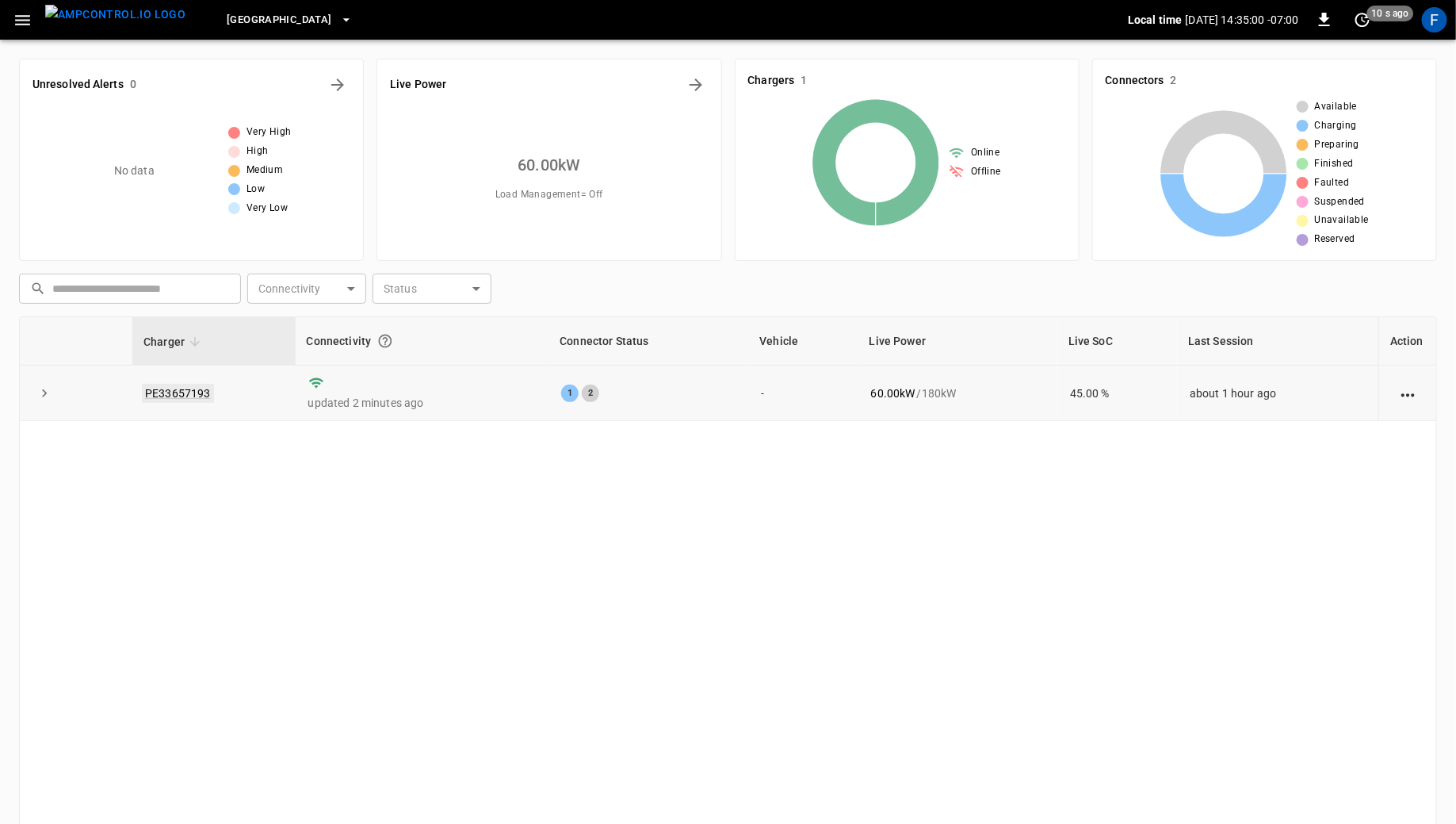
click at [168, 398] on link "PE33657193" at bounding box center [177, 393] width 72 height 19
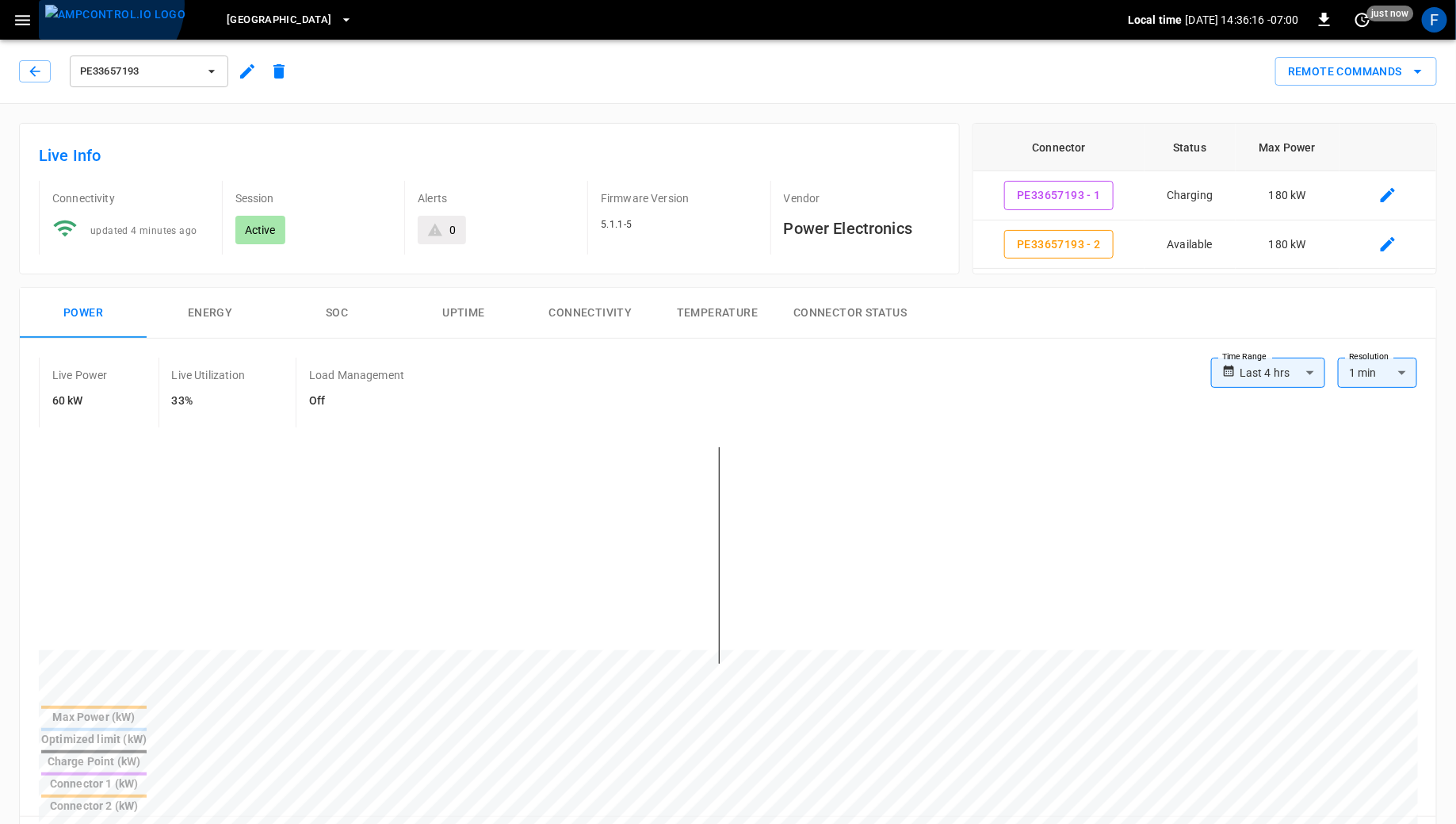
click at [107, 5] on img "menu" at bounding box center [115, 14] width 141 height 20
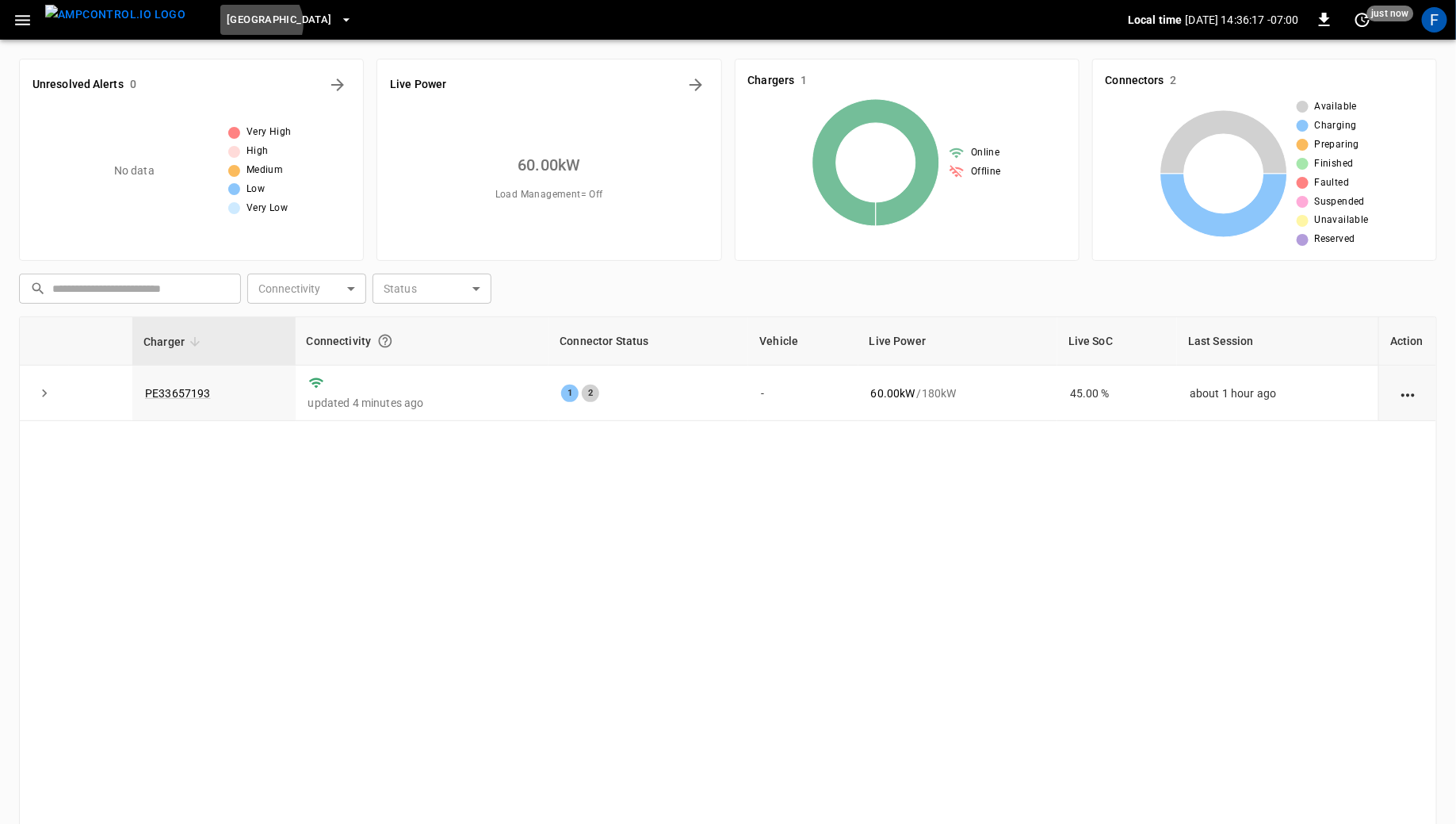
click at [230, 23] on span "[GEOGRAPHIC_DATA]" at bounding box center [279, 20] width 105 height 18
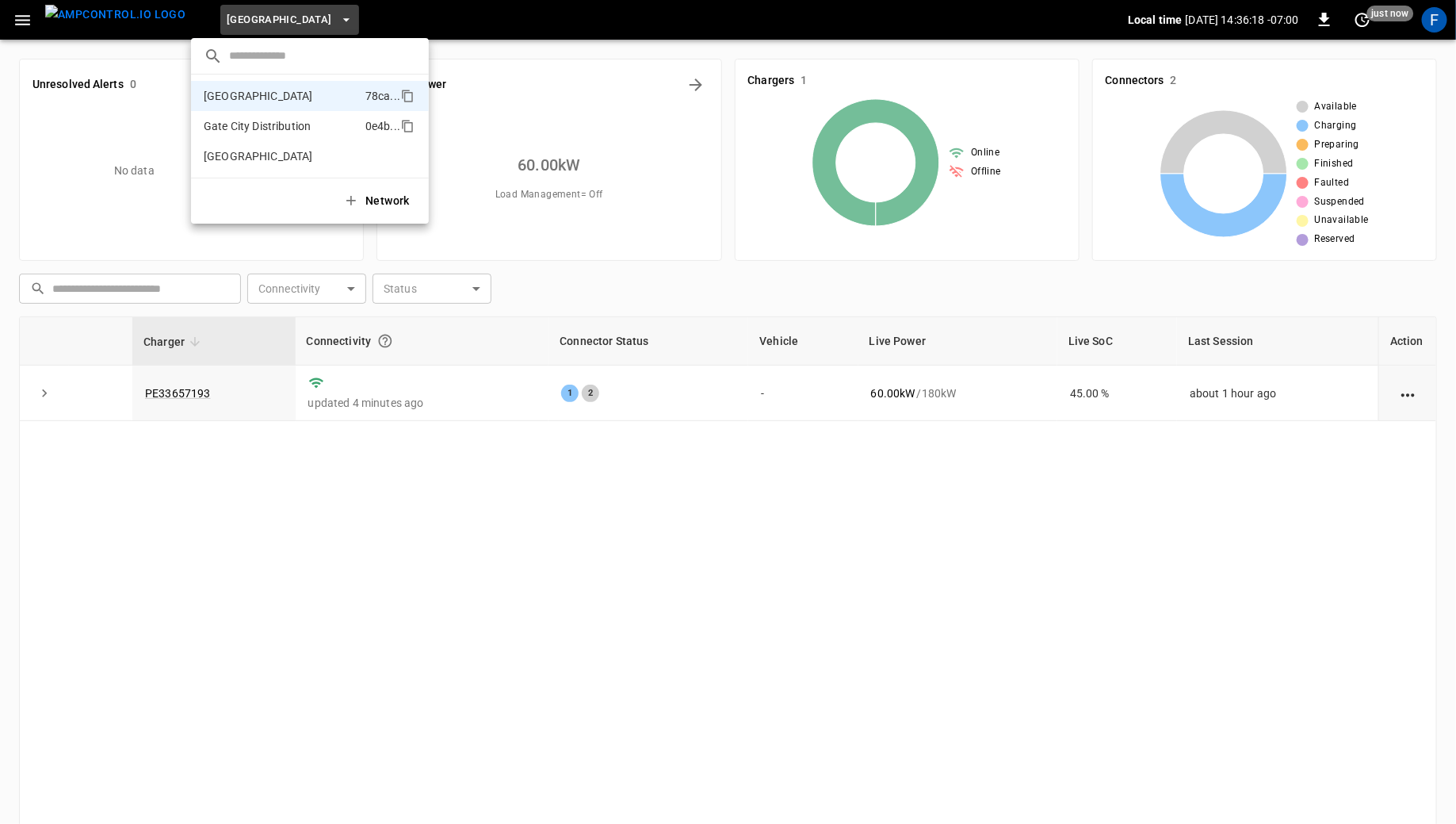
click at [242, 115] on li "Gate City Distribution 0e4b ..." at bounding box center [310, 125] width 238 height 30
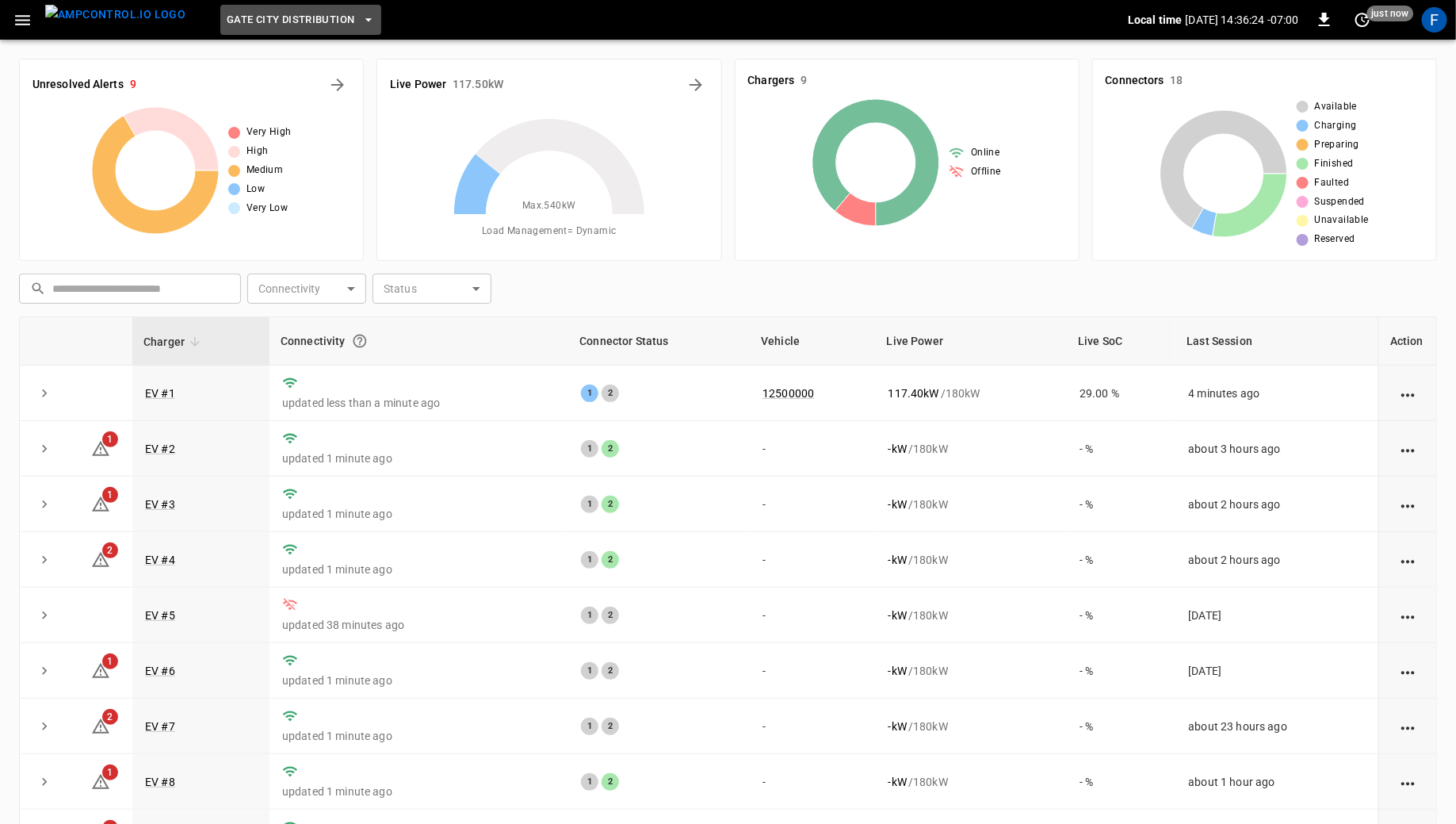
click at [246, 22] on span "Gate City Distribution" at bounding box center [291, 20] width 128 height 18
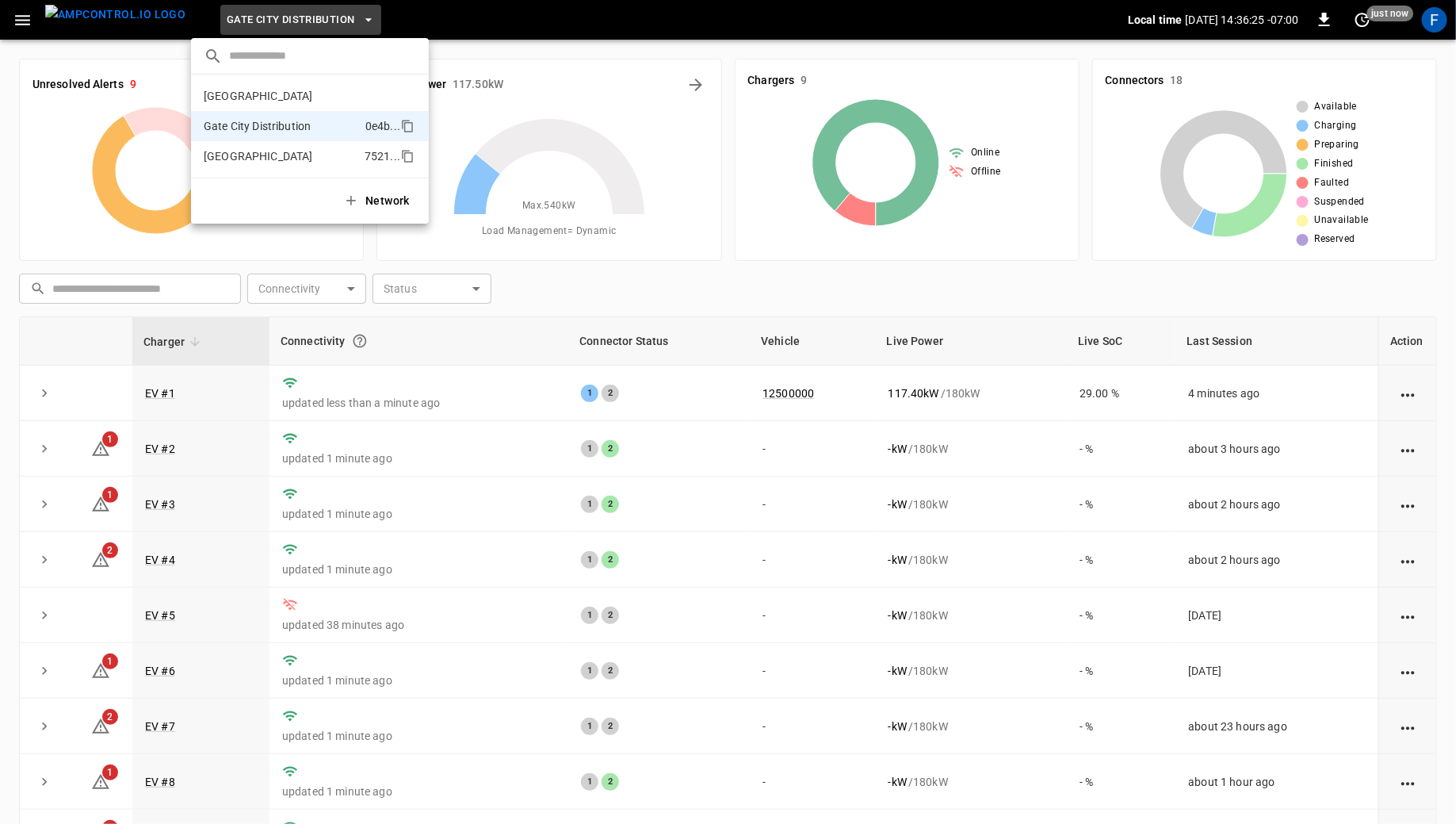
click at [260, 158] on p "[GEOGRAPHIC_DATA]" at bounding box center [281, 156] width 155 height 16
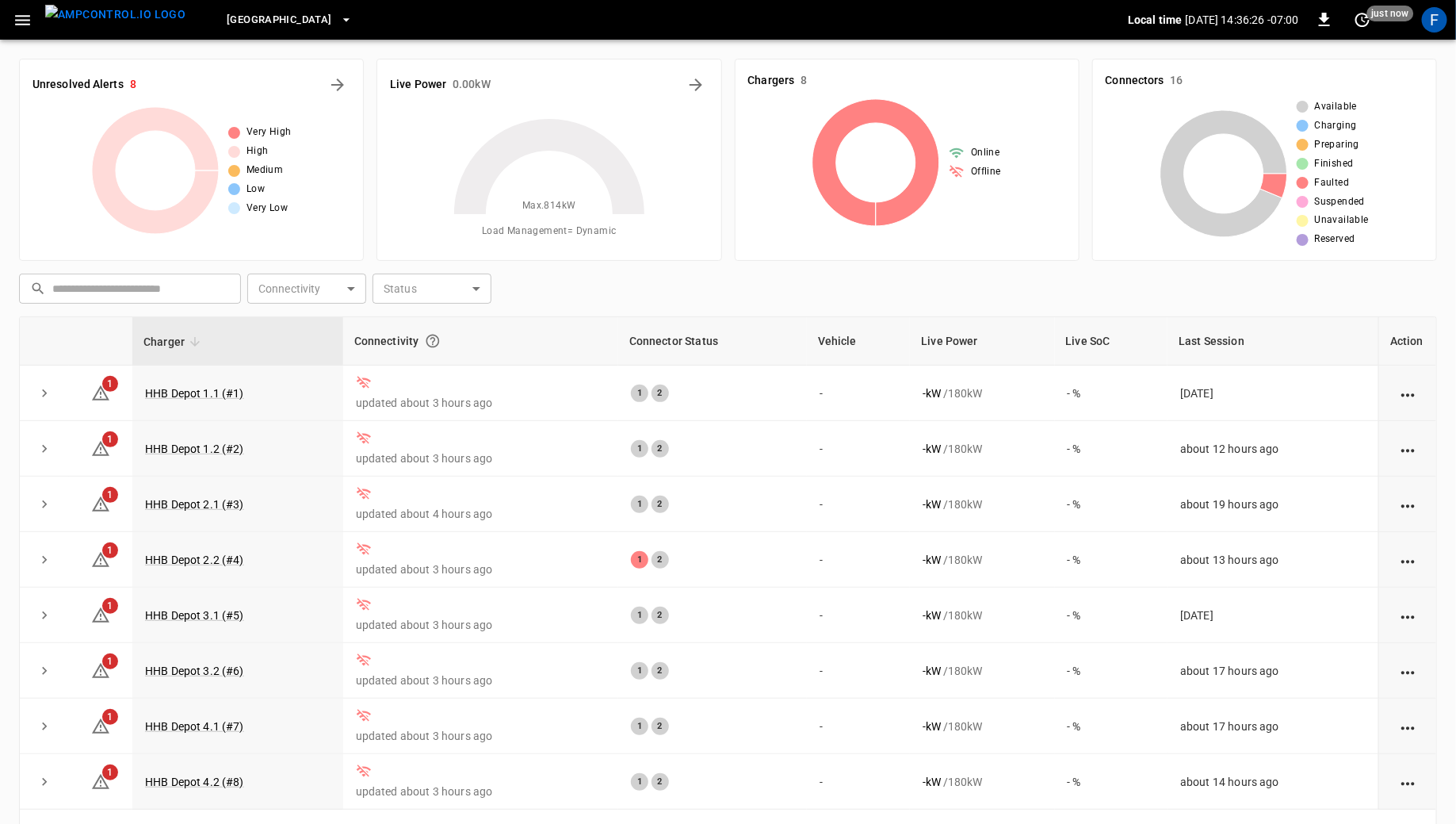
click at [243, 8] on button "[GEOGRAPHIC_DATA]" at bounding box center [289, 20] width 138 height 31
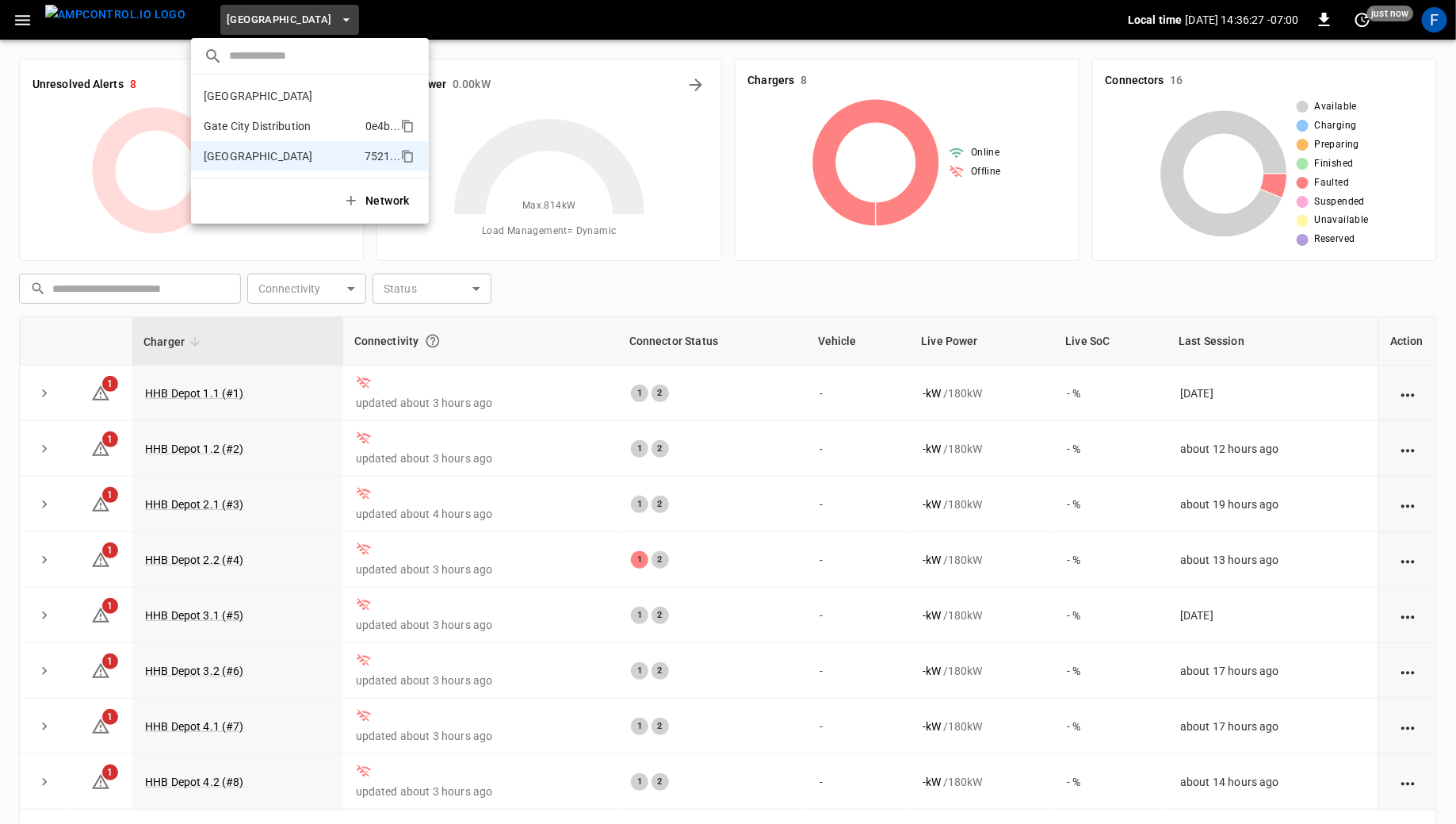
click at [250, 111] on li "Gate City Distribution 0e4b ..." at bounding box center [310, 125] width 238 height 30
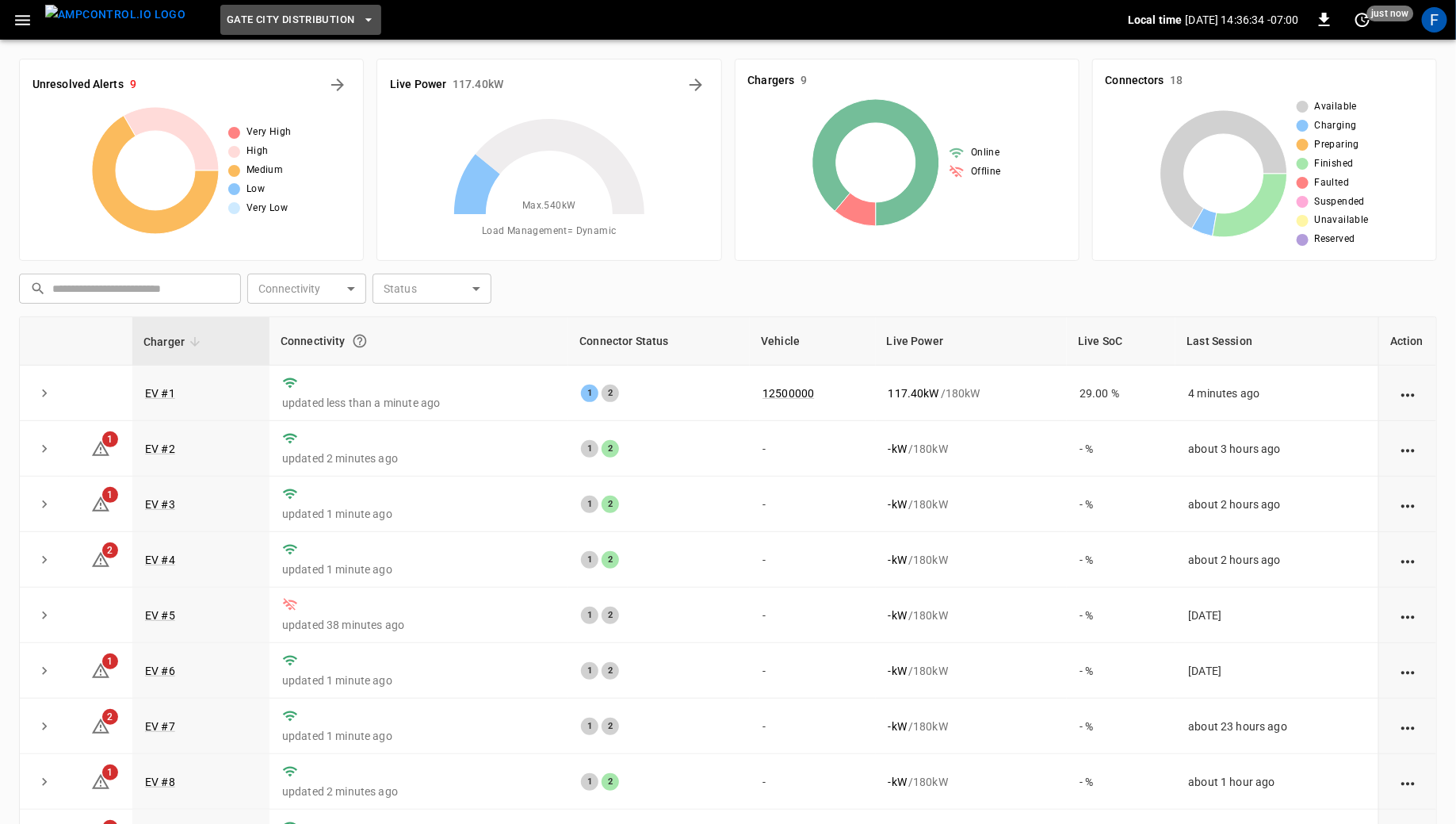
click at [287, 20] on span "Gate City Distribution" at bounding box center [291, 20] width 128 height 18
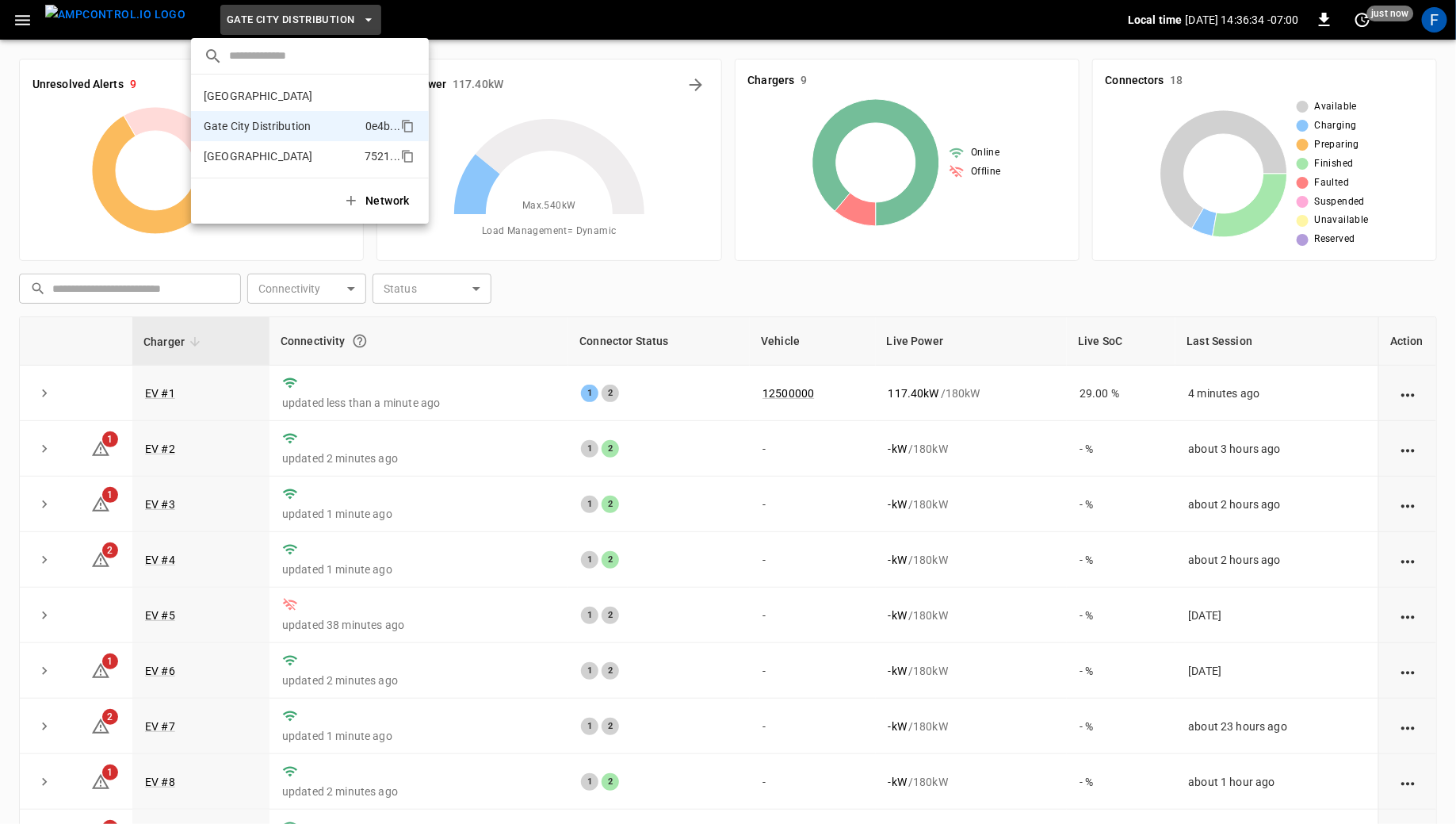
click at [284, 162] on p "[GEOGRAPHIC_DATA]" at bounding box center [281, 156] width 155 height 16
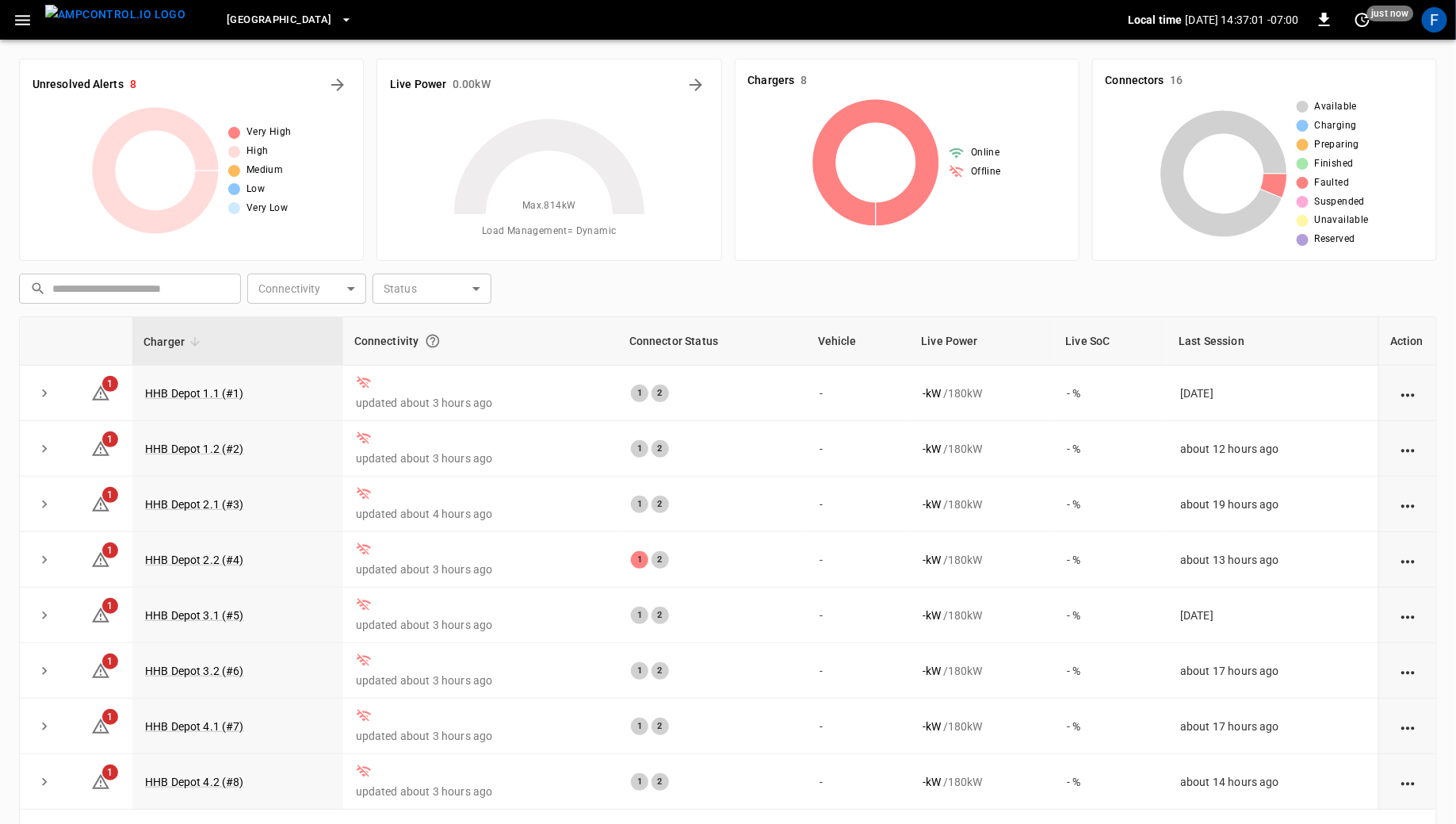
click at [259, 31] on button "[GEOGRAPHIC_DATA]" at bounding box center [289, 20] width 138 height 31
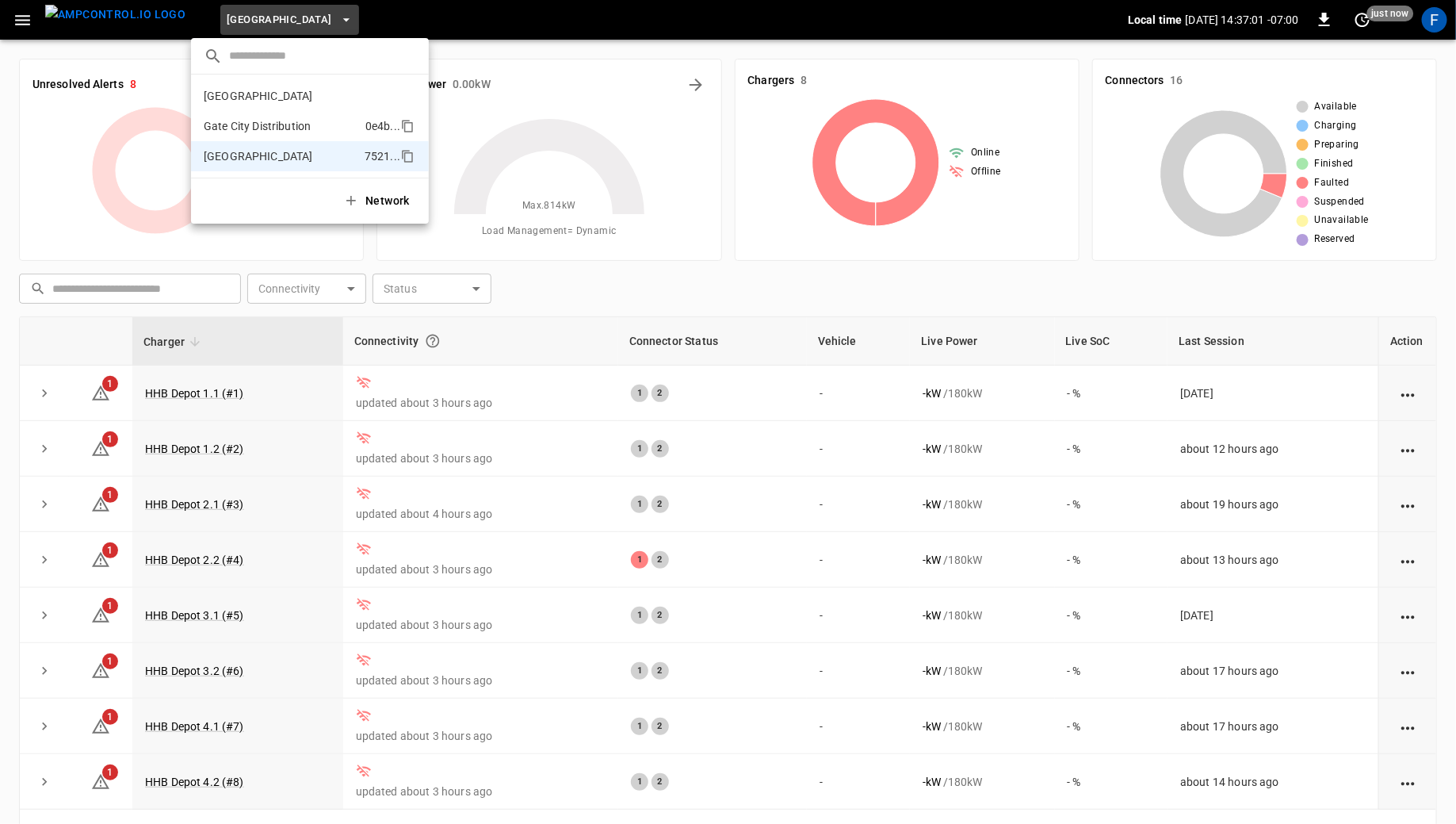
click at [261, 125] on p "Gate City Distribution" at bounding box center [281, 126] width 155 height 16
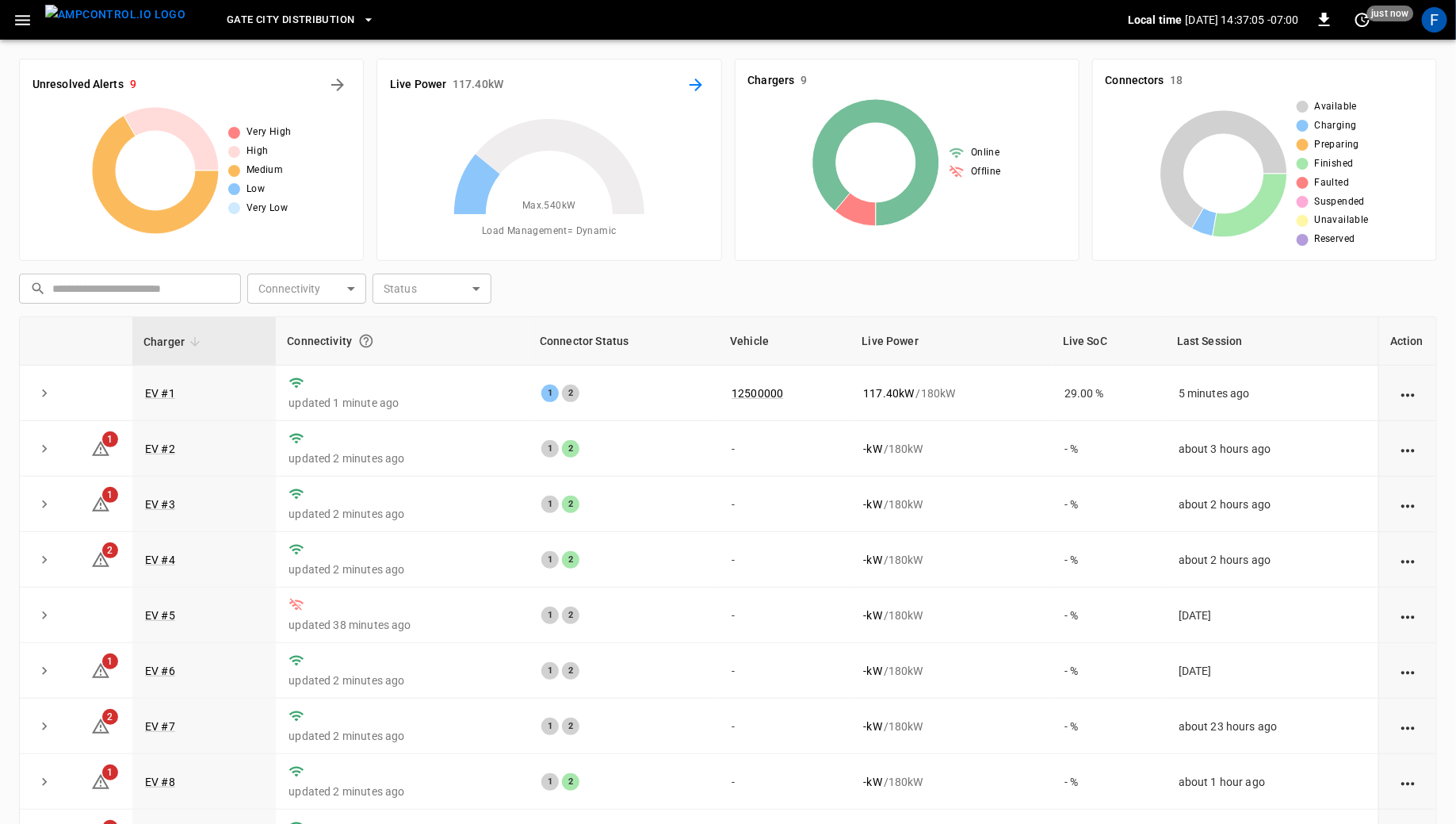
click at [703, 87] on icon "Energy Overview" at bounding box center [696, 85] width 19 height 19
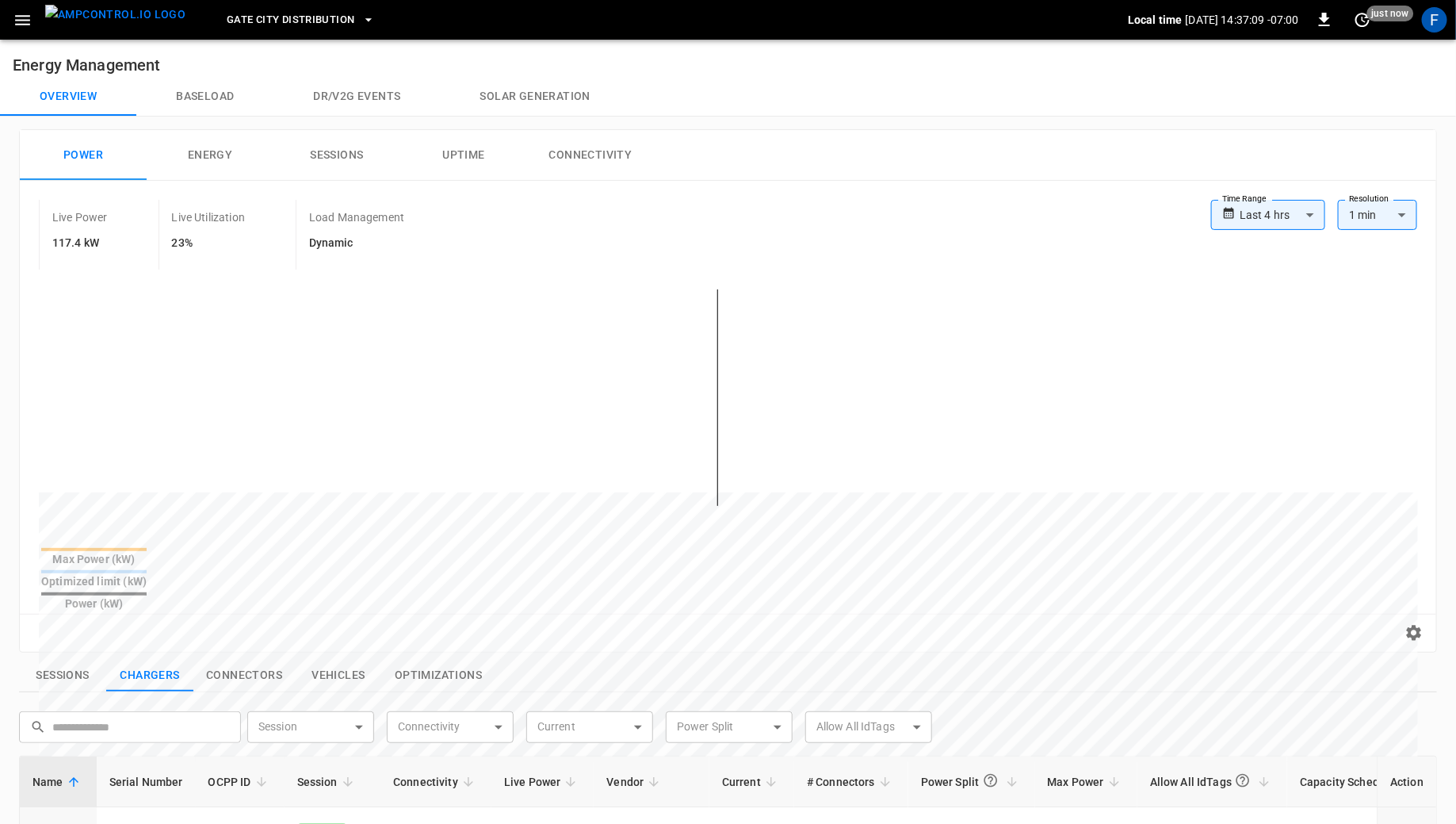
click at [72, 24] on img "menu" at bounding box center [115, 14] width 141 height 20
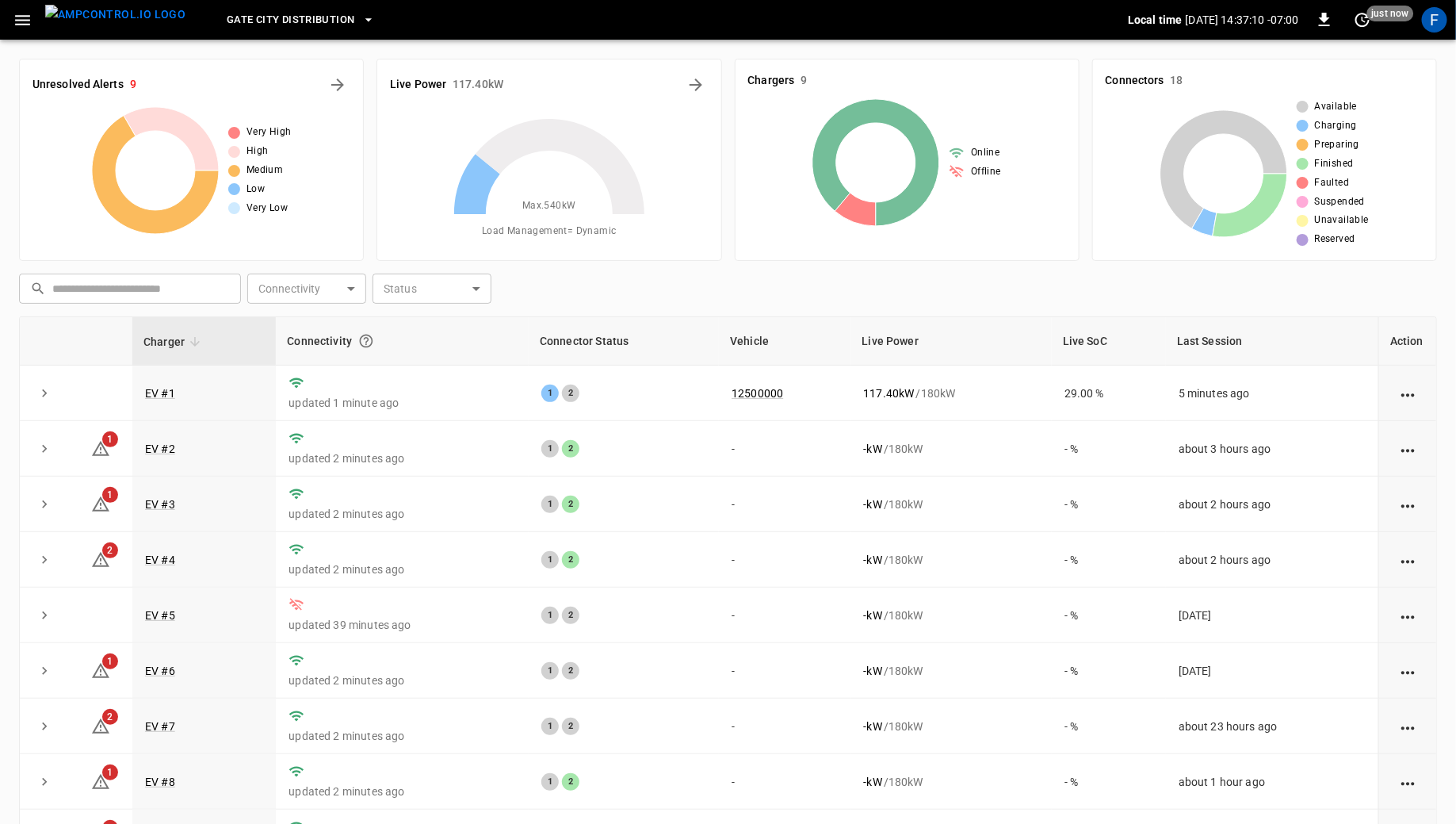
click at [320, 21] on span "Gate City Distribution" at bounding box center [291, 20] width 128 height 18
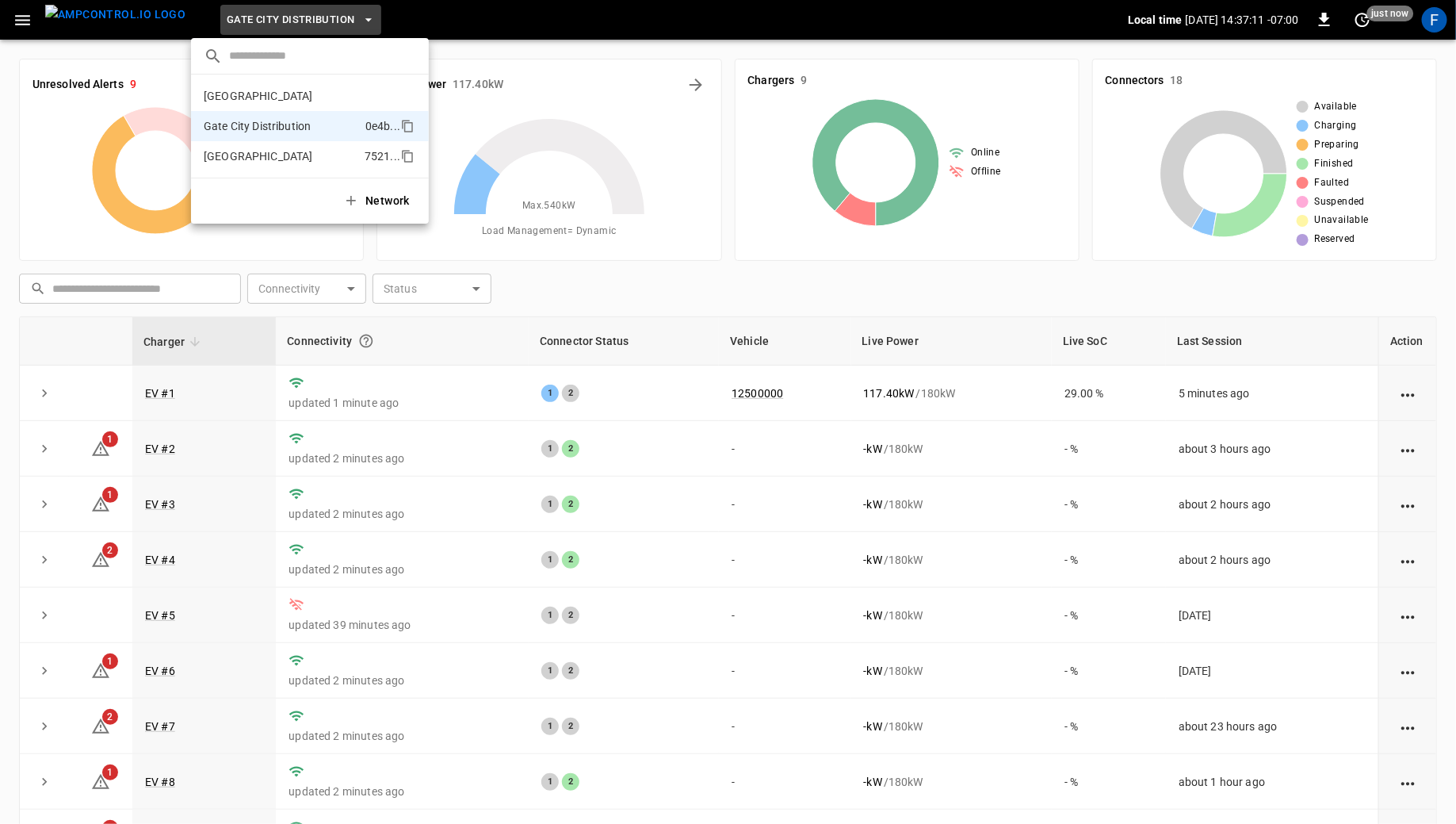
click at [302, 155] on p "[GEOGRAPHIC_DATA]" at bounding box center [281, 156] width 155 height 16
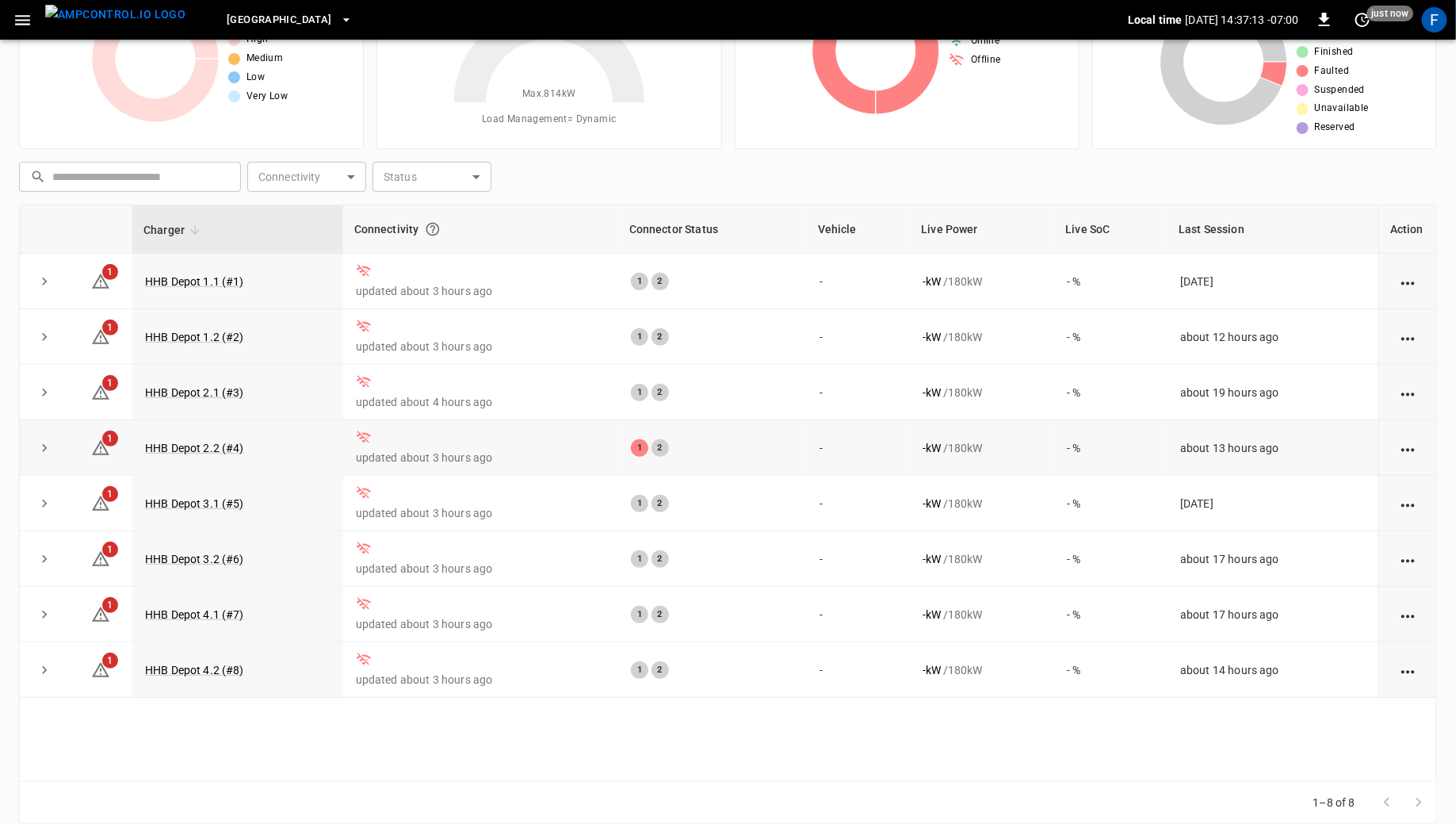
scroll to position [129, 0]
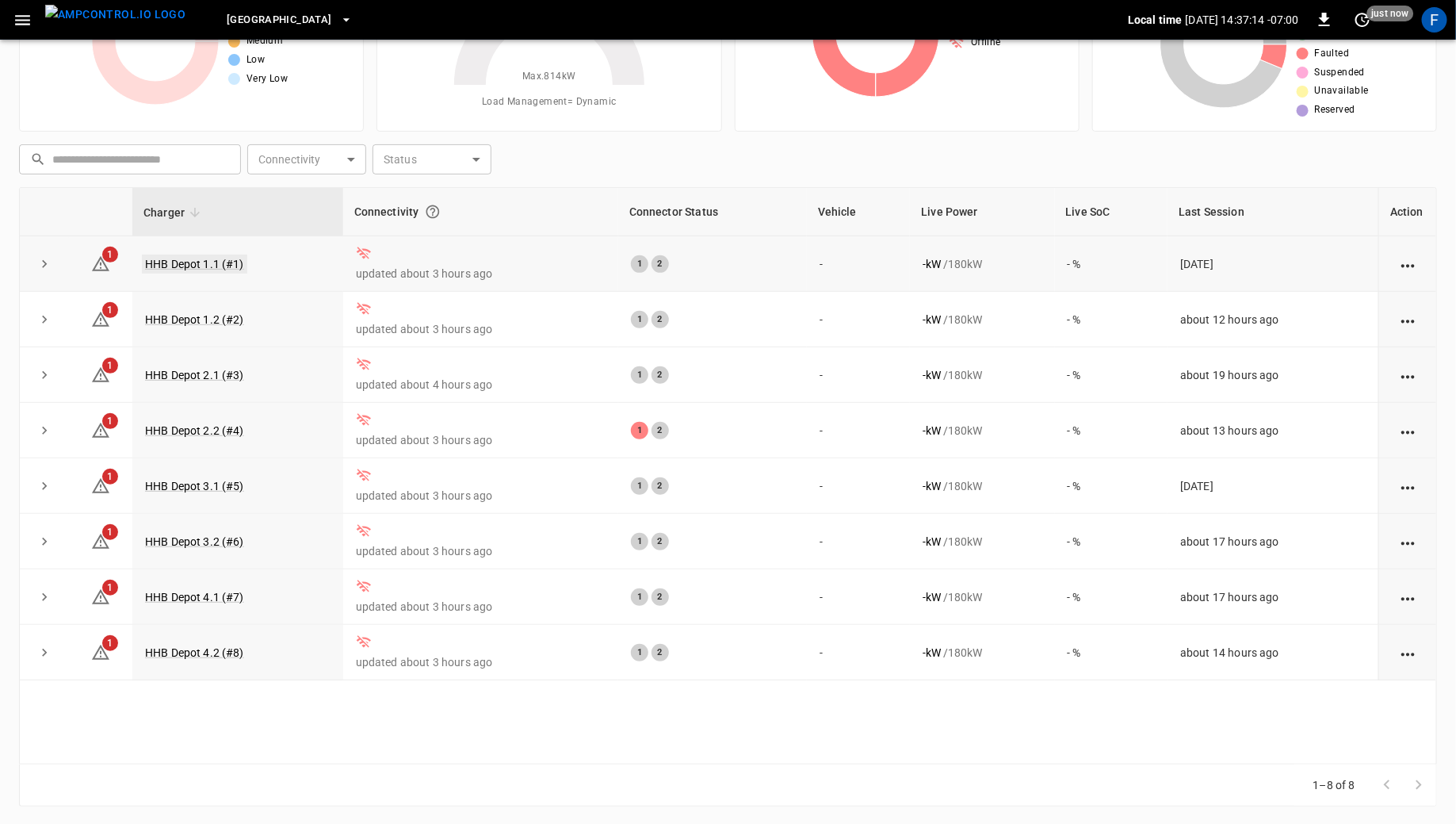
click at [166, 254] on link "HHB Depot 1.1 (#1)" at bounding box center [194, 263] width 105 height 19
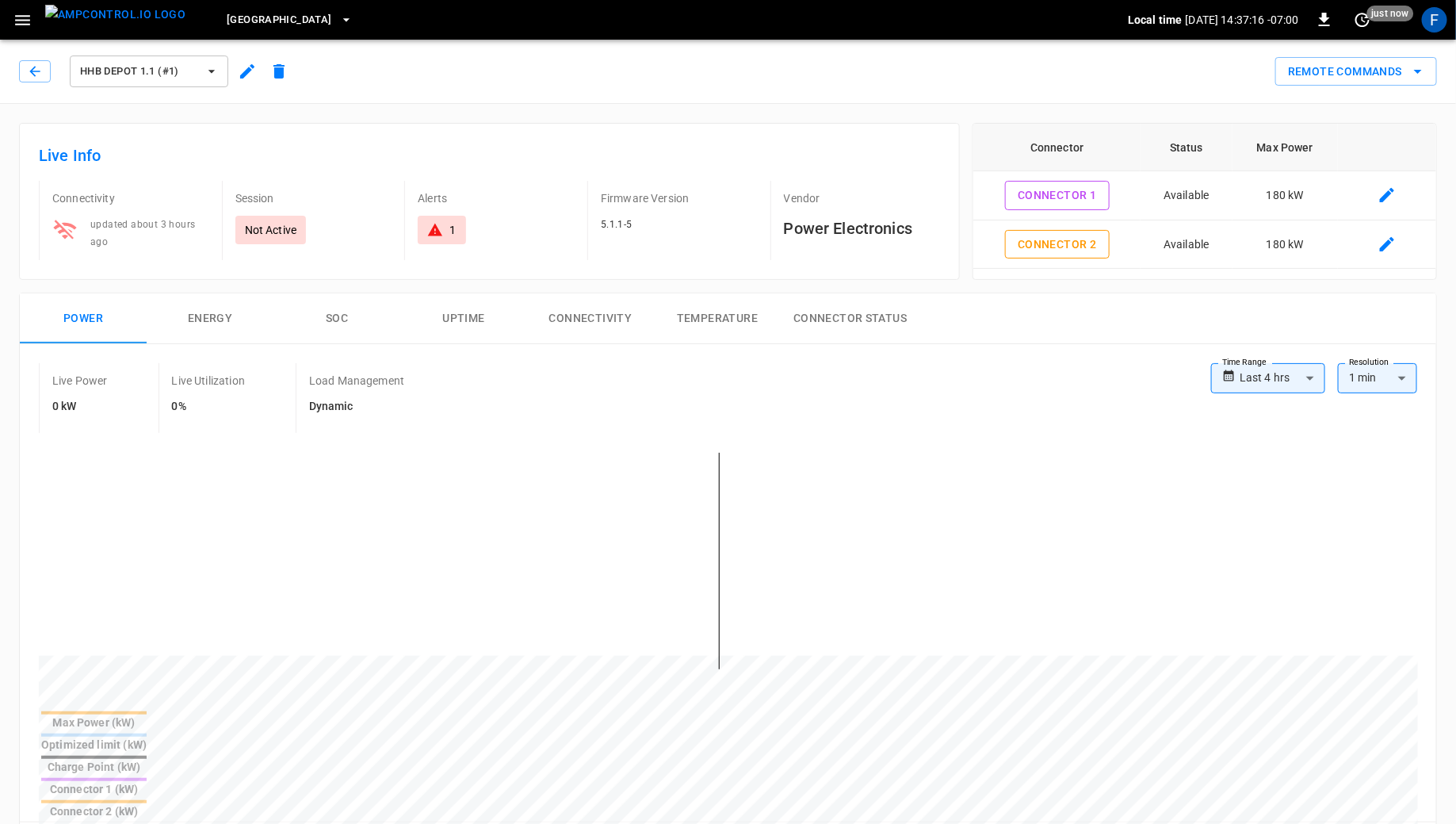
click at [32, 84] on div "HHB Depot 1.1 (#1)" at bounding box center [157, 71] width 276 height 38
click at [36, 69] on icon "button" at bounding box center [35, 71] width 16 height 16
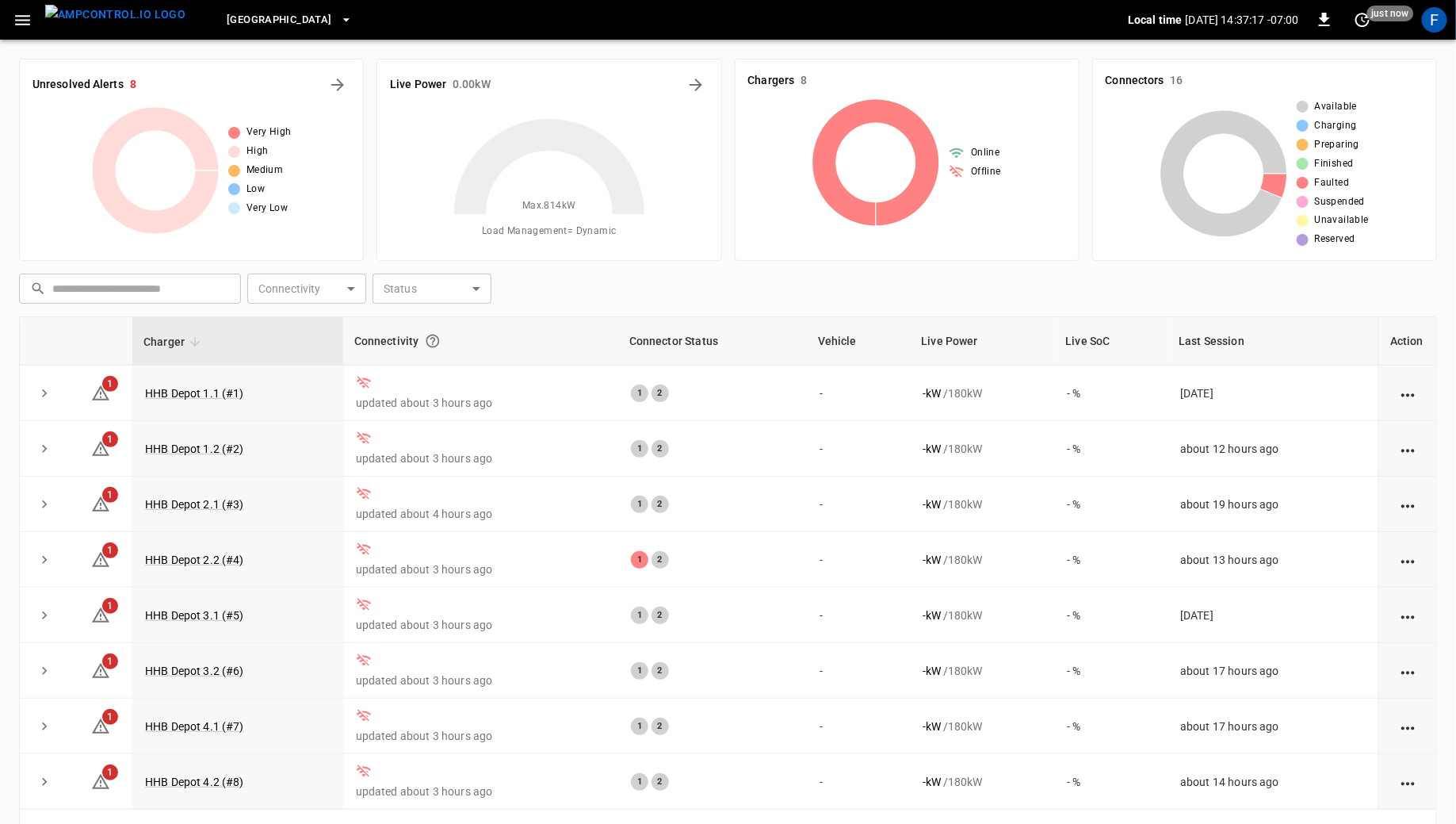
scroll to position [129, 0]
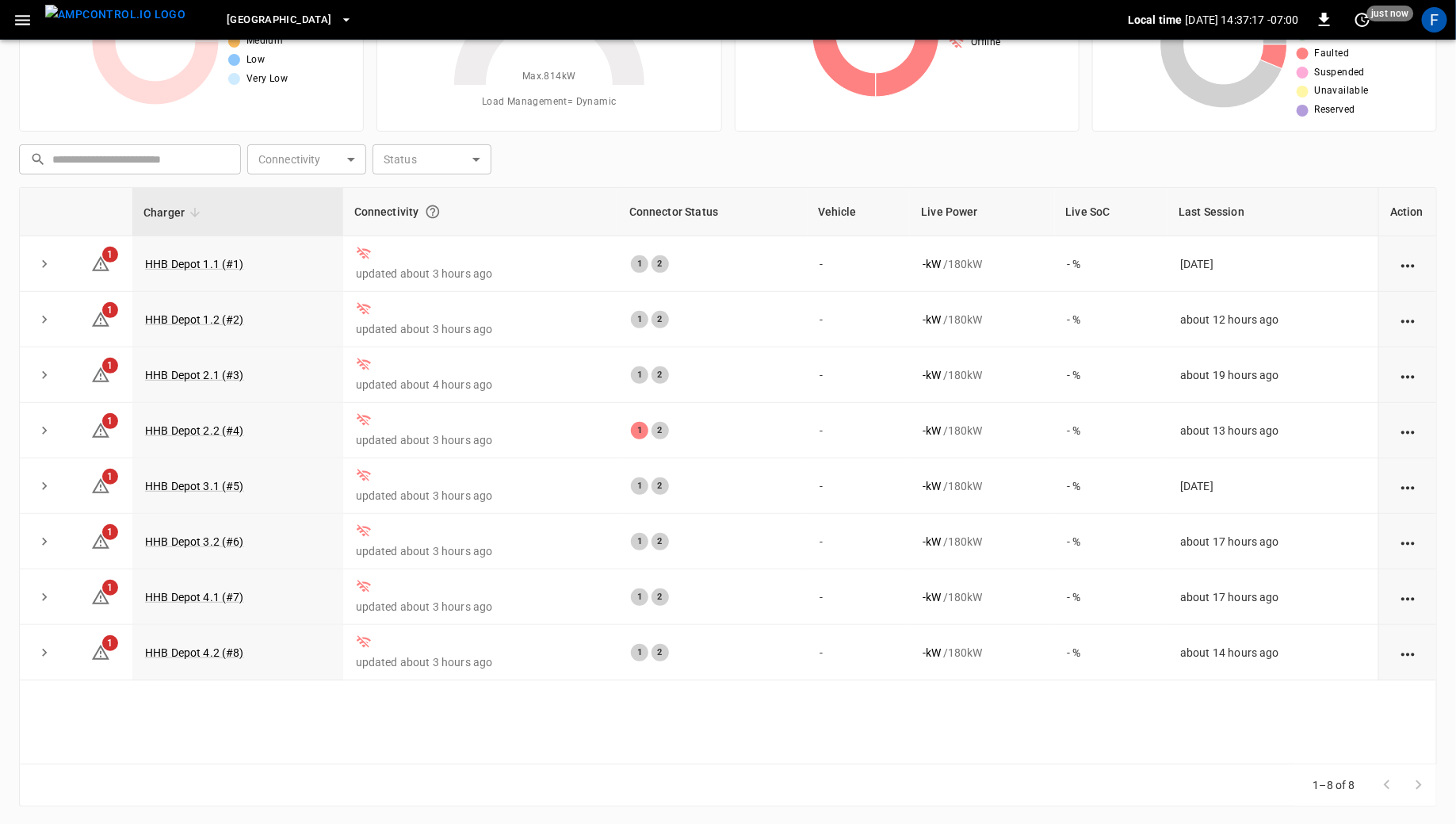
click at [26, 6] on button "button" at bounding box center [23, 20] width 32 height 30
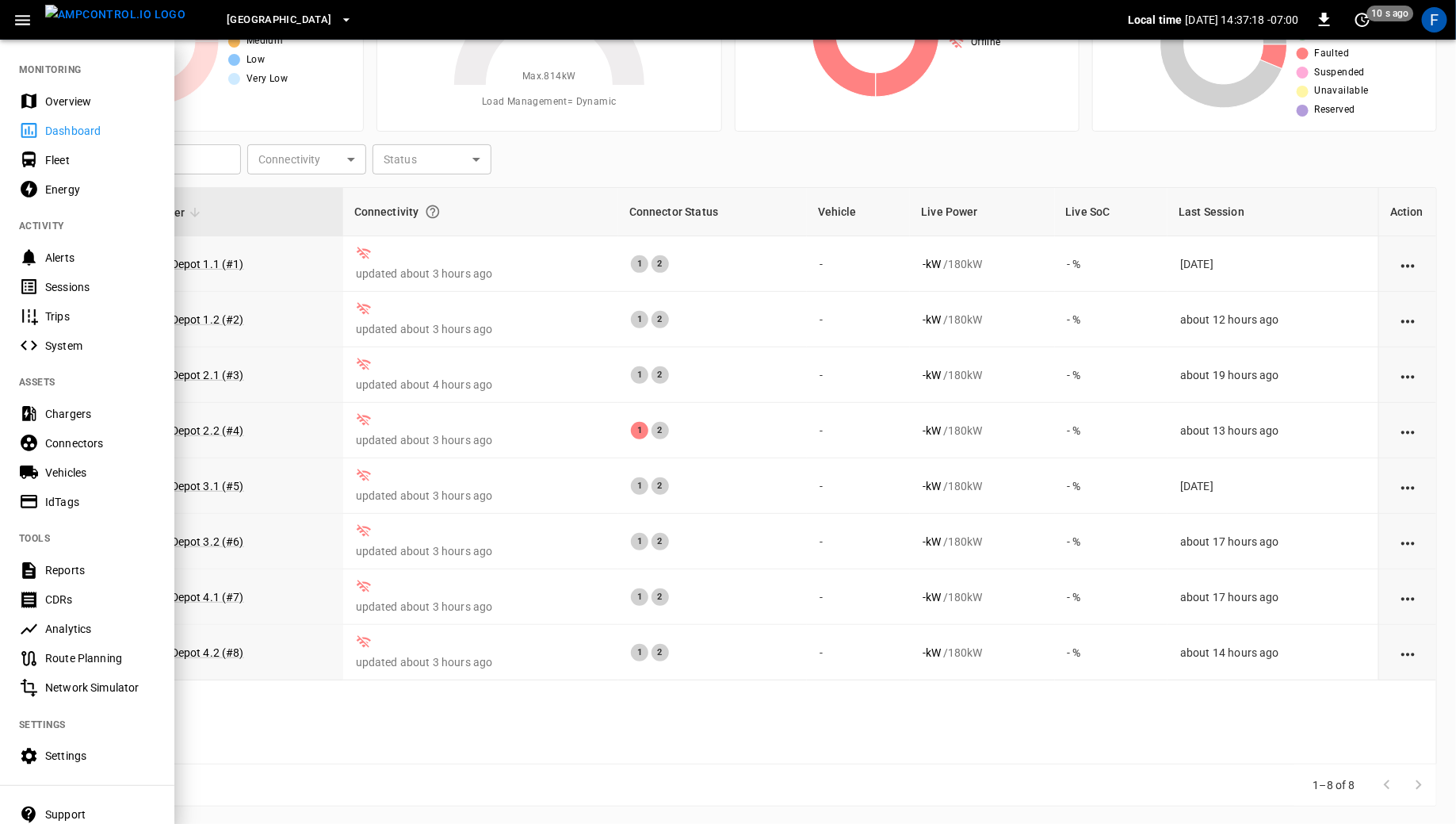
click at [69, 756] on div "Settings" at bounding box center [100, 755] width 110 height 16
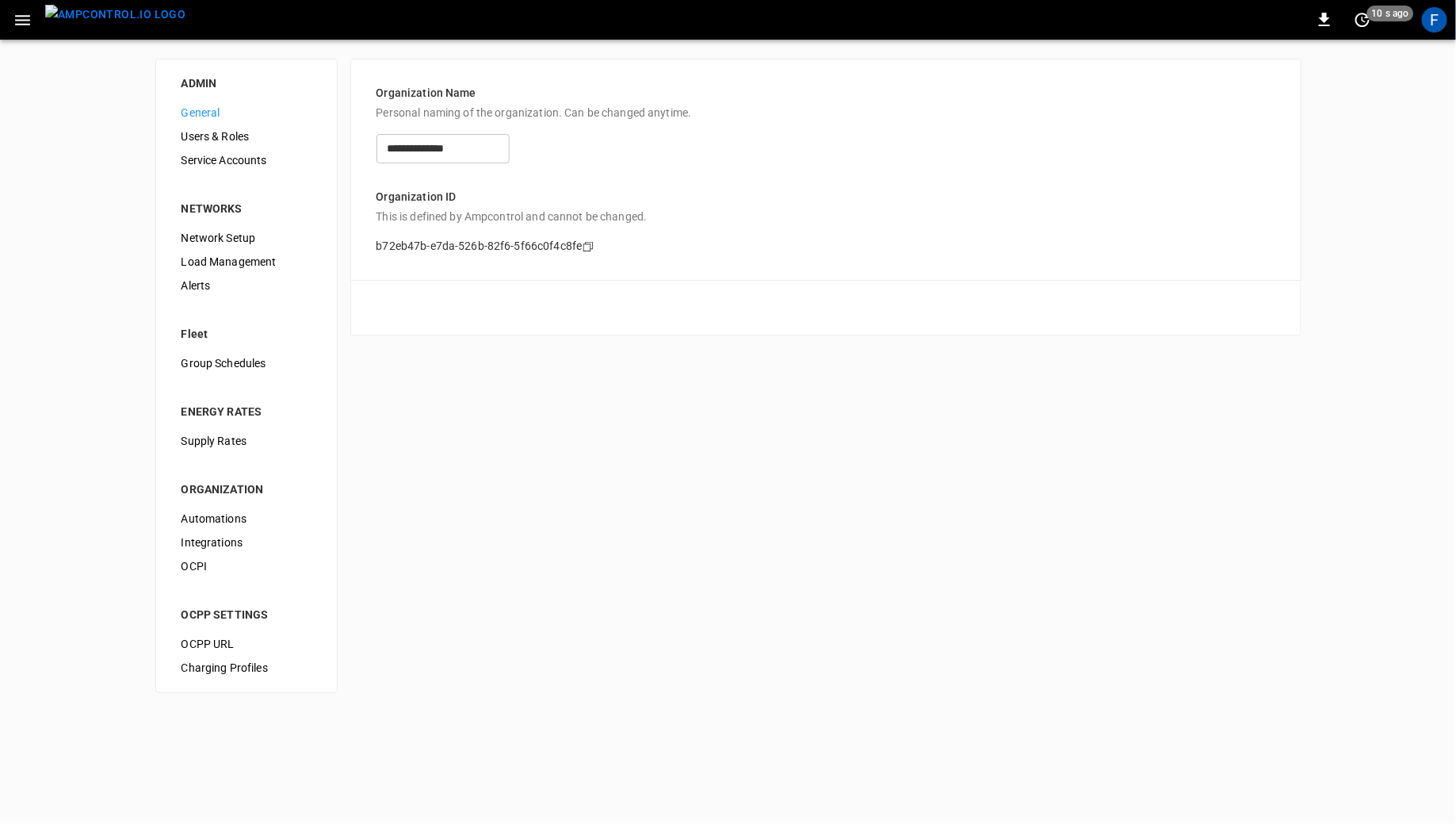
click at [250, 133] on span "Users & Roles" at bounding box center [246, 136] width 130 height 16
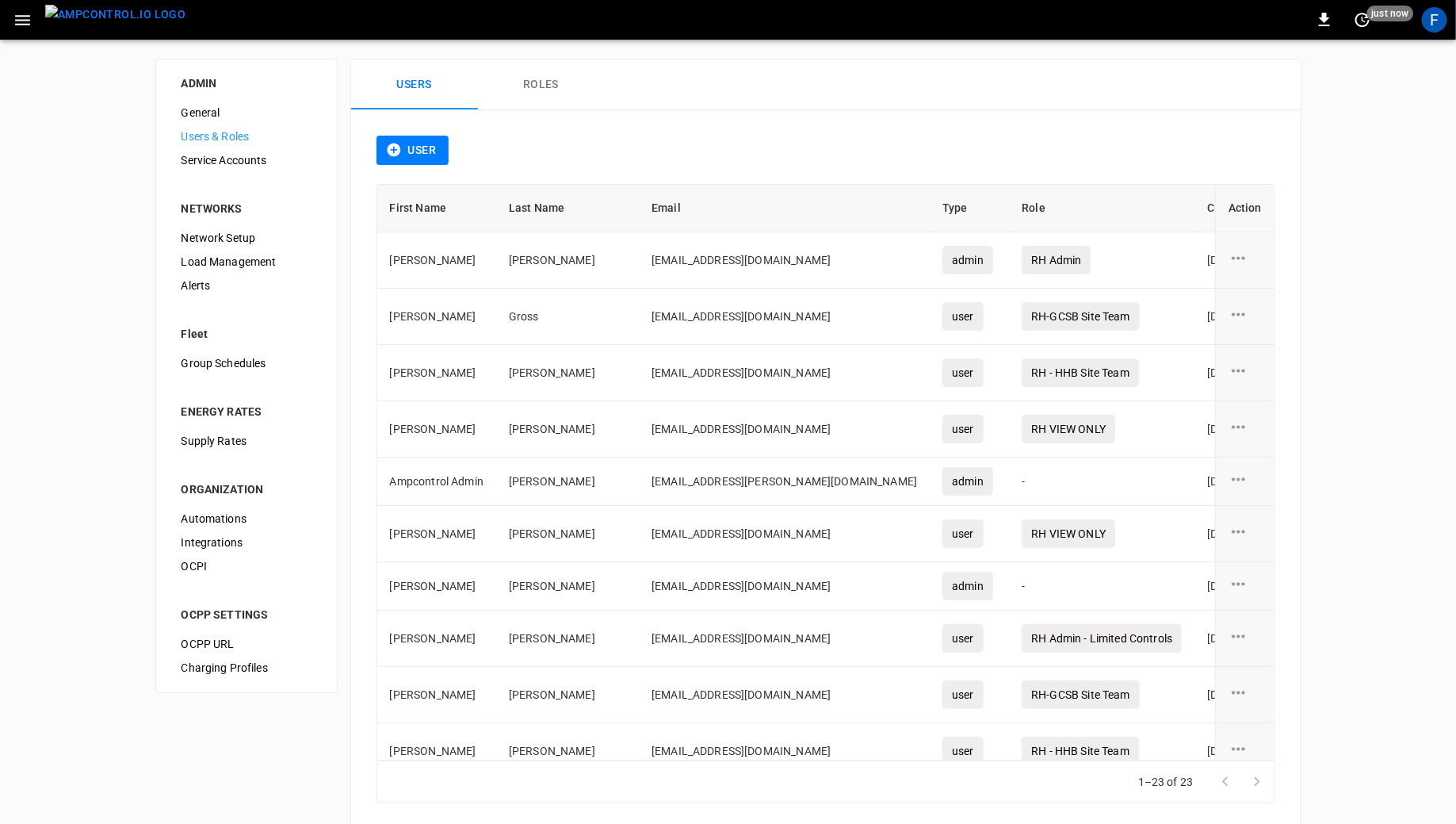
click at [220, 254] on span "Load Management" at bounding box center [246, 261] width 130 height 16
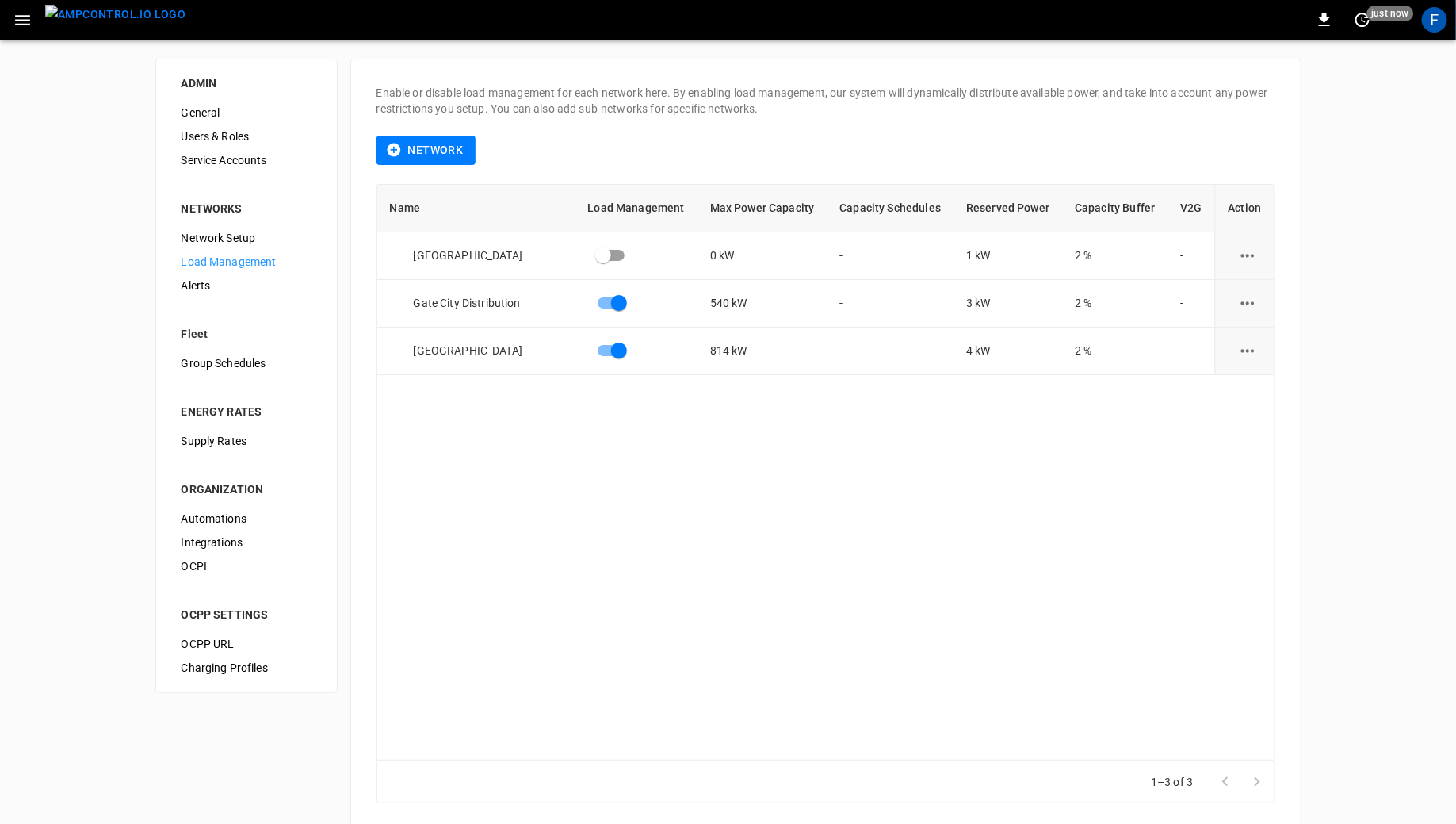
click at [110, 9] on img "menu" at bounding box center [115, 14] width 141 height 20
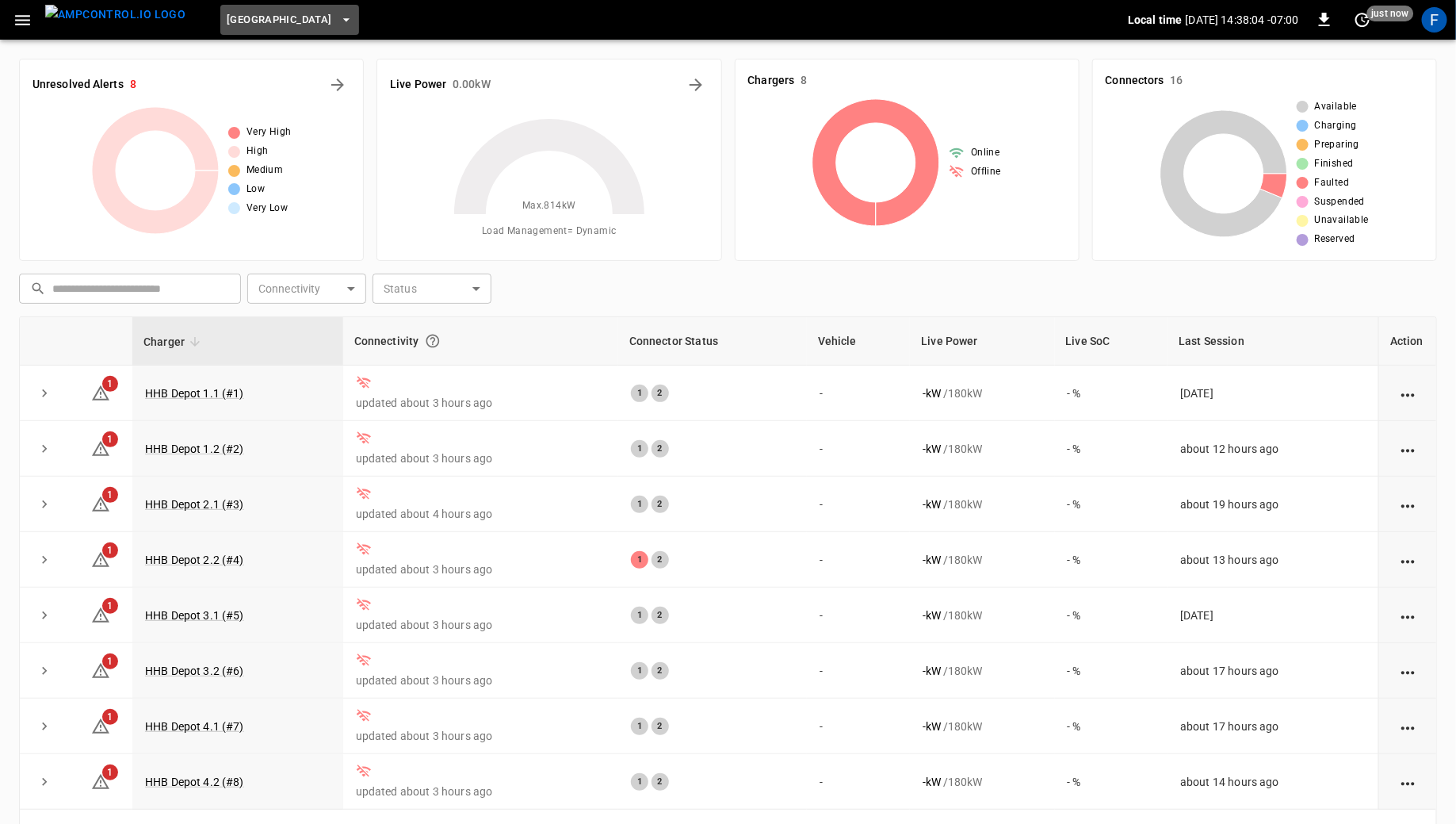
click at [271, 23] on span "[GEOGRAPHIC_DATA]" at bounding box center [279, 20] width 105 height 18
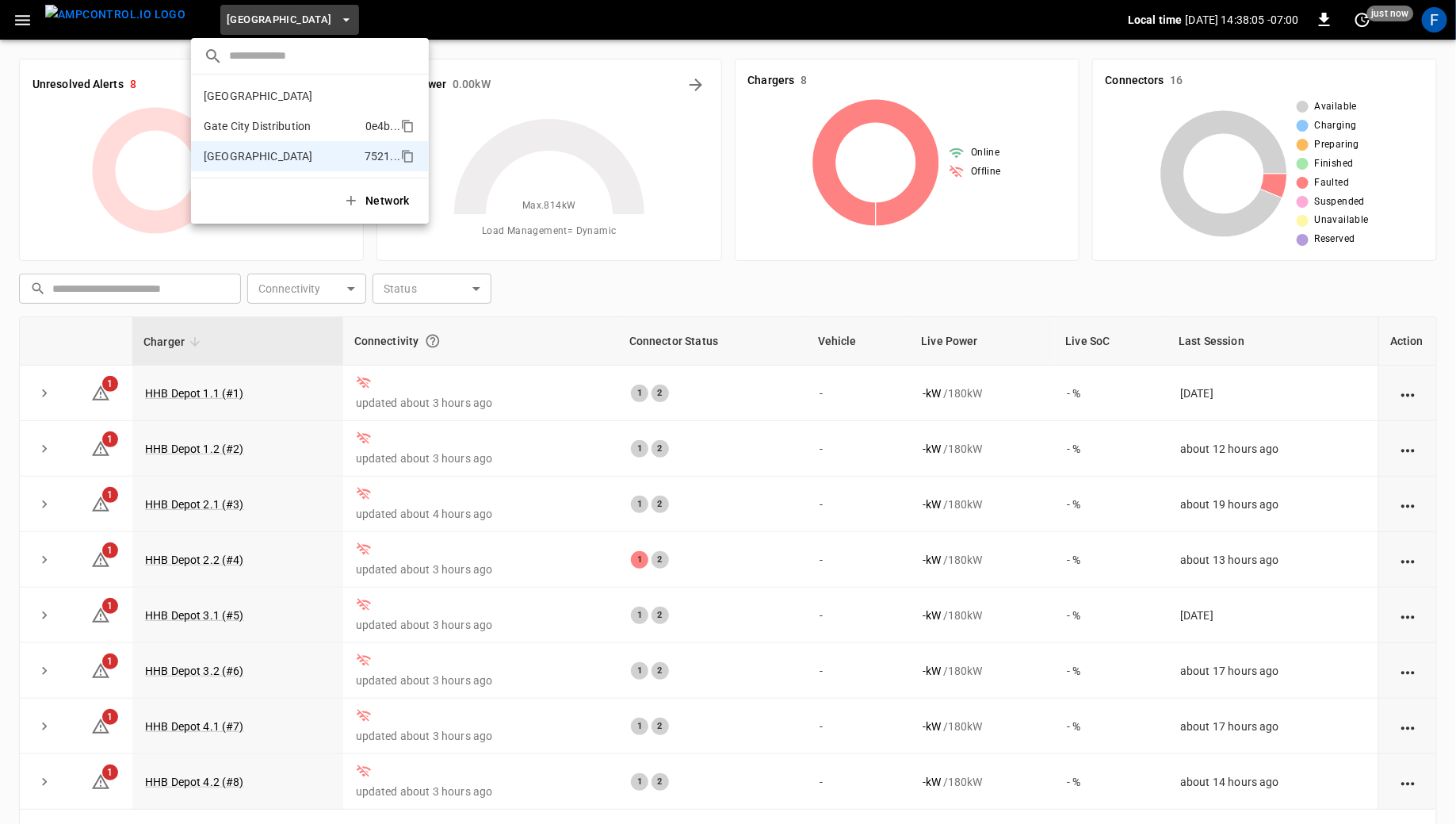
click at [282, 133] on p "Gate City Distribution" at bounding box center [281, 126] width 155 height 16
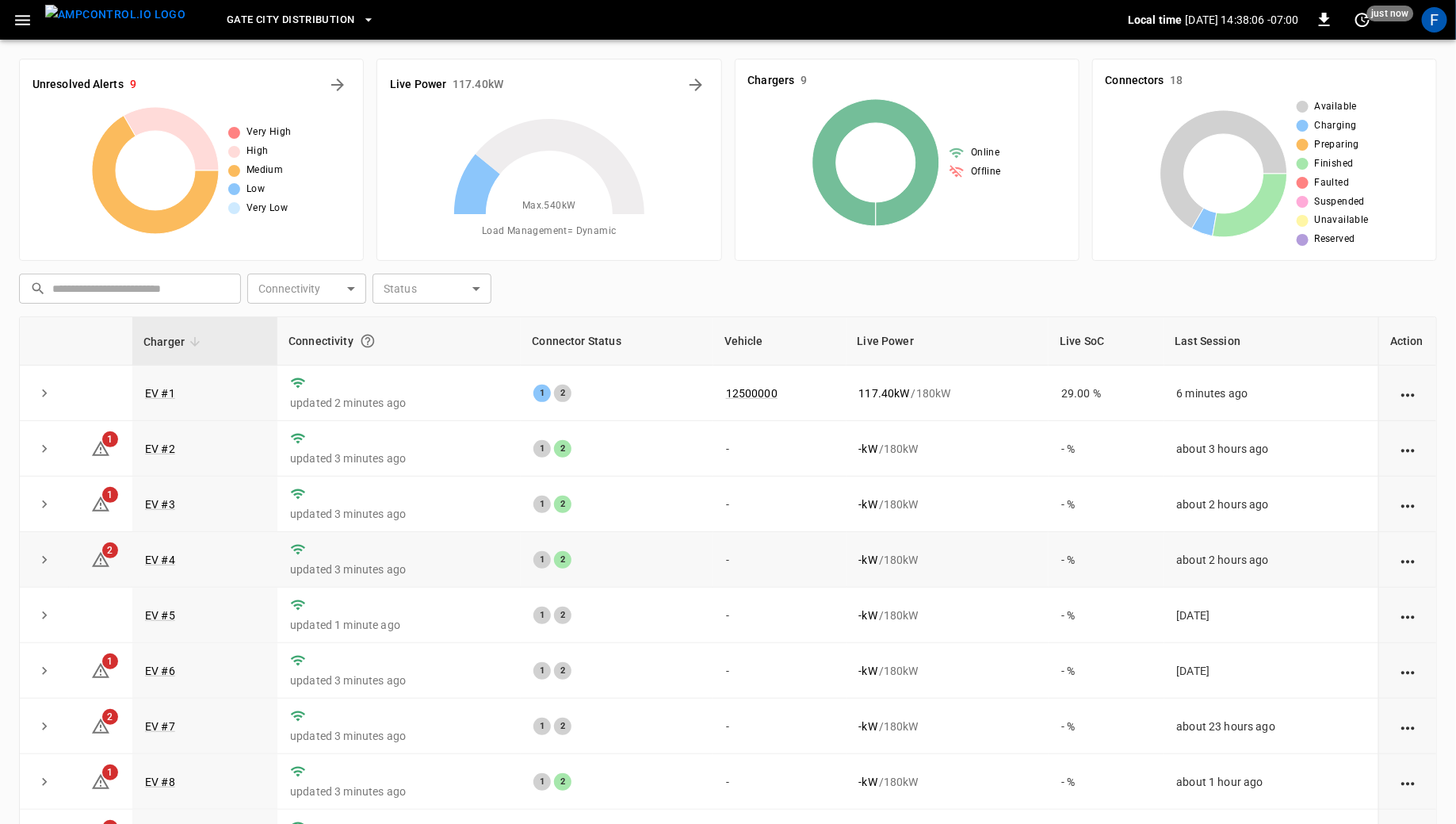
scroll to position [129, 0]
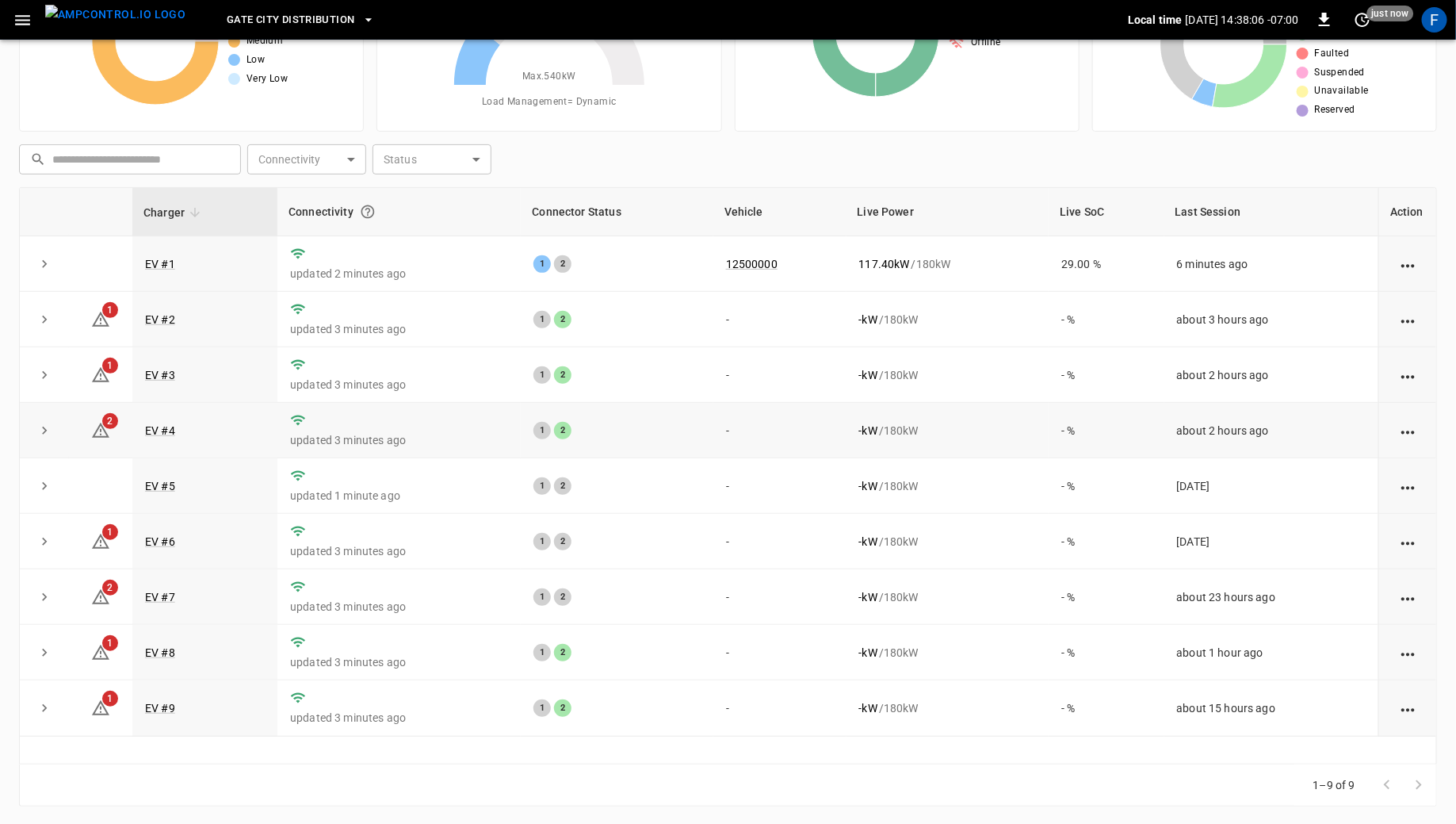
click at [396, 570] on td "updated 3 minutes ago" at bounding box center [399, 598] width 243 height 56
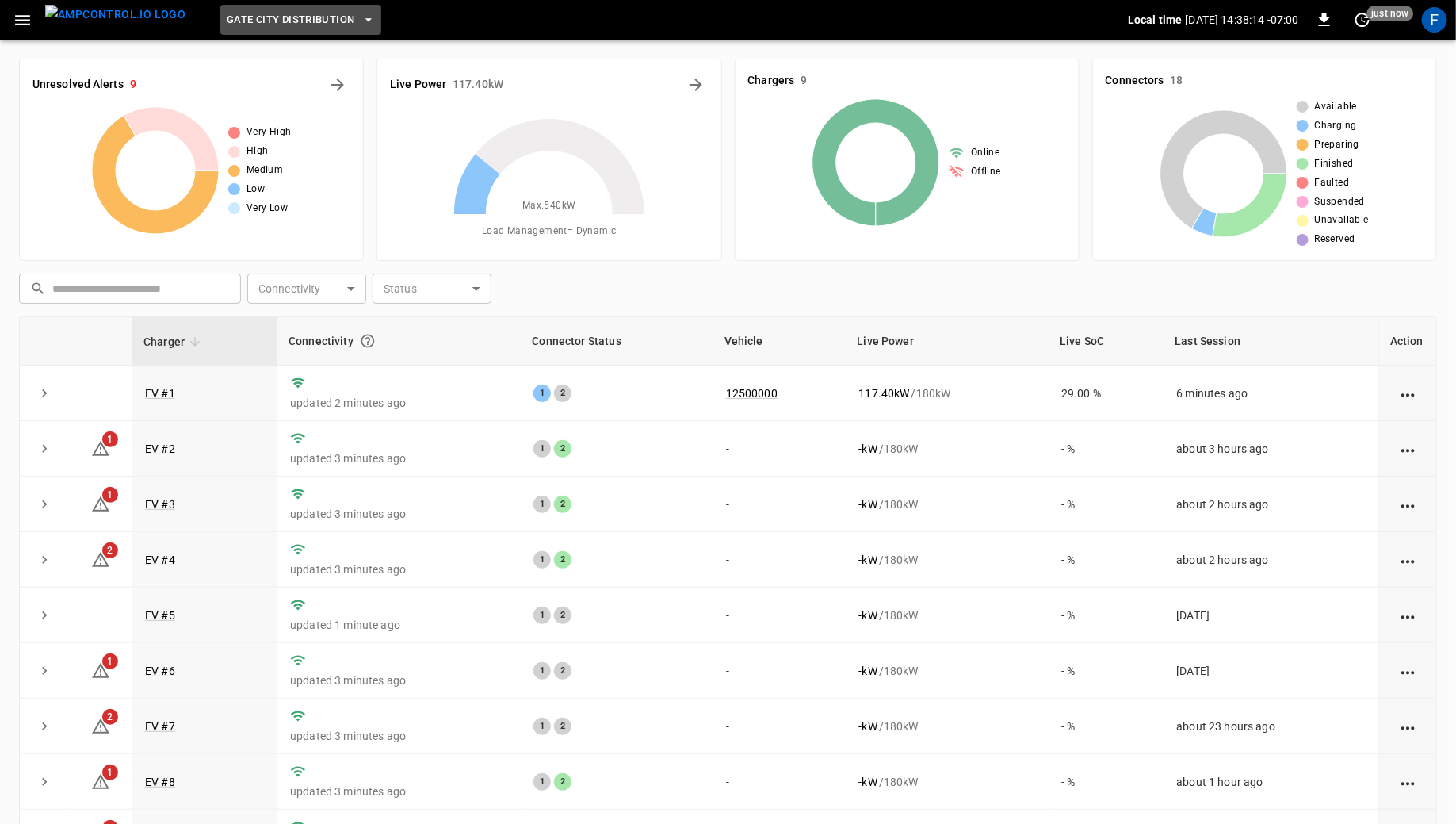
click at [232, 11] on span "Gate City Distribution" at bounding box center [291, 20] width 128 height 18
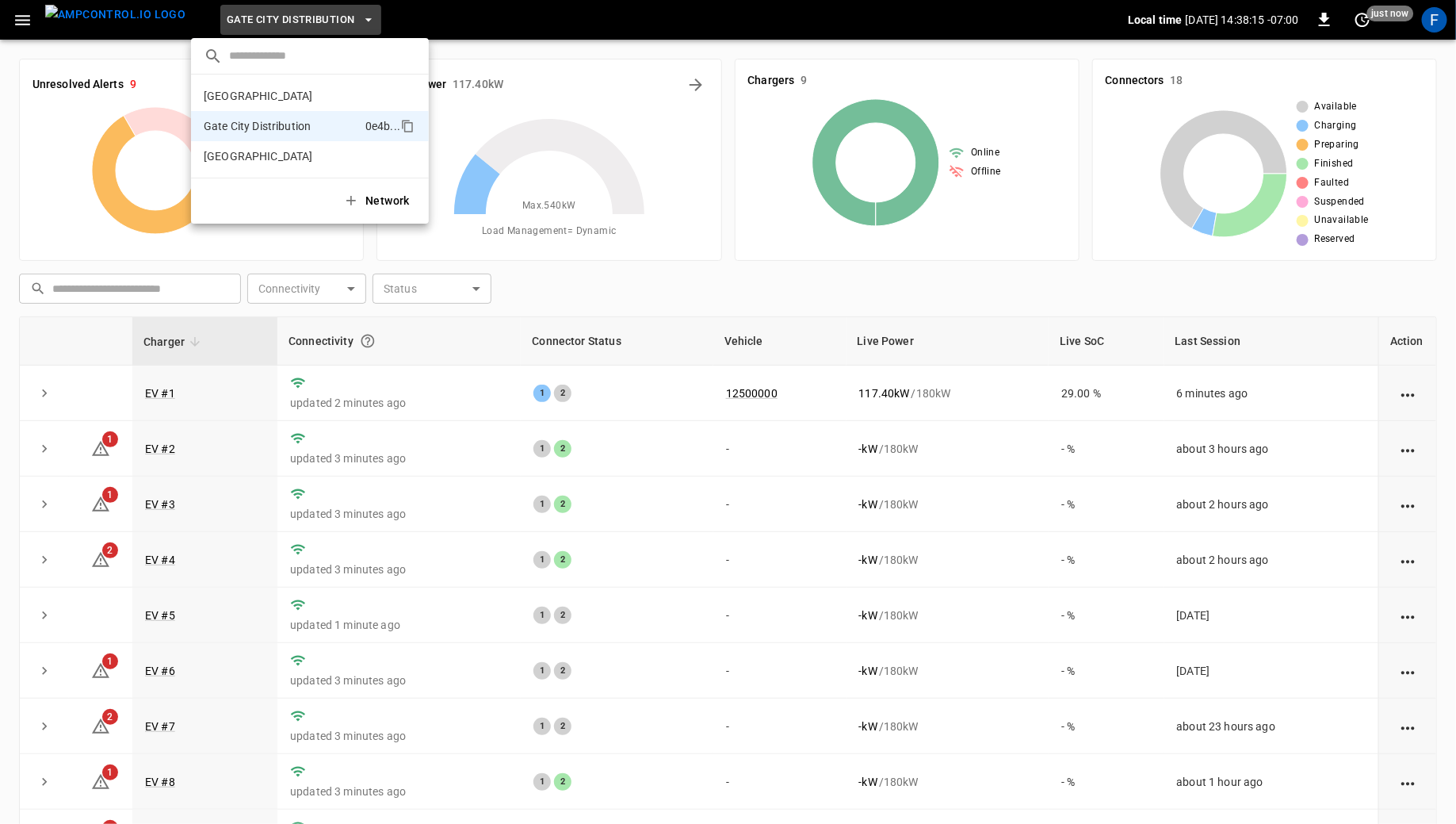
click at [231, 11] on div at bounding box center [728, 412] width 1456 height 824
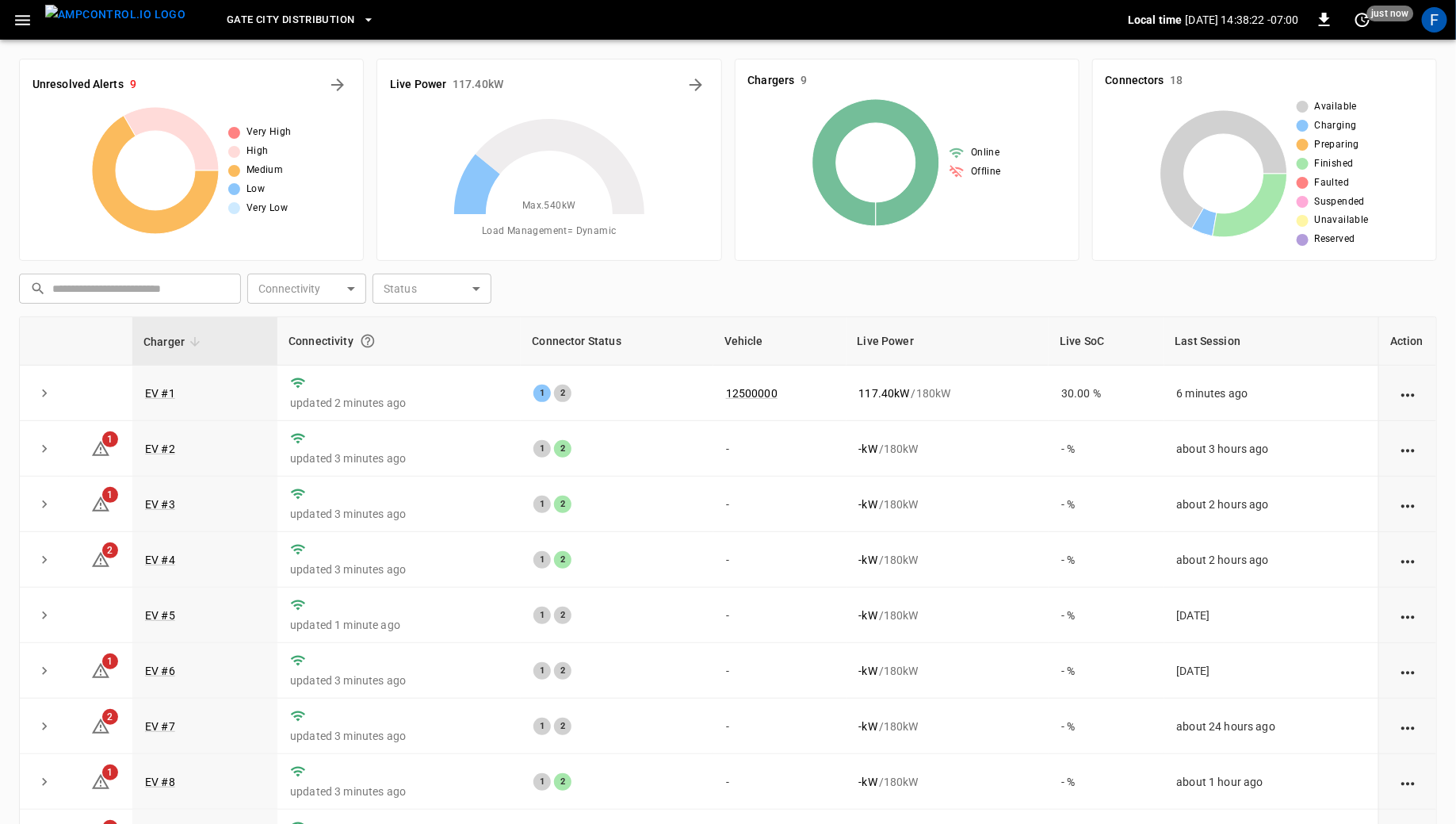
click at [231, 5] on button "Gate City Distribution" at bounding box center [301, 20] width 161 height 31
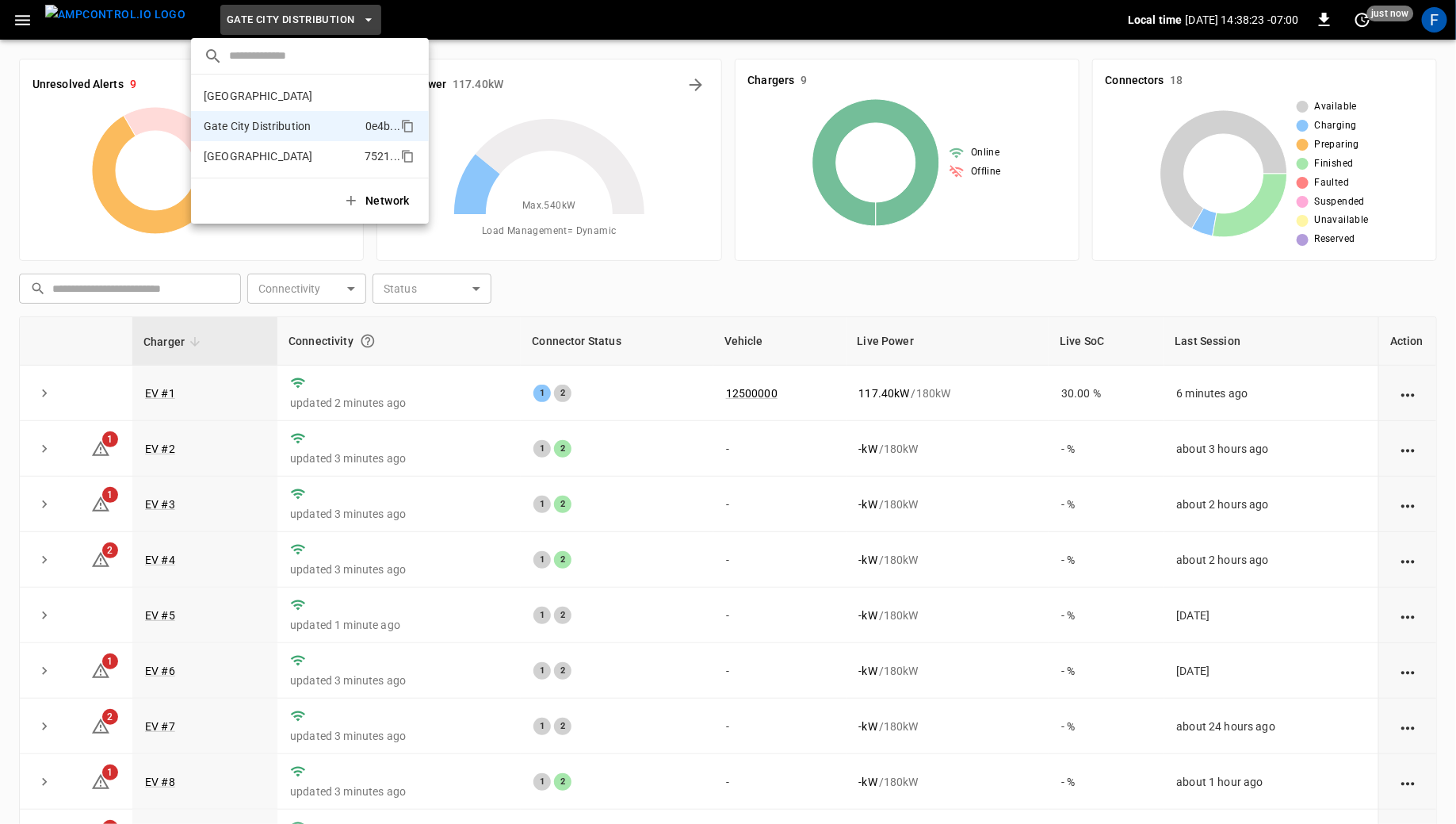
click at [213, 143] on li "[GEOGRAPHIC_DATA] 7521 ..." at bounding box center [310, 156] width 238 height 30
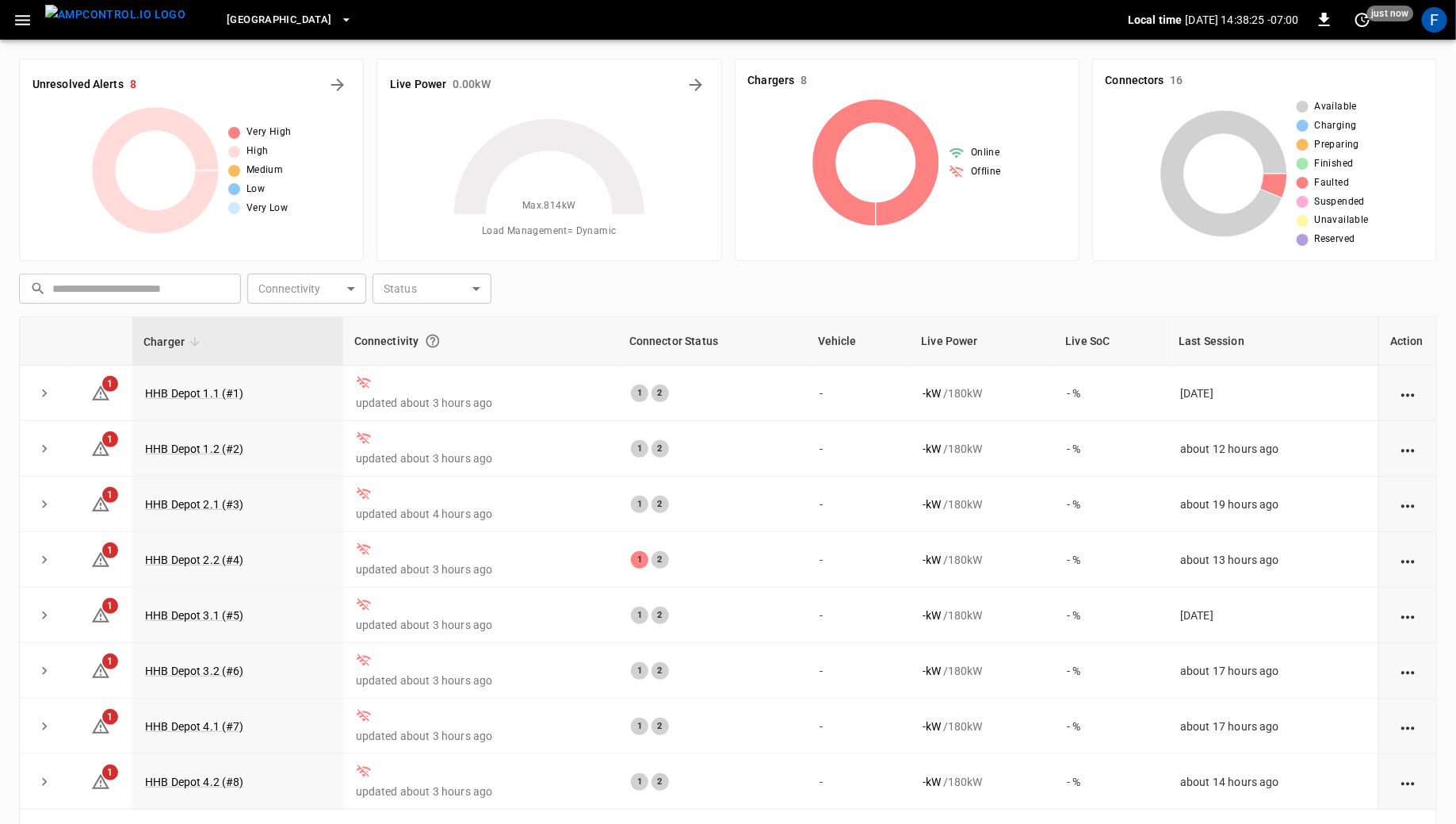
click at [246, 18] on span "[GEOGRAPHIC_DATA]" at bounding box center [279, 20] width 105 height 18
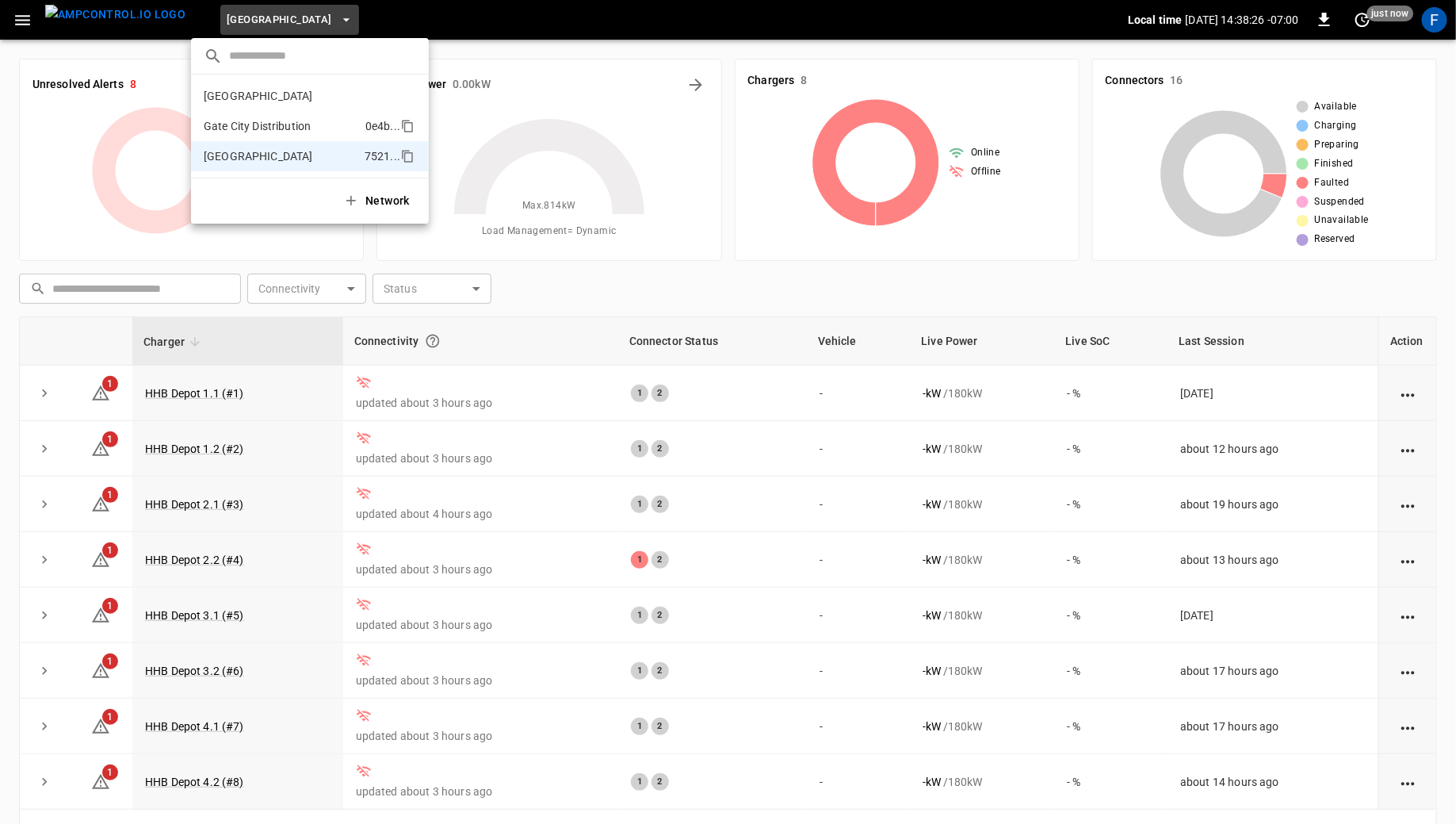
click at [244, 115] on li "Gate City Distribution 0e4b ..." at bounding box center [310, 125] width 238 height 30
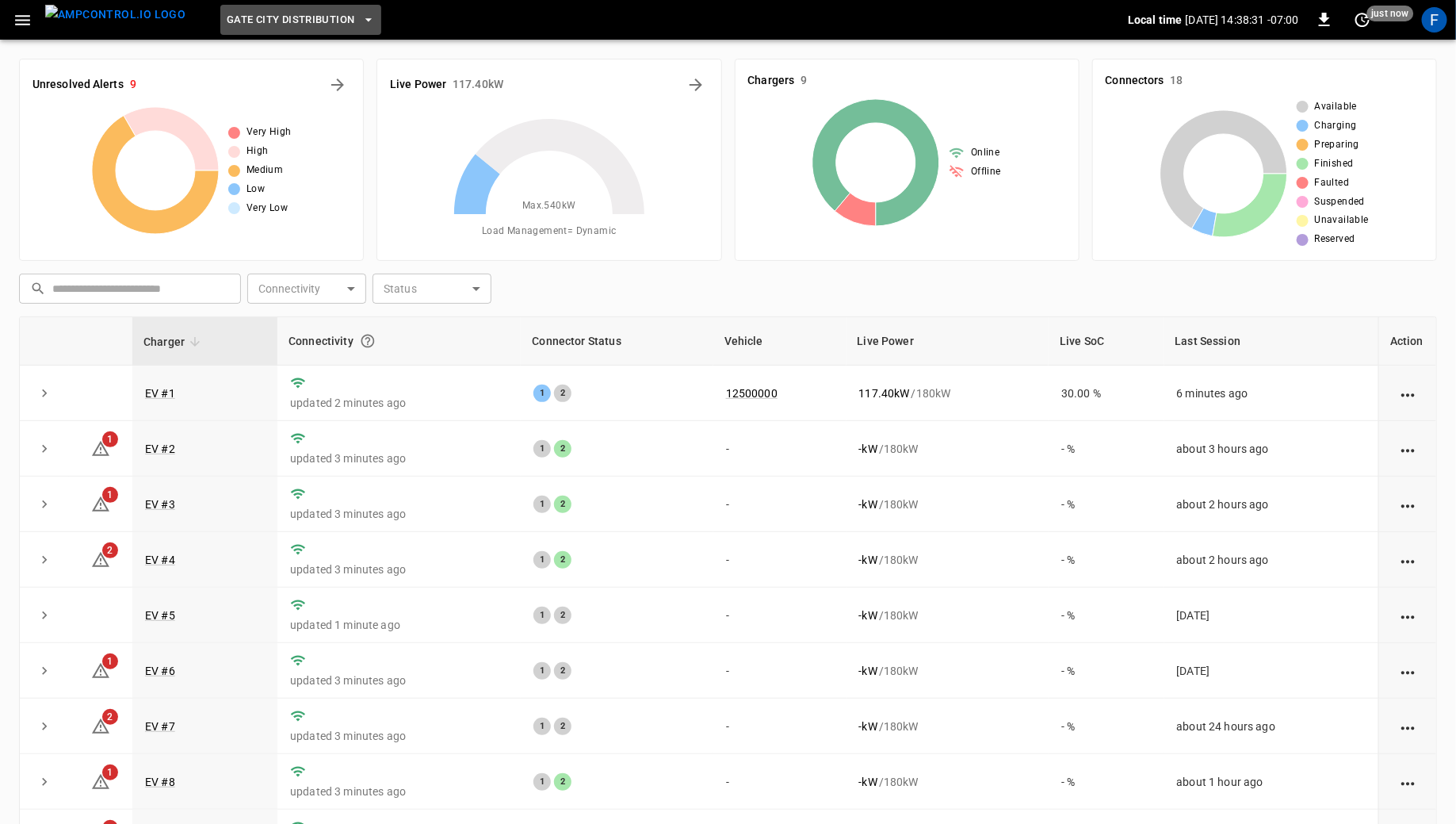
click at [267, 16] on span "Gate City Distribution" at bounding box center [291, 20] width 128 height 18
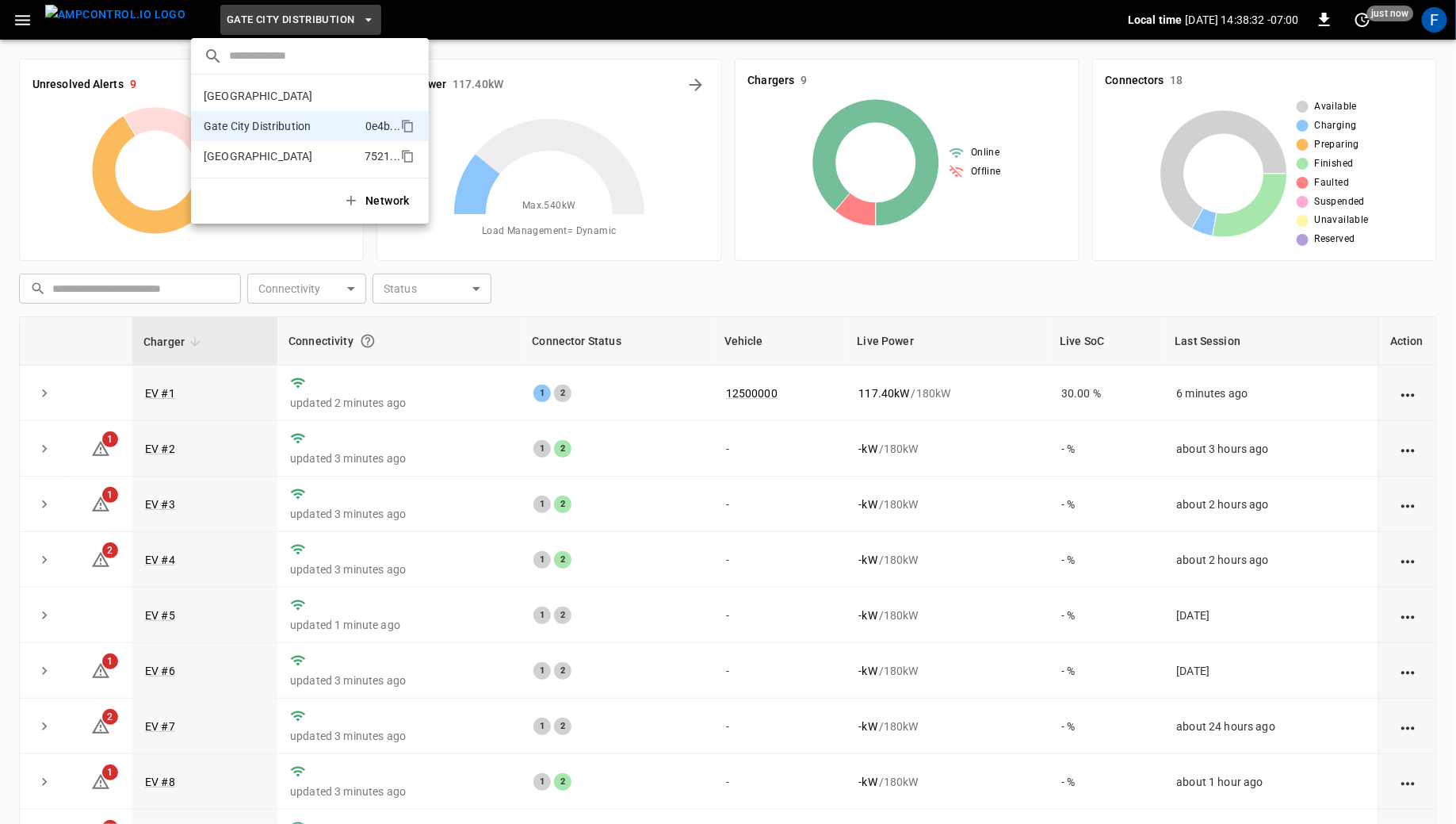
click at [274, 152] on p "[GEOGRAPHIC_DATA]" at bounding box center [281, 156] width 155 height 16
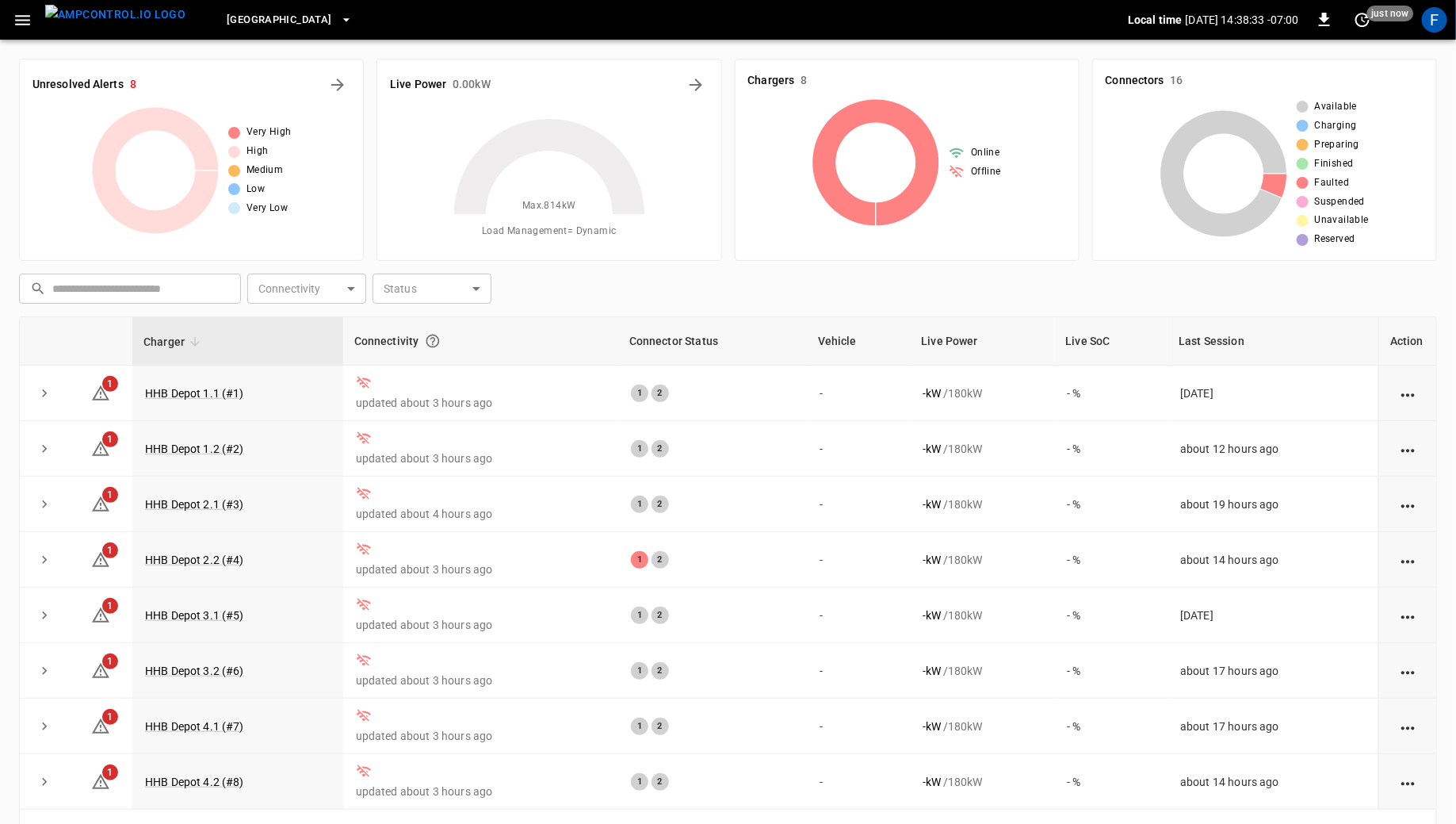
click at [267, 15] on span "[GEOGRAPHIC_DATA]" at bounding box center [279, 20] width 105 height 18
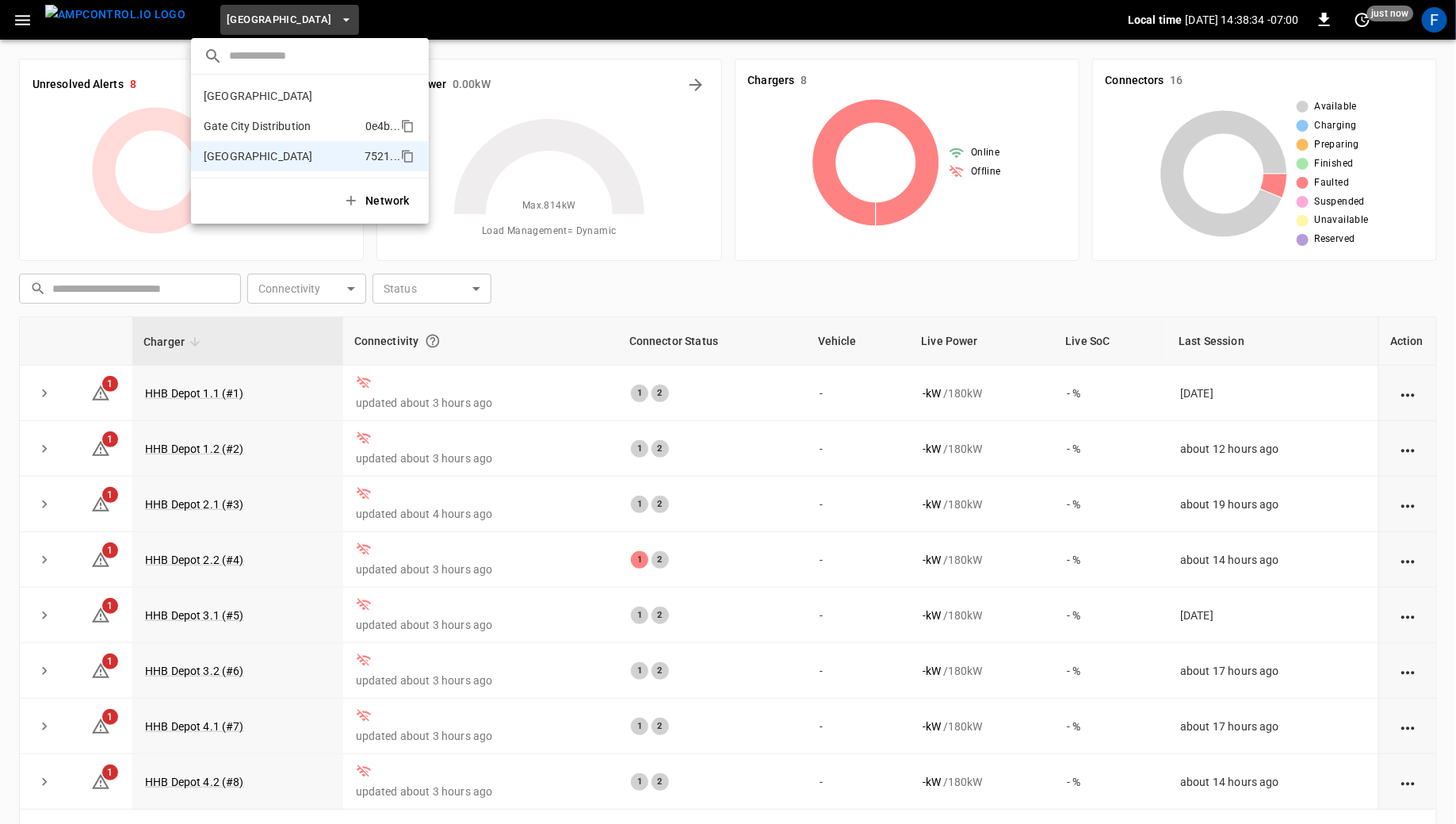
click at [270, 125] on p "Gate City Distribution" at bounding box center [281, 126] width 155 height 16
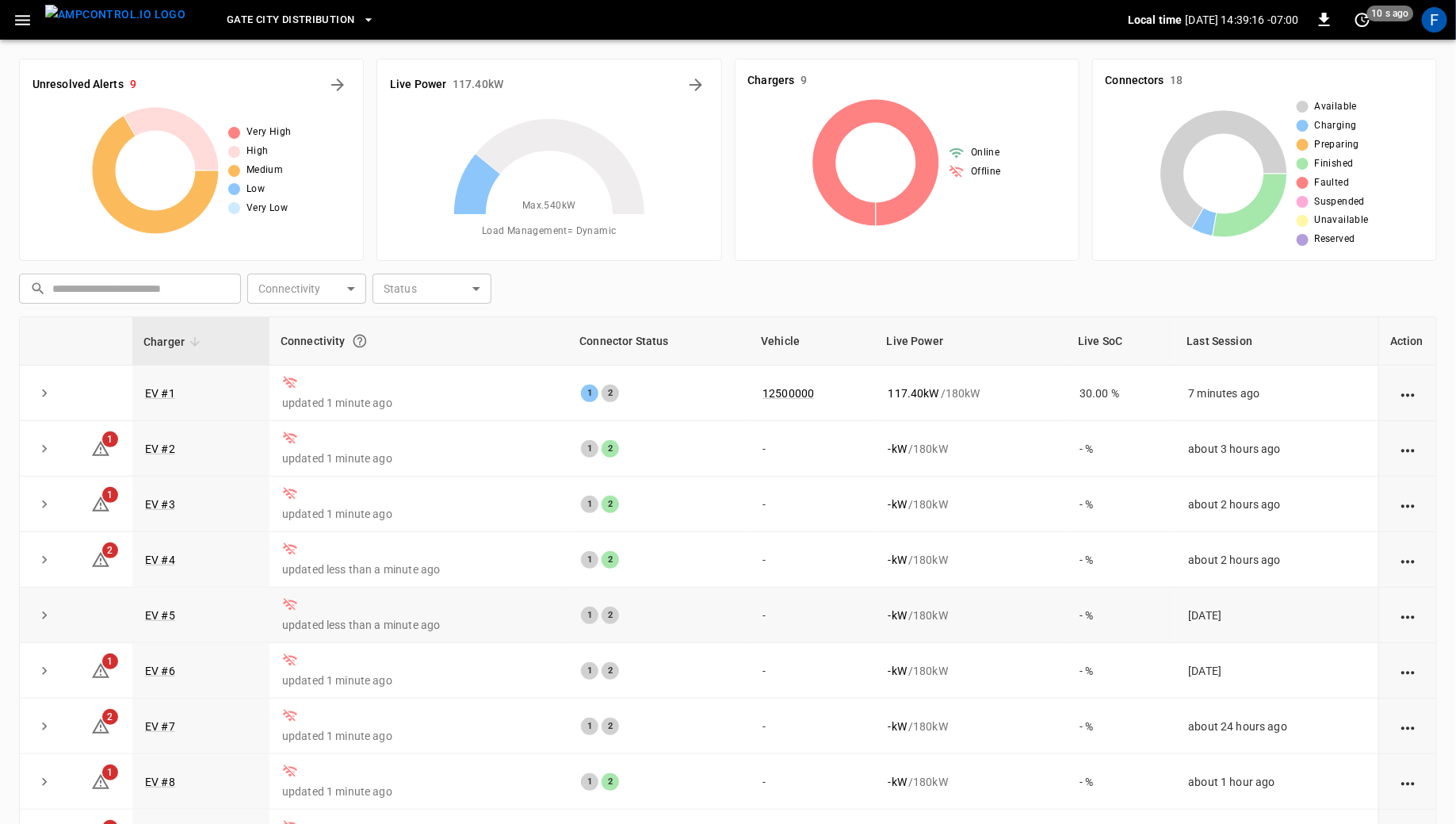
scroll to position [129, 0]
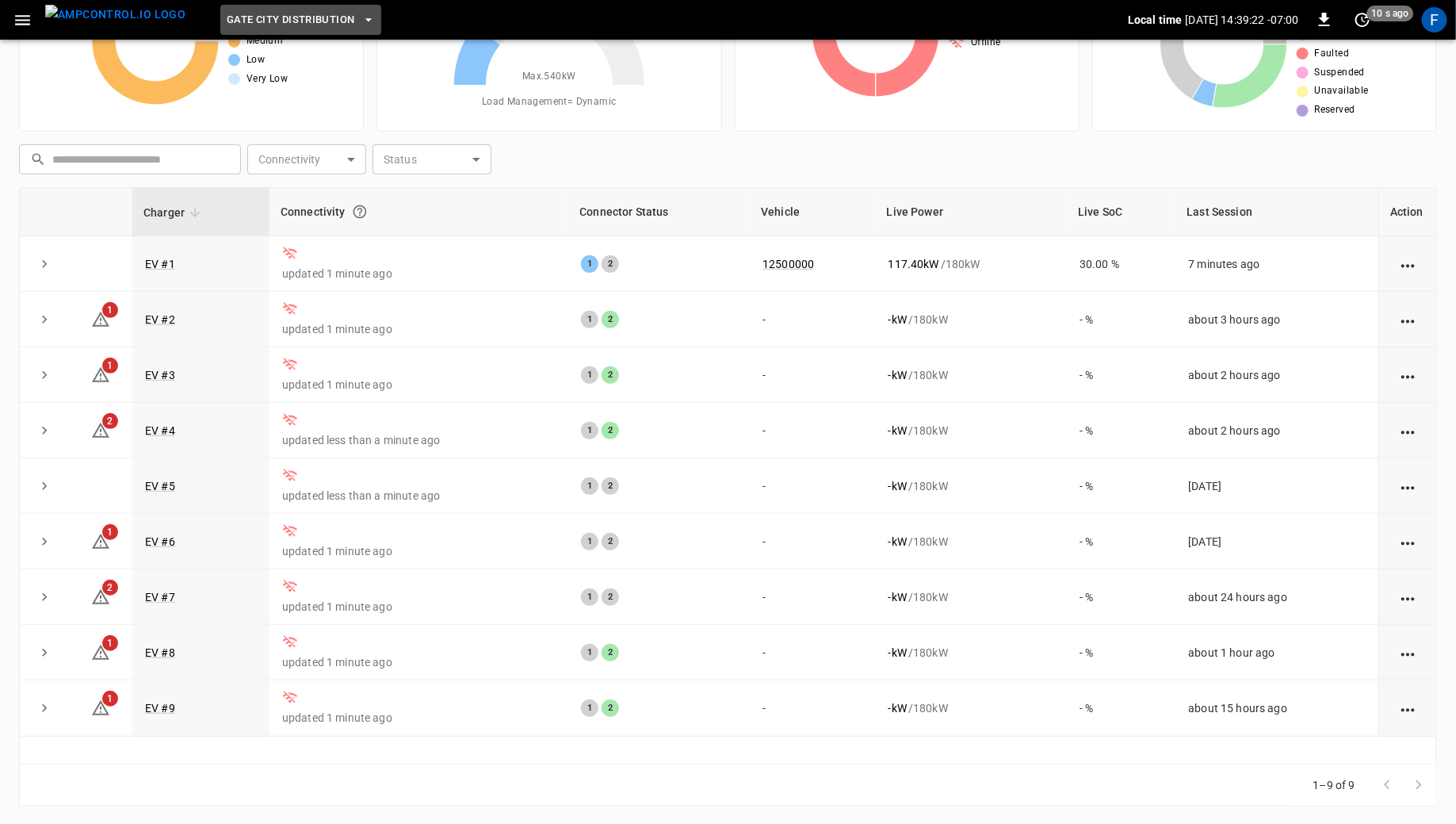
click at [327, 29] on button "Gate City Distribution" at bounding box center [301, 20] width 161 height 31
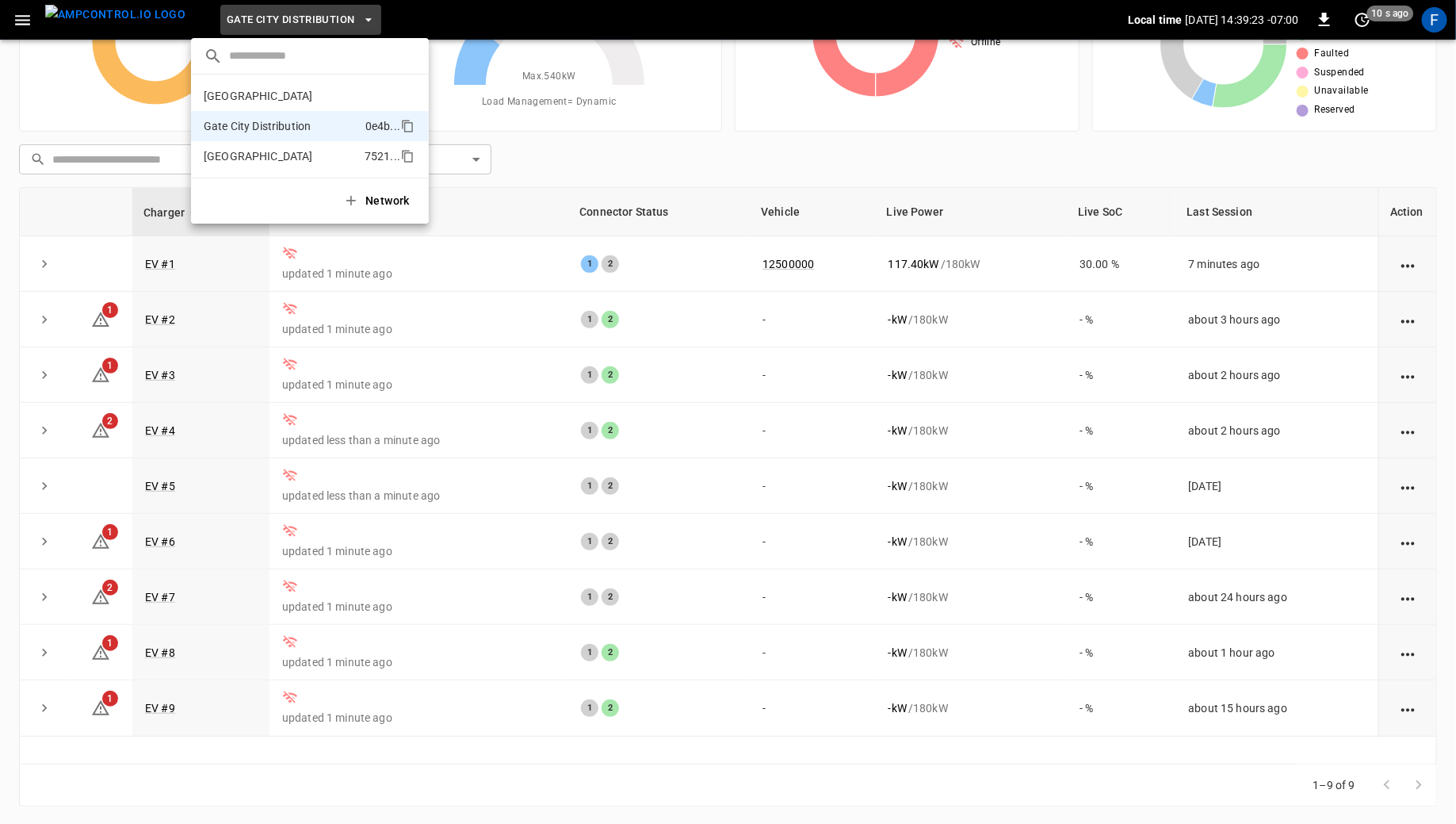
click at [328, 145] on li "[GEOGRAPHIC_DATA] 7521 ..." at bounding box center [310, 156] width 238 height 30
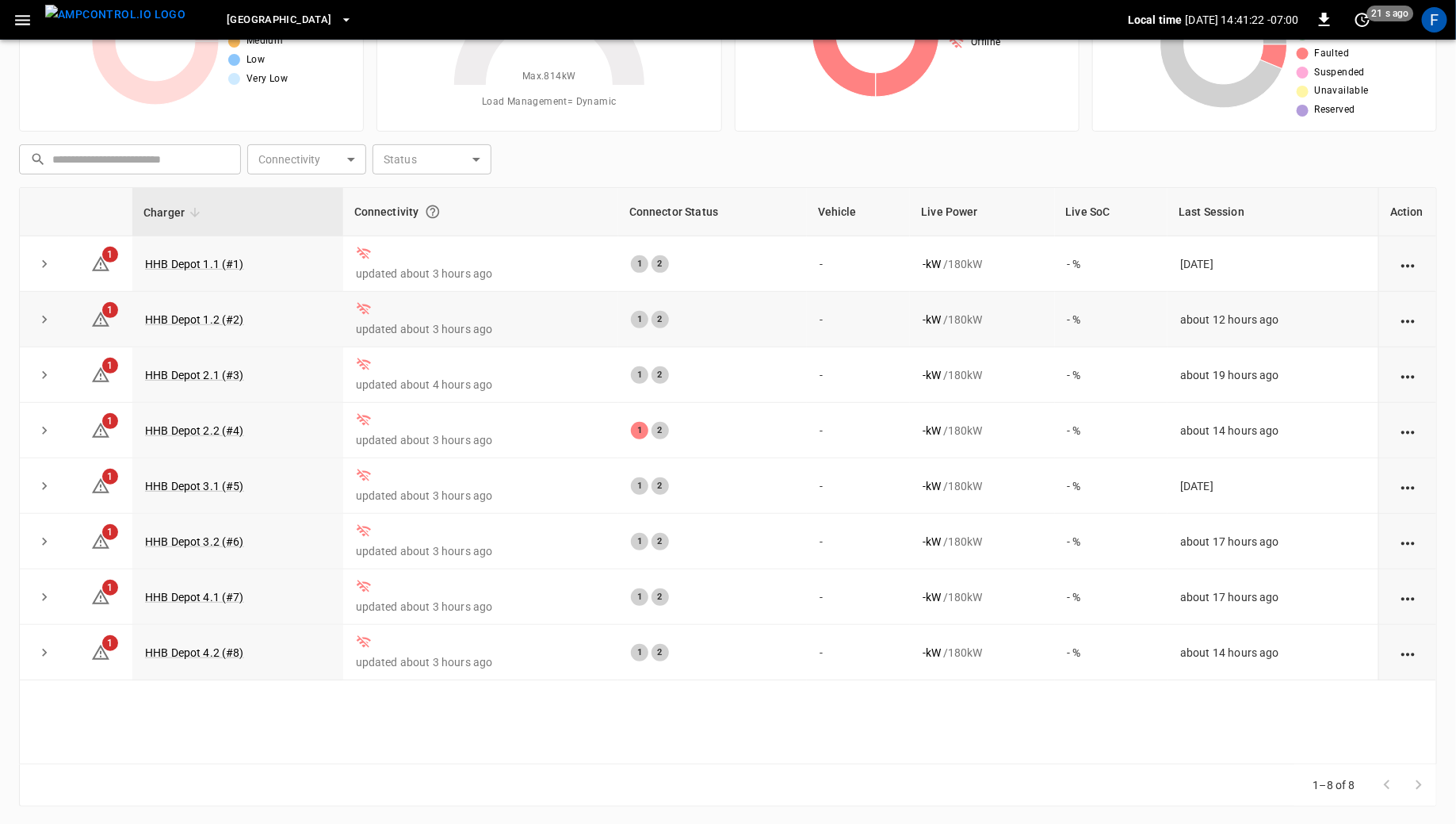
scroll to position [0, 0]
